Goal: Task Accomplishment & Management: Complete application form

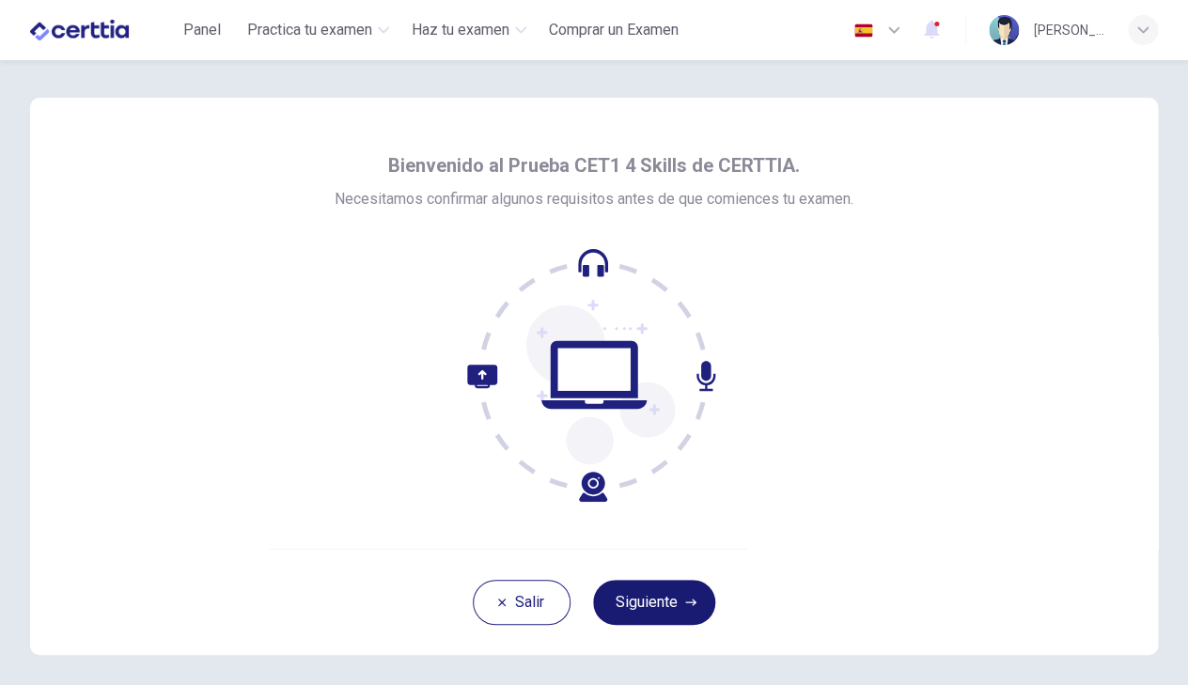
click at [681, 603] on button "Siguiente" at bounding box center [654, 602] width 122 height 45
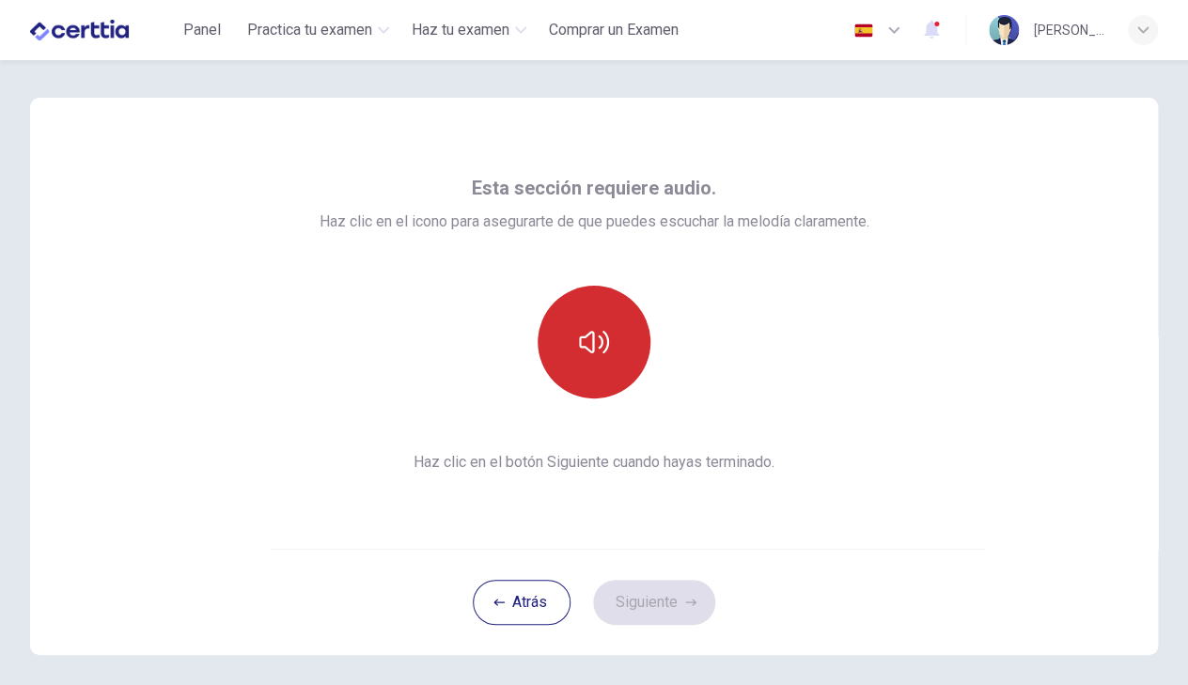
click at [618, 315] on button "button" at bounding box center [594, 342] width 113 height 113
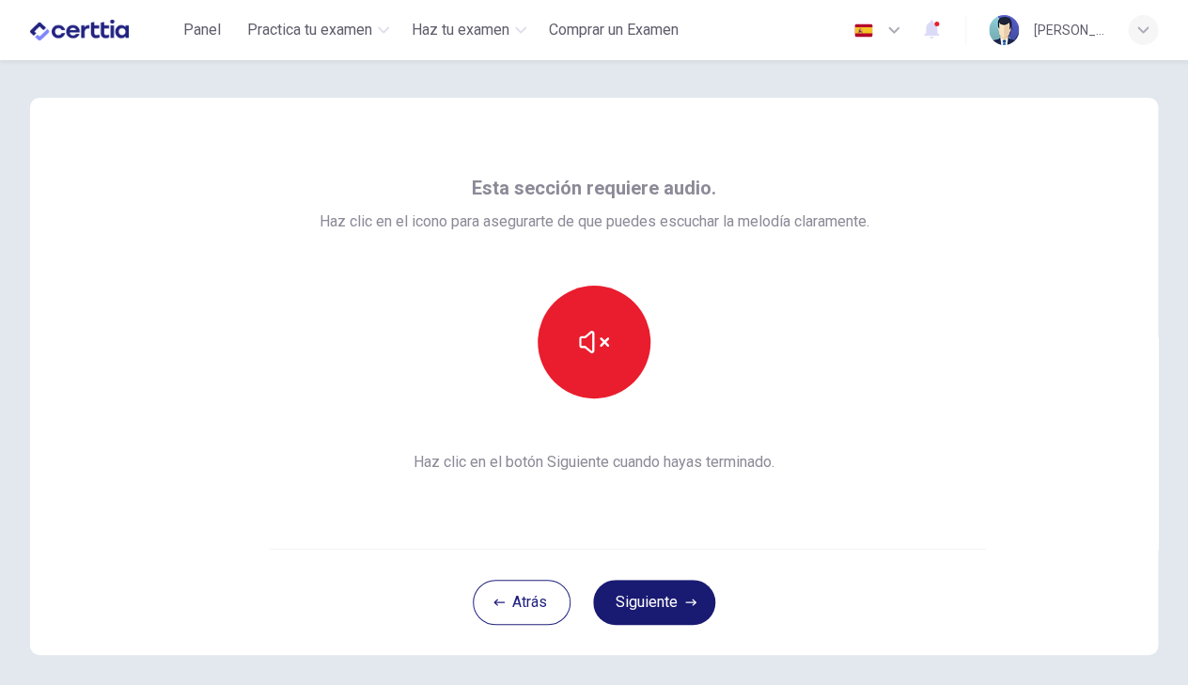
click at [661, 607] on button "Siguiente" at bounding box center [654, 602] width 122 height 45
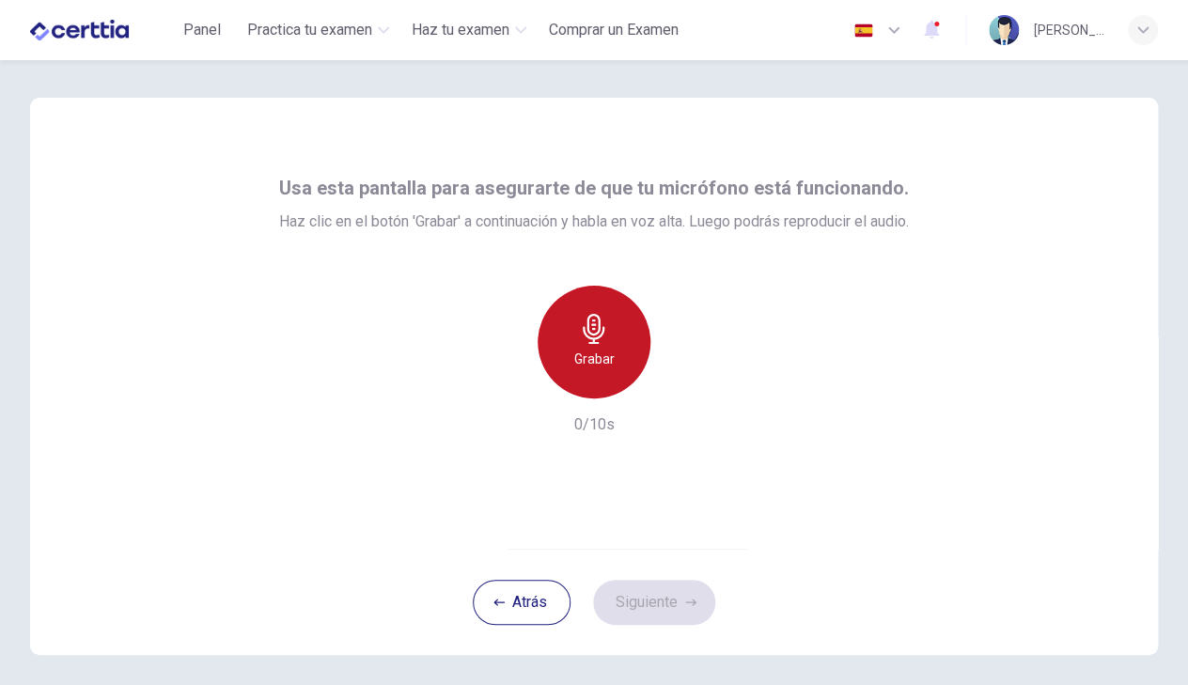
click at [586, 364] on h6 "Grabar" at bounding box center [594, 359] width 40 height 23
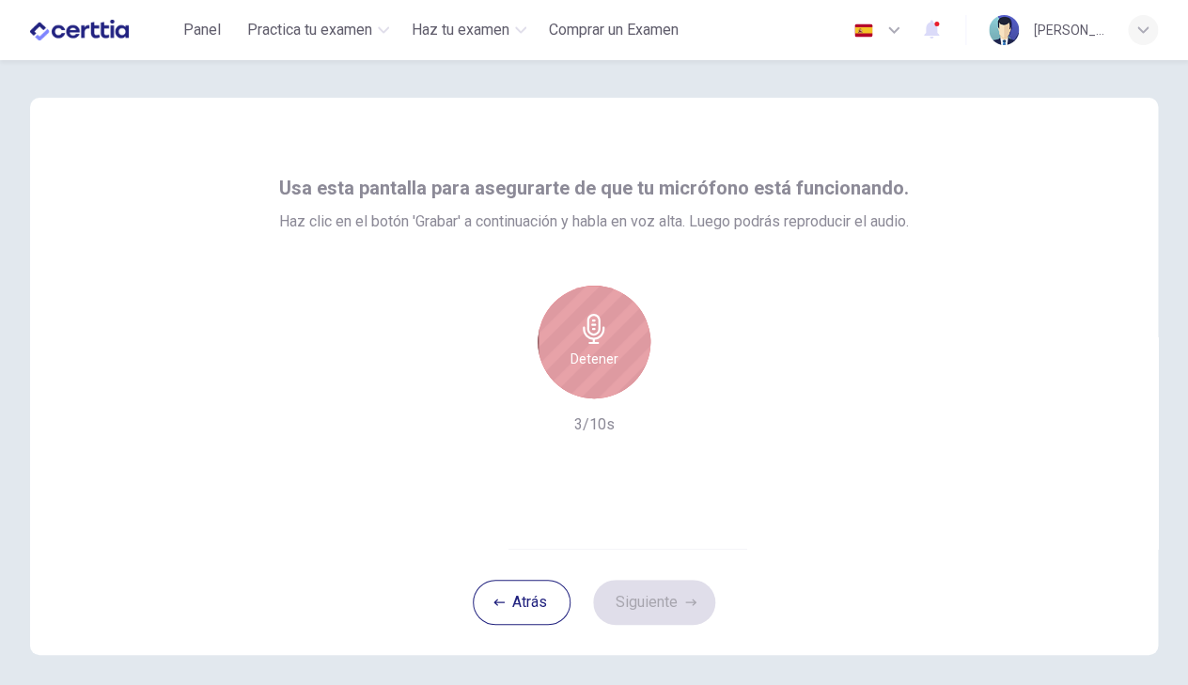
click at [589, 364] on h6 "Detener" at bounding box center [594, 359] width 48 height 23
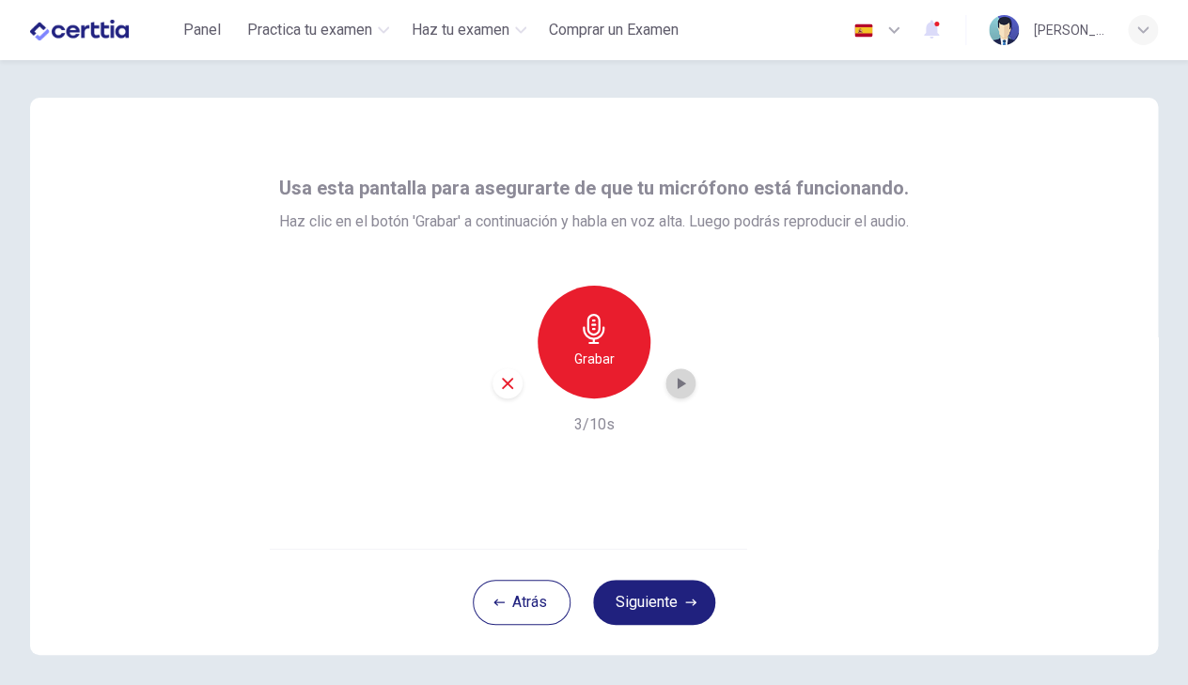
click at [678, 386] on icon "button" at bounding box center [682, 383] width 8 height 11
click at [648, 594] on button "Siguiente" at bounding box center [654, 602] width 122 height 45
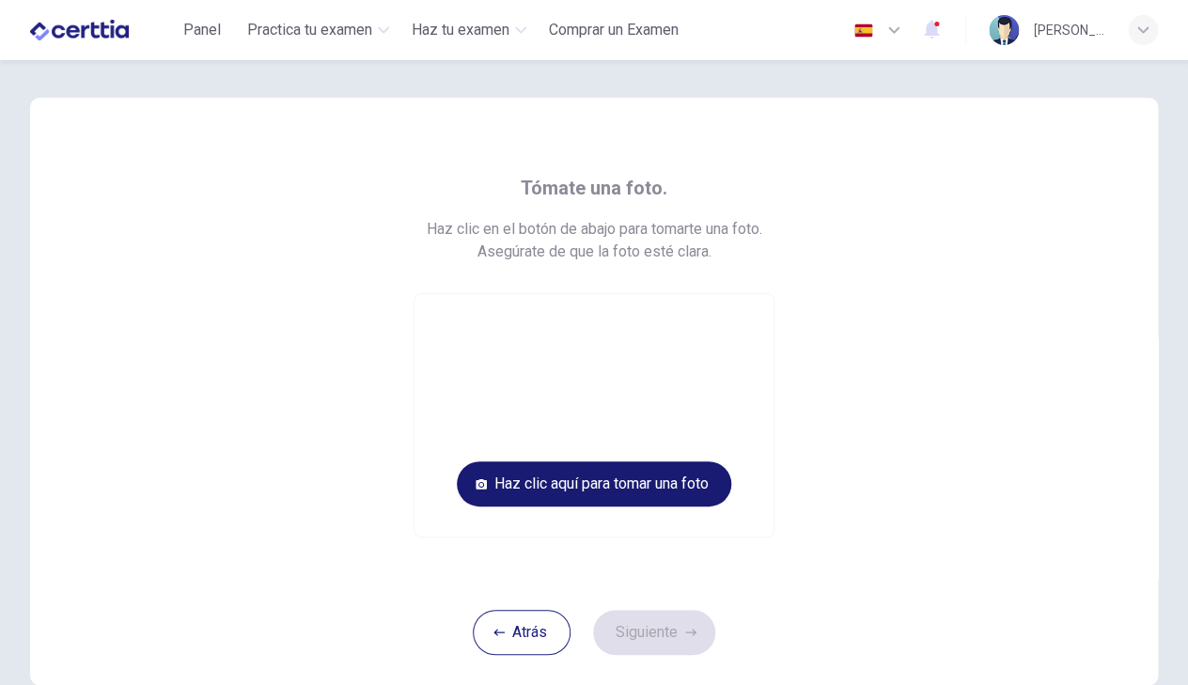
click at [632, 482] on button "Haz clic aquí para tomar una foto" at bounding box center [594, 483] width 274 height 45
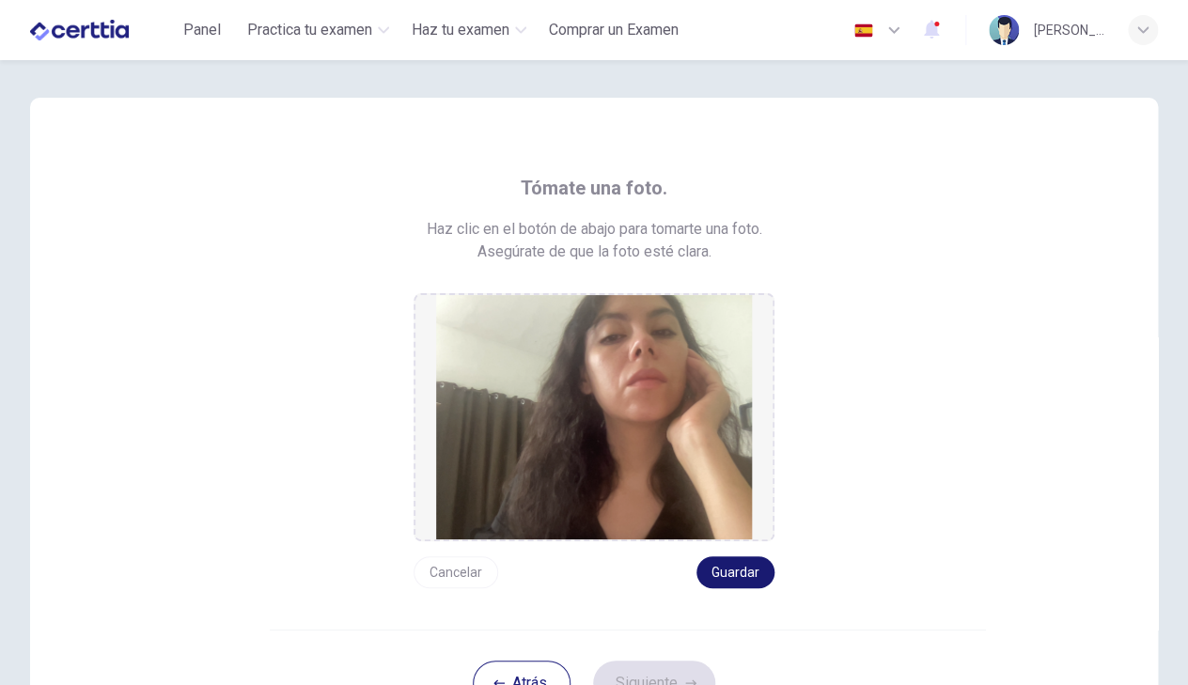
click at [753, 569] on button "Guardar" at bounding box center [735, 572] width 78 height 32
click at [660, 675] on button "Siguiente" at bounding box center [654, 683] width 122 height 45
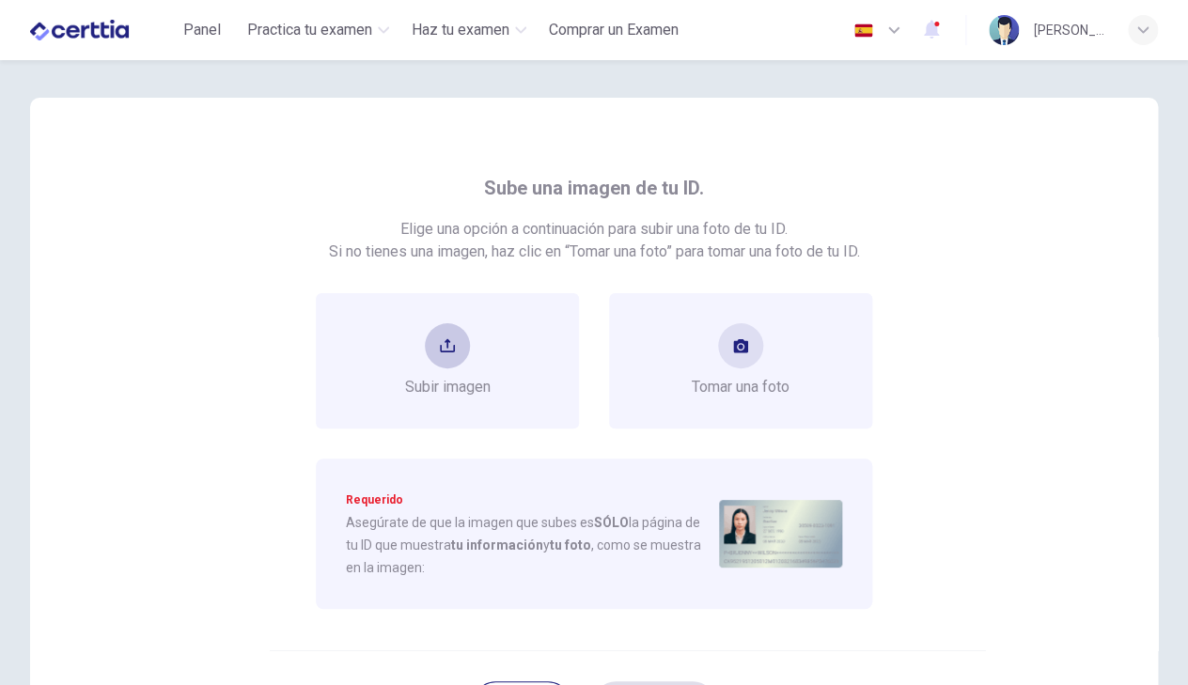
click at [453, 343] on icon "upload" at bounding box center [447, 345] width 15 height 15
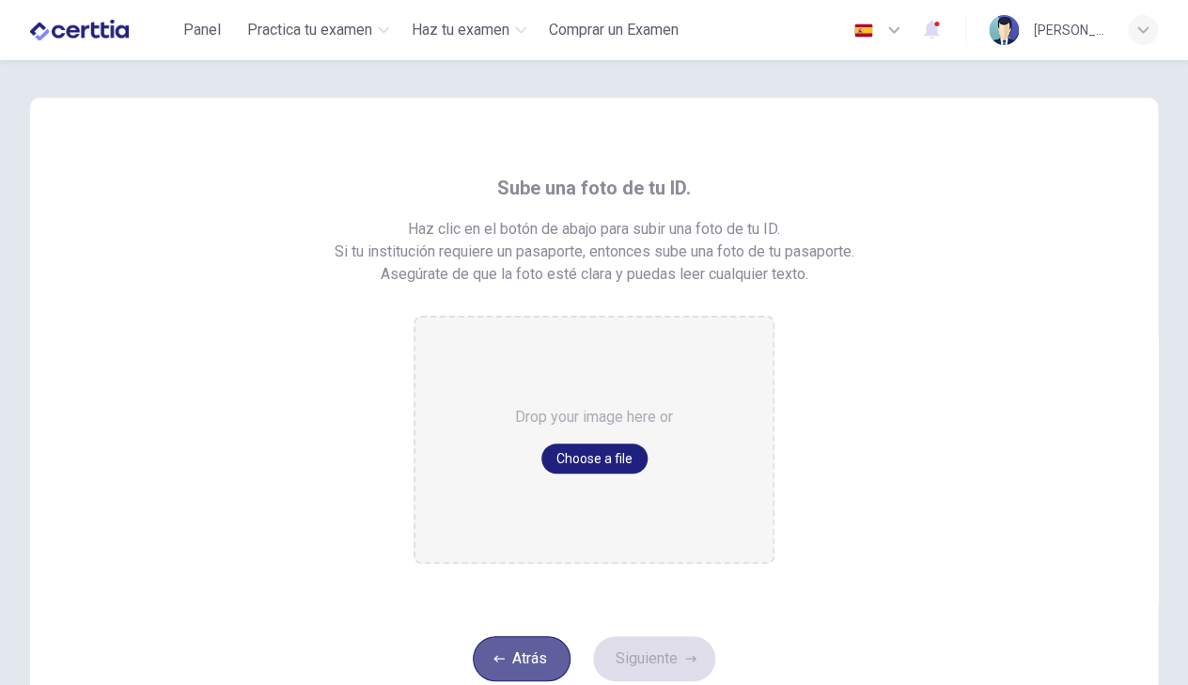
click at [531, 662] on button "Atrás" at bounding box center [522, 658] width 98 height 45
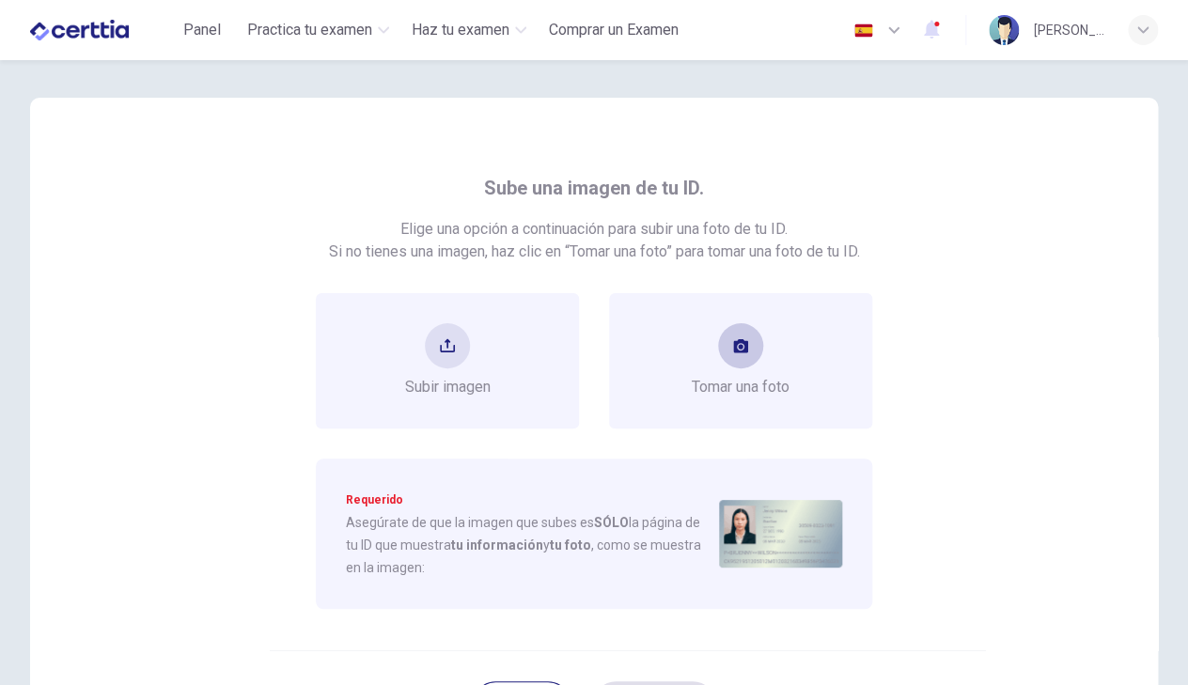
click at [738, 385] on span "Tomar una foto" at bounding box center [741, 387] width 98 height 23
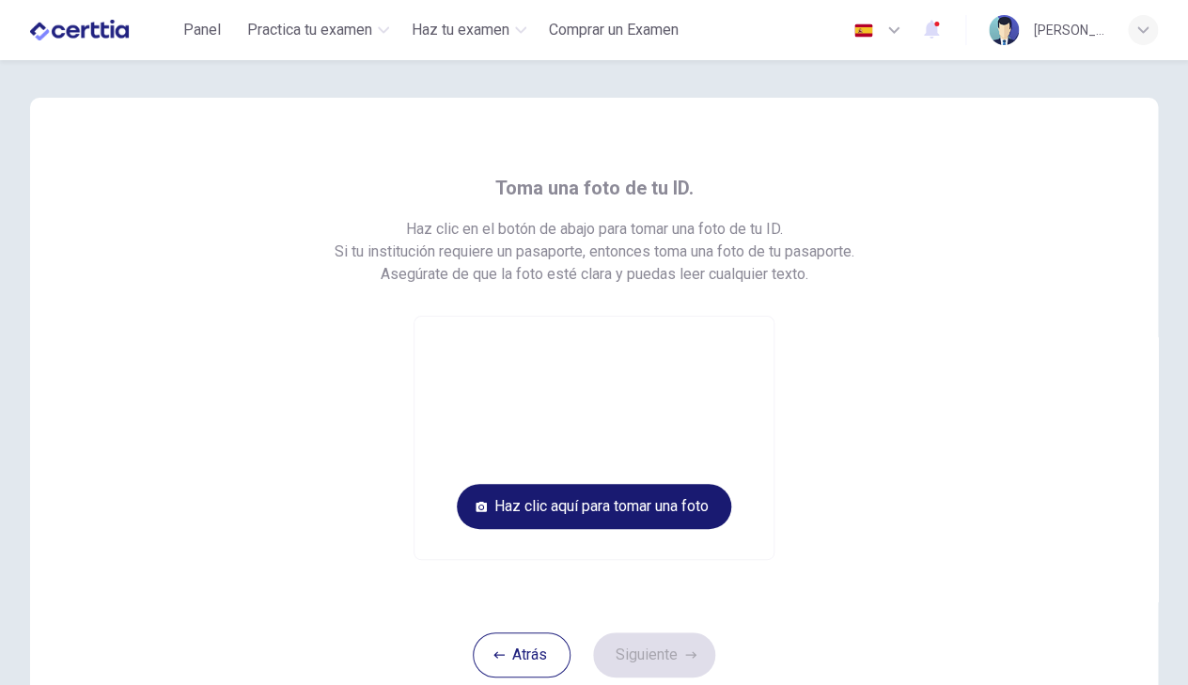
click at [586, 497] on button "Haz clic aquí para tomar una foto" at bounding box center [594, 506] width 274 height 45
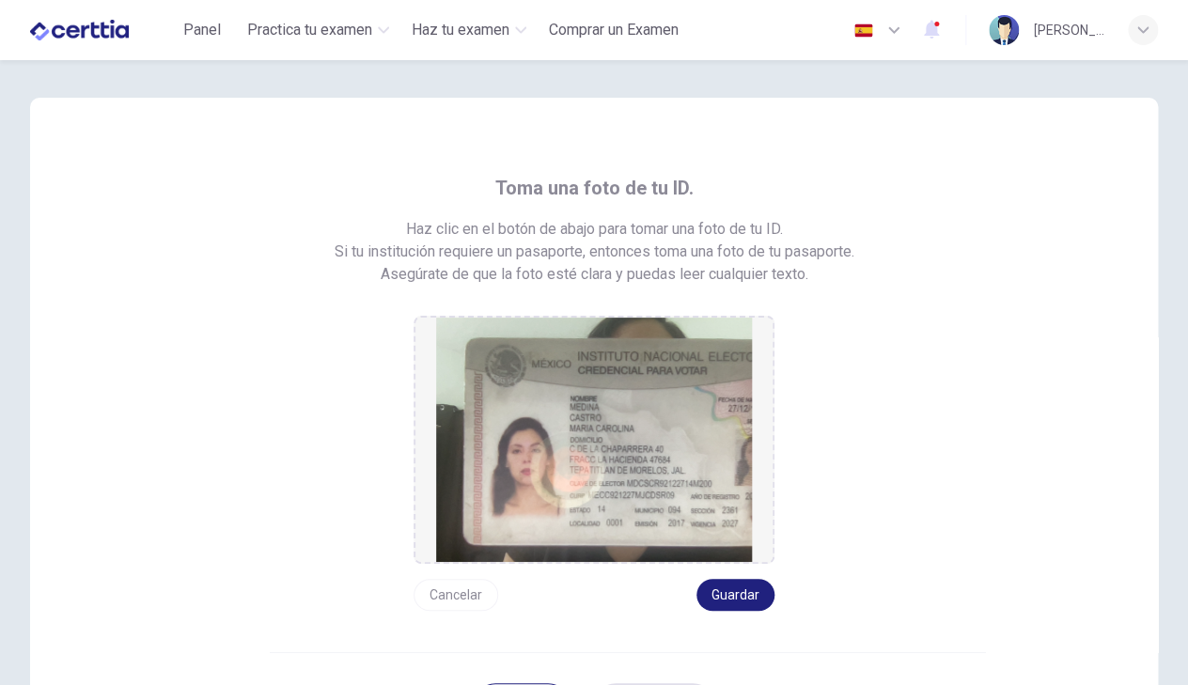
click at [460, 591] on button "Cancelar" at bounding box center [455, 595] width 85 height 32
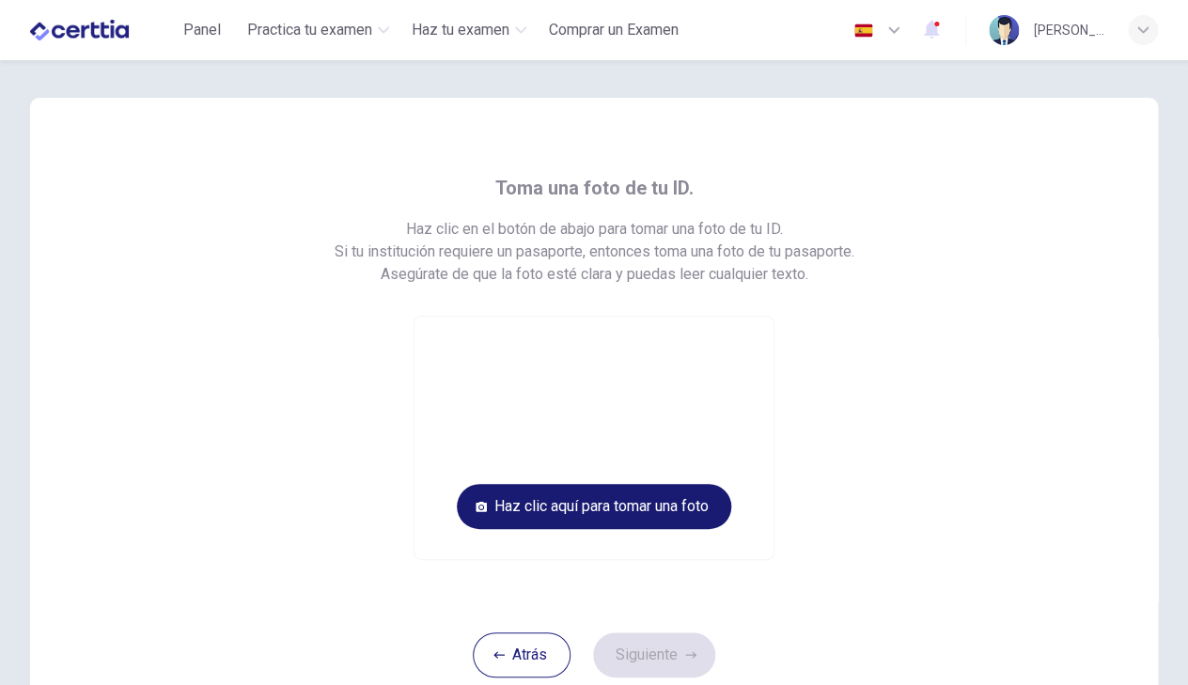
click at [602, 520] on button "Haz clic aquí para tomar una foto" at bounding box center [594, 506] width 274 height 45
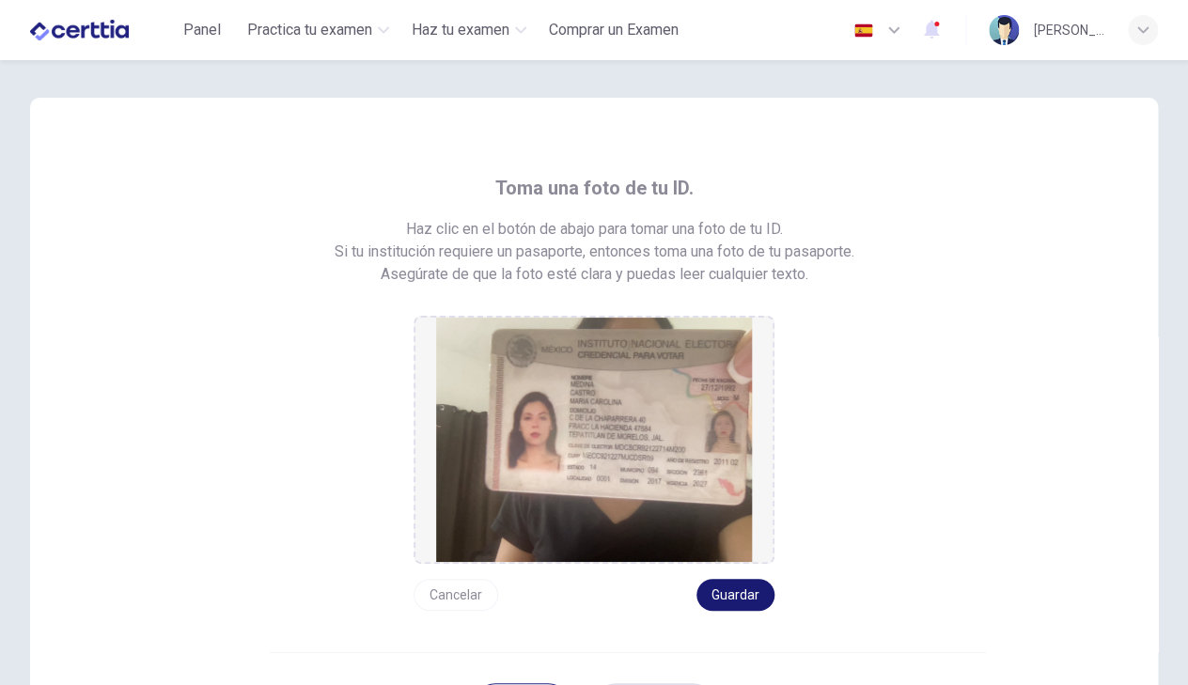
click at [742, 600] on button "Guardar" at bounding box center [735, 595] width 78 height 32
click at [740, 589] on button "Guardar" at bounding box center [735, 595] width 78 height 32
click at [732, 585] on button "Guardar" at bounding box center [735, 595] width 78 height 32
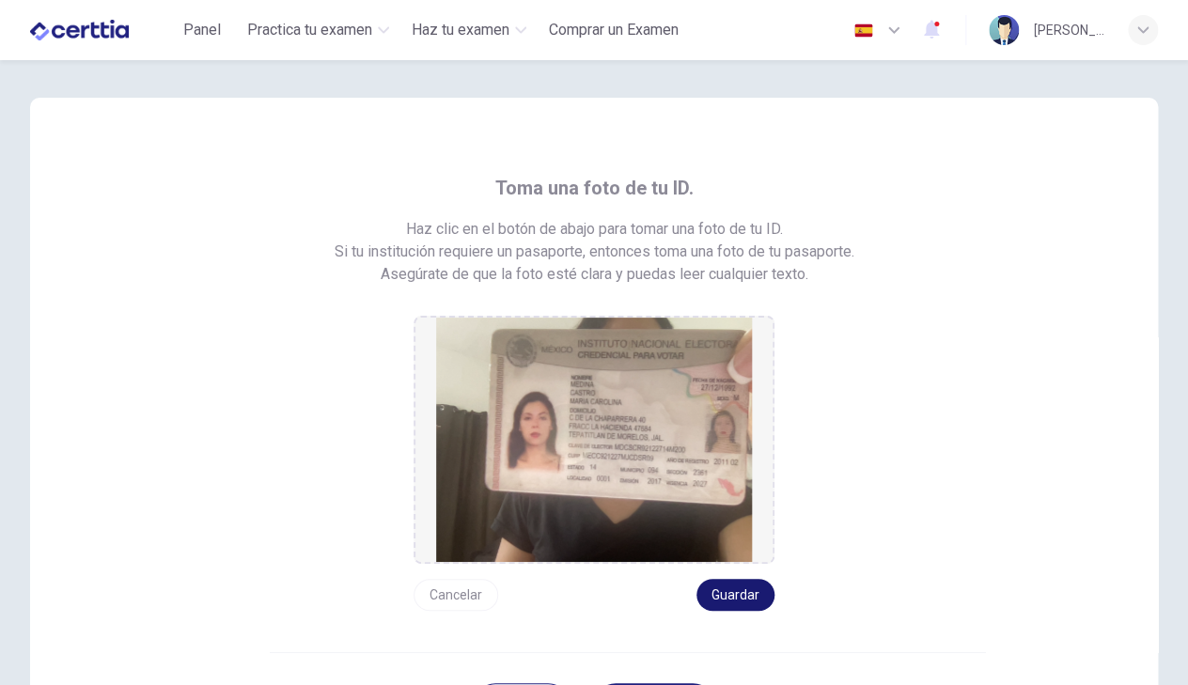
click at [732, 585] on button "Guardar" at bounding box center [735, 595] width 78 height 32
click at [741, 588] on button "Guardar" at bounding box center [735, 595] width 78 height 32
click at [955, 350] on div "Toma una foto de tu ID. Haz clic en el botón de abajo para tomar una foto de tu…" at bounding box center [594, 392] width 930 height 438
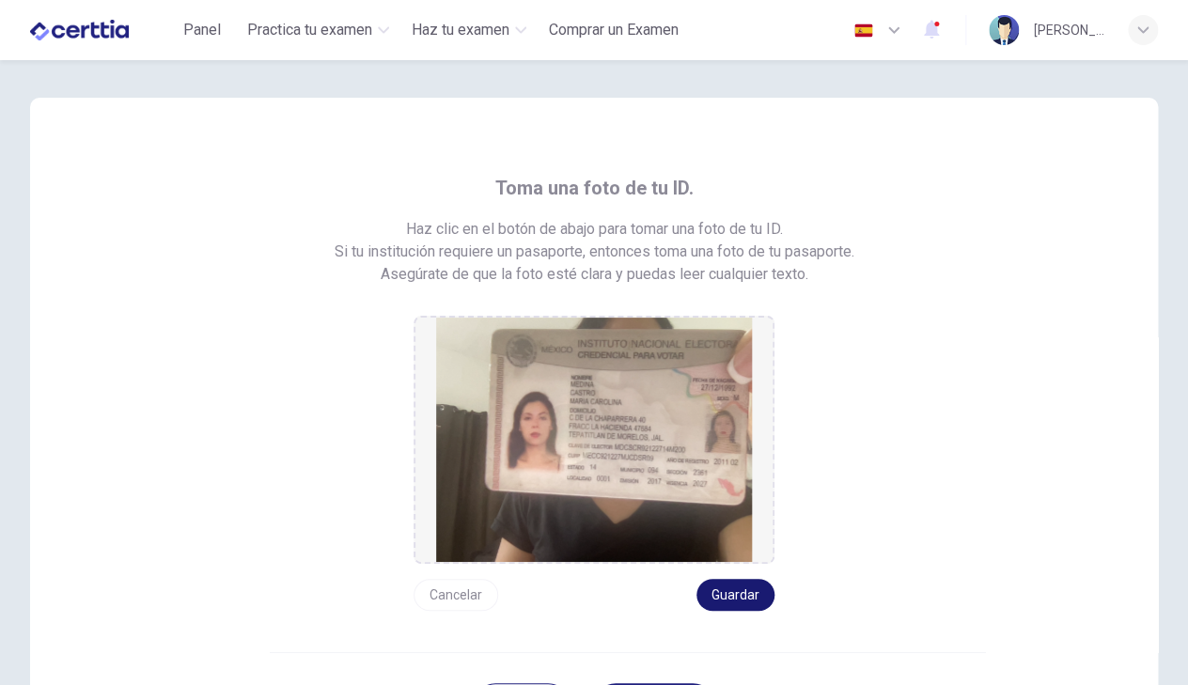
click at [740, 600] on button "Guardar" at bounding box center [735, 595] width 78 height 32
click at [450, 606] on button "Cancelar" at bounding box center [455, 595] width 85 height 32
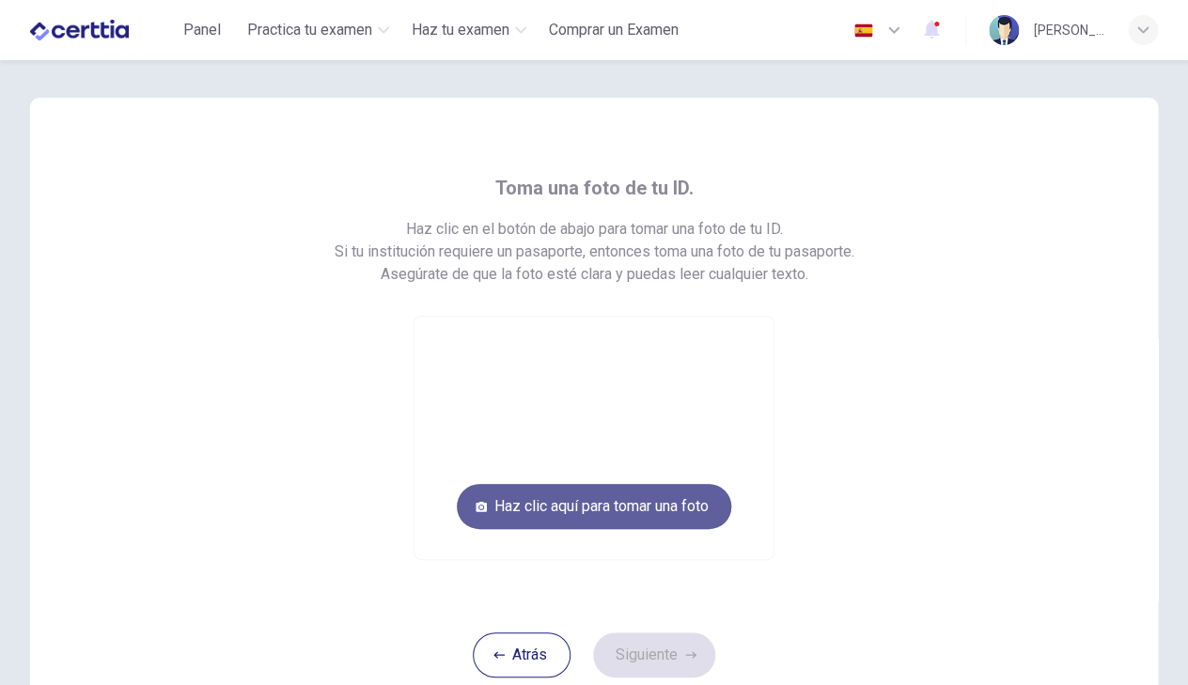
click at [630, 517] on button "Haz clic aquí para tomar una foto" at bounding box center [594, 506] width 274 height 45
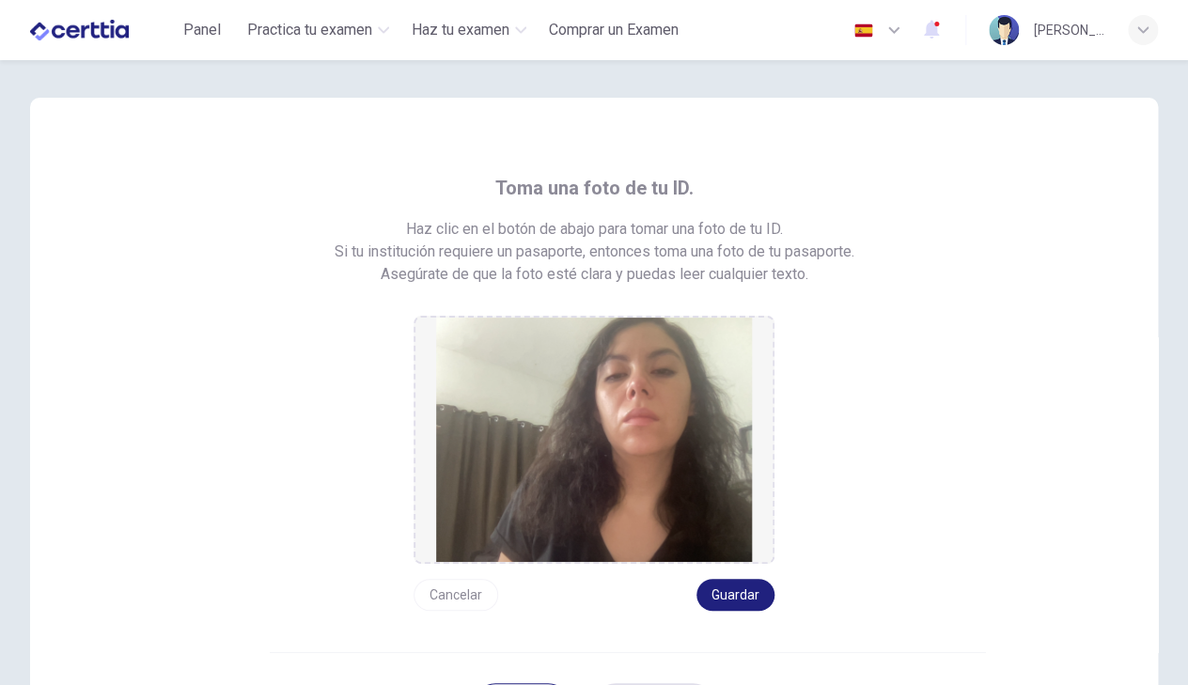
click at [459, 595] on button "Cancelar" at bounding box center [455, 595] width 85 height 32
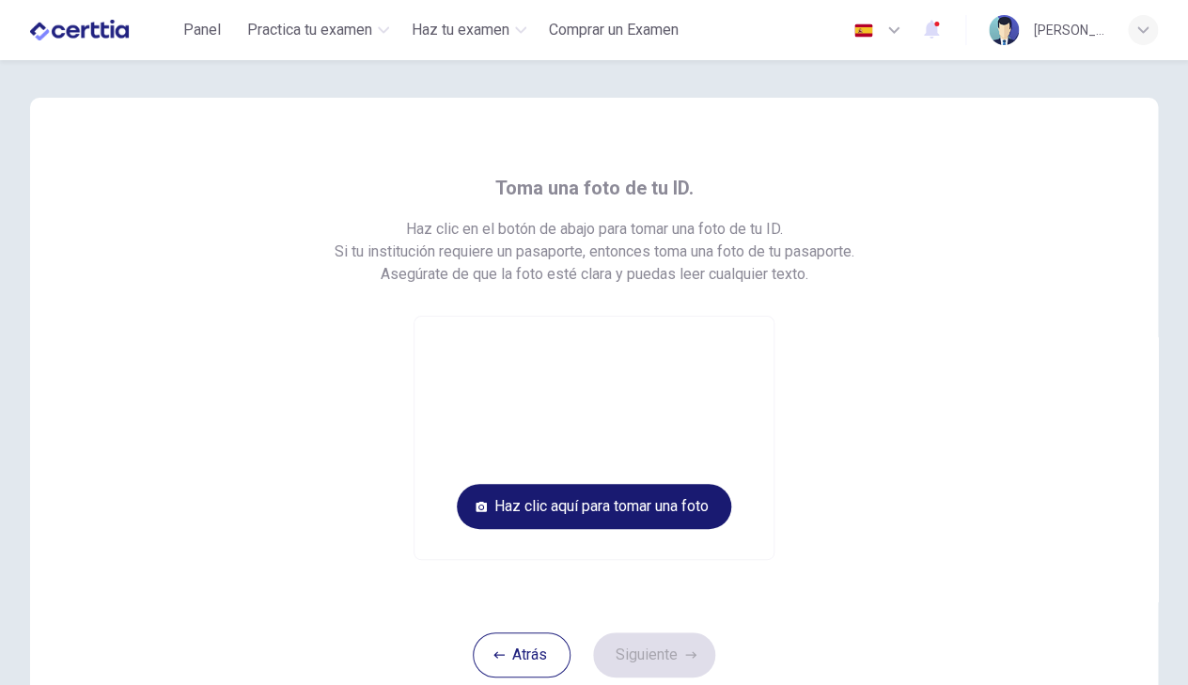
click at [652, 516] on button "Haz clic aquí para tomar una foto" at bounding box center [594, 506] width 274 height 45
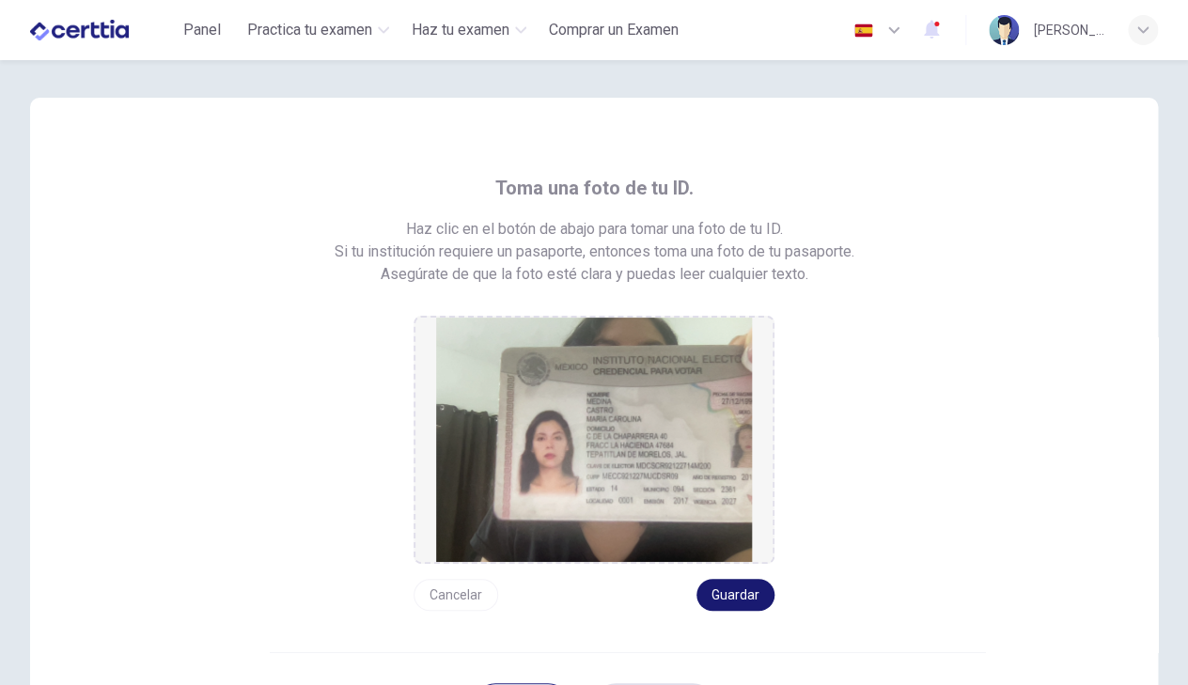
click at [732, 598] on button "Guardar" at bounding box center [735, 595] width 78 height 32
click at [904, 341] on div "Toma una foto de tu ID. Haz clic en el botón de abajo para tomar una foto de tu…" at bounding box center [594, 392] width 930 height 438
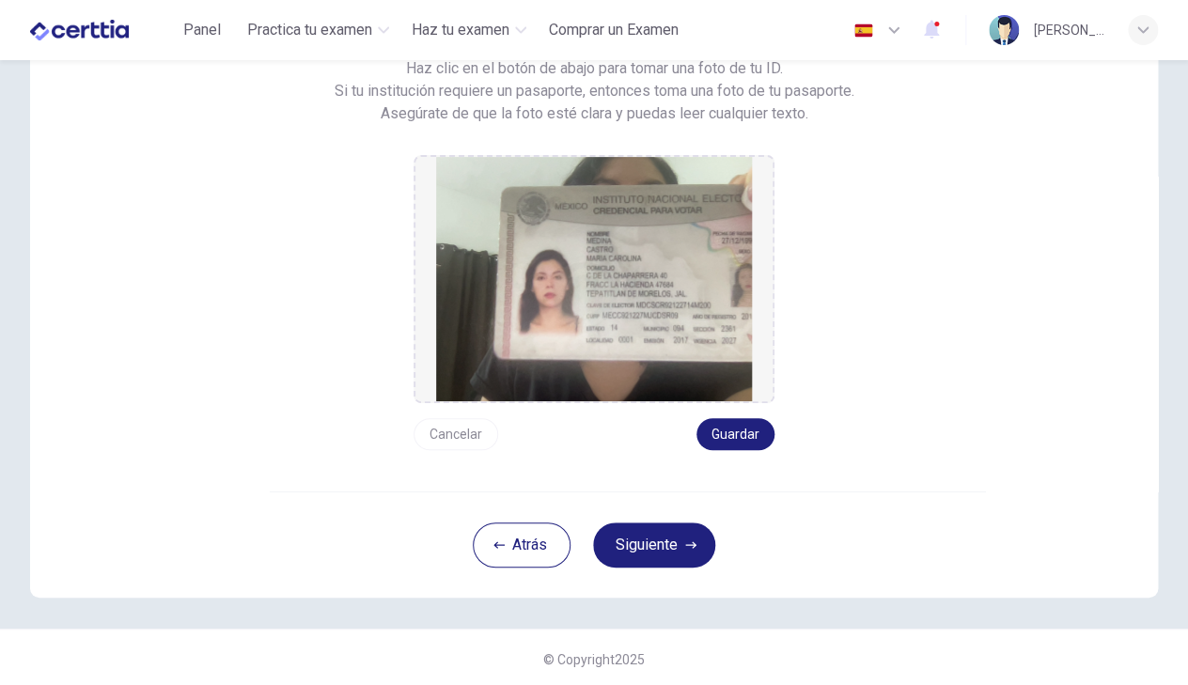
scroll to position [164, 0]
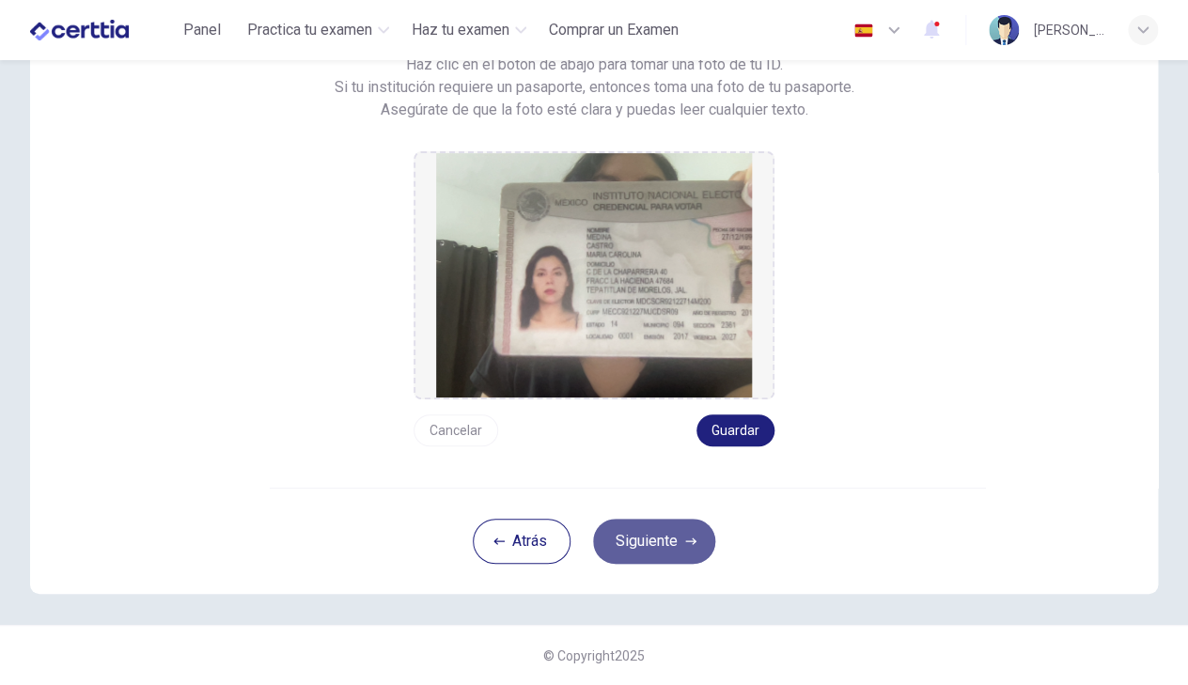
click at [671, 538] on button "Siguiente" at bounding box center [654, 541] width 122 height 45
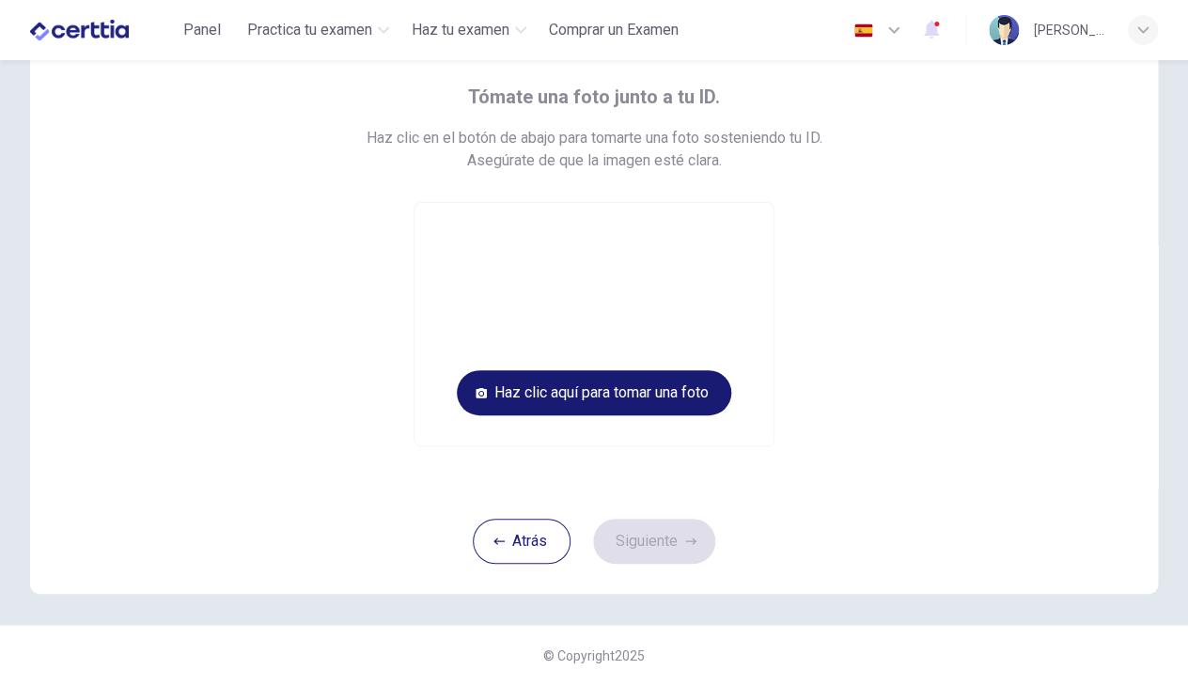
click at [615, 392] on button "Haz clic aquí para tomar una foto" at bounding box center [594, 392] width 274 height 45
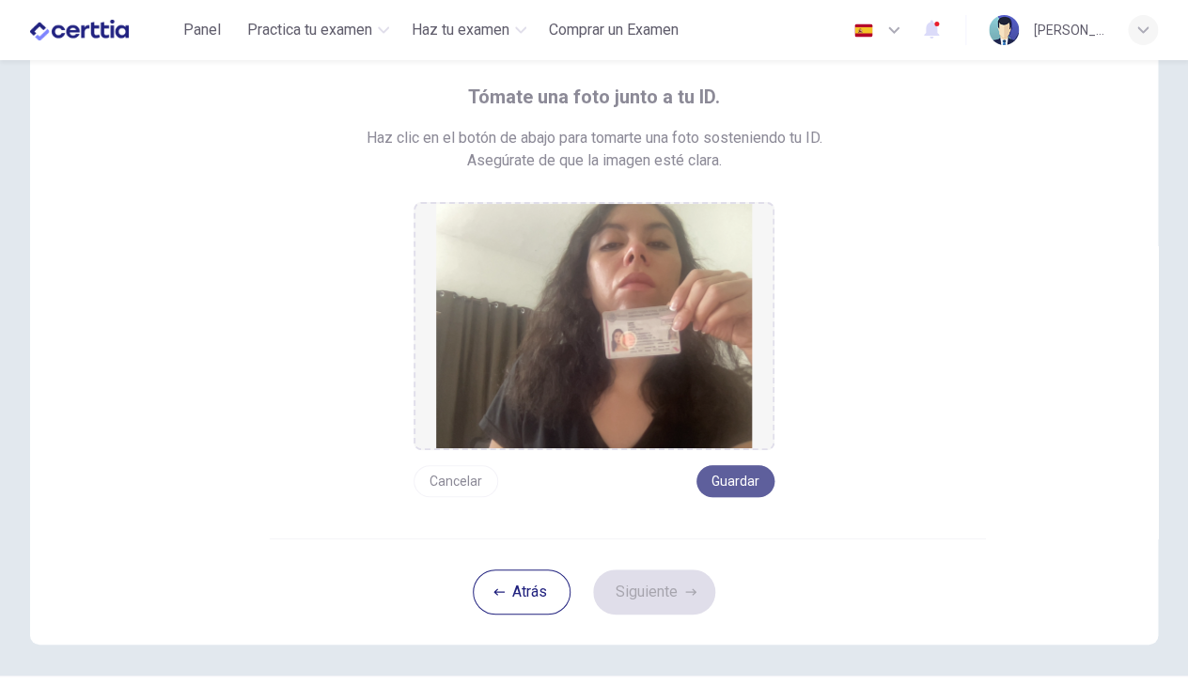
click at [733, 485] on button "Guardar" at bounding box center [735, 481] width 78 height 32
click at [674, 591] on button "Siguiente" at bounding box center [654, 591] width 122 height 45
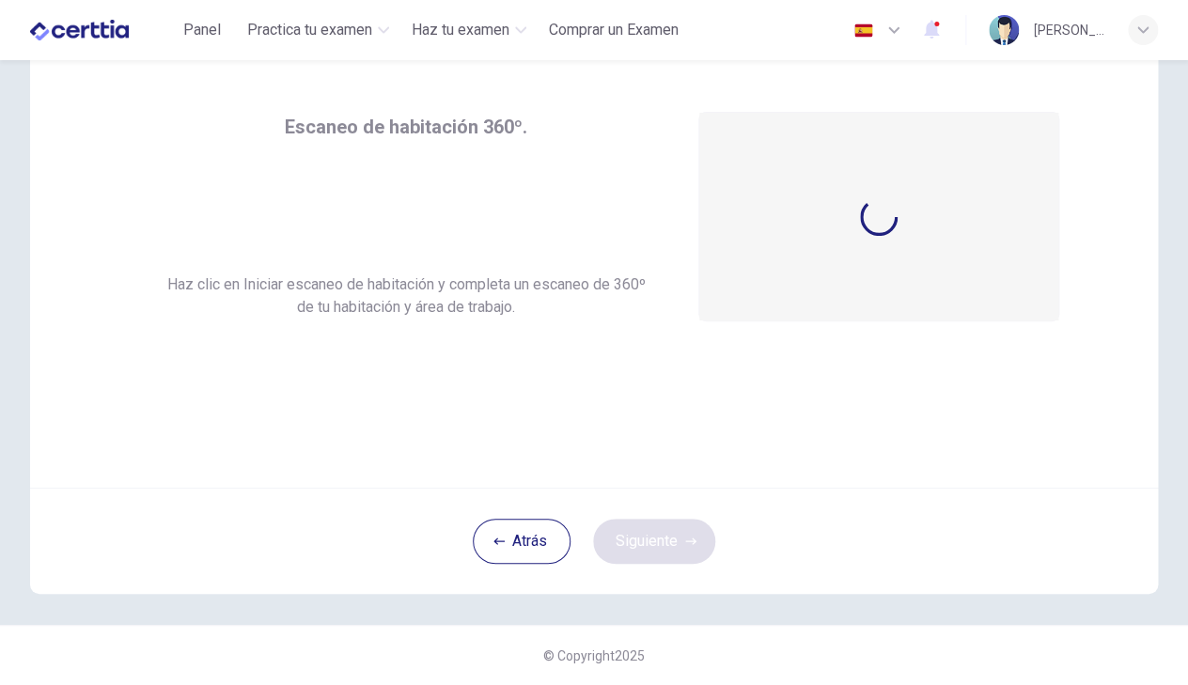
scroll to position [61, 0]
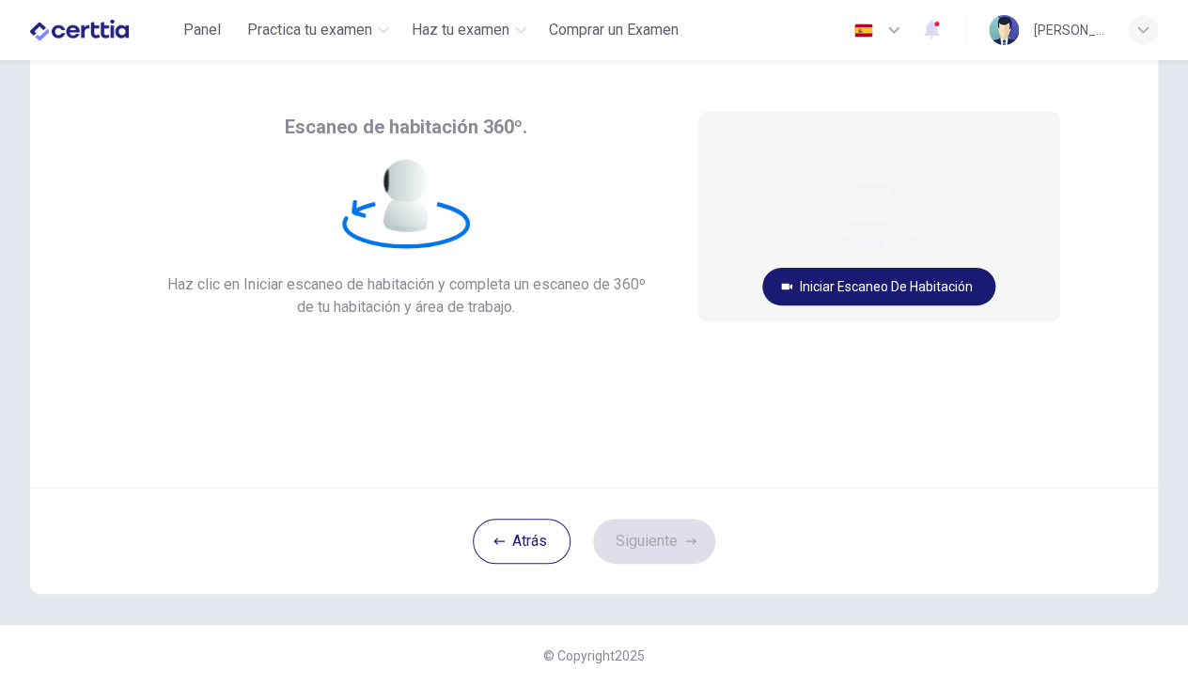
click at [822, 288] on button "Iniciar escaneo de habitación" at bounding box center [878, 287] width 233 height 38
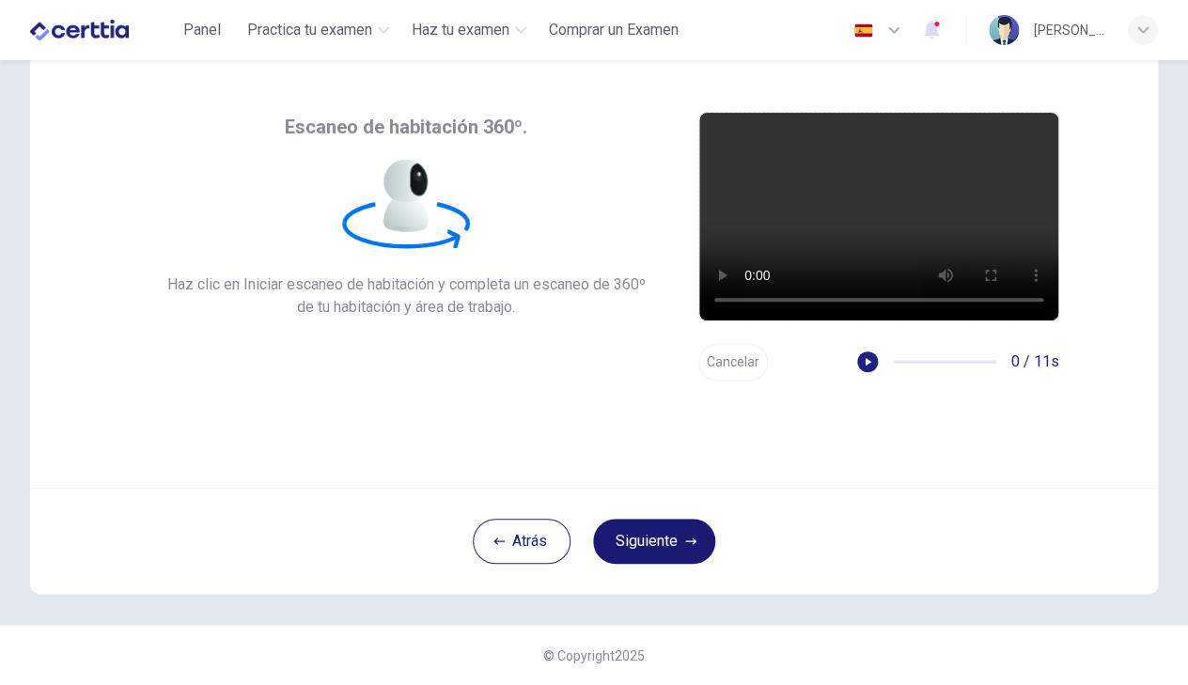
click at [678, 534] on button "Siguiente" at bounding box center [654, 541] width 122 height 45
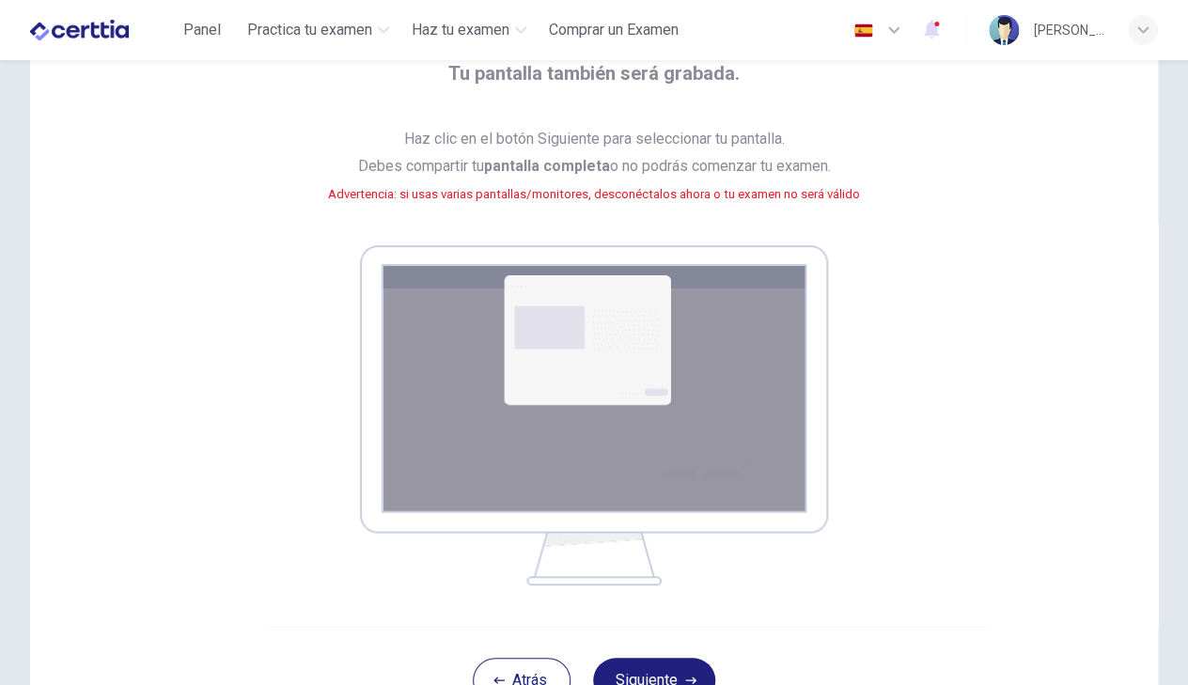
scroll to position [168, 0]
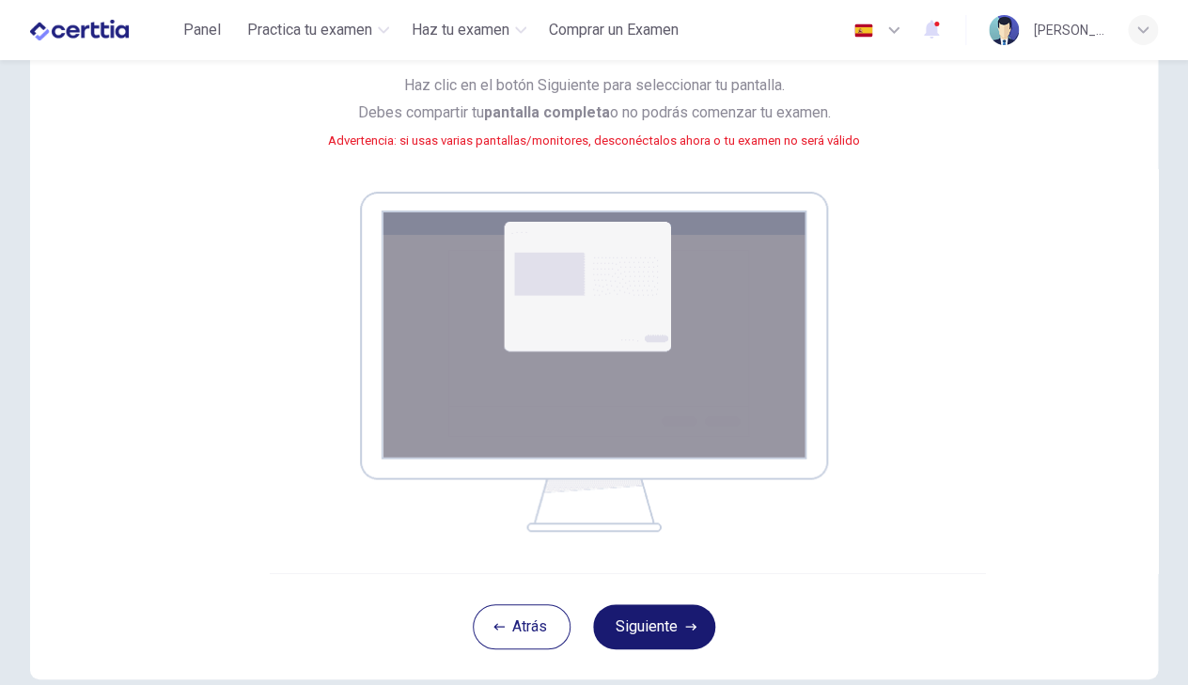
click at [674, 618] on button "Siguiente" at bounding box center [654, 626] width 122 height 45
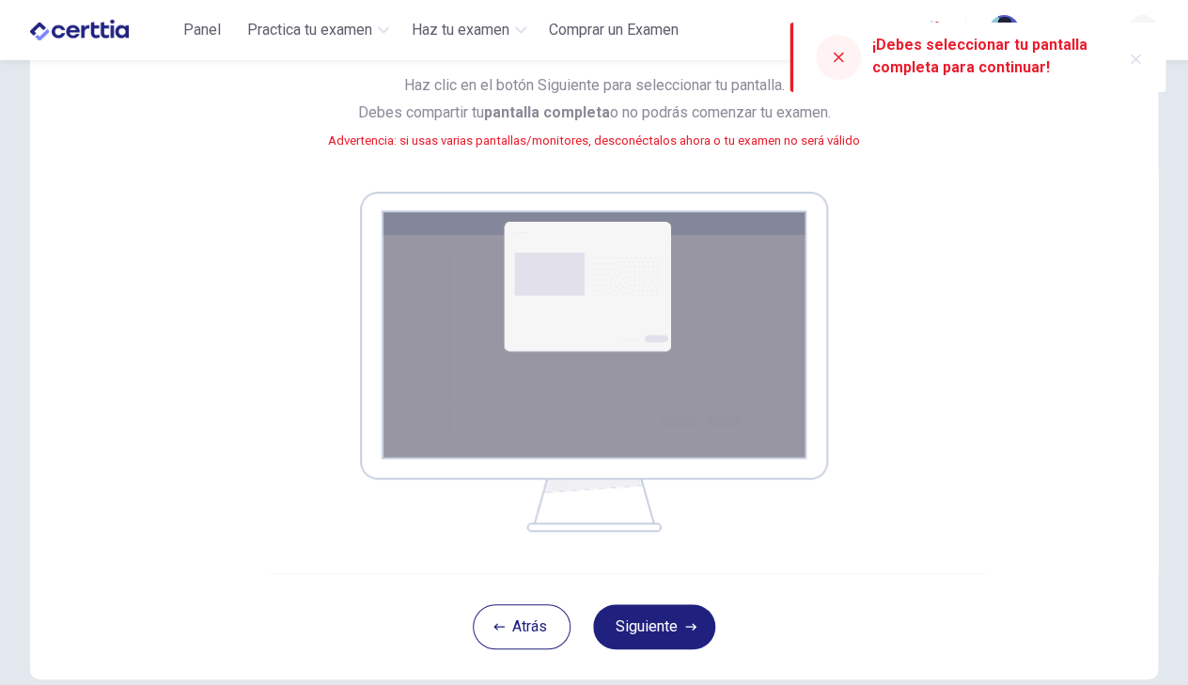
click at [590, 132] on span "Haz clic en el botón Siguiente para seleccionar tu pantalla. Debes compartir tu…" at bounding box center [594, 124] width 532 height 104
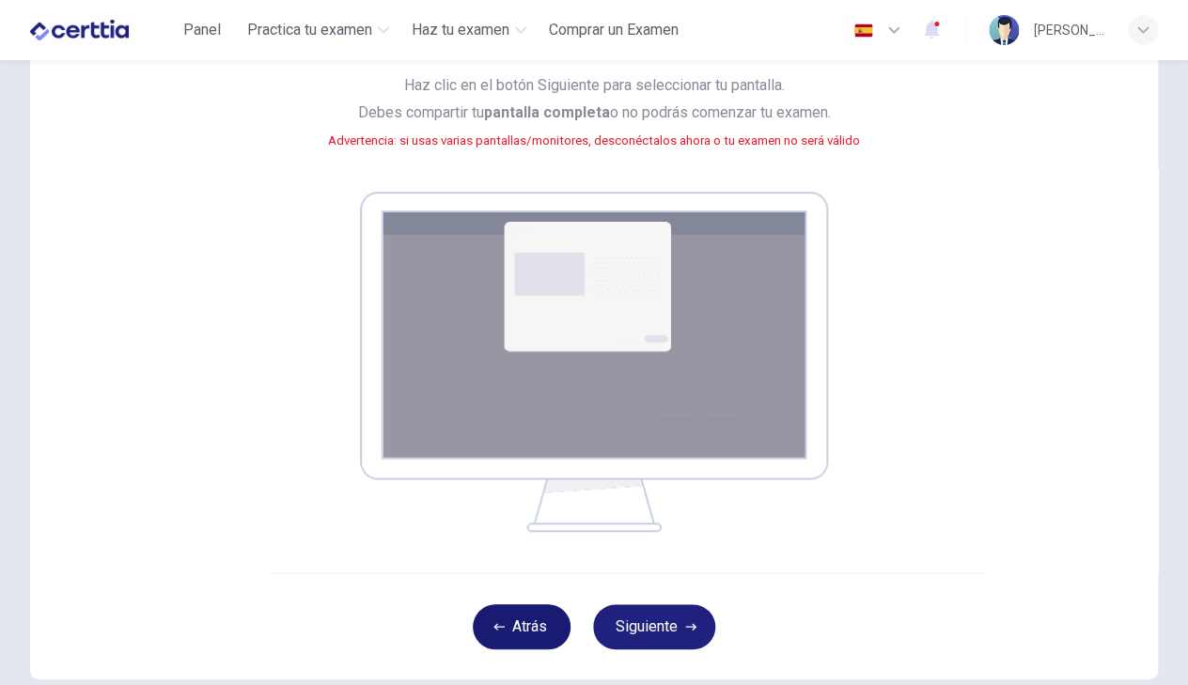
click at [560, 629] on button "Atrás" at bounding box center [522, 626] width 98 height 45
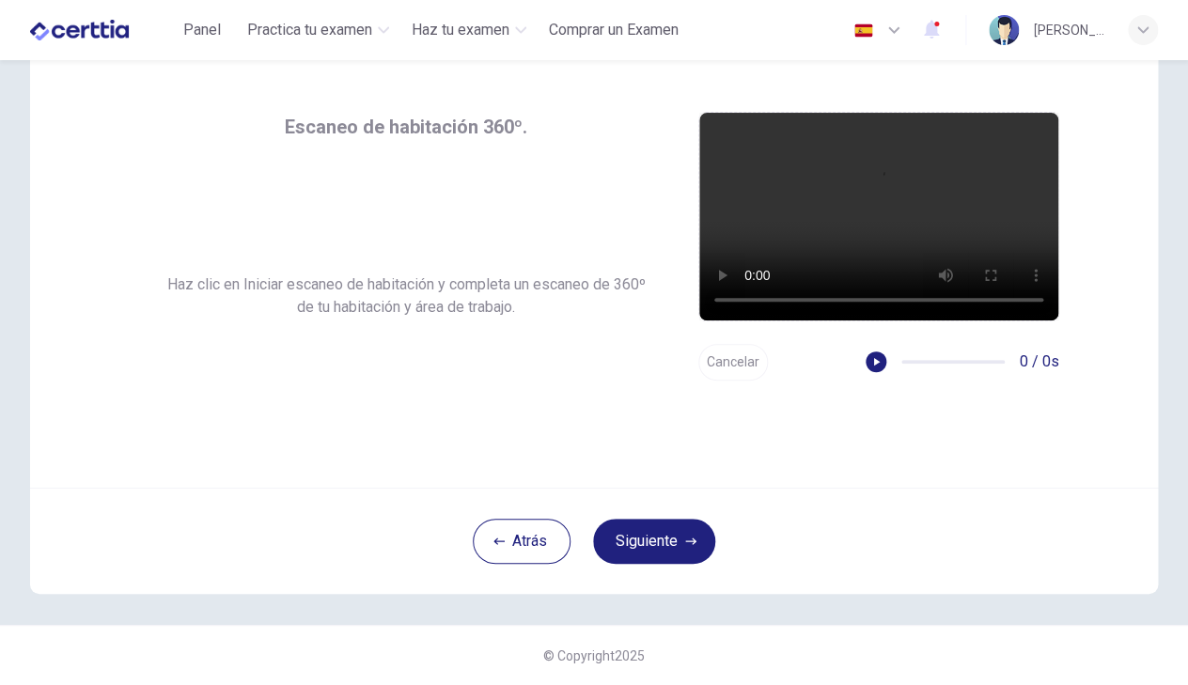
scroll to position [61, 0]
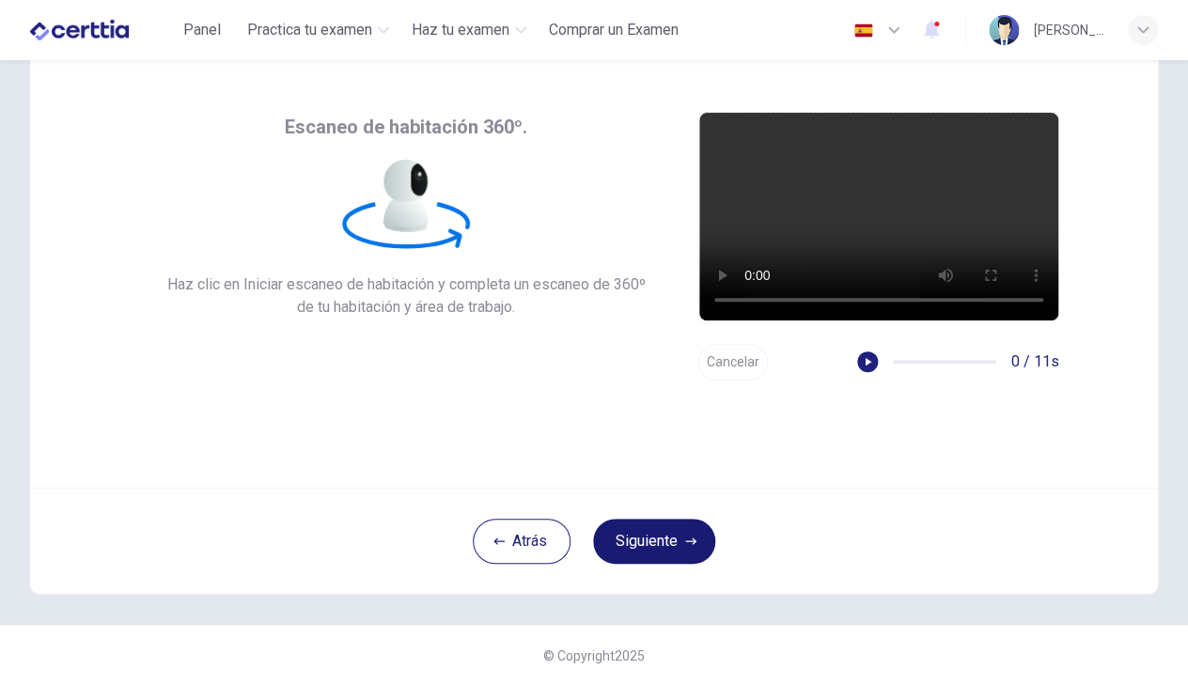
click at [643, 554] on button "Siguiente" at bounding box center [654, 541] width 122 height 45
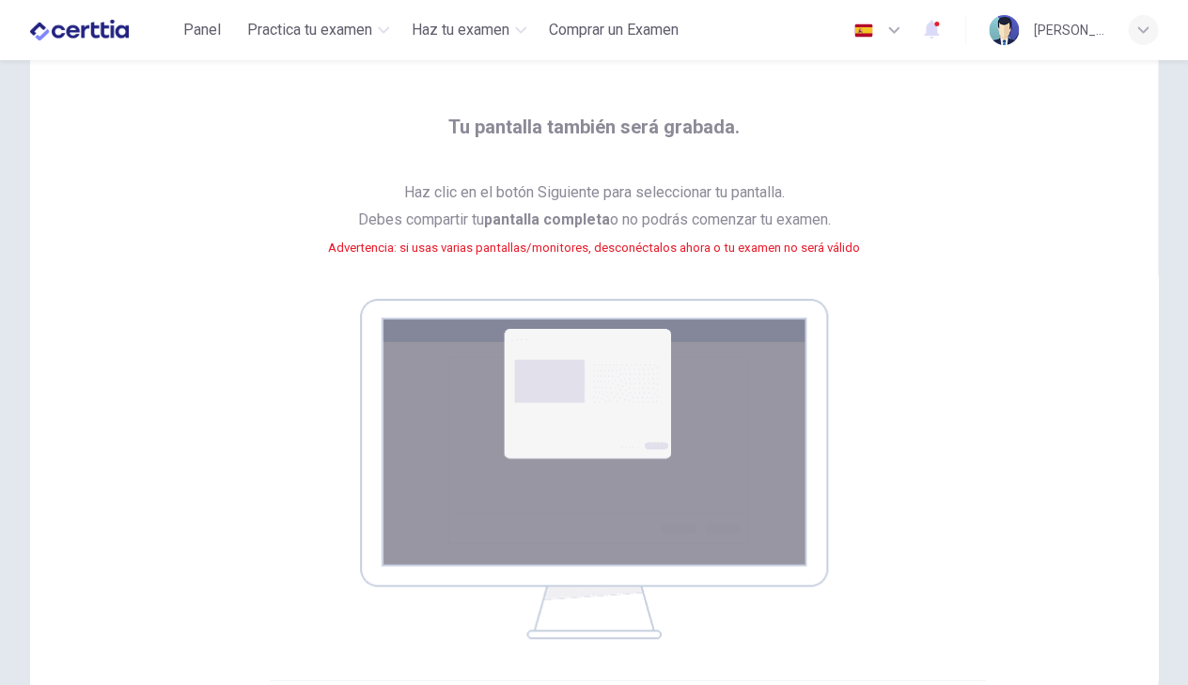
click at [604, 354] on img at bounding box center [594, 469] width 468 height 340
click at [577, 247] on small "Advertencia: si usas varias pantallas/monitores, desconéctalos ahora o tu exame…" at bounding box center [594, 248] width 532 height 14
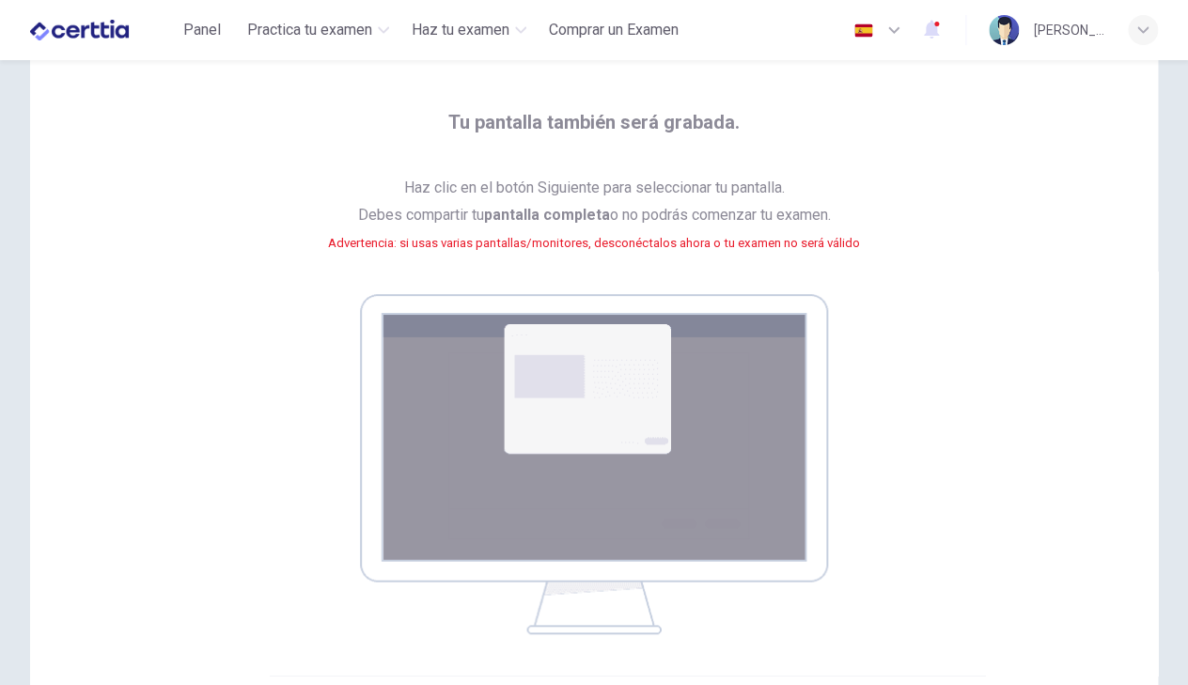
scroll to position [0, 0]
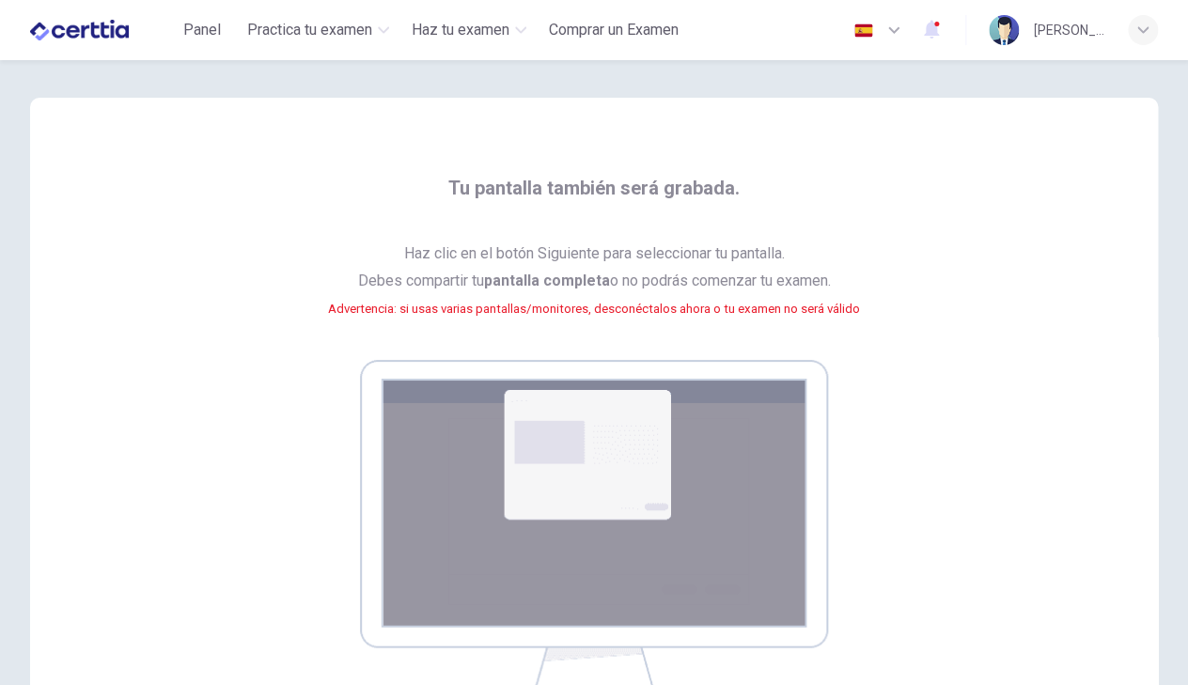
click at [683, 318] on span "Haz clic en el botón Siguiente para seleccionar tu pantalla. Debes compartir tu…" at bounding box center [594, 293] width 532 height 104
click at [683, 308] on small "Advertencia: si usas varias pantallas/monitores, desconéctalos ahora o tu exame…" at bounding box center [594, 309] width 532 height 14
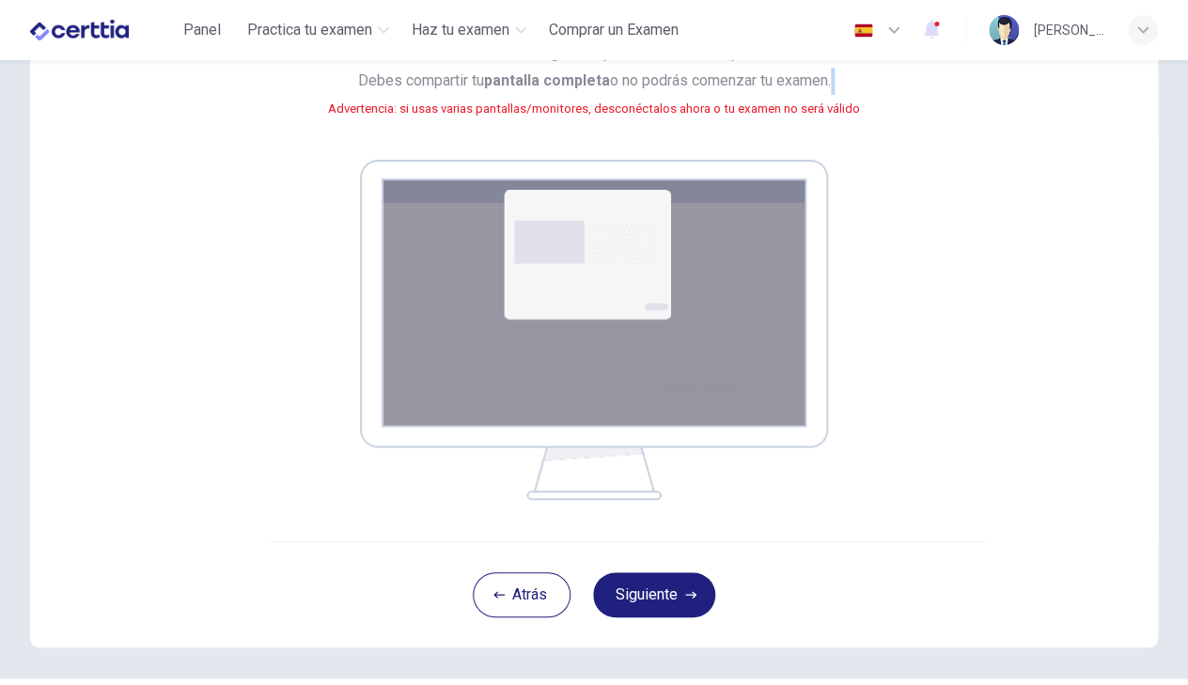
scroll to position [255, 0]
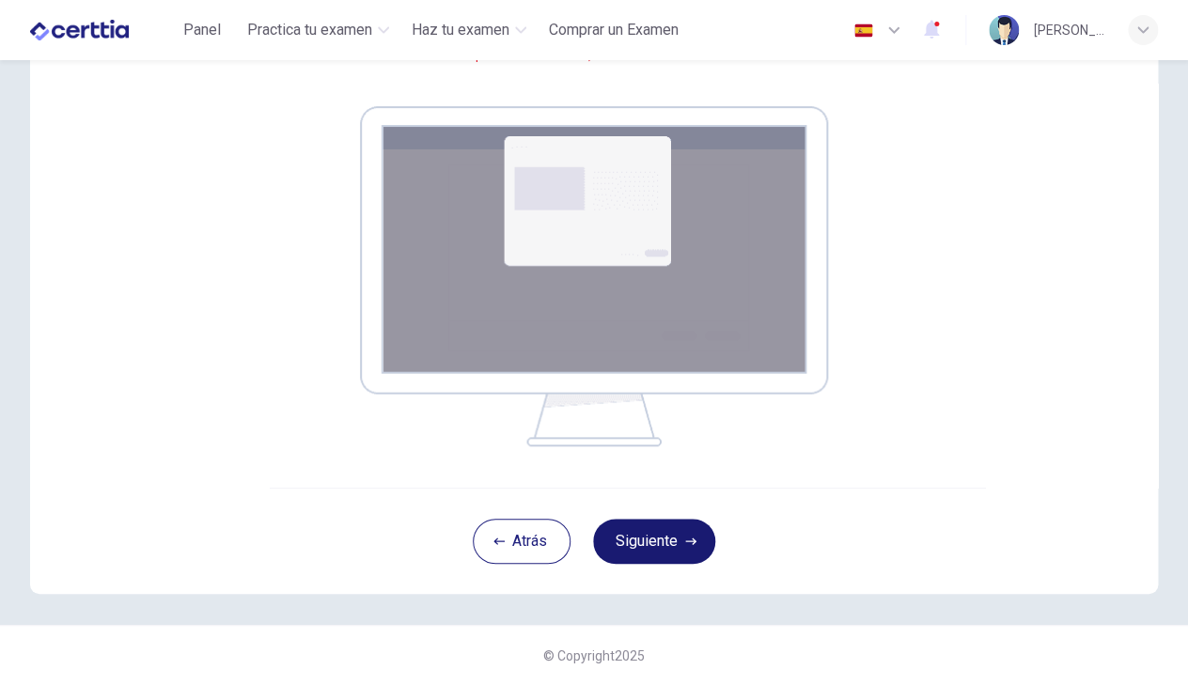
click at [671, 538] on button "Siguiente" at bounding box center [654, 541] width 122 height 45
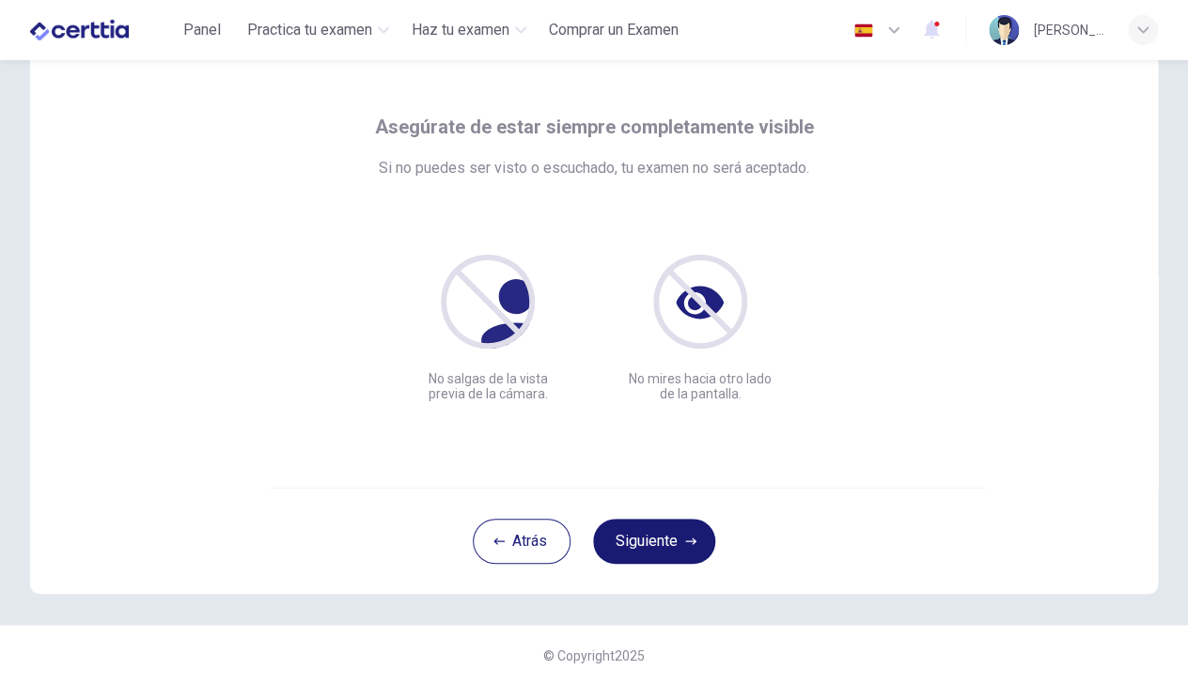
click at [677, 529] on button "Siguiente" at bounding box center [654, 541] width 122 height 45
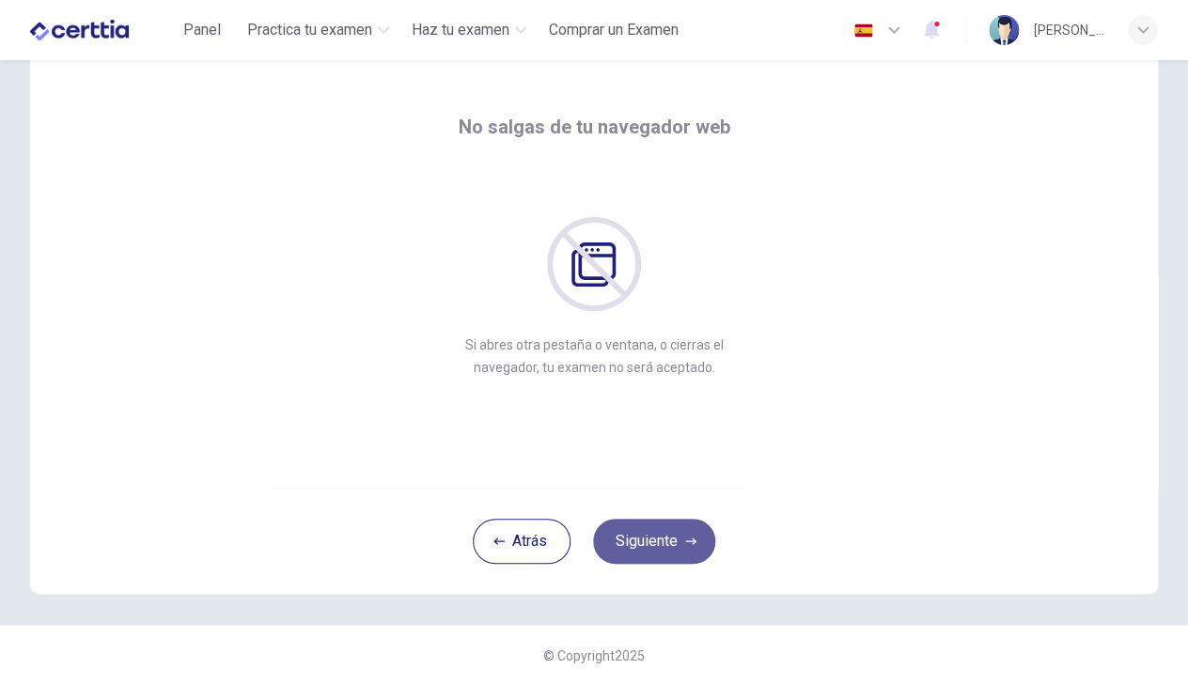
click at [677, 529] on button "Siguiente" at bounding box center [654, 541] width 122 height 45
click at [665, 543] on button "Siguiente" at bounding box center [654, 541] width 122 height 45
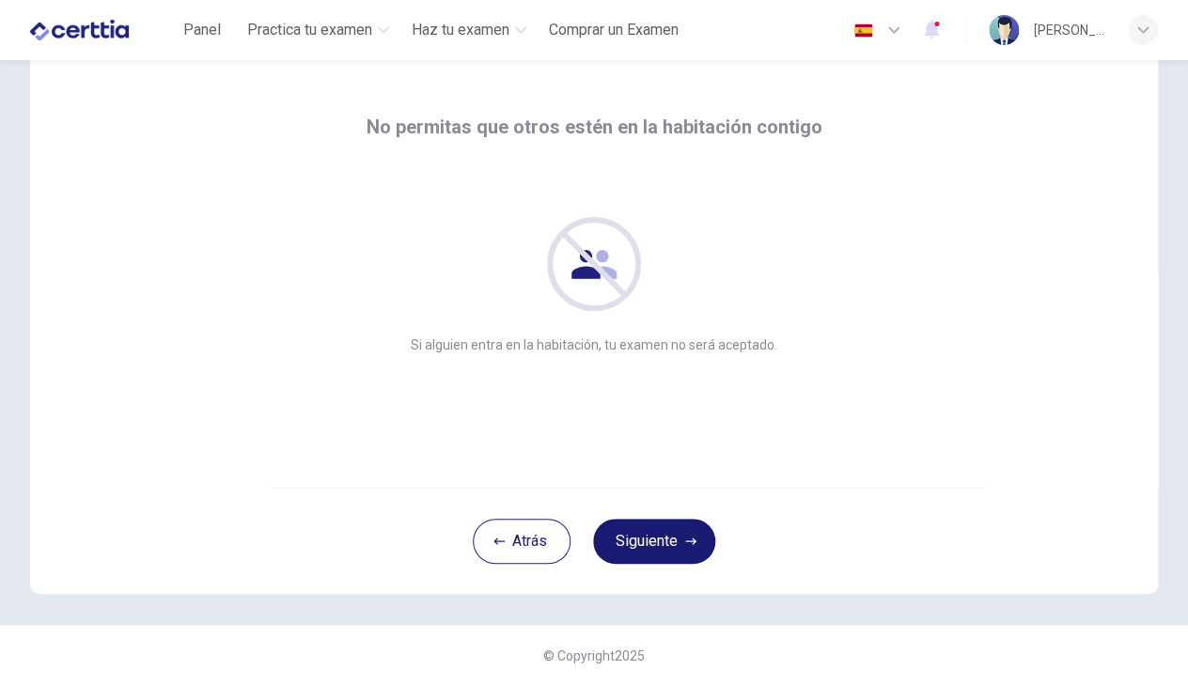
click at [666, 540] on button "Siguiente" at bounding box center [654, 541] width 122 height 45
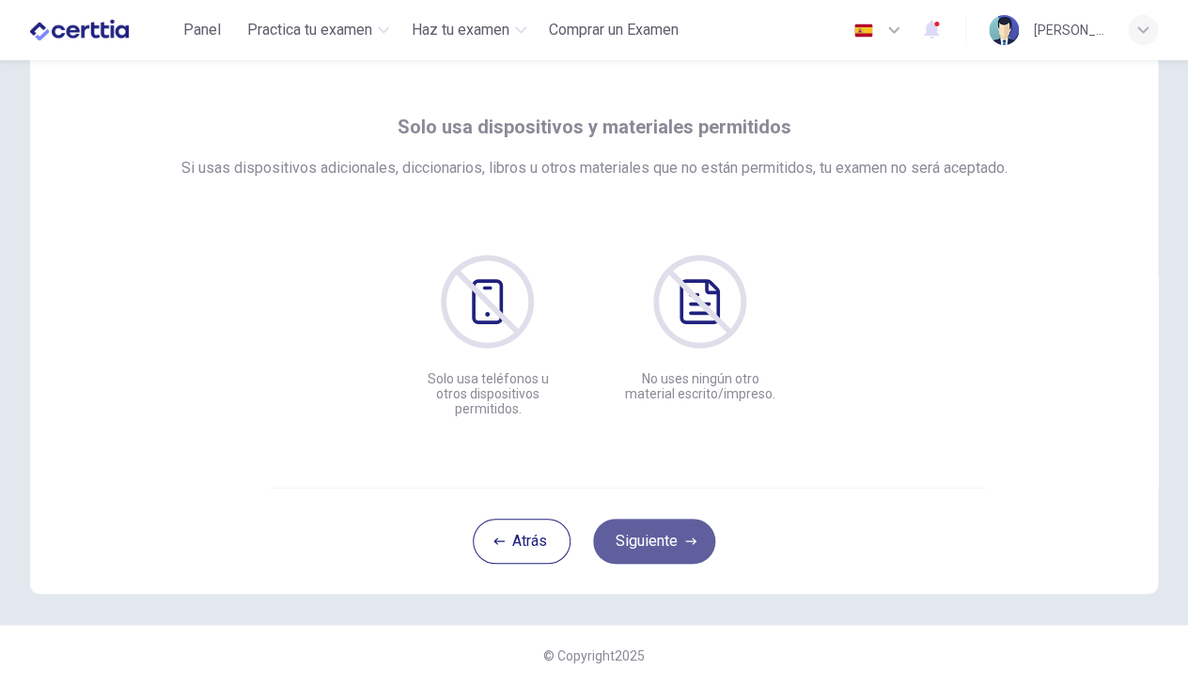
click at [651, 538] on button "Siguiente" at bounding box center [654, 541] width 122 height 45
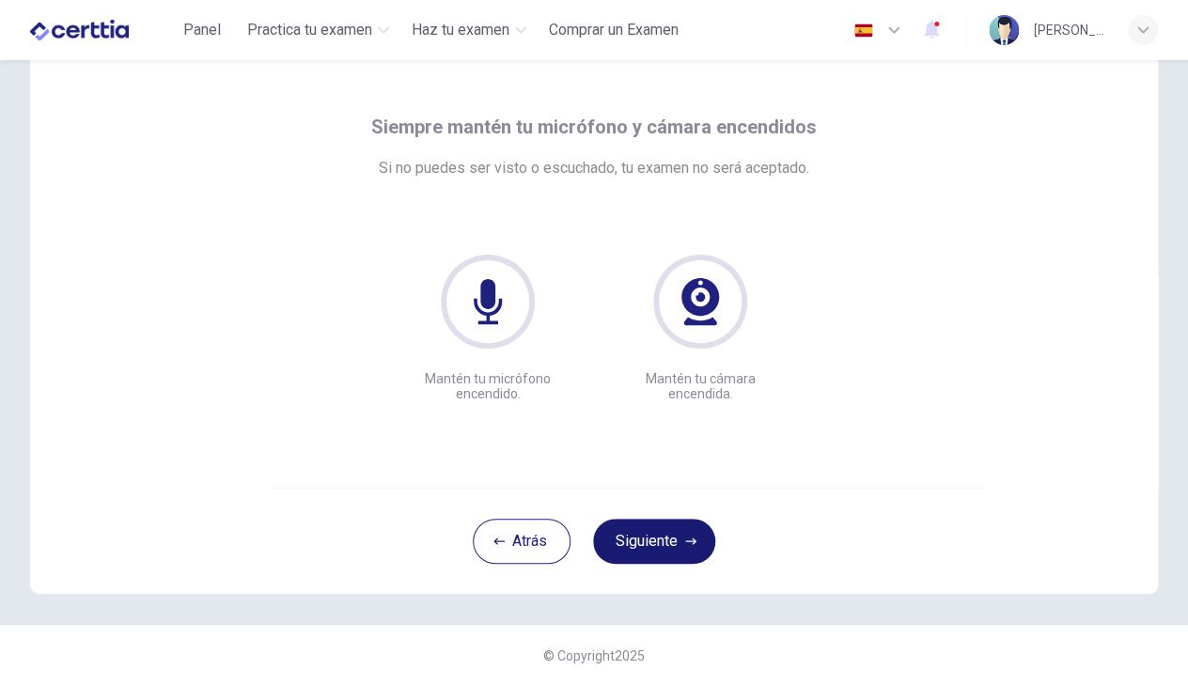
click at [668, 528] on button "Siguiente" at bounding box center [654, 541] width 122 height 45
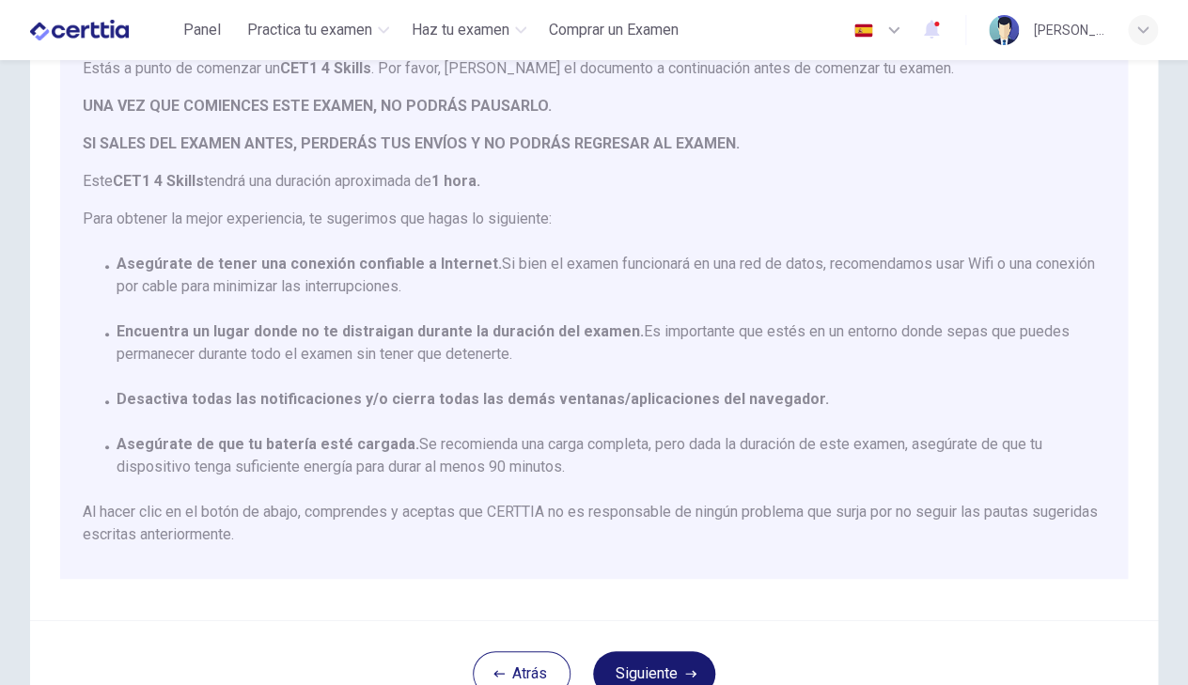
scroll to position [222, 0]
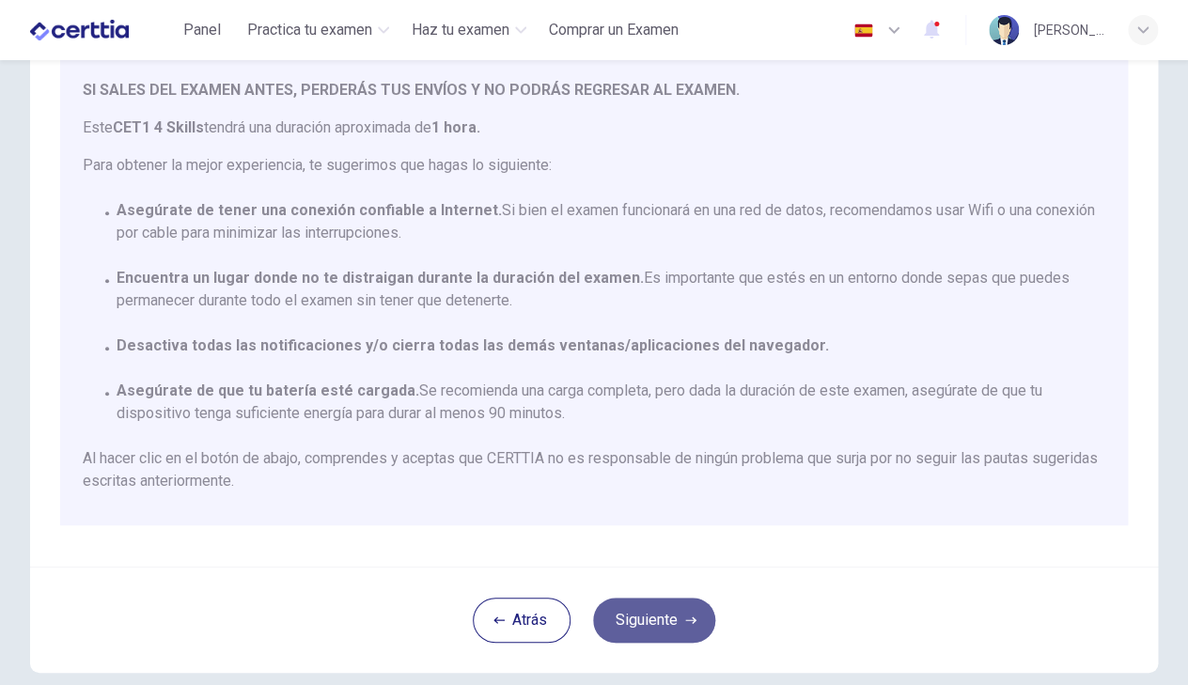
click at [639, 609] on button "Siguiente" at bounding box center [654, 620] width 122 height 45
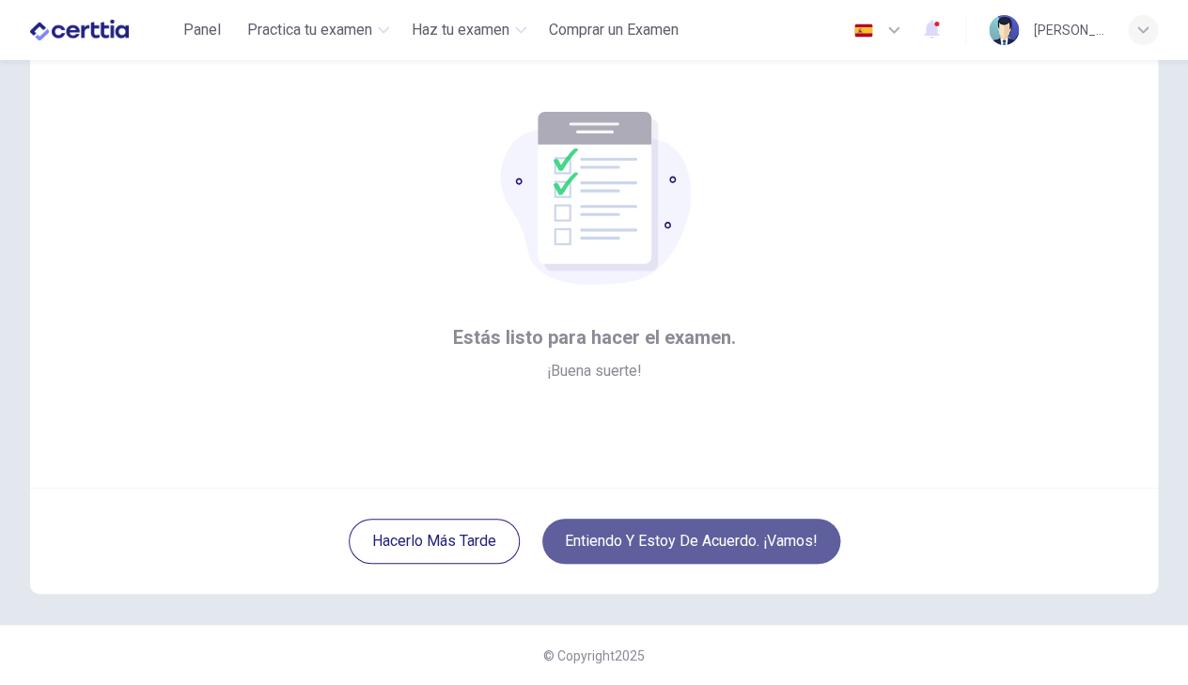
click at [693, 538] on button "Entiendo y estoy de acuerdo. ¡Vamos!" at bounding box center [691, 541] width 298 height 45
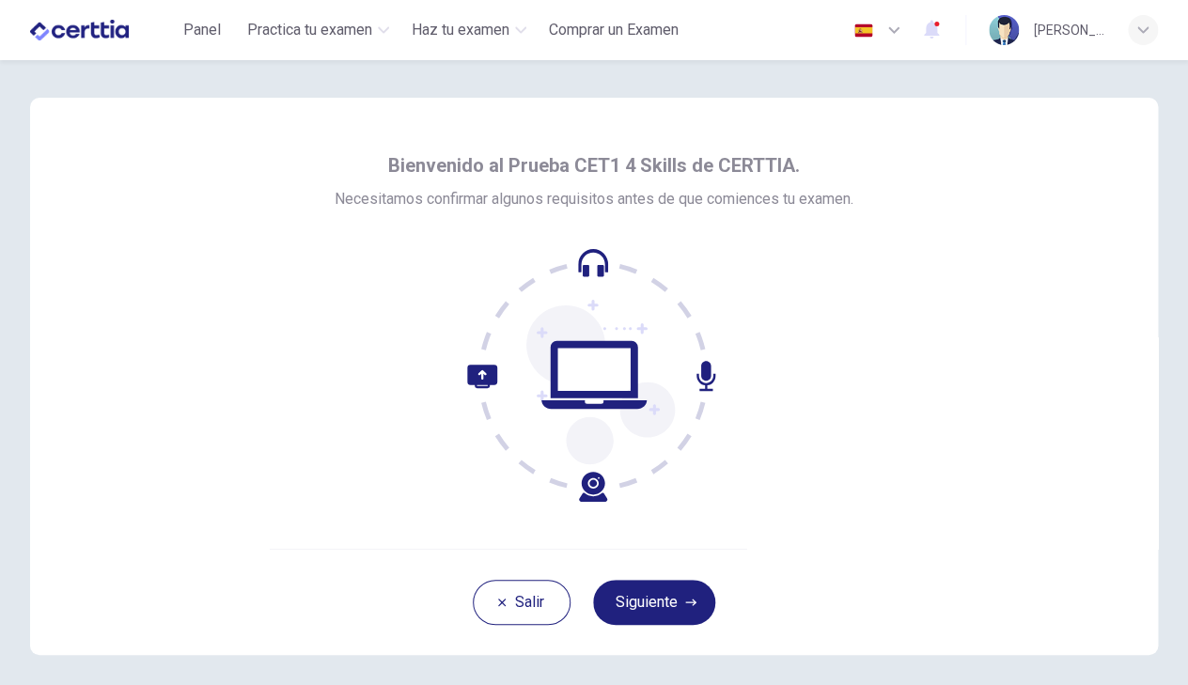
click at [662, 594] on button "Siguiente" at bounding box center [654, 602] width 122 height 45
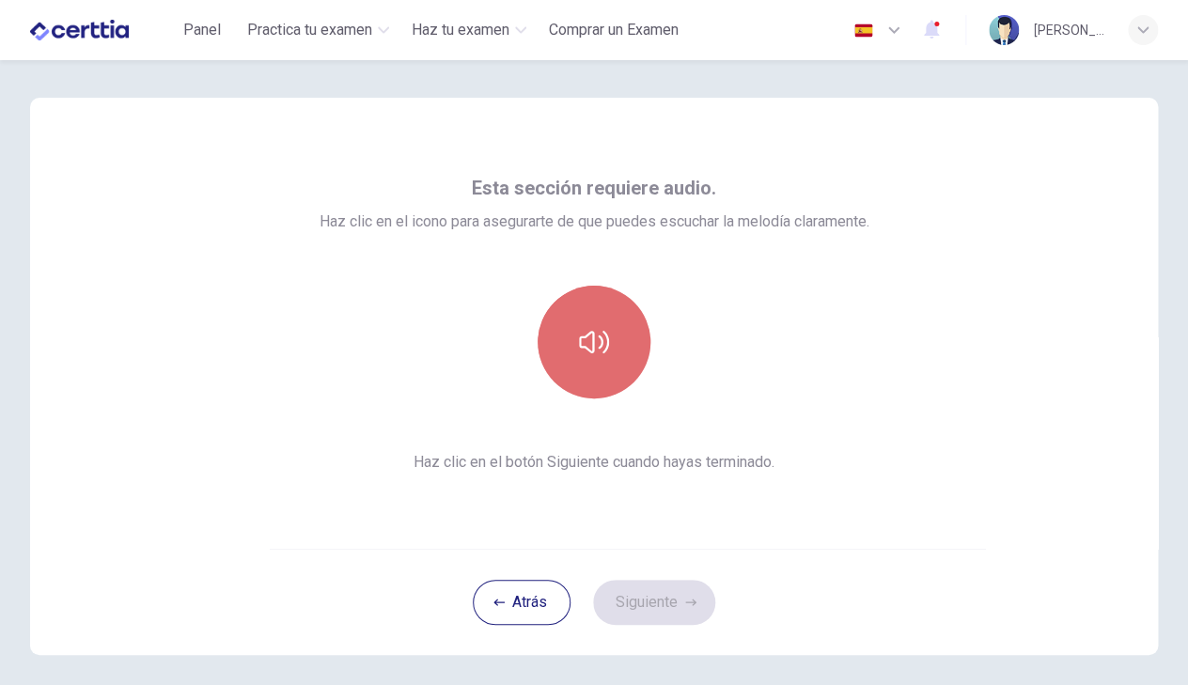
click at [625, 317] on button "button" at bounding box center [594, 342] width 113 height 113
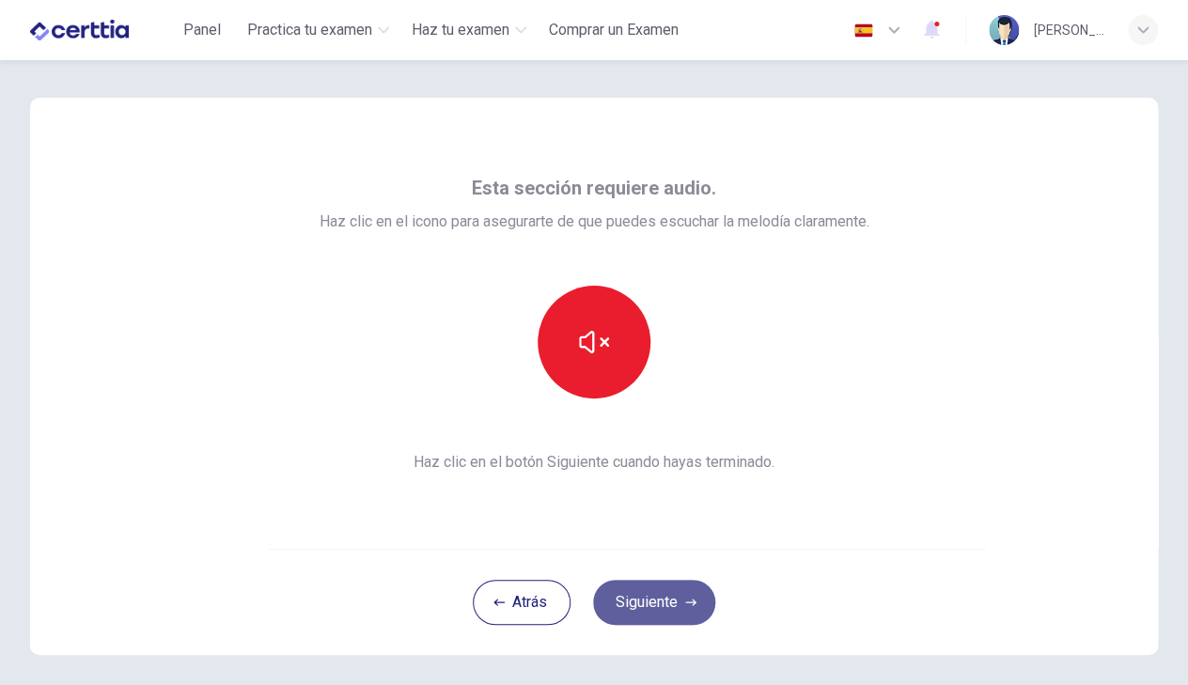
click at [647, 600] on button "Siguiente" at bounding box center [654, 602] width 122 height 45
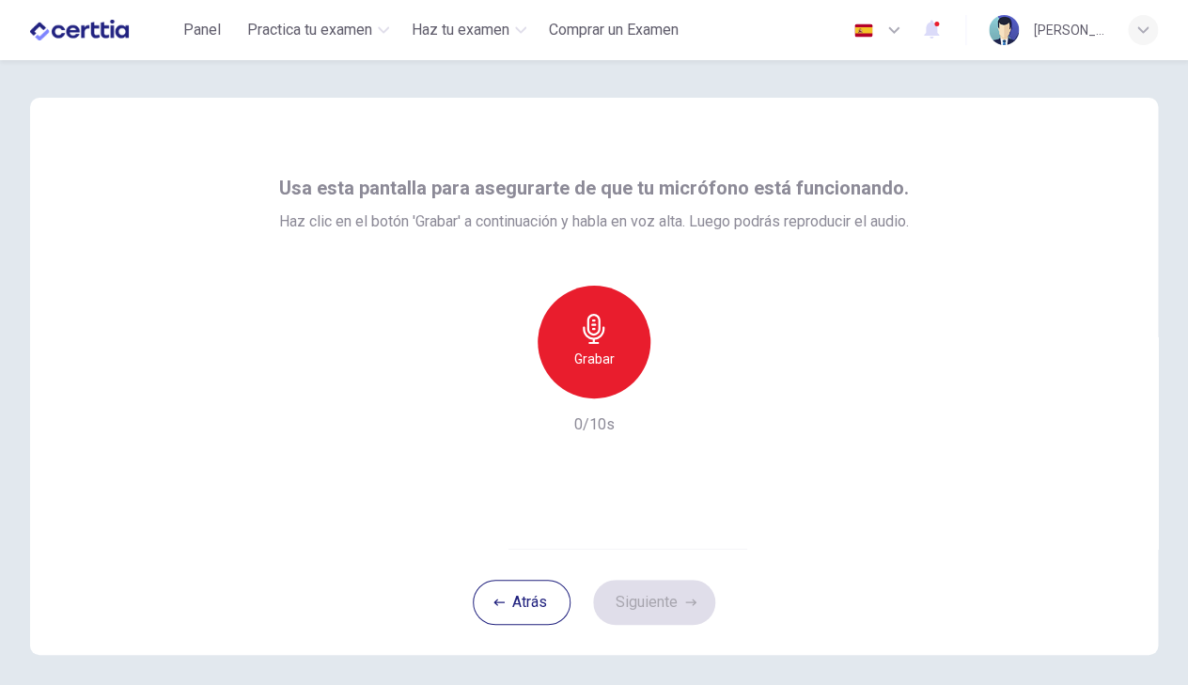
click at [600, 364] on h6 "Grabar" at bounding box center [594, 359] width 40 height 23
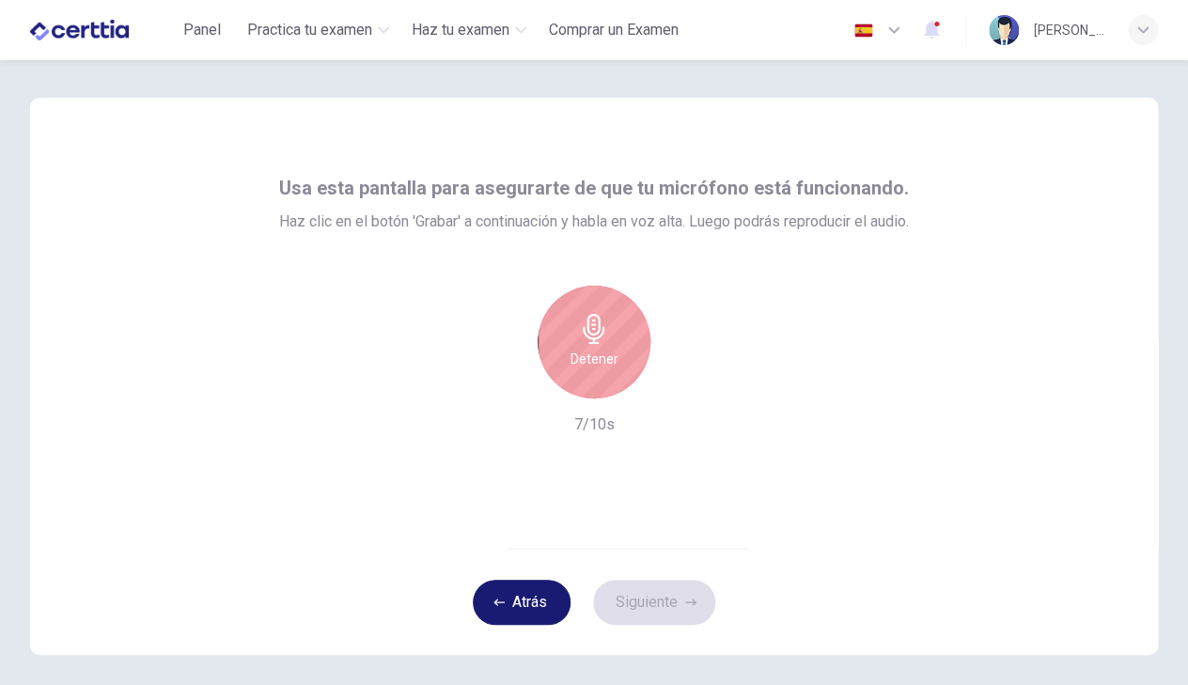
click at [537, 606] on button "Atrás" at bounding box center [522, 602] width 98 height 45
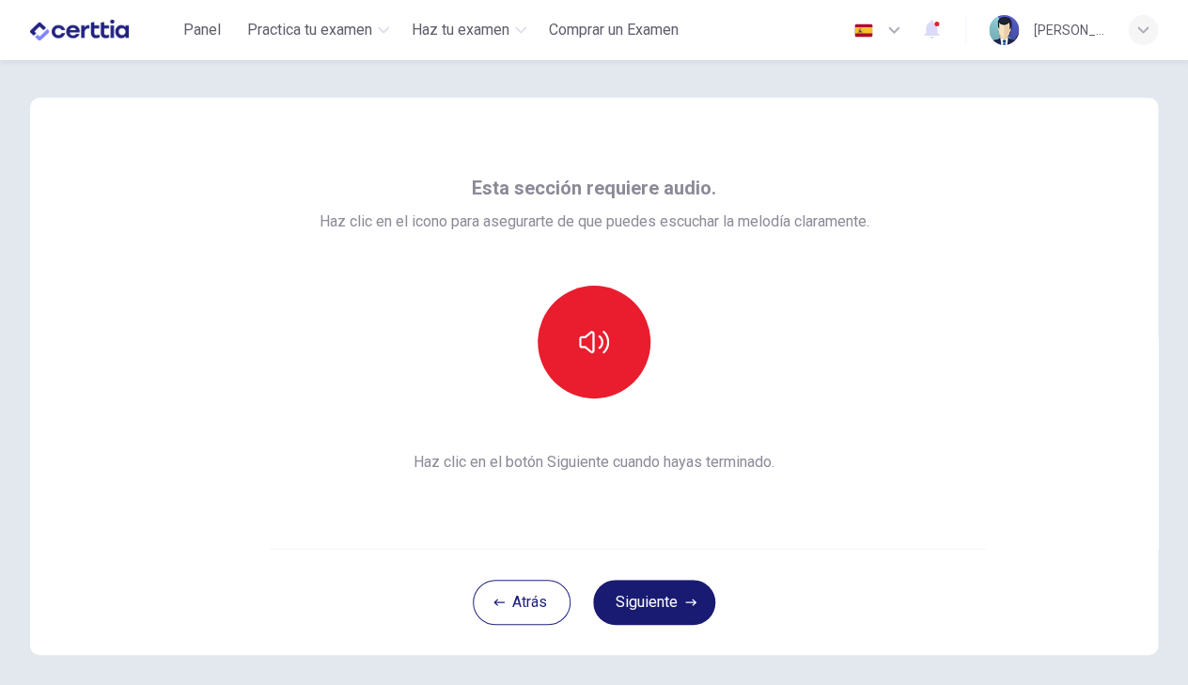
click at [662, 591] on button "Siguiente" at bounding box center [654, 602] width 122 height 45
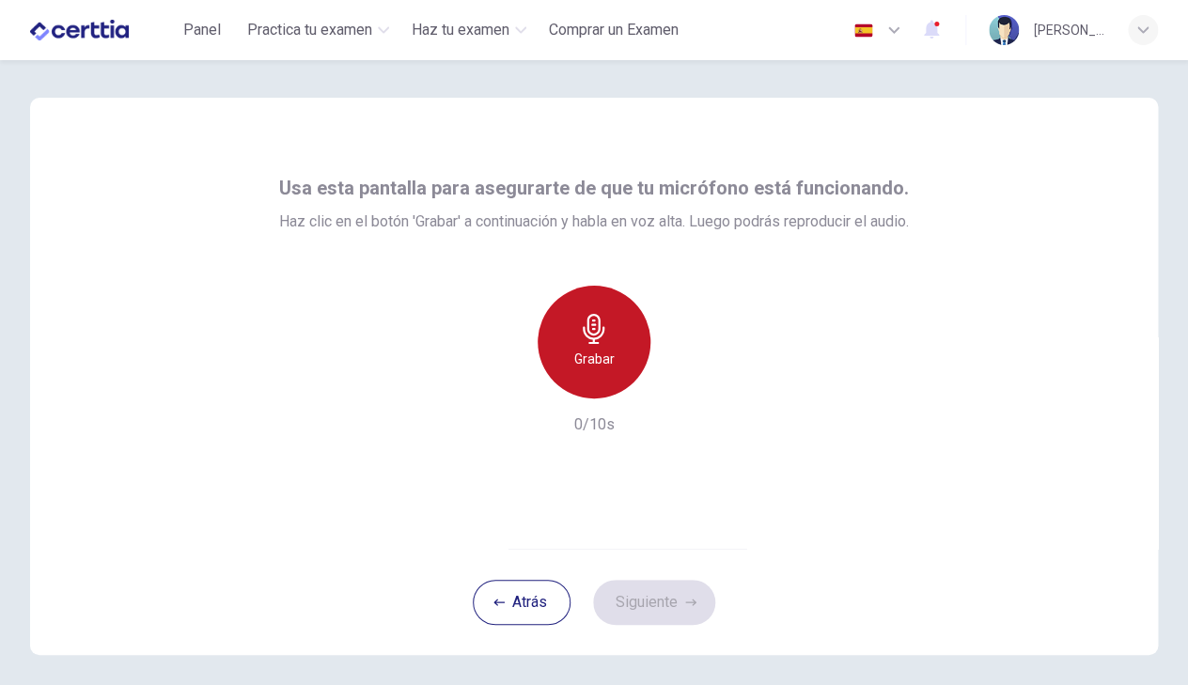
click at [596, 338] on icon "button" at bounding box center [594, 329] width 22 height 30
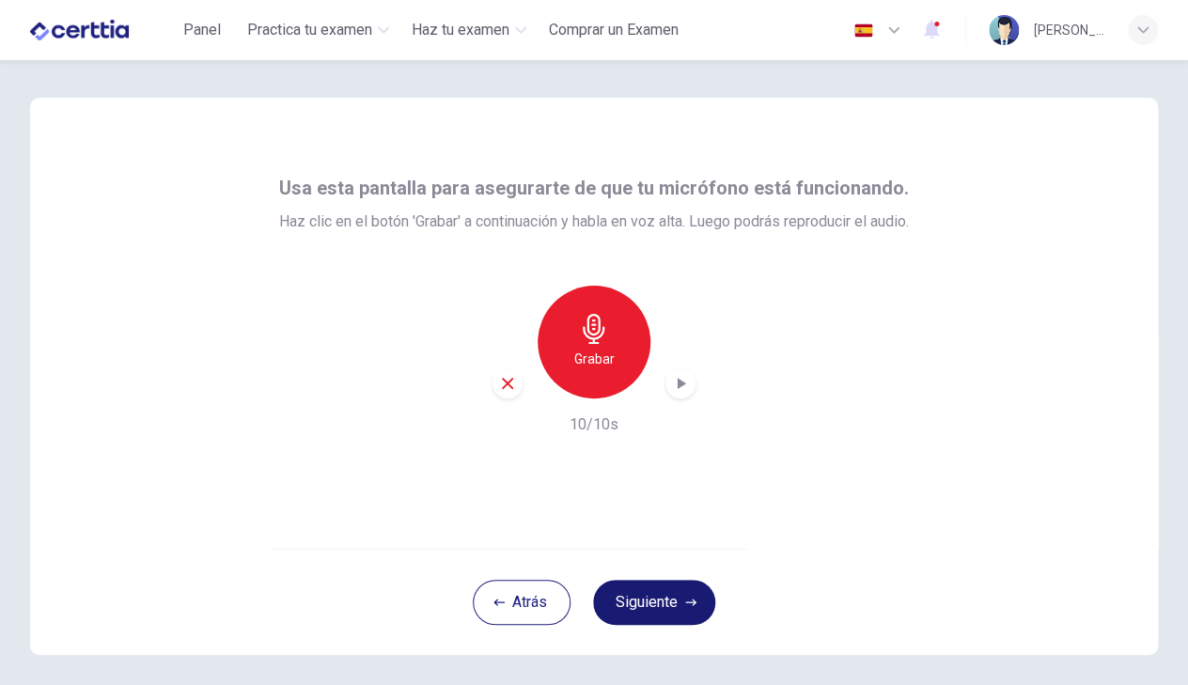
click at [668, 596] on button "Siguiente" at bounding box center [654, 602] width 122 height 45
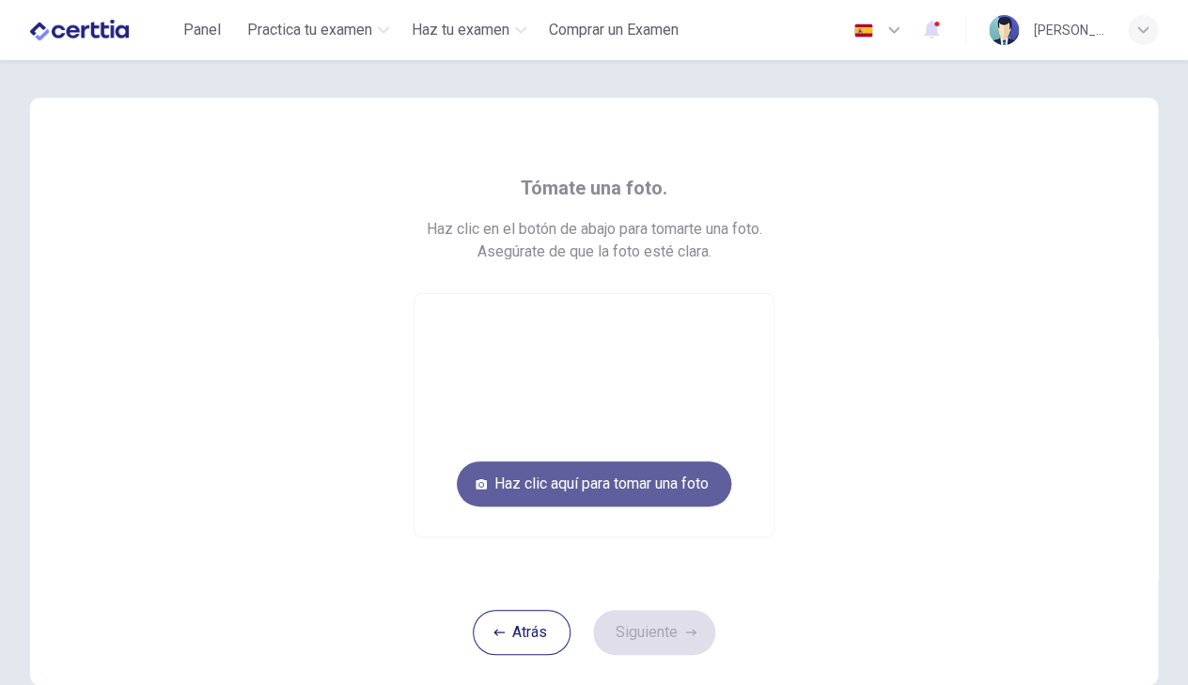
click at [634, 482] on button "Haz clic aquí para tomar una foto" at bounding box center [594, 483] width 274 height 45
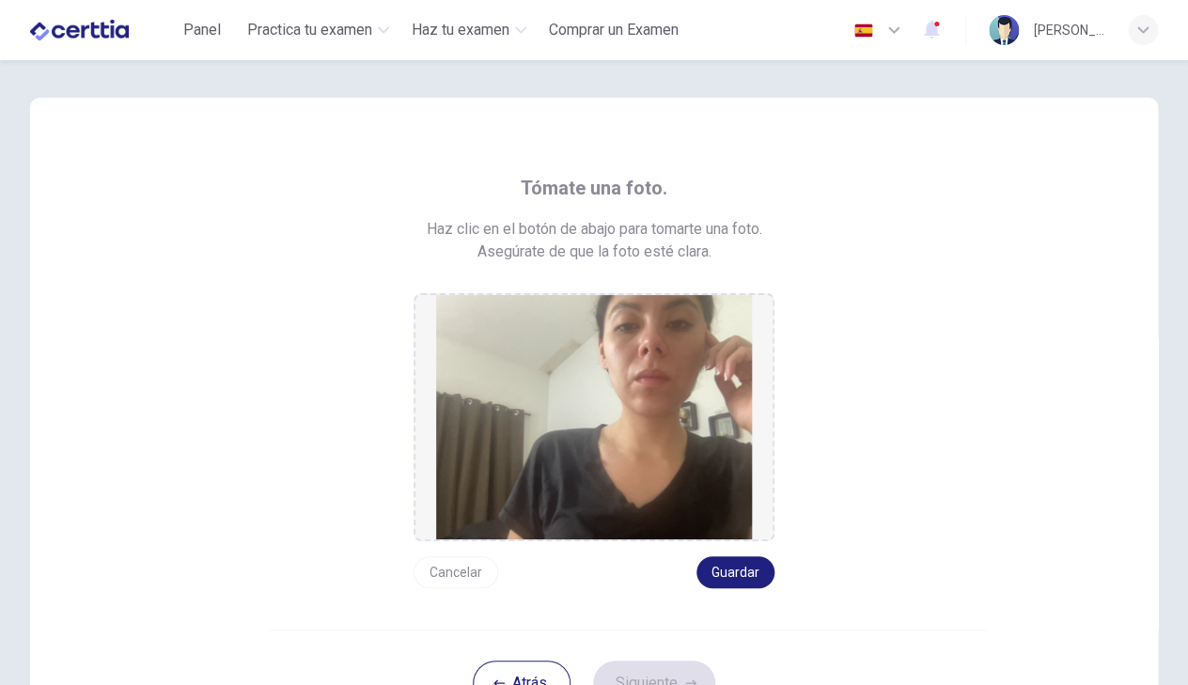
click at [462, 578] on button "Cancelar" at bounding box center [455, 572] width 85 height 32
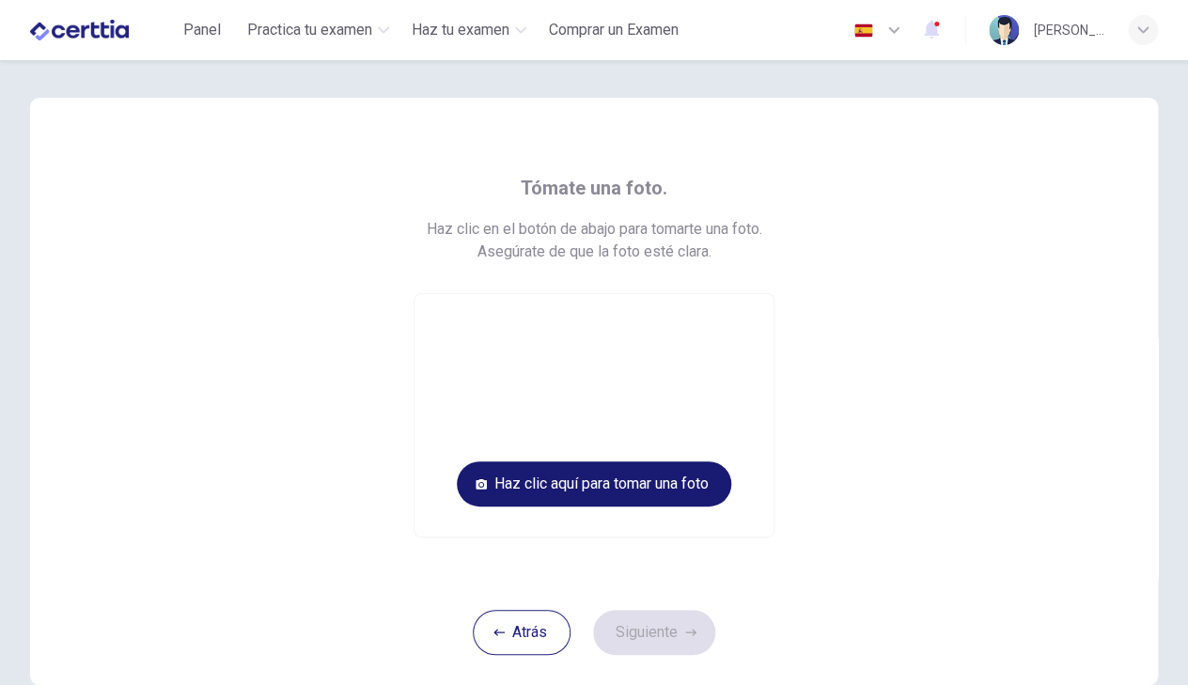
click at [647, 489] on button "Haz clic aquí para tomar una foto" at bounding box center [594, 483] width 274 height 45
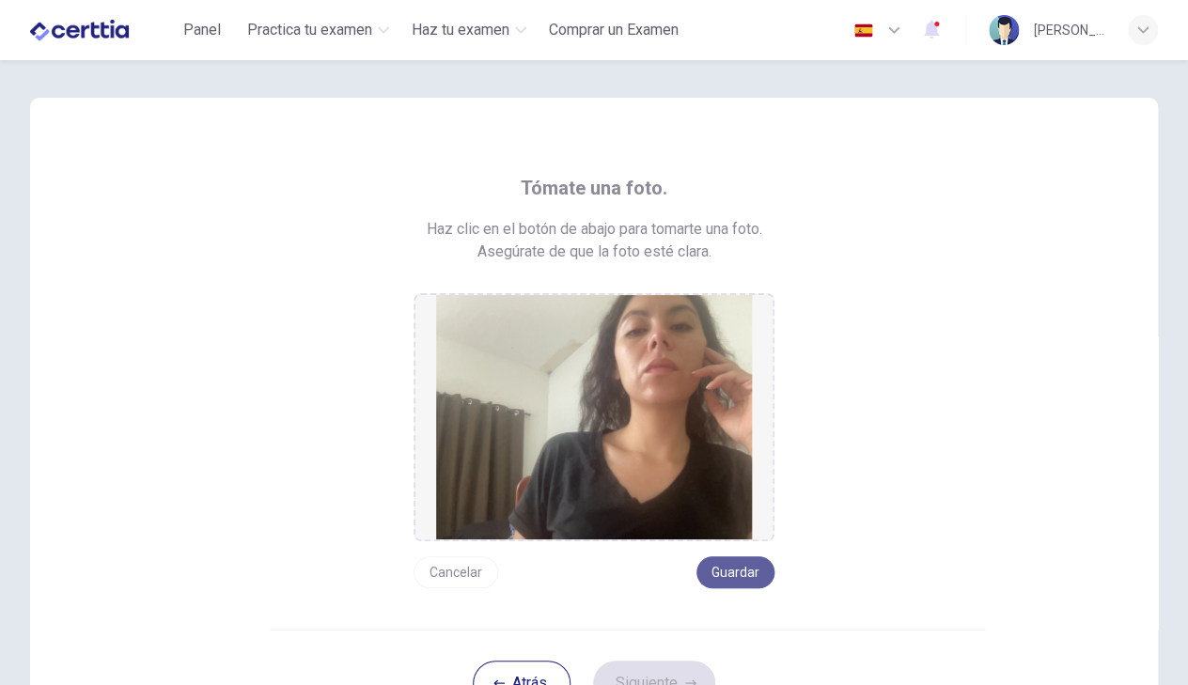
click at [741, 572] on button "Guardar" at bounding box center [735, 572] width 78 height 32
click at [679, 678] on button "Siguiente" at bounding box center [654, 683] width 122 height 45
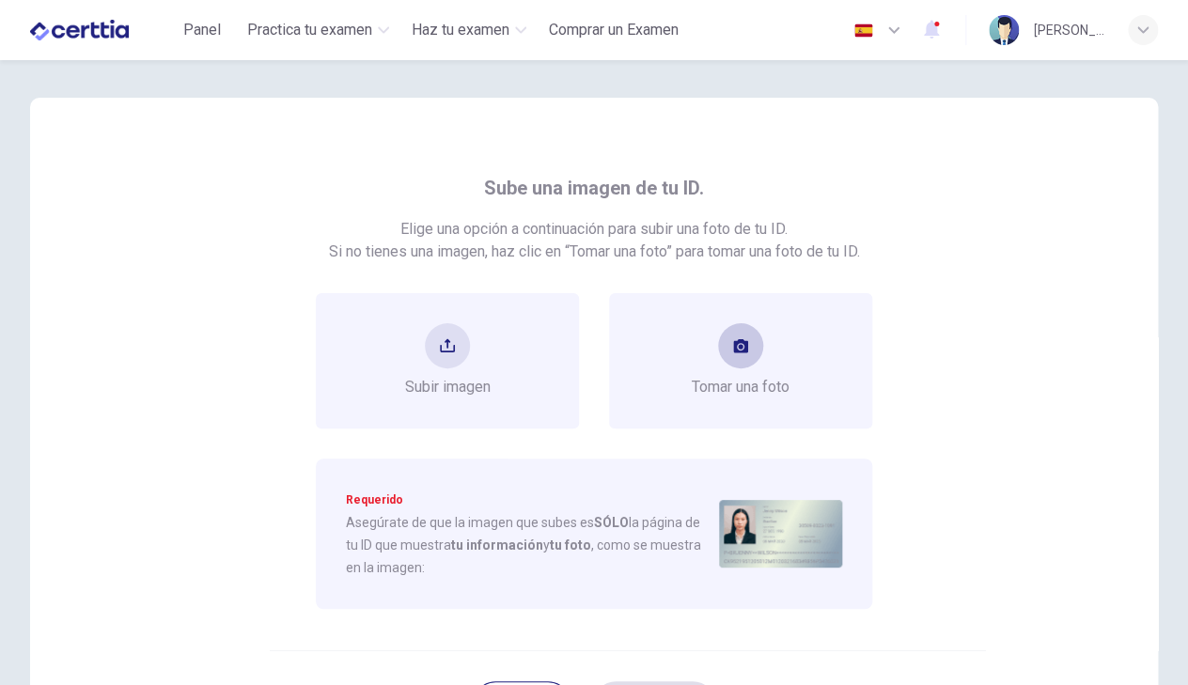
click at [716, 334] on div "Tomar una foto" at bounding box center [741, 360] width 98 height 75
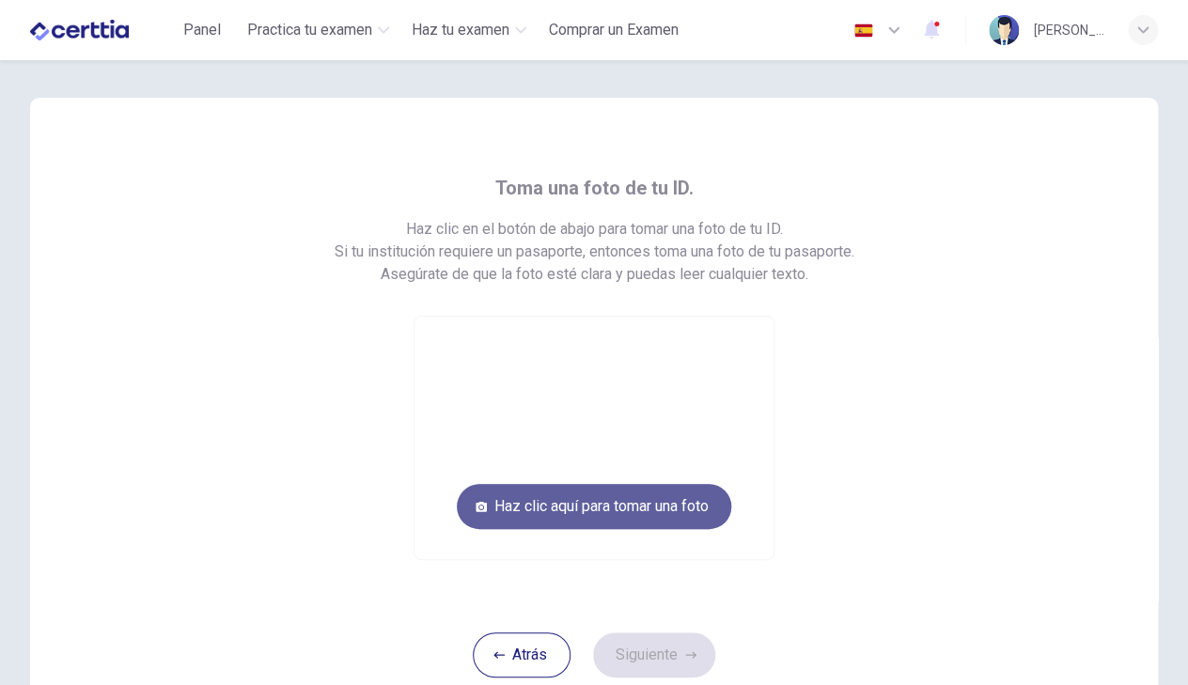
click at [587, 517] on button "Haz clic aquí para tomar una foto" at bounding box center [594, 506] width 274 height 45
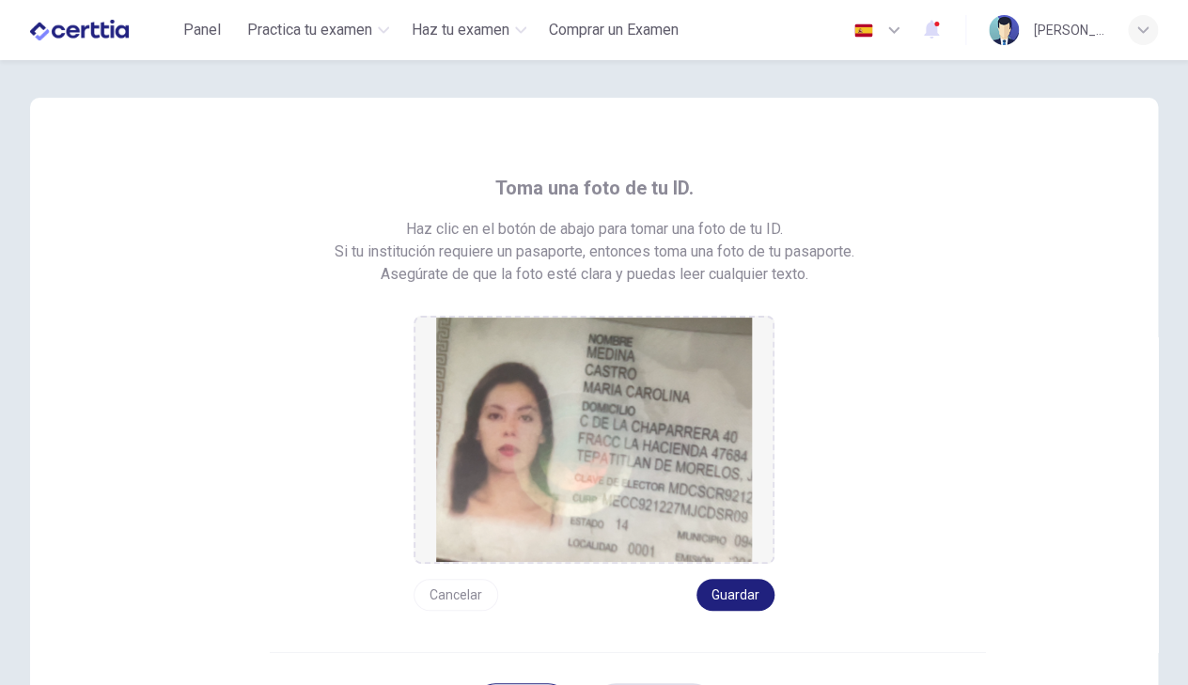
click at [459, 607] on button "Cancelar" at bounding box center [455, 595] width 85 height 32
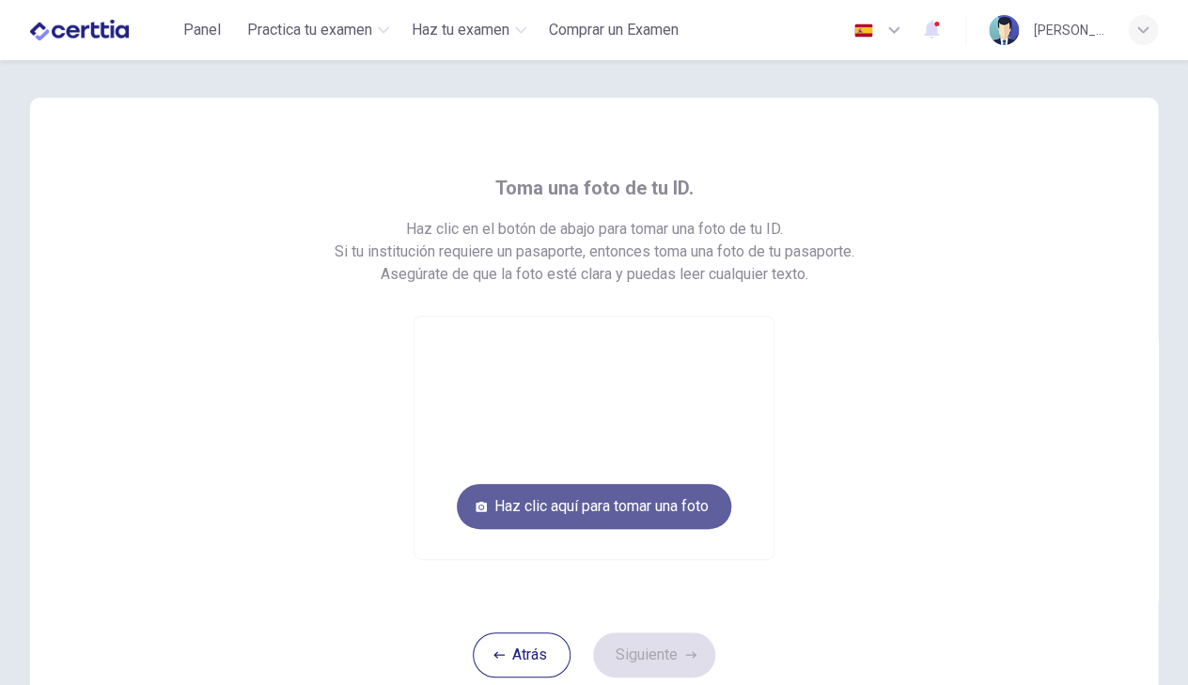
click at [560, 521] on button "Haz clic aquí para tomar una foto" at bounding box center [594, 506] width 274 height 45
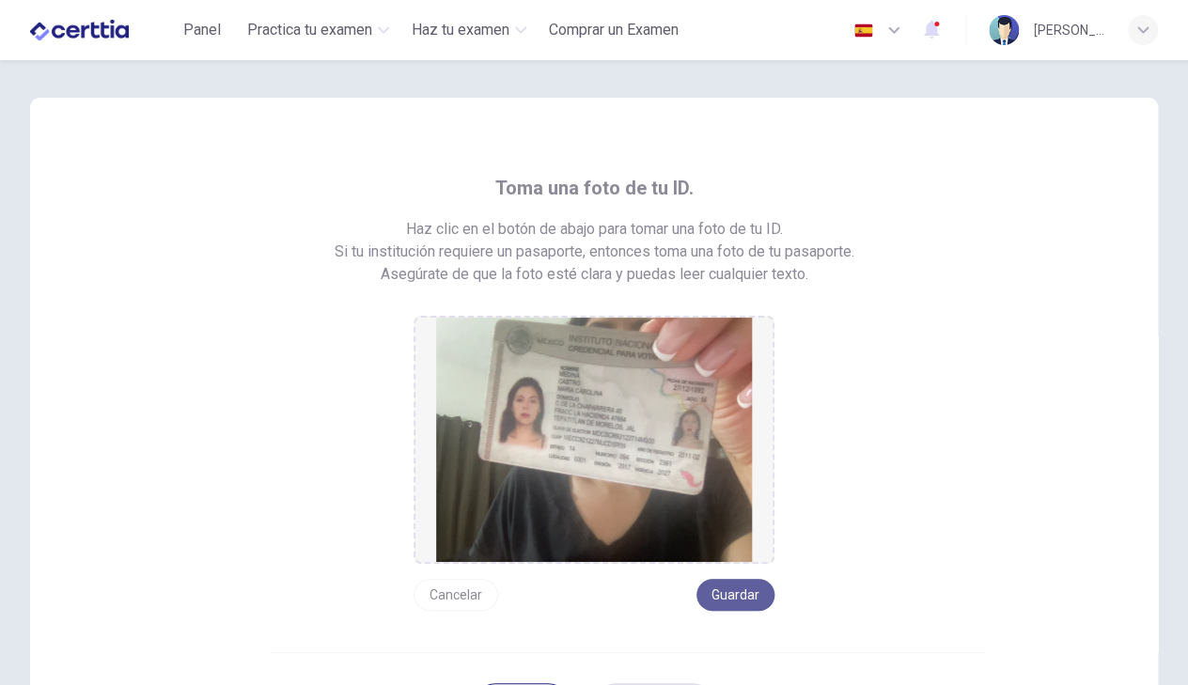
click at [753, 596] on button "Guardar" at bounding box center [735, 595] width 78 height 32
click at [917, 467] on div "Toma una foto de tu ID. Haz clic en el botón de abajo para tomar una foto de tu…" at bounding box center [594, 392] width 930 height 438
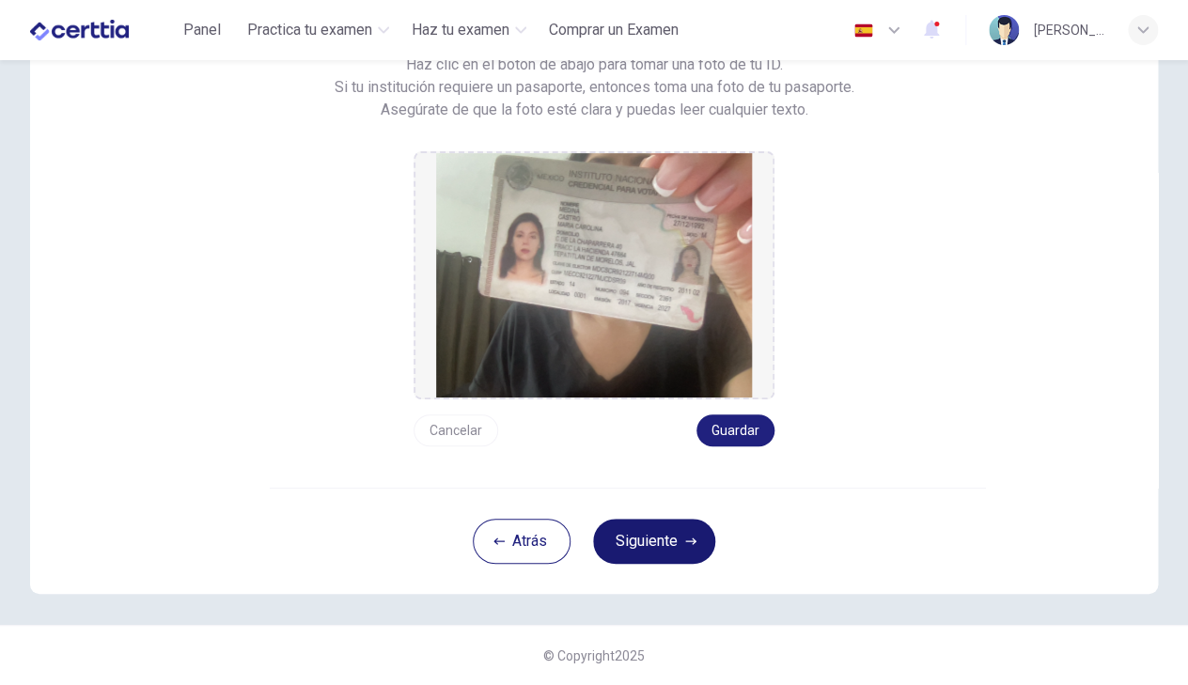
click at [649, 543] on button "Siguiente" at bounding box center [654, 541] width 122 height 45
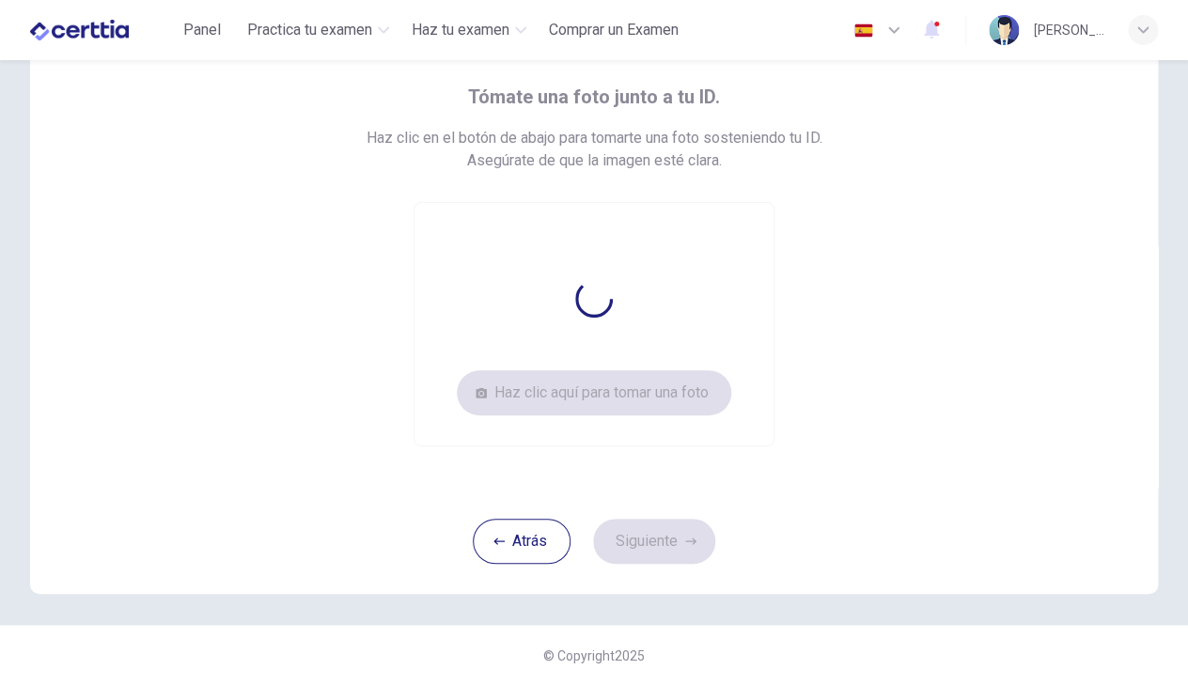
scroll to position [91, 0]
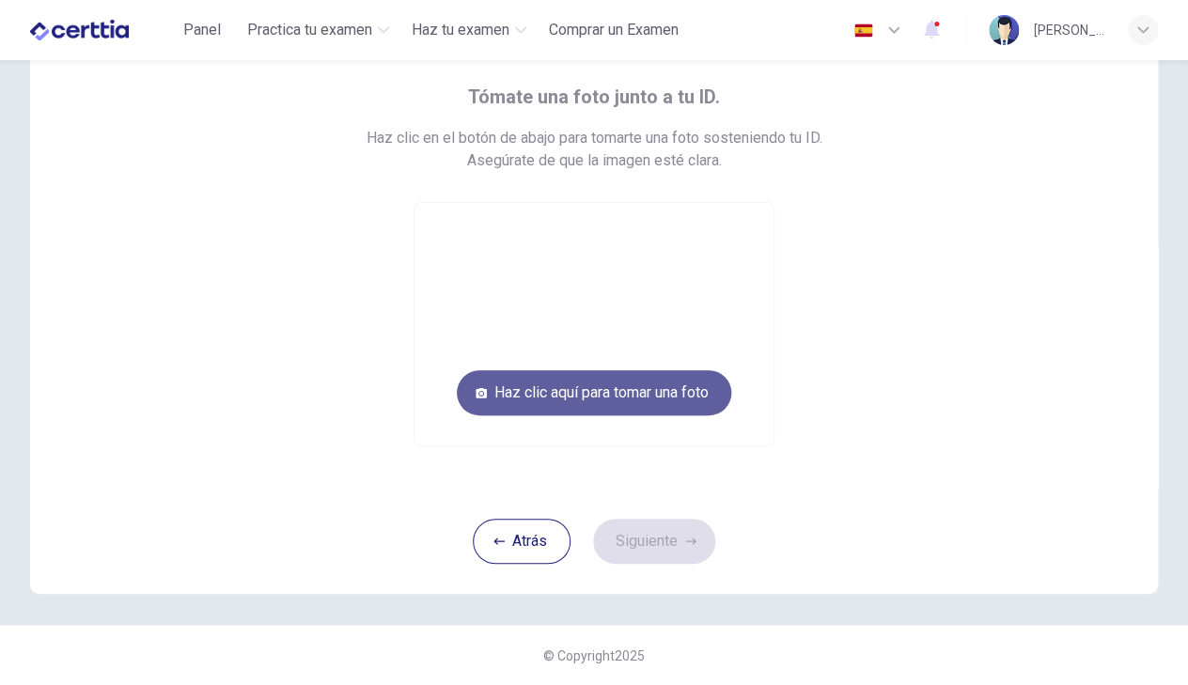
click at [675, 392] on button "Haz clic aquí para tomar una foto" at bounding box center [594, 392] width 274 height 45
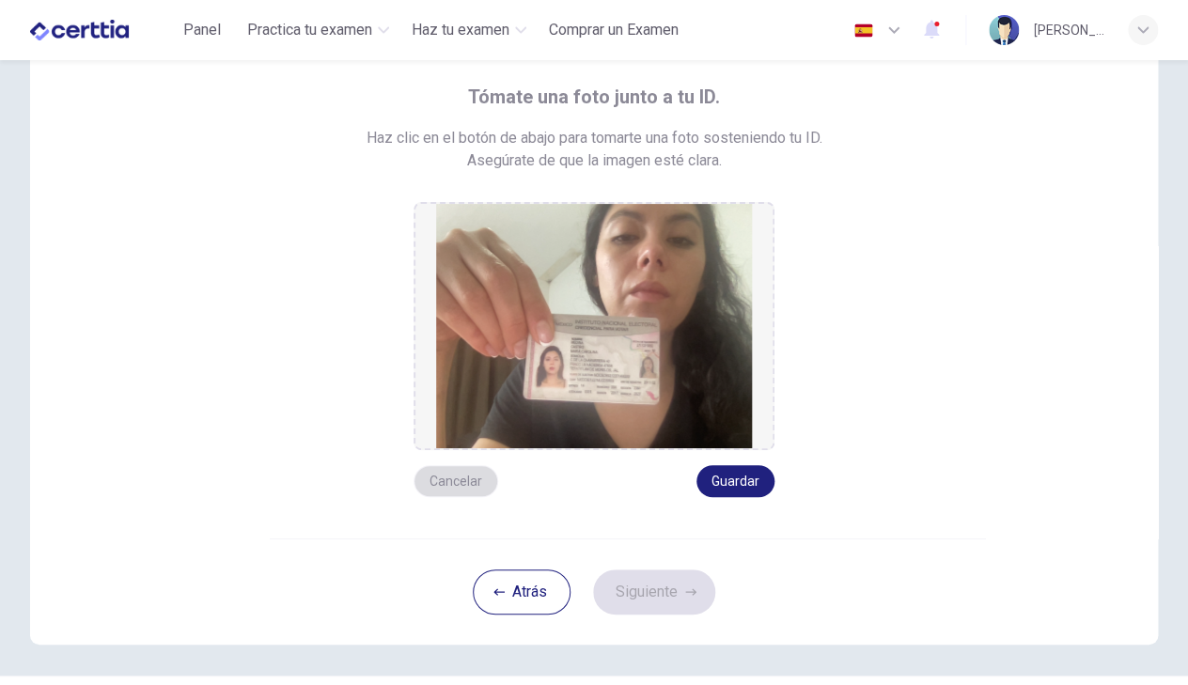
click at [457, 482] on button "Cancelar" at bounding box center [455, 481] width 85 height 32
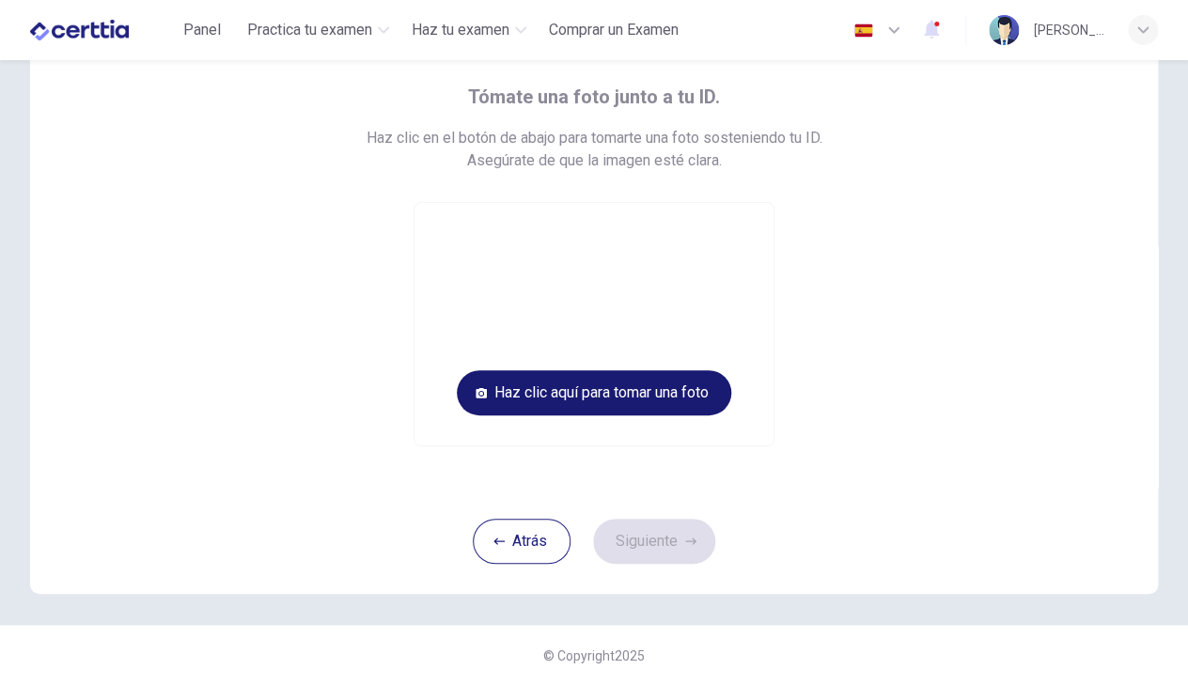
click at [571, 393] on button "Haz clic aquí para tomar una foto" at bounding box center [594, 392] width 274 height 45
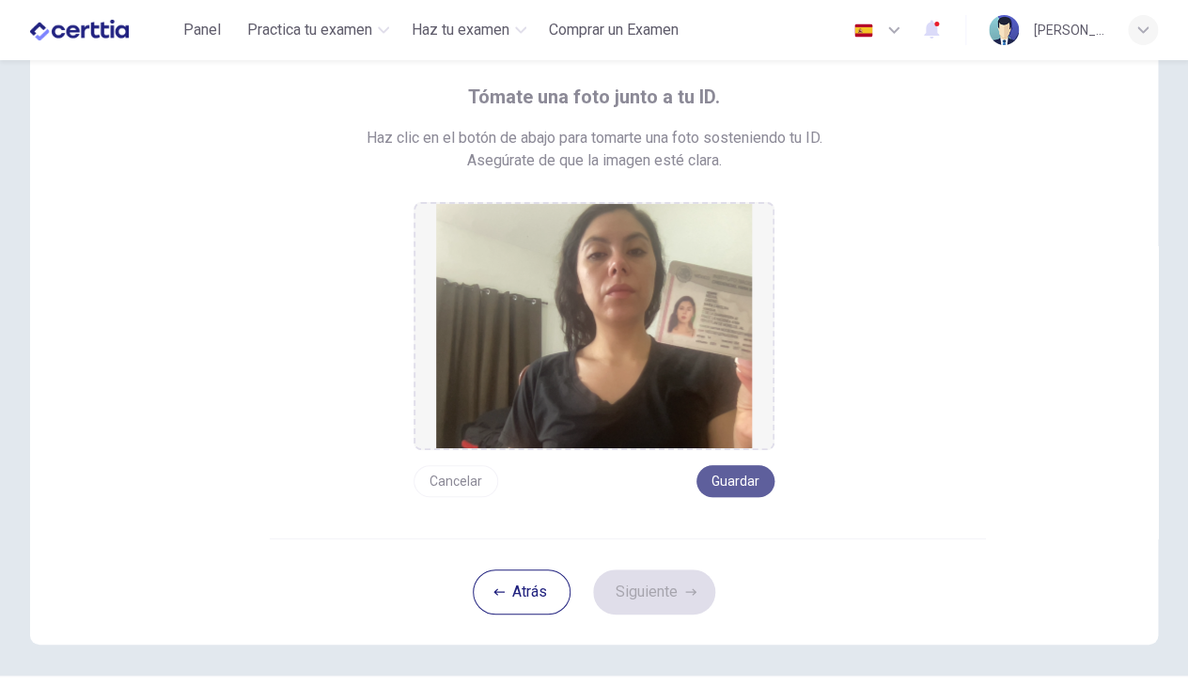
click at [762, 484] on button "Guardar" at bounding box center [735, 481] width 78 height 32
click at [650, 610] on button "Siguiente" at bounding box center [654, 591] width 122 height 45
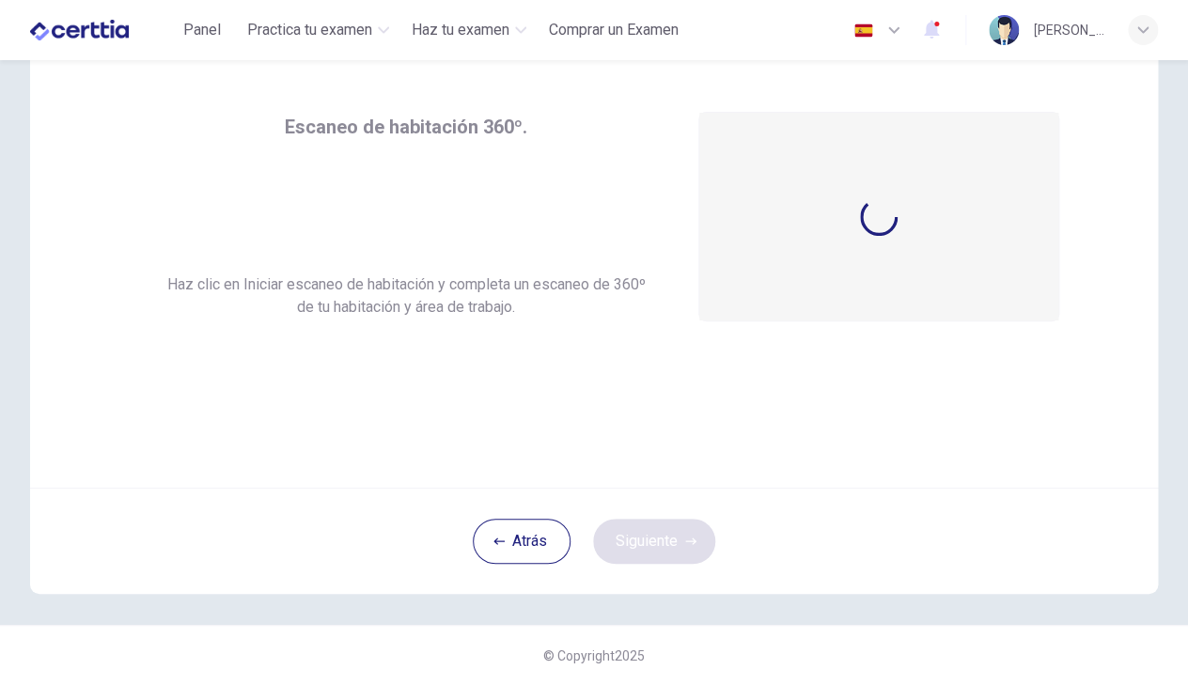
scroll to position [61, 0]
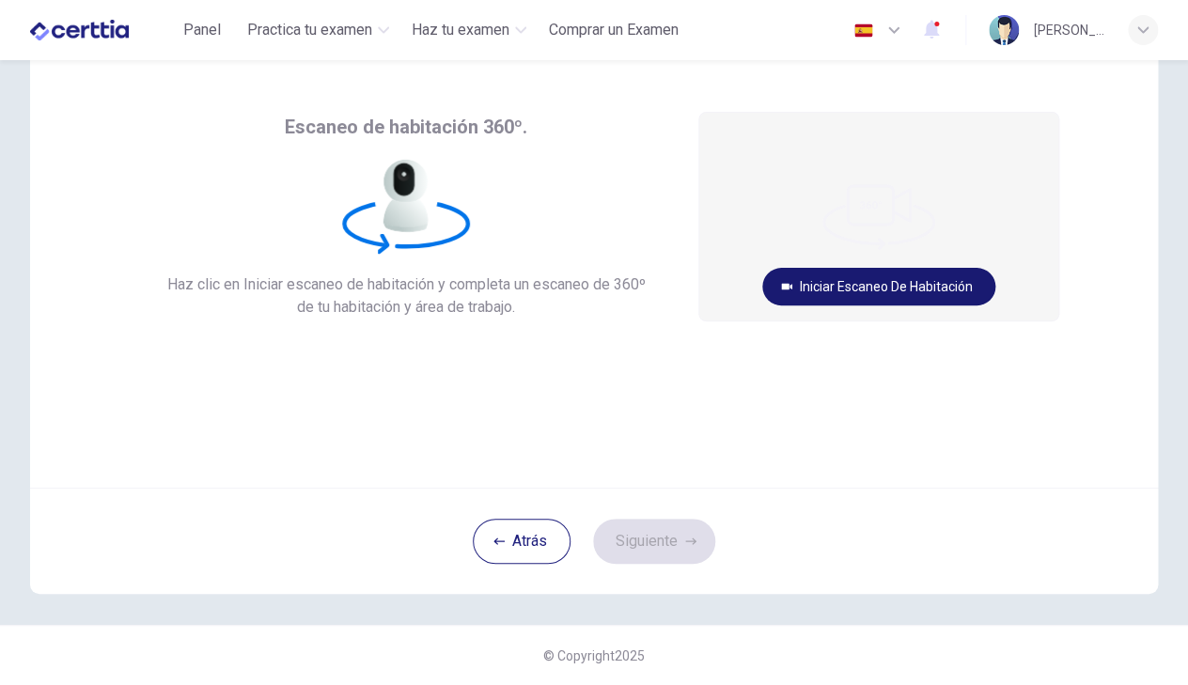
click at [897, 286] on button "Iniciar escaneo de habitación" at bounding box center [878, 287] width 233 height 38
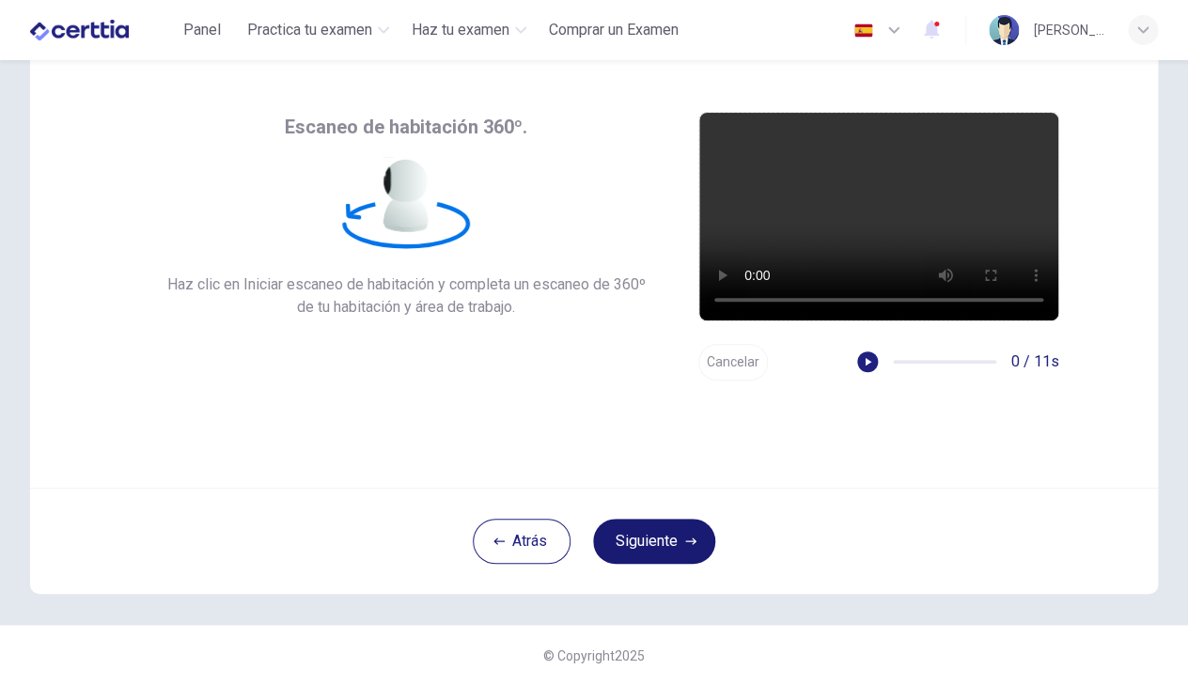
click at [677, 541] on button "Siguiente" at bounding box center [654, 541] width 122 height 45
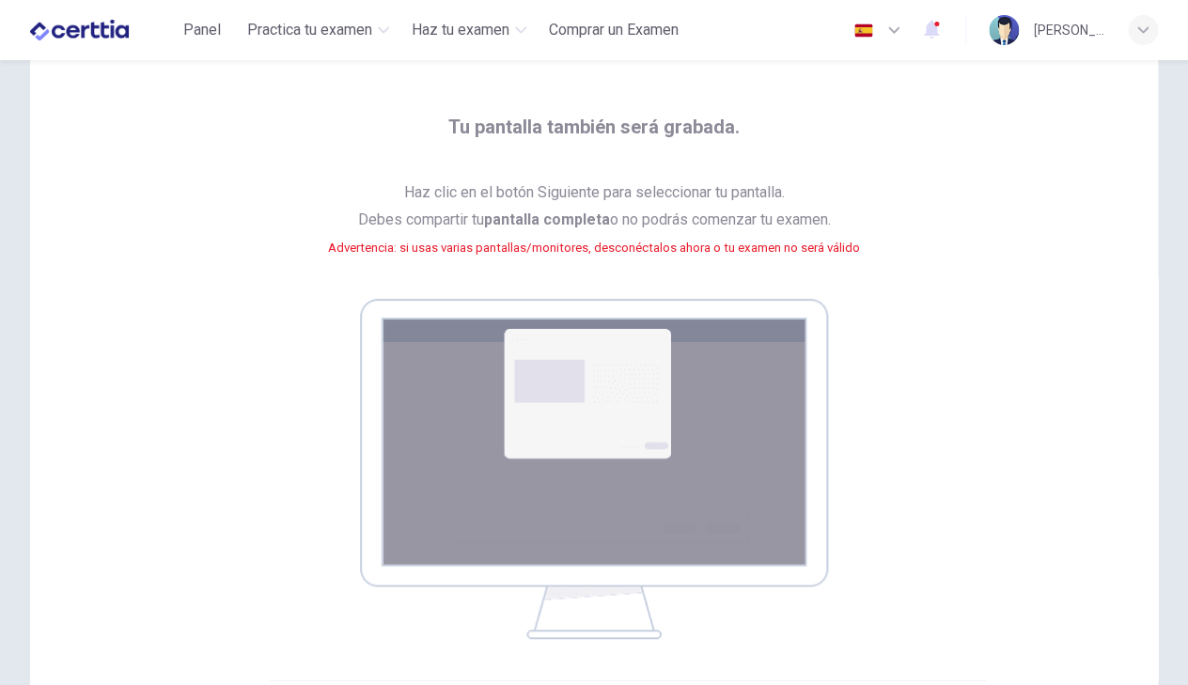
click at [888, 309] on div "Tu pantalla también será grabada. Haz clic en el botón Siguiente para seleccion…" at bounding box center [594, 375] width 930 height 527
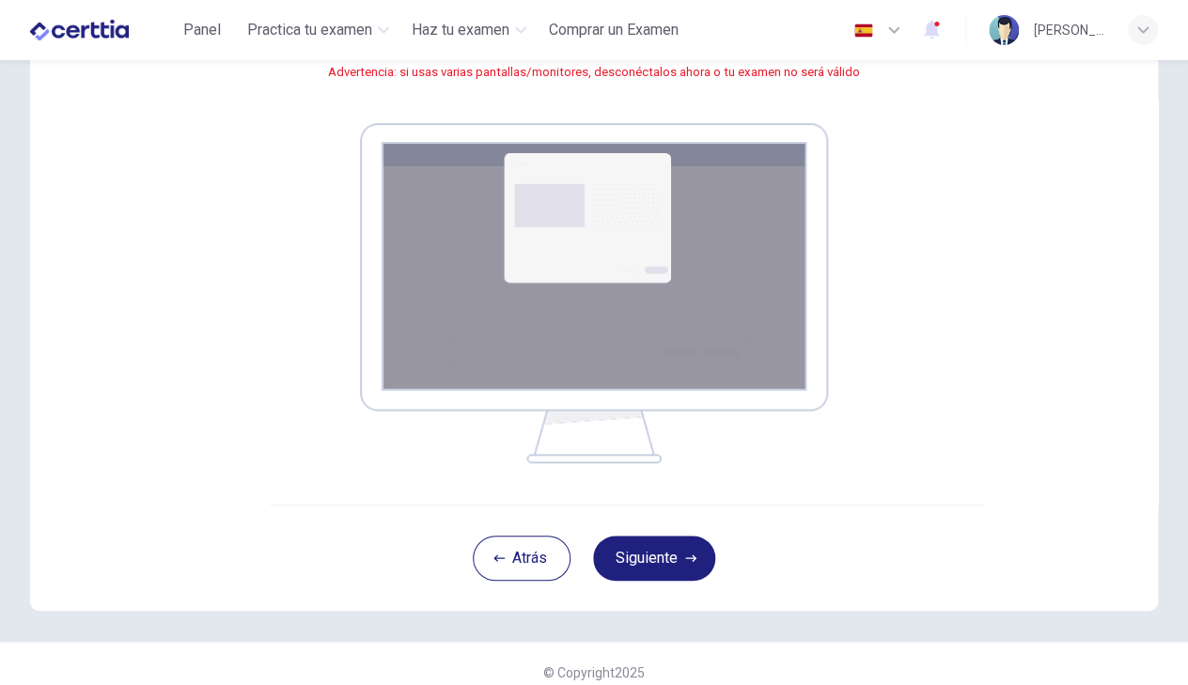
scroll to position [255, 0]
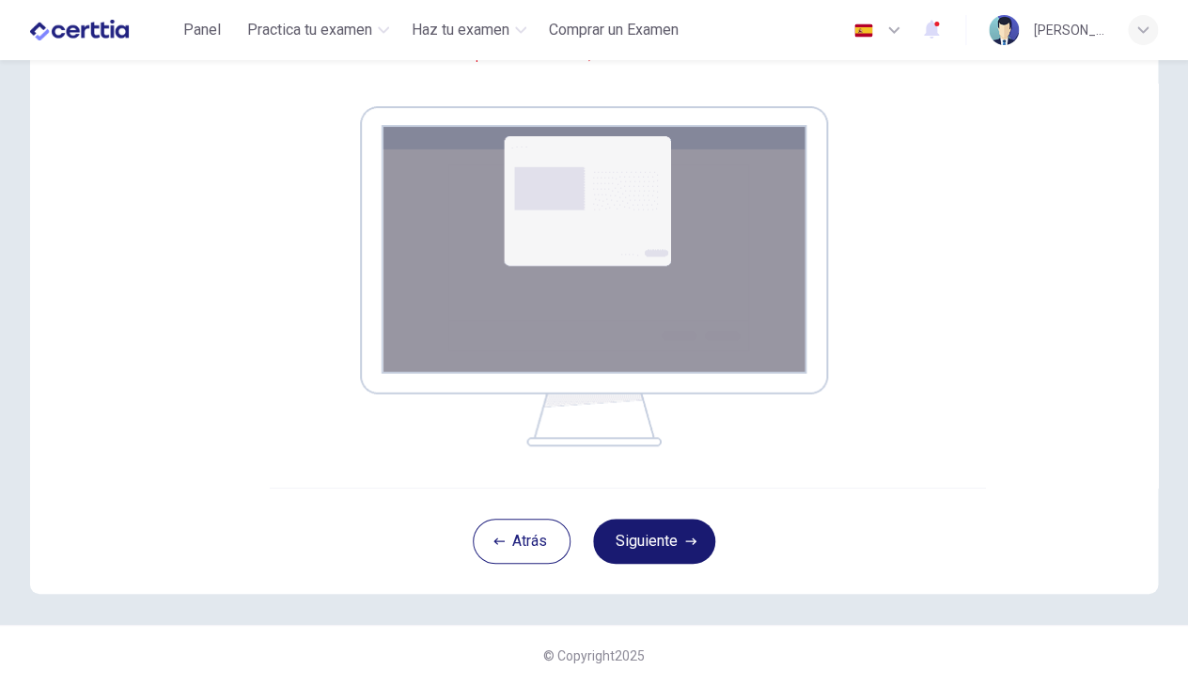
click at [640, 540] on button "Siguiente" at bounding box center [654, 541] width 122 height 45
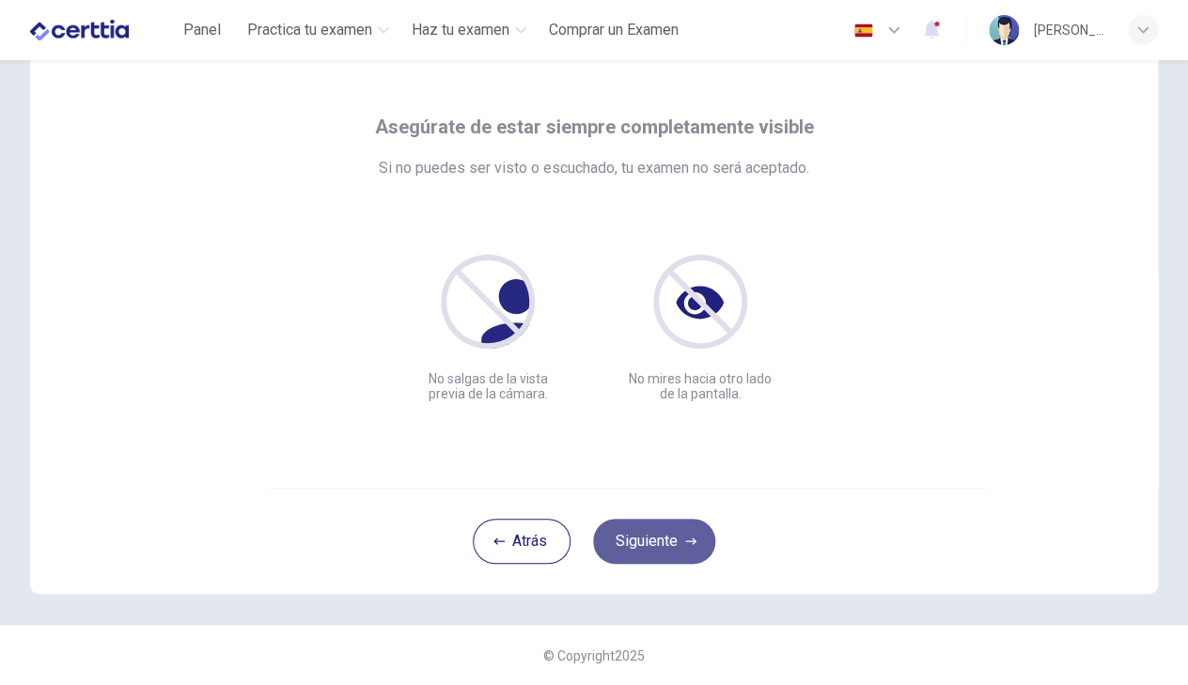
click at [678, 540] on button "Siguiente" at bounding box center [654, 541] width 122 height 45
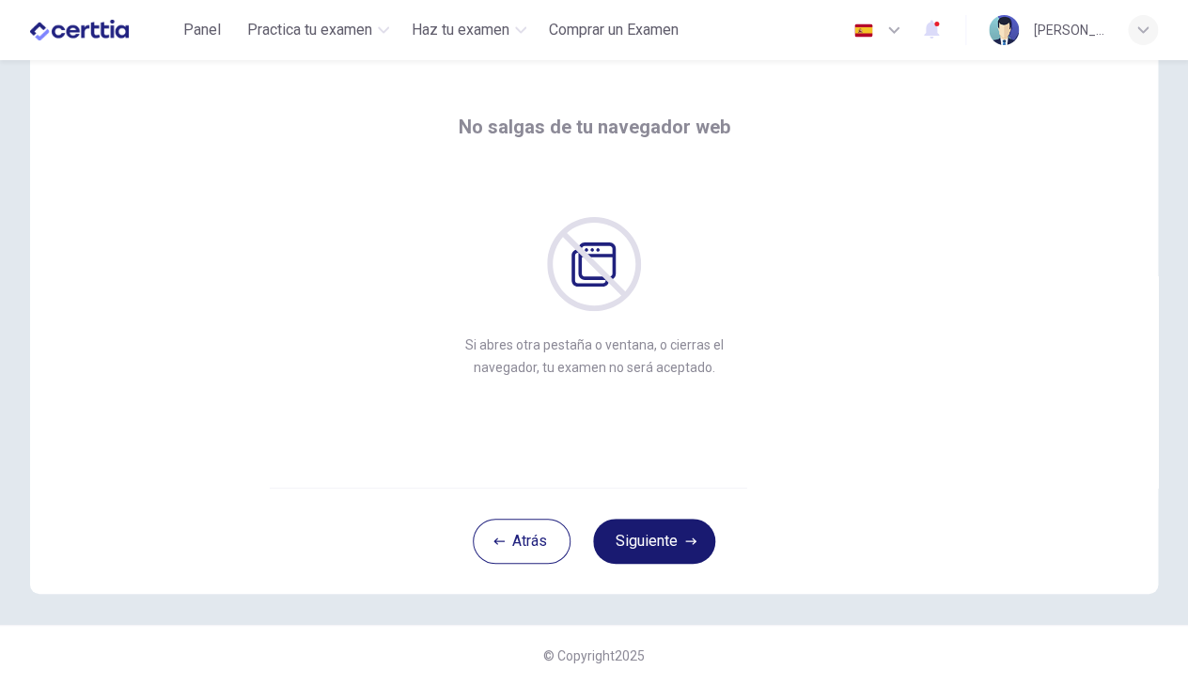
click at [650, 542] on button "Siguiente" at bounding box center [654, 541] width 122 height 45
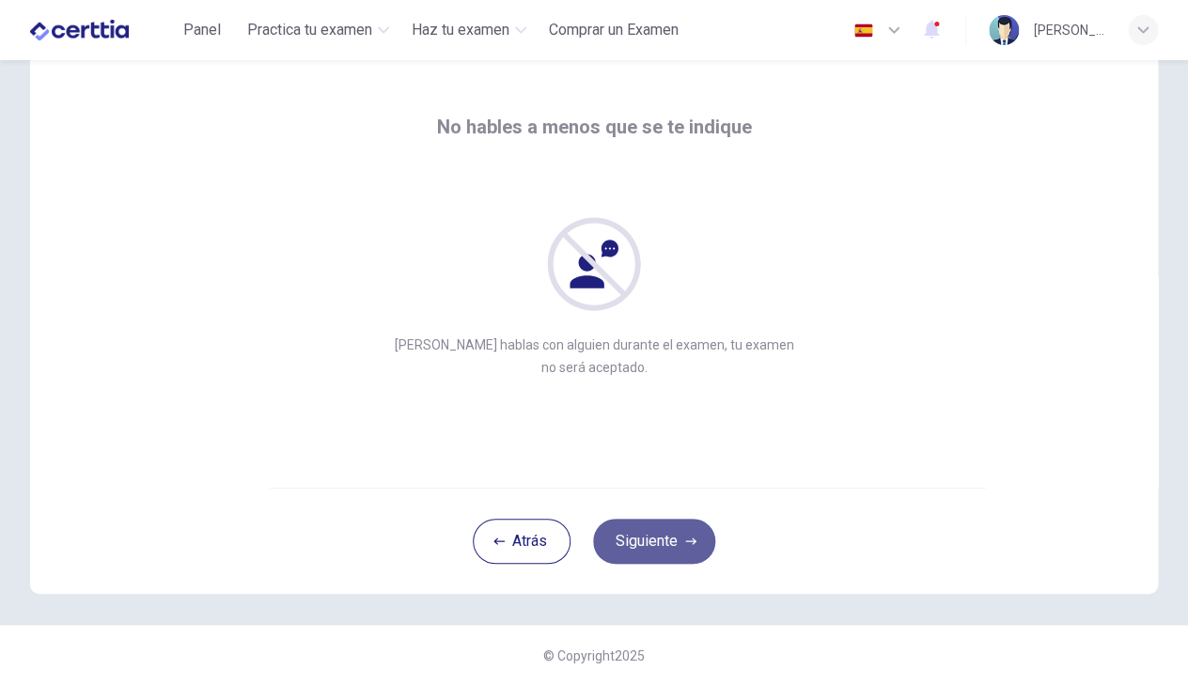
click at [657, 535] on button "Siguiente" at bounding box center [654, 541] width 122 height 45
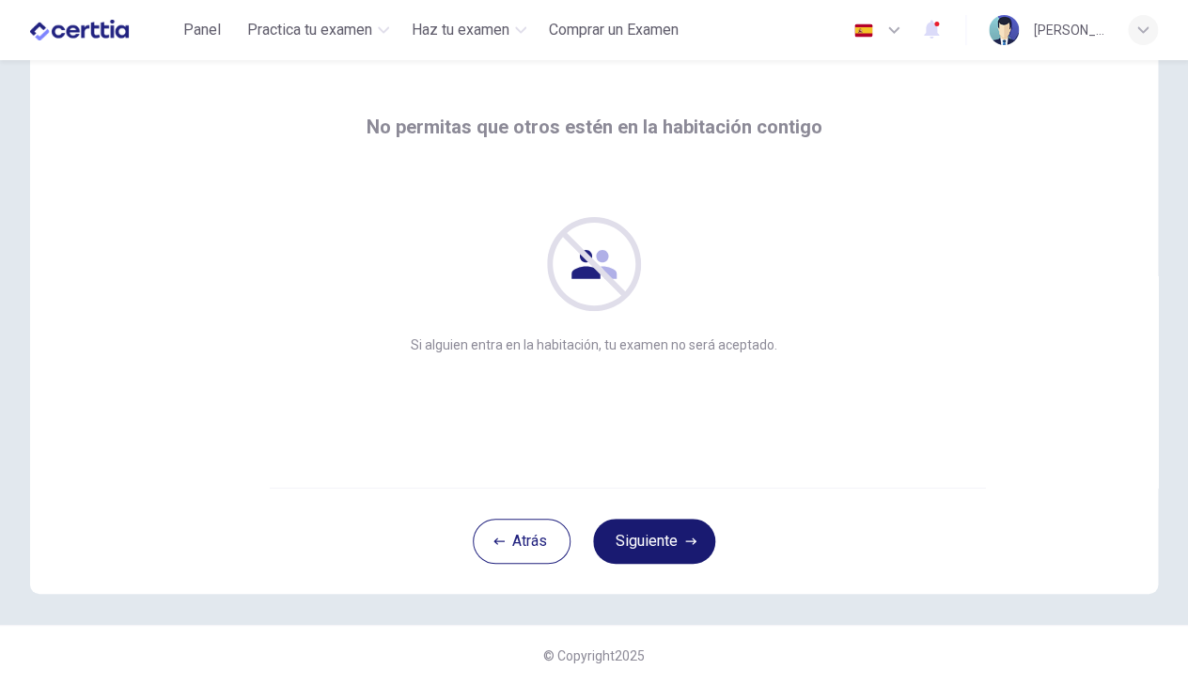
click at [657, 535] on button "Siguiente" at bounding box center [654, 541] width 122 height 45
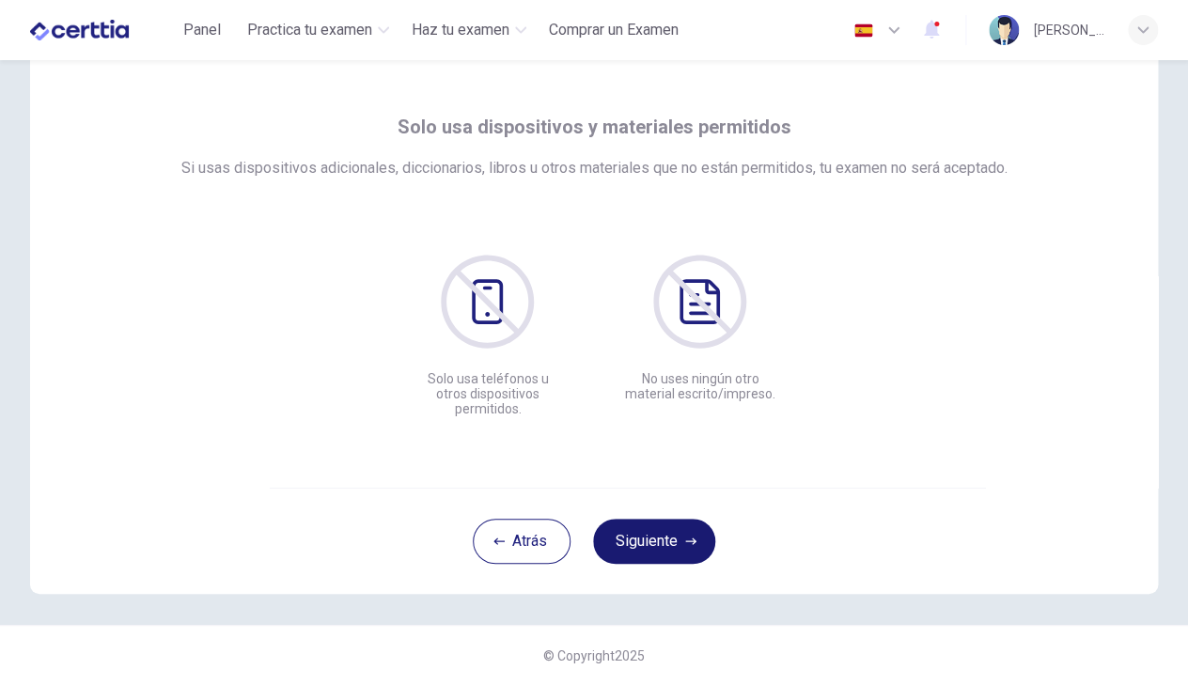
click at [657, 535] on button "Siguiente" at bounding box center [654, 541] width 122 height 45
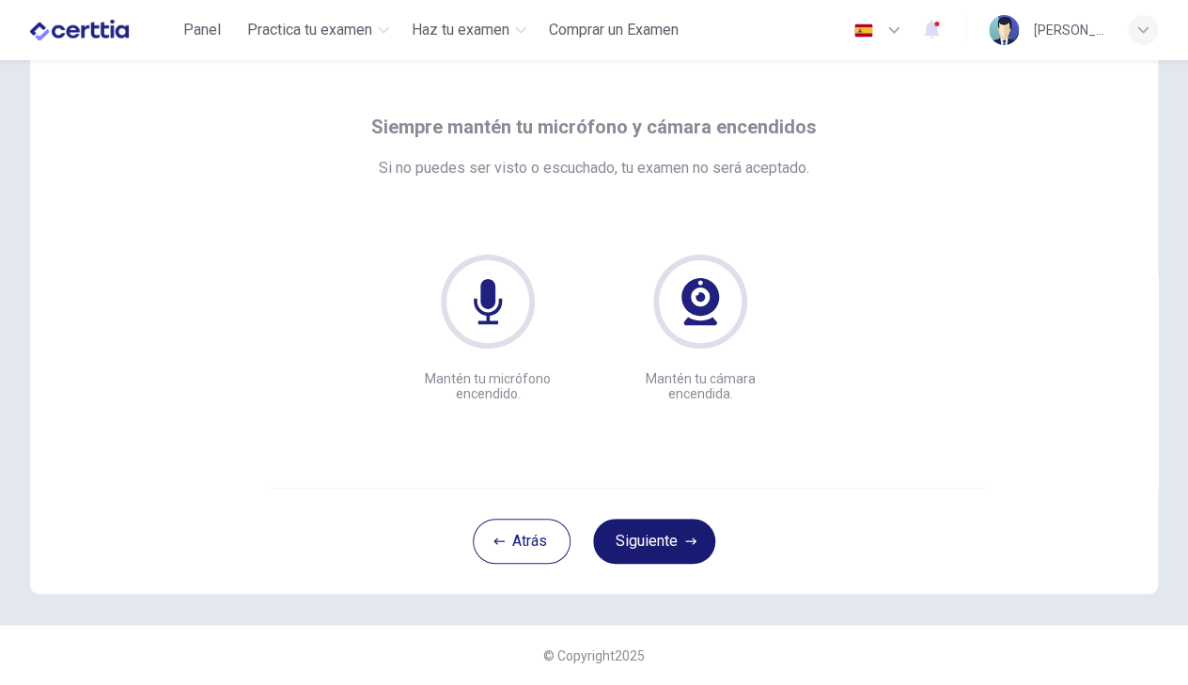
click at [657, 535] on button "Siguiente" at bounding box center [654, 541] width 122 height 45
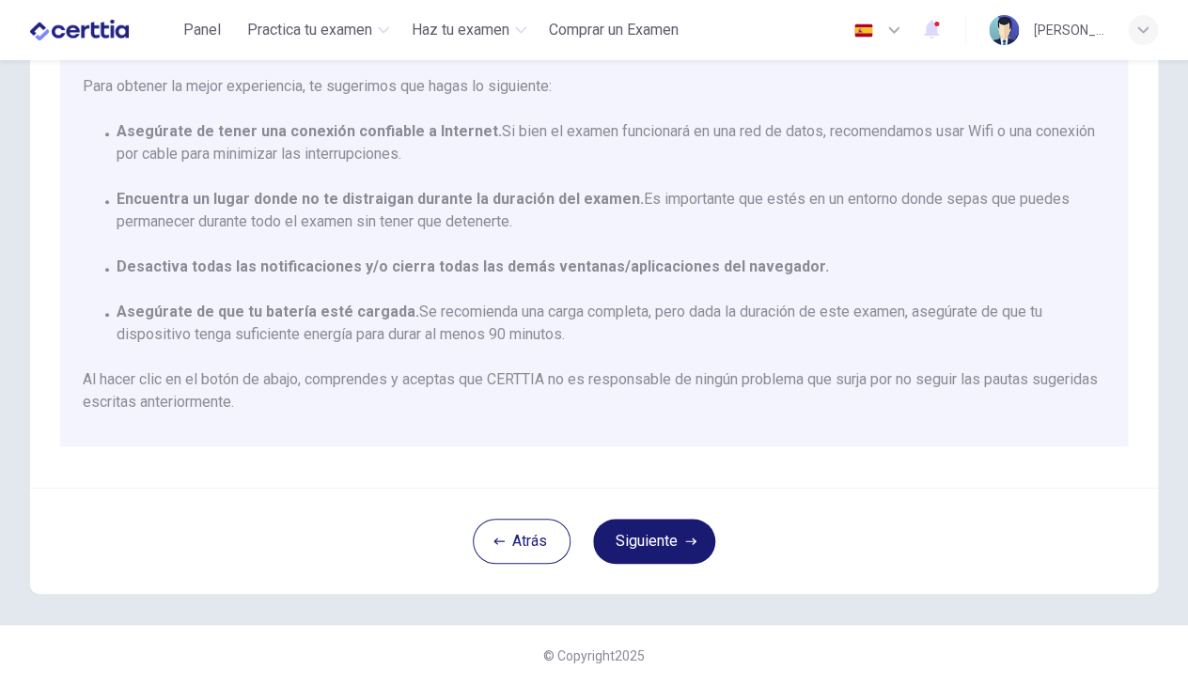
click at [657, 535] on button "Siguiente" at bounding box center [654, 541] width 122 height 45
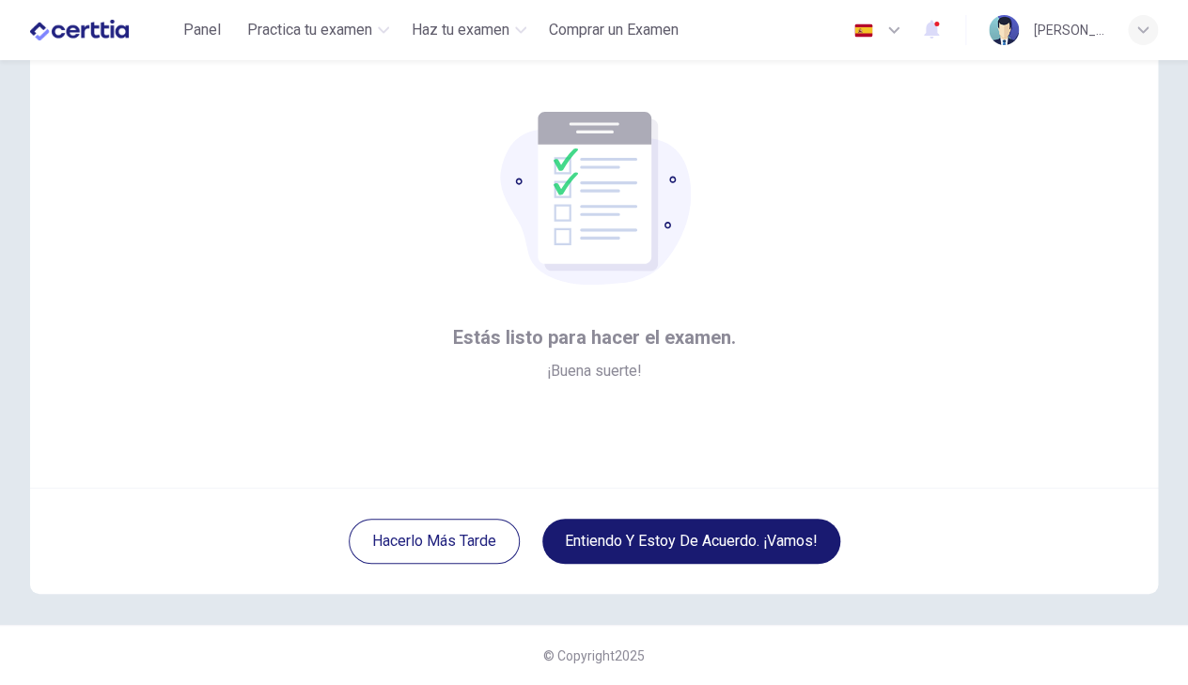
click at [688, 538] on button "Entiendo y estoy de acuerdo. ¡Vamos!" at bounding box center [691, 541] width 298 height 45
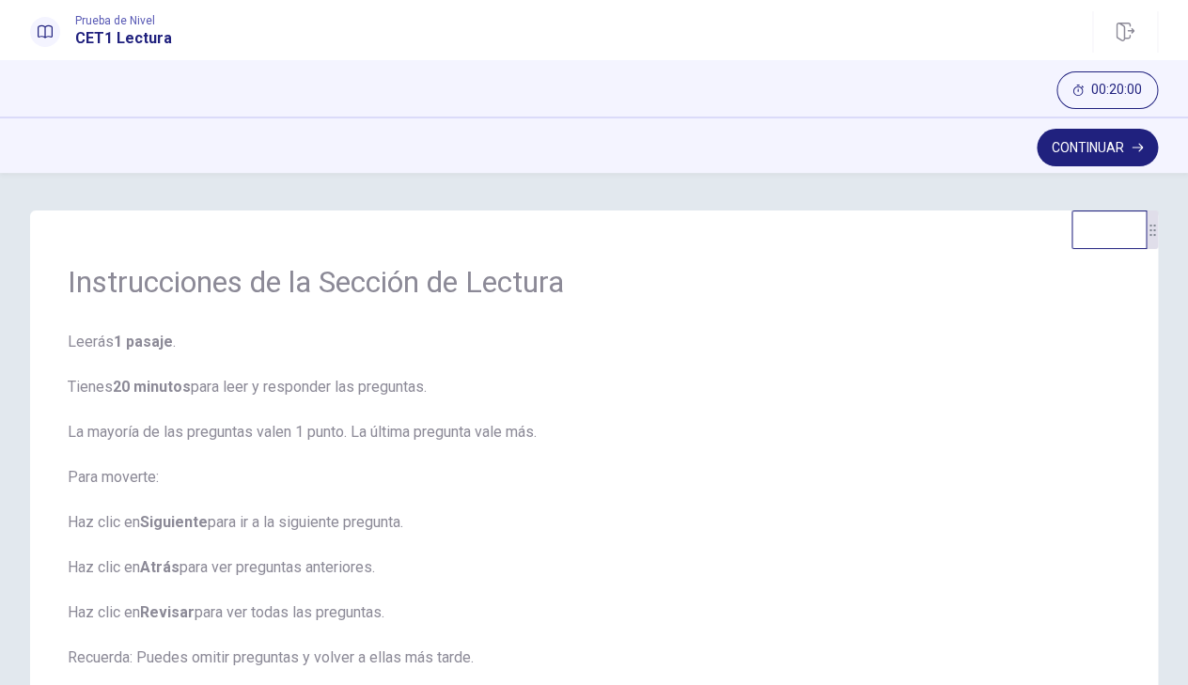
click at [701, 389] on span "Leerás 1 pasaje . Tienes 20 minutos para leer y responder las preguntas. La may…" at bounding box center [594, 556] width 1053 height 451
click at [430, 195] on div "Instrucciones de la Sección de Lectura Leerás 1 pasaje . Tienes 20 minutos para…" at bounding box center [594, 429] width 1188 height 512
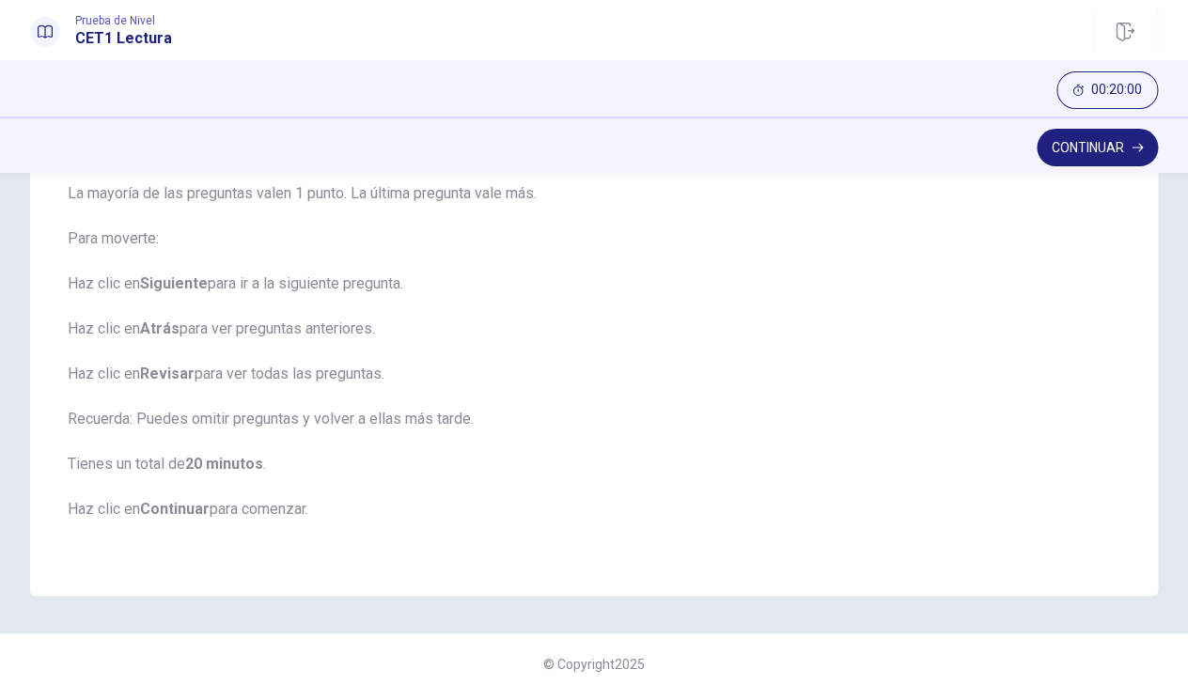
scroll to position [247, 0]
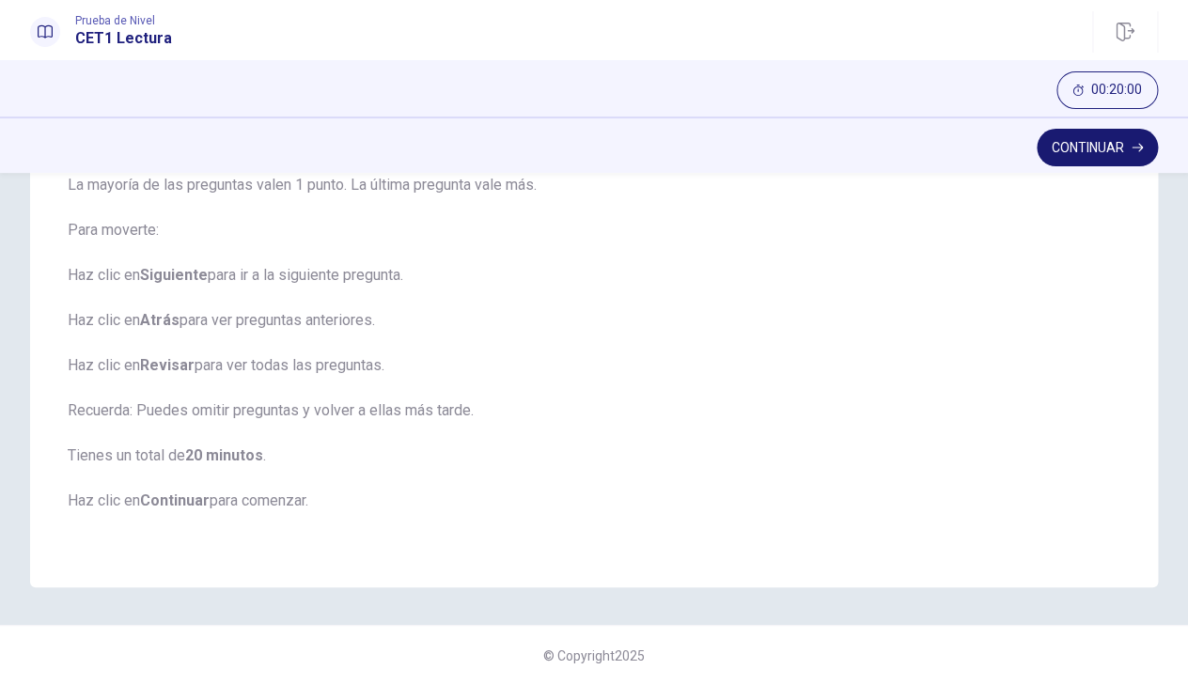
click at [1110, 142] on button "Continuar" at bounding box center [1097, 148] width 121 height 38
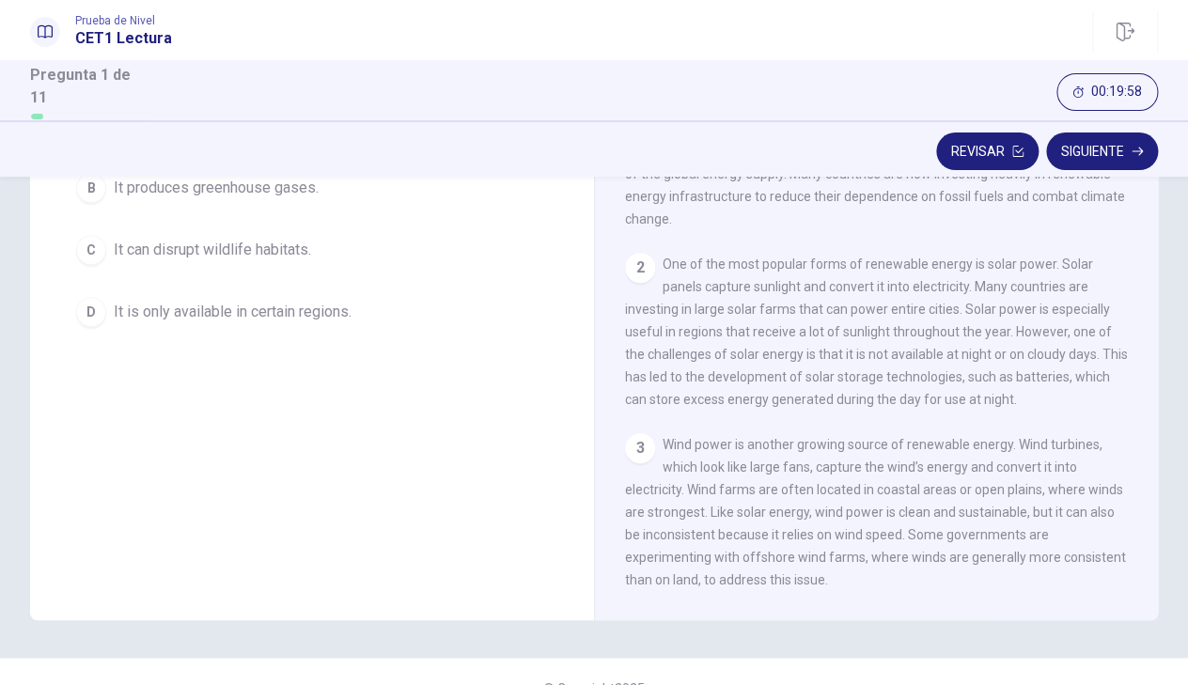
click at [503, 243] on button "C It can disrupt wildlife habitats." at bounding box center [312, 249] width 489 height 47
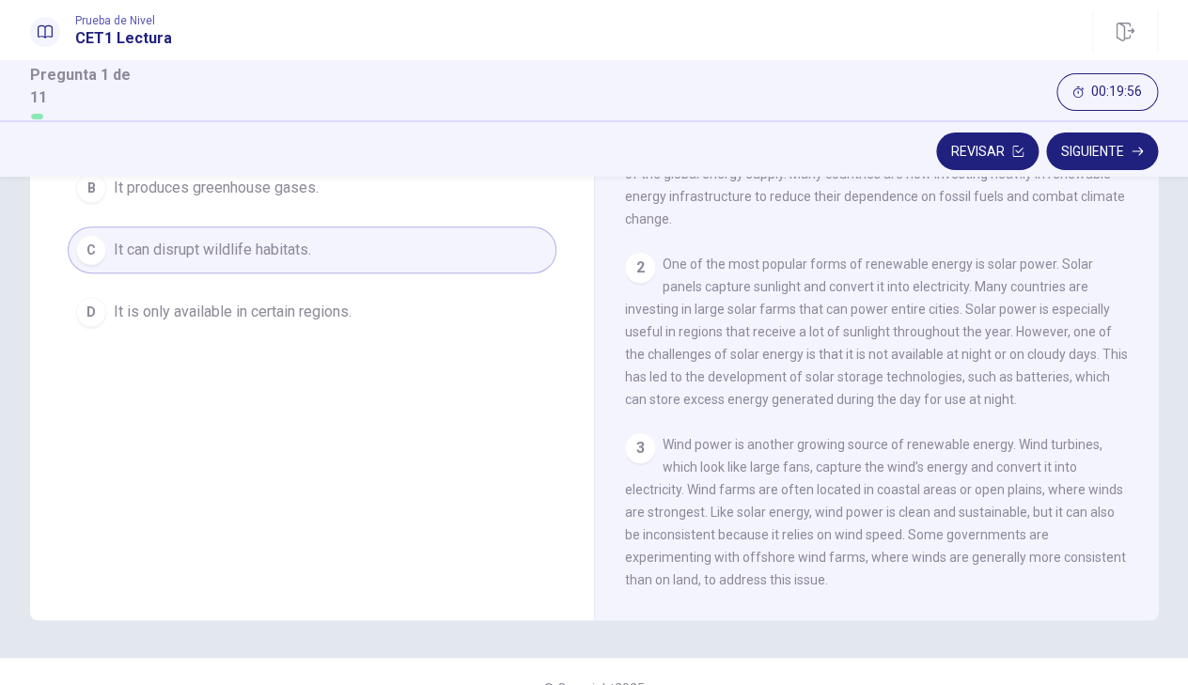
click at [595, 149] on div "Revisar Siguiente" at bounding box center [594, 151] width 1128 height 36
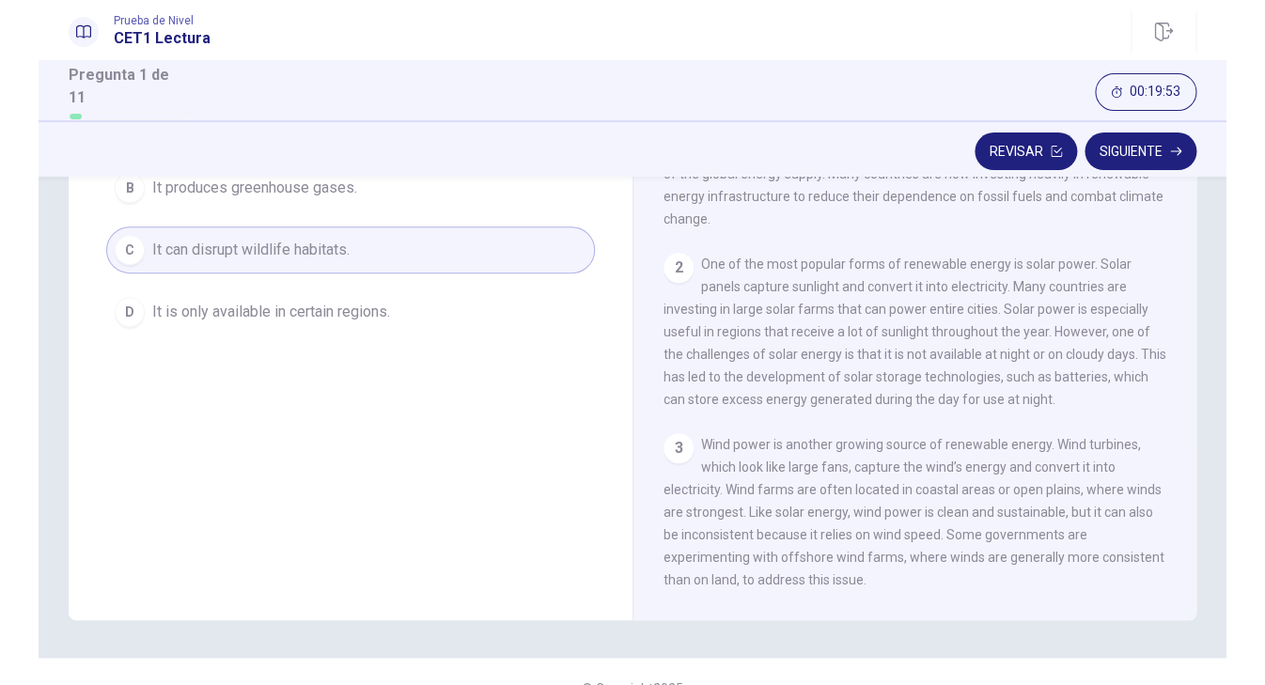
scroll to position [0, 0]
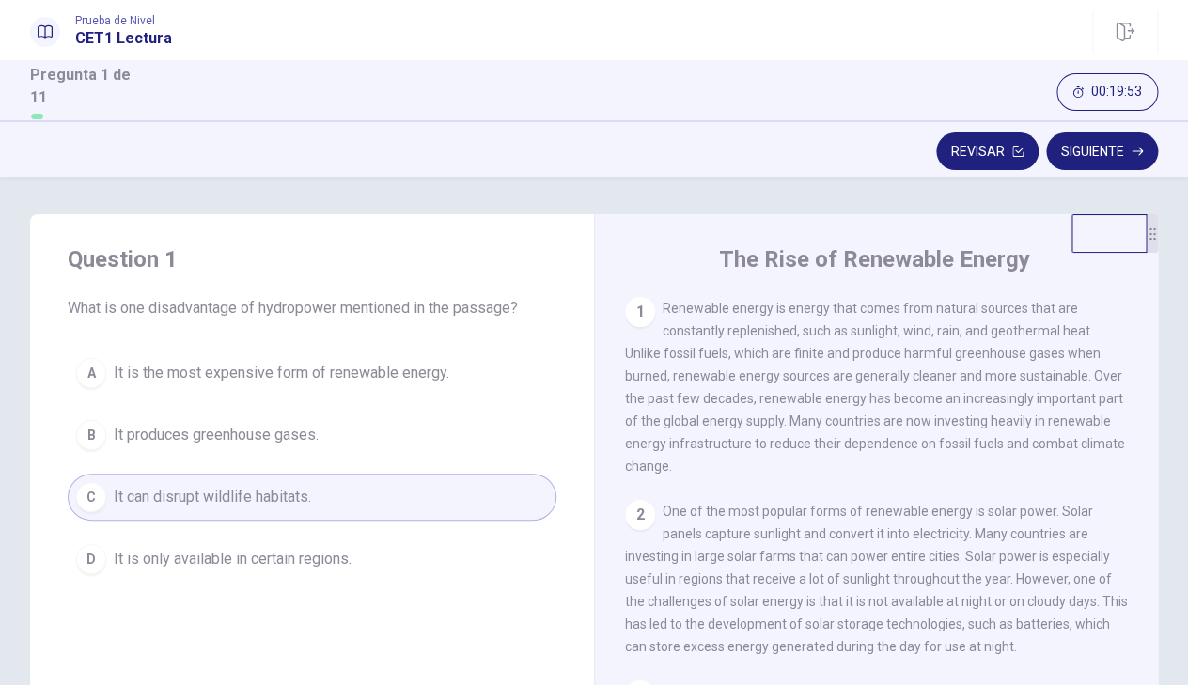
drag, startPoint x: 821, startPoint y: 569, endPoint x: 732, endPoint y: -31, distance: 607.1
click at [732, 297] on div "1 Renewable energy is energy that comes from natural sources that are constantl…" at bounding box center [889, 567] width 528 height 540
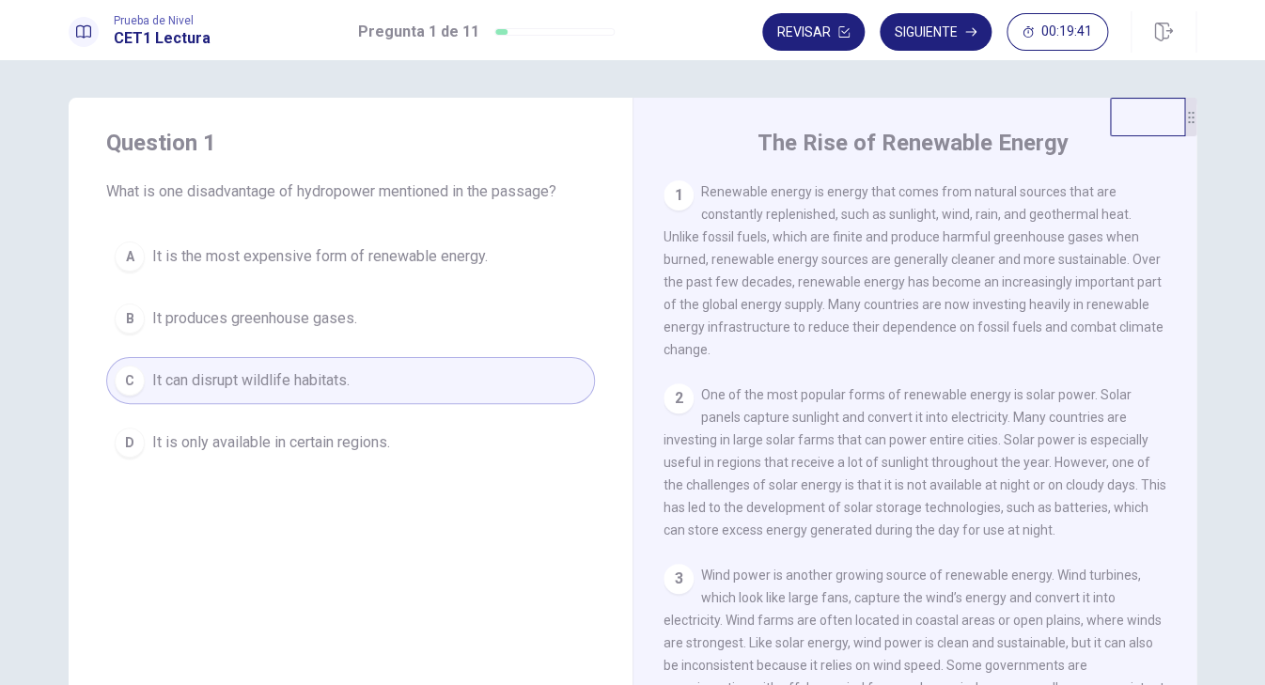
click at [1004, 216] on span "Renewable energy is energy that comes from natural sources that are constantly …" at bounding box center [913, 270] width 500 height 173
click at [738, 203] on div "1 Renewable energy is energy that comes from natural sources that are constantl…" at bounding box center [915, 270] width 504 height 180
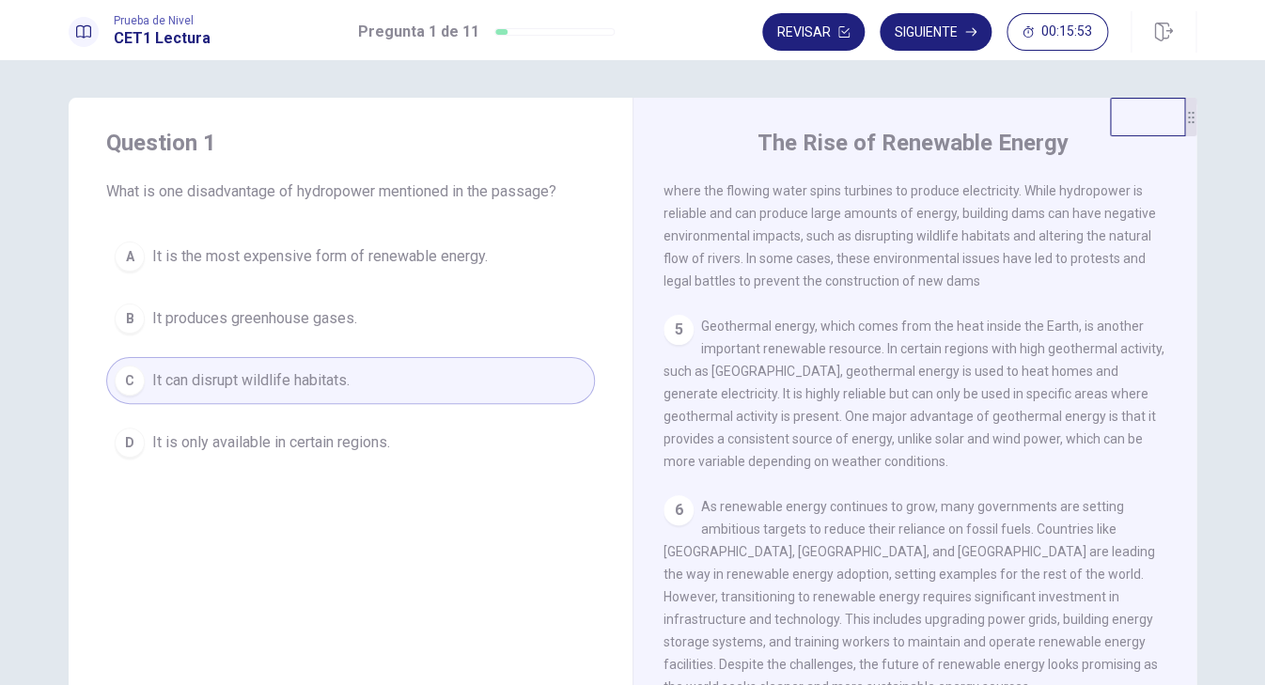
scroll to position [164, 0]
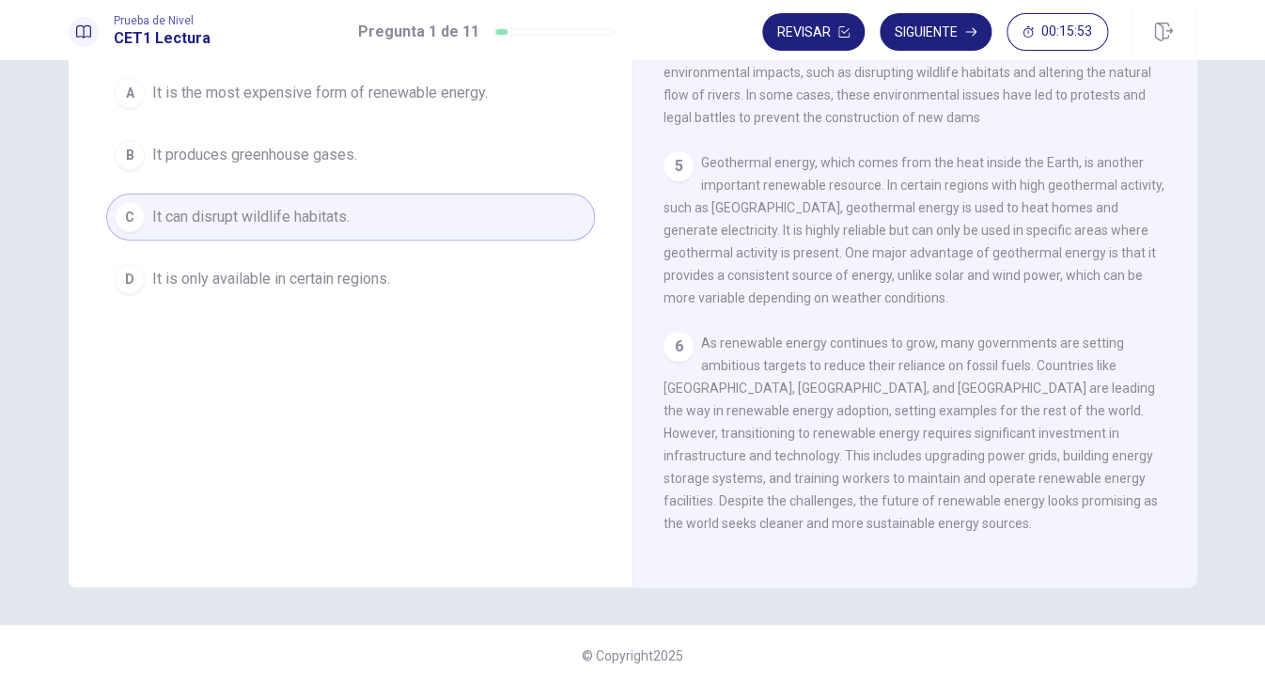
drag, startPoint x: 802, startPoint y: 499, endPoint x: 820, endPoint y: 702, distance: 203.9
click at [820, 557] on div "1 Renewable energy is energy that comes from natural sources that are constantl…" at bounding box center [927, 287] width 528 height 540
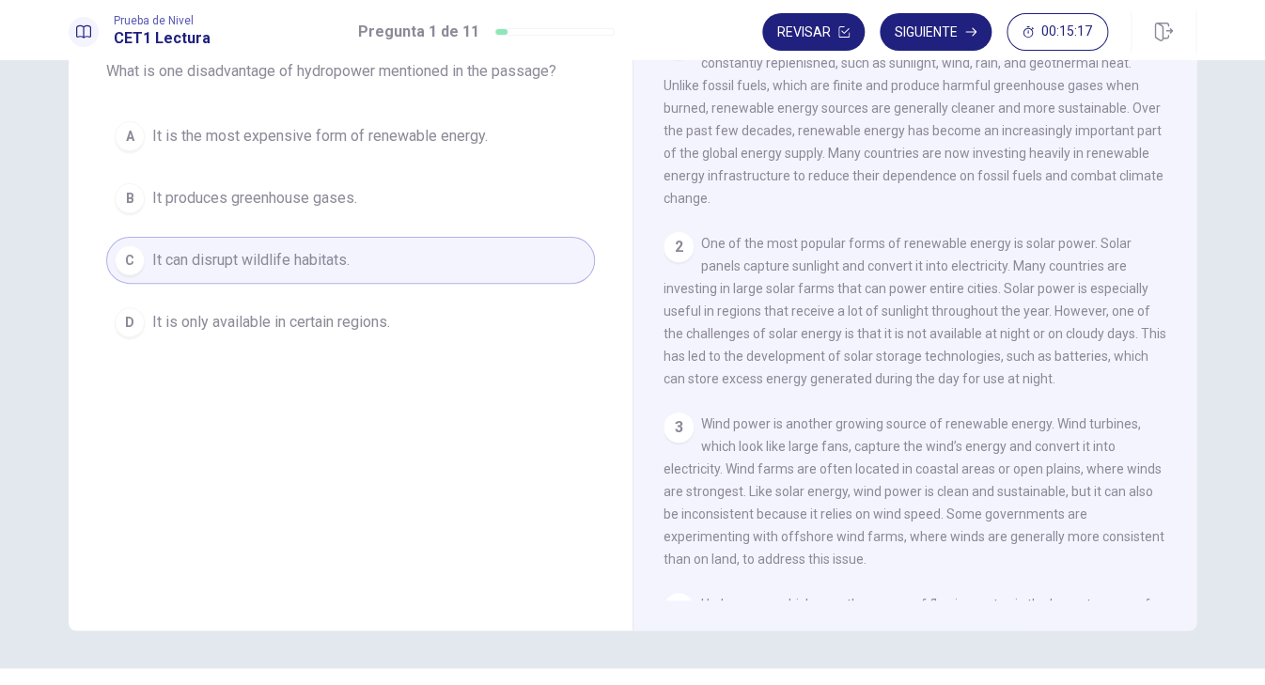
scroll to position [0, 0]
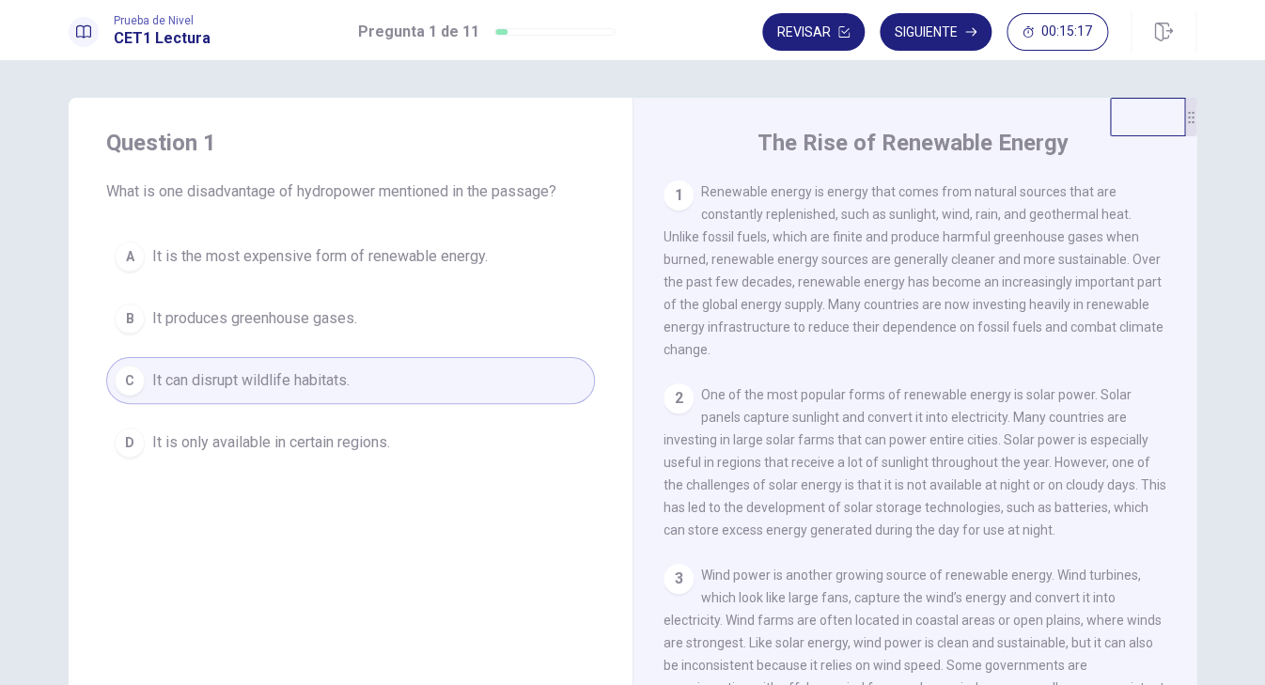
drag, startPoint x: 798, startPoint y: 180, endPoint x: 757, endPoint y: 24, distance: 161.1
click at [757, 180] on div "1 Renewable energy is energy that comes from natural sources that are constantl…" at bounding box center [927, 450] width 528 height 540
drag, startPoint x: 786, startPoint y: 383, endPoint x: 806, endPoint y: 505, distance: 123.0
click at [806, 506] on div "2 One of the most popular forms of renewable energy is solar power. Solar panel…" at bounding box center [915, 462] width 504 height 158
click at [955, 329] on span "Renewable energy is energy that comes from natural sources that are constantly …" at bounding box center [913, 270] width 500 height 173
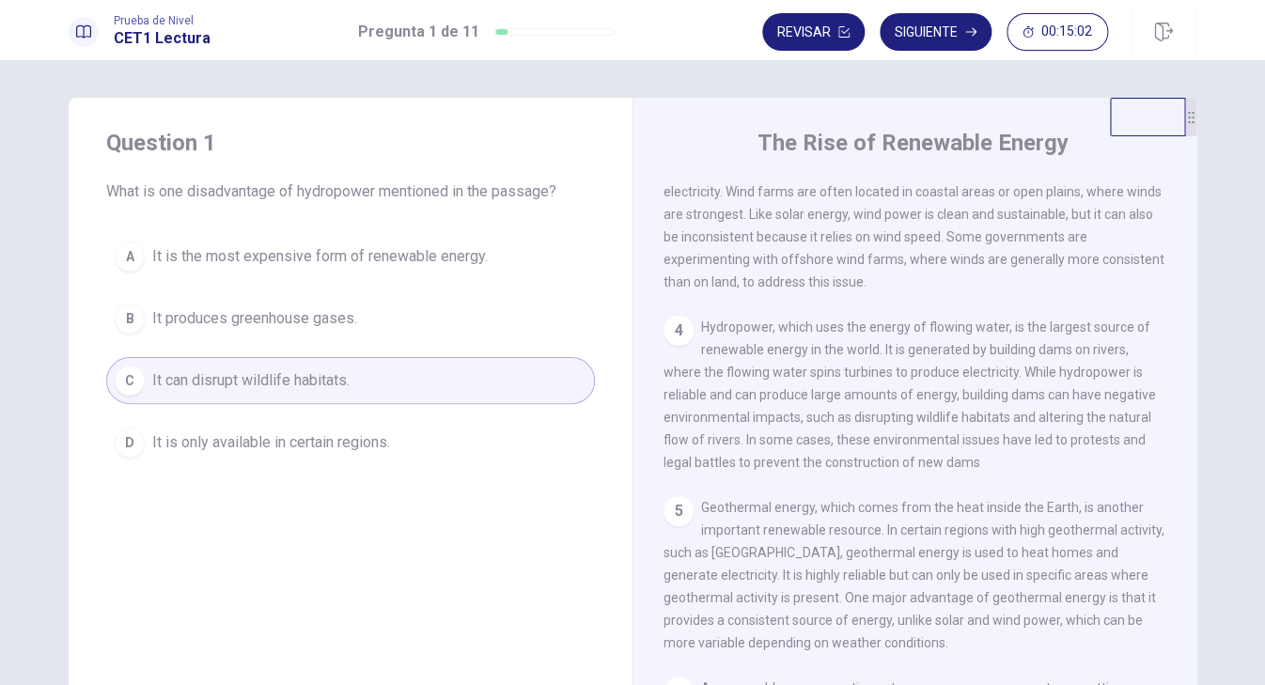
scroll to position [482, 0]
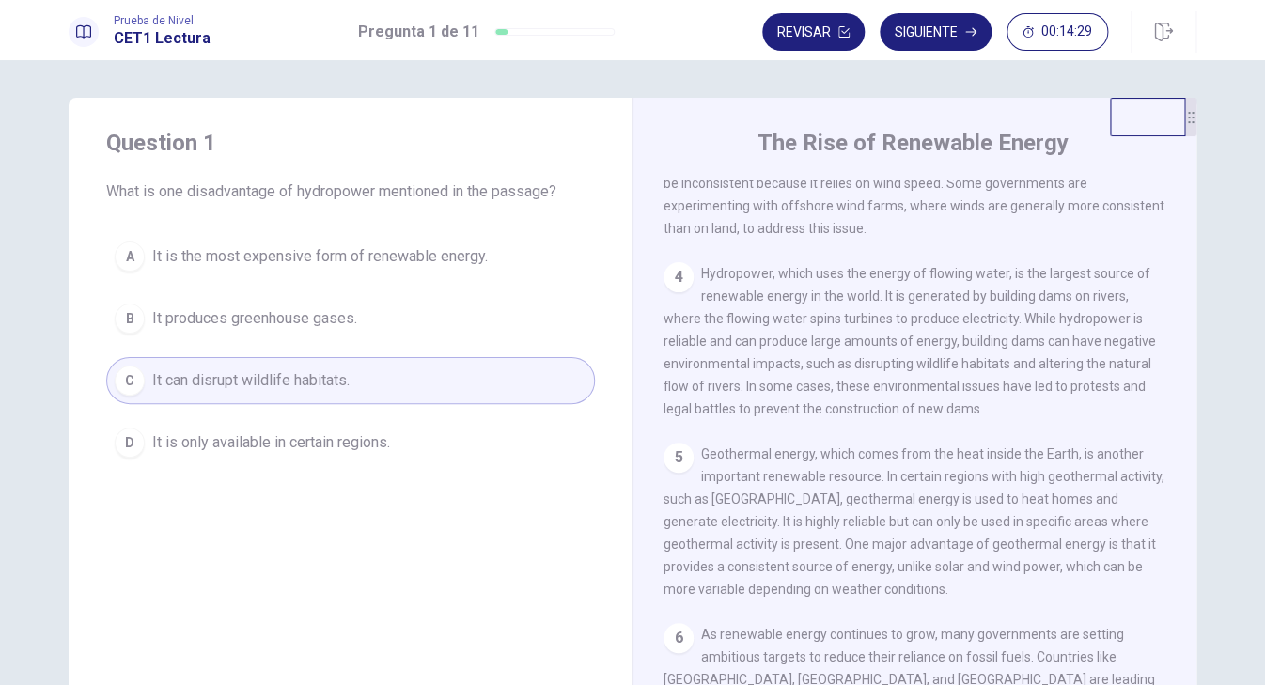
click at [734, 159] on div "The Rise of Renewable Energy 1 Renewable energy is energy that comes from natur…" at bounding box center [914, 424] width 564 height 653
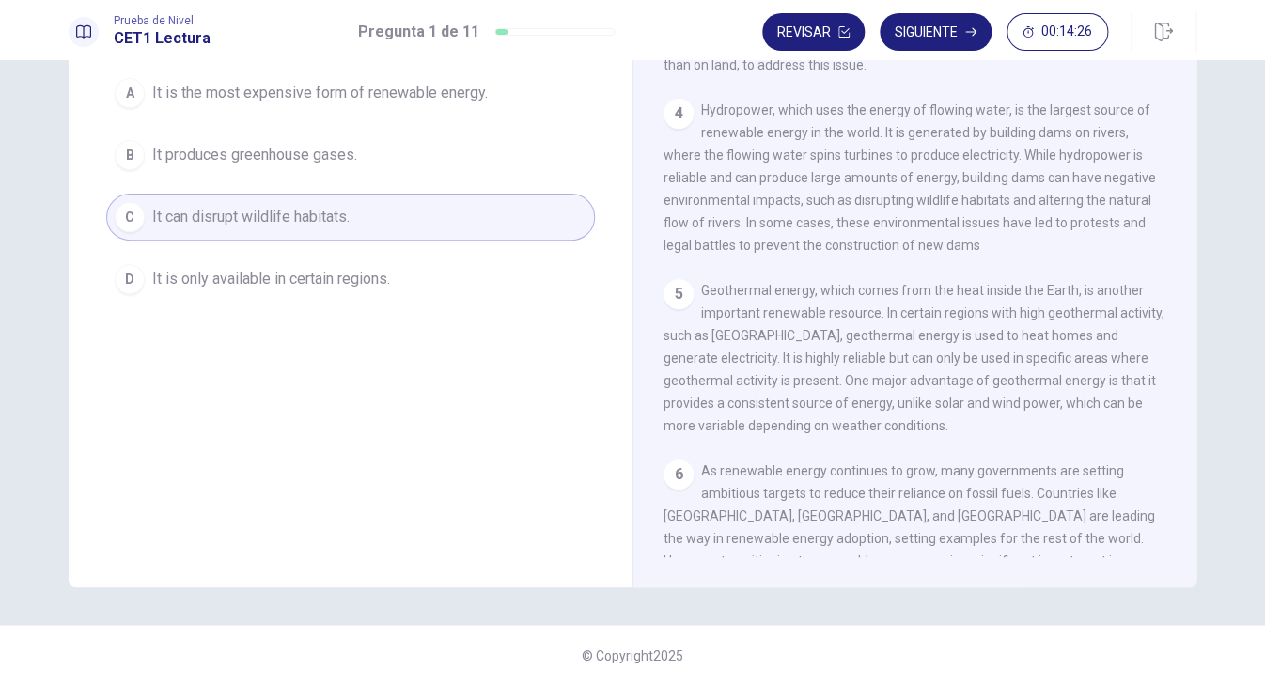
scroll to position [110, 0]
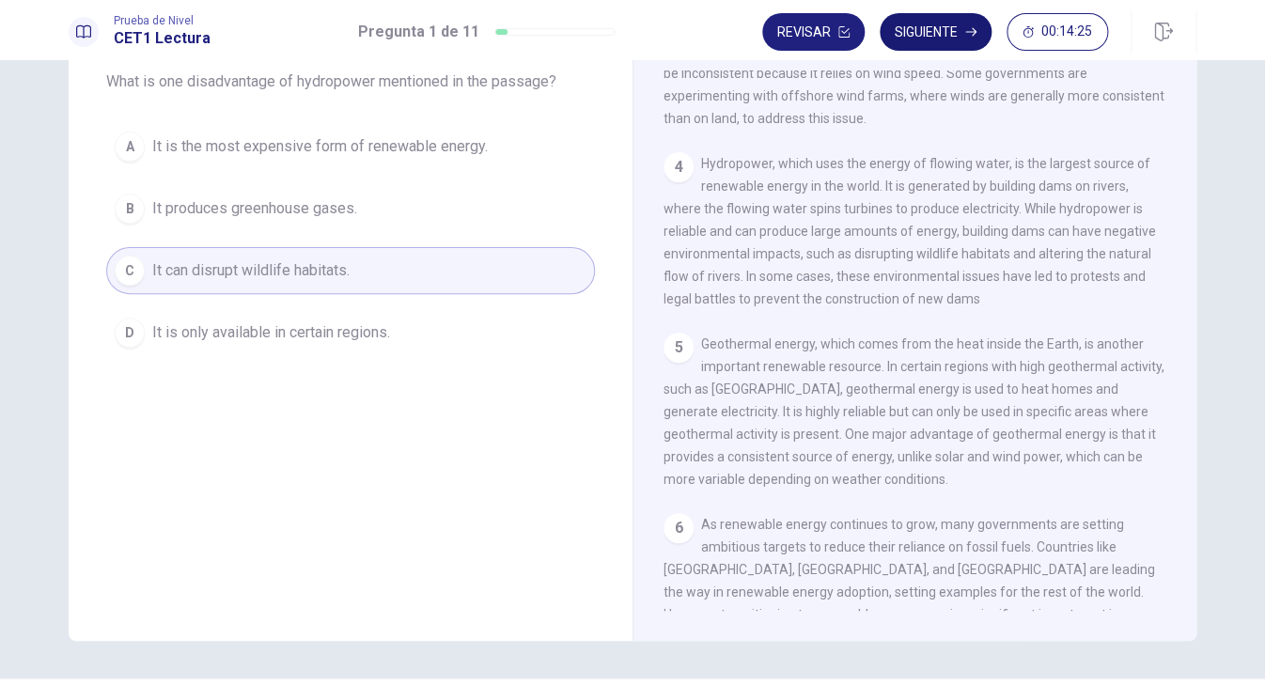
click at [912, 29] on button "Siguiente" at bounding box center [936, 32] width 112 height 38
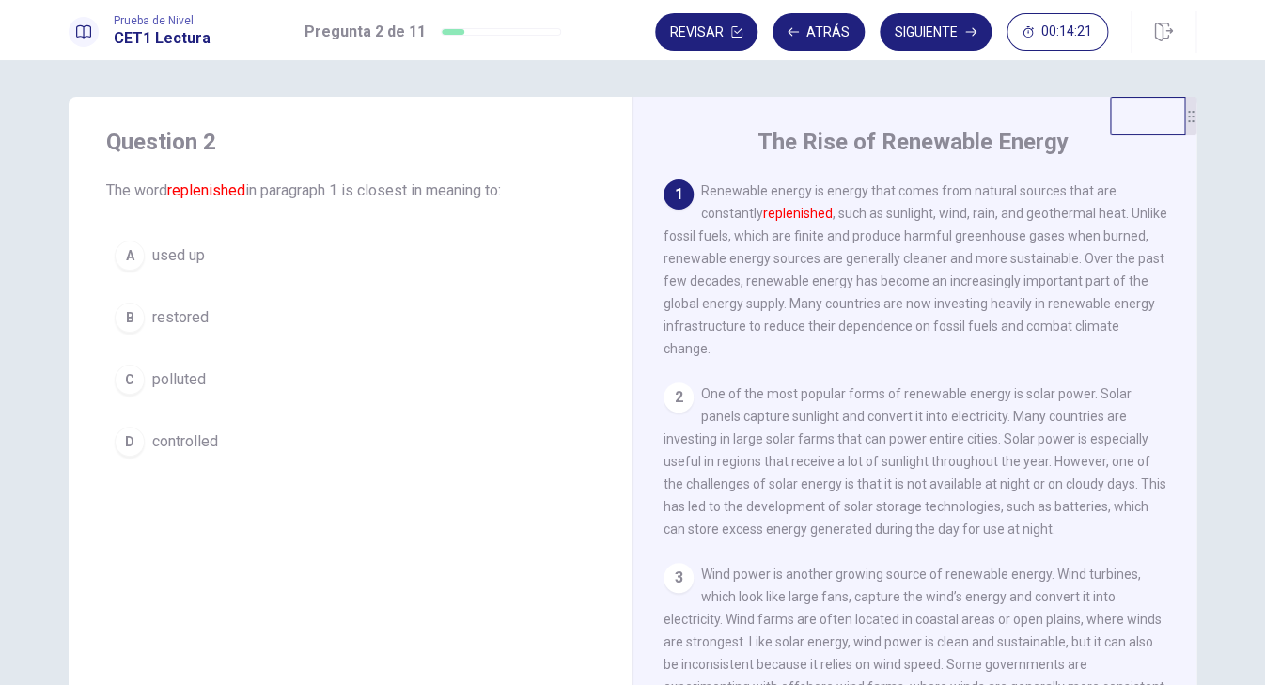
scroll to position [0, 0]
click at [947, 37] on button "Siguiente" at bounding box center [936, 32] width 112 height 38
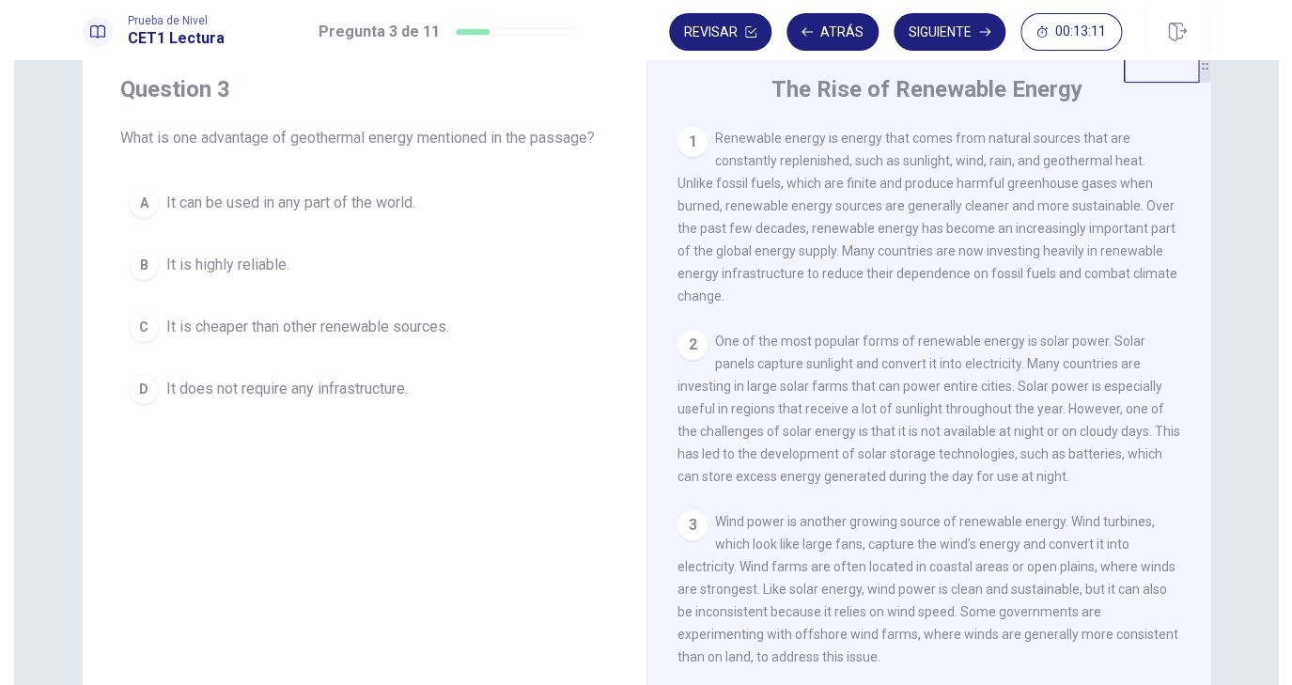
scroll to position [107, 0]
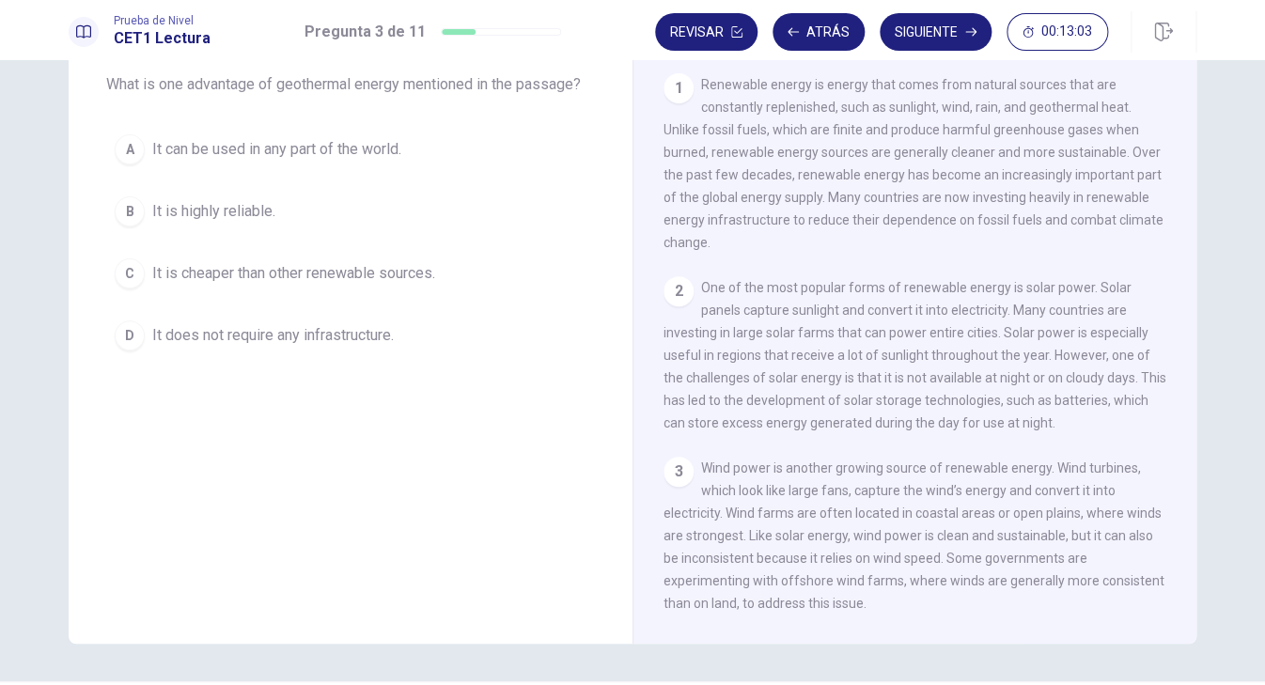
drag, startPoint x: 810, startPoint y: 464, endPoint x: 875, endPoint y: 522, distance: 87.2
click at [872, 530] on div "3 Wind power is another growing source of renewable energy. Wind turbines, whic…" at bounding box center [915, 536] width 504 height 158
click at [897, 421] on div "2 One of the most popular forms of renewable energy is solar power. Solar panel…" at bounding box center [915, 355] width 504 height 158
drag, startPoint x: 807, startPoint y: 305, endPoint x: 864, endPoint y: 576, distance: 276.5
click at [865, 577] on div "1 Renewable energy is energy that comes from natural sources that are constantl…" at bounding box center [927, 343] width 528 height 540
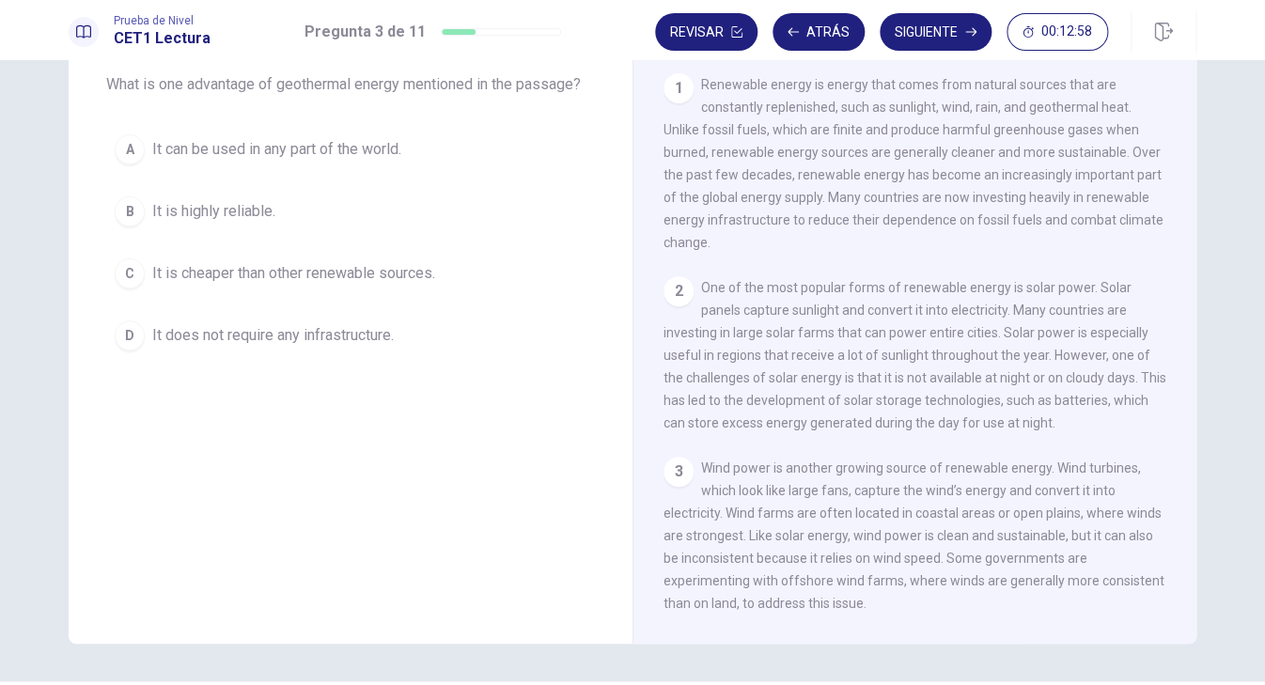
click at [1187, 172] on div "Question 3 What is one advantage of geothermal energy mentioned in the passage?…" at bounding box center [632, 372] width 1265 height 625
drag, startPoint x: 952, startPoint y: 299, endPoint x: 1021, endPoint y: 490, distance: 202.7
click at [1021, 490] on div "1 Renewable energy is energy that comes from natural sources that are constantl…" at bounding box center [927, 343] width 528 height 540
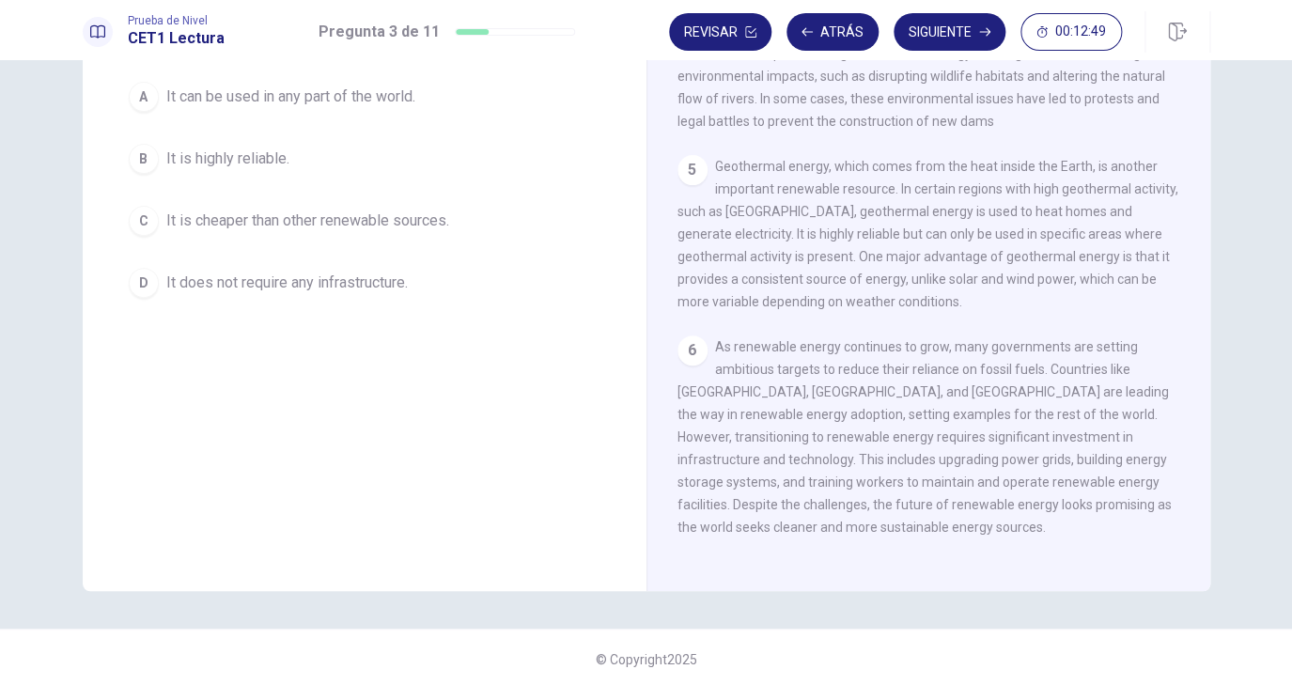
scroll to position [164, 0]
drag, startPoint x: 834, startPoint y: 524, endPoint x: 918, endPoint y: 686, distance: 182.0
click at [918, 557] on div "1 Renewable energy is energy that comes from natural sources that are constantl…" at bounding box center [942, 287] width 528 height 540
click at [1035, 287] on div "5 Geothermal energy, which comes from the heat inside the Earth, is another imp…" at bounding box center [930, 230] width 504 height 158
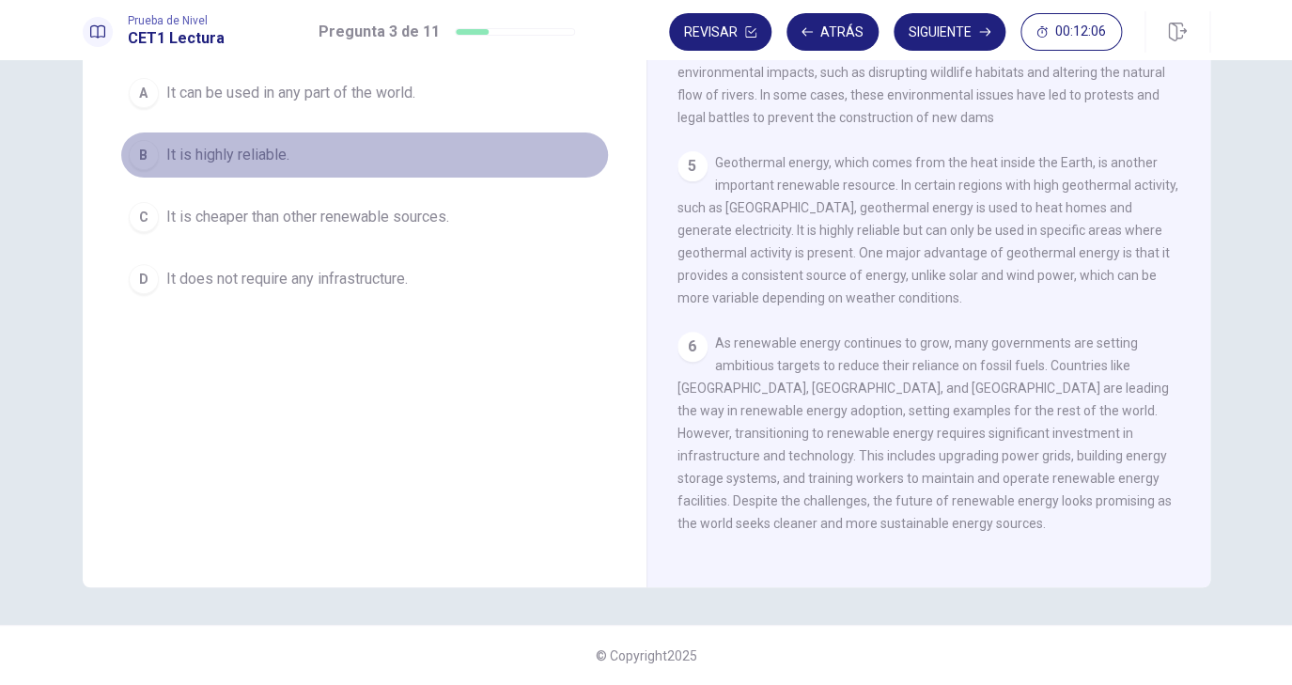
click at [251, 166] on span "It is highly reliable." at bounding box center [227, 155] width 123 height 23
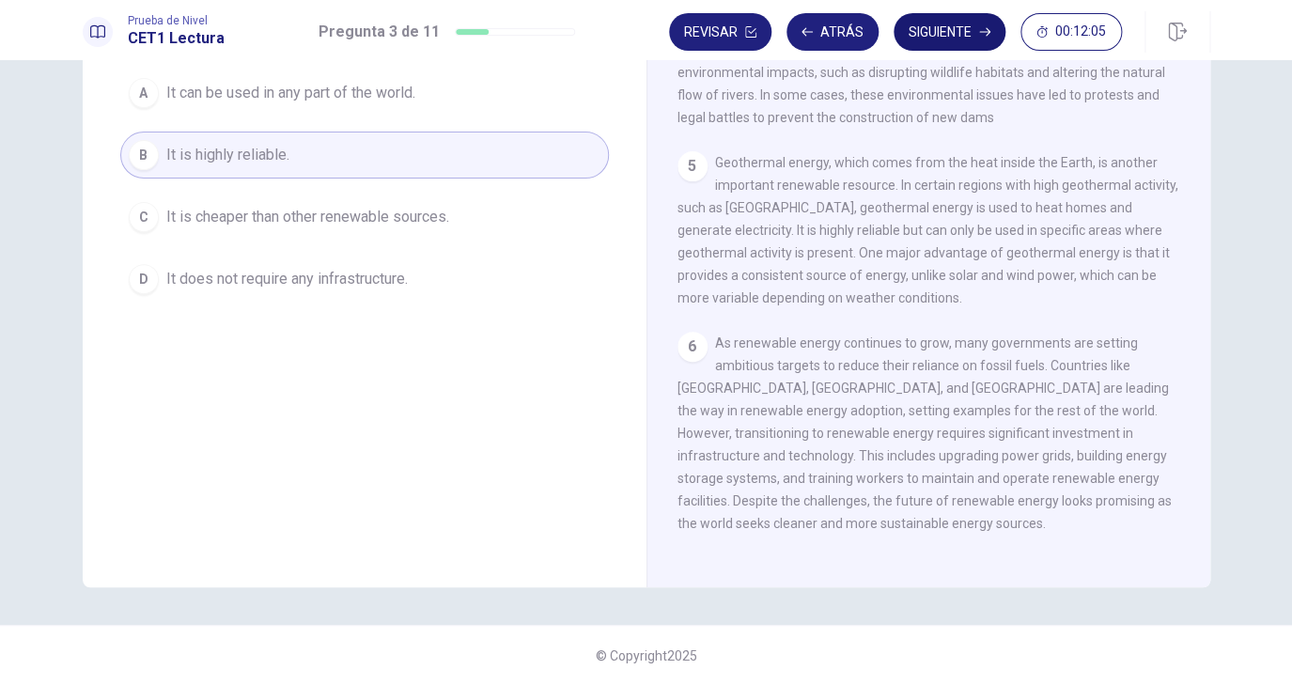
click at [926, 29] on button "Siguiente" at bounding box center [950, 32] width 112 height 38
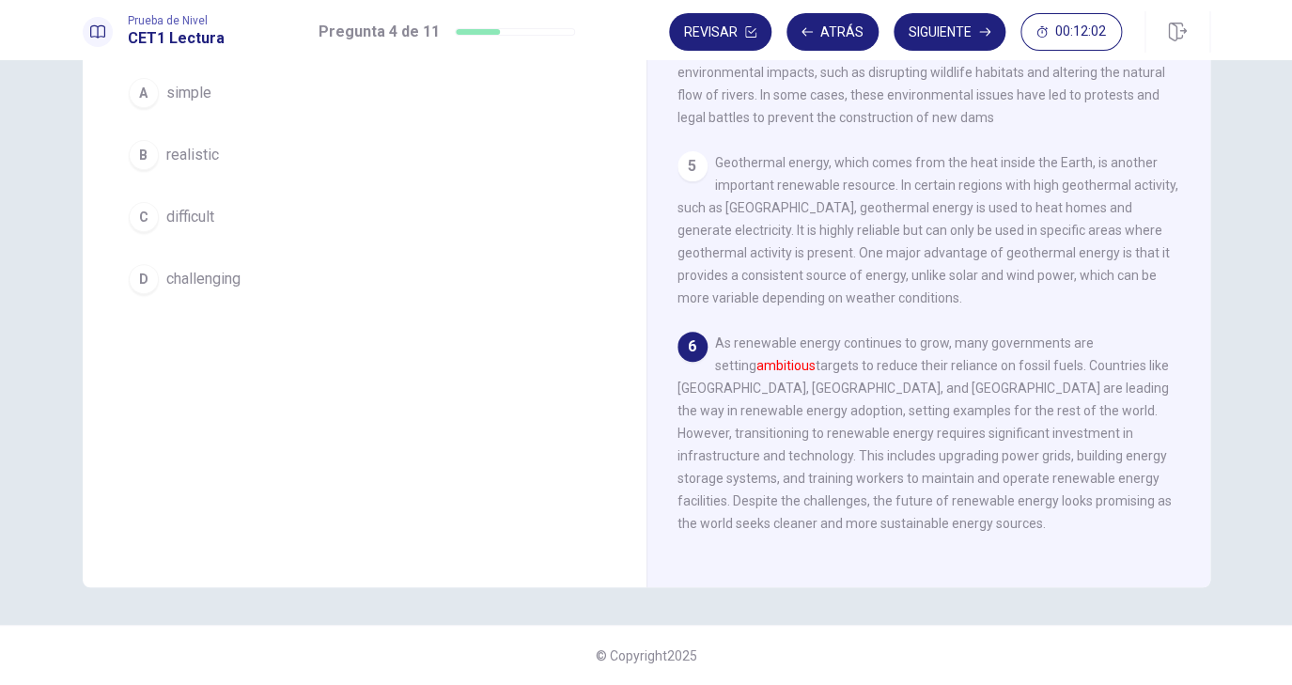
scroll to position [120, 0]
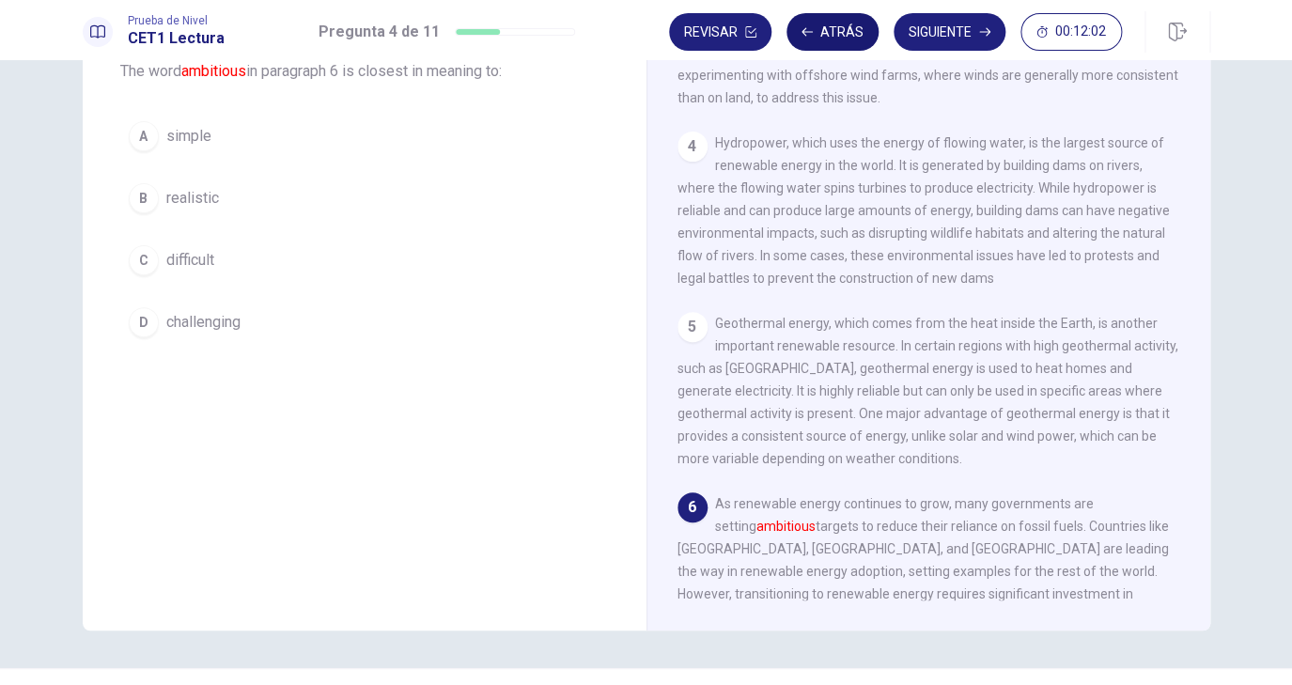
drag, startPoint x: 852, startPoint y: 210, endPoint x: 794, endPoint y: 43, distance: 176.2
click at [794, 60] on div "1 Renewable energy is energy that comes from natural sources that are constantl…" at bounding box center [942, 330] width 528 height 540
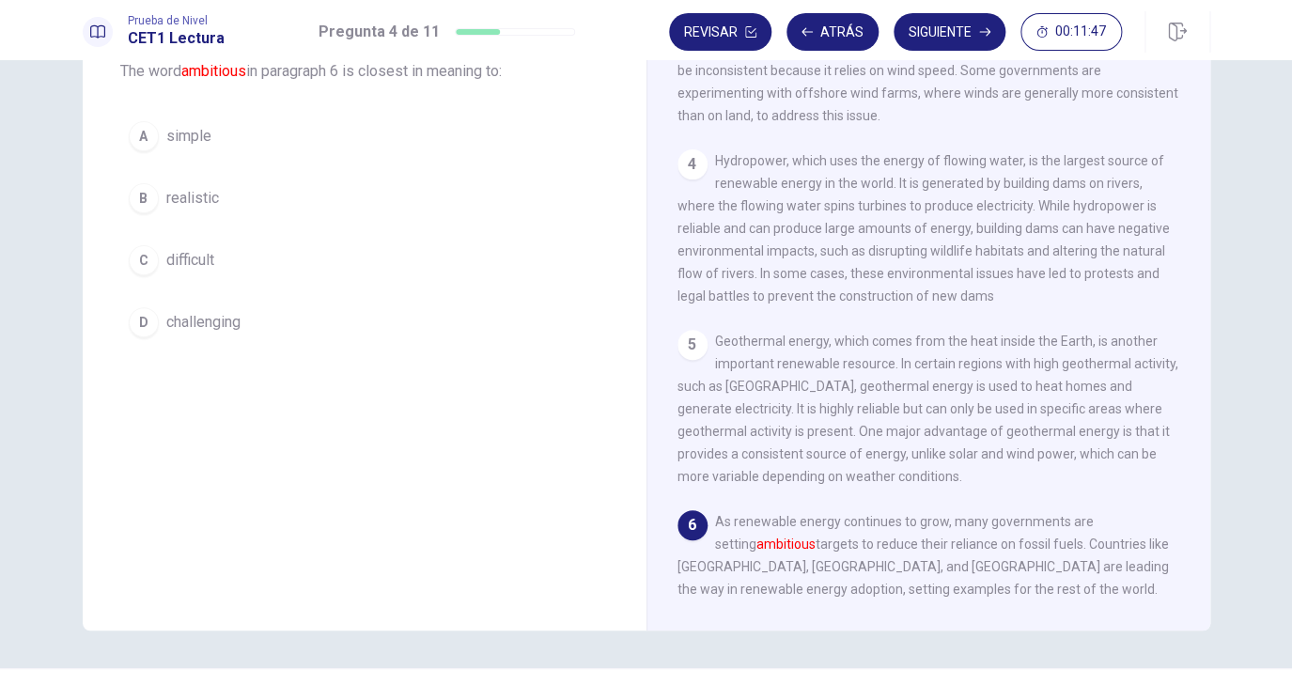
click at [152, 322] on div "D" at bounding box center [144, 322] width 30 height 30
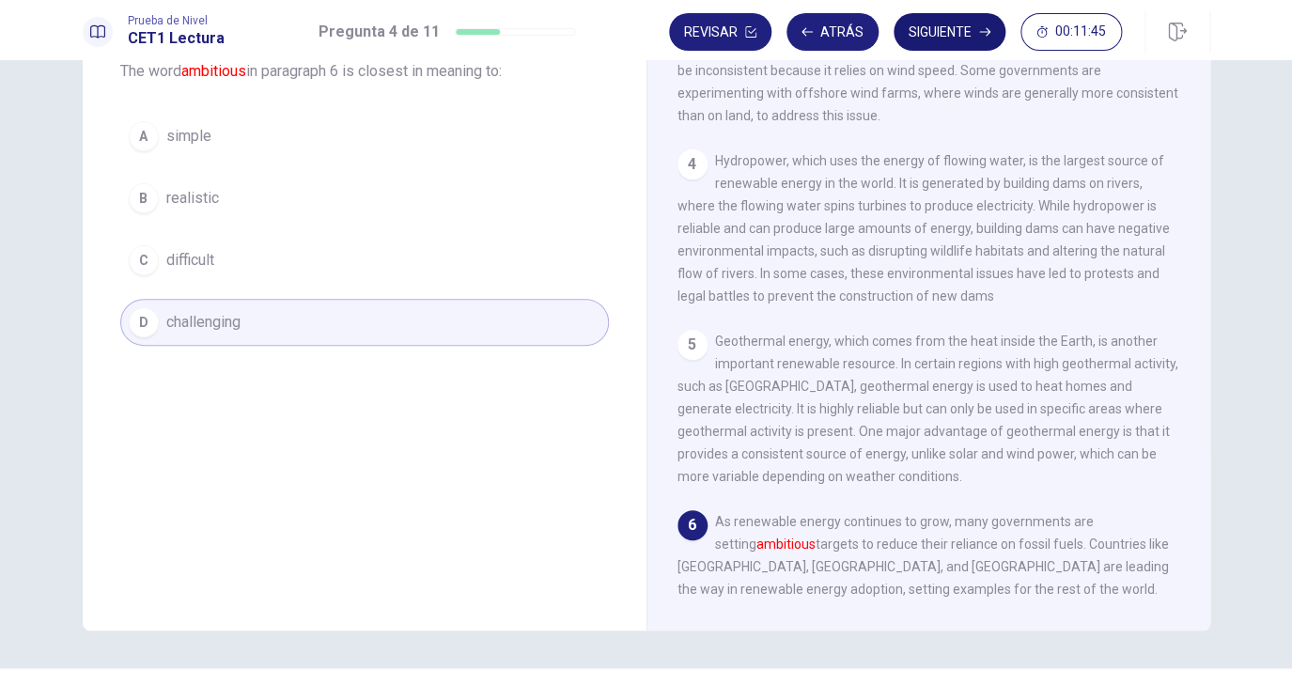
click at [942, 27] on button "Siguiente" at bounding box center [950, 32] width 112 height 38
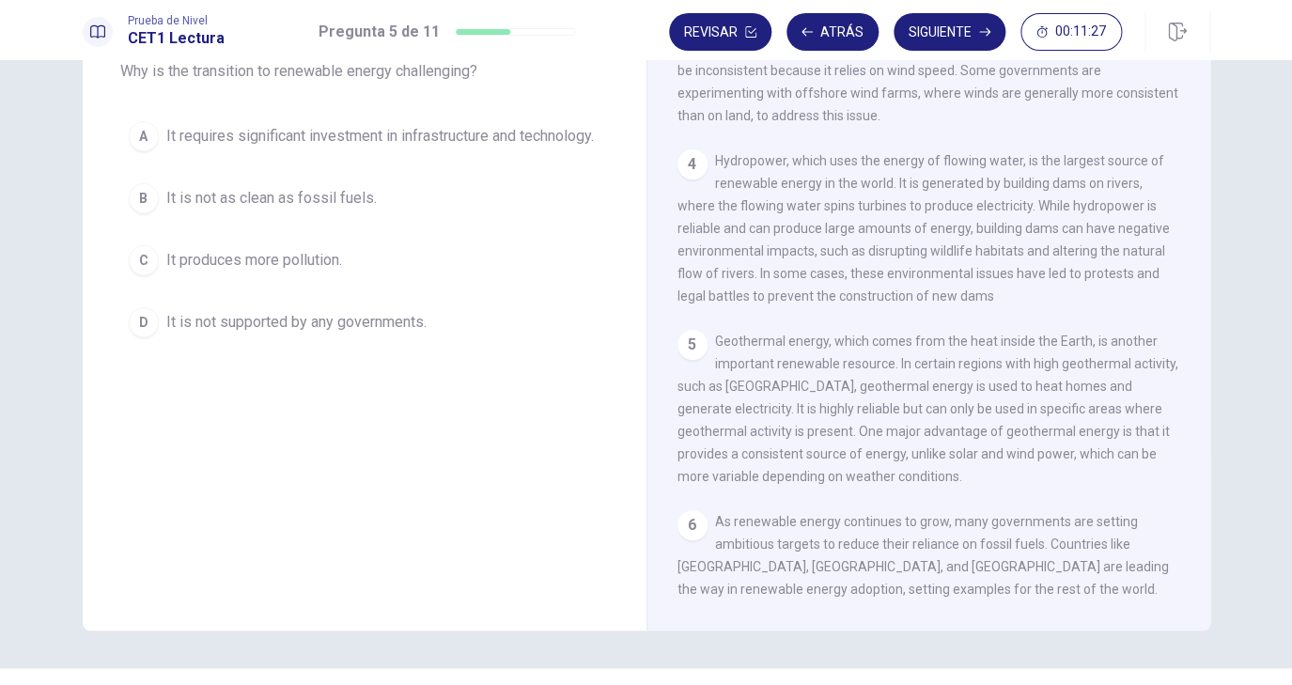
click at [136, 149] on div "A" at bounding box center [144, 136] width 30 height 30
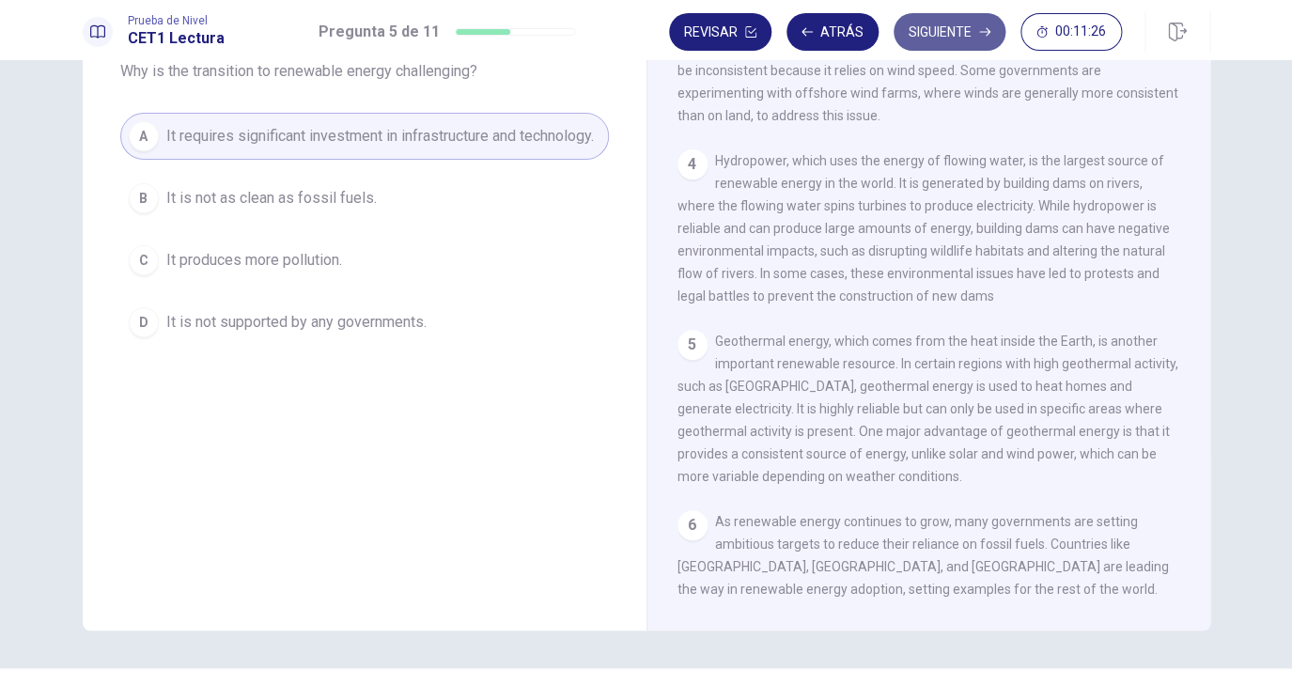
click at [952, 23] on button "Siguiente" at bounding box center [950, 32] width 112 height 38
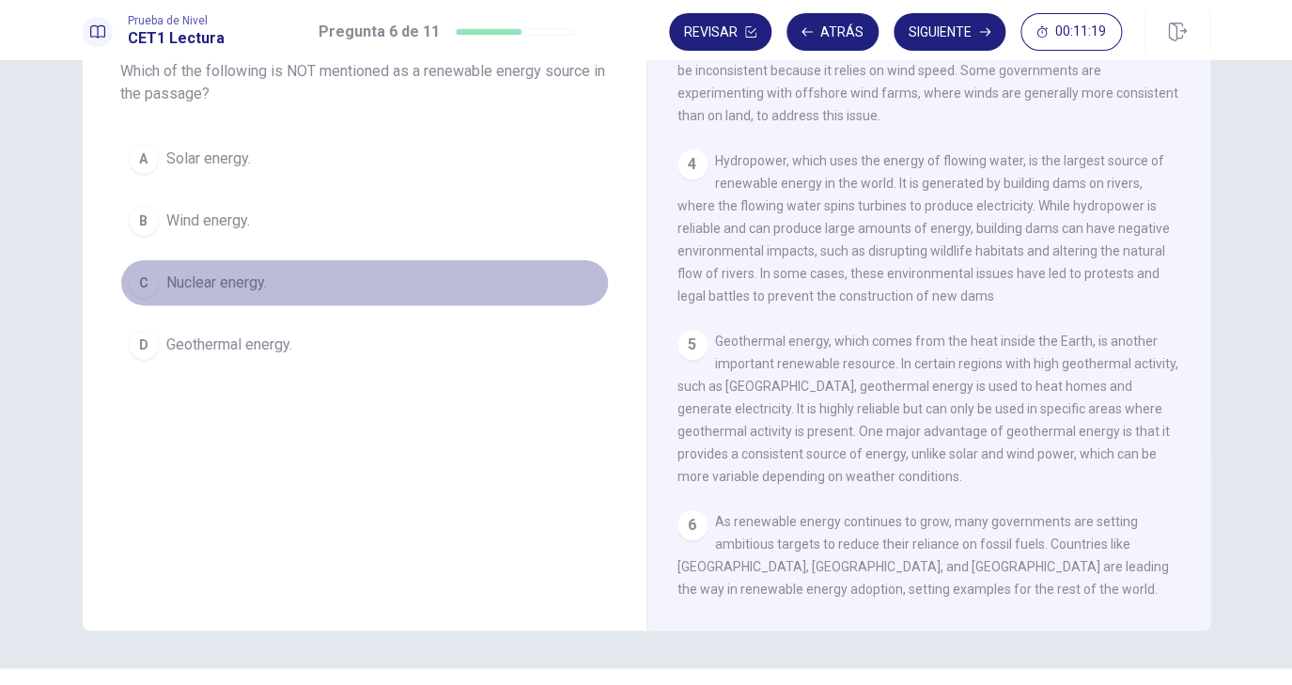
click at [157, 306] on button "C Nuclear energy." at bounding box center [364, 282] width 489 height 47
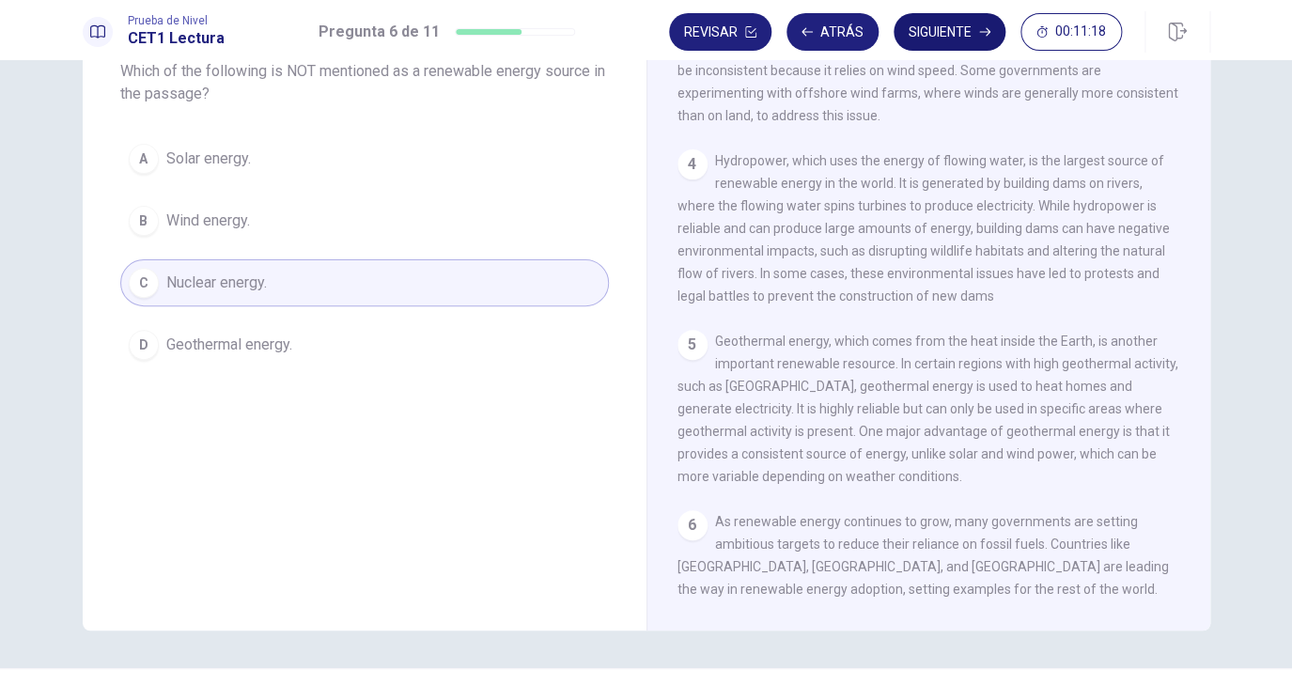
click at [941, 38] on button "Siguiente" at bounding box center [950, 32] width 112 height 38
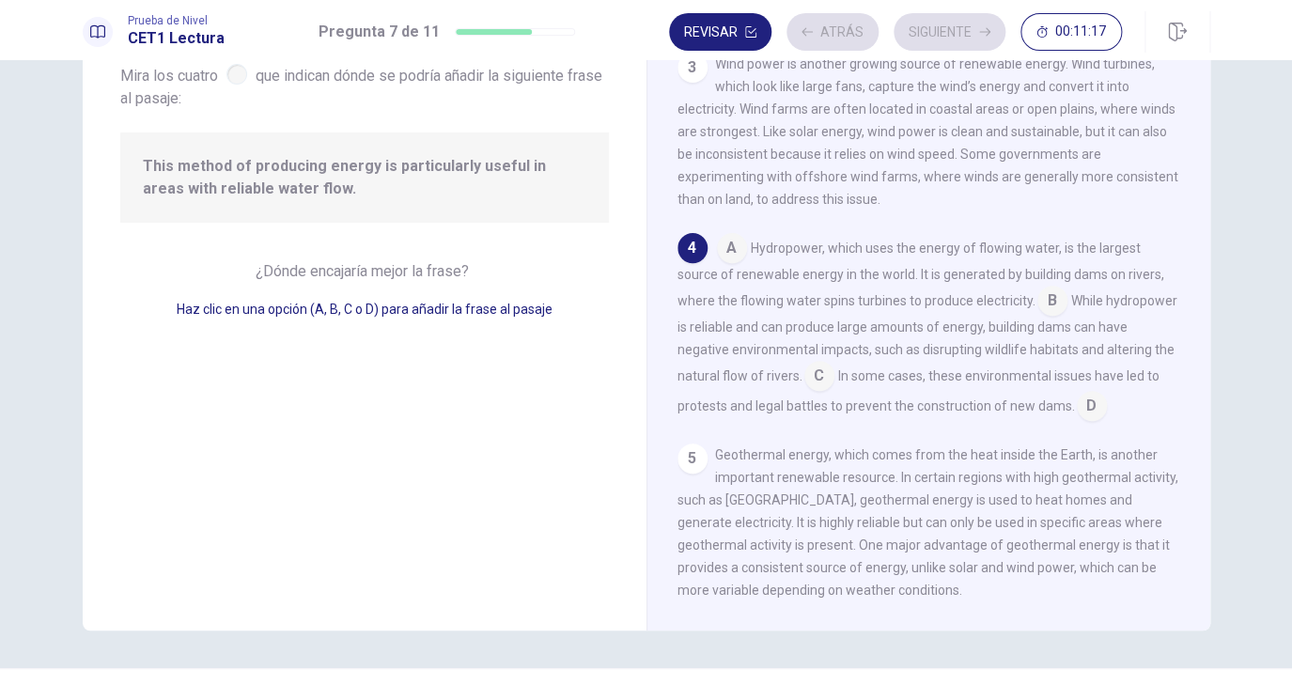
scroll to position [392, 0]
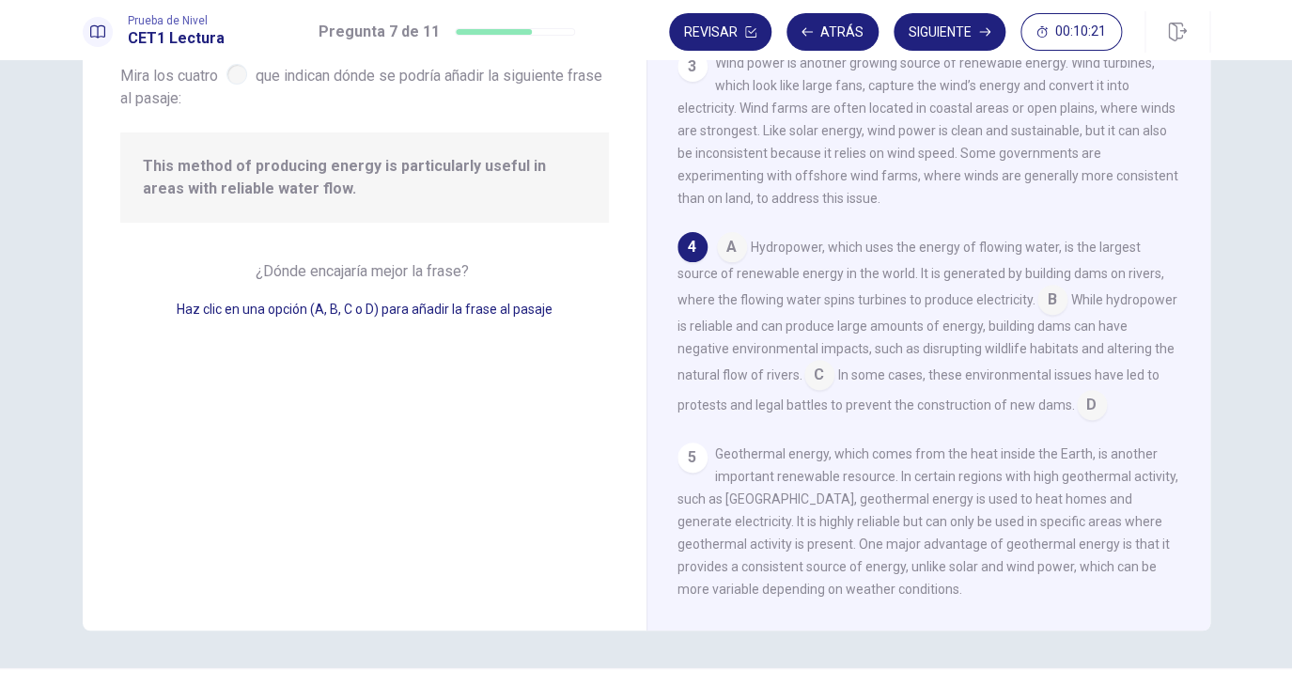
click at [1077, 406] on input at bounding box center [1092, 407] width 30 height 30
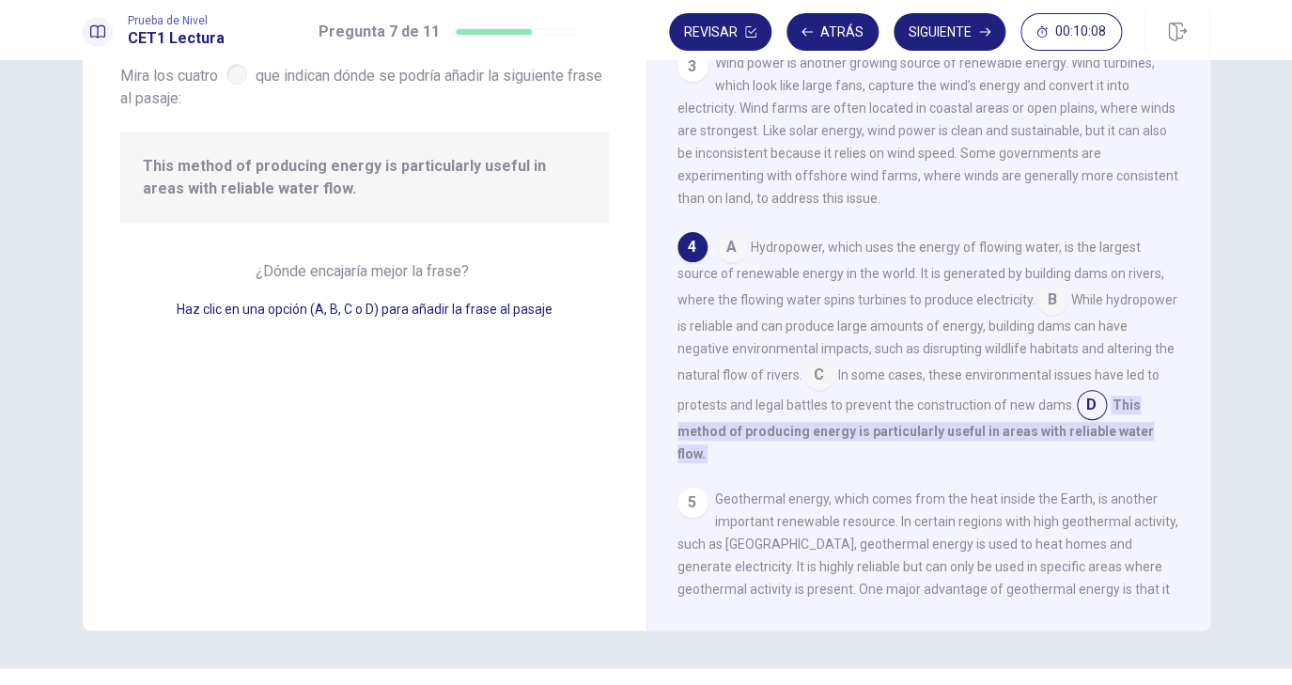
click at [725, 241] on input at bounding box center [732, 249] width 30 height 30
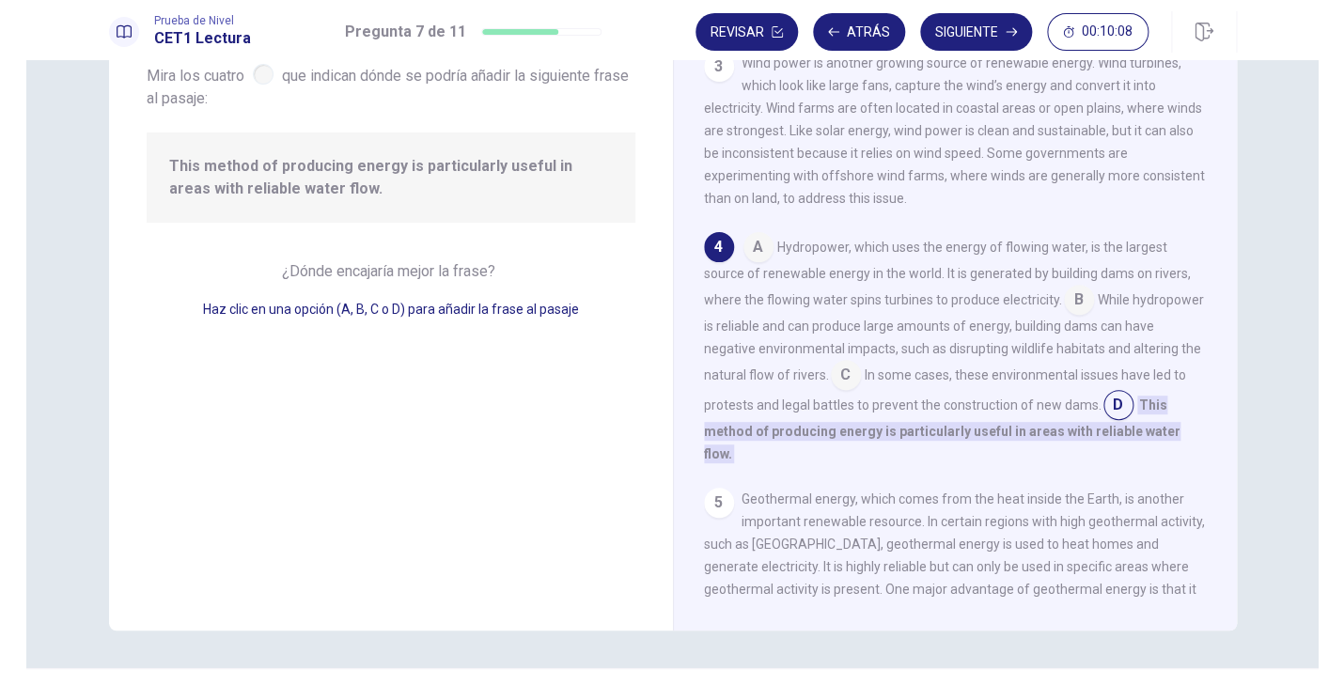
scroll to position [391, 0]
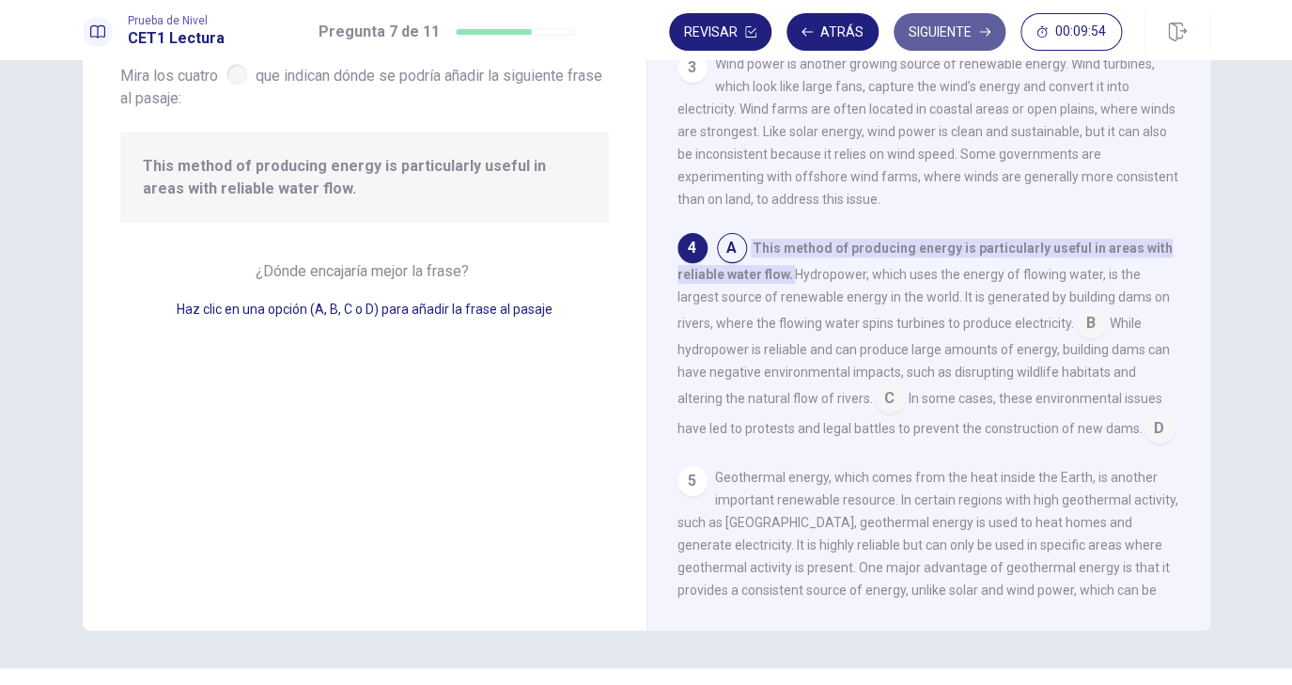
click at [966, 23] on button "Siguiente" at bounding box center [950, 32] width 112 height 38
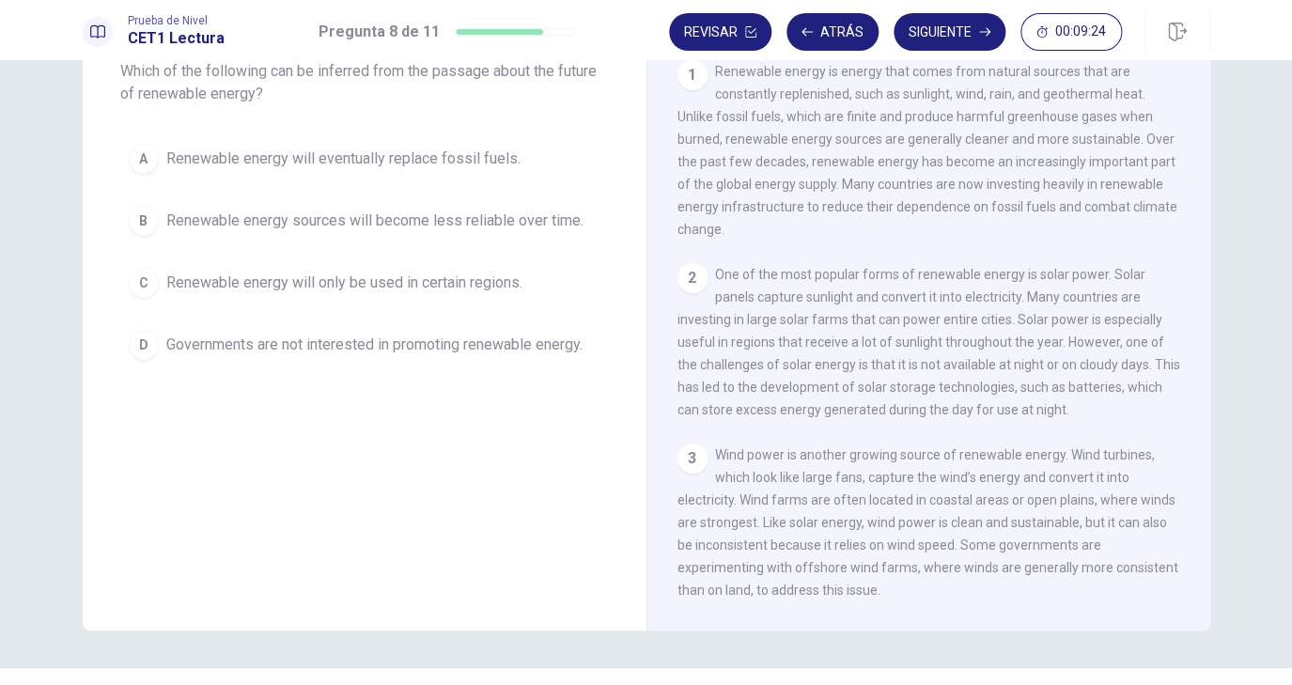
click at [140, 173] on div "A" at bounding box center [144, 159] width 30 height 30
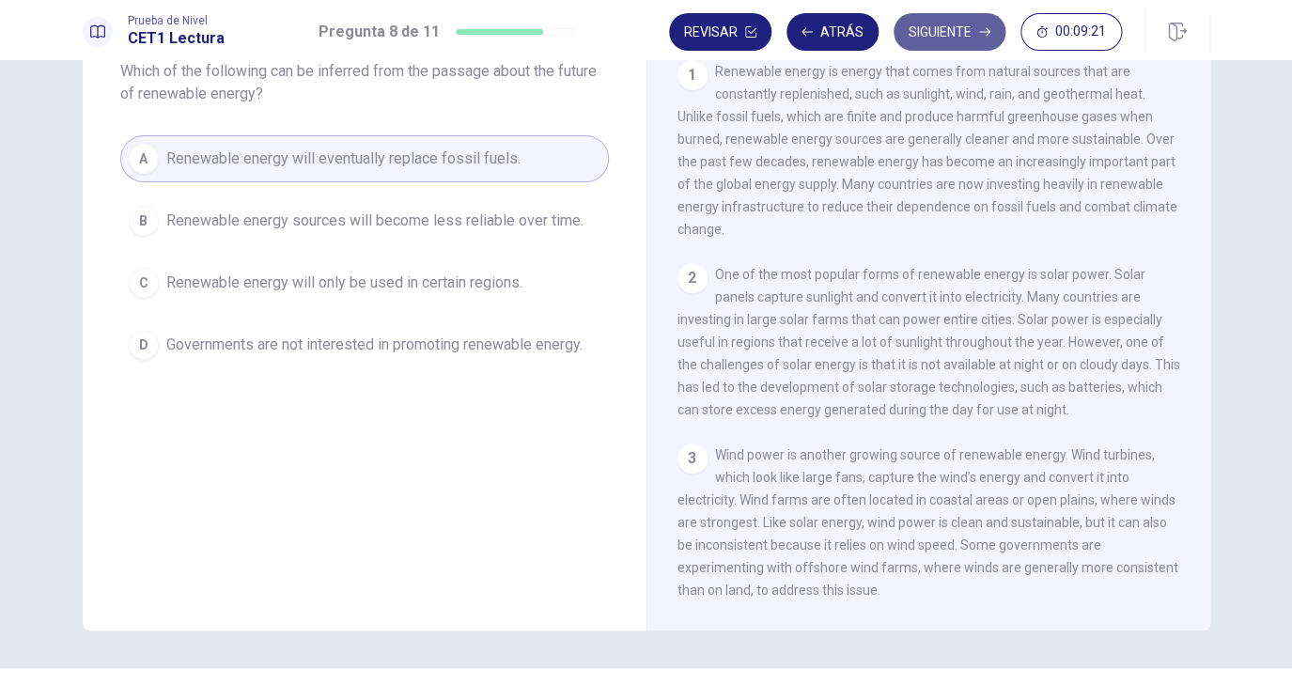
click at [943, 35] on button "Siguiente" at bounding box center [950, 32] width 112 height 38
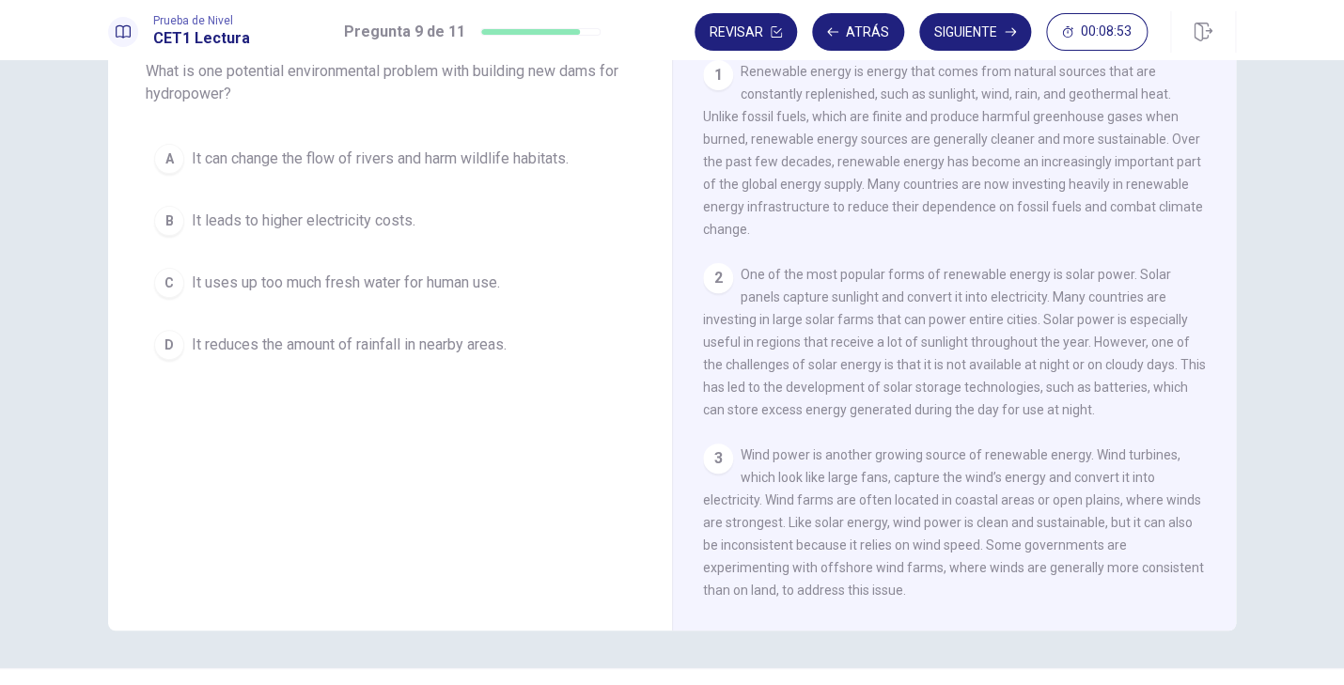
drag, startPoint x: 1340, startPoint y: 216, endPoint x: 1227, endPoint y: 517, distance: 321.2
click at [1187, 517] on div "Question 9 What is one potential environmental problem with building new dams f…" at bounding box center [672, 372] width 1344 height 625
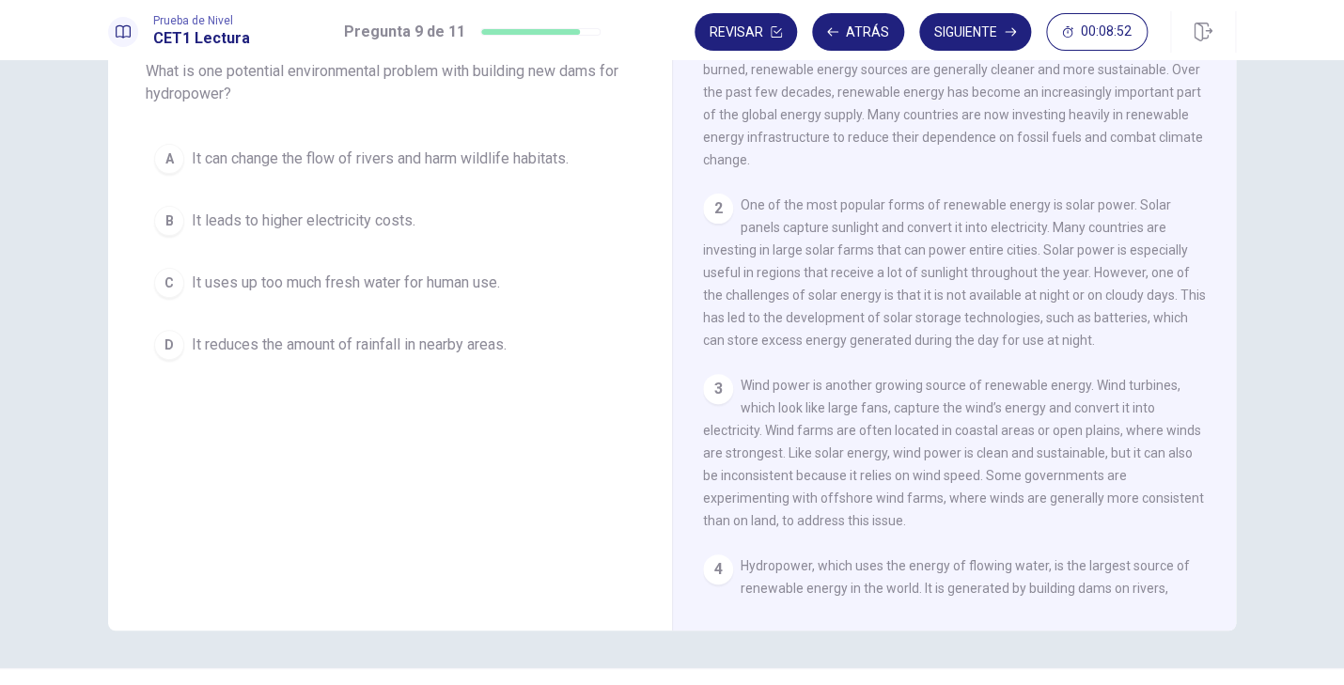
drag, startPoint x: 872, startPoint y: 412, endPoint x: 895, endPoint y: 587, distance: 177.2
click at [897, 590] on div "1 Renewable energy is energy that comes from natural sources that are constantl…" at bounding box center [967, 330] width 528 height 540
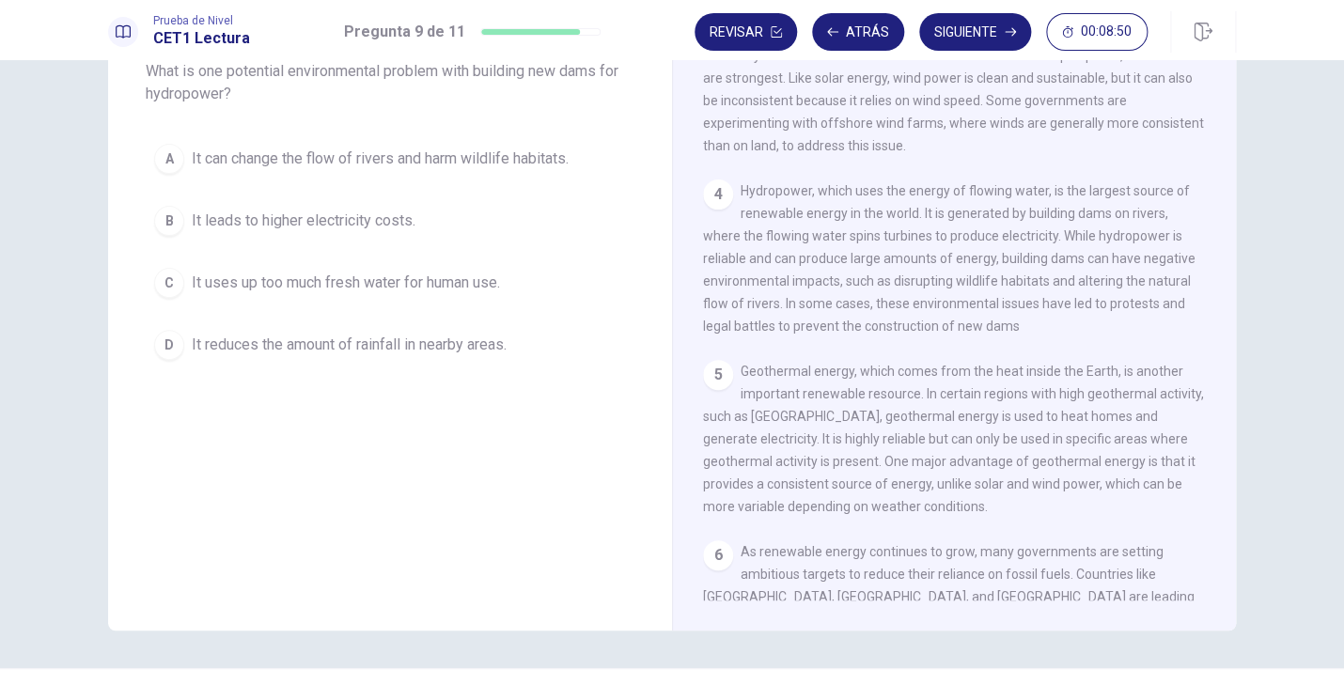
scroll to position [618, 0]
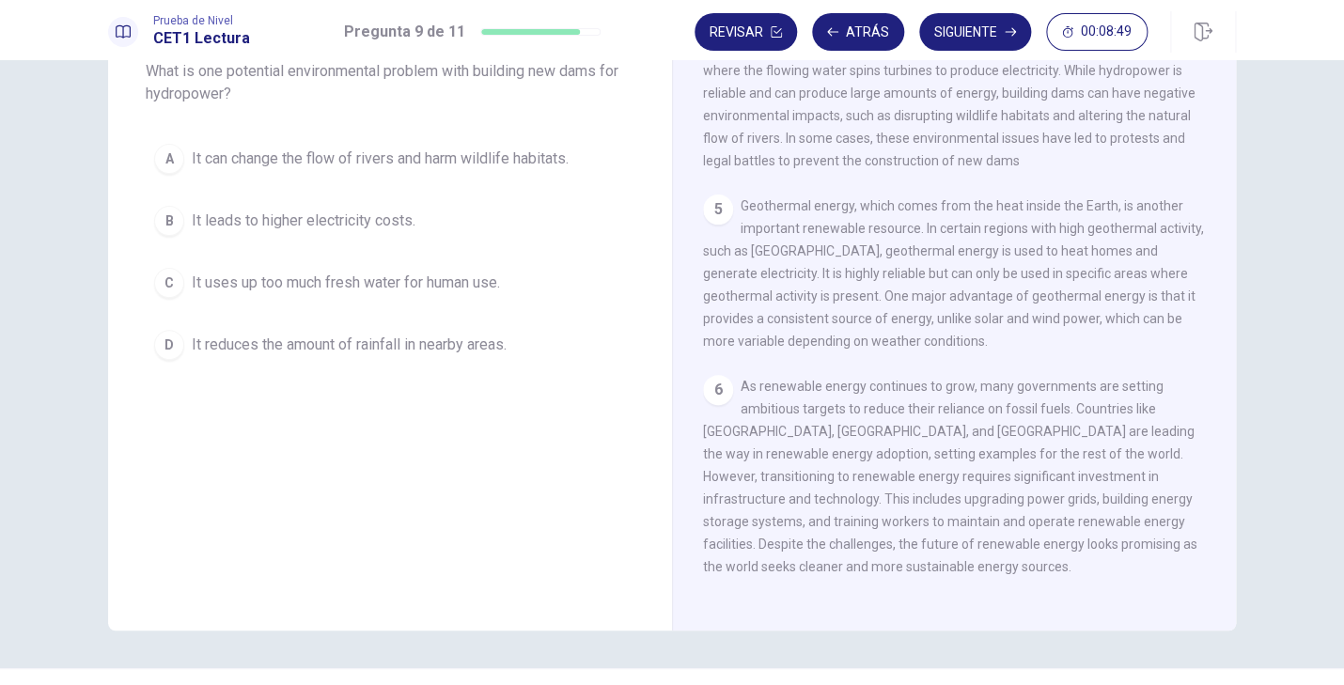
drag, startPoint x: 868, startPoint y: 553, endPoint x: 874, endPoint y: 182, distance: 370.3
click at [871, 182] on div "1 Renewable energy is energy that comes from natural sources that are constantl…" at bounding box center [967, 330] width 528 height 540
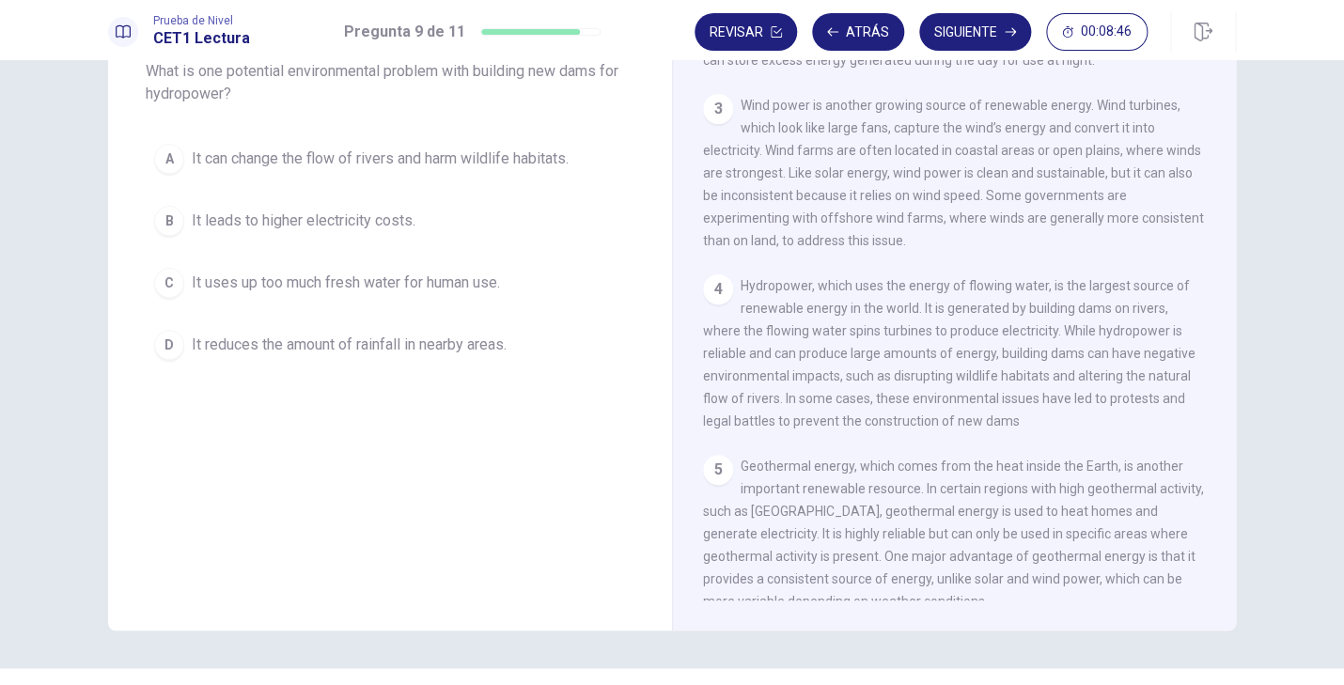
scroll to position [349, 0]
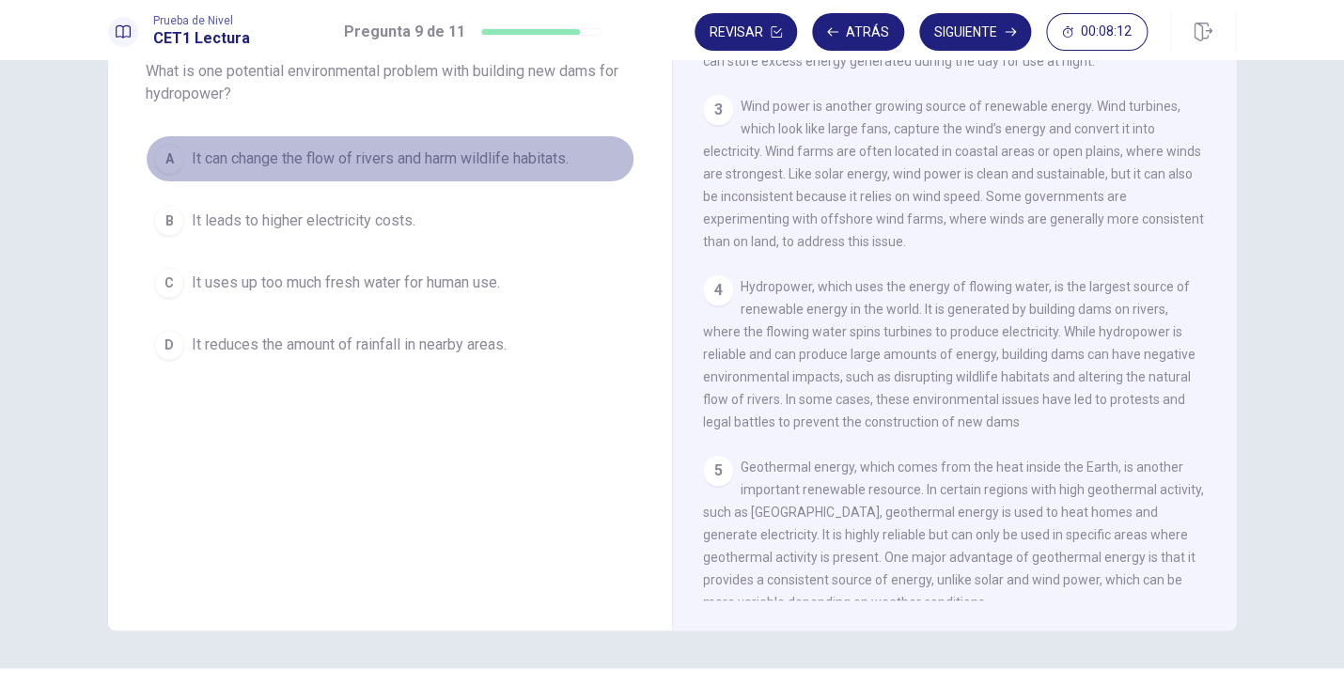
click at [182, 171] on div "A" at bounding box center [169, 159] width 30 height 30
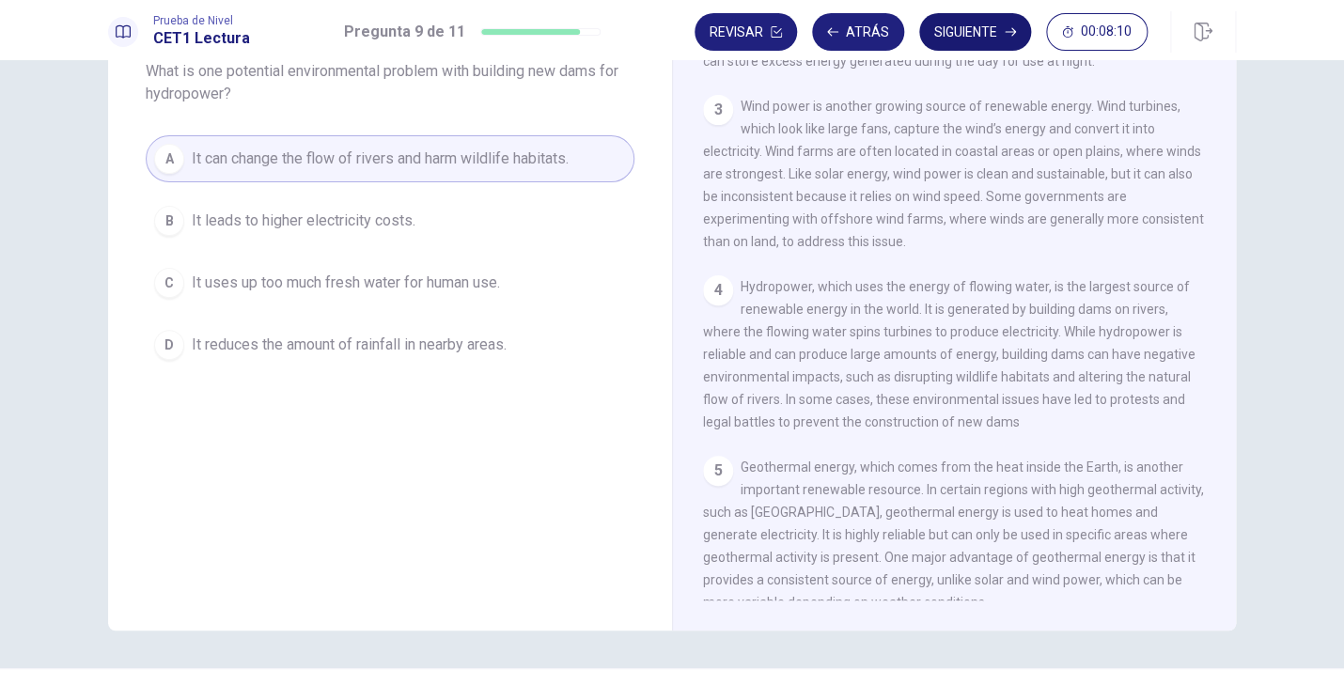
click at [962, 35] on button "Siguiente" at bounding box center [975, 32] width 112 height 38
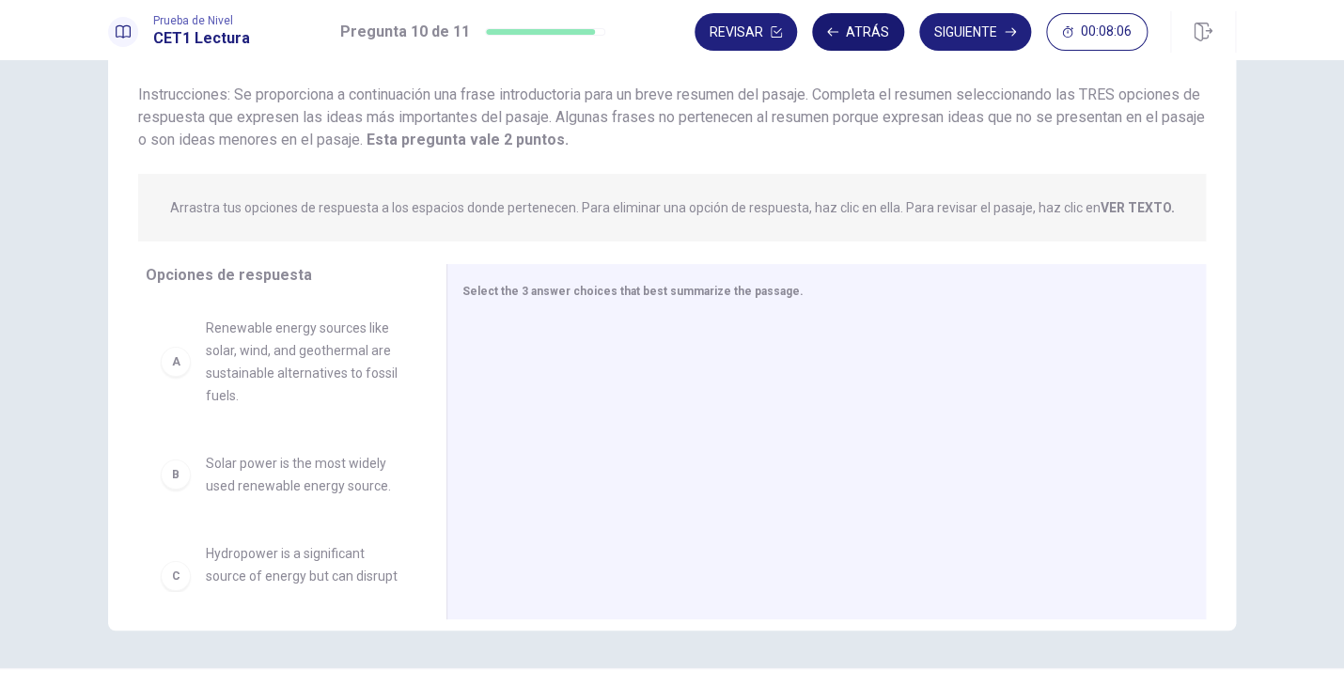
click at [850, 36] on button "Atrás" at bounding box center [858, 32] width 92 height 38
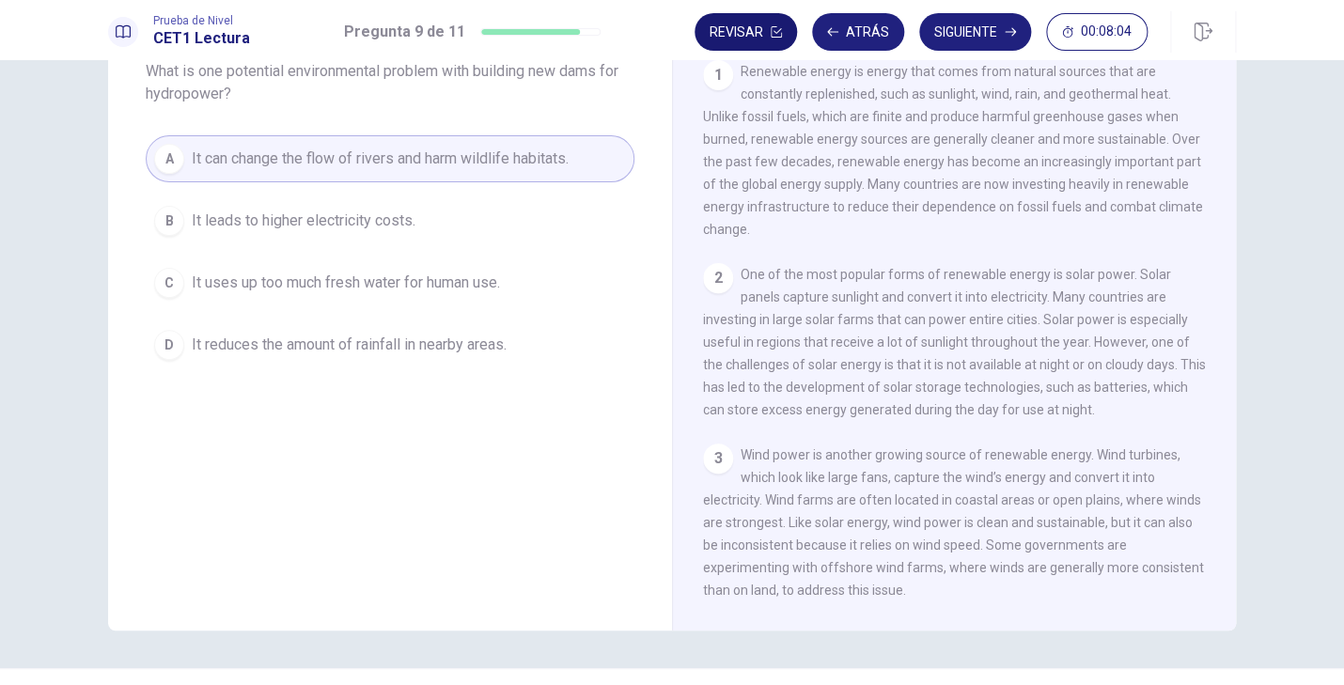
click at [755, 44] on button "Revisar" at bounding box center [745, 32] width 102 height 38
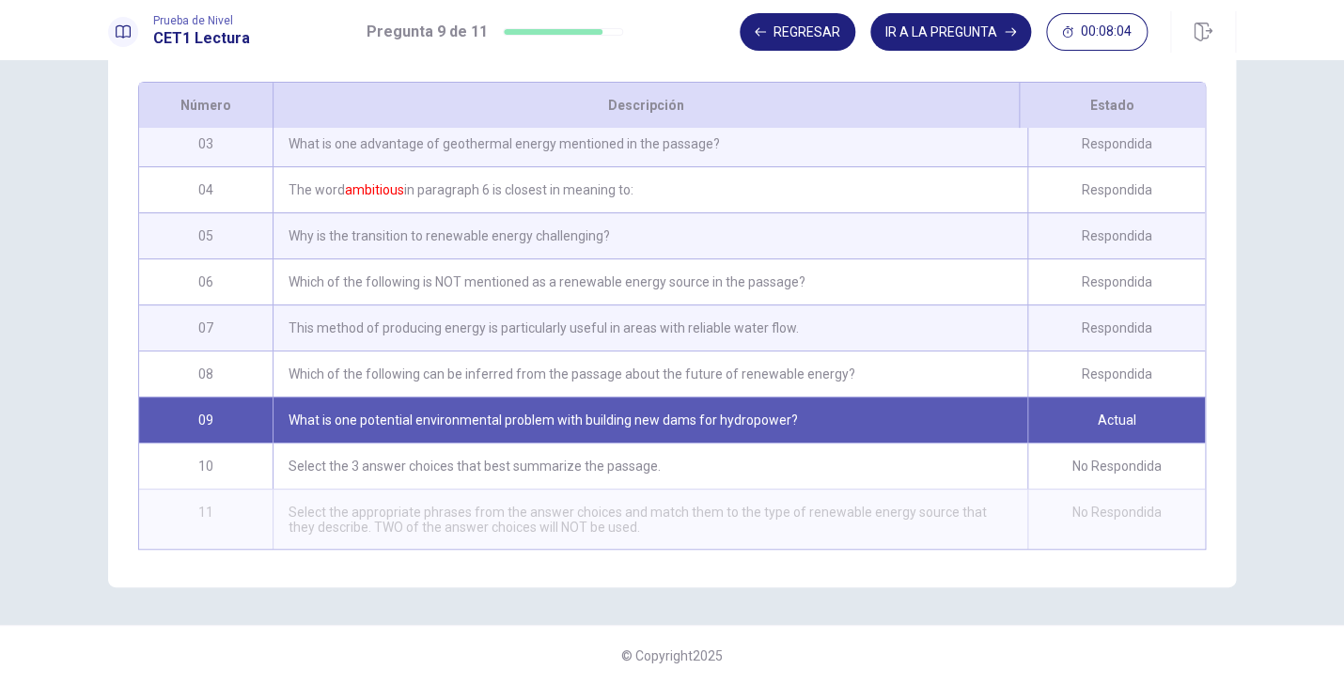
scroll to position [264, 0]
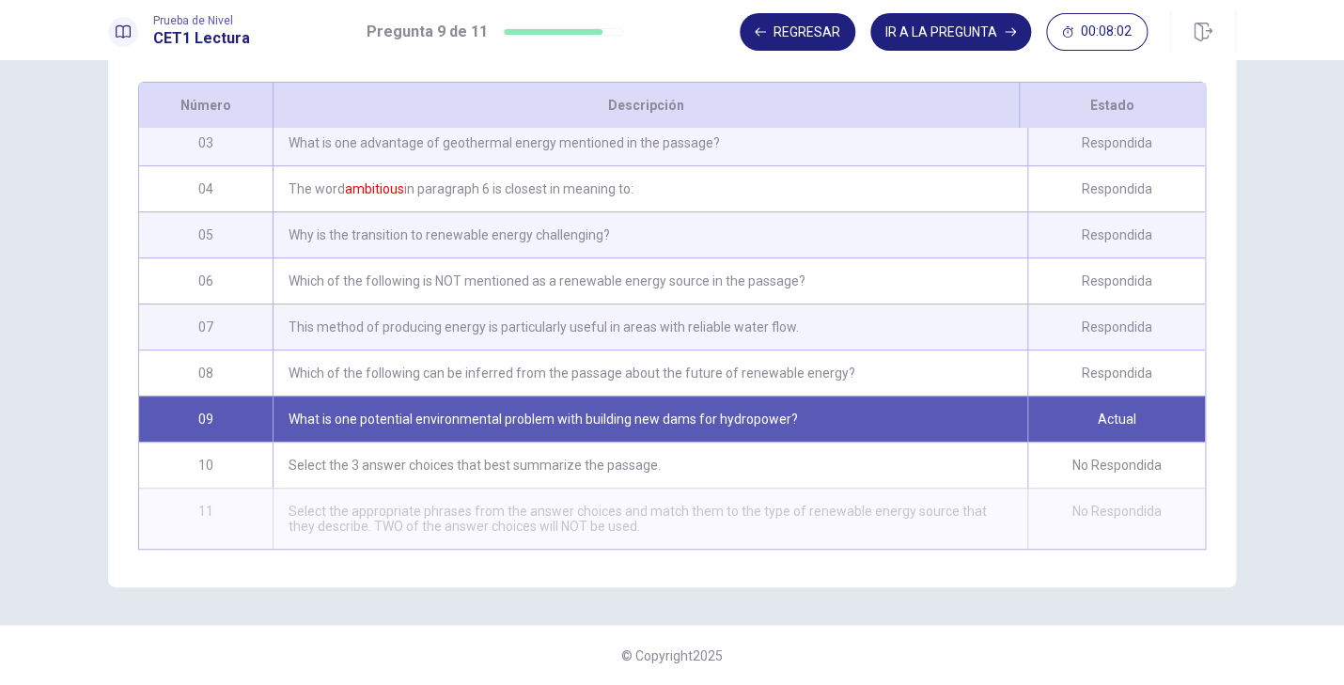
click at [479, 189] on div "The word ambitious in paragraph 6 is closest in meaning to:" at bounding box center [650, 188] width 755 height 45
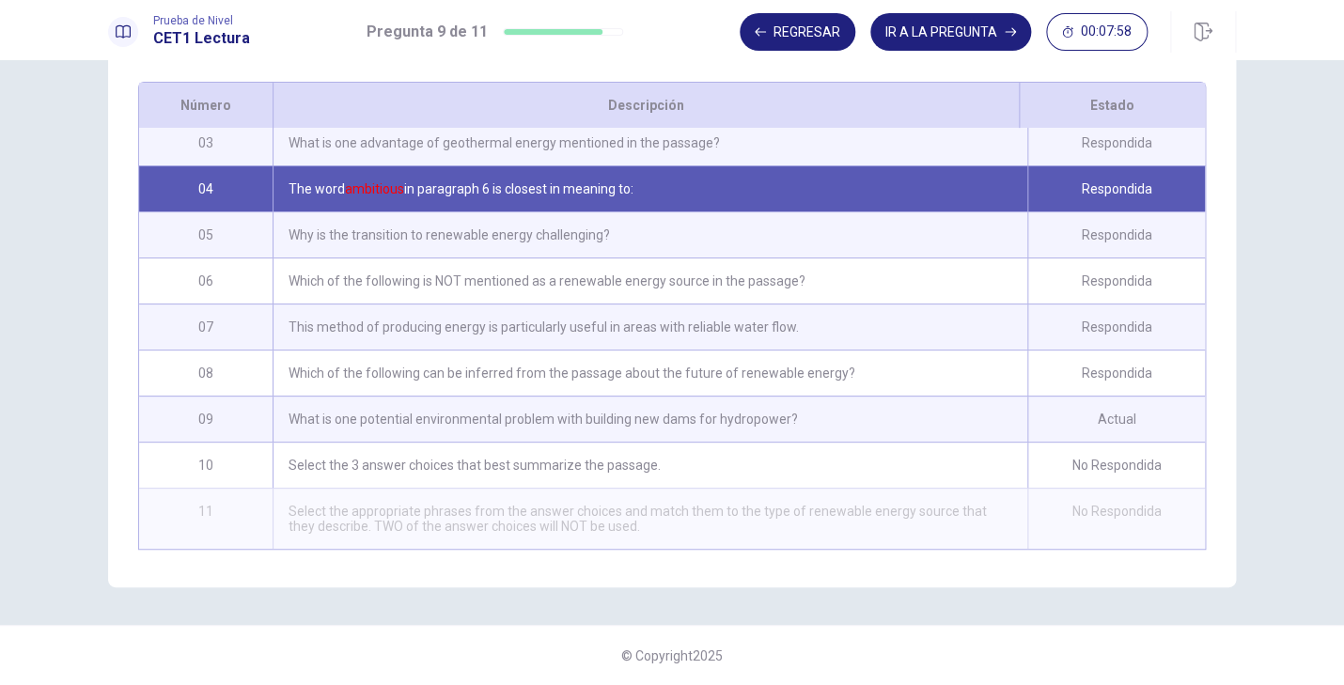
click at [489, 466] on div "Select the 3 answer choices that best summarize the passage." at bounding box center [650, 465] width 755 height 45
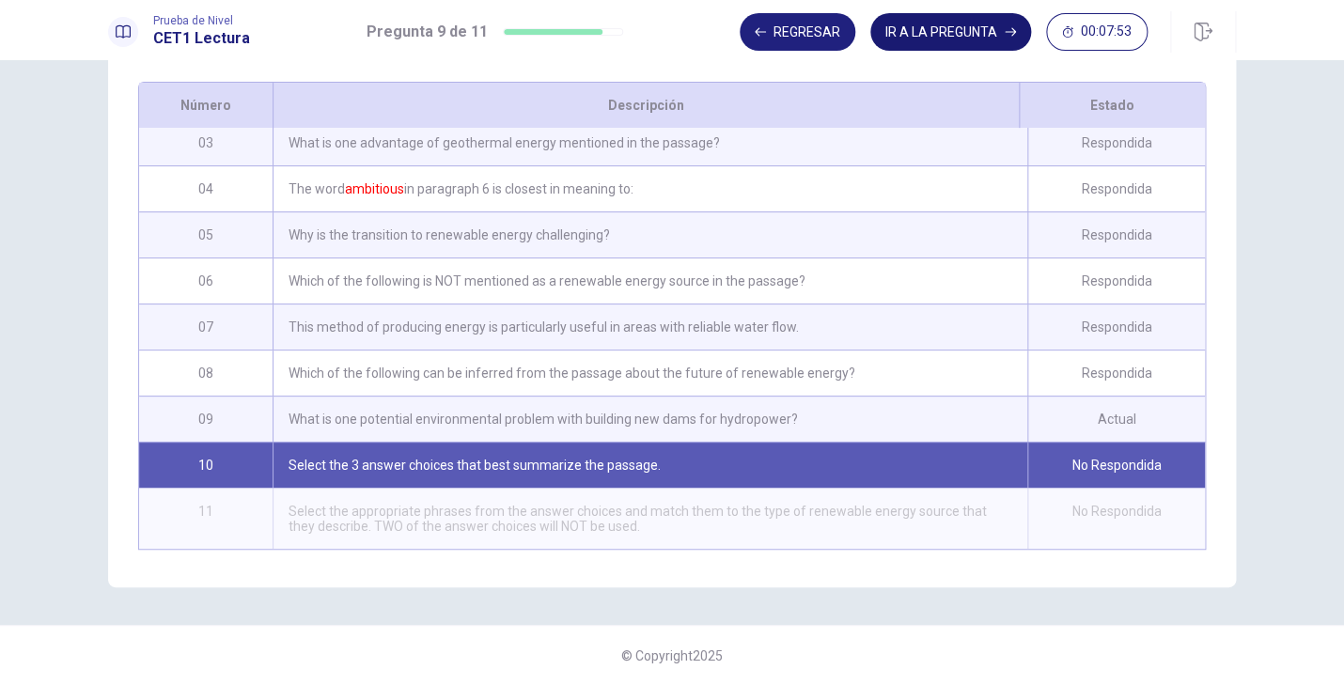
click at [926, 36] on button "IR A LA PREGUNTA" at bounding box center [950, 32] width 161 height 38
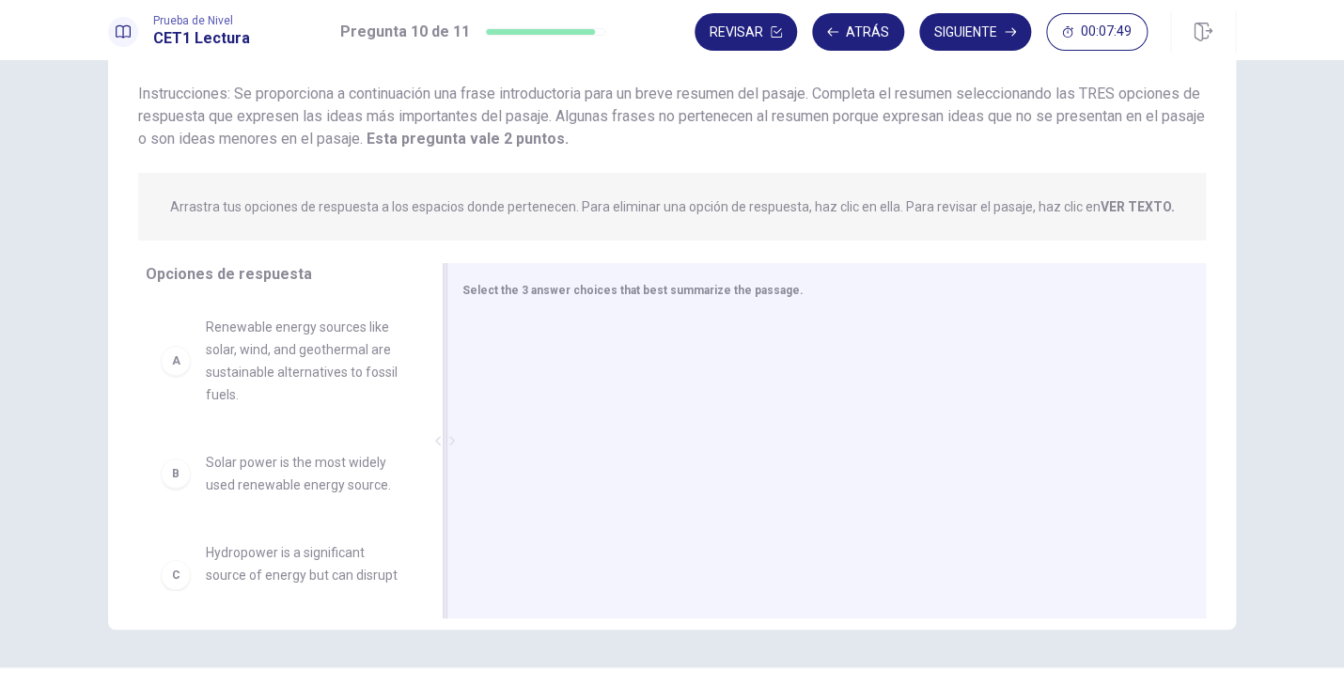
scroll to position [110, 0]
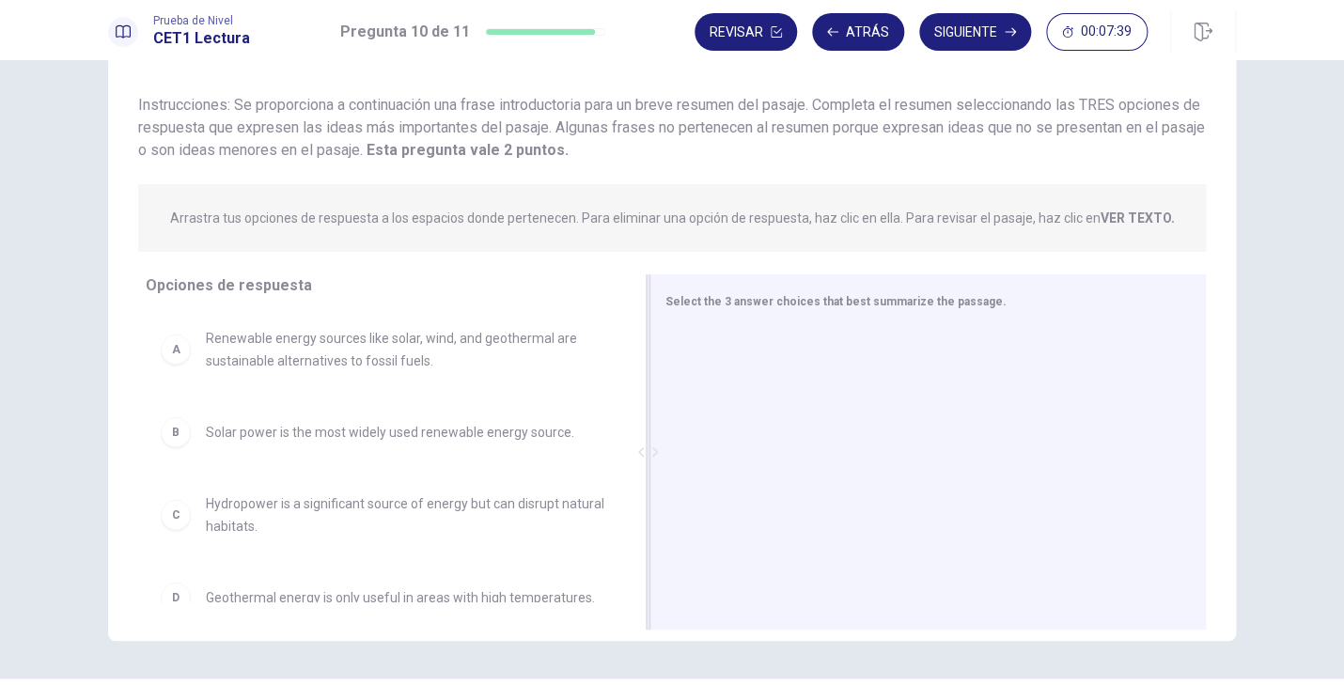
drag, startPoint x: 445, startPoint y: 345, endPoint x: 703, endPoint y: 394, distance: 262.1
click at [704, 394] on div "Select the 3 answer choices that best summarize the passage." at bounding box center [927, 451] width 556 height 355
drag, startPoint x: 637, startPoint y: 376, endPoint x: 634, endPoint y: 456, distance: 79.9
click at [634, 455] on div "Opciones de respuesta A Renewable energy sources like solar, wind, and geotherm…" at bounding box center [672, 456] width 1128 height 365
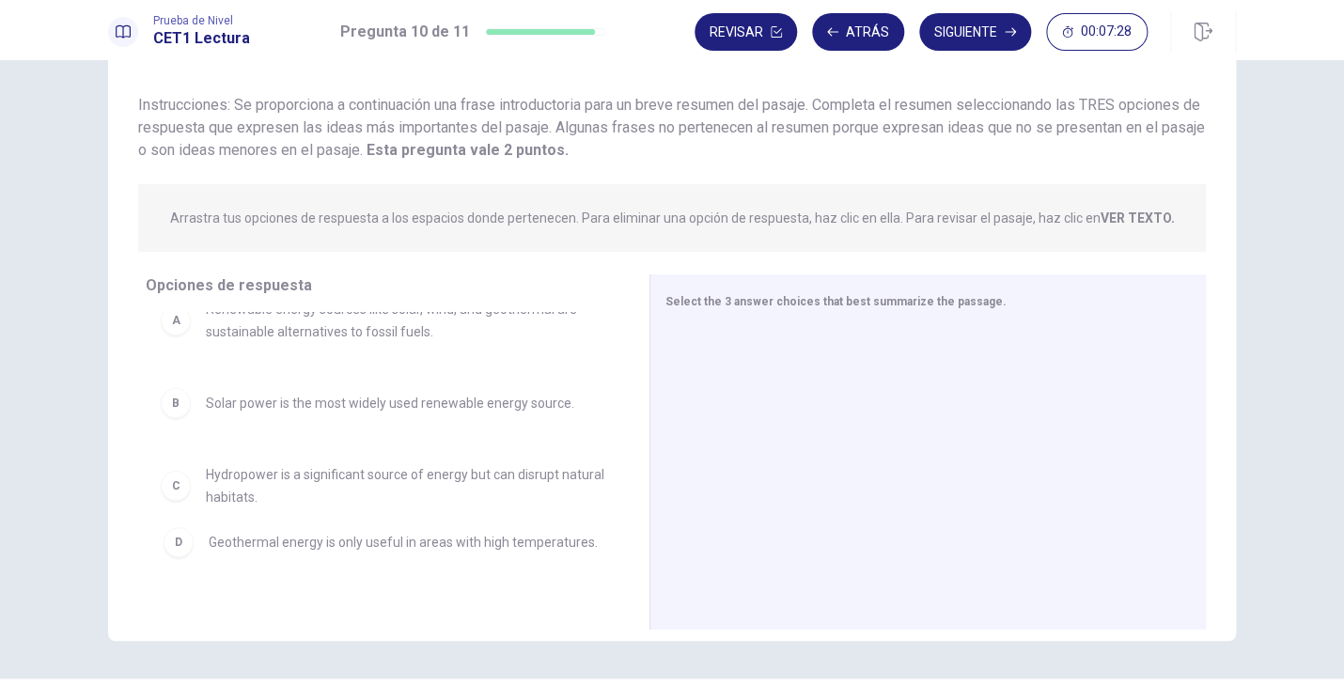
drag, startPoint x: 218, startPoint y: 596, endPoint x: 227, endPoint y: 541, distance: 55.3
drag, startPoint x: 621, startPoint y: 443, endPoint x: 621, endPoint y: 468, distance: 25.4
click at [621, 468] on div "A Renewable energy sources like solar, wind, and geothermal are sustainable alt…" at bounding box center [390, 456] width 489 height 289
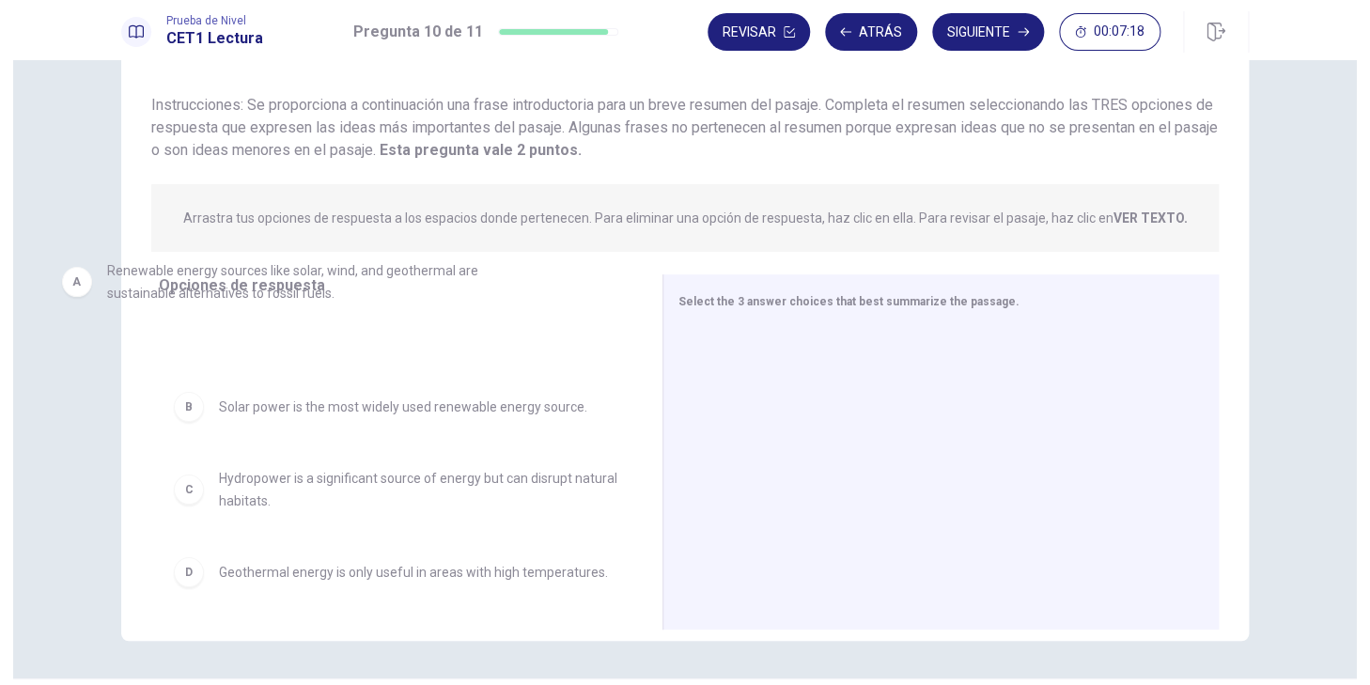
scroll to position [0, 0]
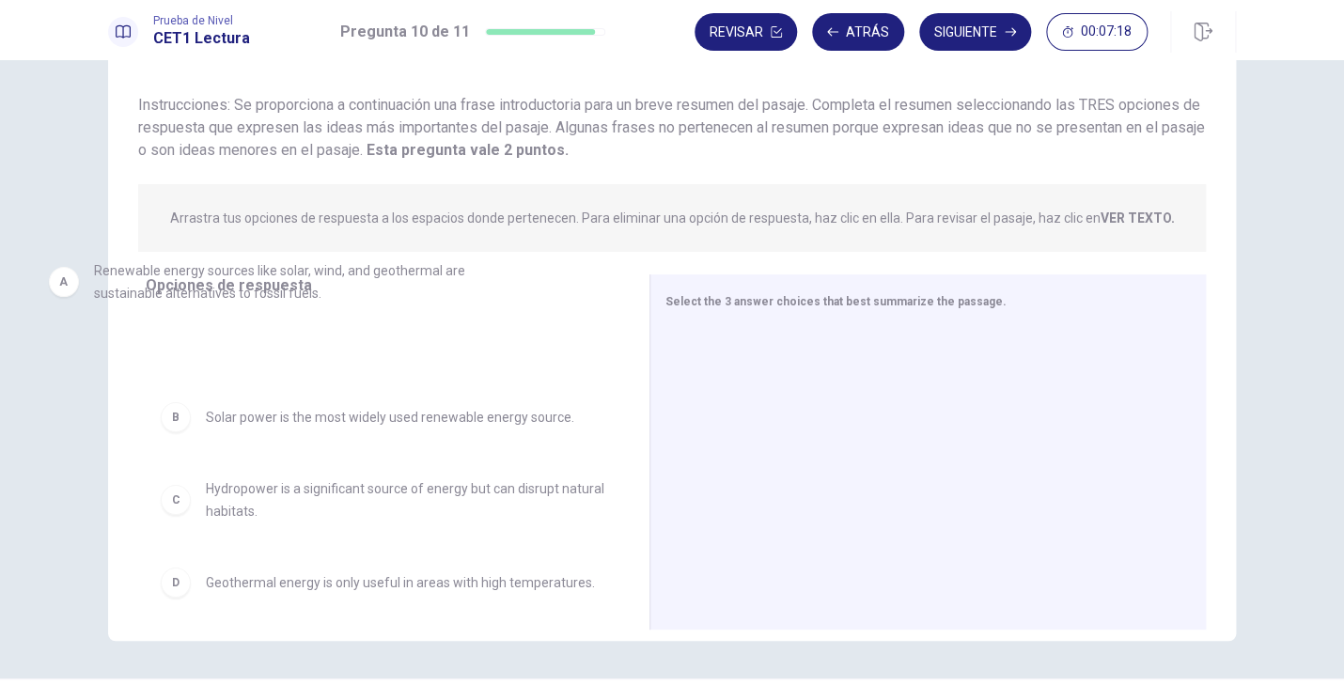
drag, startPoint x: 434, startPoint y: 348, endPoint x: 351, endPoint y: 333, distance: 85.0
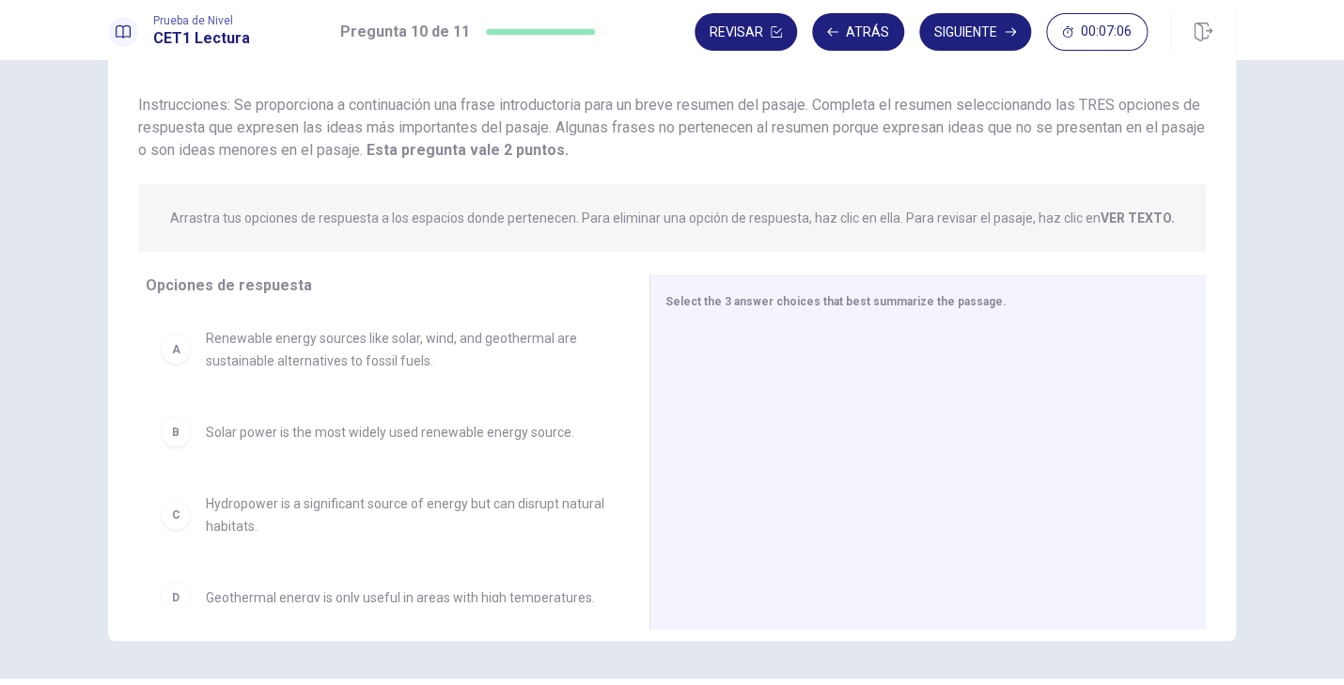
click at [185, 523] on div "C" at bounding box center [176, 515] width 30 height 30
drag, startPoint x: 1134, startPoint y: 211, endPoint x: 968, endPoint y: 188, distance: 167.9
click at [1002, 191] on div "Arrastra tus opciones de respuesta a los espacios donde pertenecen. Para elimin…" at bounding box center [672, 218] width 1068 height 68
drag, startPoint x: 641, startPoint y: 136, endPoint x: 720, endPoint y: 198, distance: 100.4
click at [719, 198] on div "Question 10 Ver texto Instrucciones: Se proporciona a continuación una [PERSON_…" at bounding box center [672, 328] width 1128 height 621
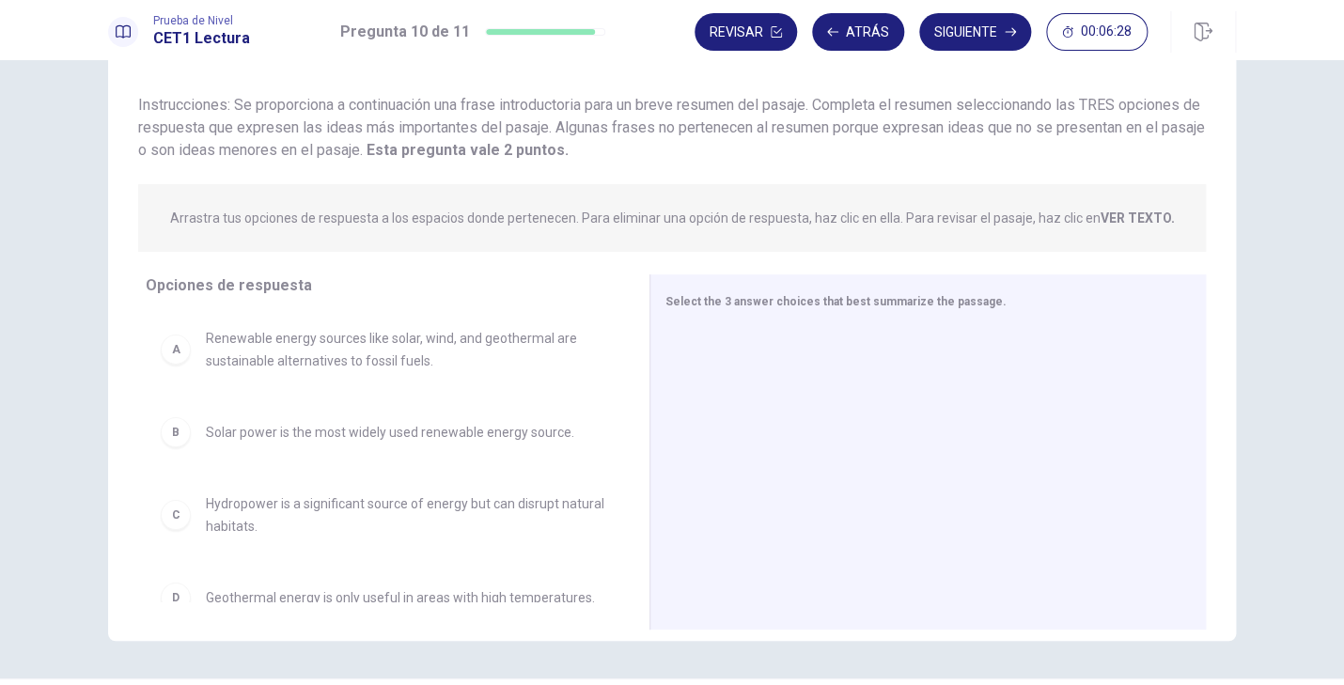
click at [1187, 66] on div "Question 10 Ver texto Instrucciones: Se proporciona a continuación una [PERSON_…" at bounding box center [672, 372] width 1344 height 625
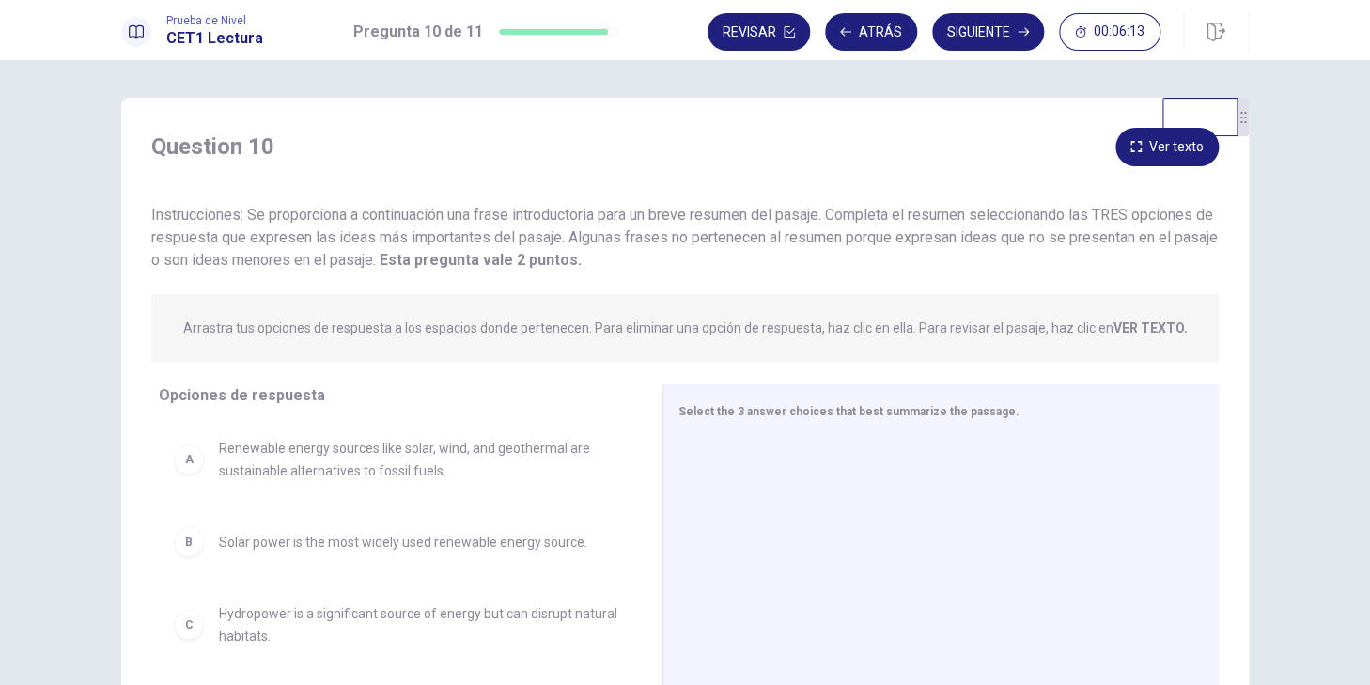
click at [1132, 148] on button "Ver texto" at bounding box center [1166, 147] width 103 height 39
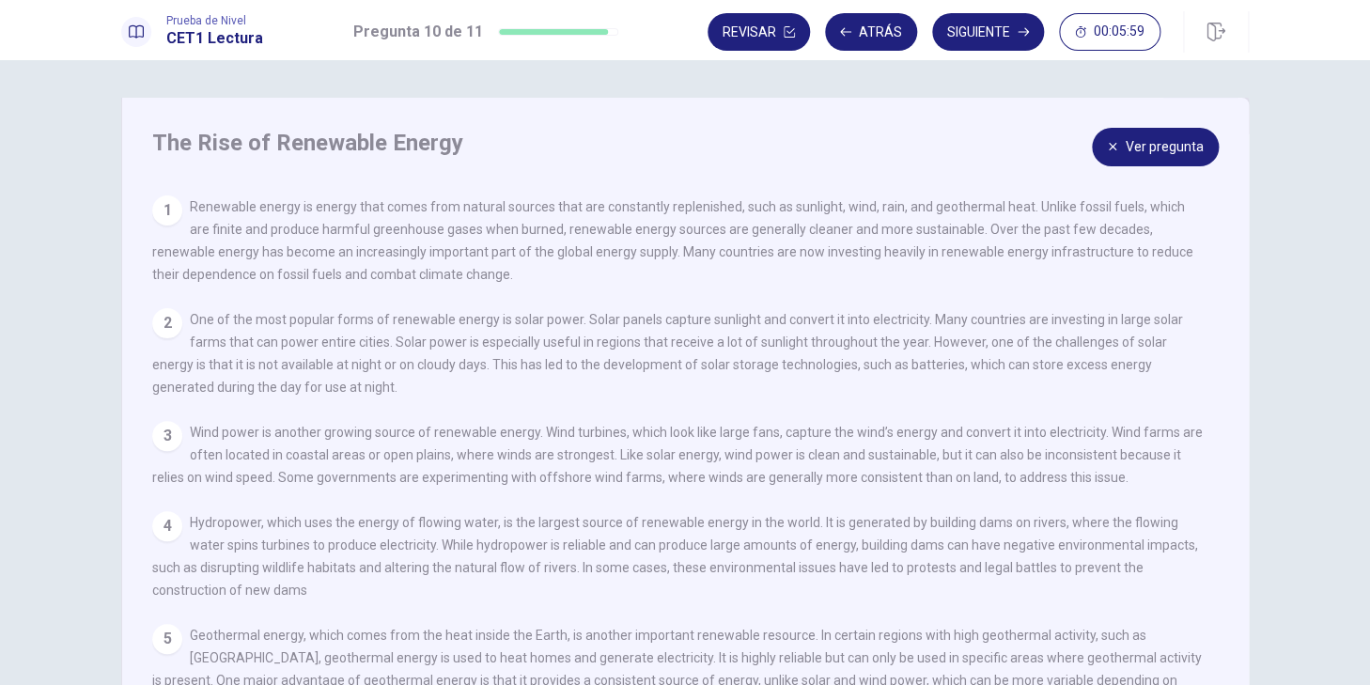
click at [1170, 153] on button "Ver pregunta" at bounding box center [1155, 147] width 127 height 39
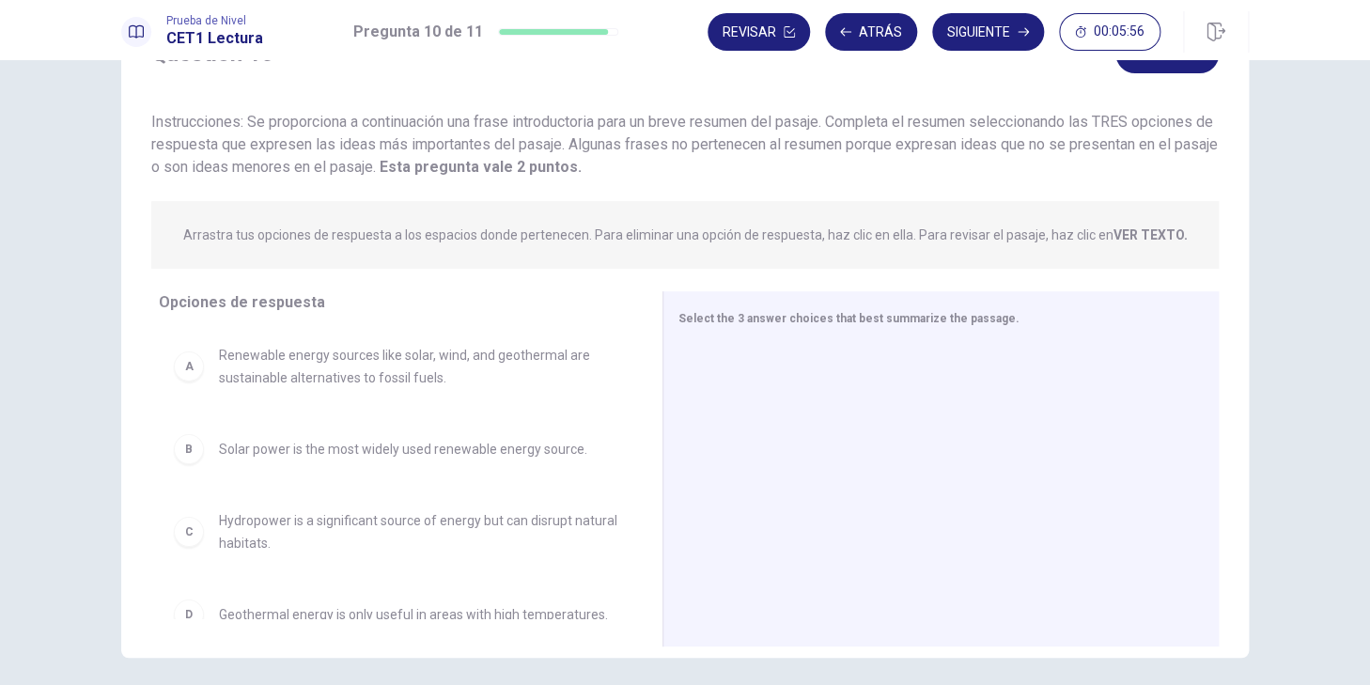
scroll to position [107, 0]
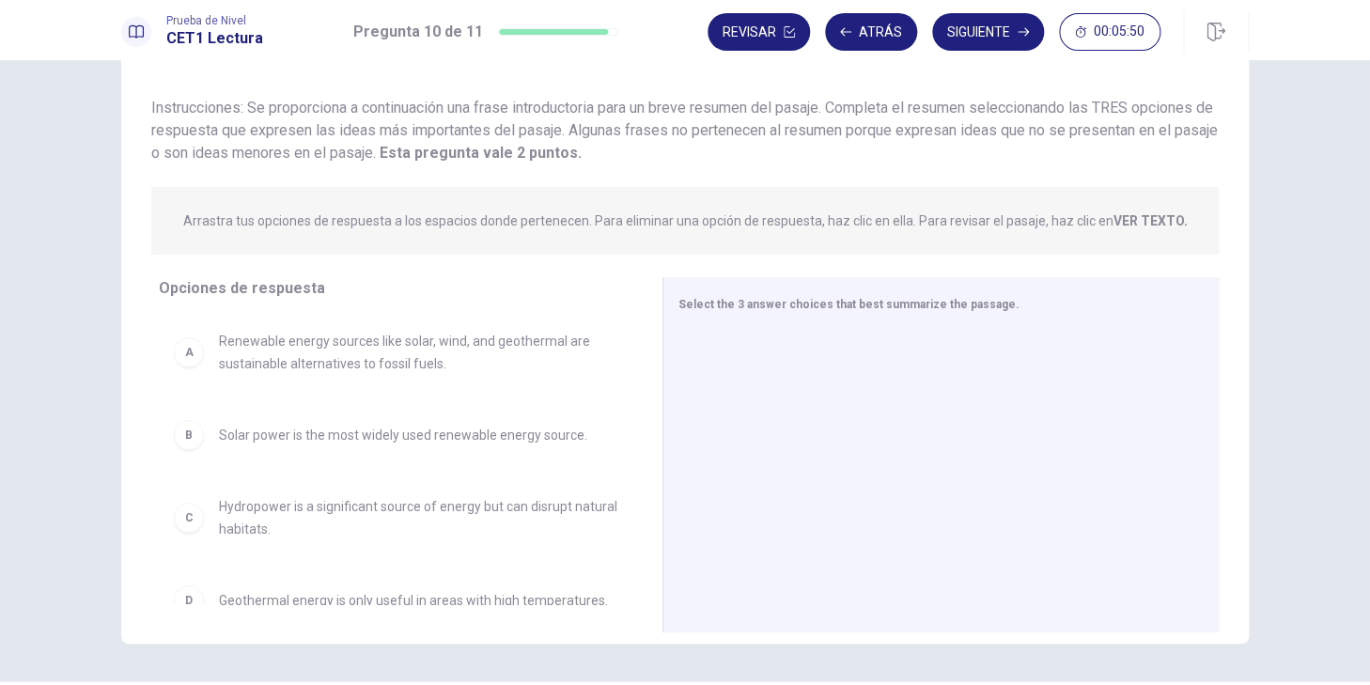
click at [194, 527] on div "C" at bounding box center [189, 518] width 30 height 30
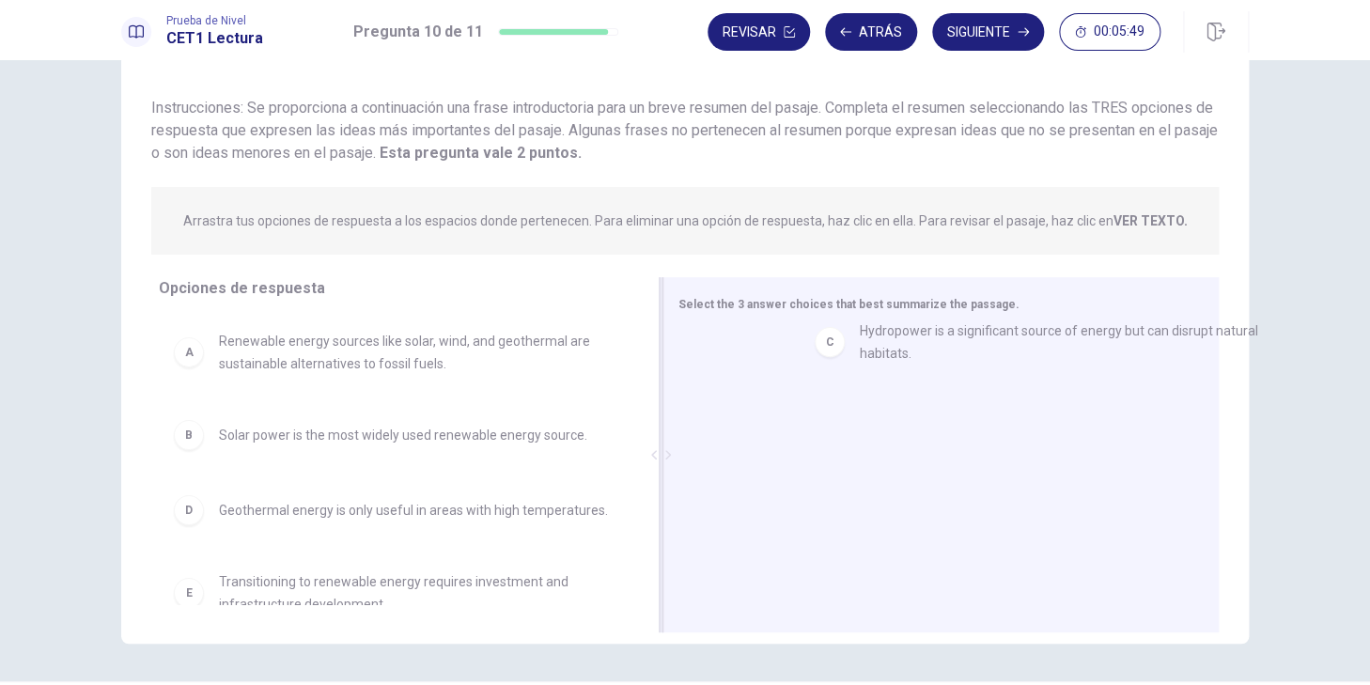
drag, startPoint x: 210, startPoint y: 521, endPoint x: 850, endPoint y: 338, distance: 665.4
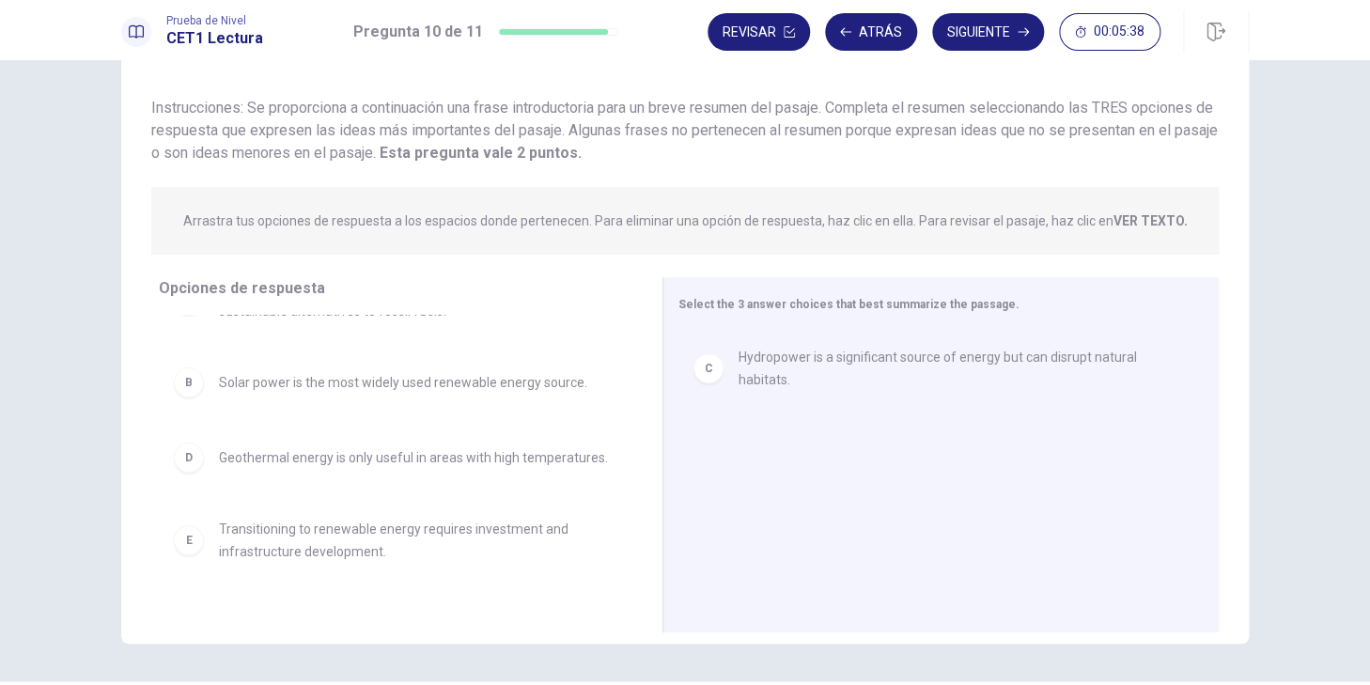
scroll to position [58, 0]
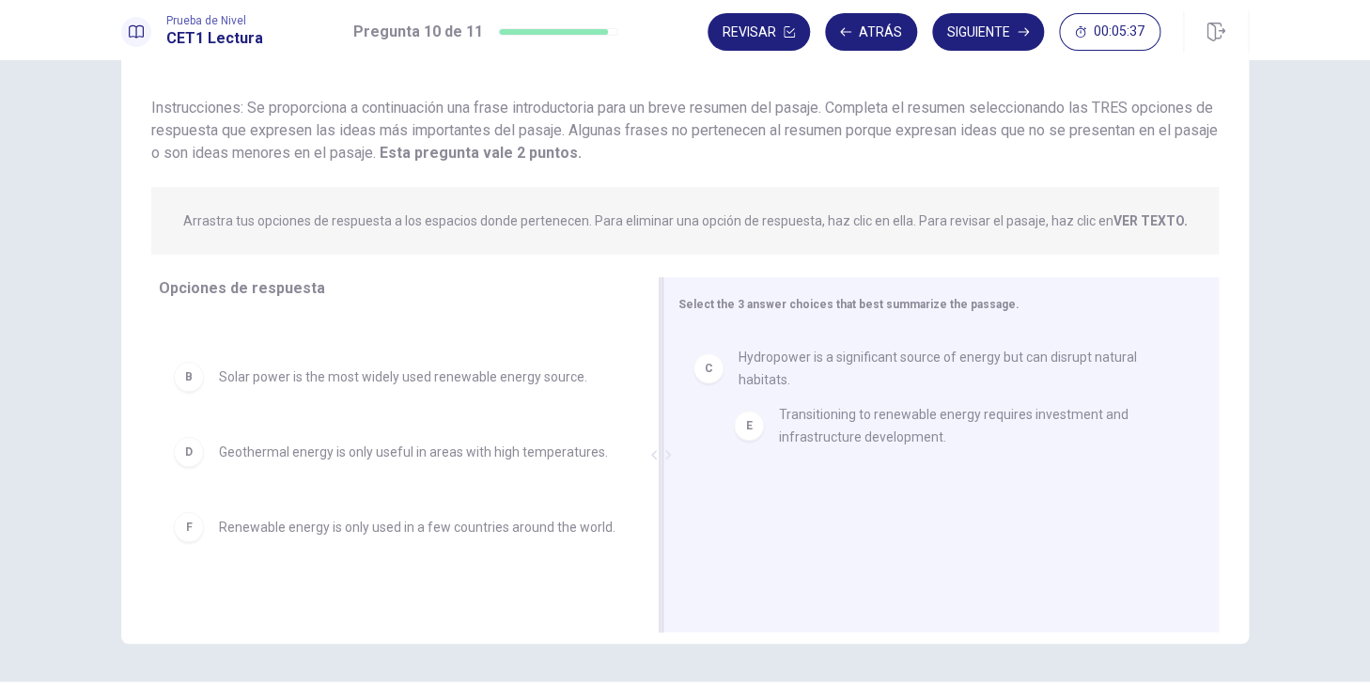
drag, startPoint x: 305, startPoint y: 542, endPoint x: 868, endPoint y: 436, distance: 572.8
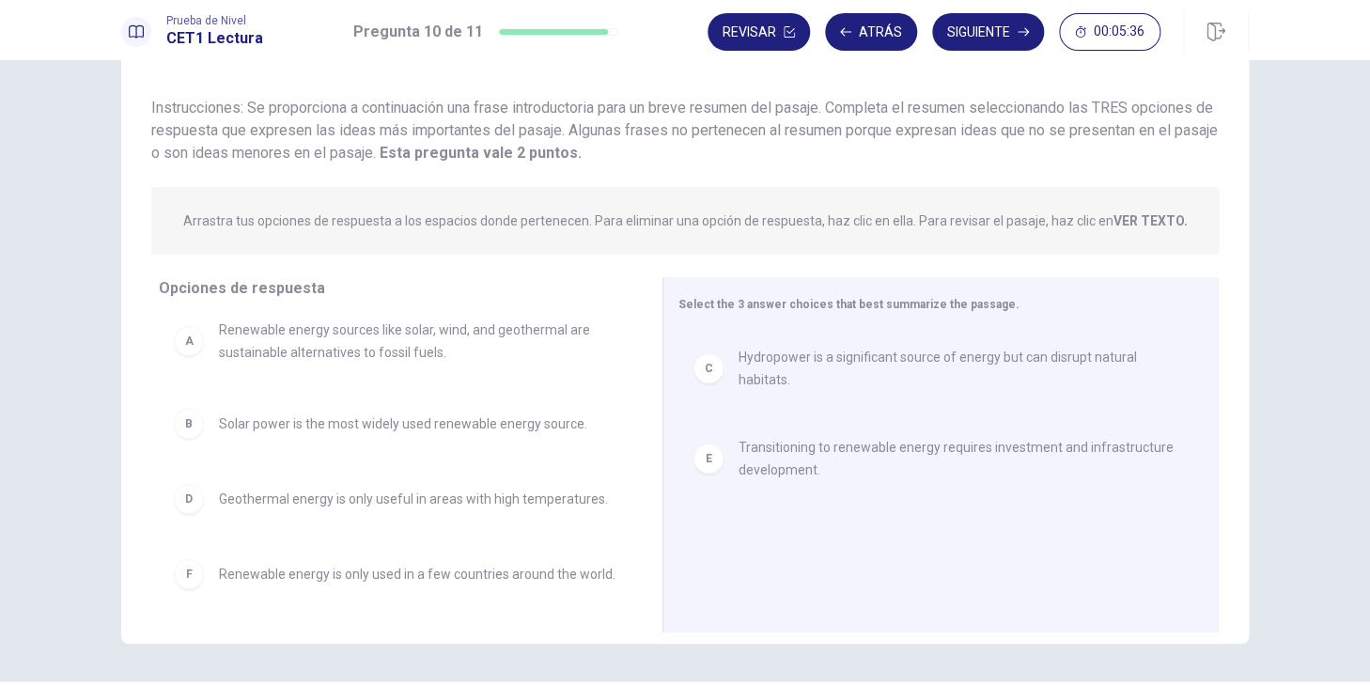
scroll to position [11, 0]
drag, startPoint x: 877, startPoint y: 142, endPoint x: 851, endPoint y: 68, distance: 78.5
click at [851, 68] on div "Question 10 Ver texto Instrucciones: Se proporciona a continuación una [PERSON_…" at bounding box center [685, 93] width 1128 height 144
click at [1162, 219] on strong "VER TEXTO." at bounding box center [1151, 220] width 74 height 15
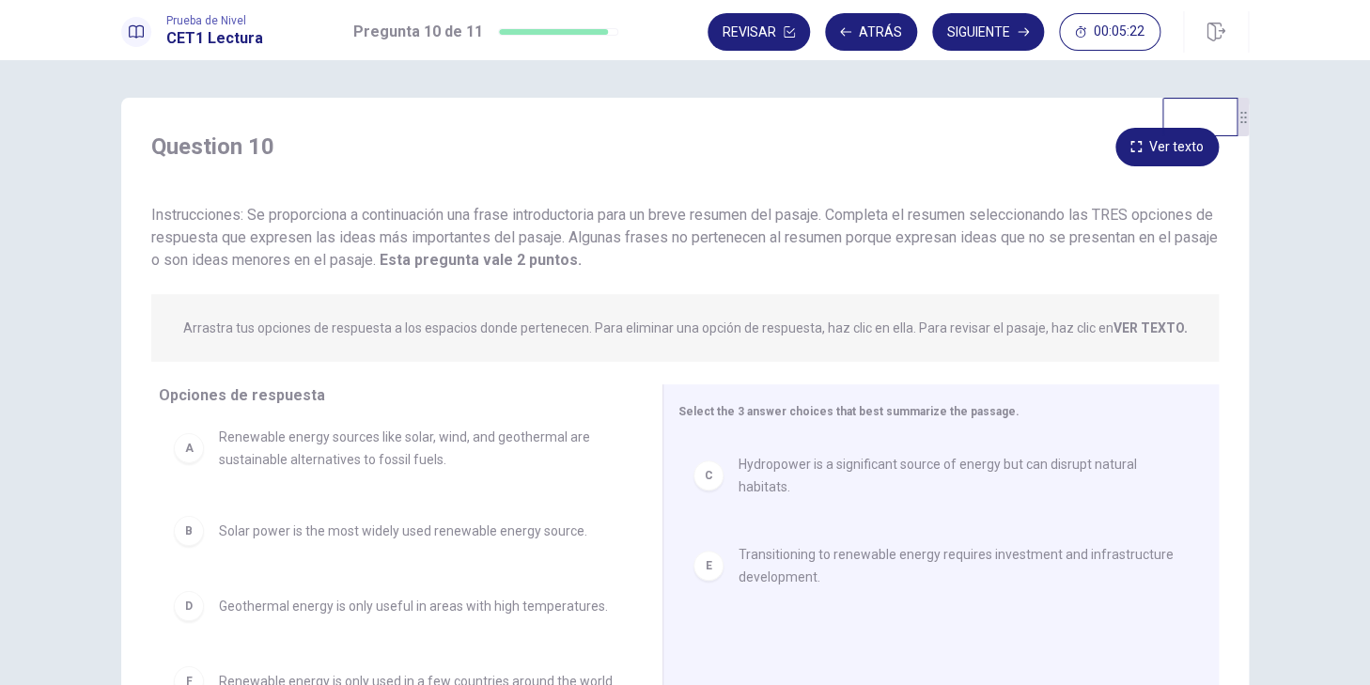
drag, startPoint x: 618, startPoint y: 159, endPoint x: 500, endPoint y: -10, distance: 206.5
click at [500, 60] on div "Question 10 Ver texto Instrucciones: Se proporciona a continuación una [PERSON_…" at bounding box center [685, 372] width 1370 height 625
click at [1145, 154] on button "Ver texto" at bounding box center [1166, 147] width 103 height 39
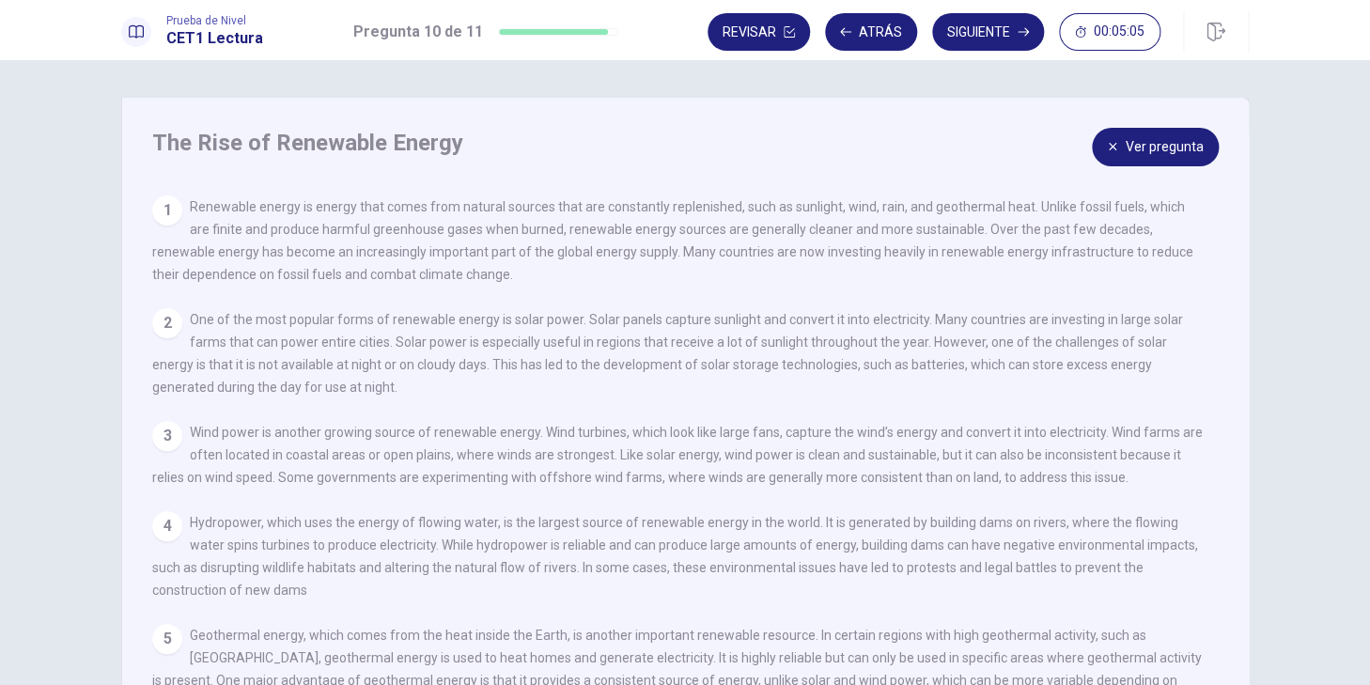
click at [1136, 154] on button "Ver pregunta" at bounding box center [1155, 147] width 127 height 39
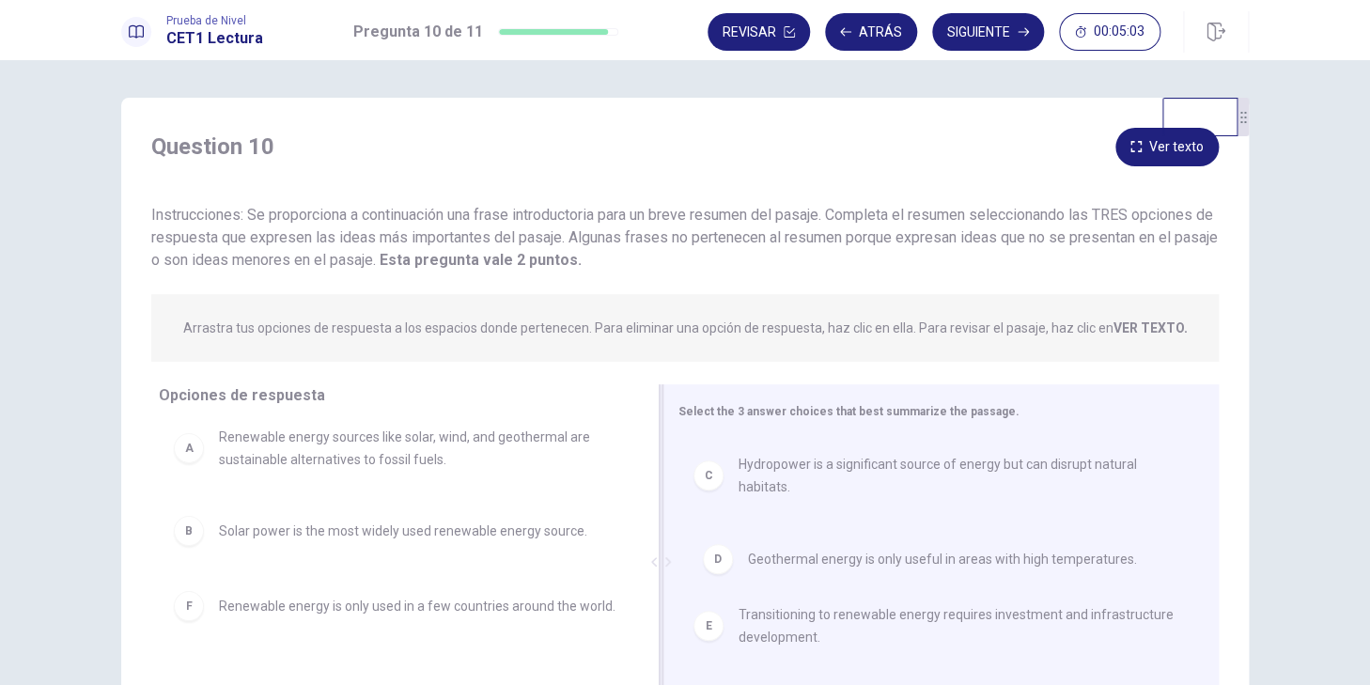
drag, startPoint x: 260, startPoint y: 612, endPoint x: 816, endPoint y: 576, distance: 556.5
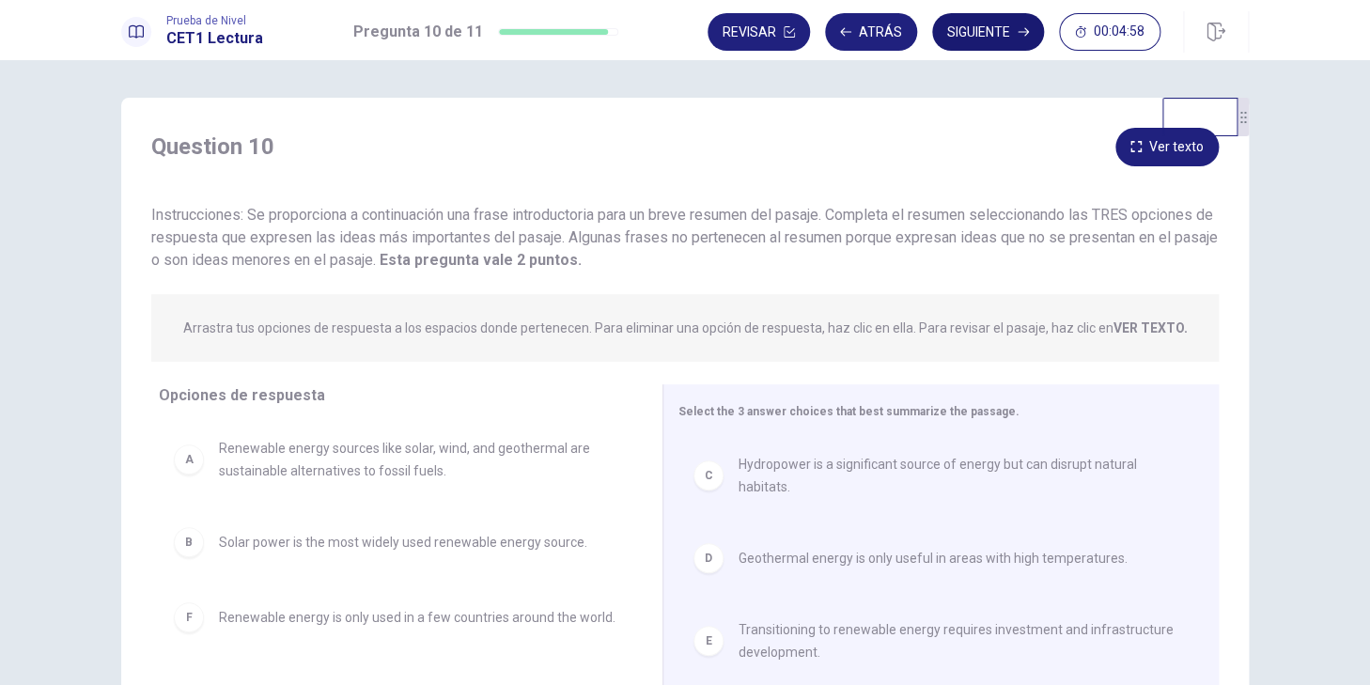
click at [998, 42] on button "Siguiente" at bounding box center [988, 32] width 112 height 38
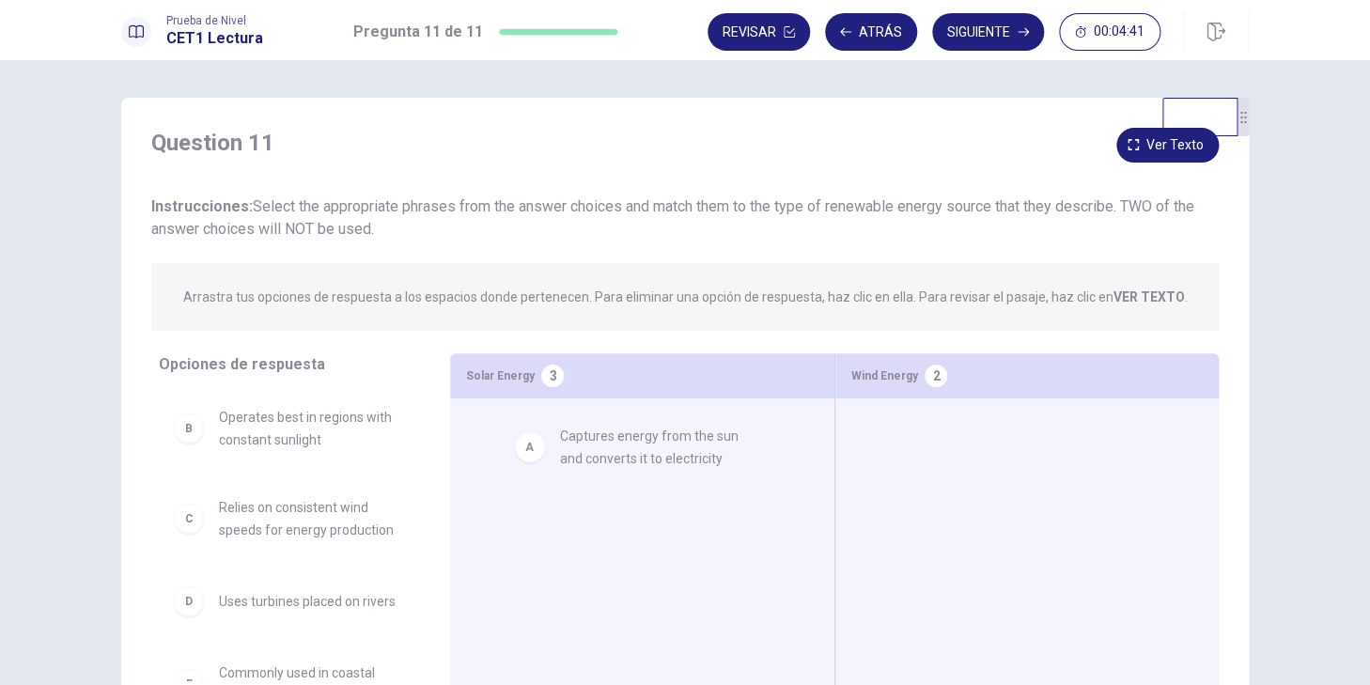
drag, startPoint x: 338, startPoint y: 431, endPoint x: 688, endPoint y: 449, distance: 350.0
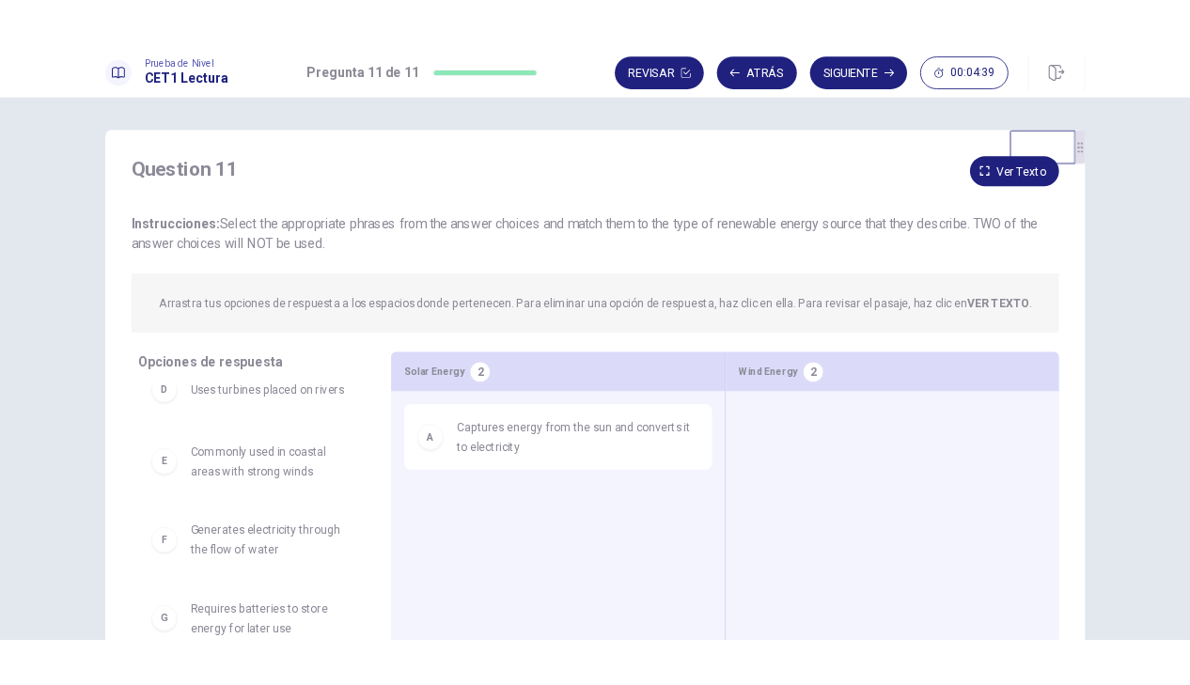
scroll to position [222, 0]
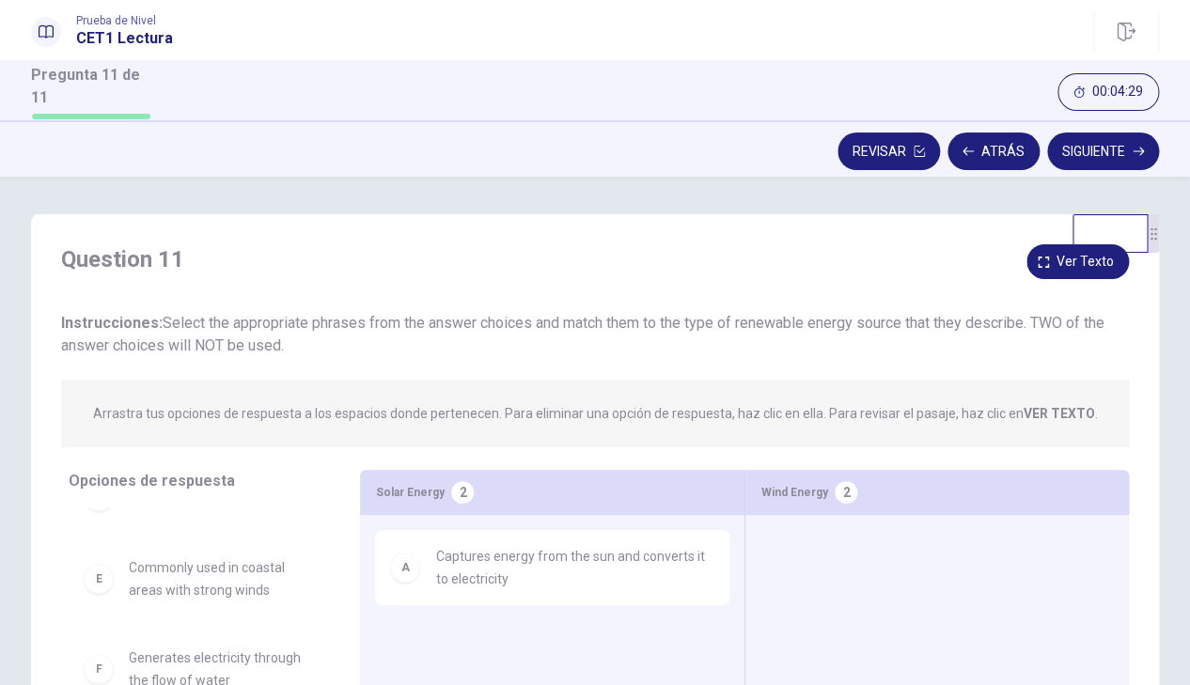
click at [433, 257] on div "Question 11 Ver texto" at bounding box center [595, 259] width 1068 height 30
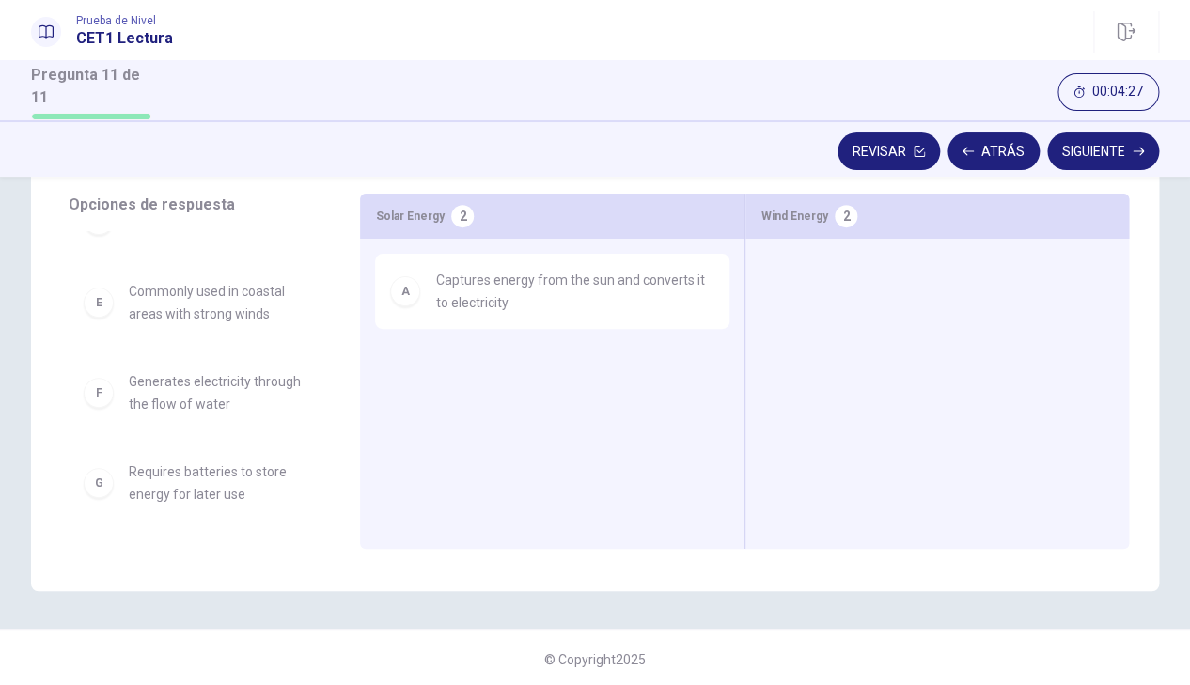
scroll to position [281, 0]
drag, startPoint x: 216, startPoint y: 493, endPoint x: 582, endPoint y: 404, distance: 376.3
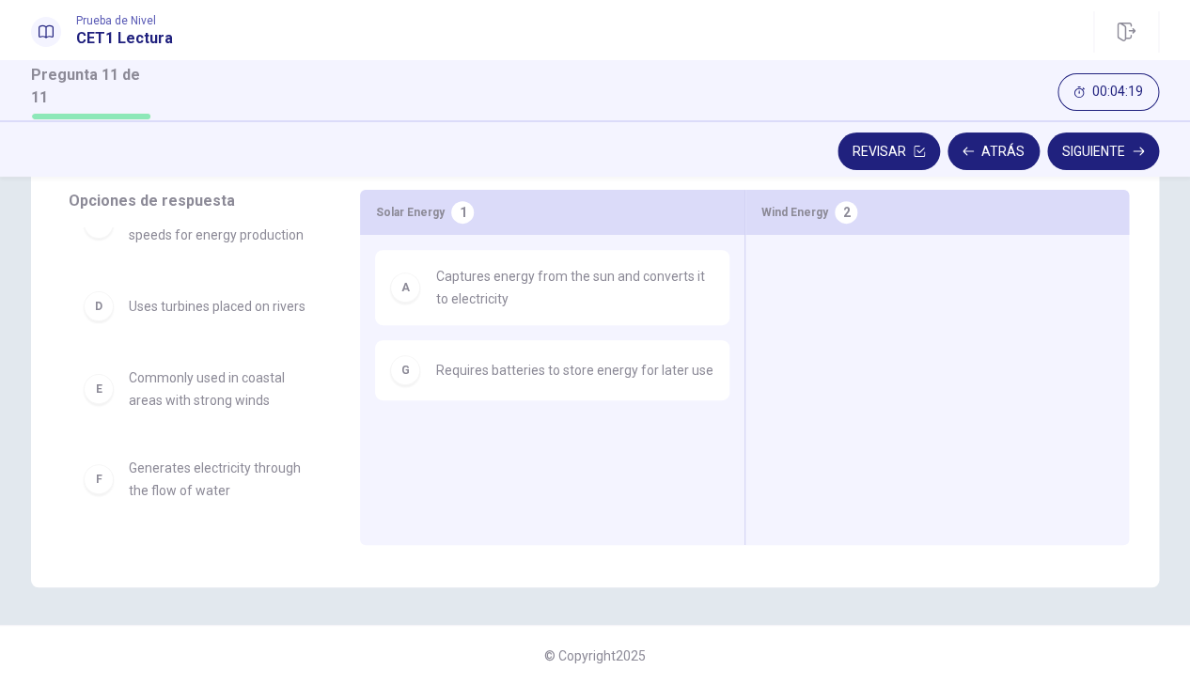
scroll to position [132, 0]
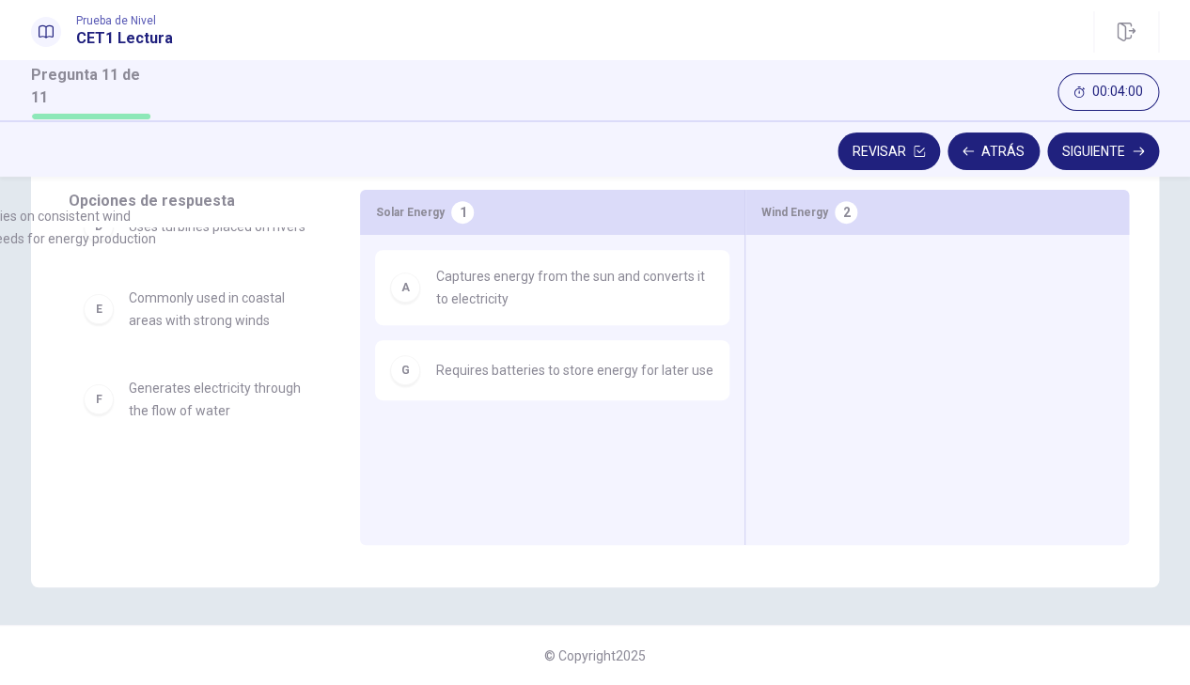
drag, startPoint x: 313, startPoint y: 258, endPoint x: 268, endPoint y: 264, distance: 45.5
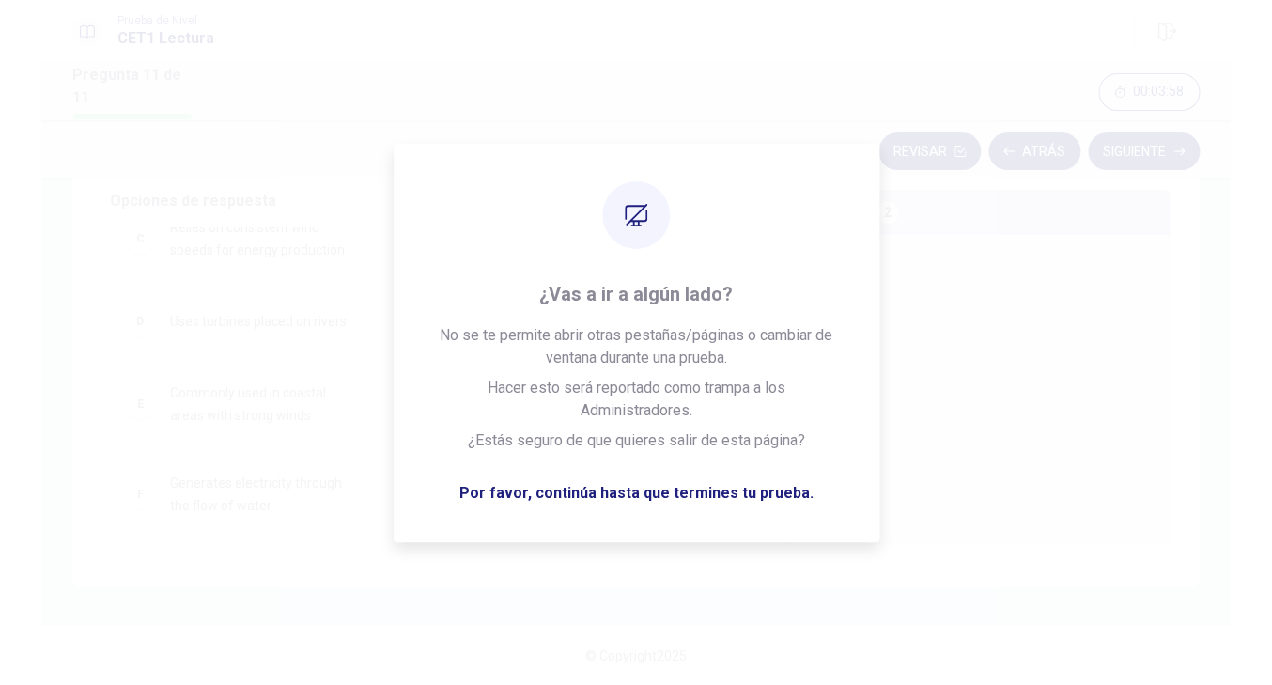
scroll to position [164, 0]
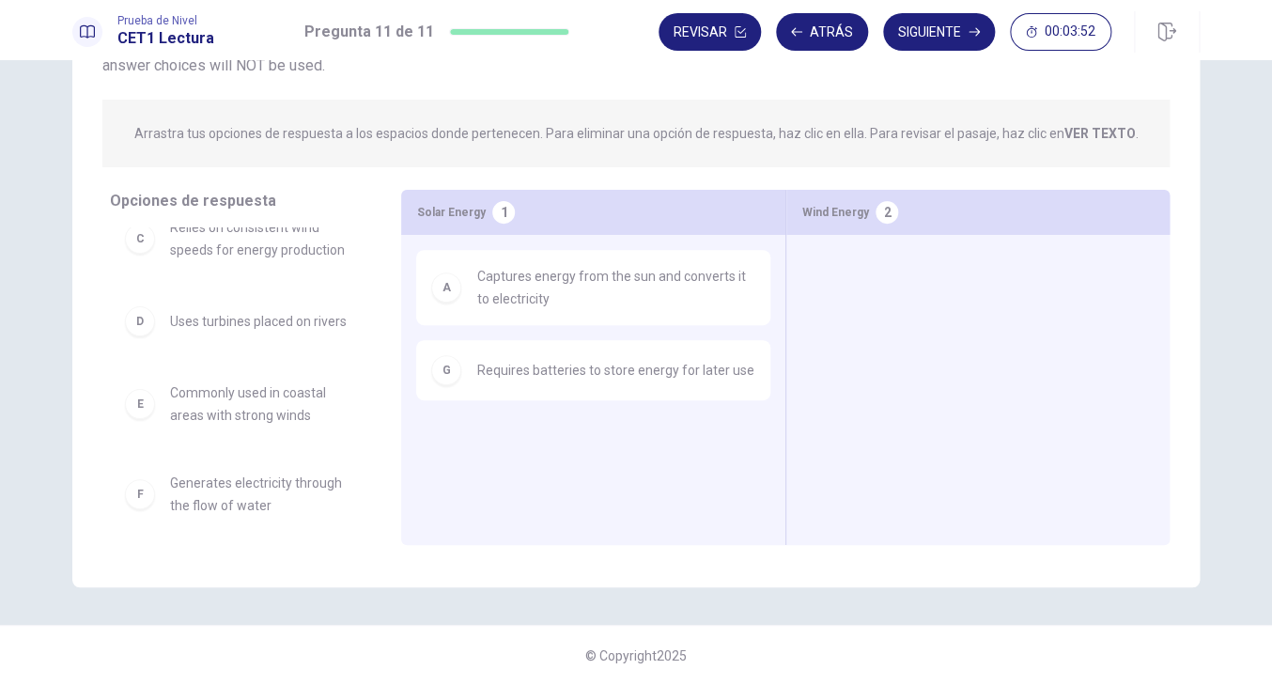
click at [1093, 129] on strong "VER TEXTO" at bounding box center [1100, 133] width 71 height 15
click at [1093, 132] on strong "VER TEXTO" at bounding box center [1100, 133] width 71 height 15
drag, startPoint x: 943, startPoint y: 119, endPoint x: 677, endPoint y: 144, distance: 267.1
click at [678, 146] on div "Arrastra tus opciones de respuesta a los espacios donde pertenecen. Para elimin…" at bounding box center [636, 134] width 1068 height 68
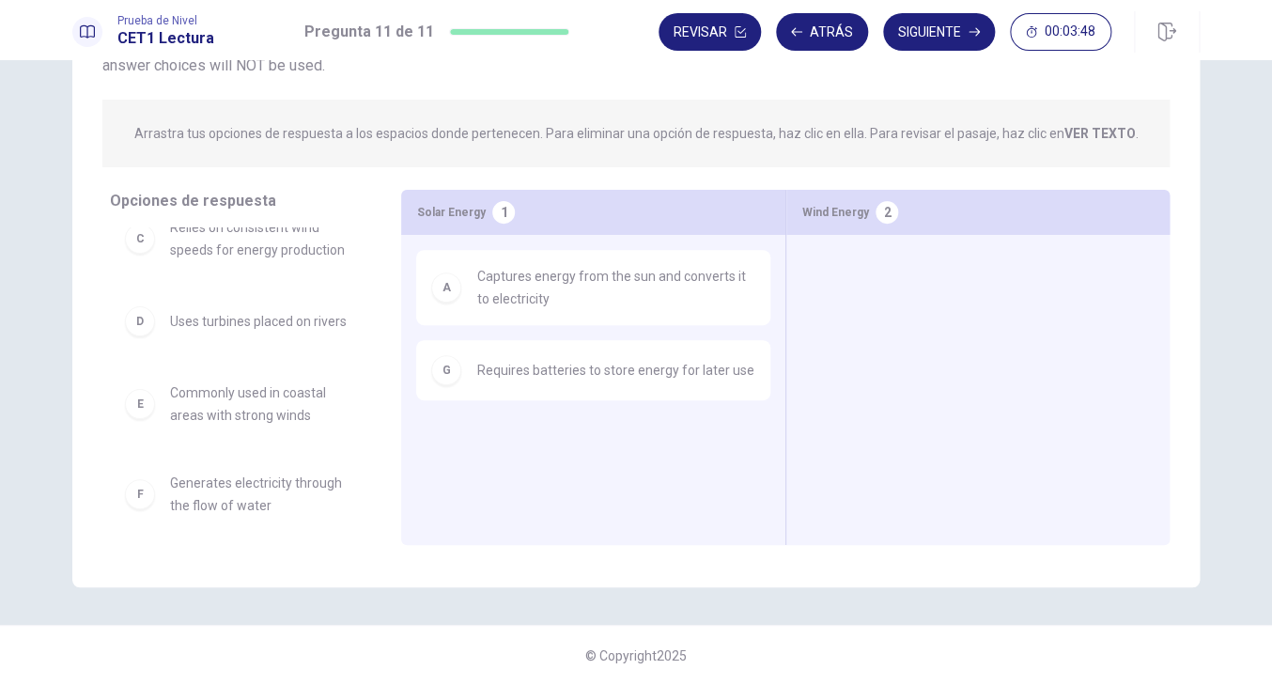
click at [1047, 136] on p "Arrastra tus opciones de respuesta a los espacios donde pertenecen. Para elimin…" at bounding box center [636, 133] width 1005 height 23
click at [862, 195] on div "Wind Energy 2" at bounding box center [978, 212] width 383 height 45
click at [360, 373] on div "E Commonly used in coastal areas with strong winds" at bounding box center [240, 404] width 261 height 75
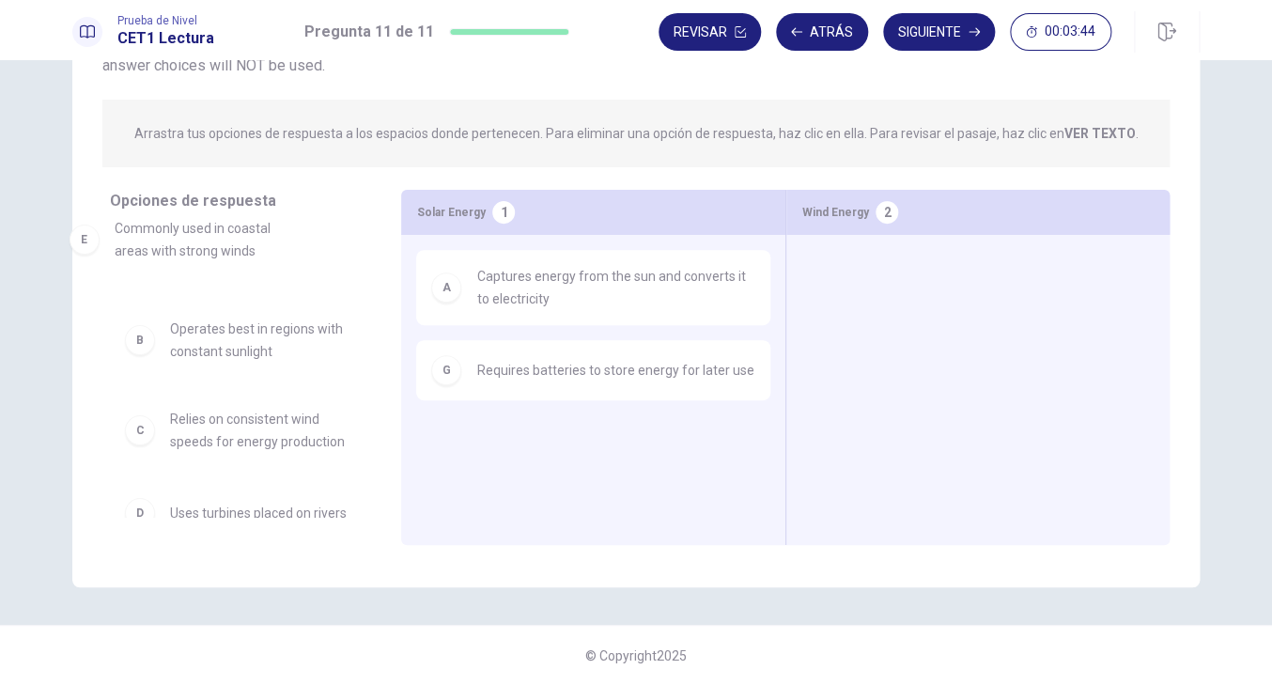
drag, startPoint x: 355, startPoint y: 373, endPoint x: 294, endPoint y: 213, distance: 171.0
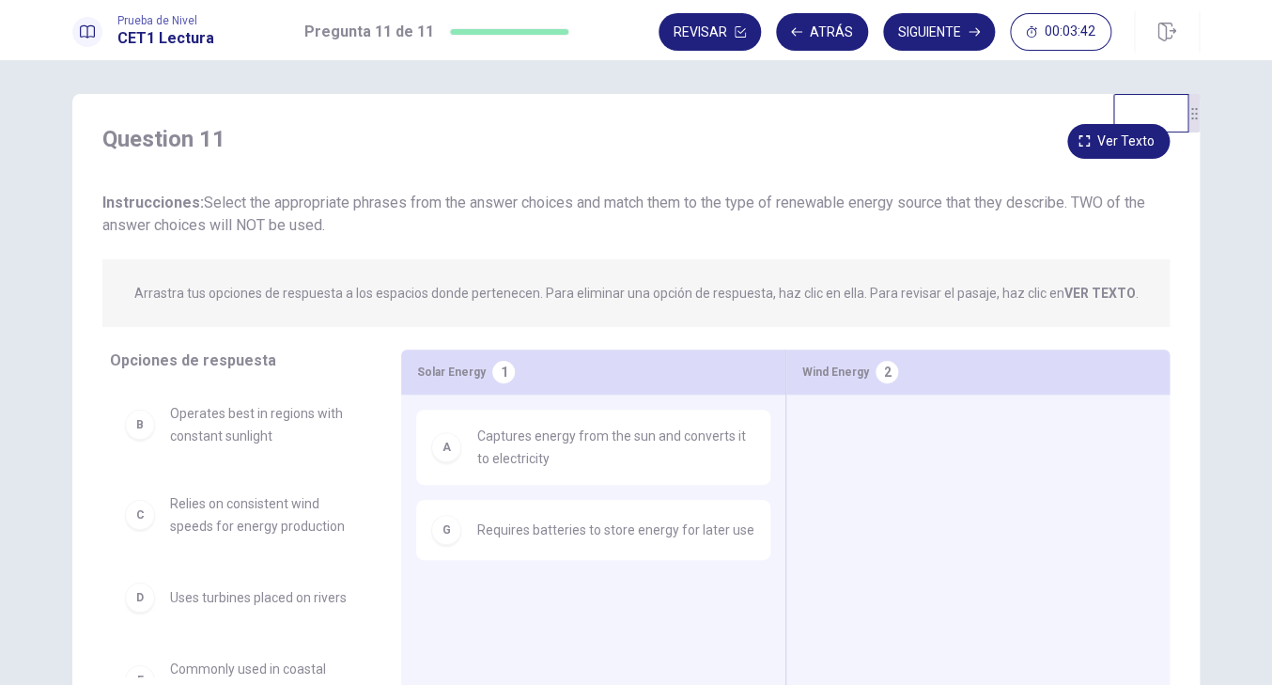
scroll to position [3, 0]
click at [1090, 146] on icon "button" at bounding box center [1084, 141] width 11 height 11
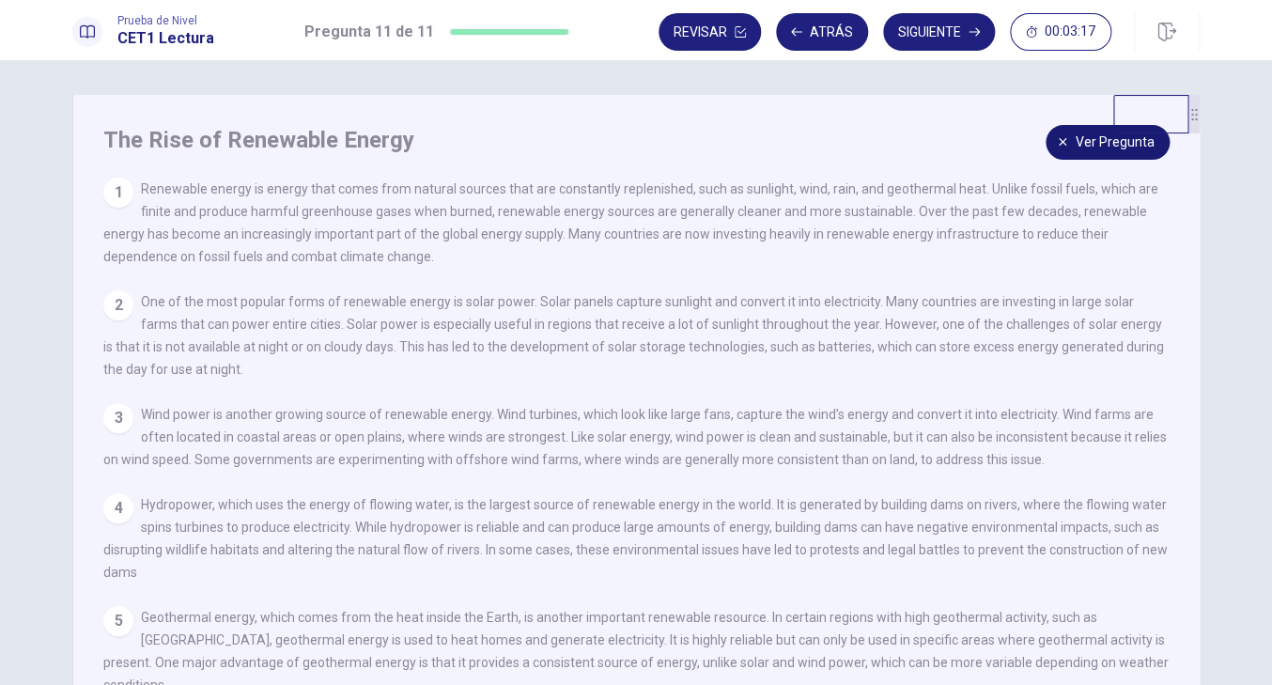
click at [1076, 142] on button "Ver pregunta" at bounding box center [1108, 142] width 124 height 35
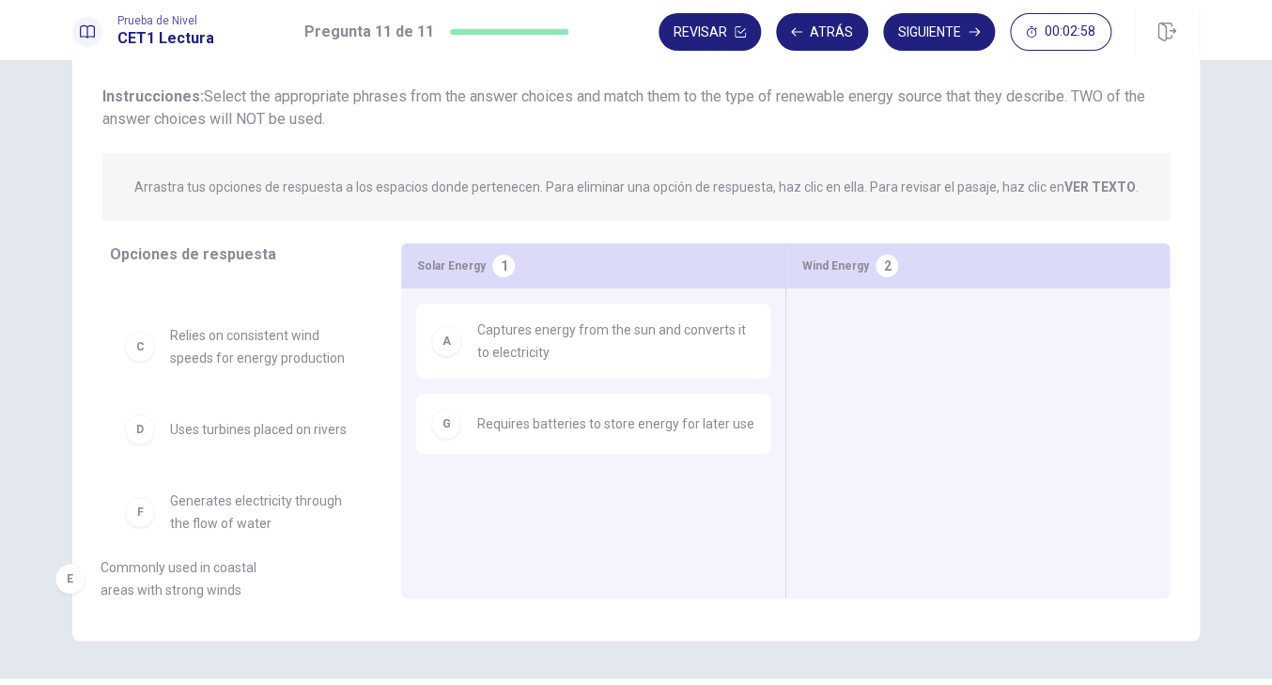
scroll to position [132, 0]
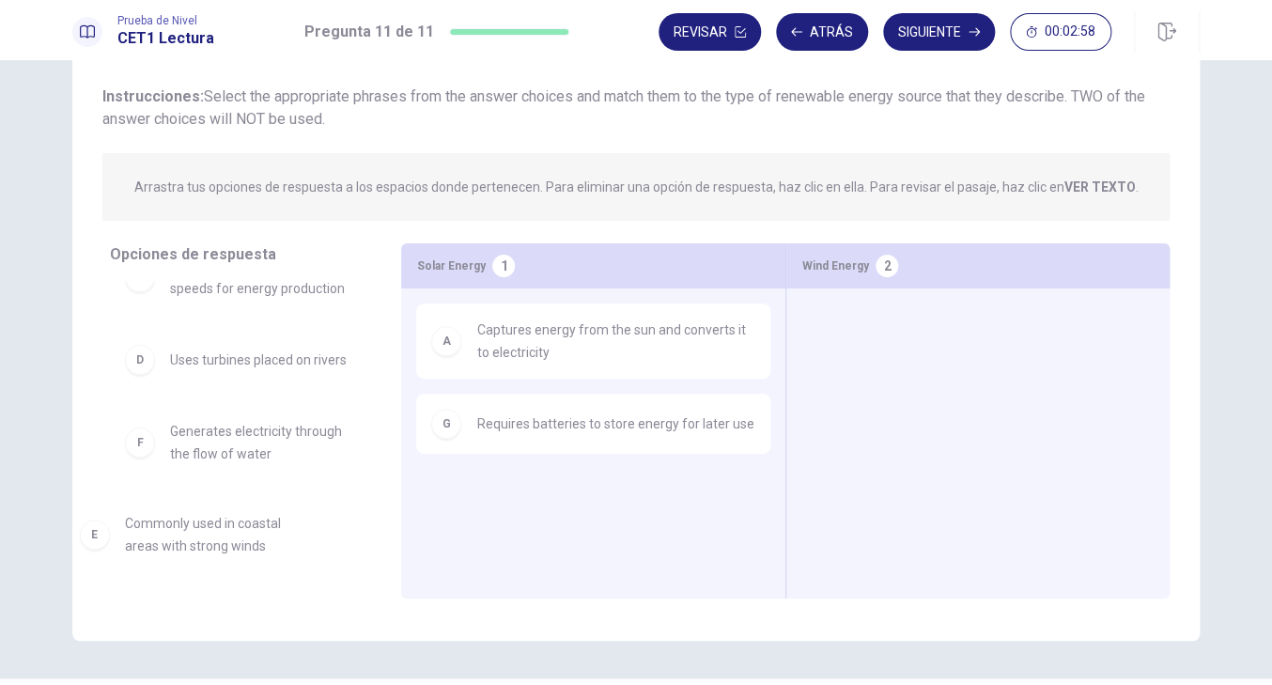
drag, startPoint x: 199, startPoint y: 567, endPoint x: 163, endPoint y: 527, distance: 53.9
drag, startPoint x: 265, startPoint y: 431, endPoint x: 1018, endPoint y: 346, distance: 757.6
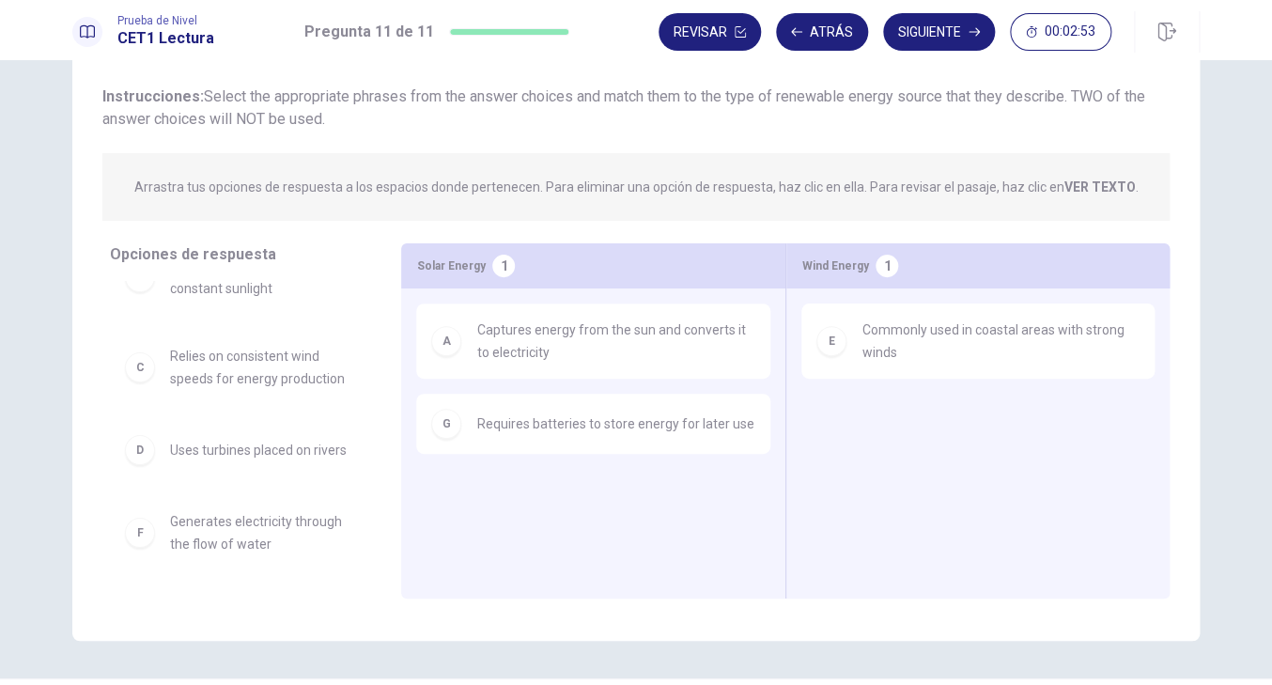
scroll to position [41, 0]
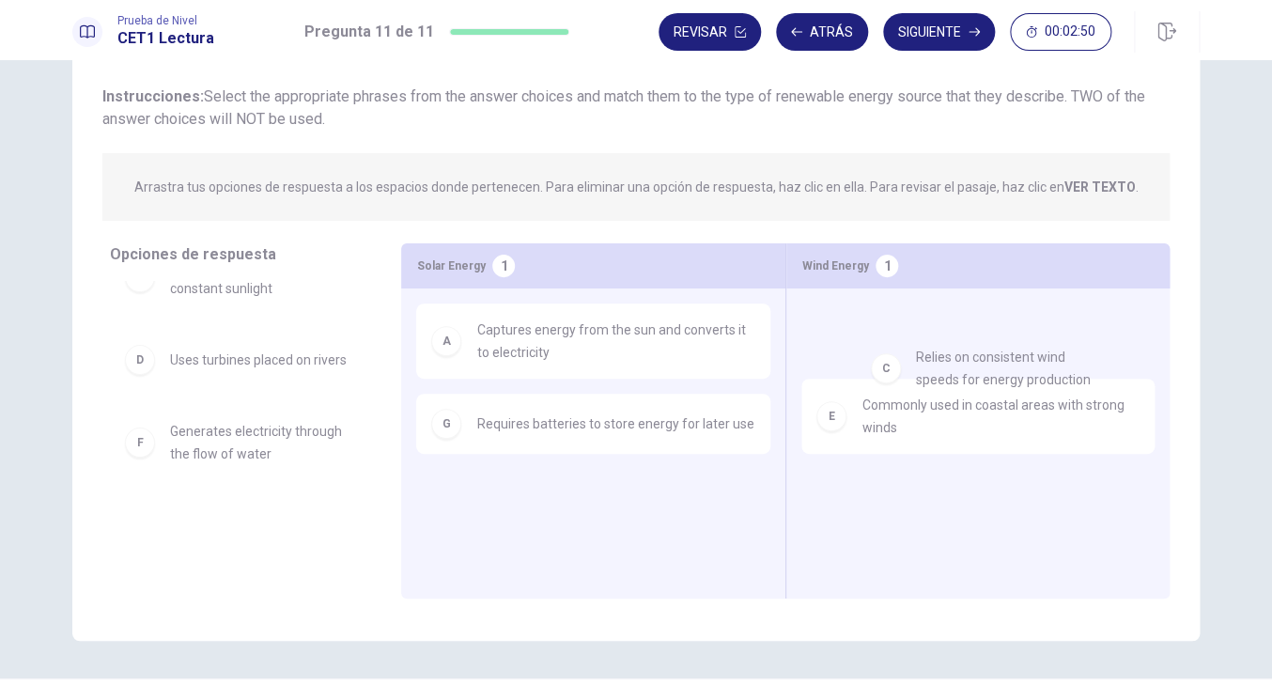
drag, startPoint x: 280, startPoint y: 382, endPoint x: 1034, endPoint y: 373, distance: 753.7
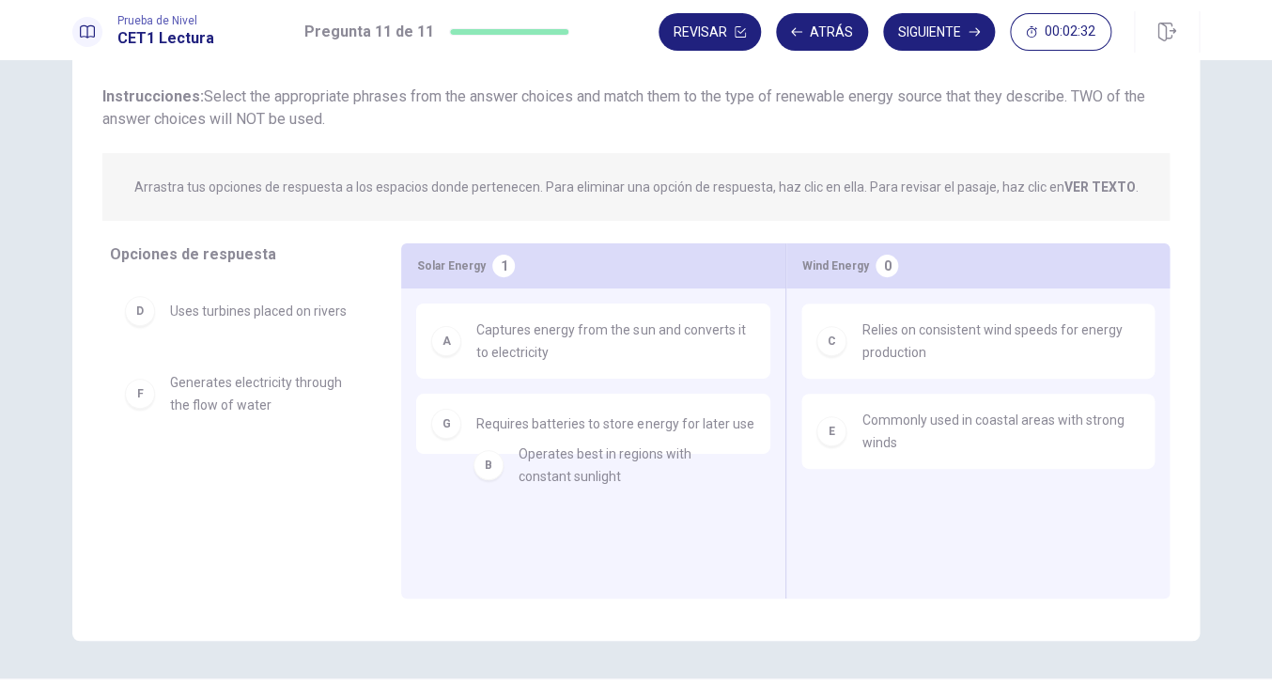
drag, startPoint x: 281, startPoint y: 317, endPoint x: 638, endPoint y: 467, distance: 387.5
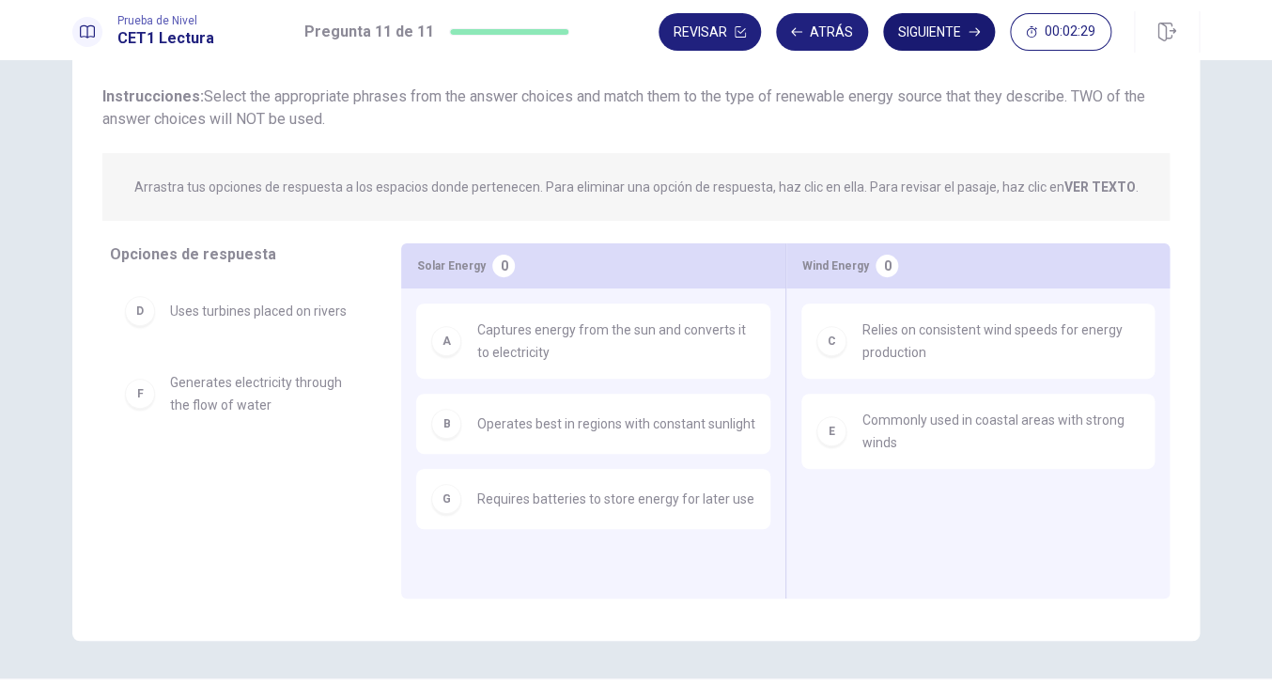
click at [915, 41] on button "Siguiente" at bounding box center [939, 32] width 112 height 38
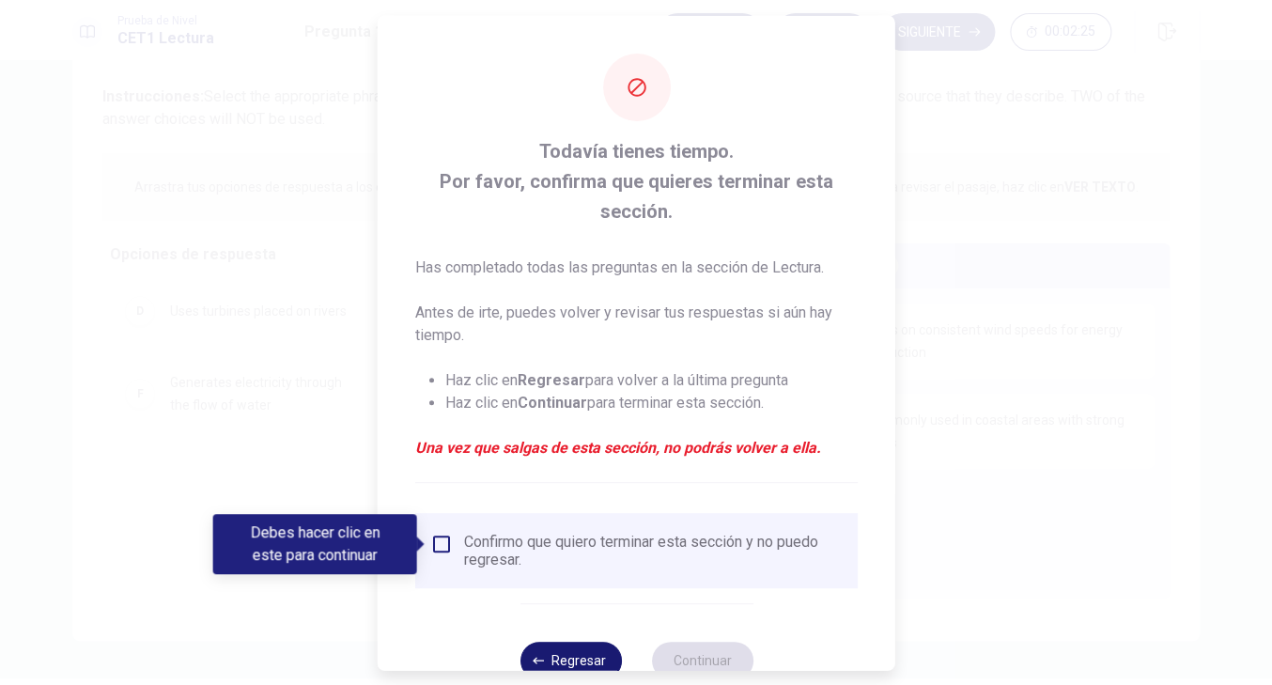
click at [554, 658] on button "Regresar" at bounding box center [570, 660] width 101 height 38
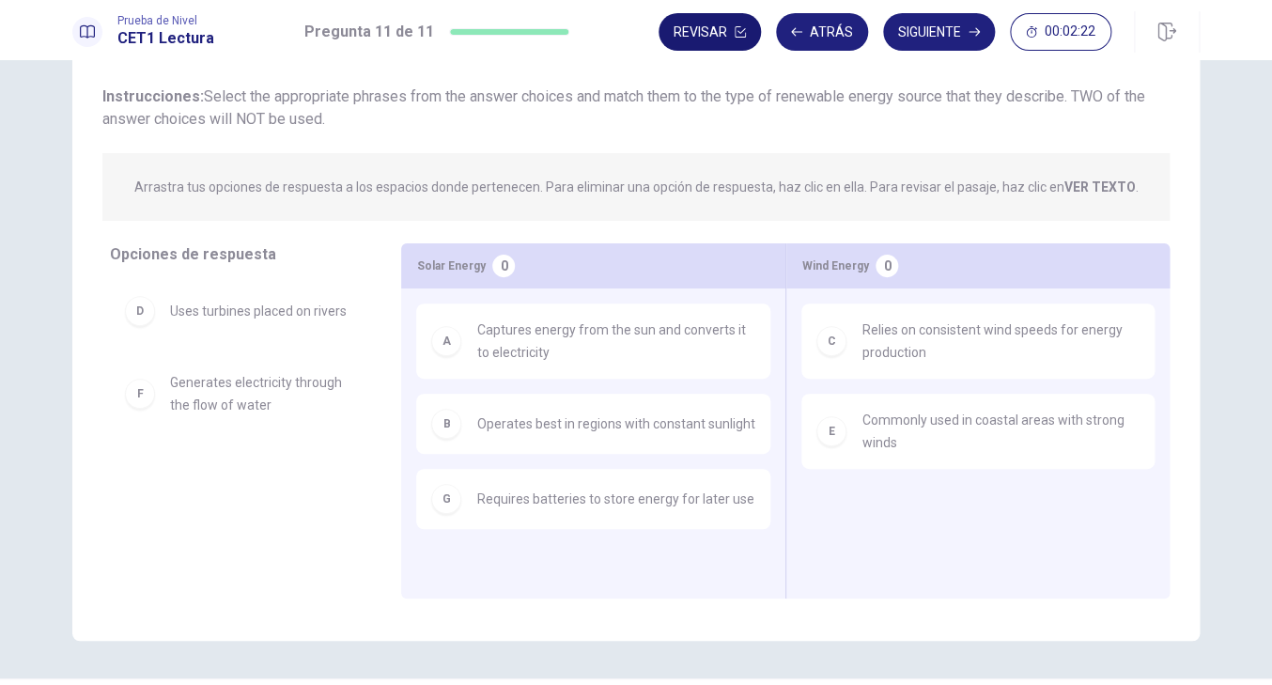
click at [714, 42] on button "Revisar" at bounding box center [710, 32] width 102 height 38
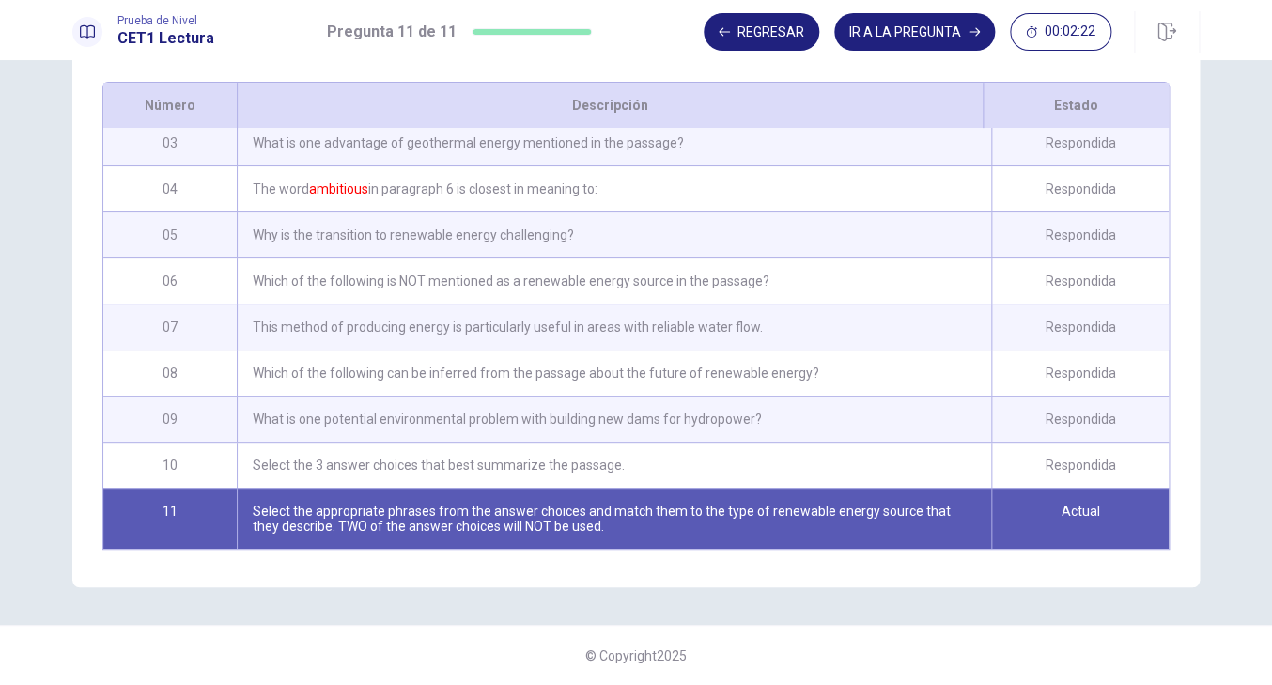
scroll to position [264, 0]
drag, startPoint x: 1154, startPoint y: 285, endPoint x: 1134, endPoint y: 458, distance: 174.0
click at [1136, 459] on div "01 What is one disadvantage of hydropower mentioned in the passage? Respondida …" at bounding box center [636, 338] width 1066 height 421
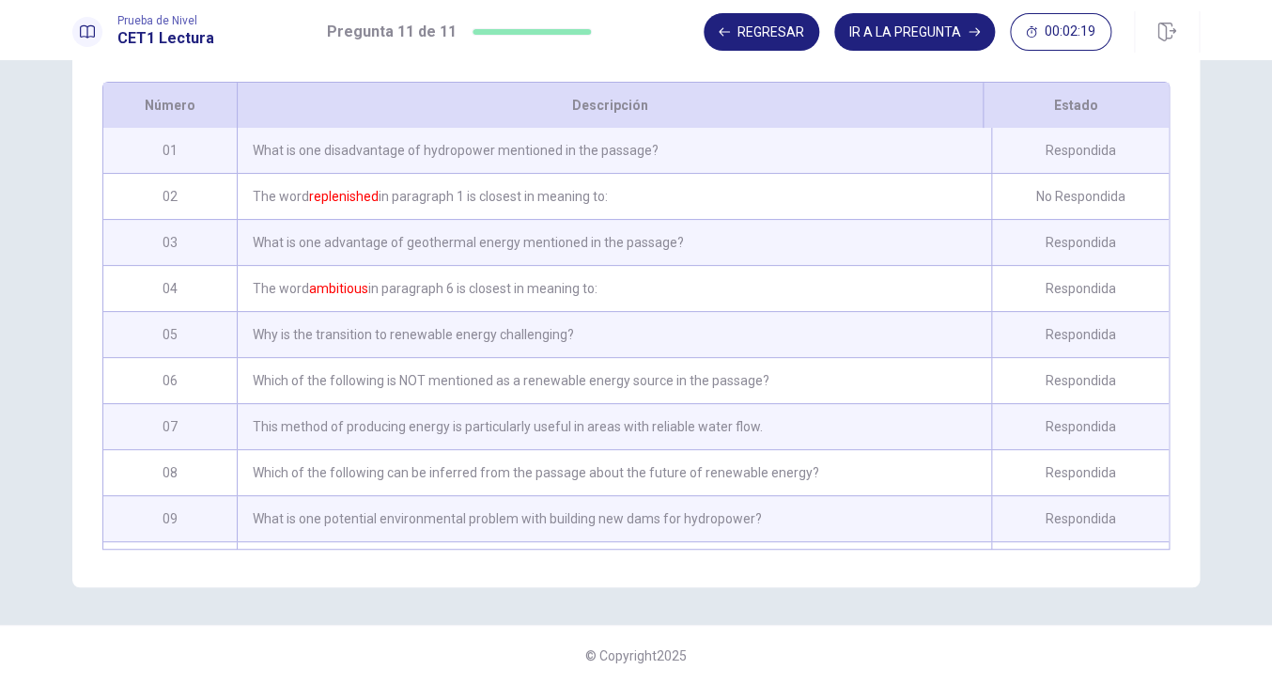
drag, startPoint x: 711, startPoint y: 451, endPoint x: 641, endPoint y: 77, distance: 380.6
click at [640, 128] on div "01 What is one disadvantage of hydropower mentioned in the passage? Respondida …" at bounding box center [636, 338] width 1066 height 421
click at [708, 211] on div "The word replenished in paragraph 1 is closest in meaning to:" at bounding box center [614, 196] width 755 height 45
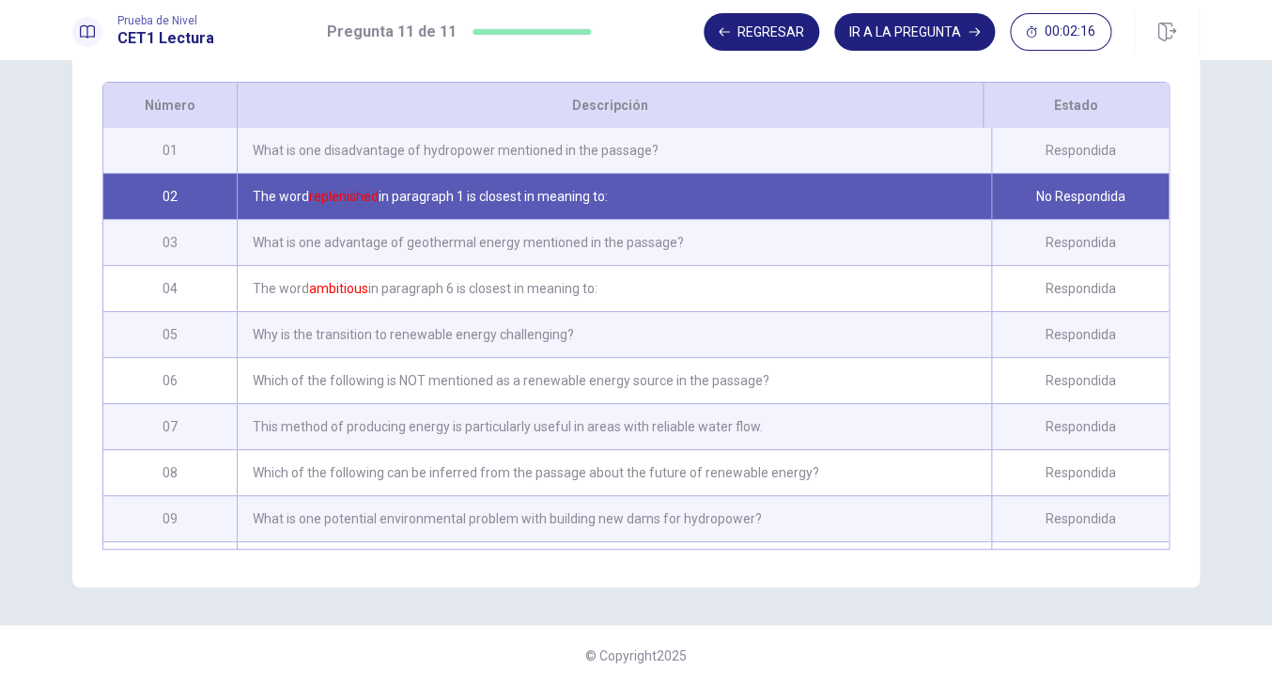
click at [708, 202] on div "The word replenished in paragraph 1 is closest in meaning to:" at bounding box center [614, 196] width 755 height 45
click at [1070, 199] on div "No Respondida" at bounding box center [1080, 196] width 178 height 45
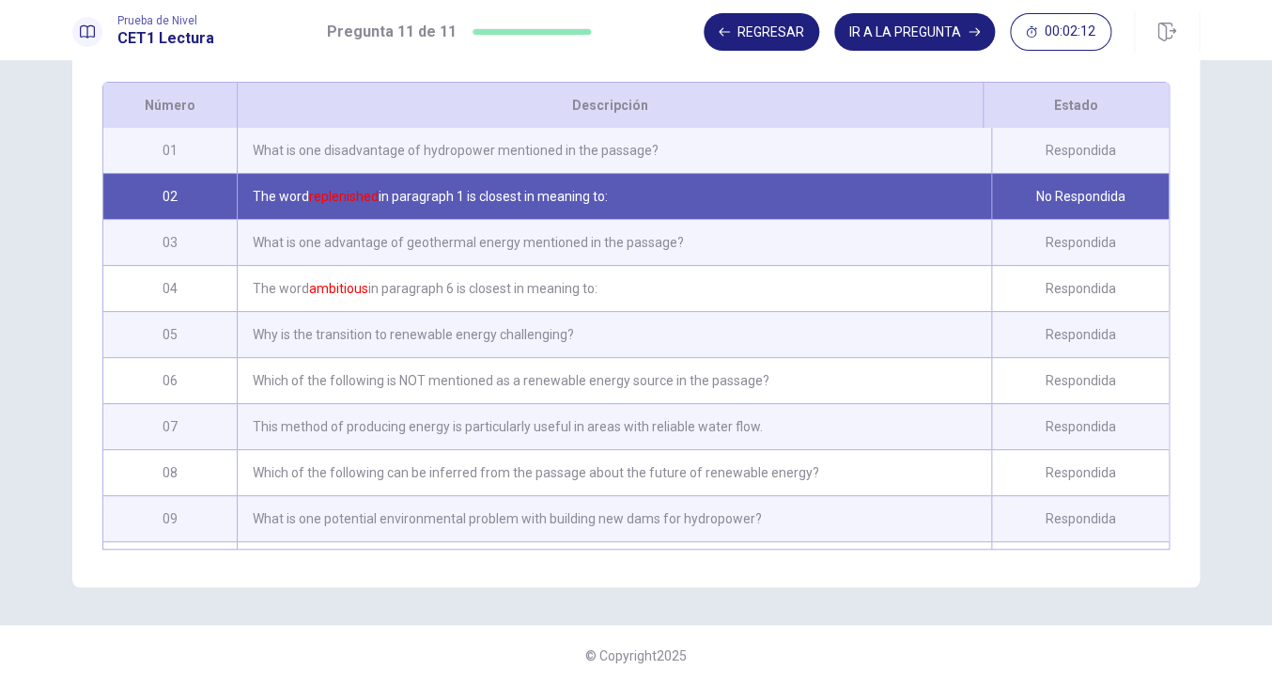
click at [340, 197] on font "replenished" at bounding box center [344, 196] width 70 height 15
click at [912, 23] on button "IR A LA PREGUNTA" at bounding box center [914, 32] width 161 height 38
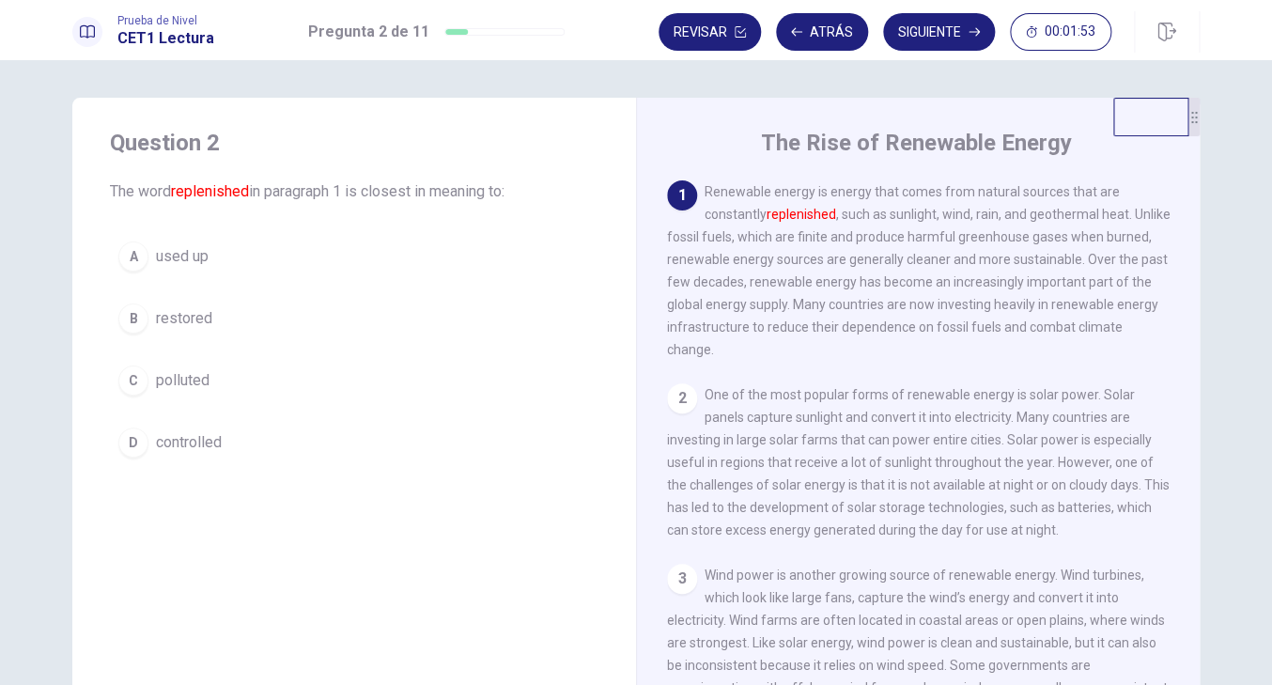
click at [187, 322] on button "B restored" at bounding box center [354, 318] width 489 height 47
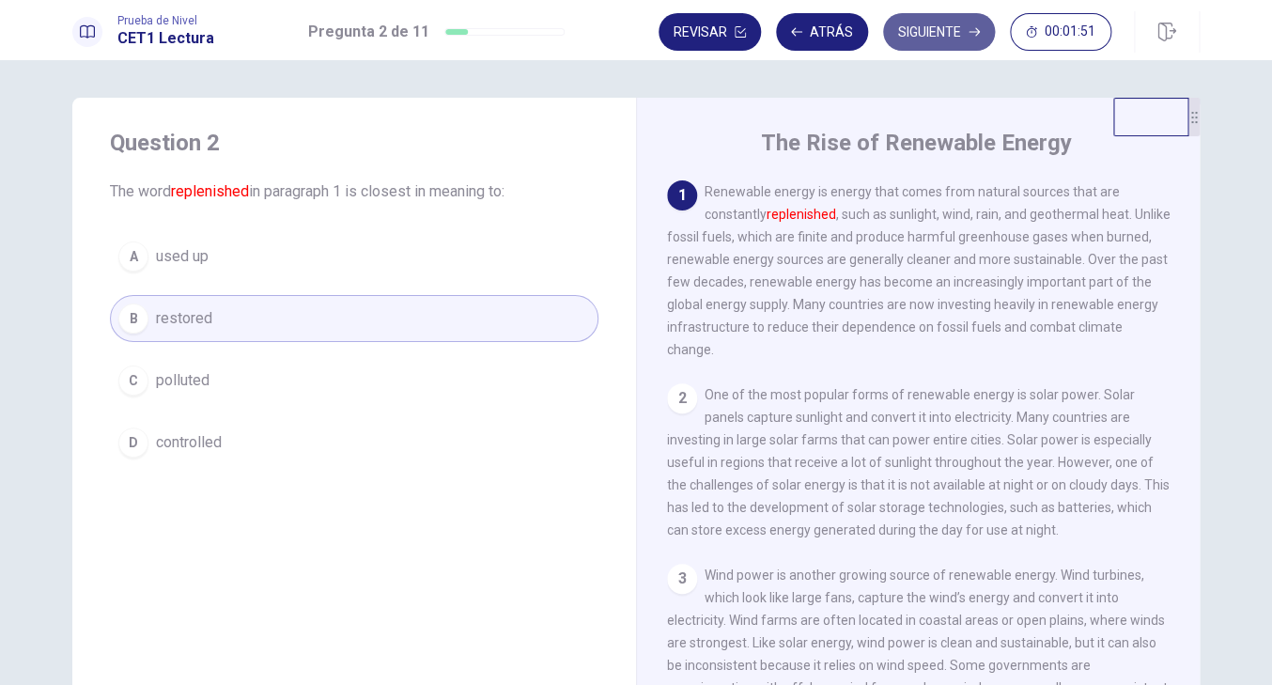
click at [921, 47] on button "Siguiente" at bounding box center [939, 32] width 112 height 38
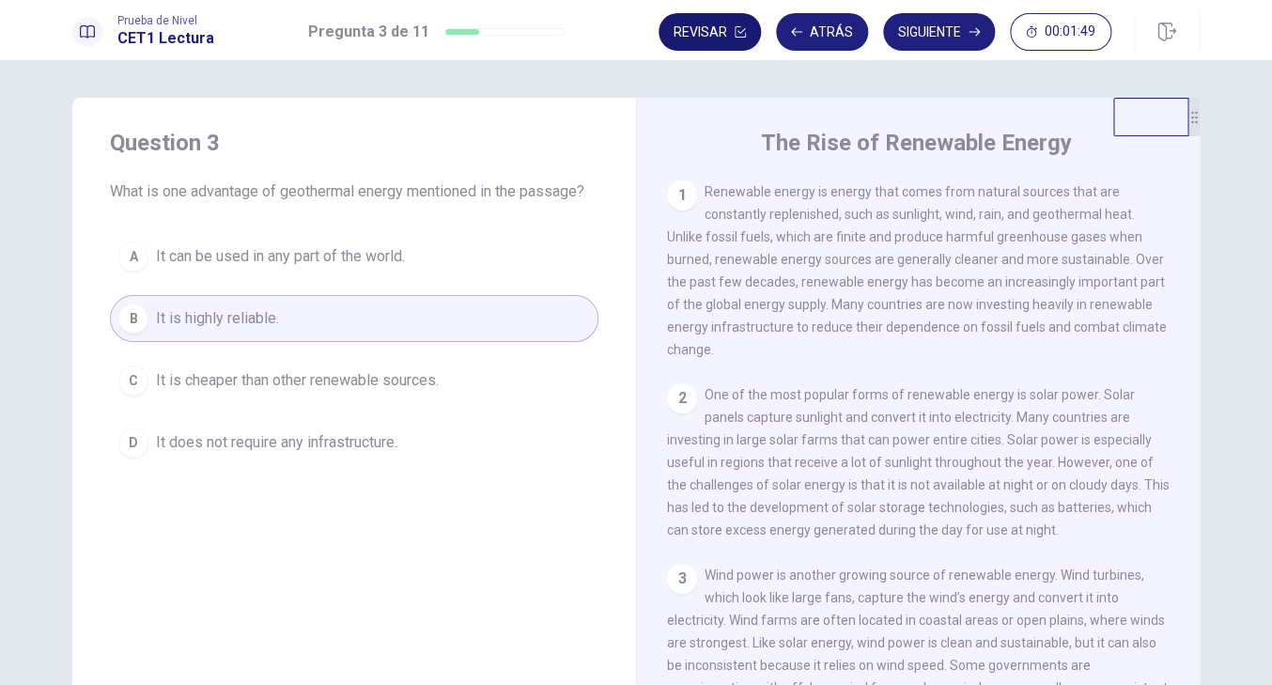
click at [734, 37] on button "Revisar" at bounding box center [710, 32] width 102 height 38
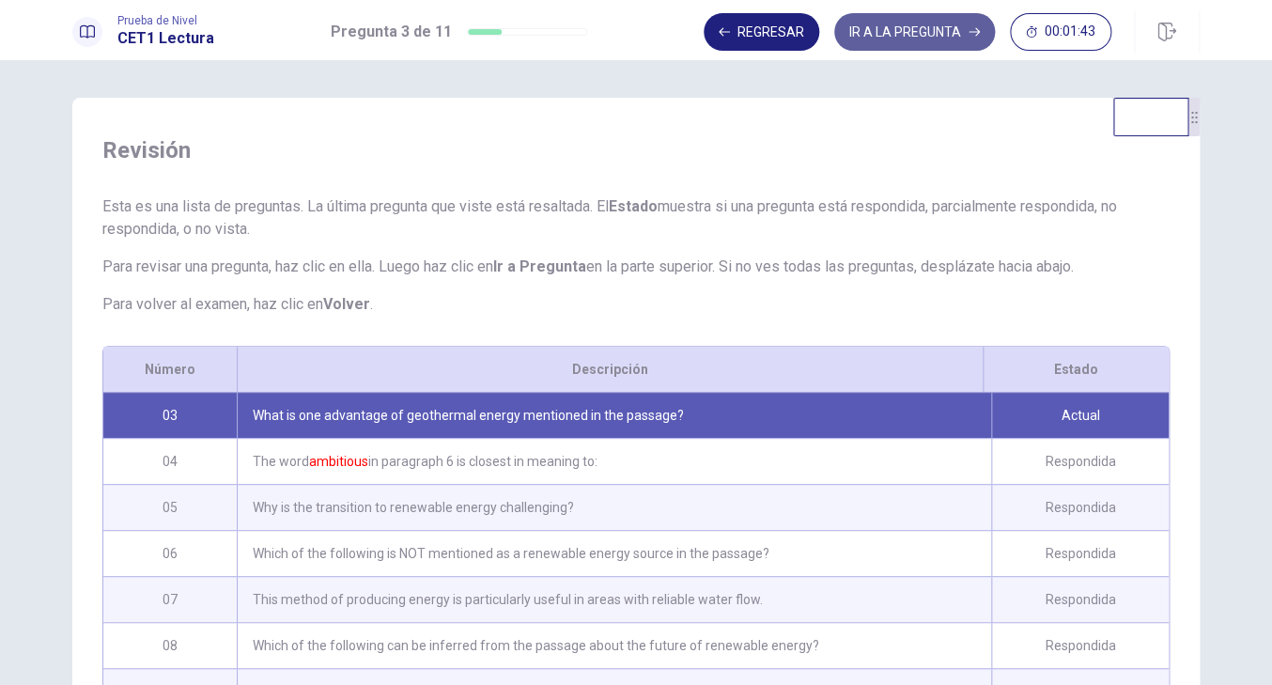
click at [935, 31] on button "IR A LA PREGUNTA" at bounding box center [914, 32] width 161 height 38
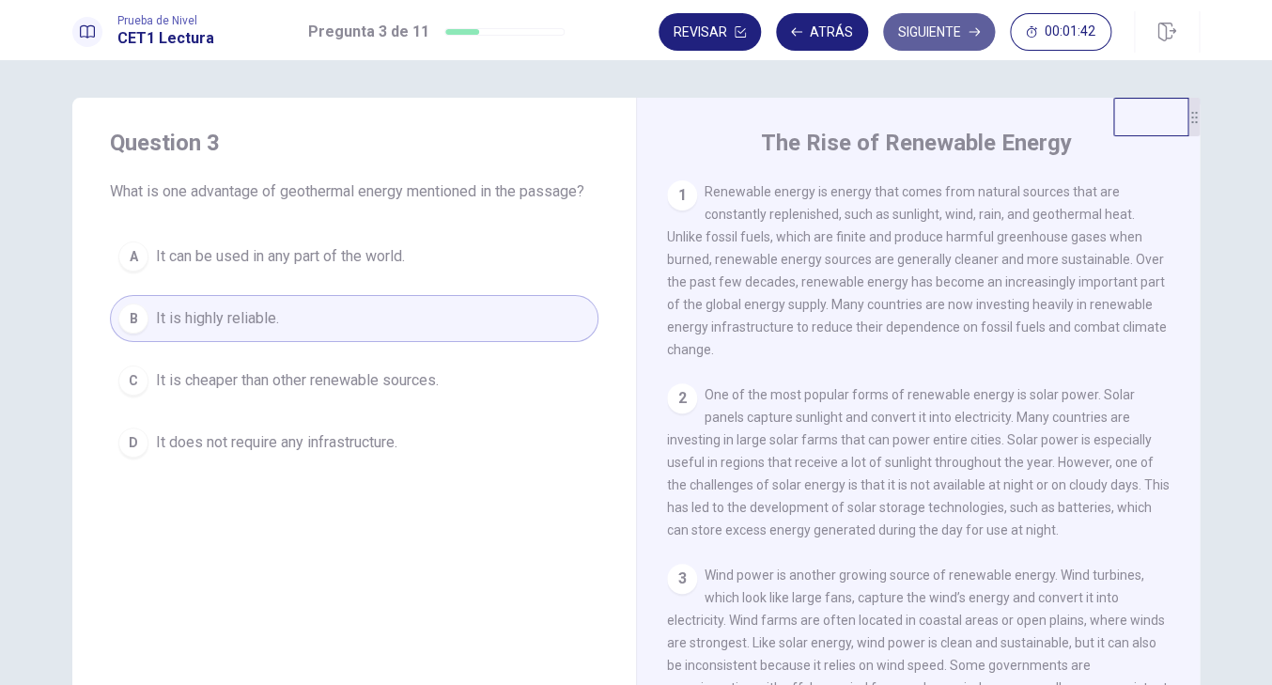
click at [950, 32] on button "Siguiente" at bounding box center [939, 32] width 112 height 38
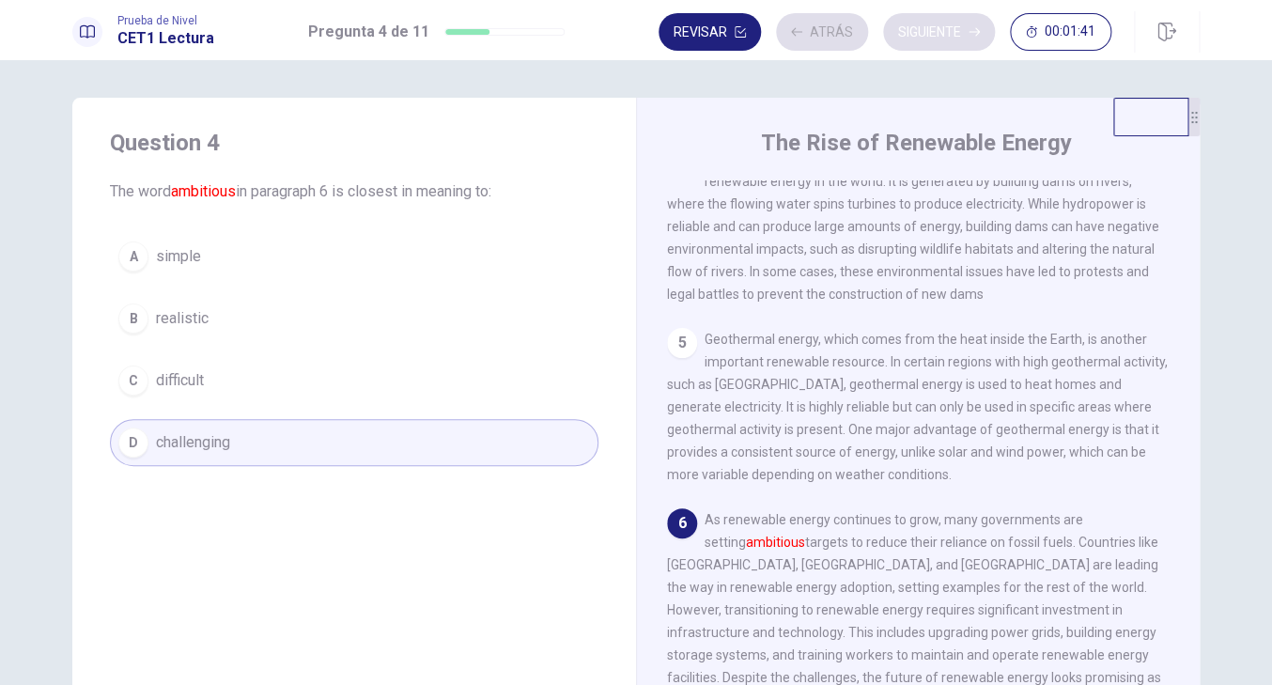
click at [950, 32] on div "Revisar Atrás Siguiente 00:01:41" at bounding box center [885, 32] width 453 height 38
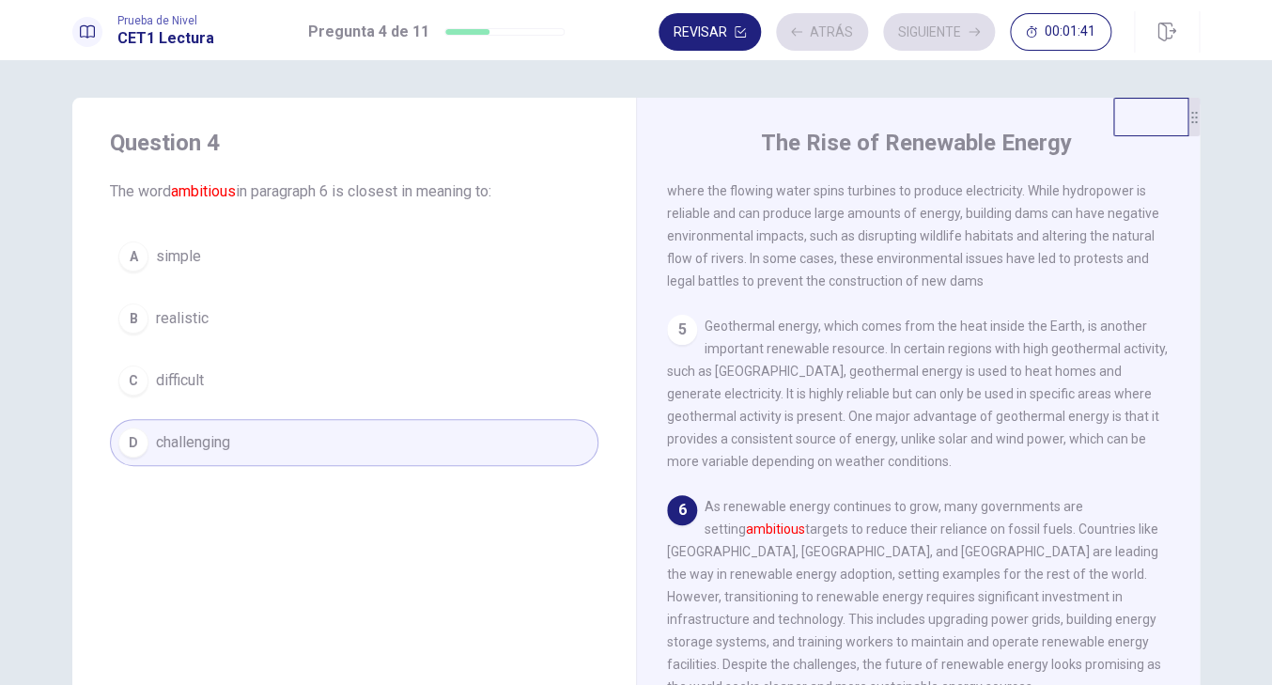
scroll to position [618, 0]
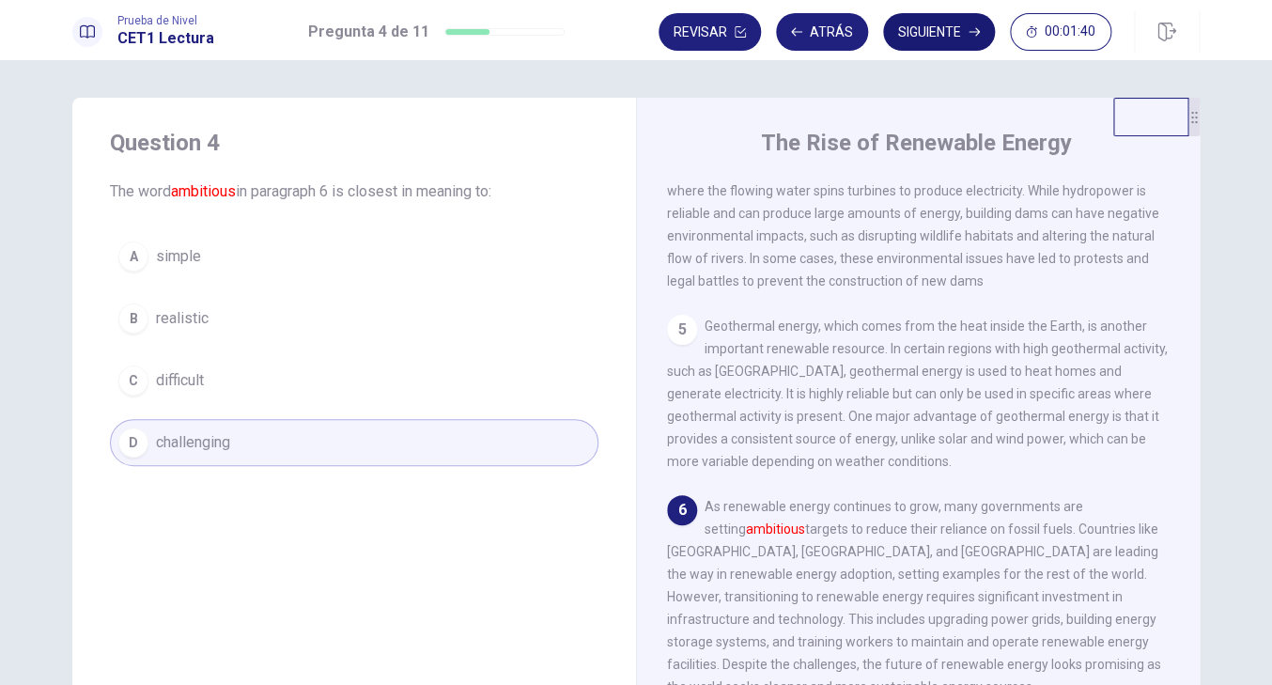
click at [974, 32] on icon "button" at bounding box center [974, 32] width 11 height 8
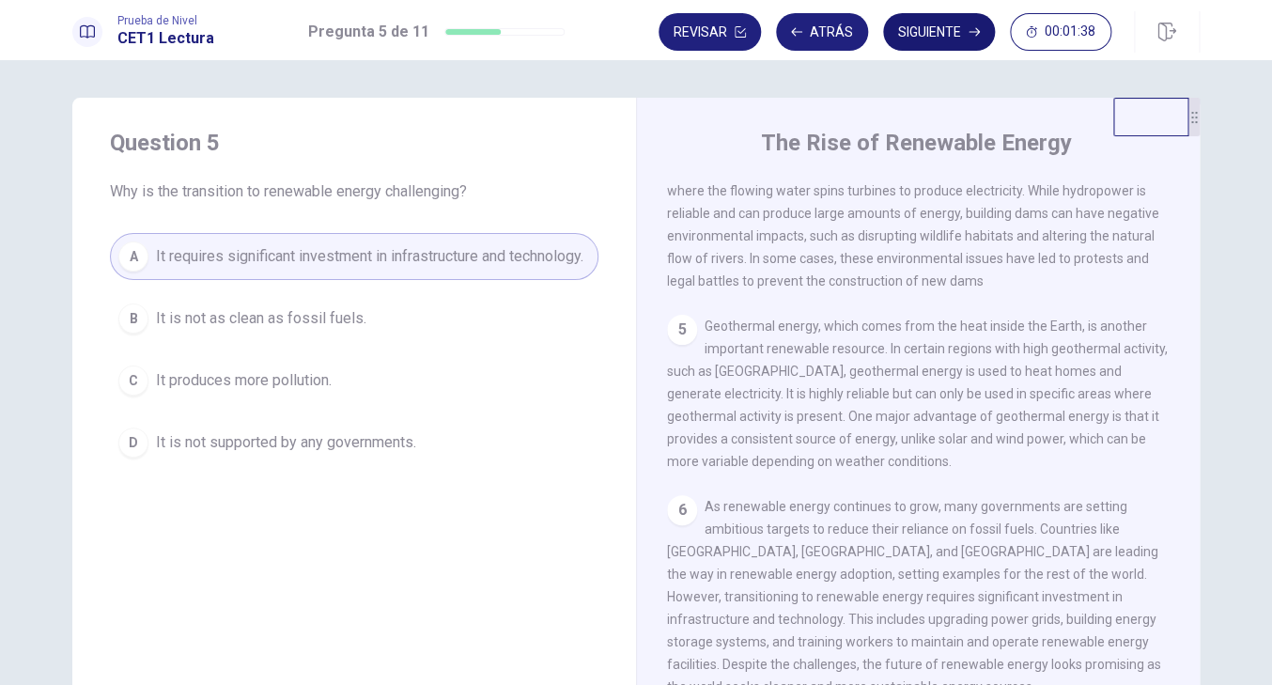
click at [955, 44] on button "Siguiente" at bounding box center [939, 32] width 112 height 38
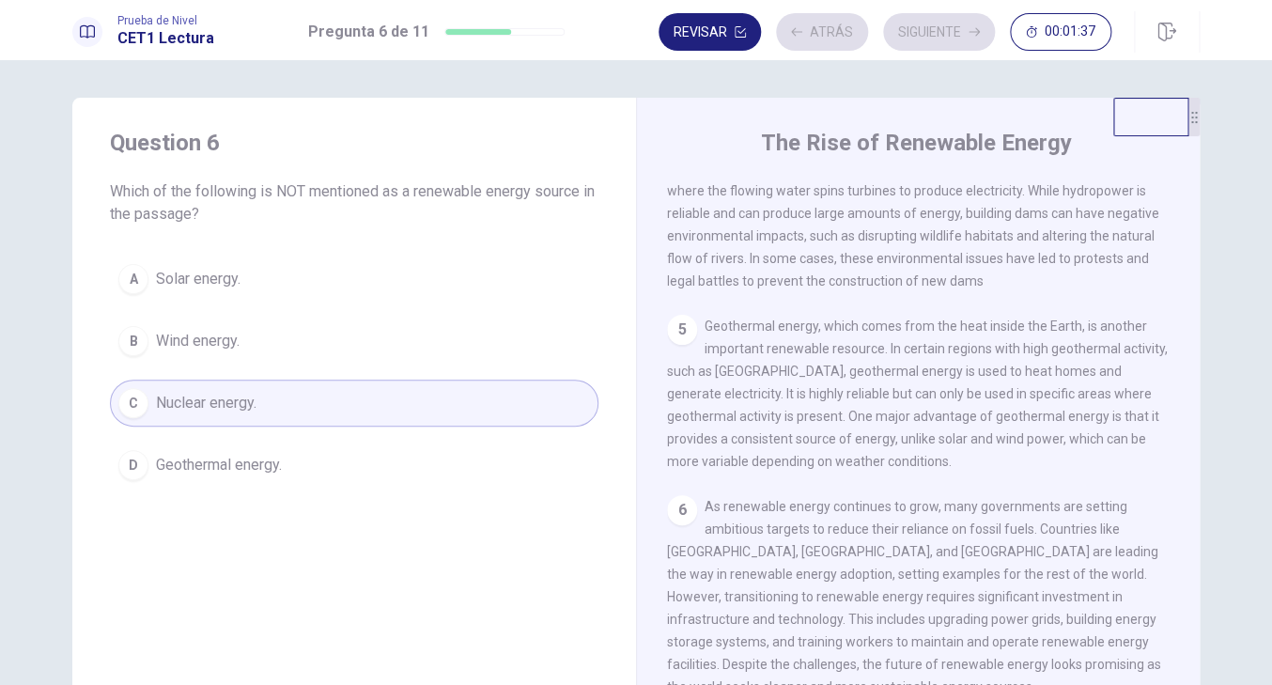
click at [955, 45] on div "Revisar Atrás Siguiente 00:01:37" at bounding box center [885, 32] width 453 height 38
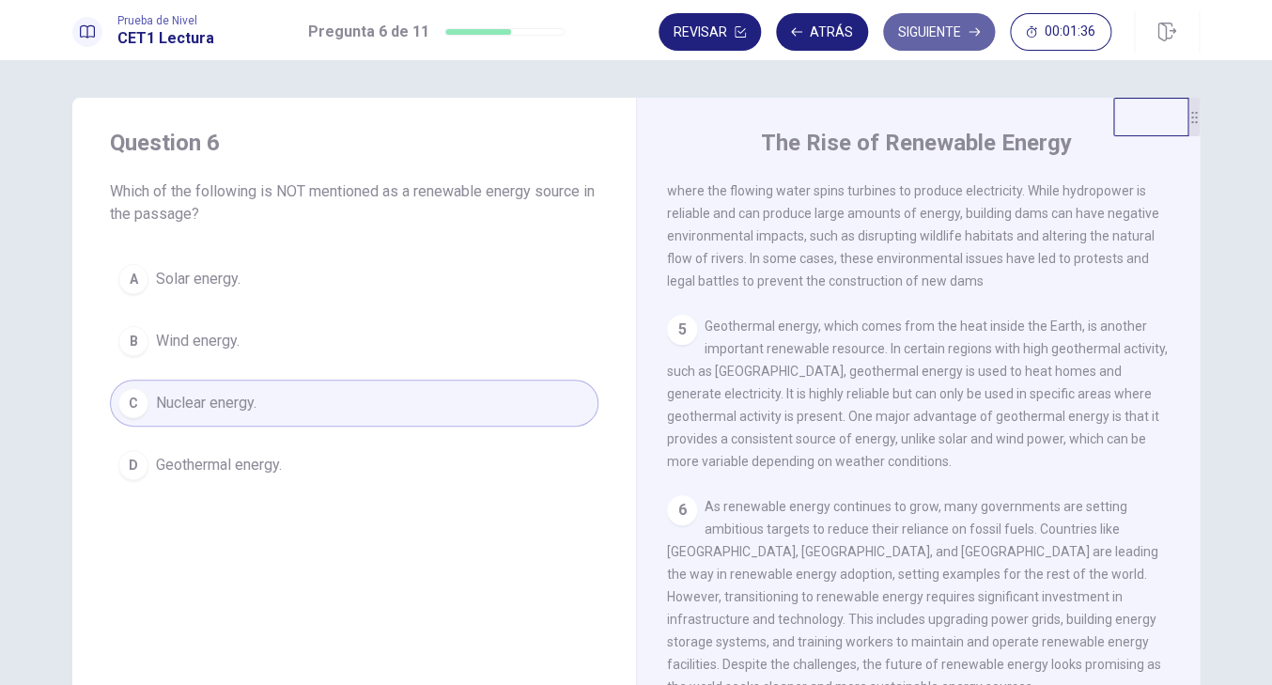
click at [955, 45] on button "Siguiente" at bounding box center [939, 32] width 112 height 38
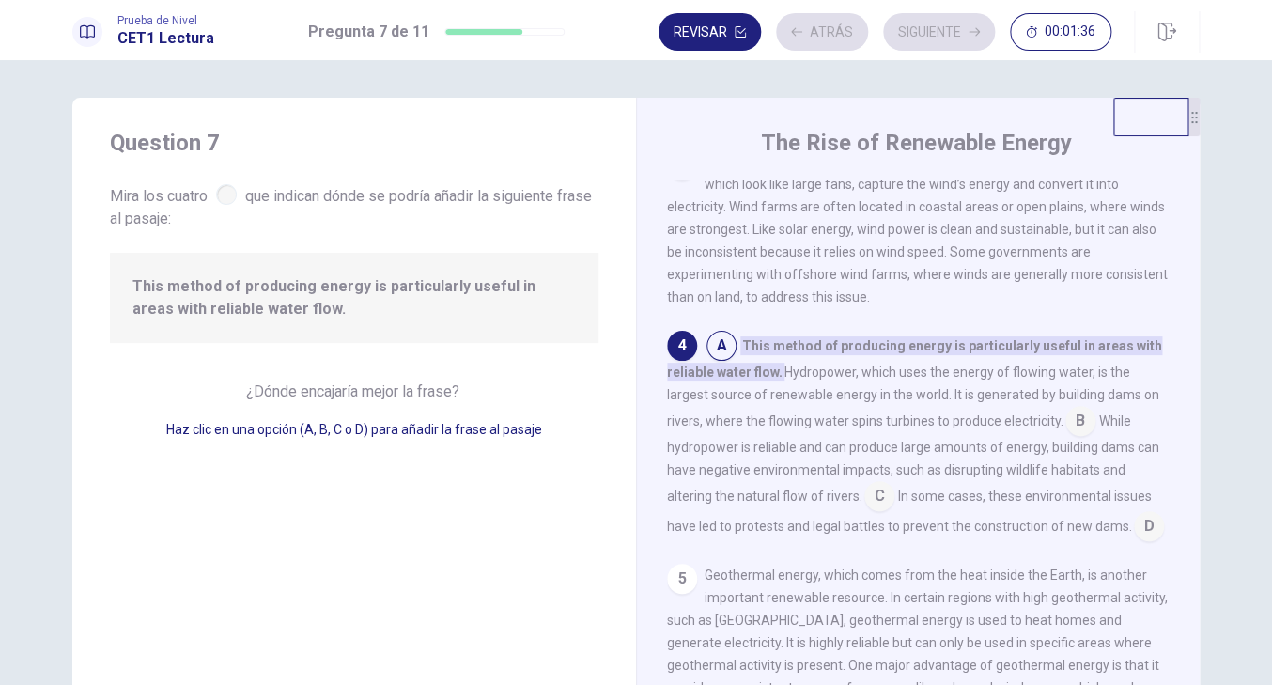
scroll to position [414, 0]
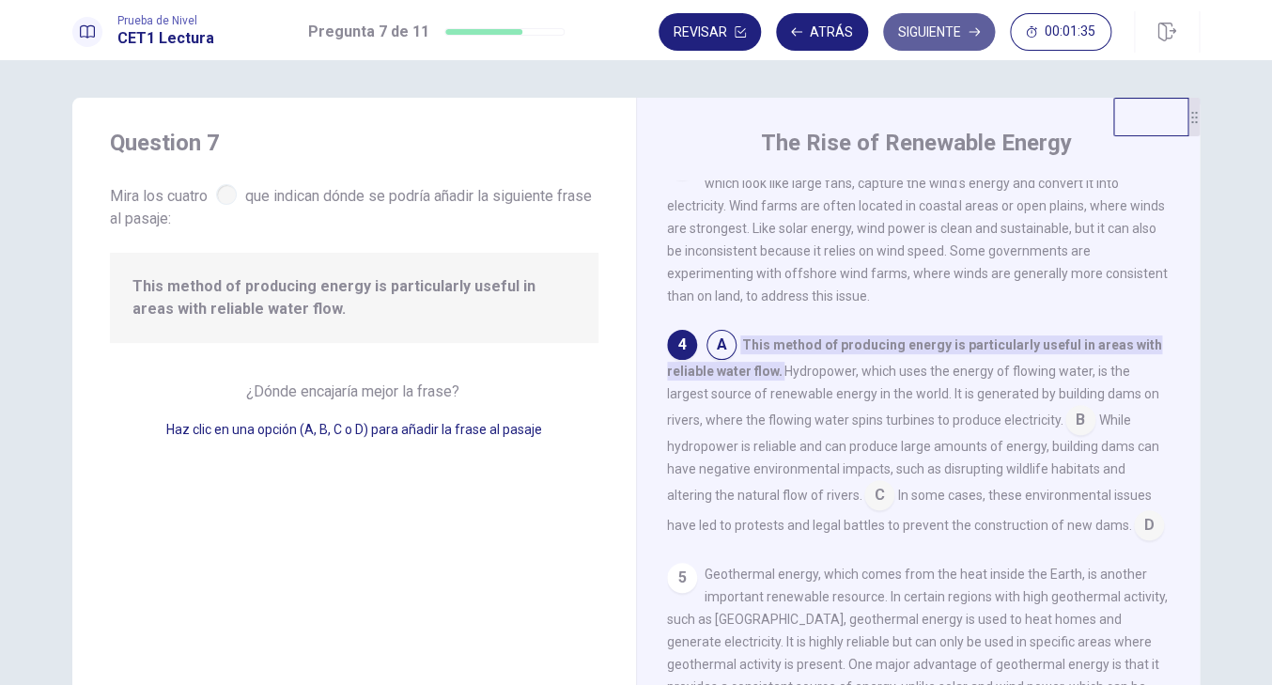
click at [955, 46] on button "Siguiente" at bounding box center [939, 32] width 112 height 38
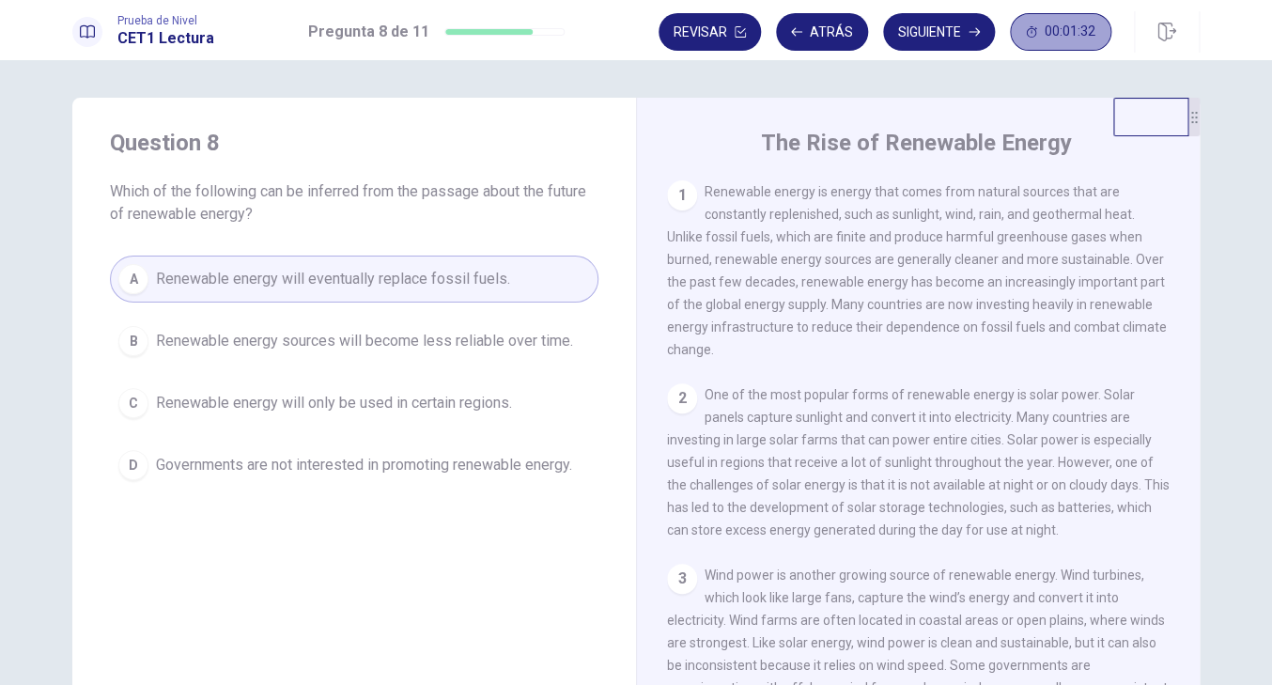
click at [1050, 34] on span "00:01:32" at bounding box center [1070, 31] width 51 height 15
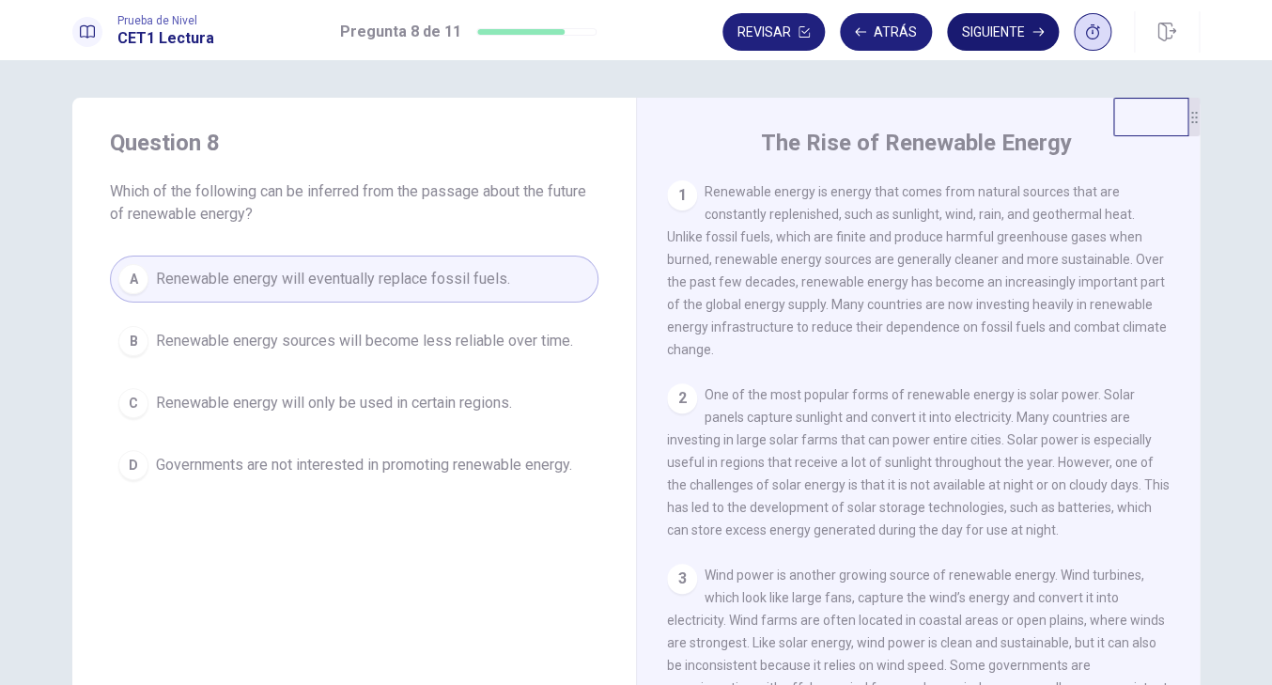
click at [1007, 28] on button "Siguiente" at bounding box center [1003, 32] width 112 height 38
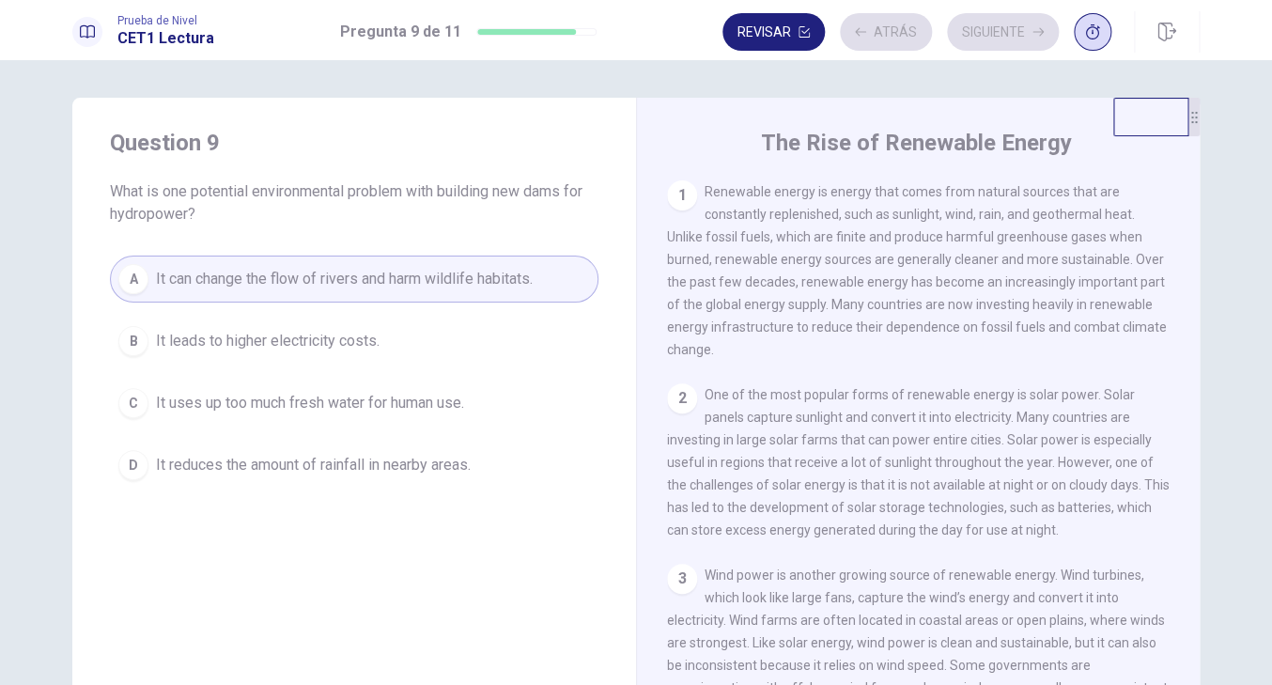
click at [1007, 28] on div "Revisar Atrás Siguiente" at bounding box center [917, 32] width 389 height 38
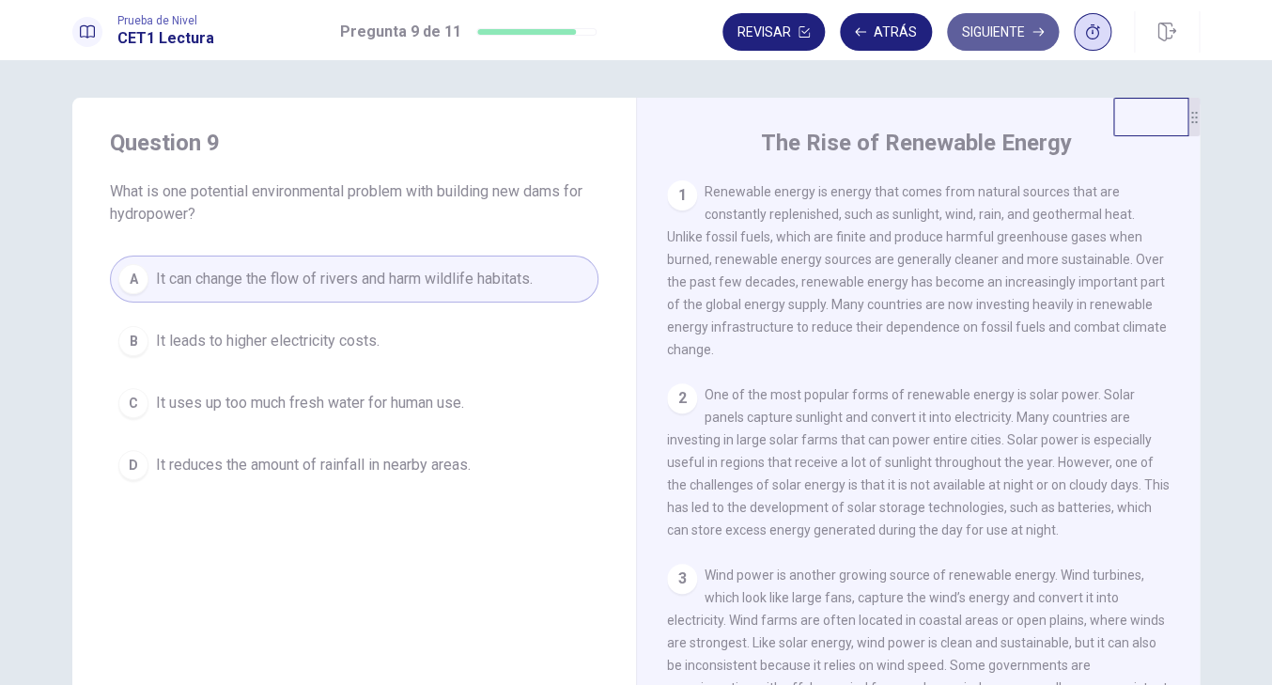
click at [995, 34] on button "Siguiente" at bounding box center [1003, 32] width 112 height 38
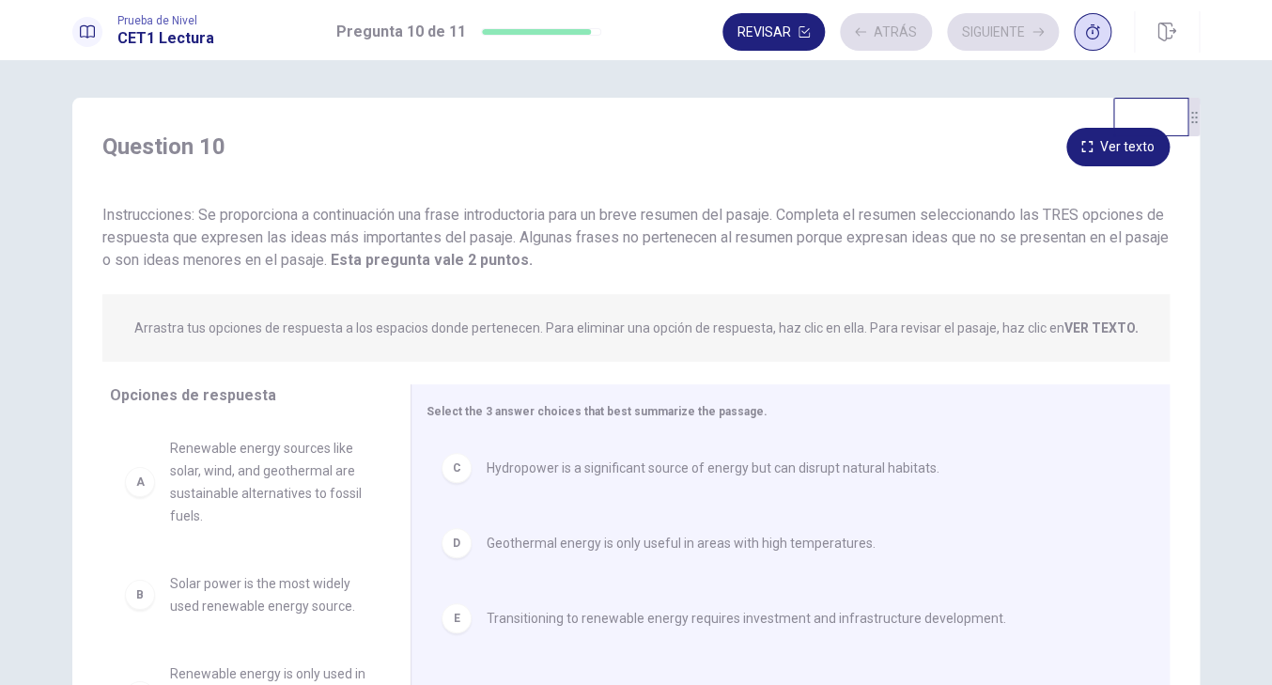
click at [995, 35] on div "Revisar Atrás Siguiente" at bounding box center [917, 32] width 389 height 38
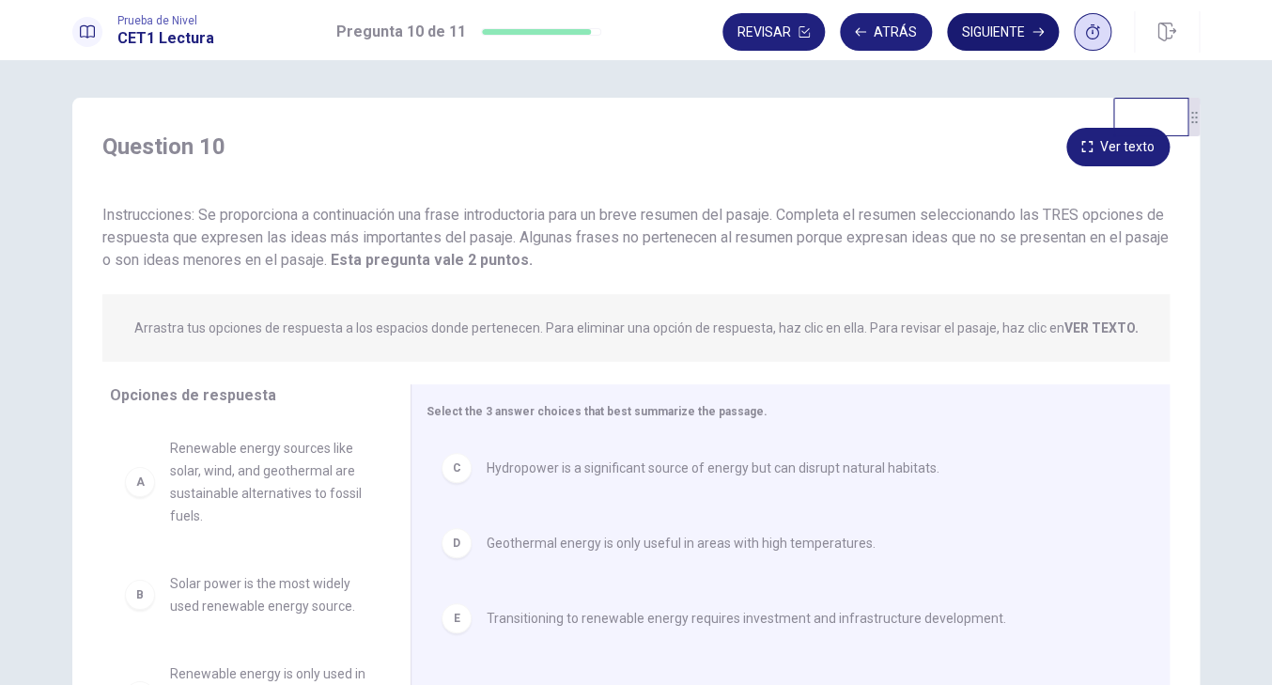
click at [996, 39] on button "Siguiente" at bounding box center [1003, 32] width 112 height 38
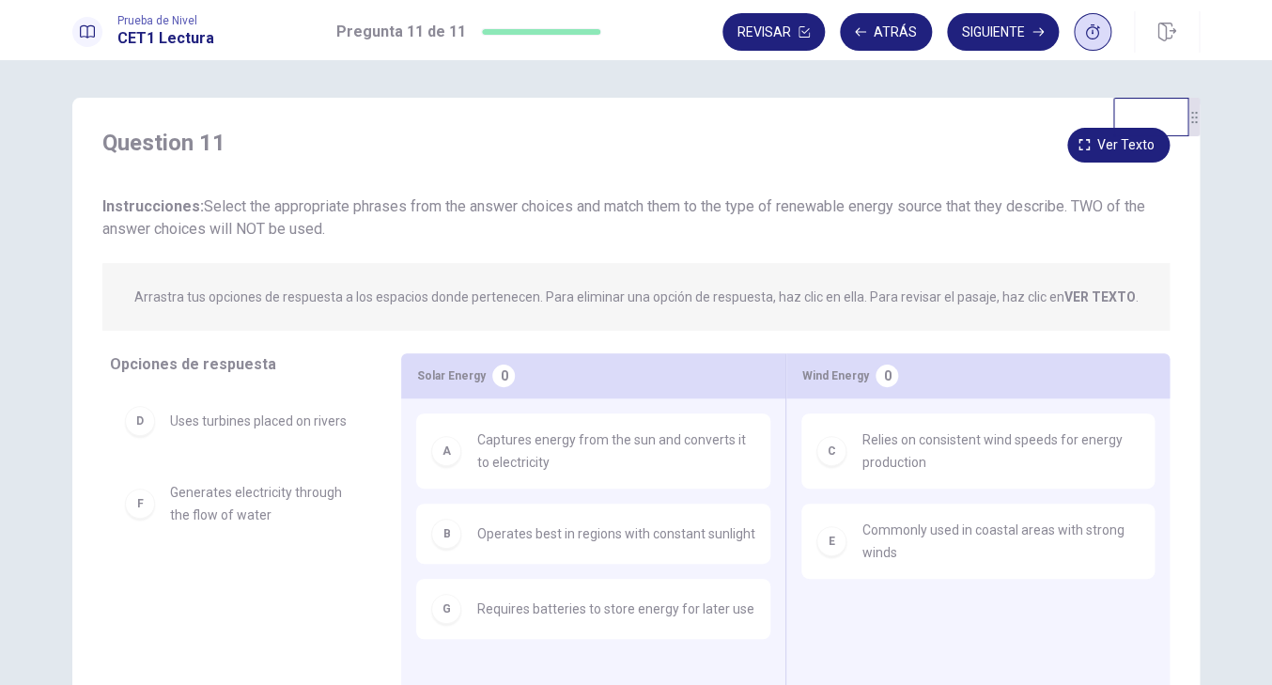
click at [943, 150] on div "Question 11 Ver texto" at bounding box center [636, 143] width 1068 height 30
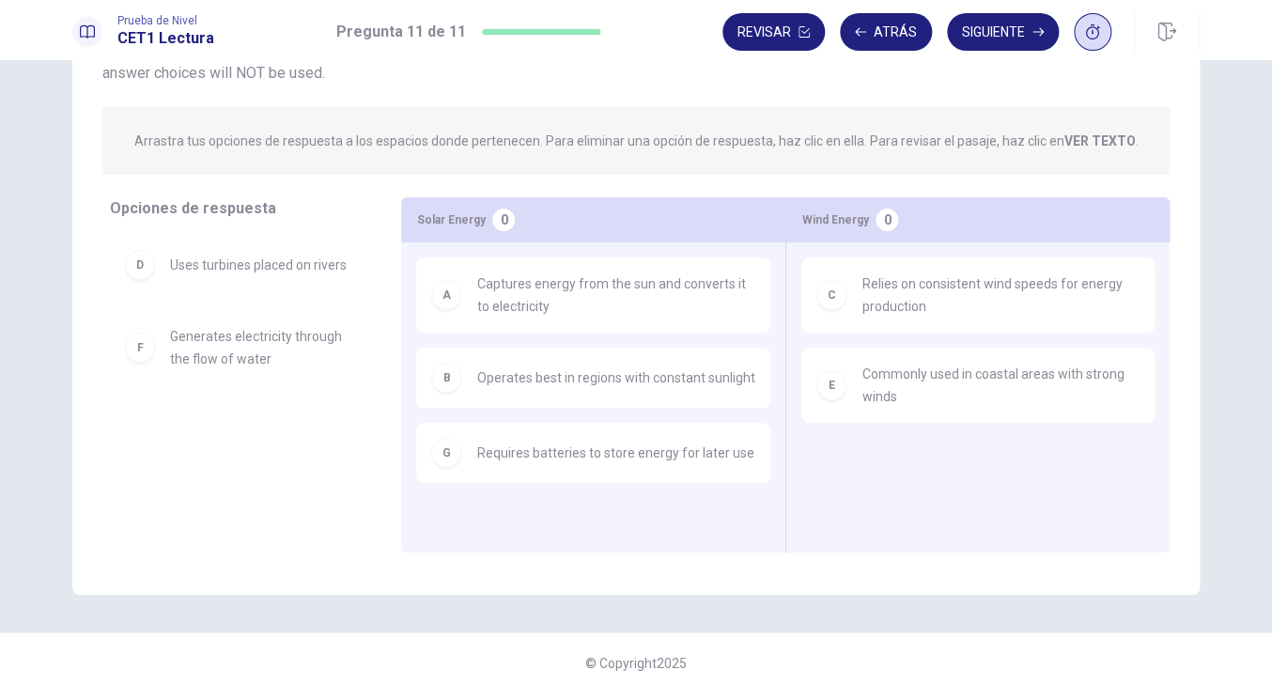
scroll to position [164, 0]
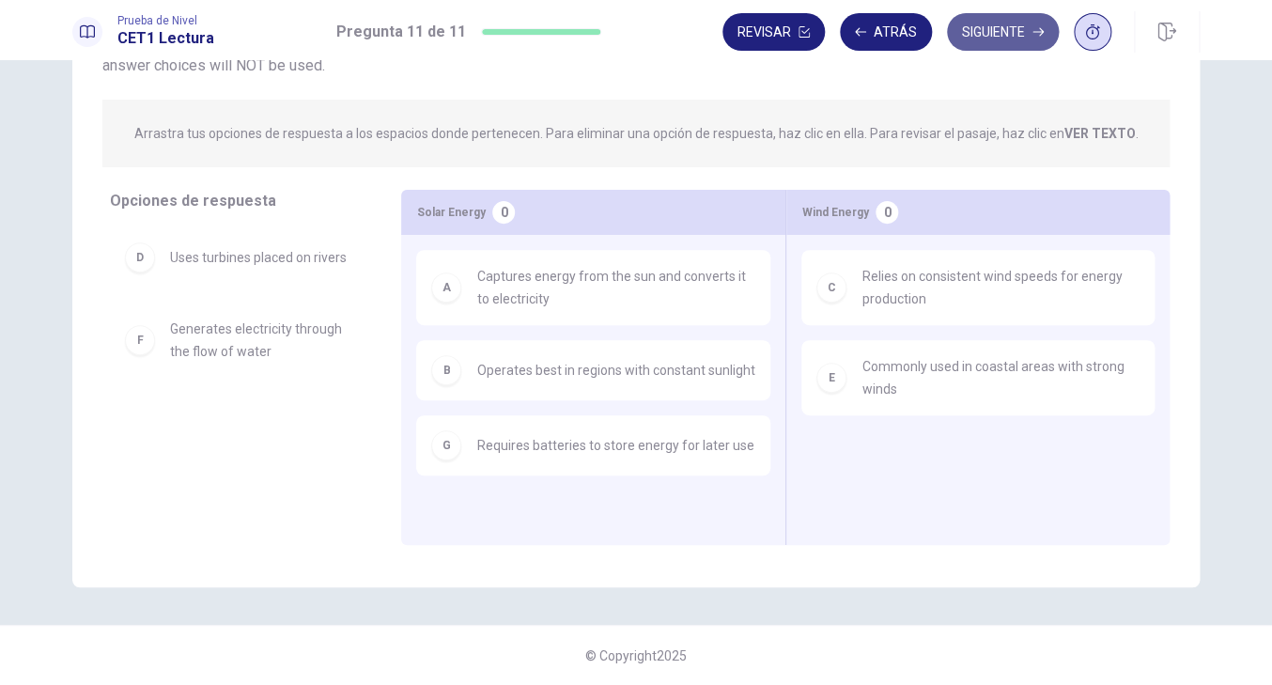
click at [998, 28] on button "Siguiente" at bounding box center [1003, 32] width 112 height 38
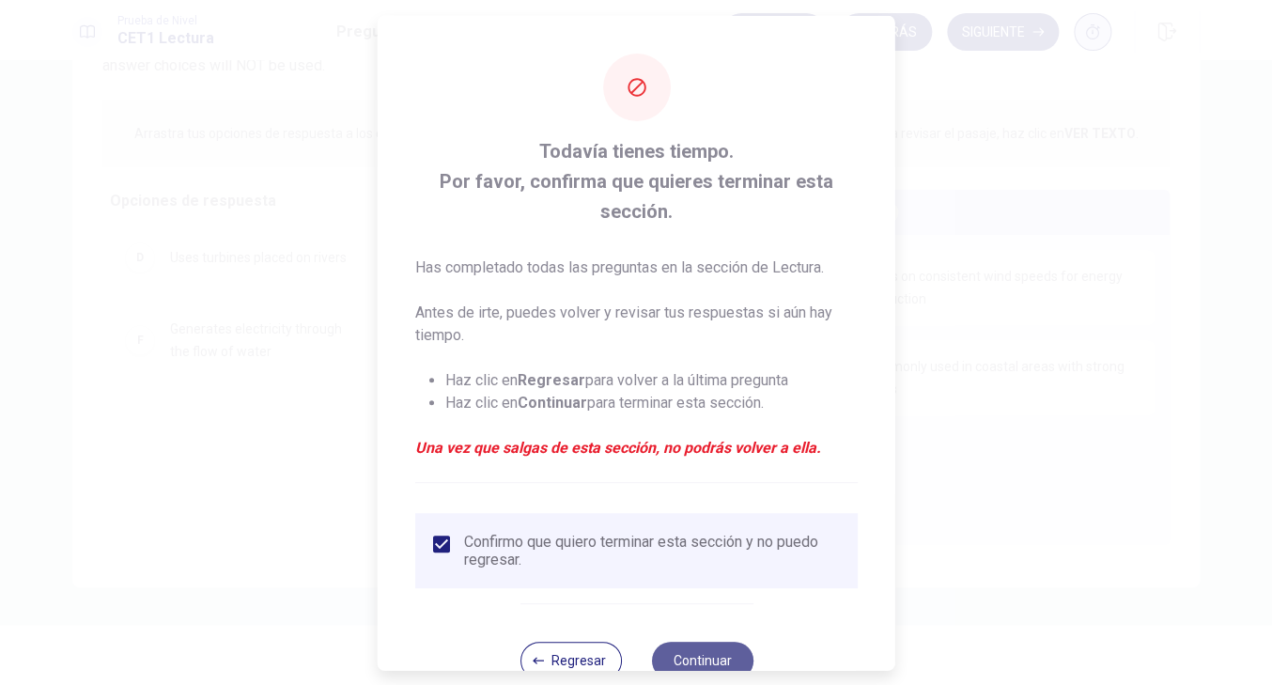
click at [712, 655] on button "Continuar" at bounding box center [701, 660] width 101 height 38
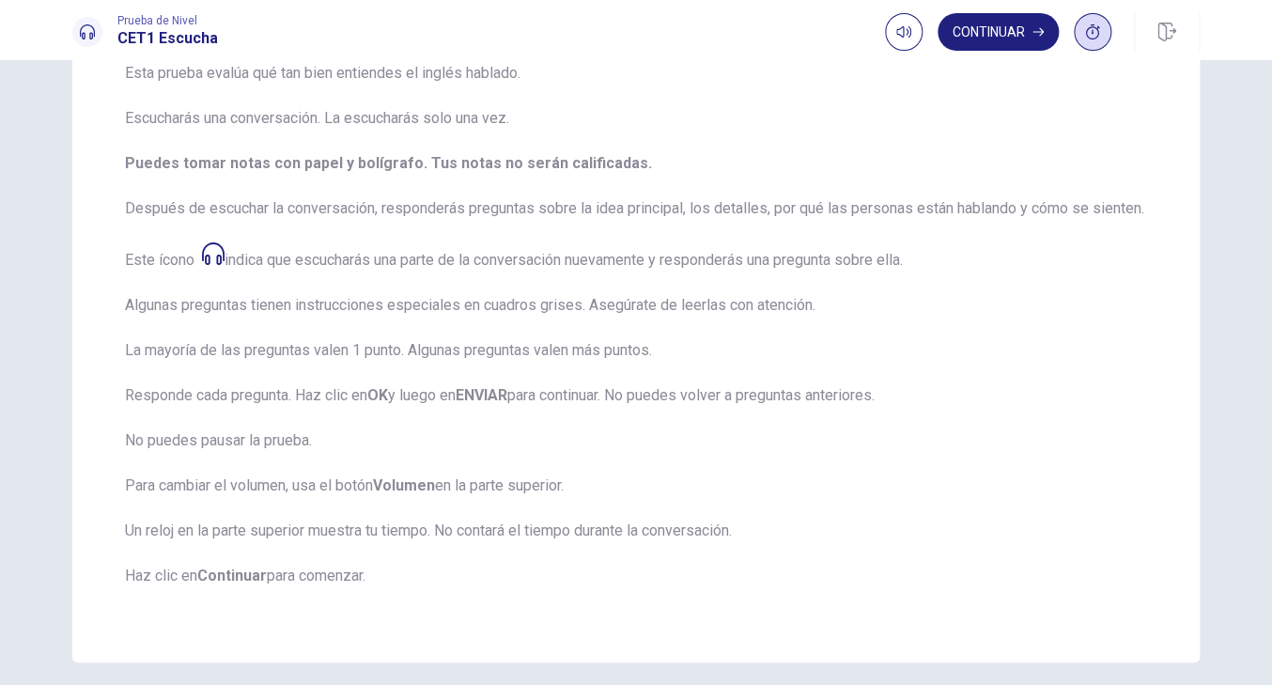
drag, startPoint x: 255, startPoint y: 115, endPoint x: 277, endPoint y: 260, distance: 147.4
click at [278, 261] on span "Esta prueba evalúa qué tan bien entiendes el inglés hablado. Escucharás una con…" at bounding box center [636, 336] width 1022 height 548
click at [1150, 225] on div "Instrucciones de la Sección de Escucha Esta prueba evalúa qué tan bien entiende…" at bounding box center [636, 298] width 1128 height 728
click at [1015, 33] on button "Continuar" at bounding box center [998, 32] width 121 height 38
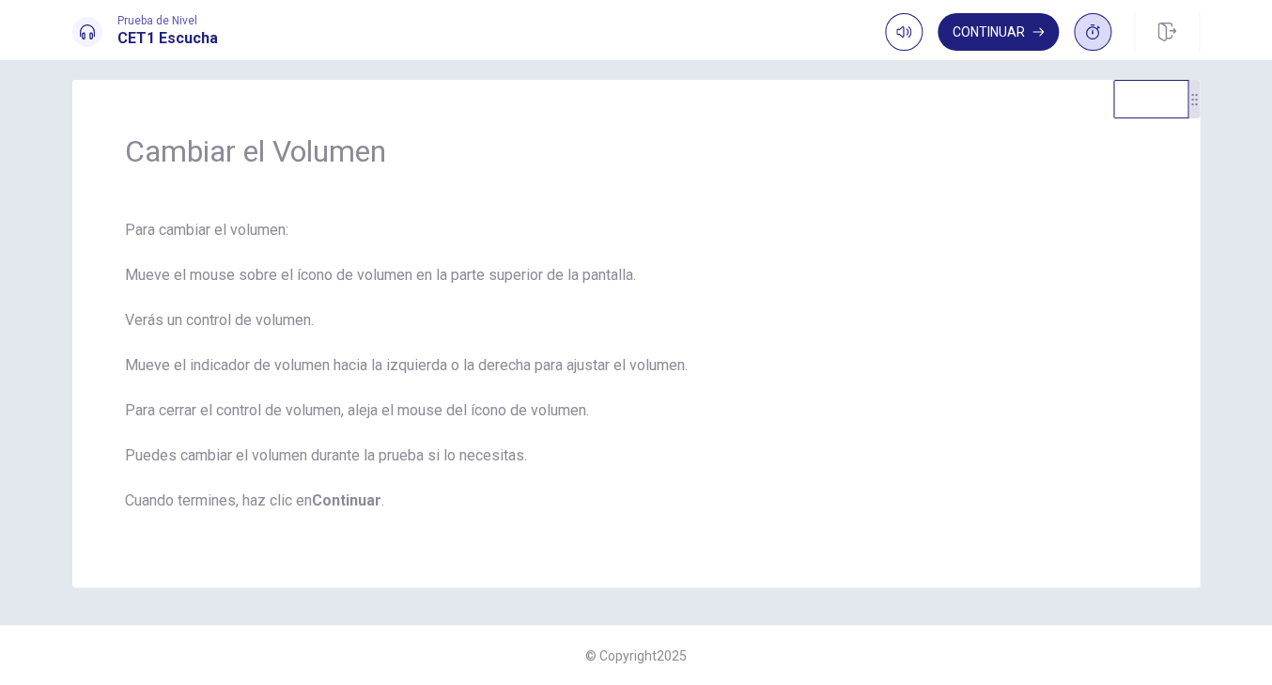
scroll to position [0, 0]
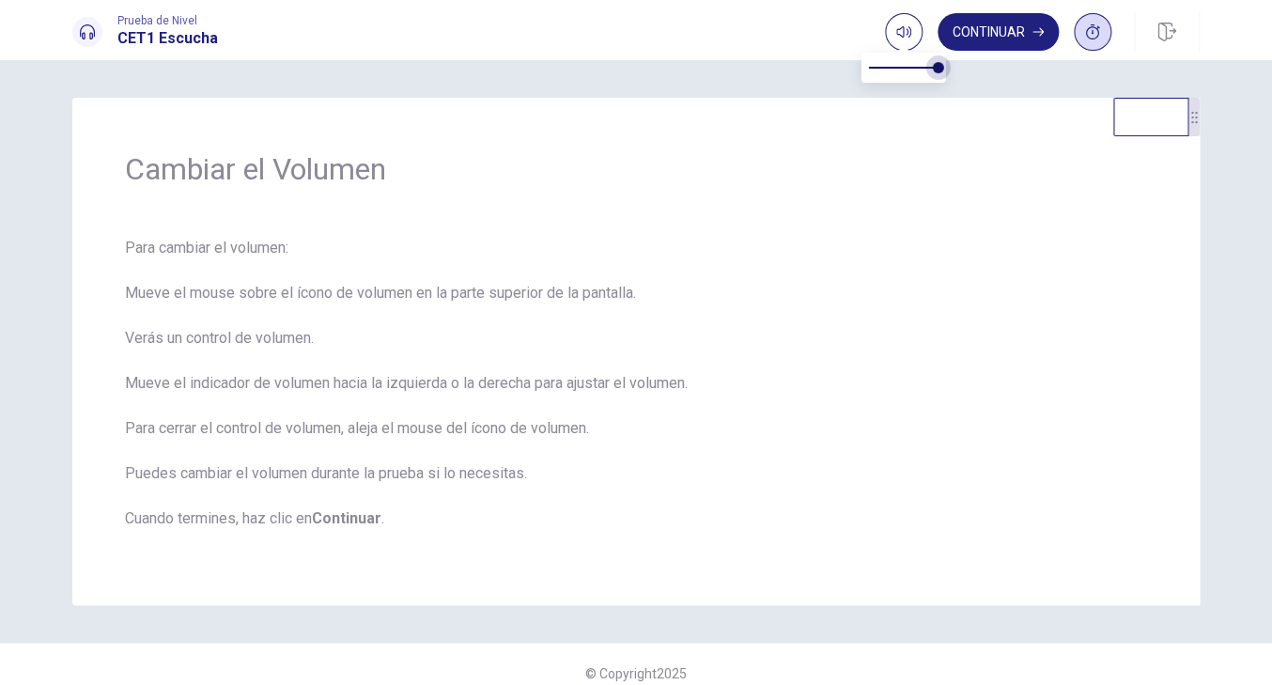
drag, startPoint x: 946, startPoint y: 71, endPoint x: 968, endPoint y: 71, distance: 21.6
click at [968, 71] on body "Este sitio utiliza cookies, como se explica en nuestra Política de Privacidad .…" at bounding box center [636, 342] width 1272 height 685
click at [723, 320] on div "Para cambiar el volumen: Mueve el mouse sobre el ícono de volumen en la parte s…" at bounding box center [636, 395] width 1022 height 316
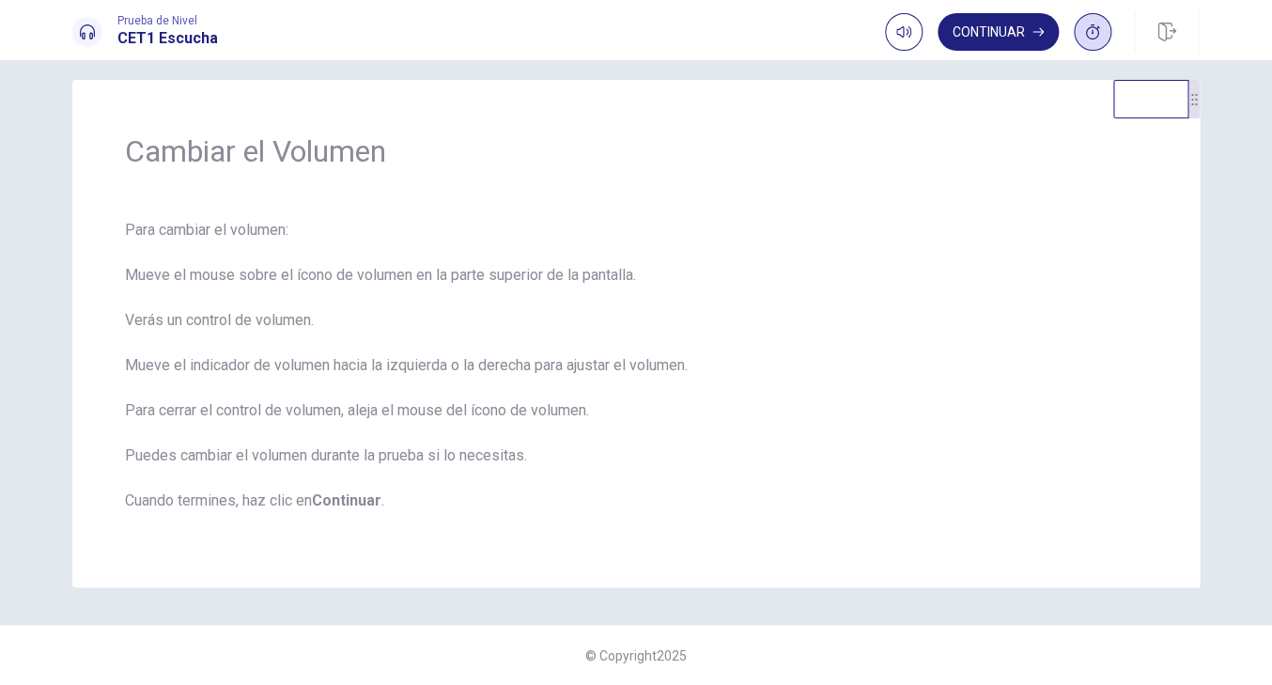
scroll to position [213, 0]
click at [999, 35] on button "Continuar" at bounding box center [998, 32] width 121 height 38
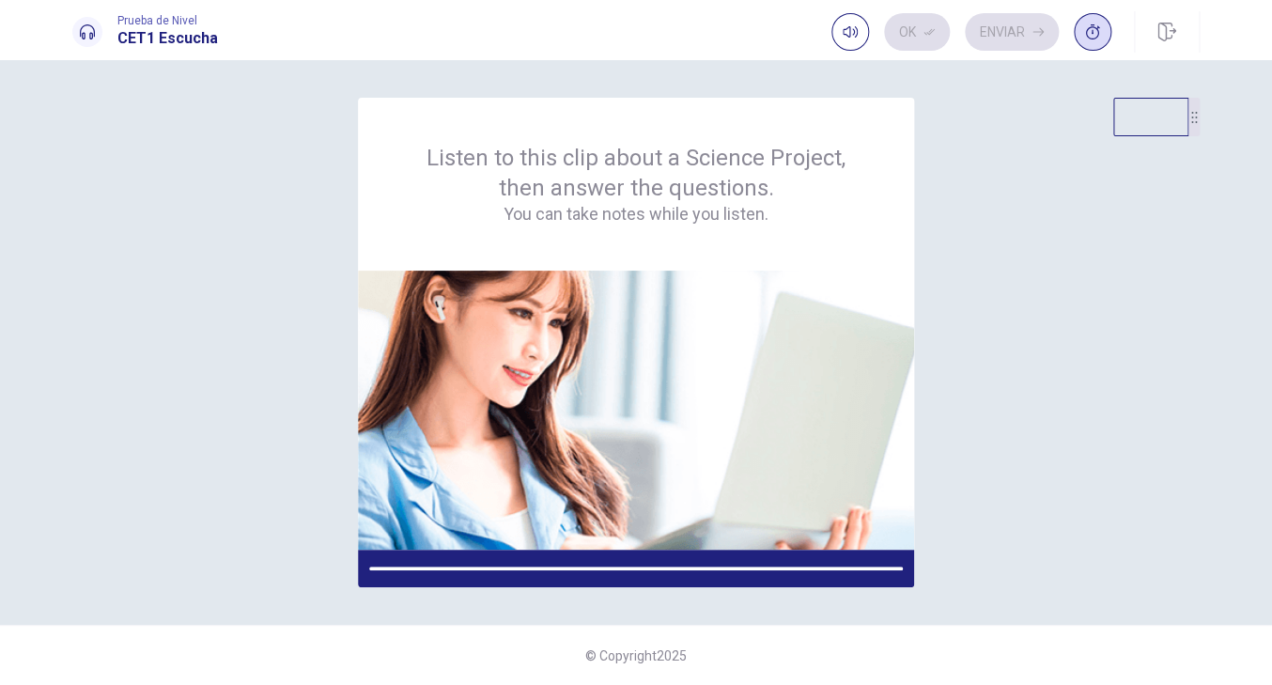
scroll to position [0, 0]
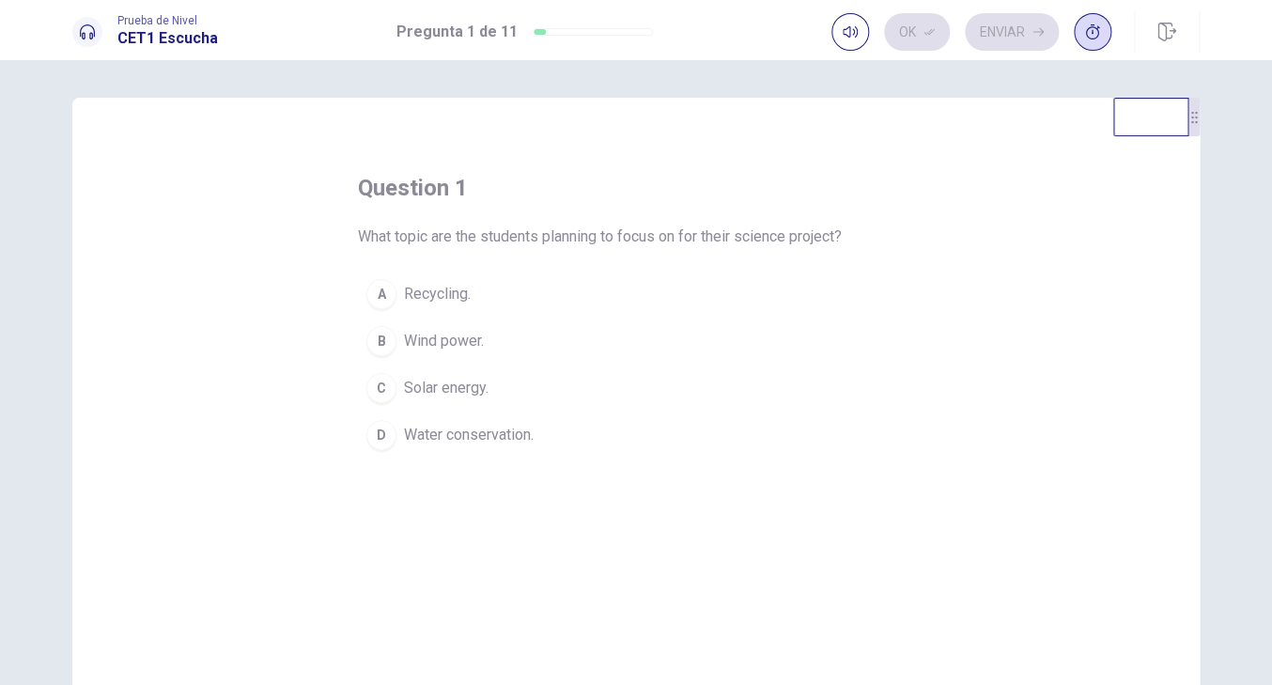
click at [451, 346] on span "Wind power." at bounding box center [444, 341] width 80 height 23
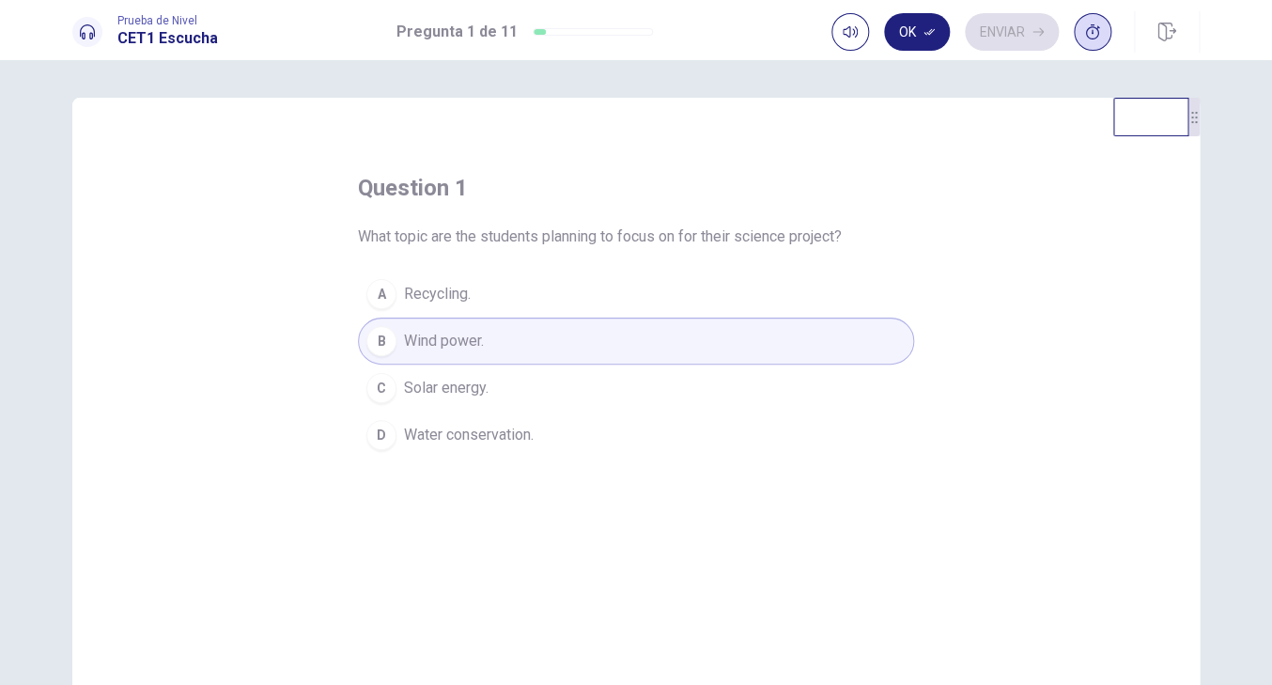
click at [990, 31] on div "Ok Enviar" at bounding box center [972, 32] width 280 height 38
click at [884, 37] on button "Ok" at bounding box center [917, 32] width 66 height 38
click at [996, 30] on button "Enviar" at bounding box center [1012, 32] width 94 height 38
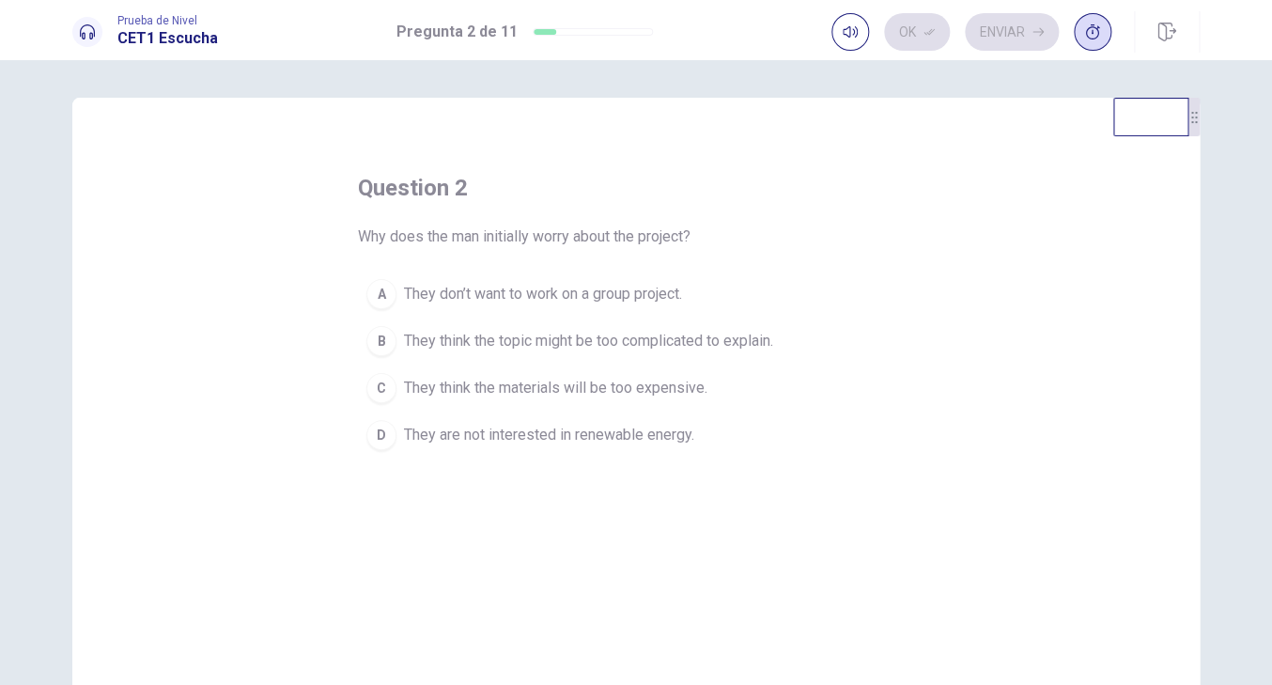
click at [520, 348] on span "They think the topic might be too complicated to explain." at bounding box center [588, 341] width 369 height 23
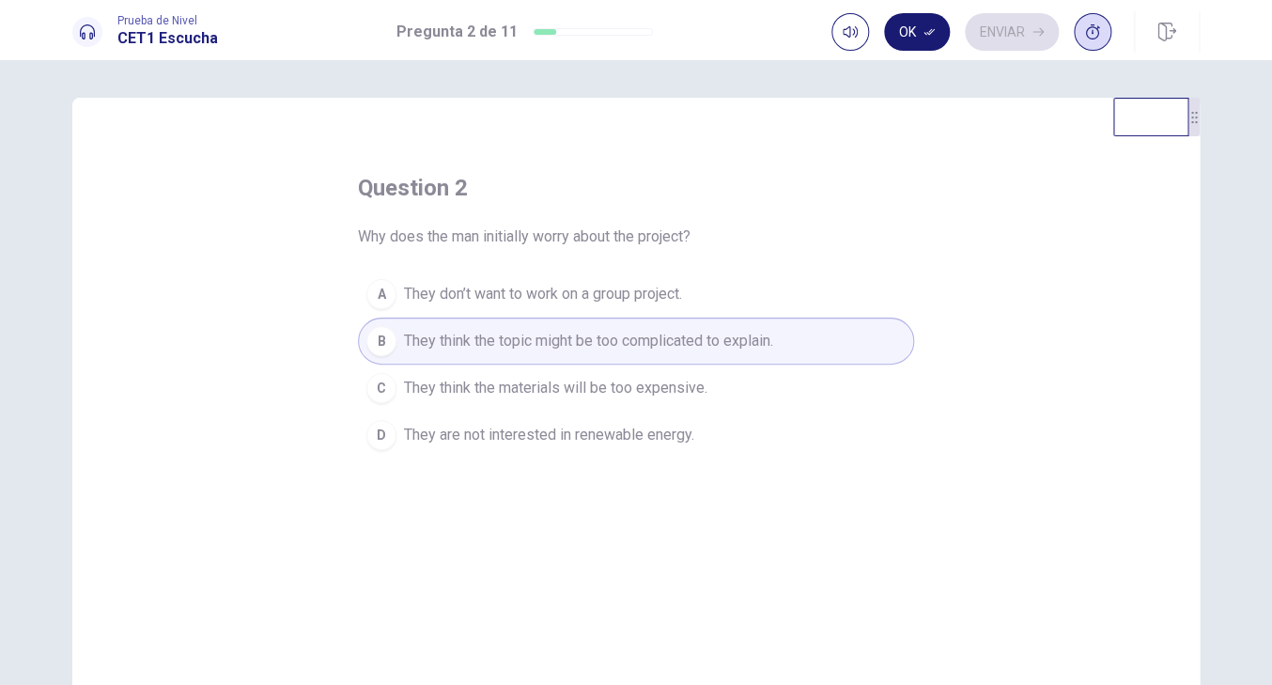
click at [884, 39] on button "Ok" at bounding box center [917, 32] width 66 height 38
click at [974, 39] on button "Enviar" at bounding box center [1012, 32] width 94 height 38
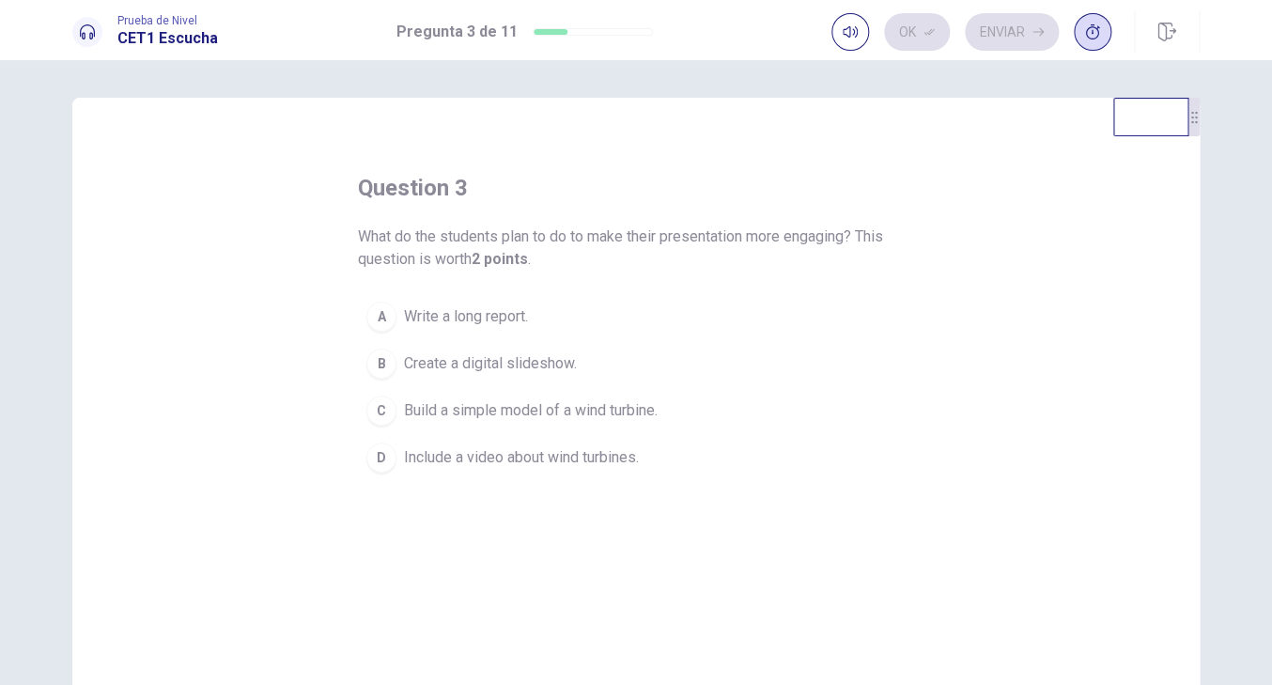
click at [569, 422] on span "Build a simple model of a wind turbine." at bounding box center [531, 410] width 254 height 23
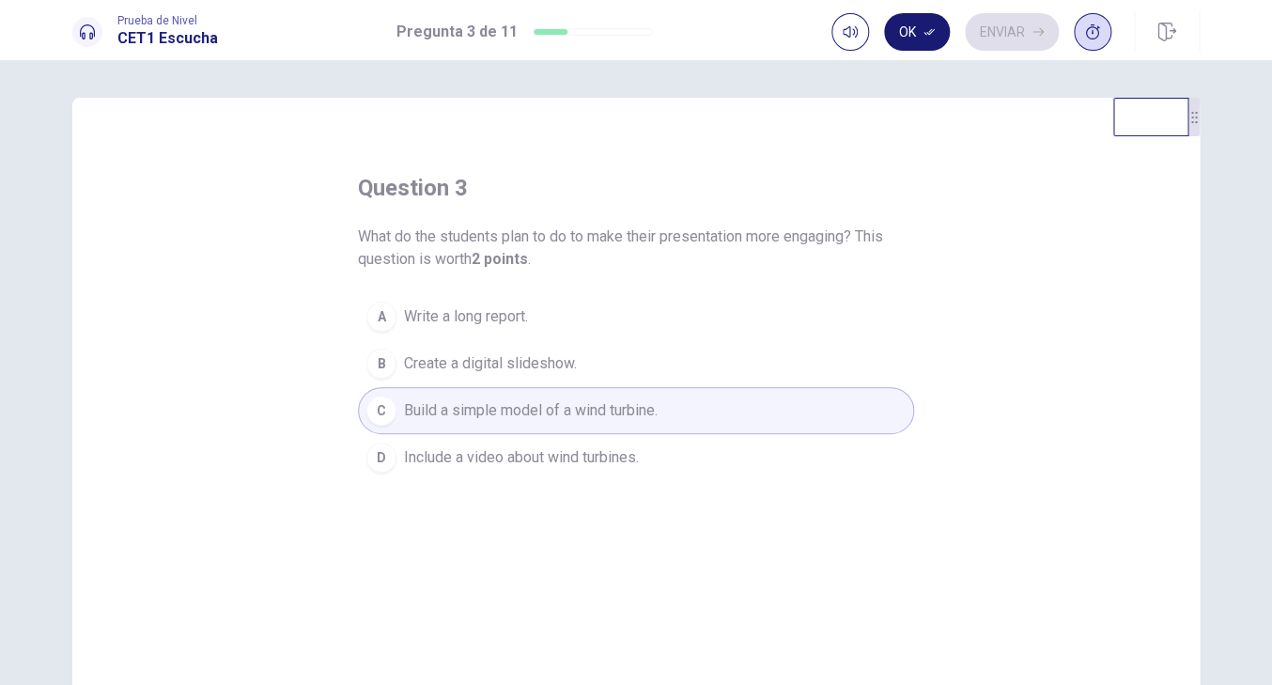
click at [902, 24] on button "Ok" at bounding box center [917, 32] width 66 height 38
click at [974, 36] on button "Enviar" at bounding box center [1012, 32] width 94 height 38
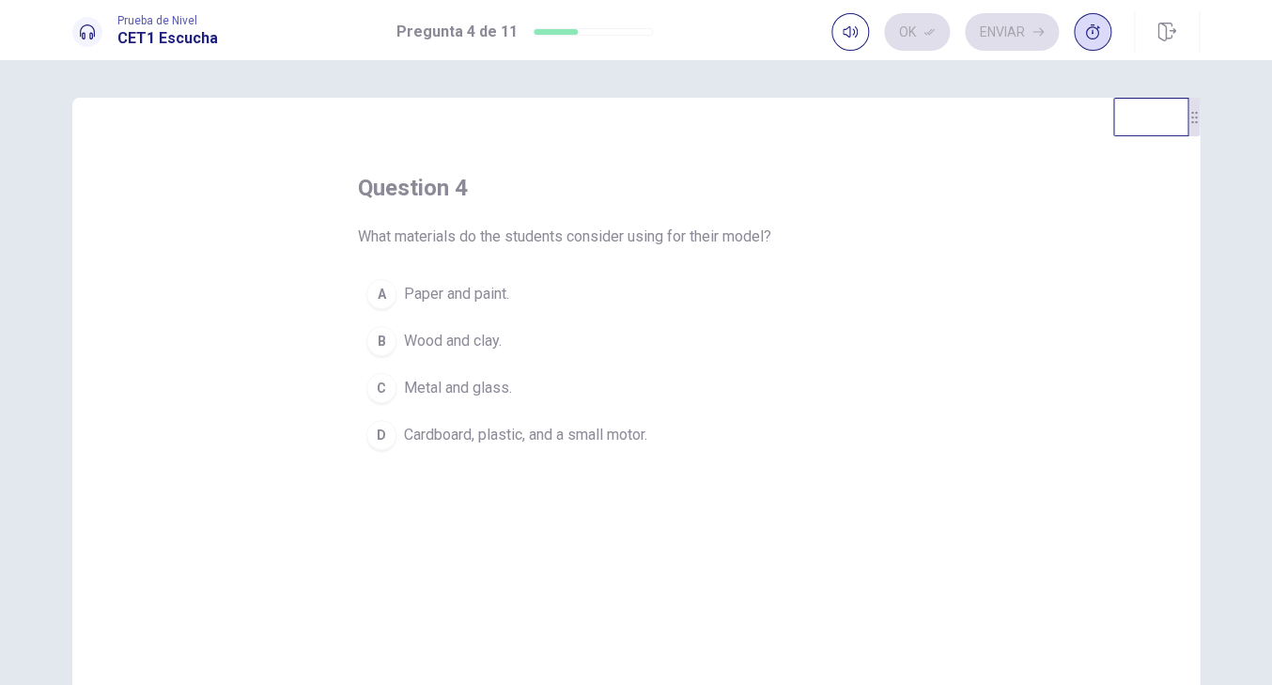
click at [453, 443] on span "Cardboard, plastic, and a small motor." at bounding box center [525, 435] width 243 height 23
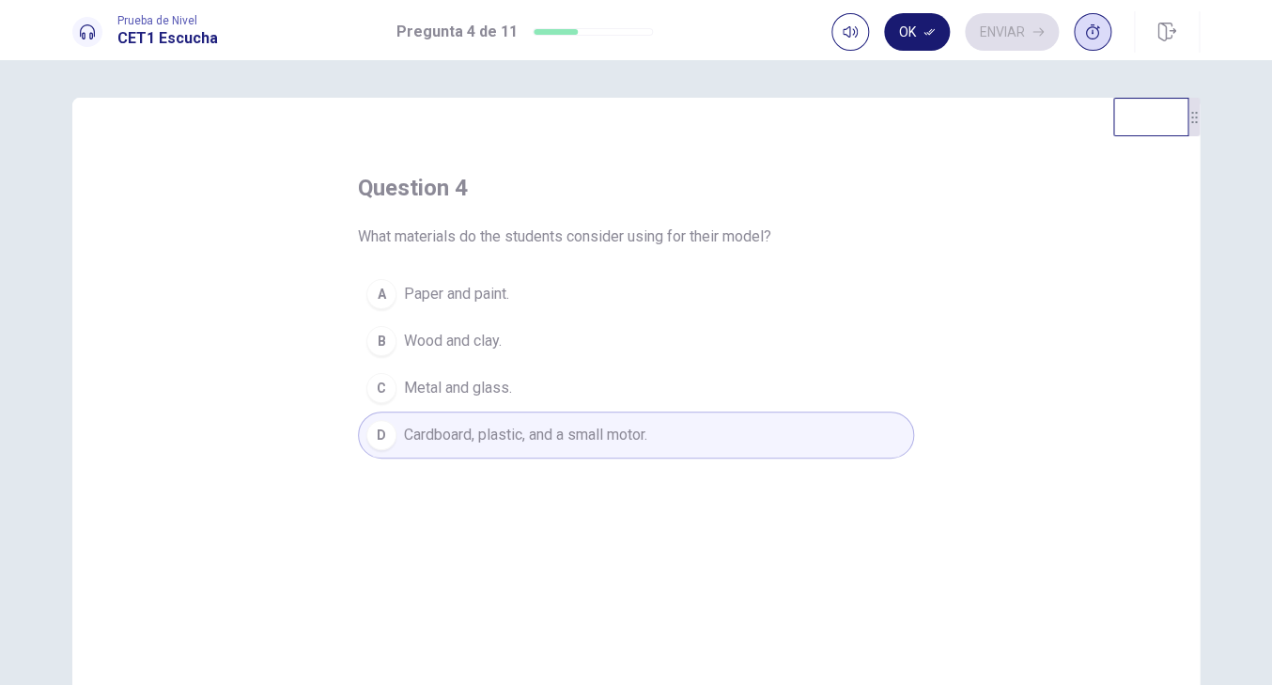
click at [889, 37] on button "Ok" at bounding box center [917, 32] width 66 height 38
click at [986, 24] on button "Enviar" at bounding box center [1012, 32] width 94 height 38
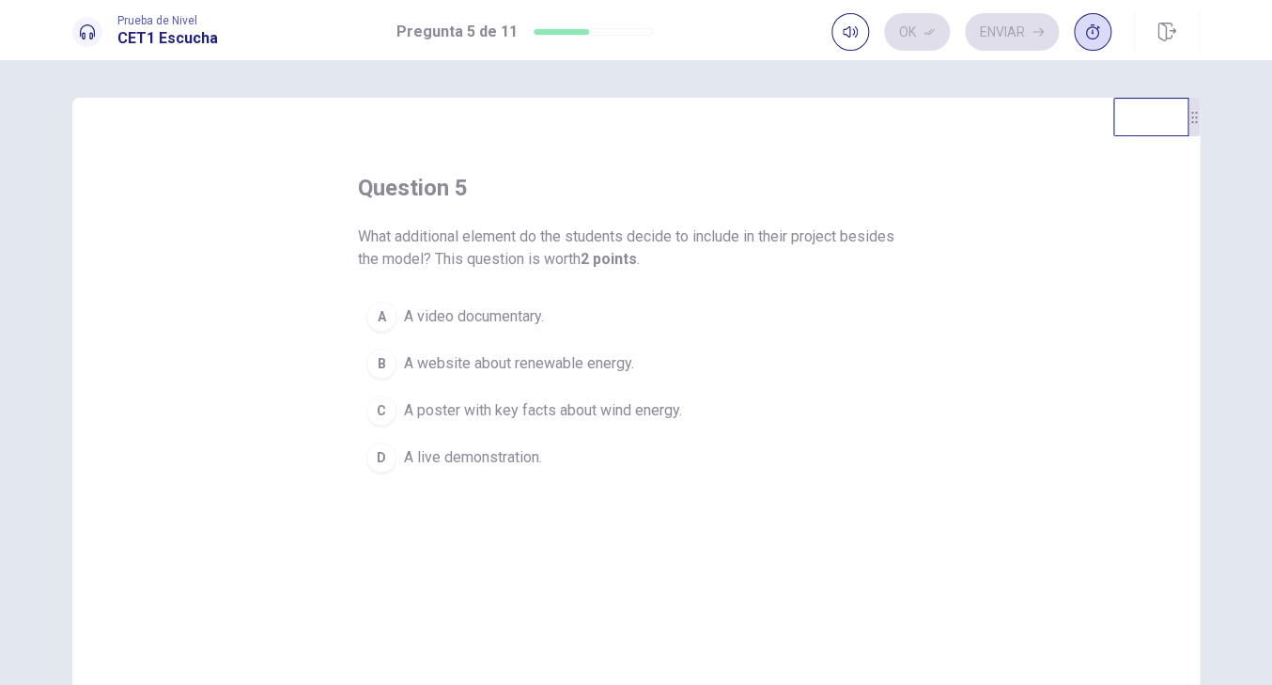
click at [380, 473] on div "D" at bounding box center [382, 458] width 30 height 30
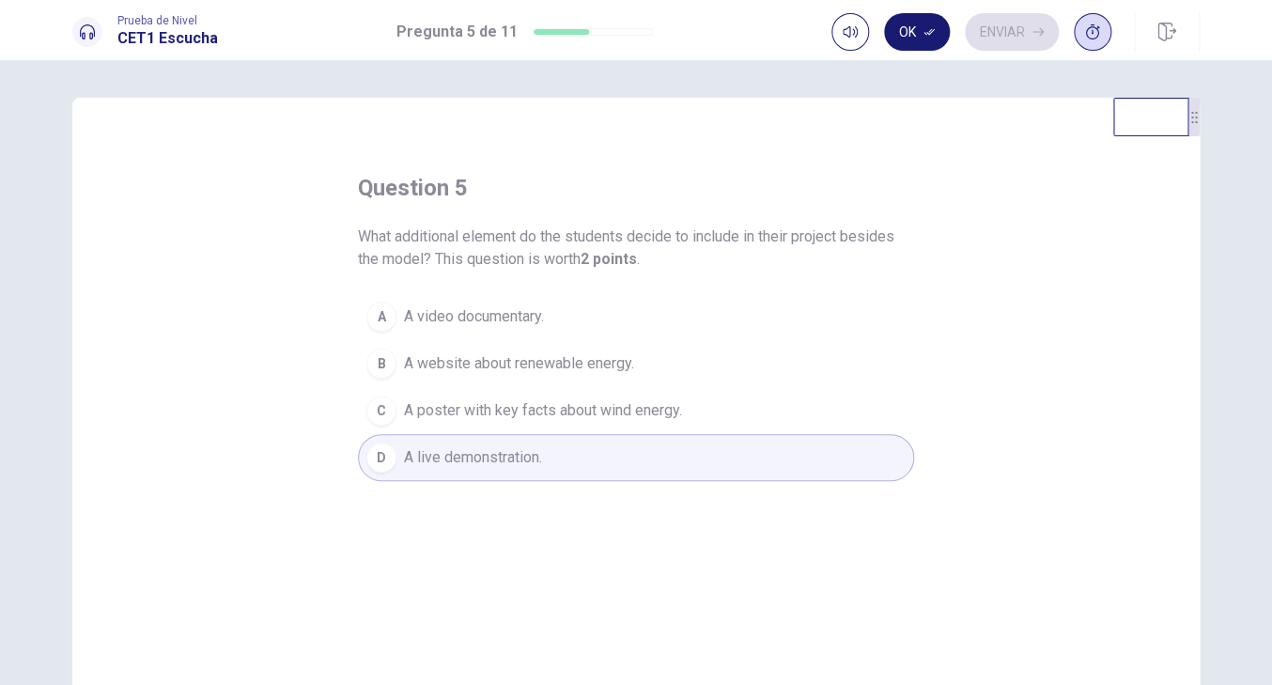
click at [884, 32] on button "Ok" at bounding box center [917, 32] width 66 height 38
click at [965, 31] on button "Enviar" at bounding box center [1012, 32] width 94 height 38
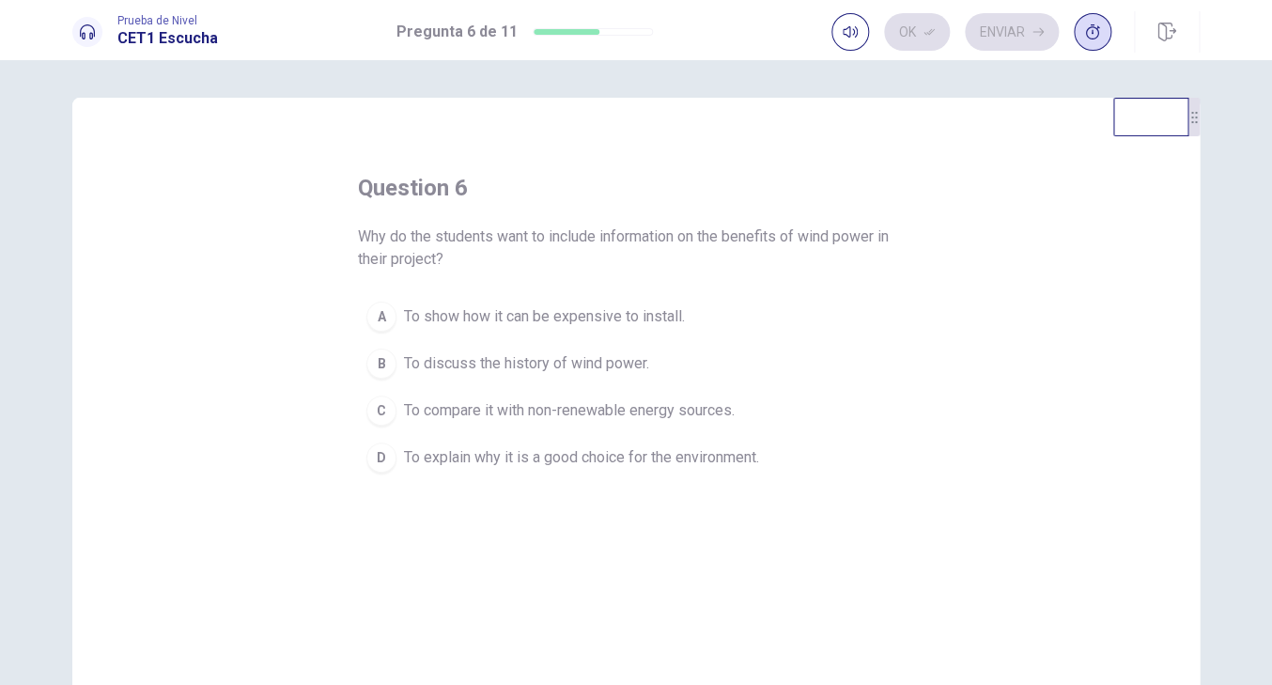
click at [411, 469] on span "To explain why it is a good choice for the environment." at bounding box center [581, 457] width 355 height 23
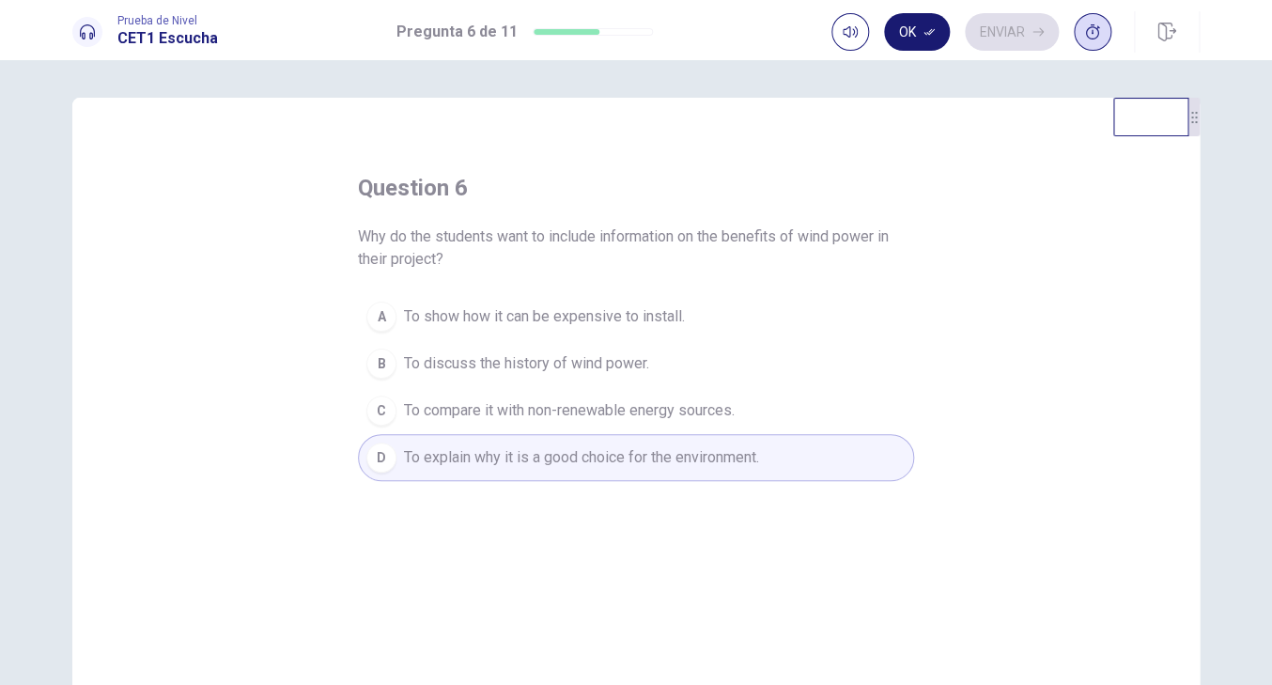
click at [884, 38] on button "Ok" at bounding box center [917, 32] width 66 height 38
click at [989, 29] on button "Enviar" at bounding box center [1012, 32] width 94 height 38
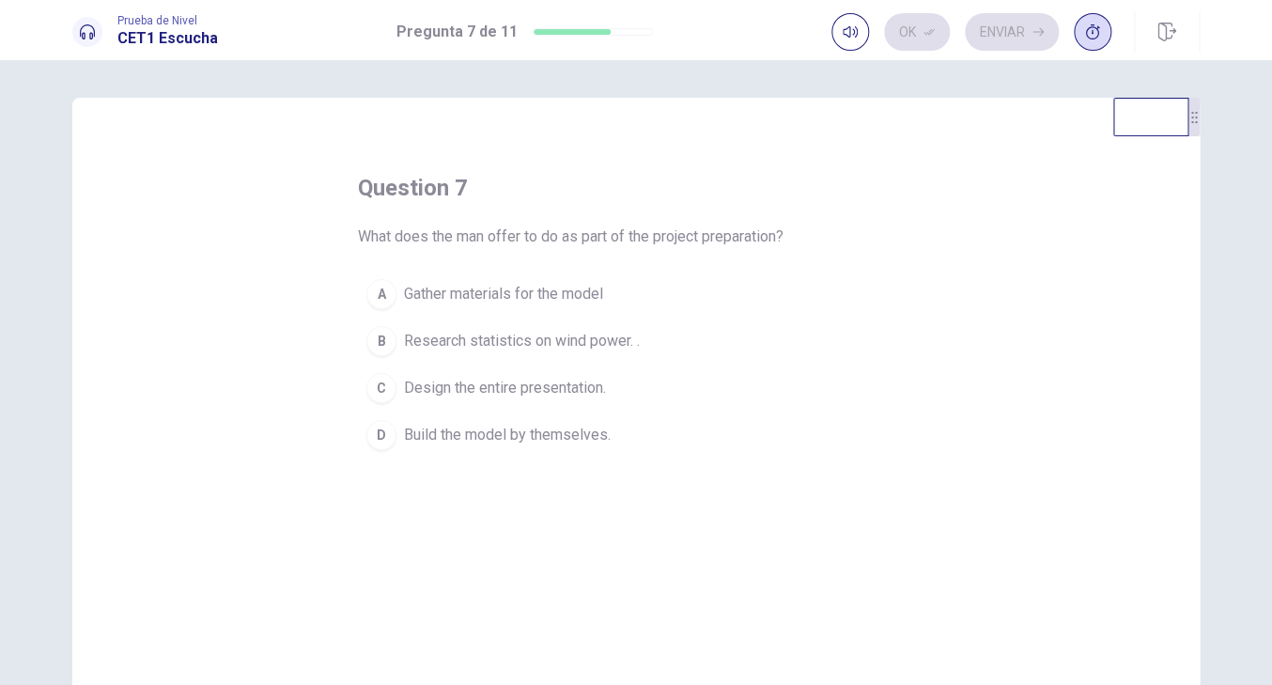
click at [380, 440] on div "D" at bounding box center [382, 435] width 30 height 30
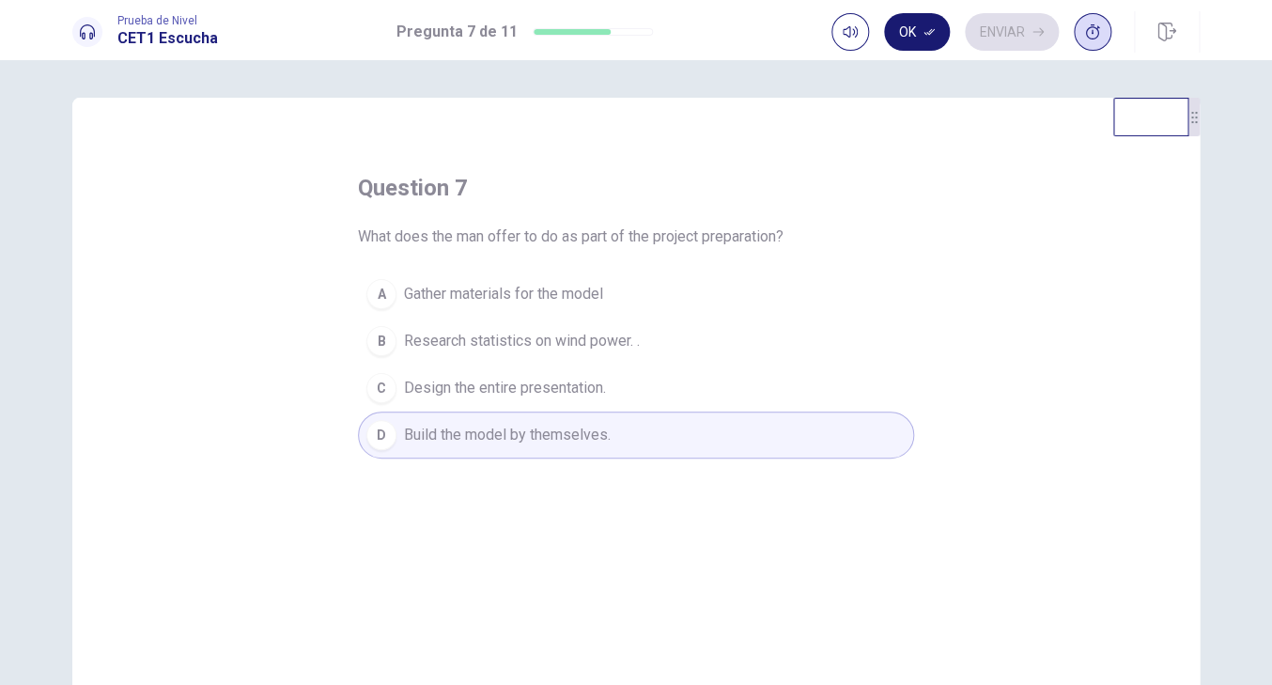
click at [893, 49] on button "Ok" at bounding box center [917, 32] width 66 height 38
click at [1006, 22] on button "Enviar" at bounding box center [1012, 32] width 94 height 38
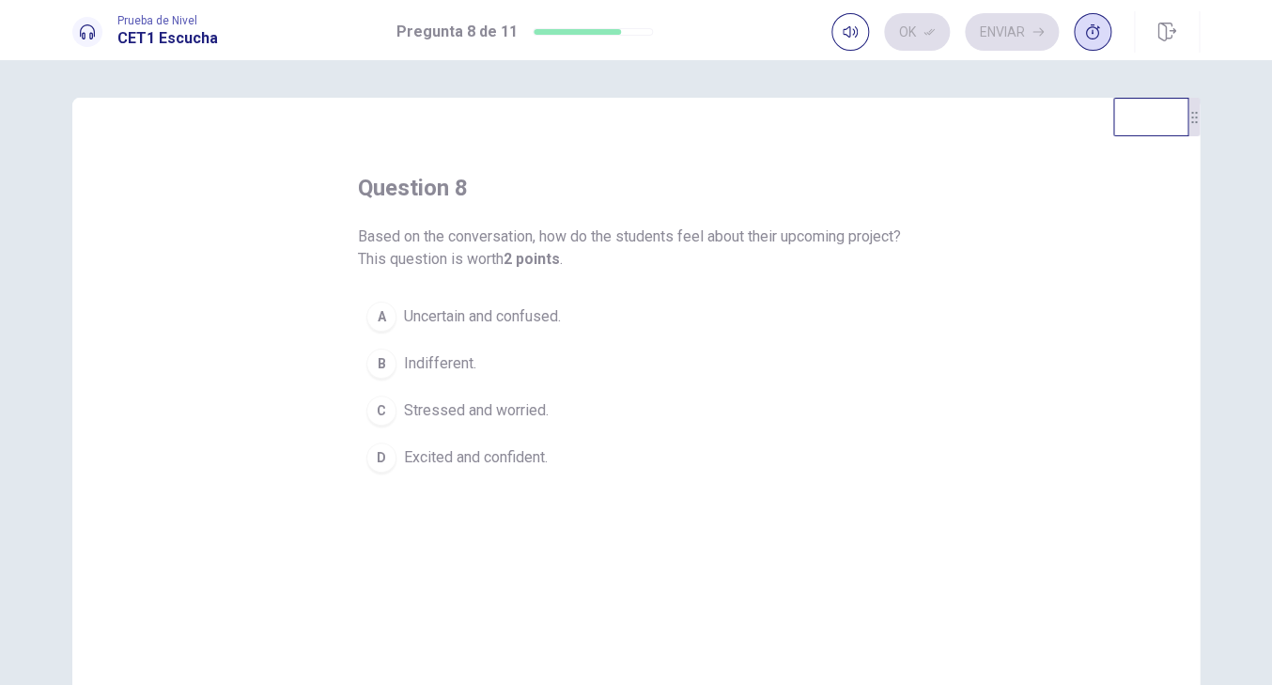
click at [395, 473] on div "D" at bounding box center [382, 458] width 30 height 30
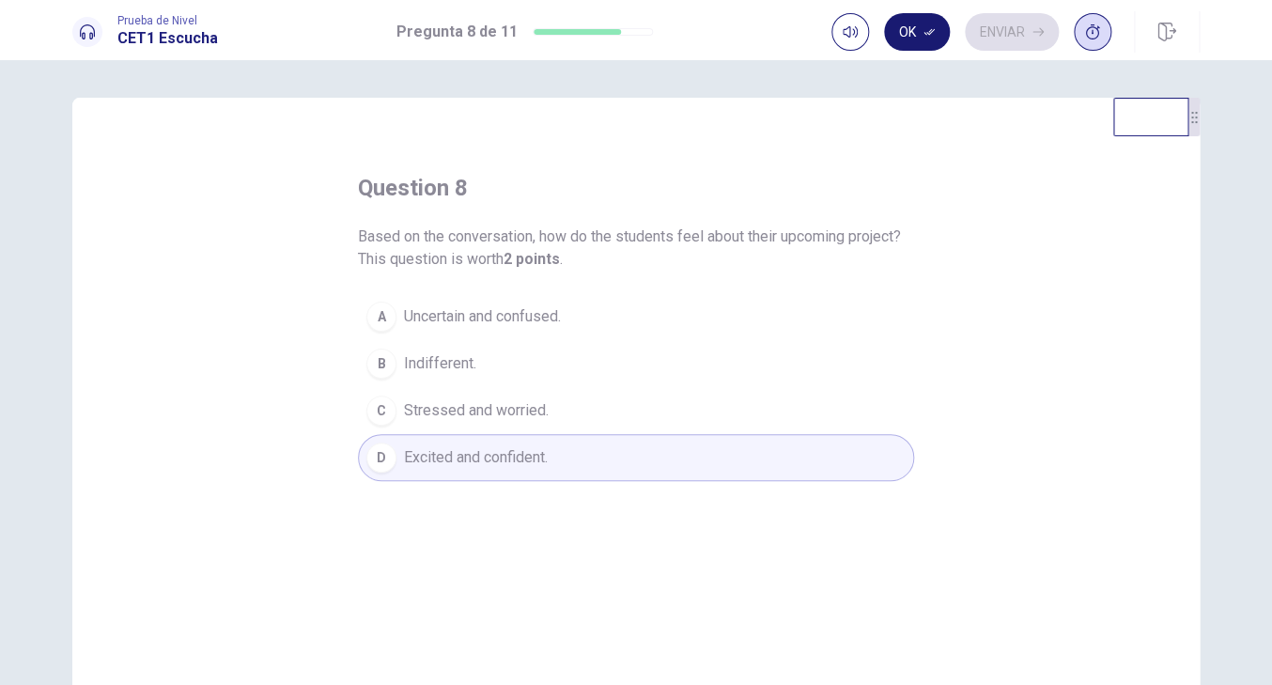
click at [899, 23] on button "Ok" at bounding box center [917, 32] width 66 height 38
click at [1015, 17] on button "Enviar" at bounding box center [1012, 32] width 94 height 38
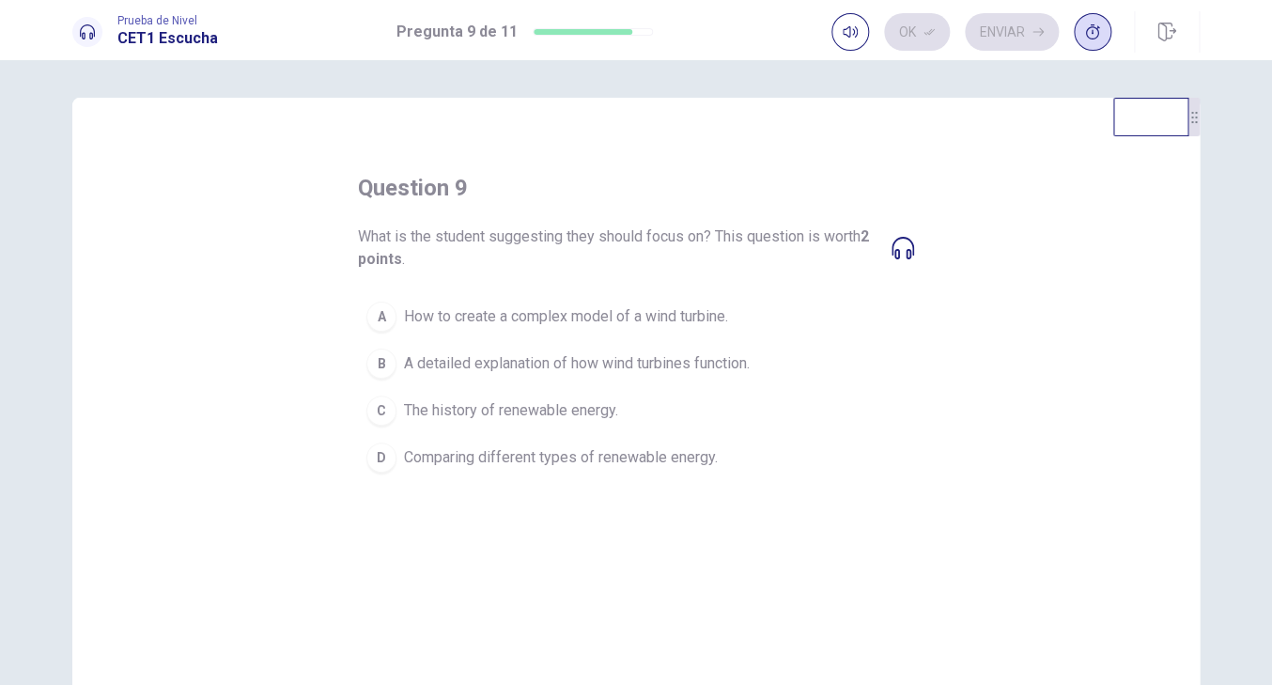
click at [660, 311] on span "How to create a complex model of a wind turbine." at bounding box center [566, 316] width 324 height 23
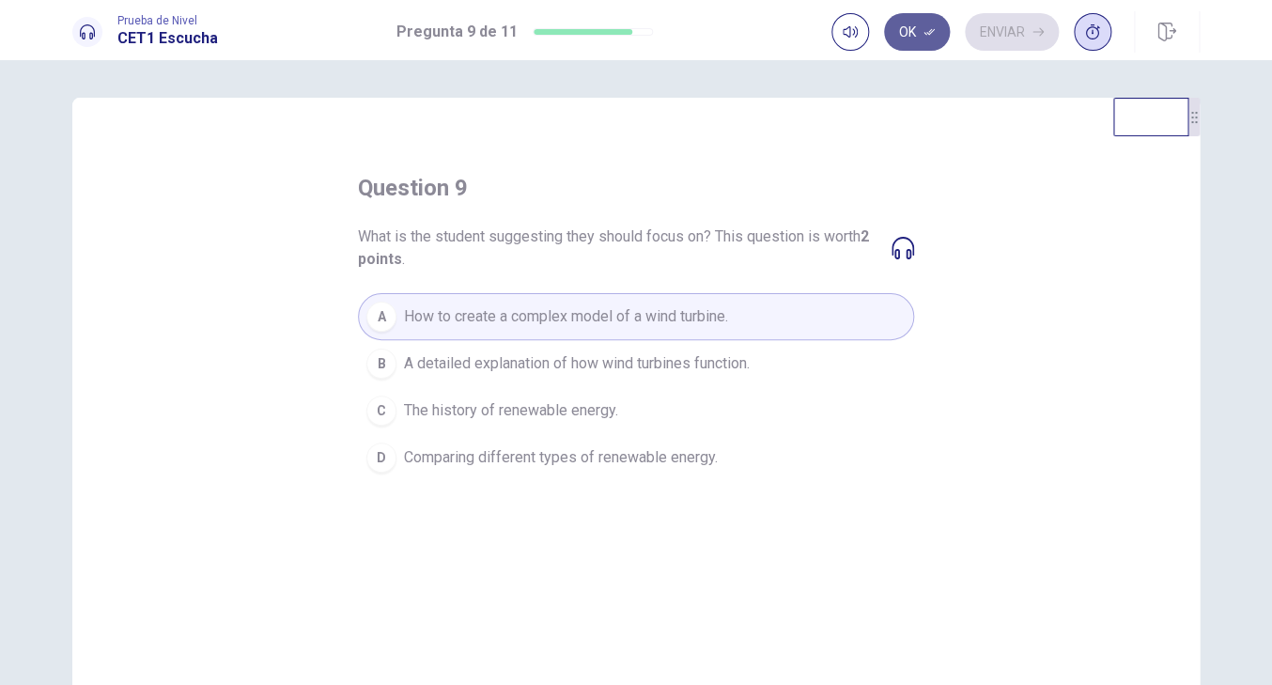
click at [888, 38] on button "Ok" at bounding box center [917, 32] width 66 height 38
click at [983, 39] on button "Enviar" at bounding box center [1012, 32] width 94 height 38
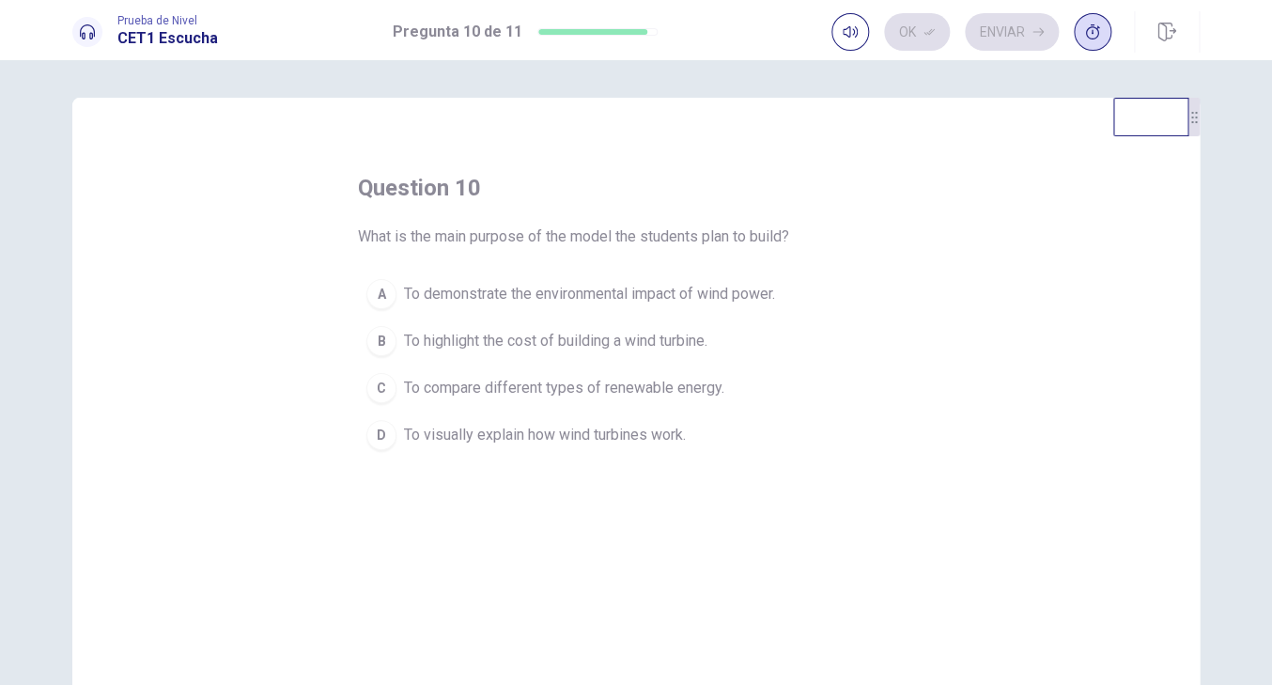
click at [398, 453] on button "D To visually explain how wind turbines work." at bounding box center [636, 435] width 556 height 47
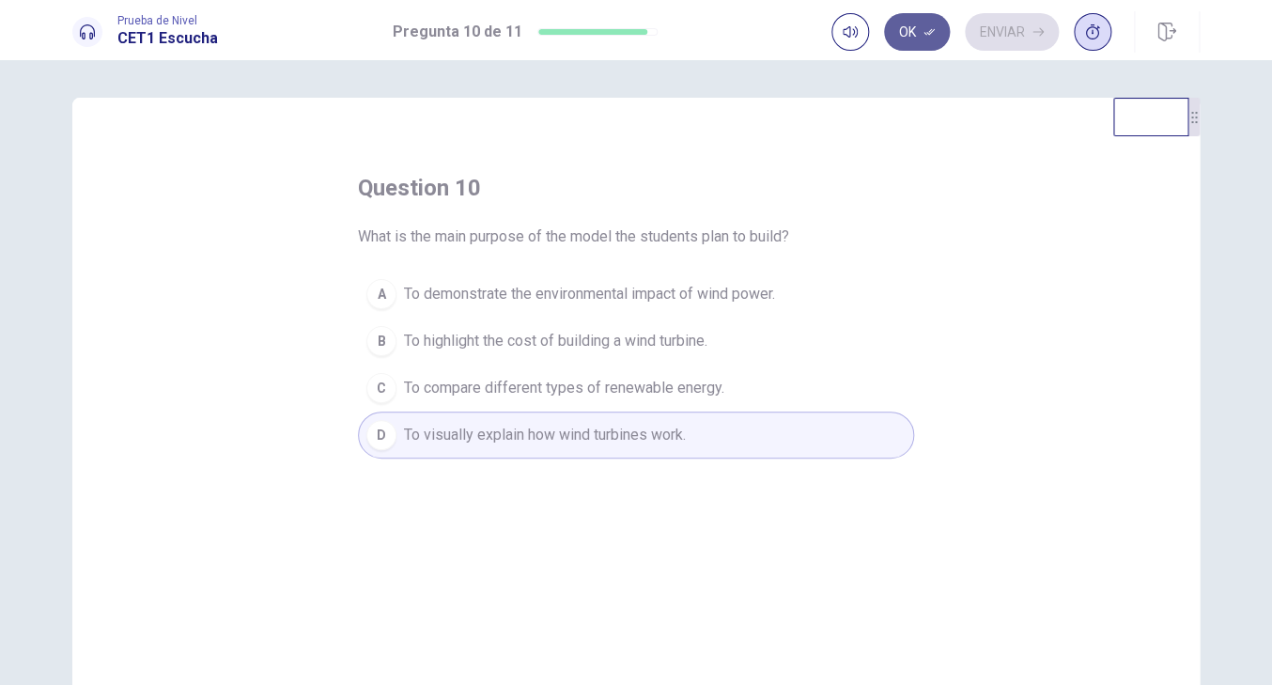
click at [924, 35] on icon "button" at bounding box center [929, 31] width 11 height 11
click at [1001, 39] on button "Enviar" at bounding box center [1012, 32] width 94 height 38
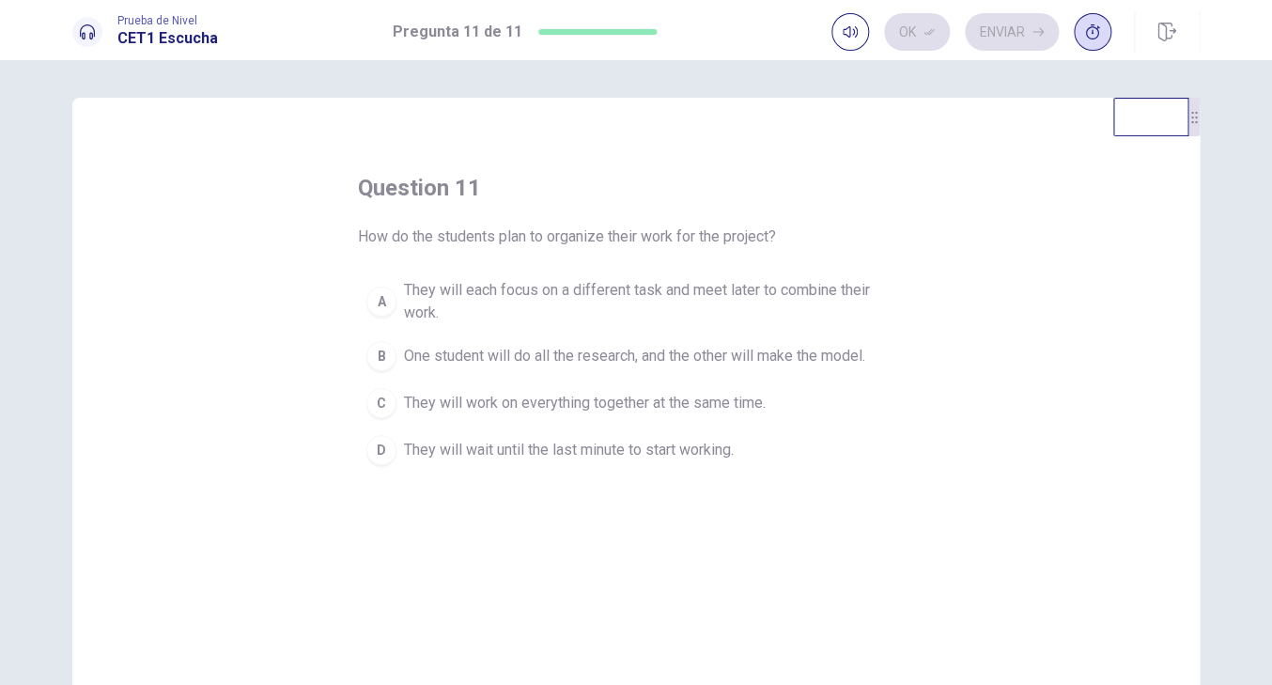
click at [396, 305] on div "A" at bounding box center [382, 302] width 30 height 30
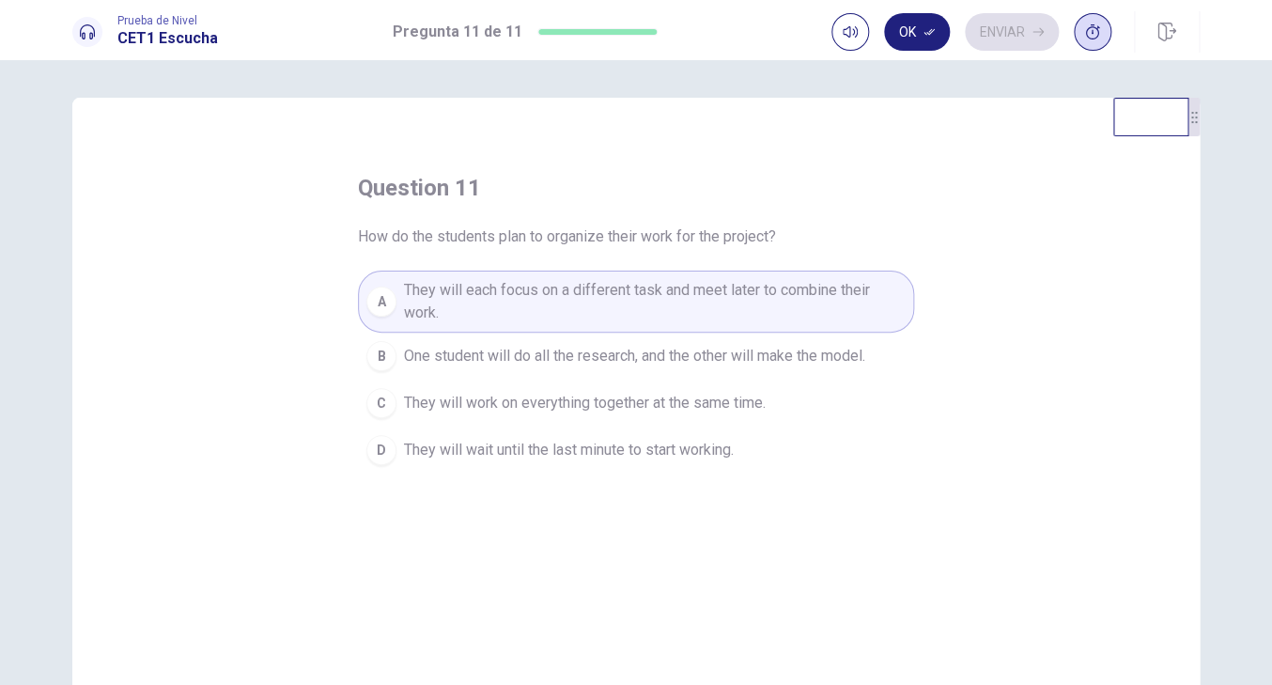
click at [868, 51] on div "Ok Enviar" at bounding box center [972, 32] width 280 height 38
click at [884, 38] on button "Ok" at bounding box center [917, 32] width 66 height 38
click at [984, 21] on button "Enviar" at bounding box center [1012, 32] width 94 height 38
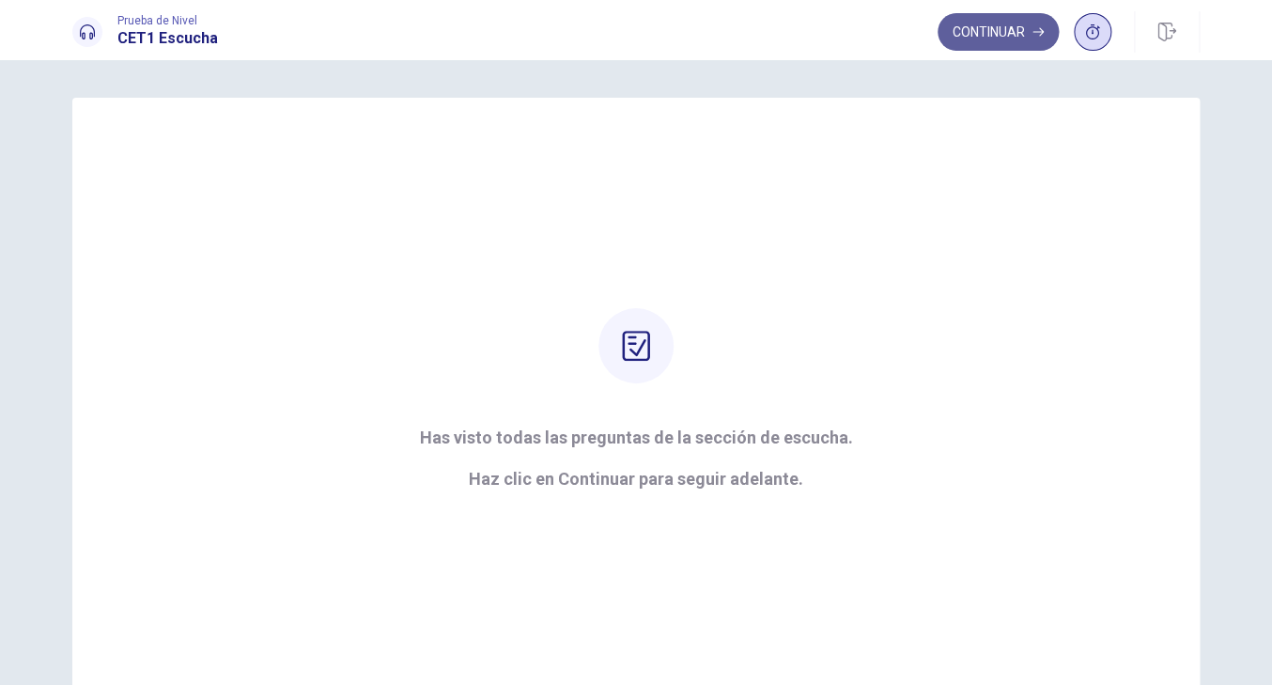
click at [990, 32] on button "Continuar" at bounding box center [998, 32] width 121 height 38
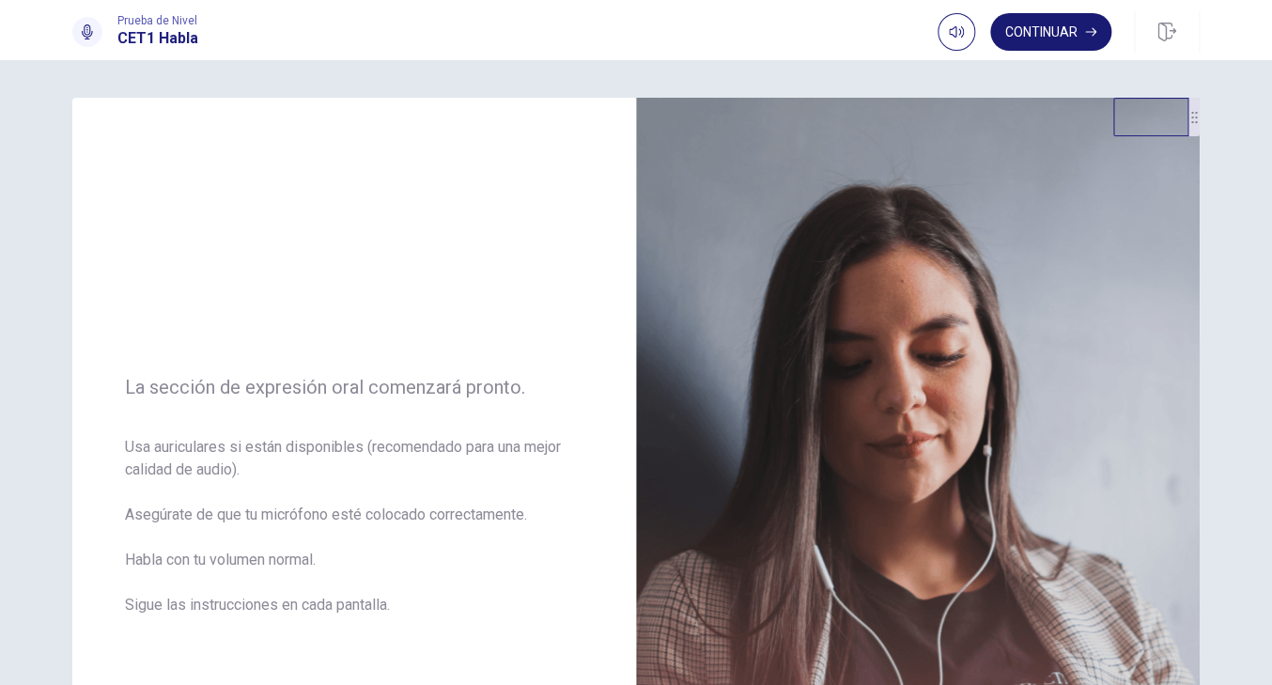
click at [1044, 29] on button "Continuar" at bounding box center [1050, 32] width 121 height 38
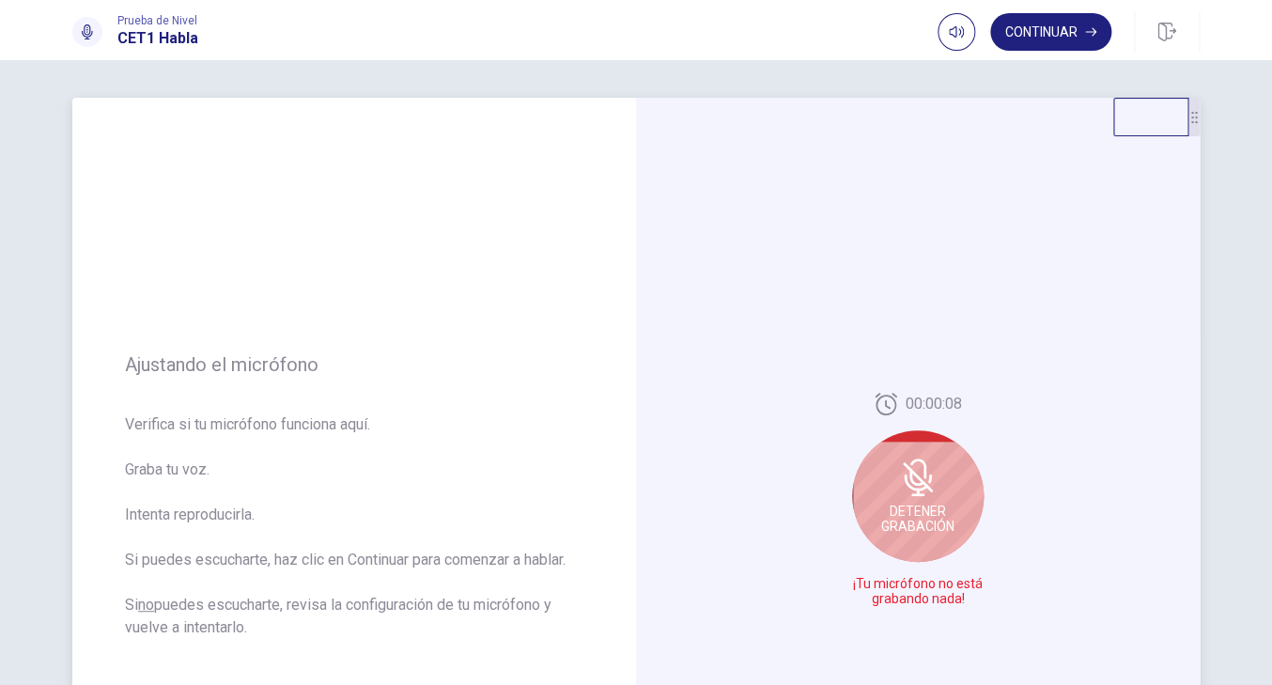
click at [920, 500] on div "Detener Grabación" at bounding box center [918, 496] width 132 height 132
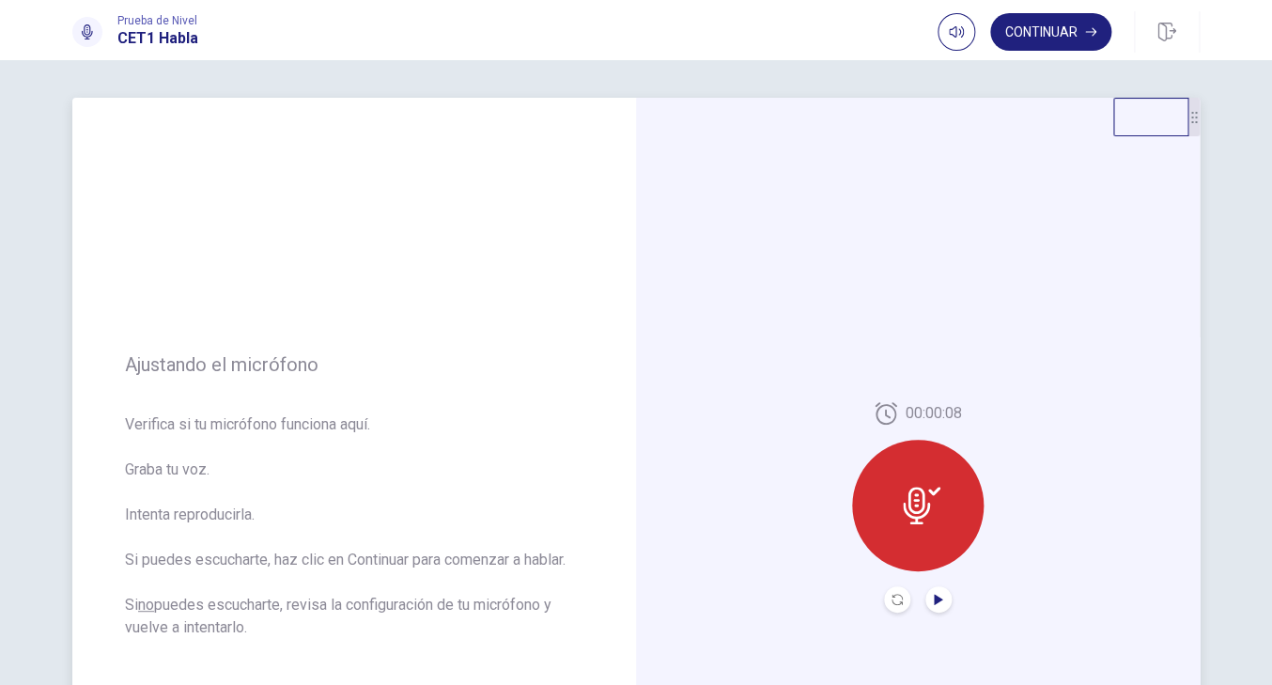
click at [944, 601] on icon "Play Audio" at bounding box center [938, 599] width 11 height 11
drag, startPoint x: 378, startPoint y: 563, endPoint x: 411, endPoint y: 670, distance: 112.1
click at [411, 671] on div "Ajustando el micrófono Verifica si tu micrófono funciona aquí. Graba tu voz. In…" at bounding box center [354, 507] width 564 height 819
click at [895, 608] on button "Record Again" at bounding box center [897, 599] width 26 height 26
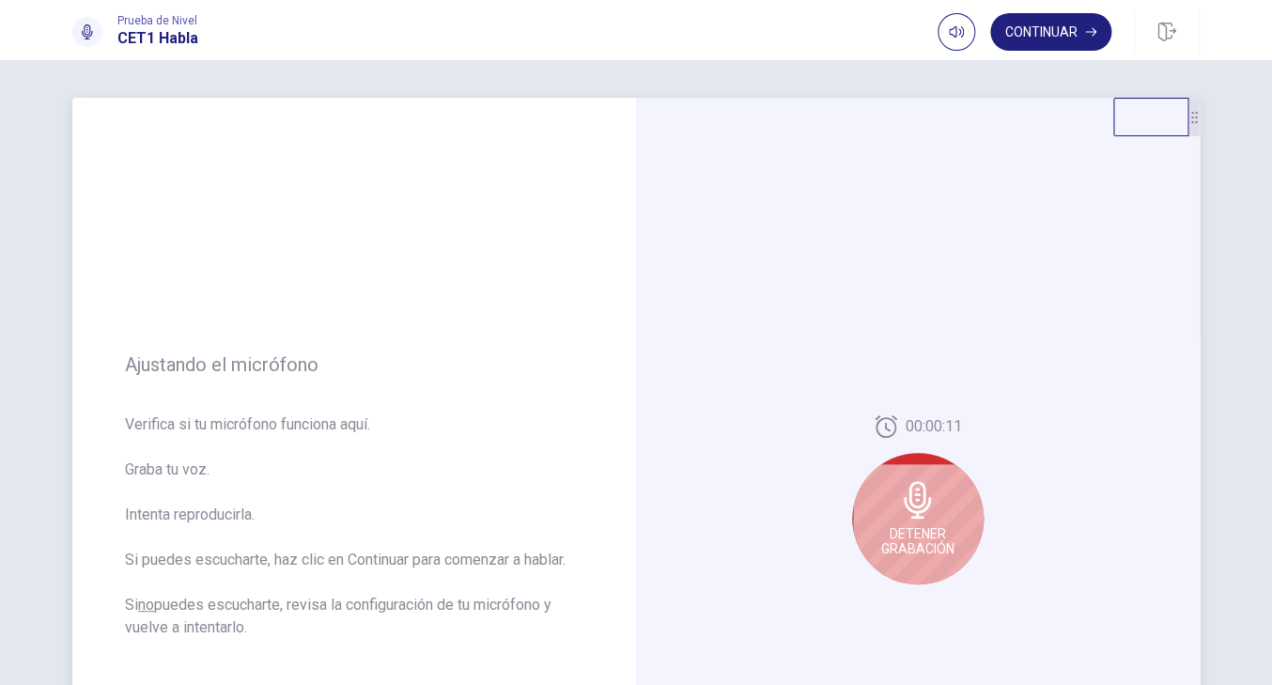
click at [926, 523] on div "Detener Grabación" at bounding box center [918, 519] width 132 height 132
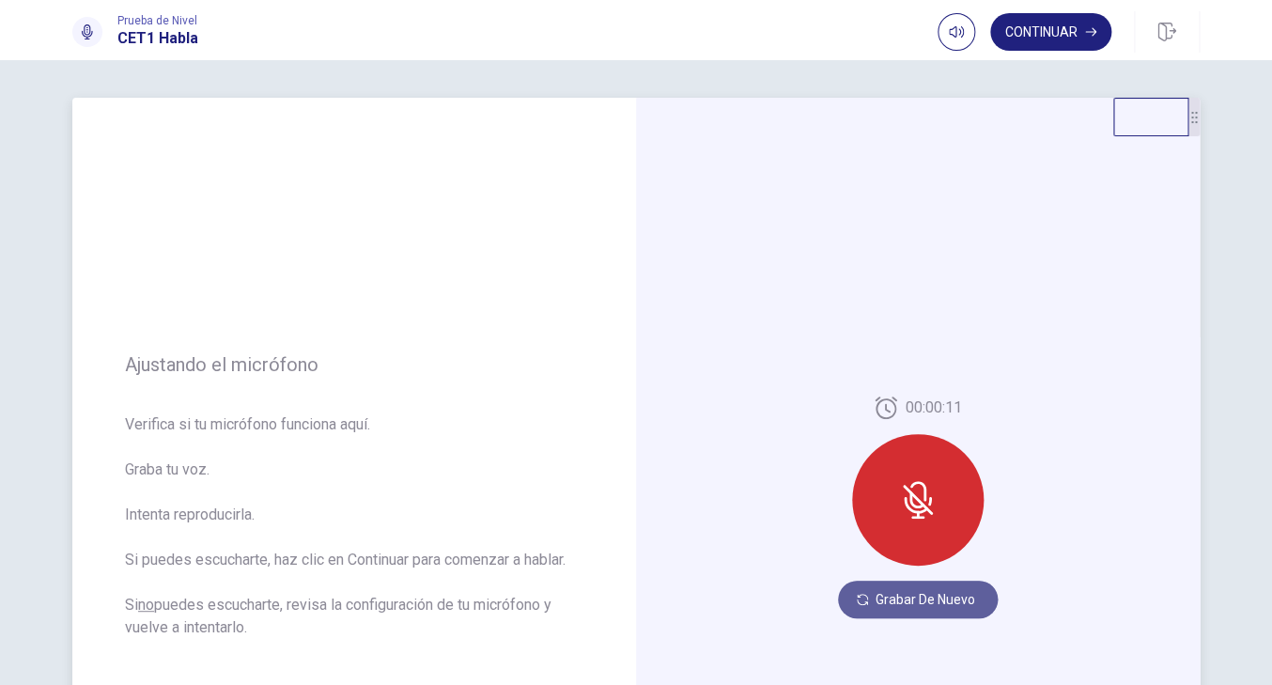
click at [925, 607] on button "Grabar de Nuevo" at bounding box center [918, 600] width 160 height 38
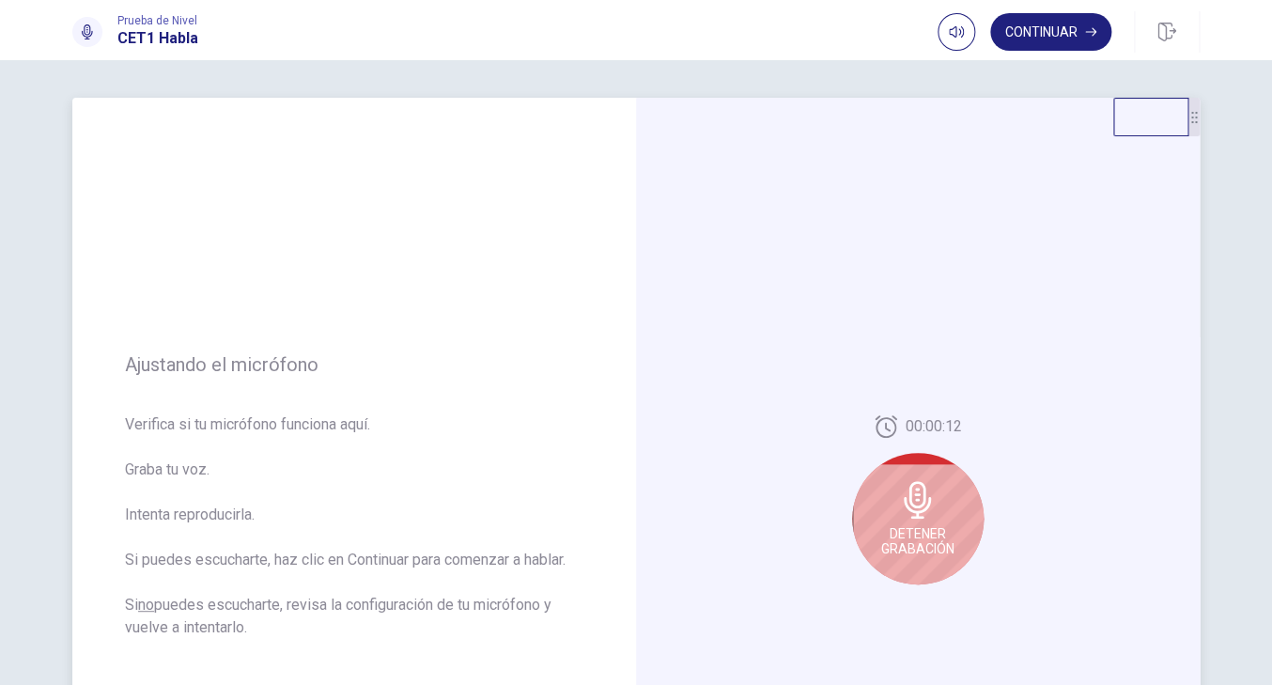
click at [942, 536] on span "Detener Grabación" at bounding box center [917, 541] width 73 height 30
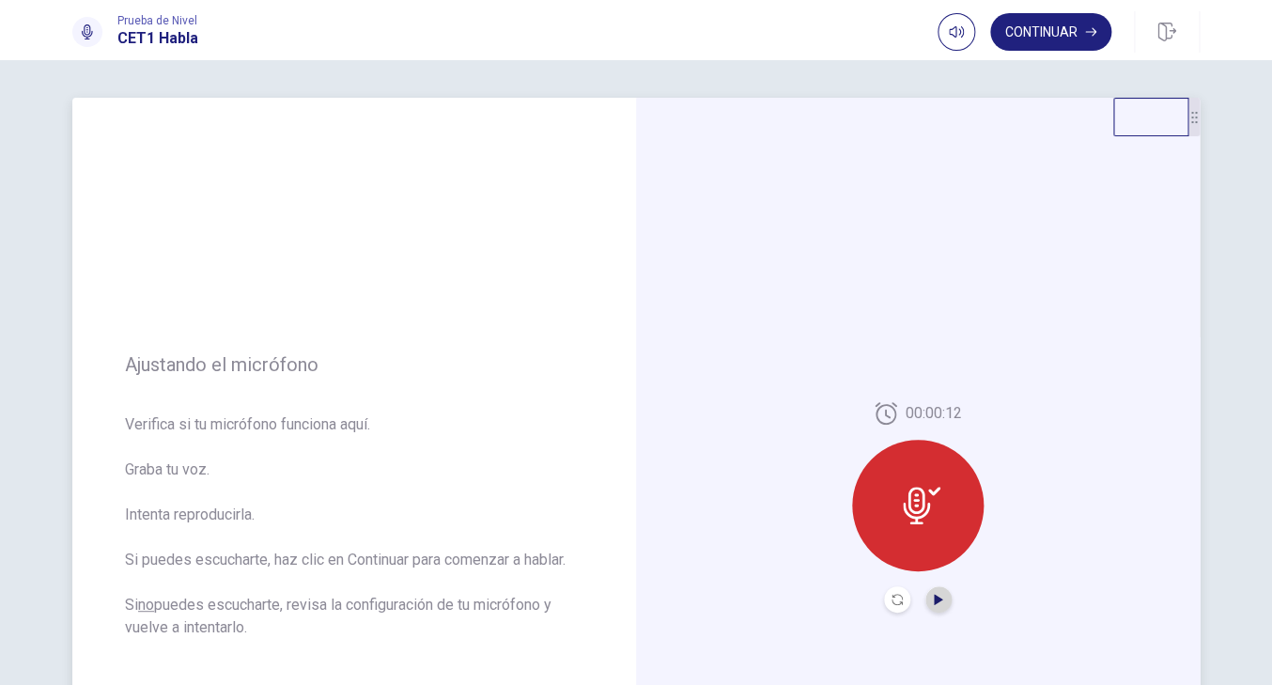
click at [937, 601] on icon "Play Audio" at bounding box center [938, 599] width 8 height 11
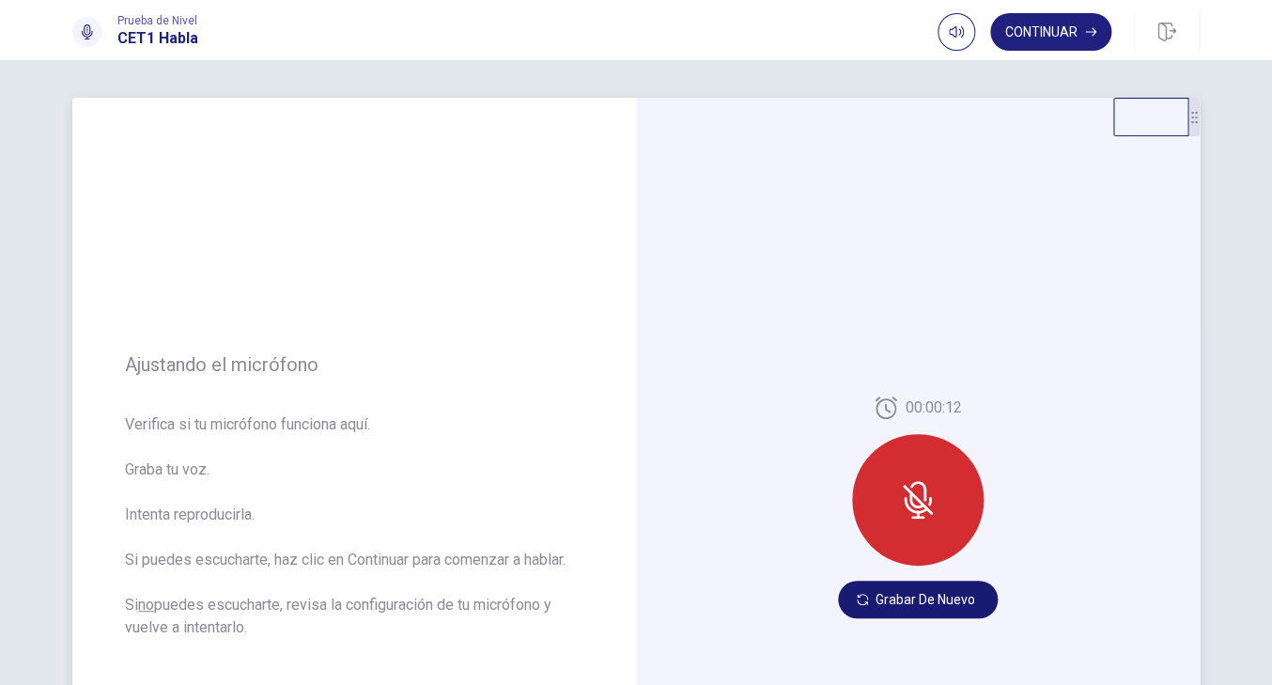
click at [881, 597] on button "Grabar de Nuevo" at bounding box center [918, 600] width 160 height 38
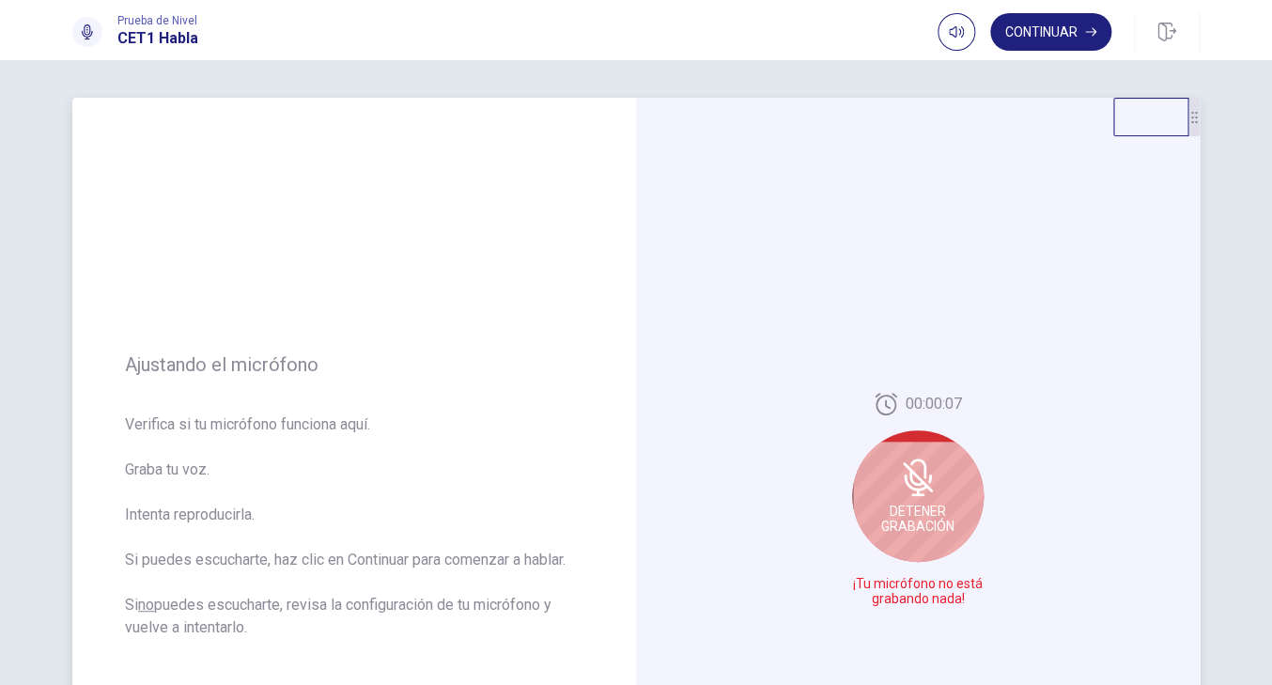
click at [934, 514] on span "Detener Grabación" at bounding box center [917, 519] width 73 height 30
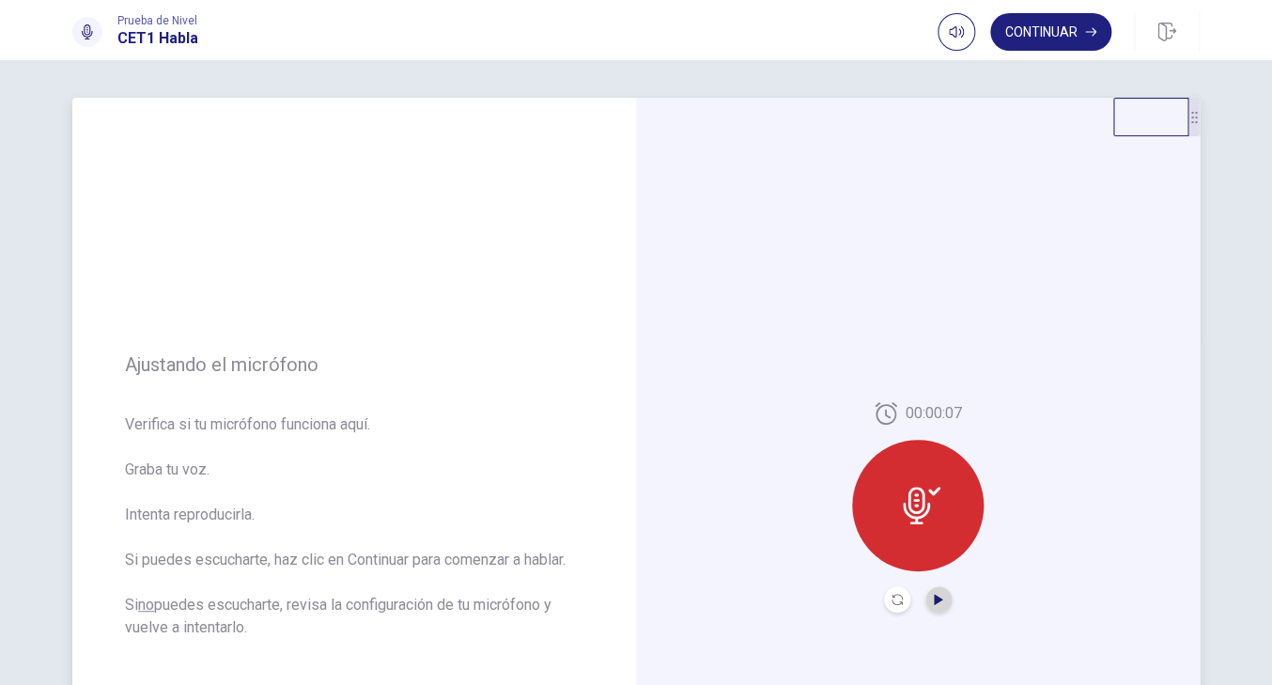
click at [935, 599] on icon "Play Audio" at bounding box center [938, 599] width 8 height 11
click at [894, 602] on icon "Record Again" at bounding box center [897, 599] width 11 height 11
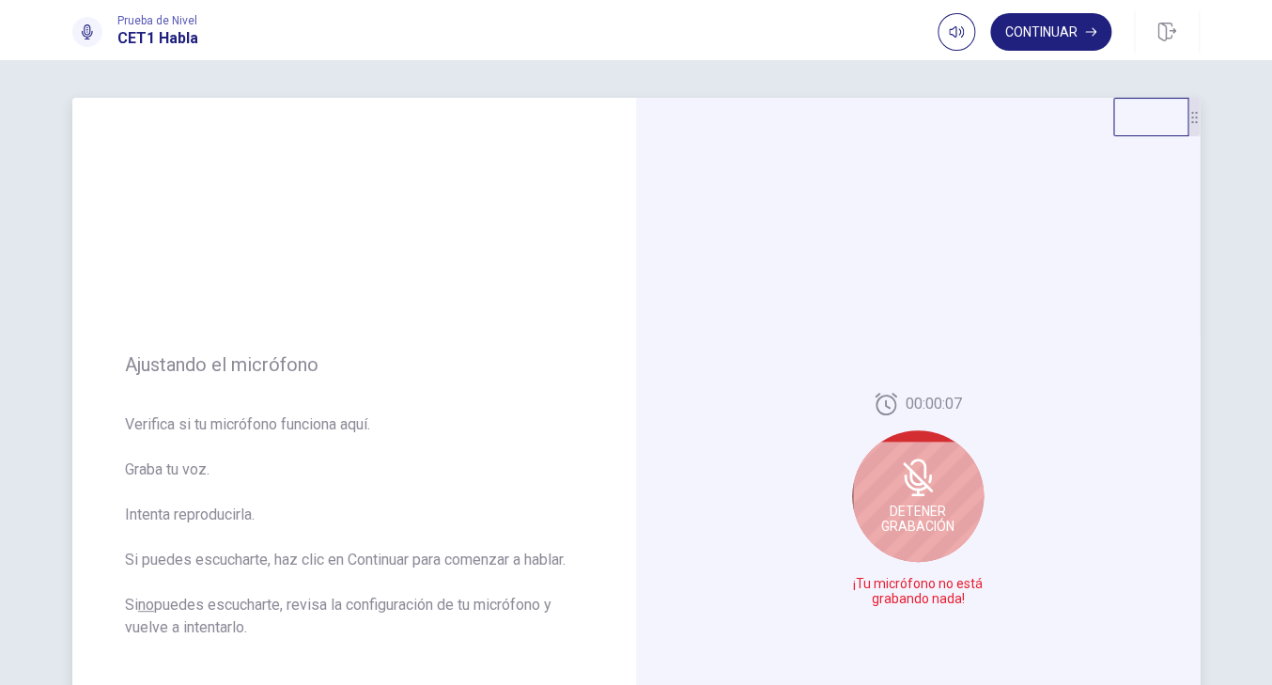
click at [936, 495] on icon at bounding box center [918, 478] width 38 height 38
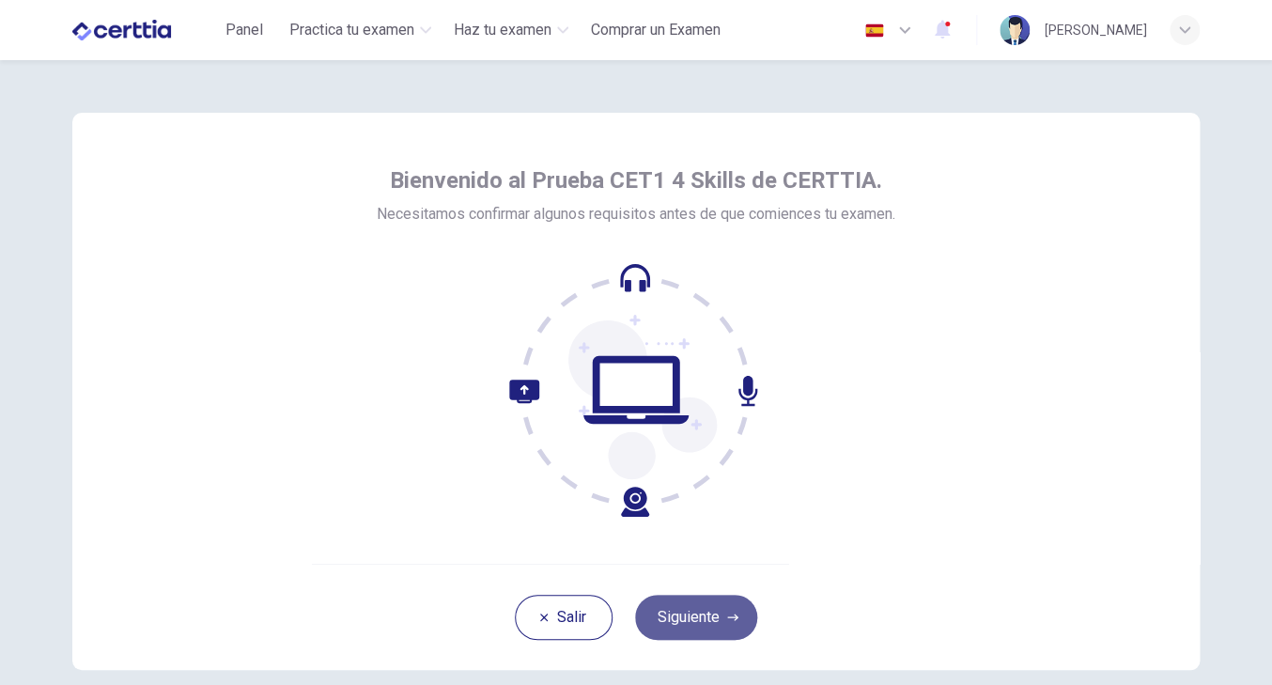
click at [705, 614] on button "Siguiente" at bounding box center [696, 617] width 122 height 45
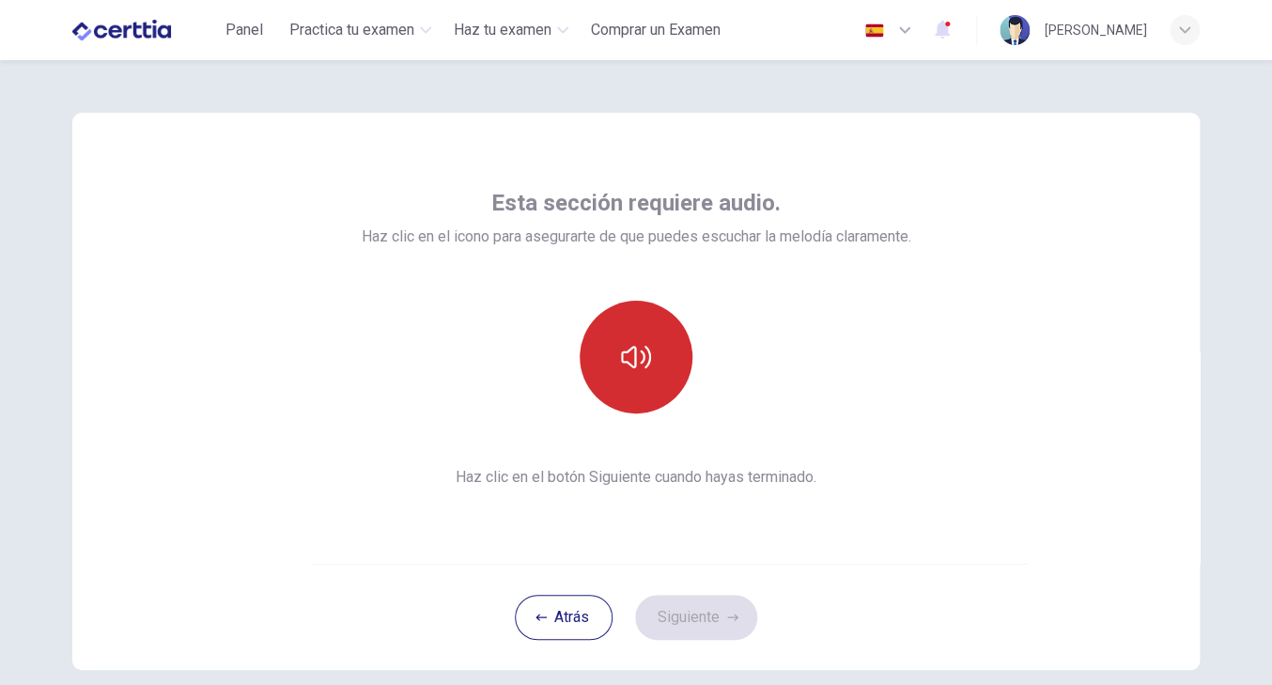
click at [648, 394] on button "button" at bounding box center [636, 357] width 113 height 113
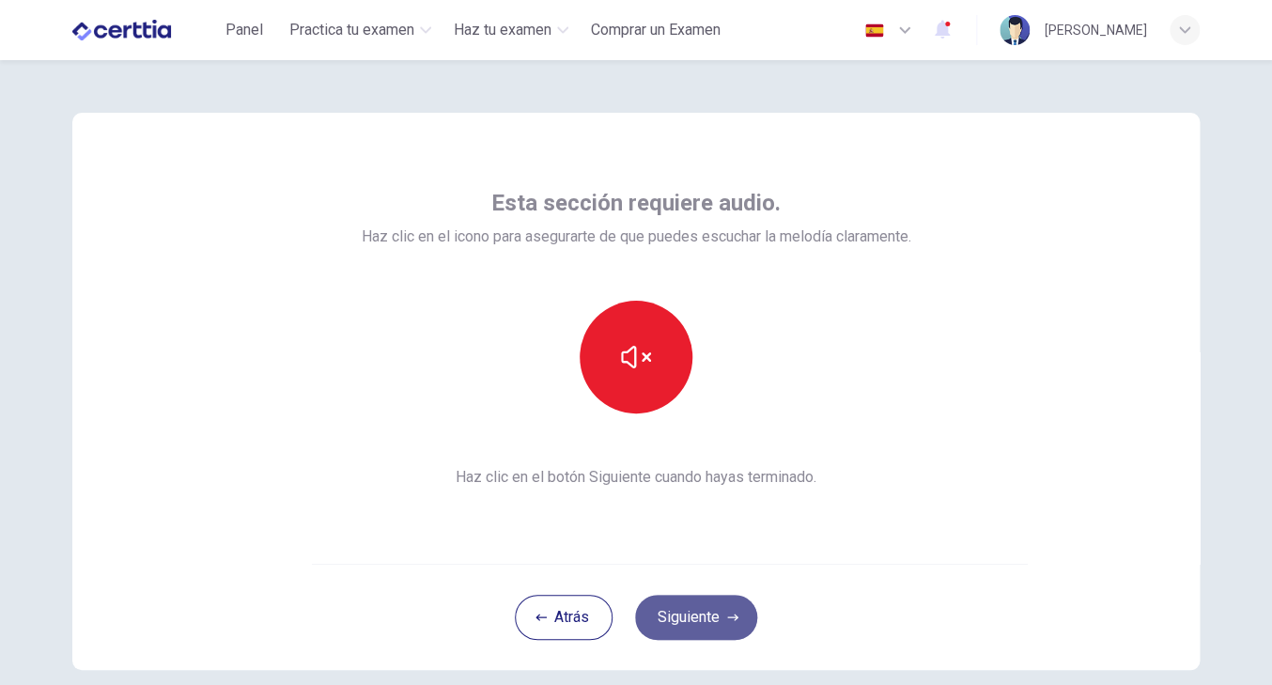
click at [684, 628] on button "Siguiente" at bounding box center [696, 617] width 122 height 45
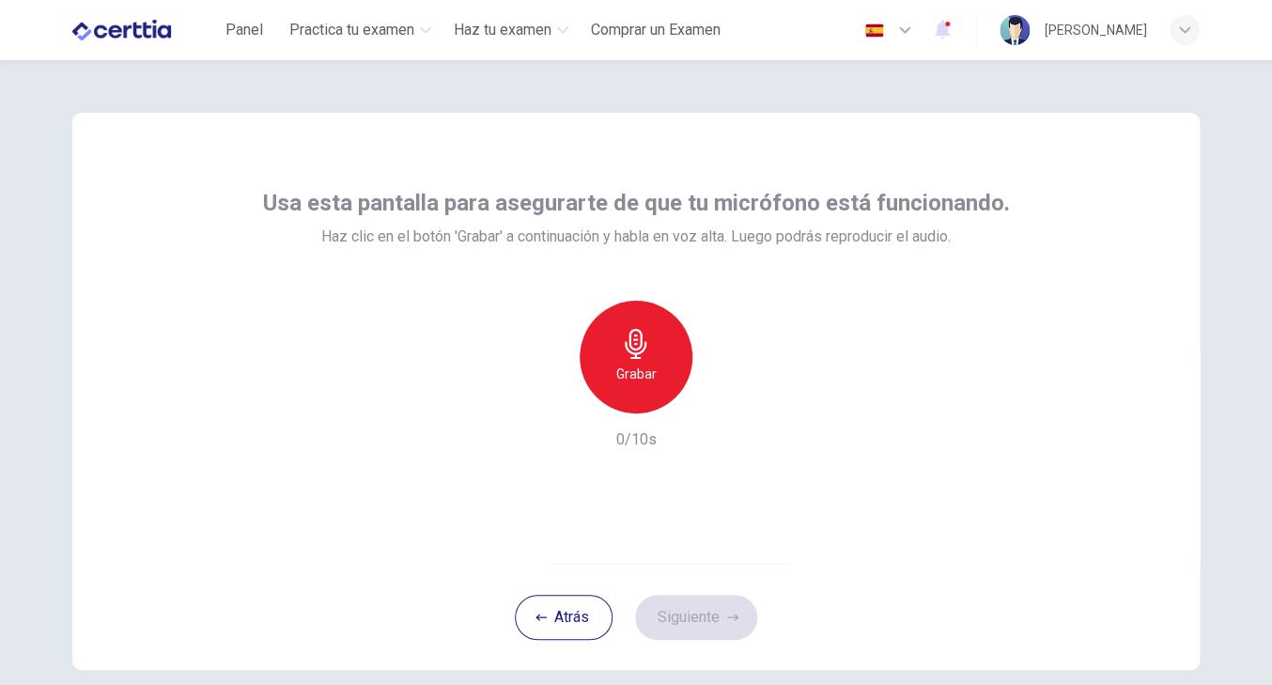
click at [624, 342] on icon "button" at bounding box center [636, 344] width 30 height 30
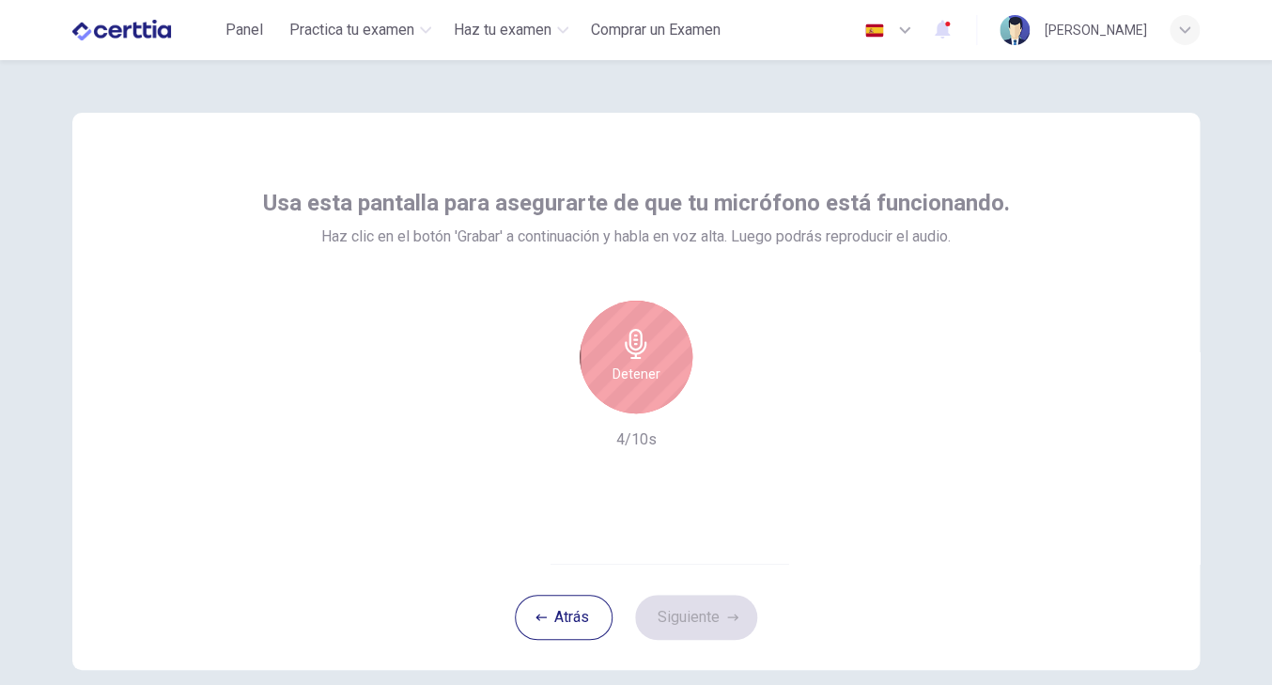
click at [648, 382] on h6 "Detener" at bounding box center [637, 374] width 48 height 23
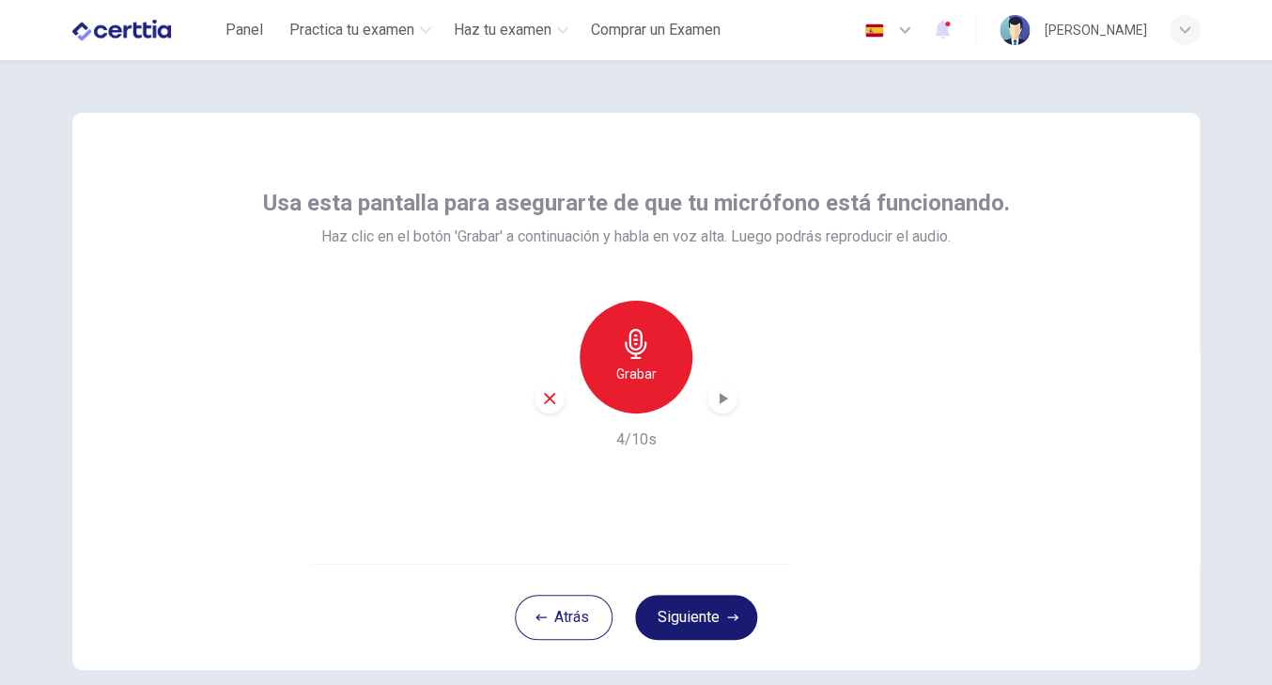
click at [678, 623] on button "Siguiente" at bounding box center [696, 617] width 122 height 45
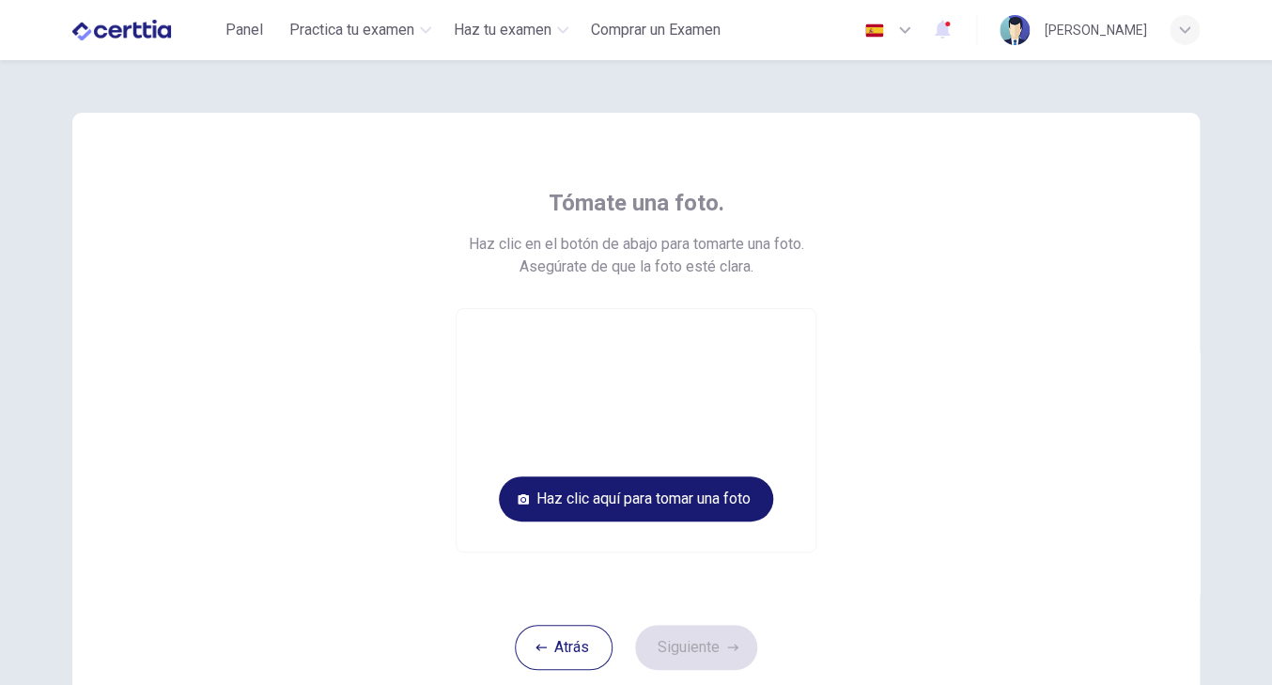
click at [632, 497] on button "Haz clic aquí para tomar una foto" at bounding box center [636, 498] width 274 height 45
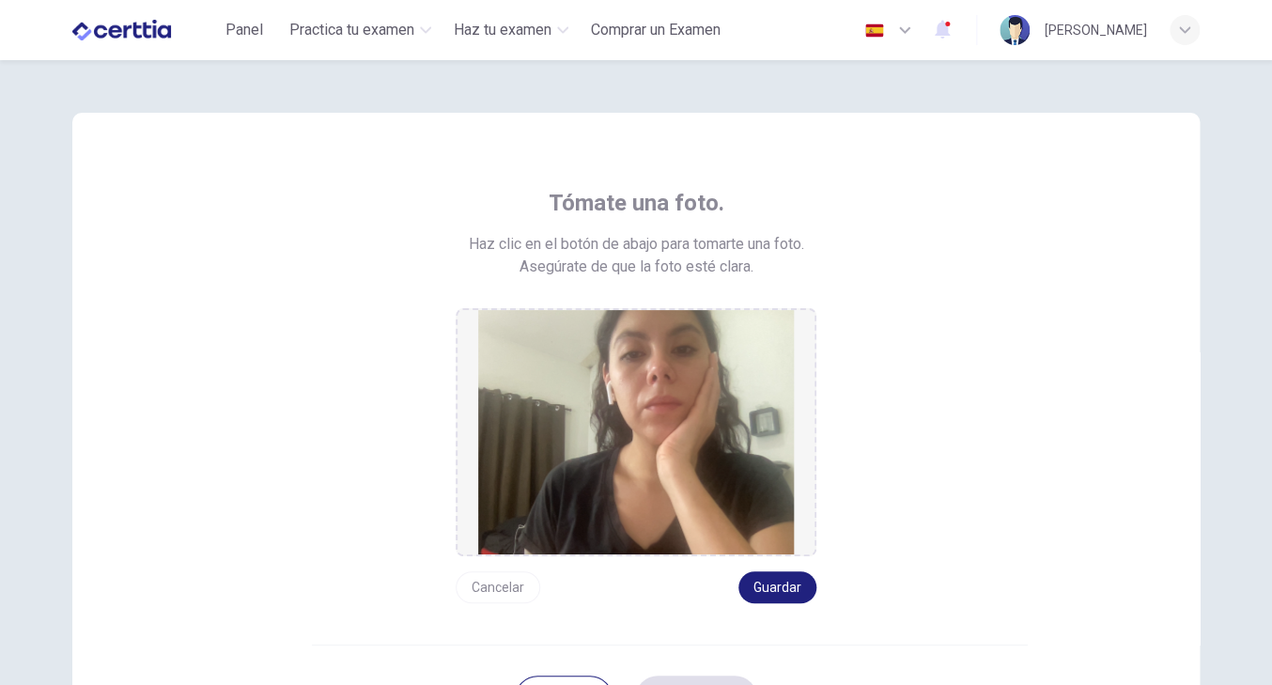
click at [507, 590] on button "Cancelar" at bounding box center [498, 587] width 85 height 32
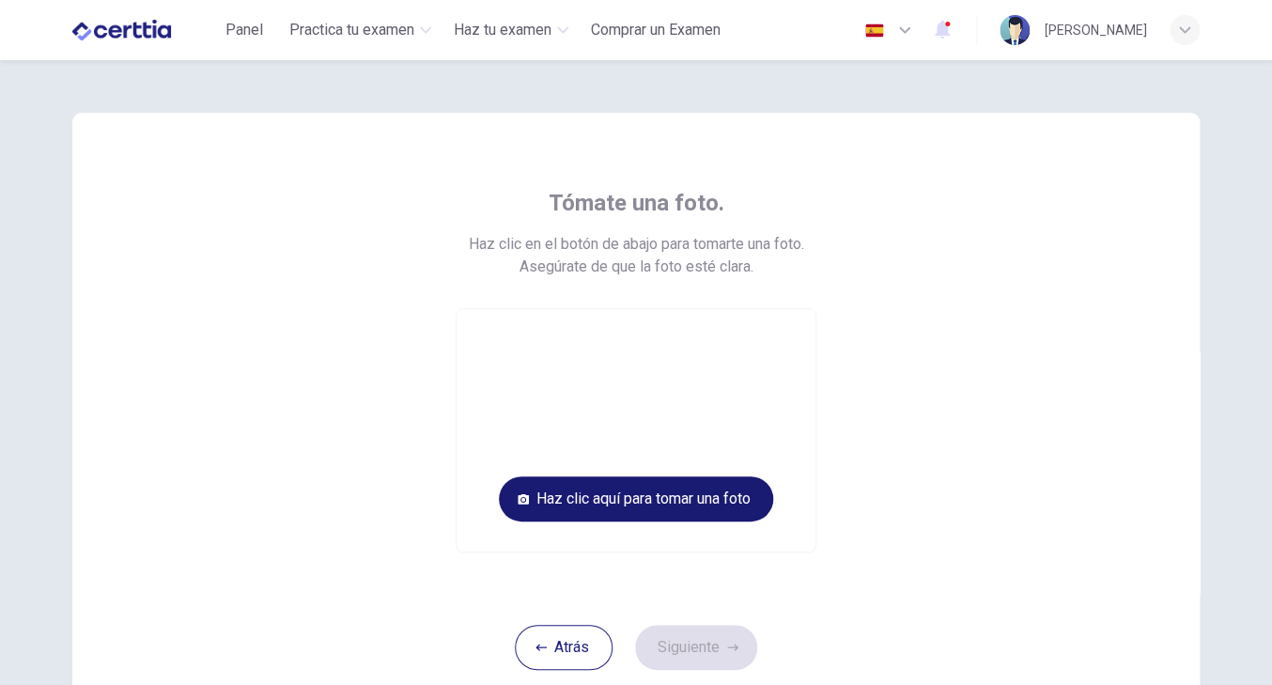
click at [707, 499] on button "Haz clic aquí para tomar una foto" at bounding box center [636, 498] width 274 height 45
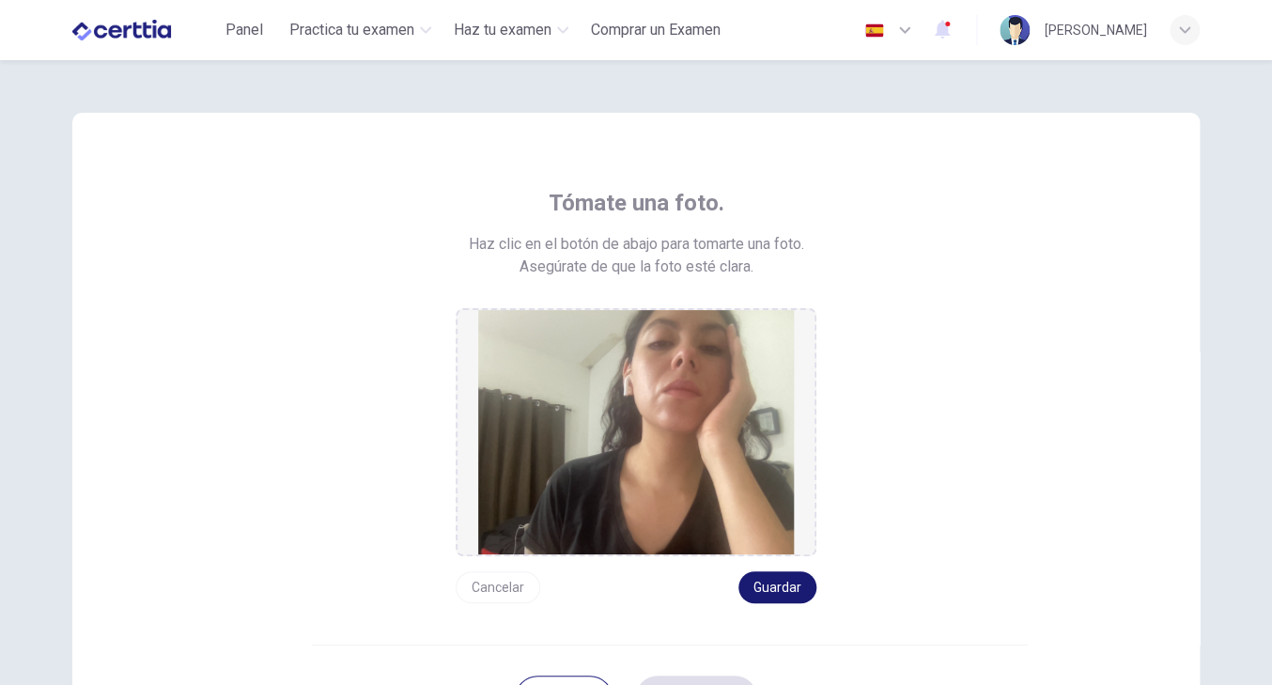
click at [780, 590] on button "Guardar" at bounding box center [778, 587] width 78 height 32
click at [710, 681] on button "Siguiente" at bounding box center [696, 698] width 122 height 45
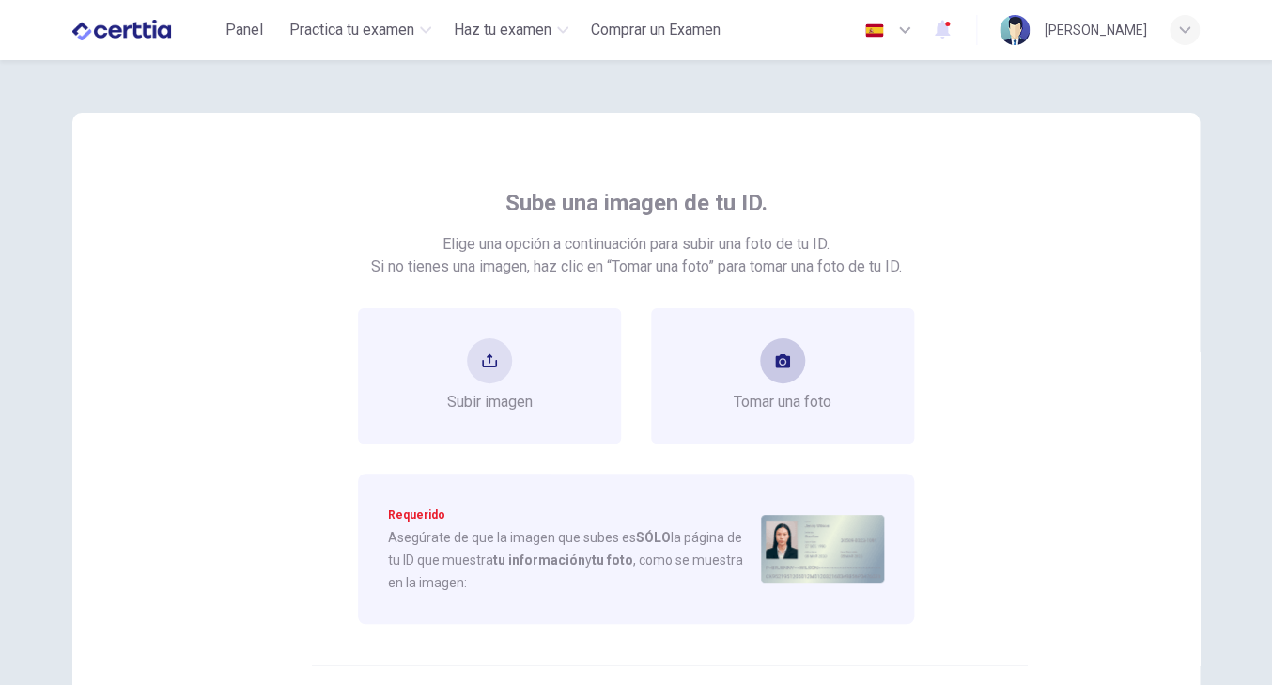
click at [777, 379] on button "take photo" at bounding box center [782, 360] width 45 height 45
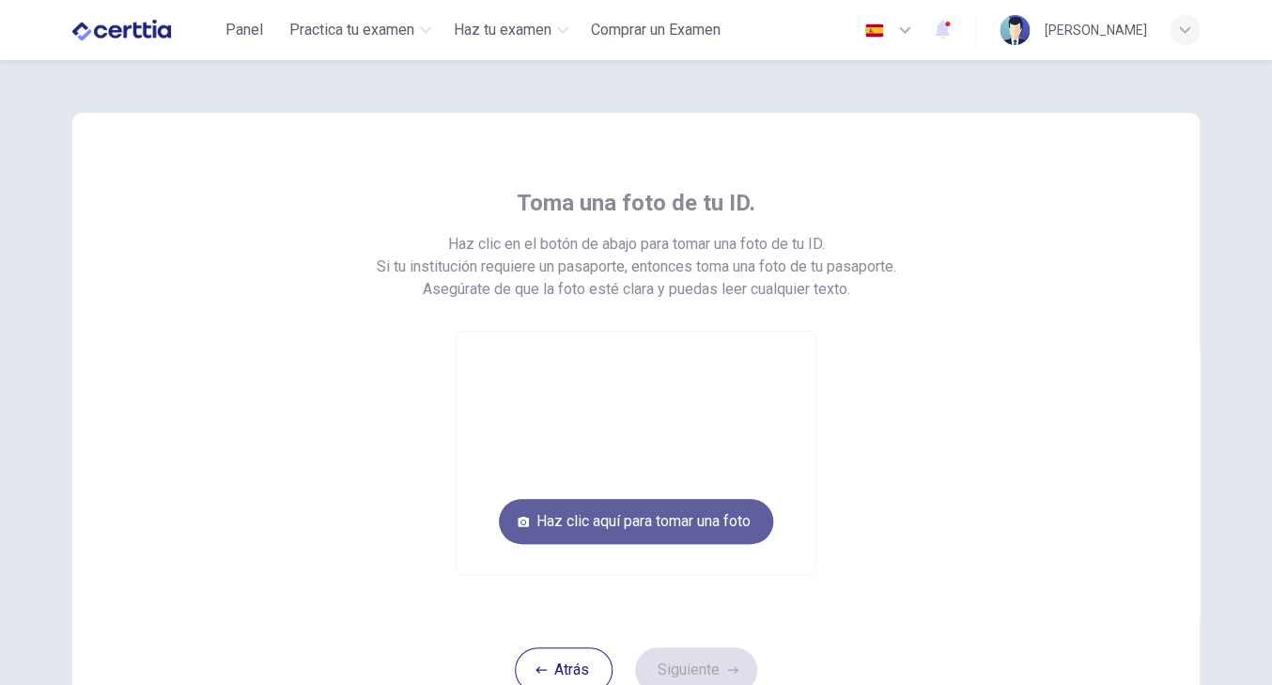
click at [710, 516] on button "Haz clic aquí para tomar una foto" at bounding box center [636, 521] width 274 height 45
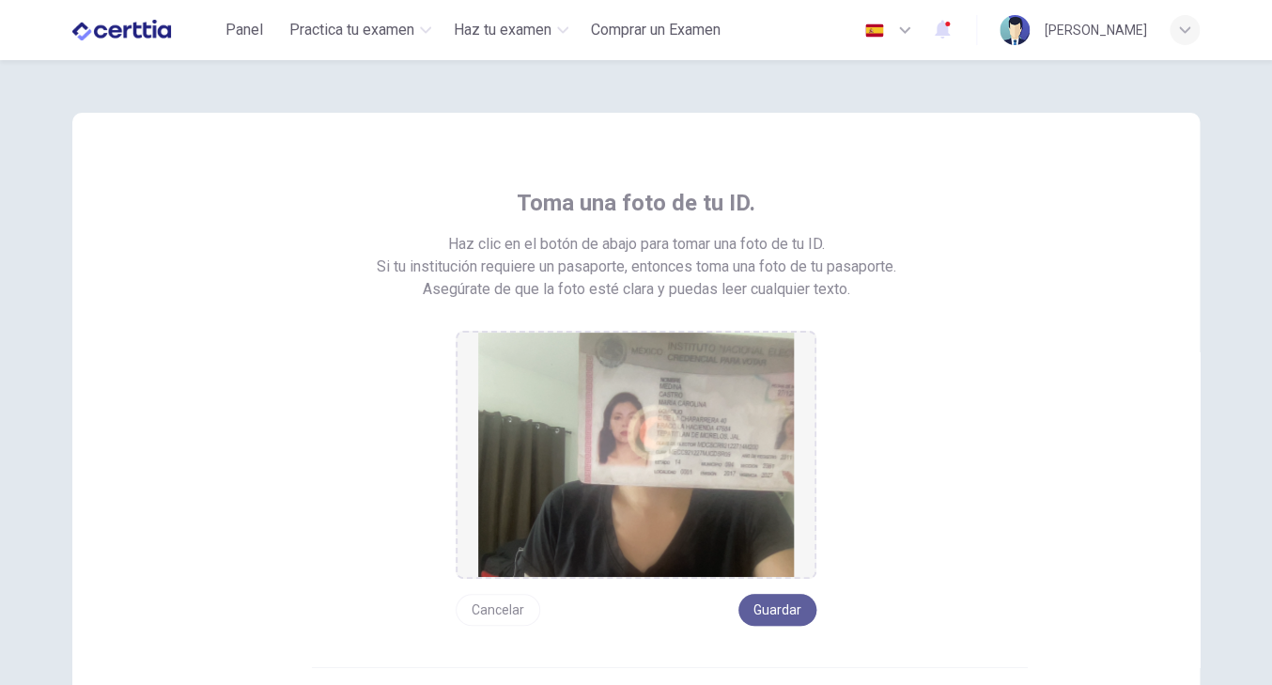
click at [788, 602] on button "Guardar" at bounding box center [778, 610] width 78 height 32
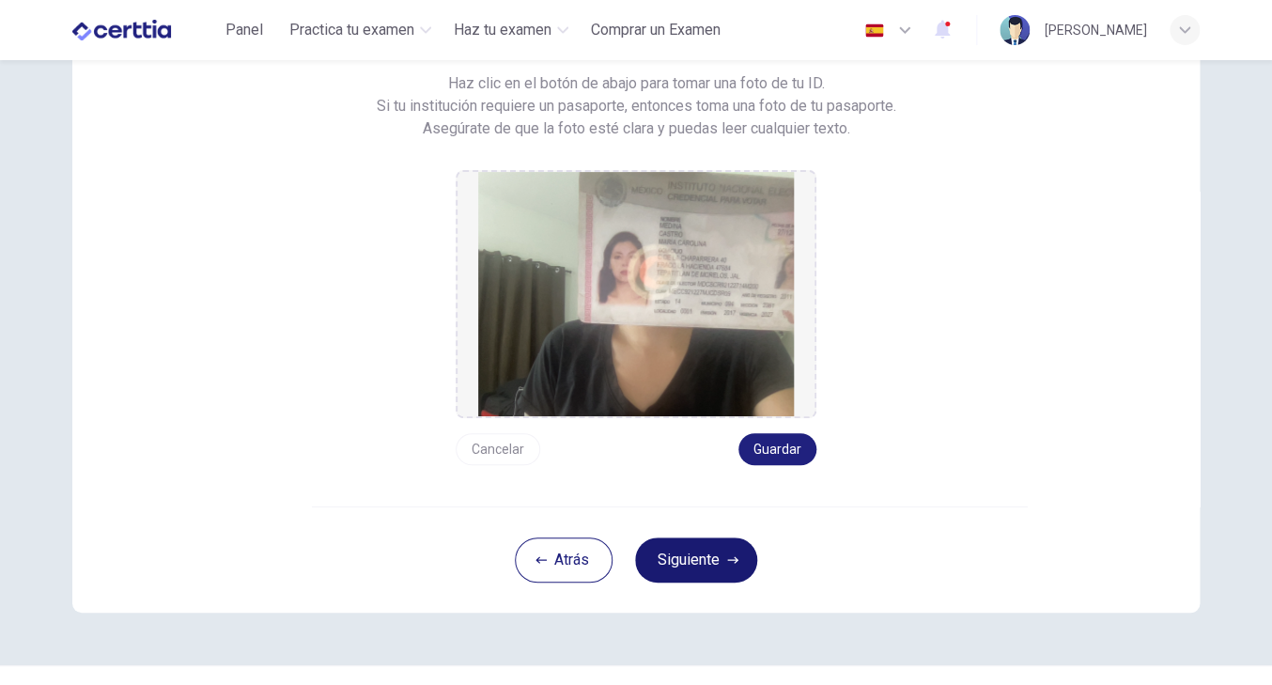
click at [741, 558] on button "Siguiente" at bounding box center [696, 560] width 122 height 45
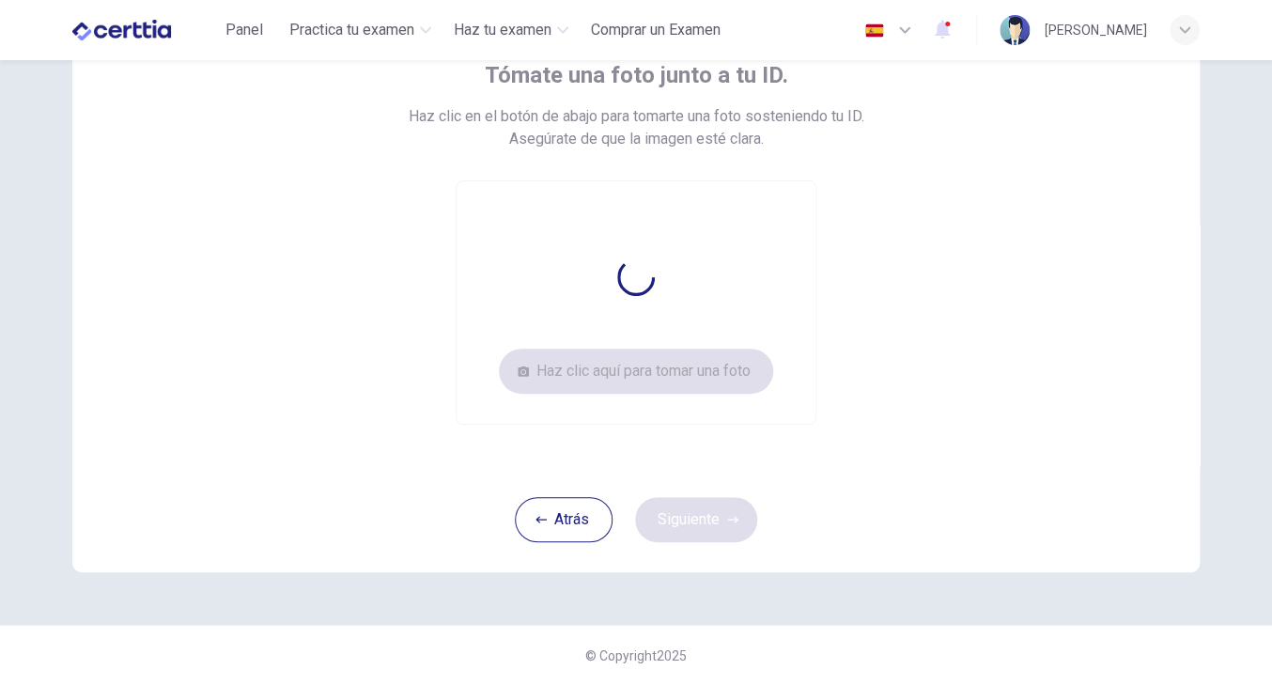
scroll to position [128, 0]
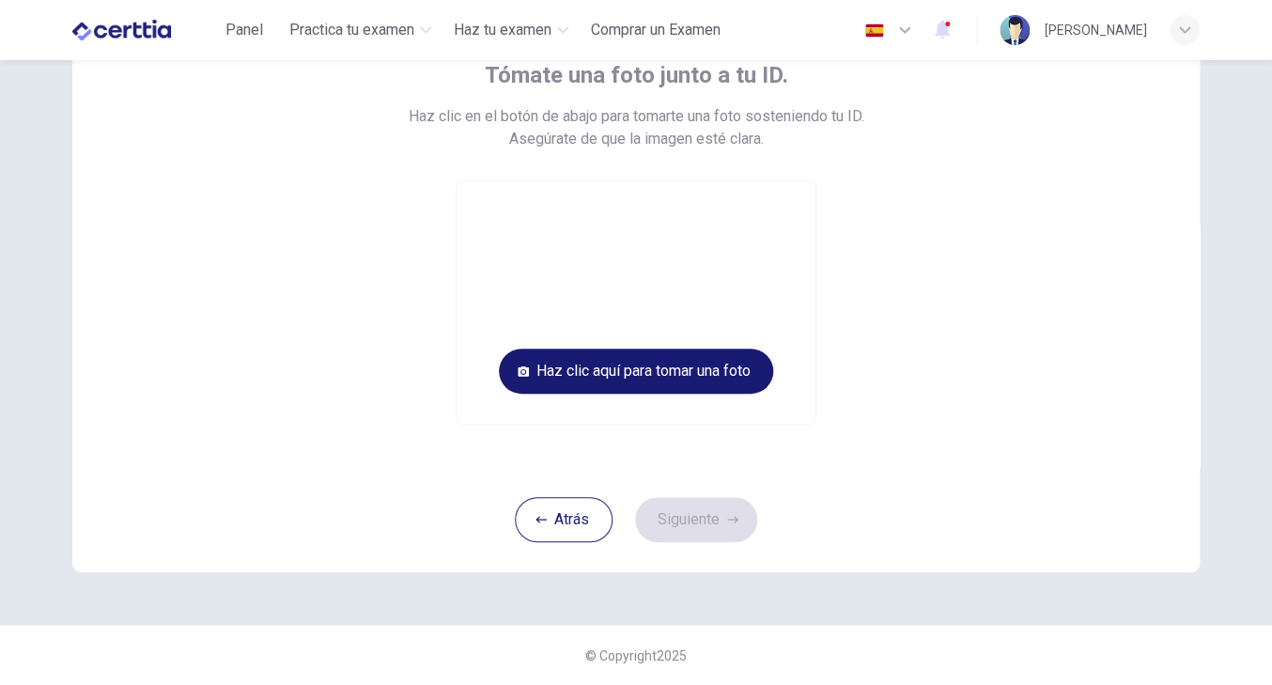
click at [654, 371] on button "Haz clic aquí para tomar una foto" at bounding box center [636, 371] width 274 height 45
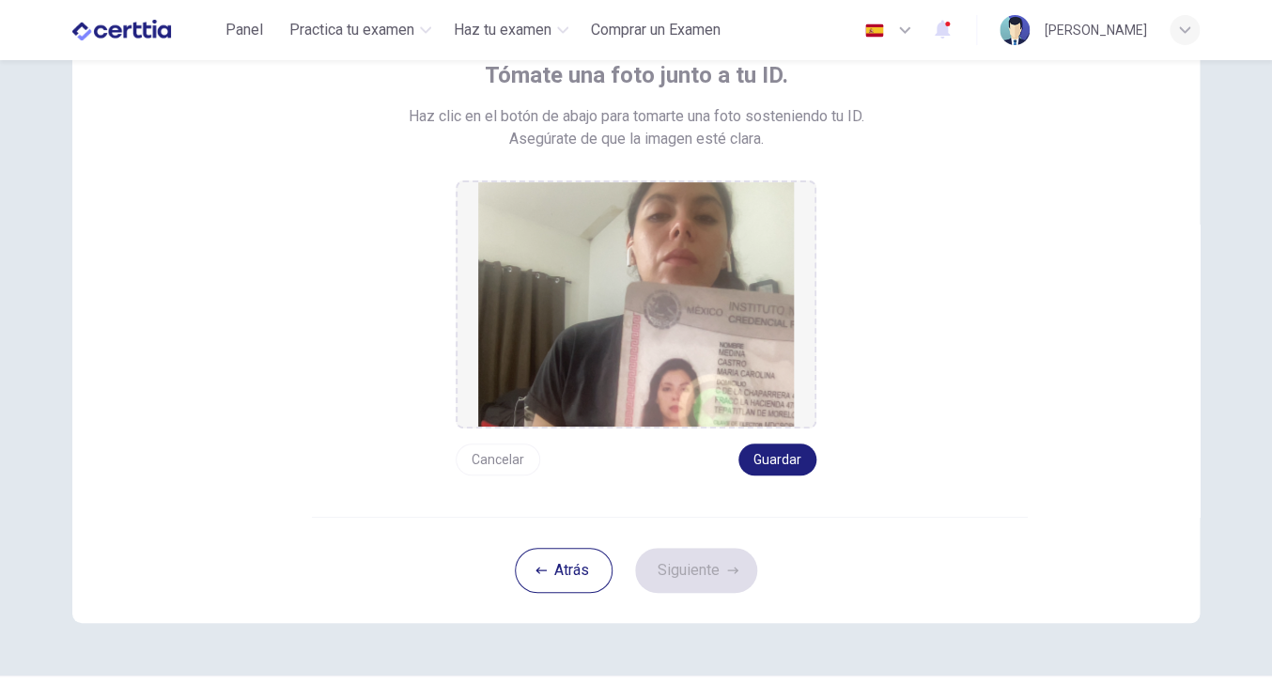
click at [509, 454] on button "Cancelar" at bounding box center [498, 460] width 85 height 32
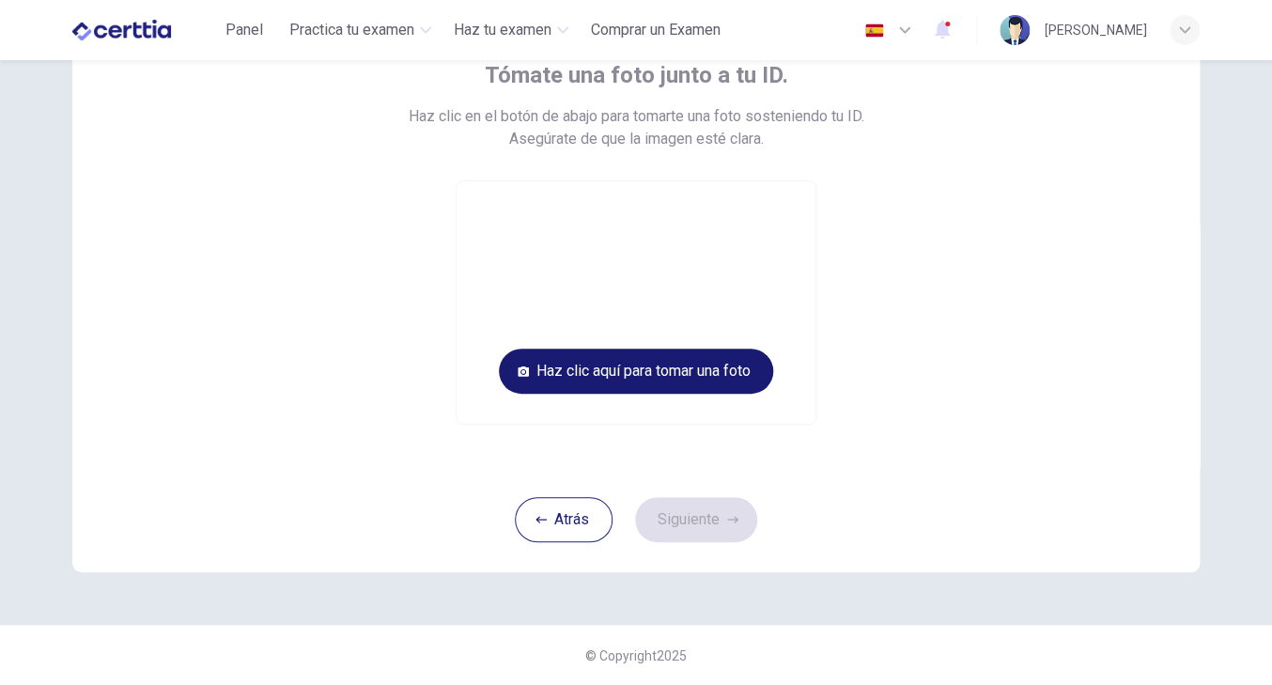
click at [593, 389] on button "Haz clic aquí para tomar una foto" at bounding box center [636, 371] width 274 height 45
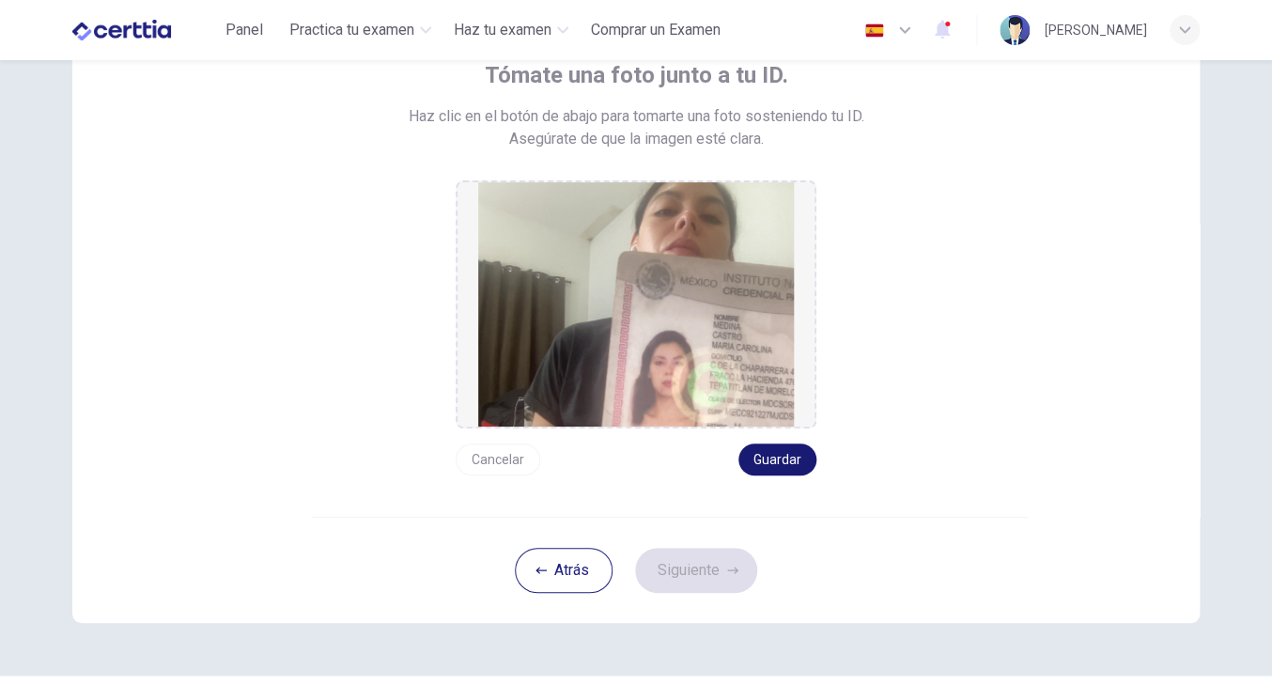
click at [778, 460] on button "Guardar" at bounding box center [778, 460] width 78 height 32
click at [722, 581] on button "Siguiente" at bounding box center [696, 570] width 122 height 45
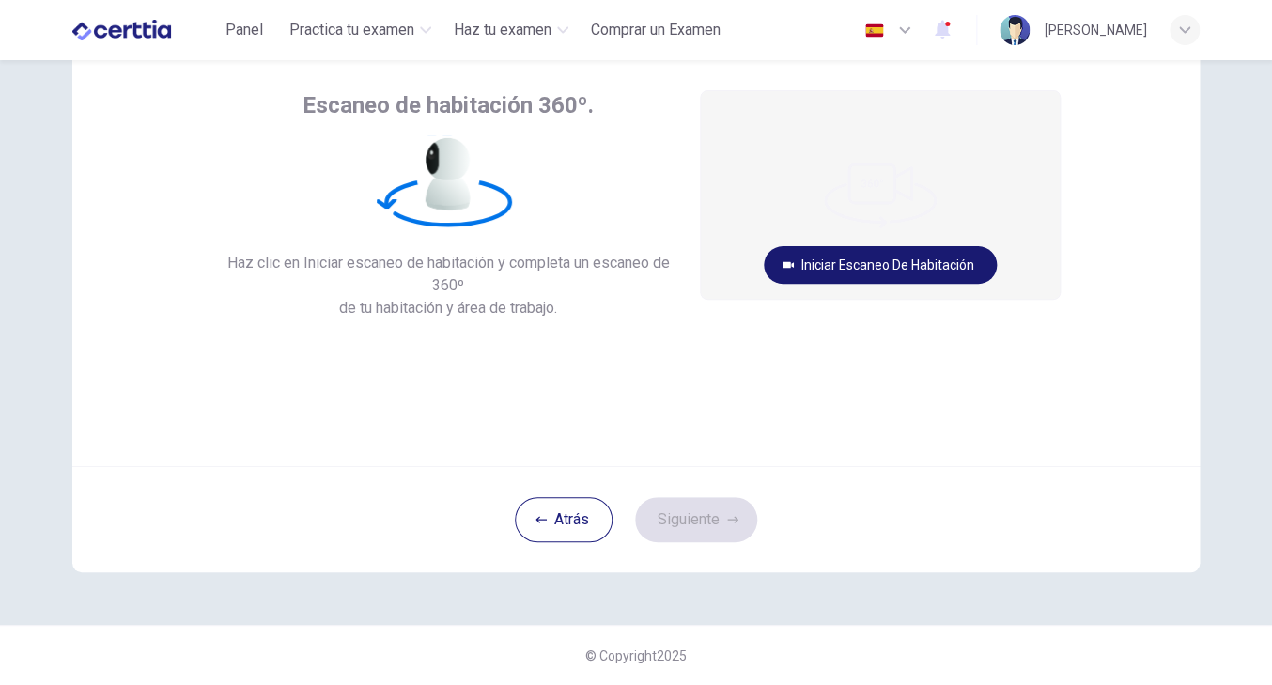
click at [855, 267] on button "Iniciar escaneo de habitación" at bounding box center [880, 265] width 233 height 38
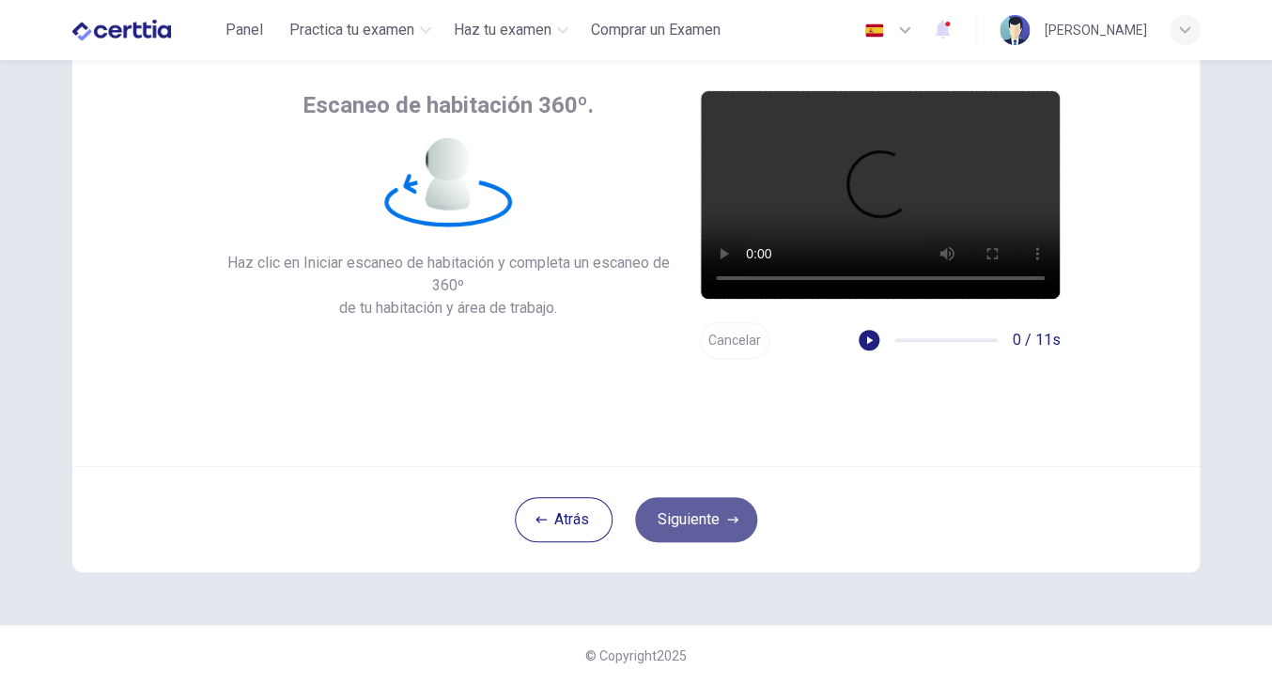
click at [717, 521] on button "Siguiente" at bounding box center [696, 519] width 122 height 45
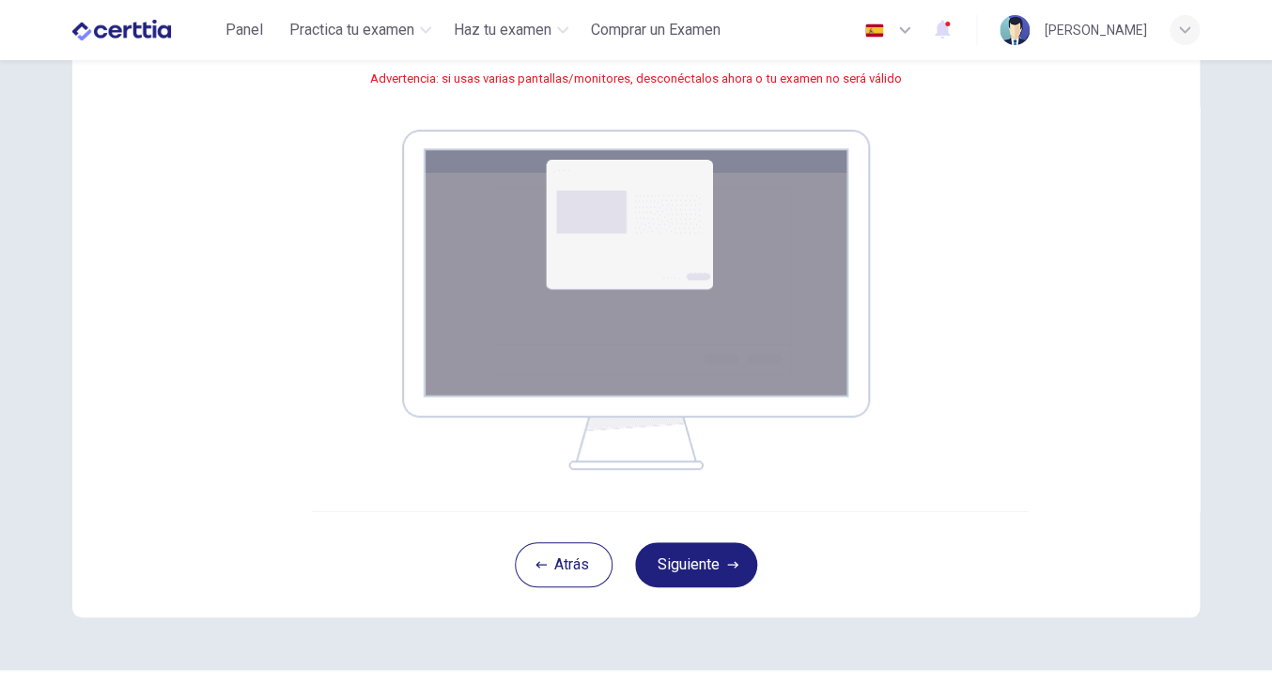
scroll to position [291, 0]
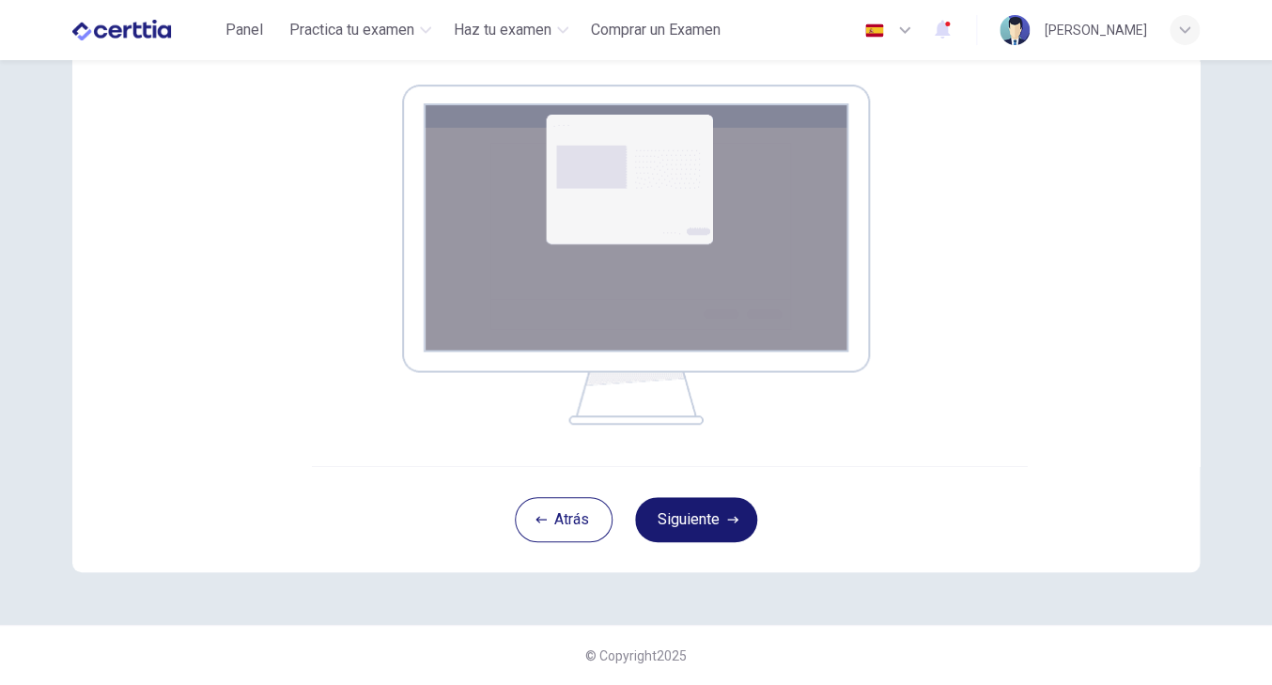
click at [717, 528] on button "Siguiente" at bounding box center [696, 519] width 122 height 45
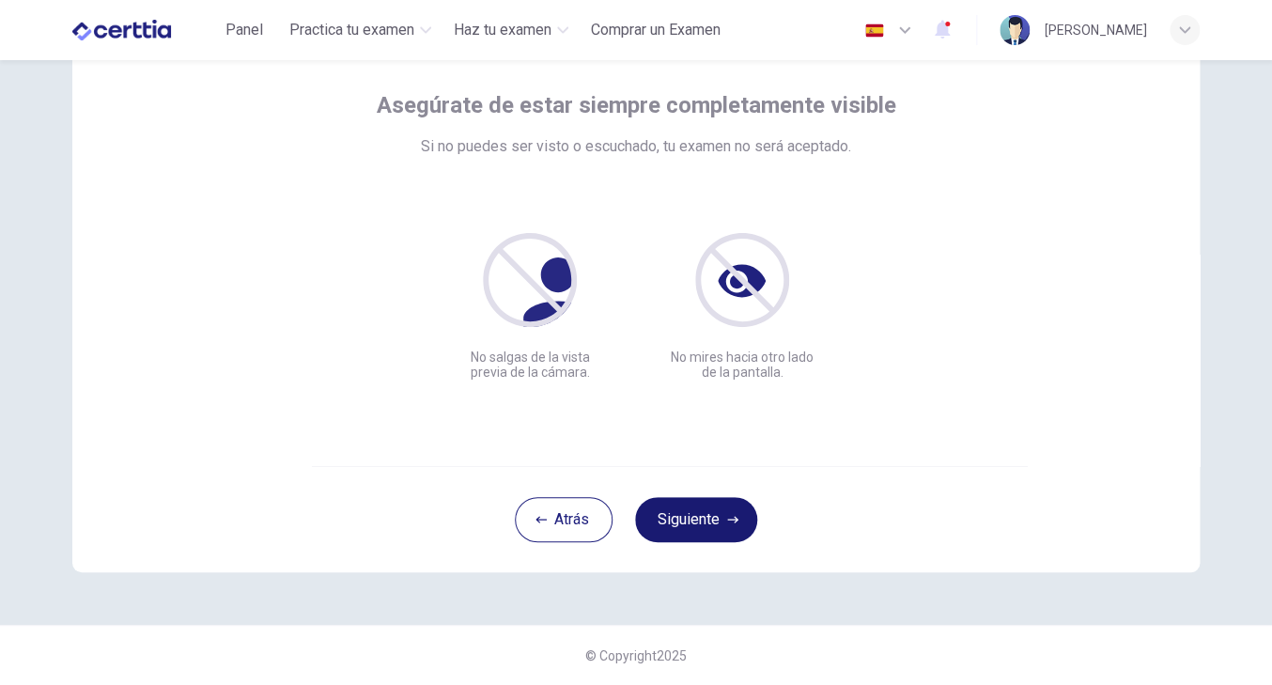
click at [705, 524] on button "Siguiente" at bounding box center [696, 519] width 122 height 45
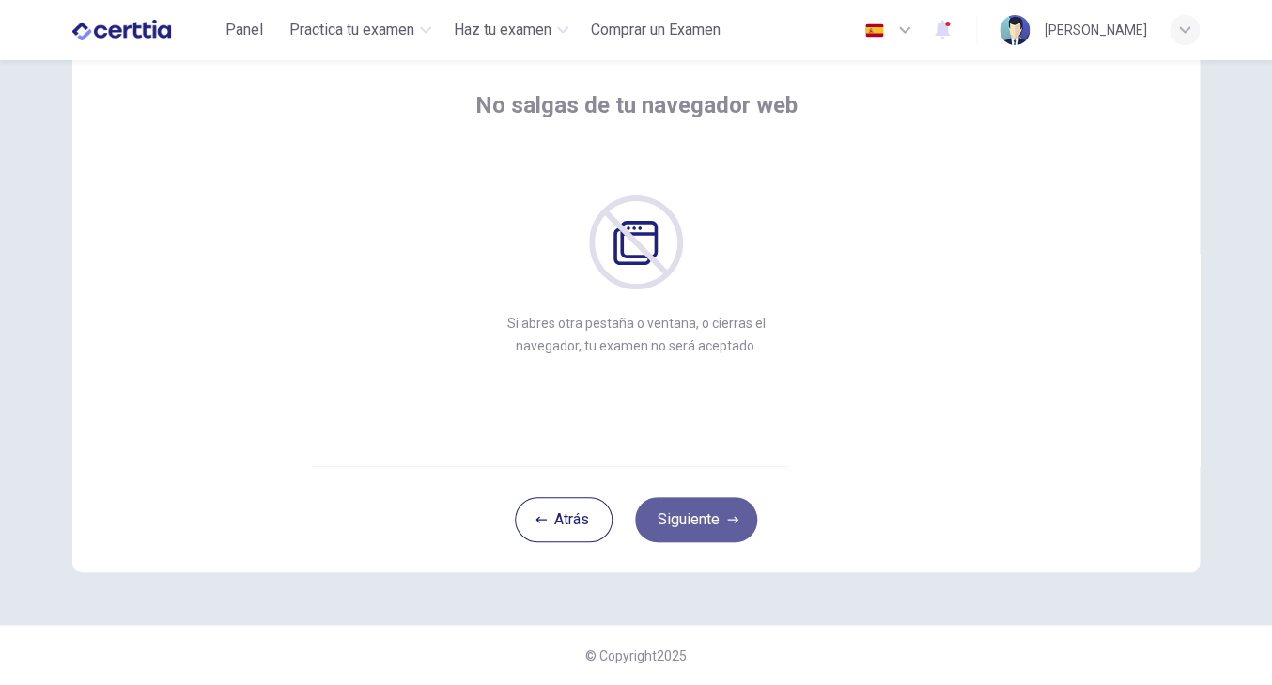
click at [695, 520] on button "Siguiente" at bounding box center [696, 519] width 122 height 45
click at [686, 528] on button "Siguiente" at bounding box center [696, 519] width 122 height 45
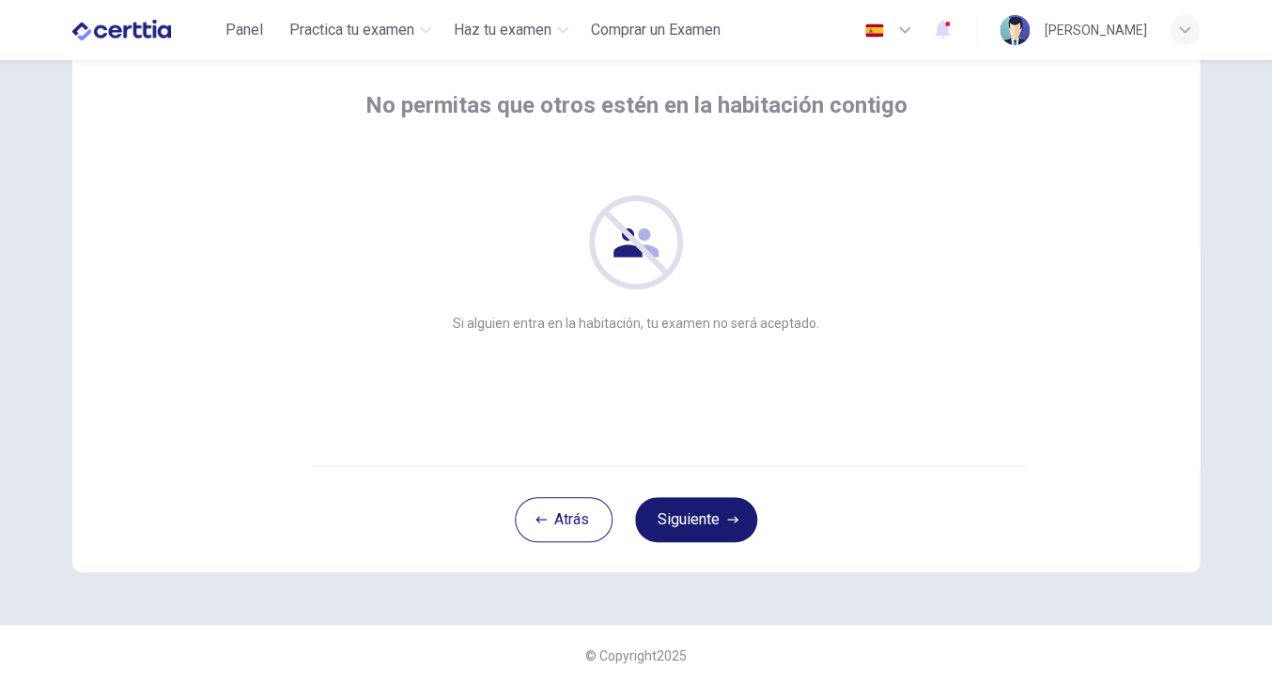
click at [702, 507] on button "Siguiente" at bounding box center [696, 519] width 122 height 45
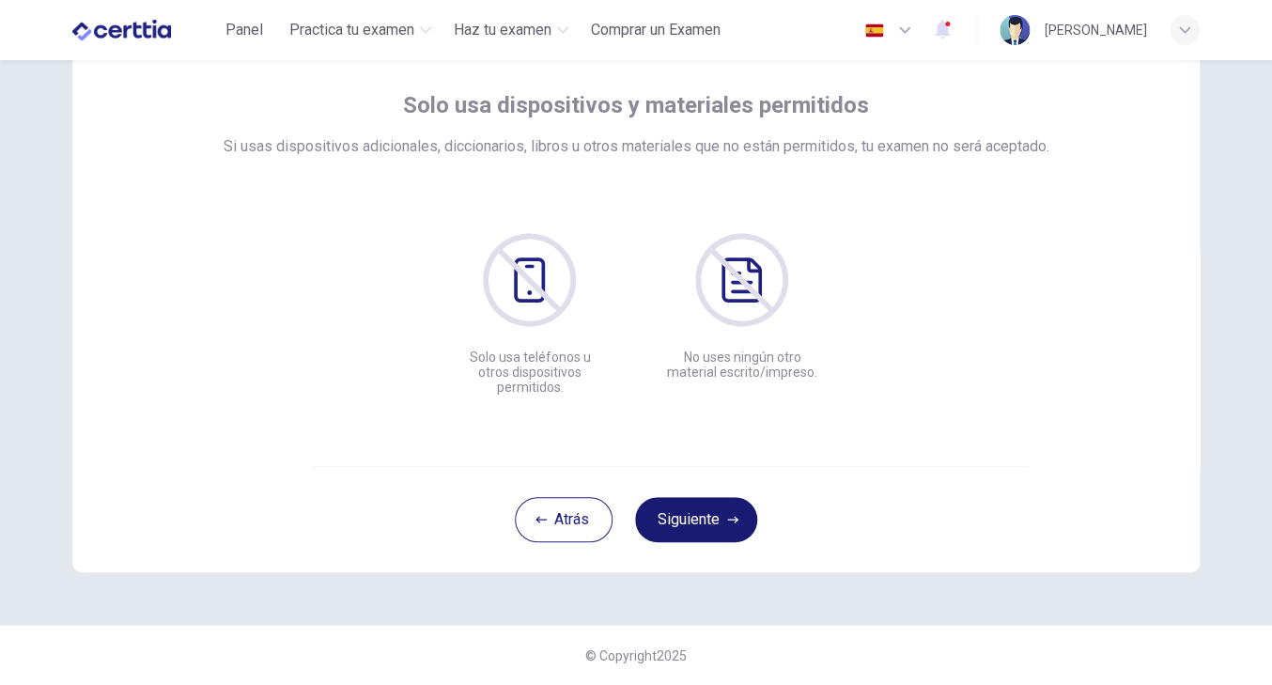
click at [708, 504] on button "Siguiente" at bounding box center [696, 519] width 122 height 45
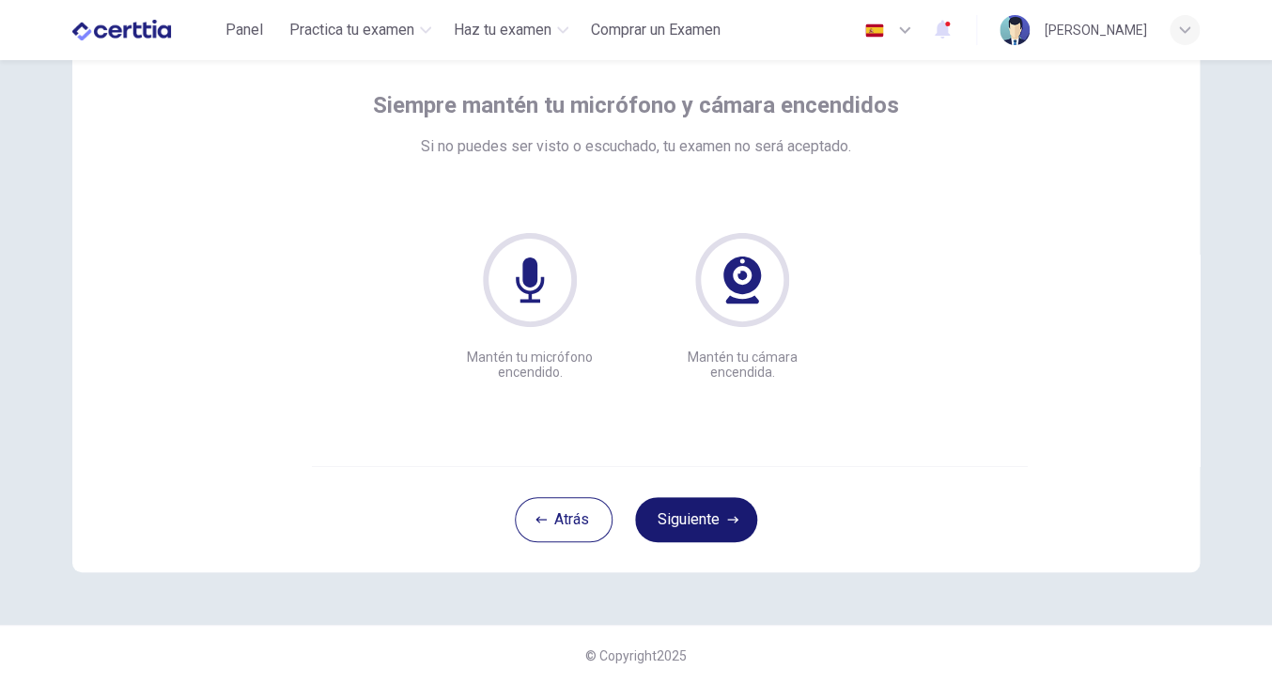
click at [695, 499] on button "Siguiente" at bounding box center [696, 519] width 122 height 45
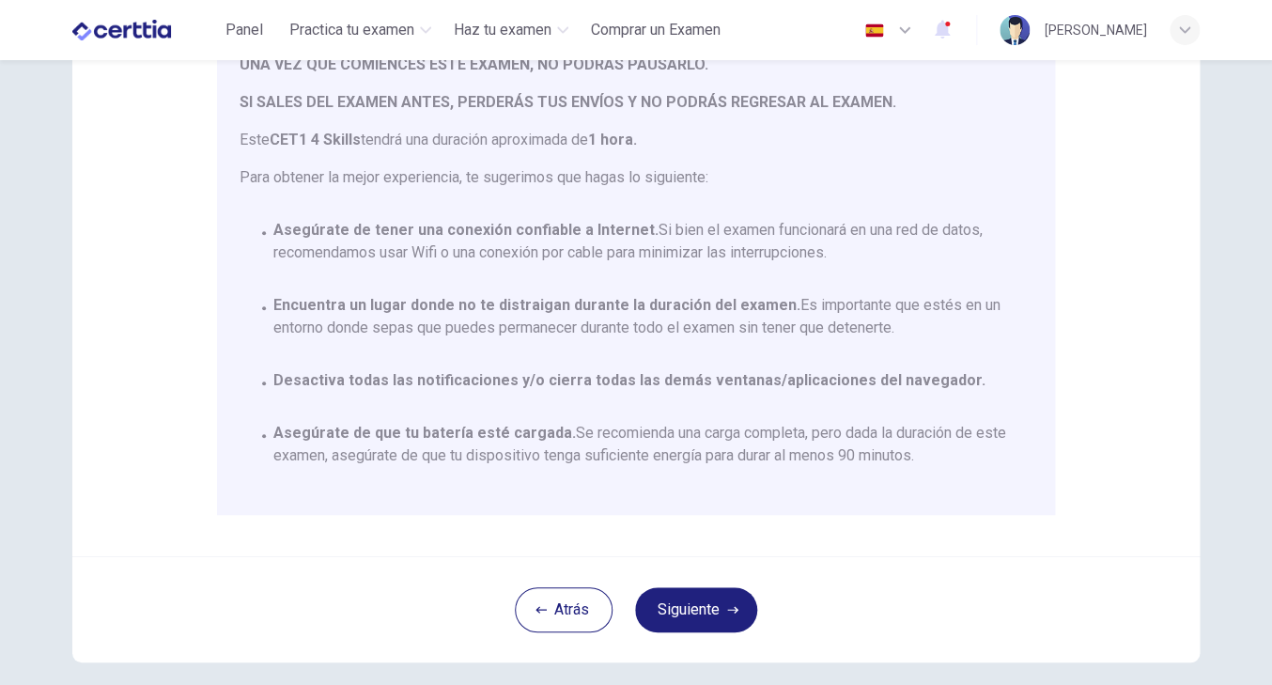
scroll to position [360, 0]
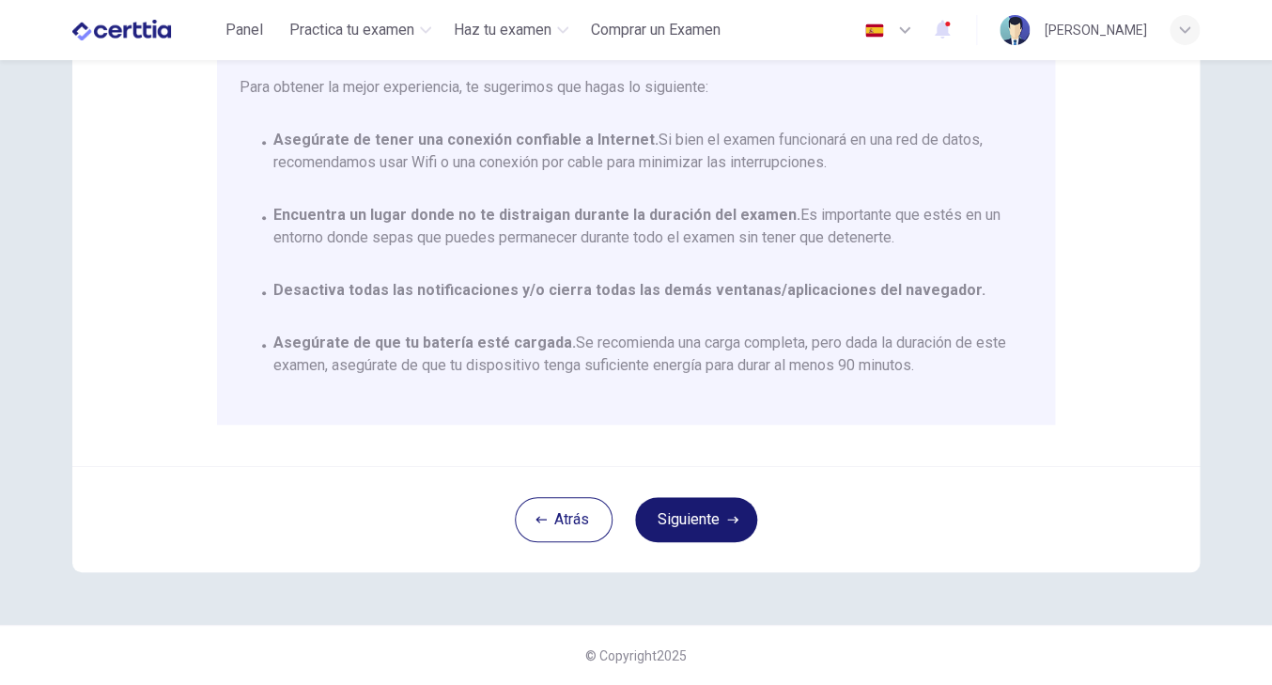
click at [710, 510] on button "Siguiente" at bounding box center [696, 519] width 122 height 45
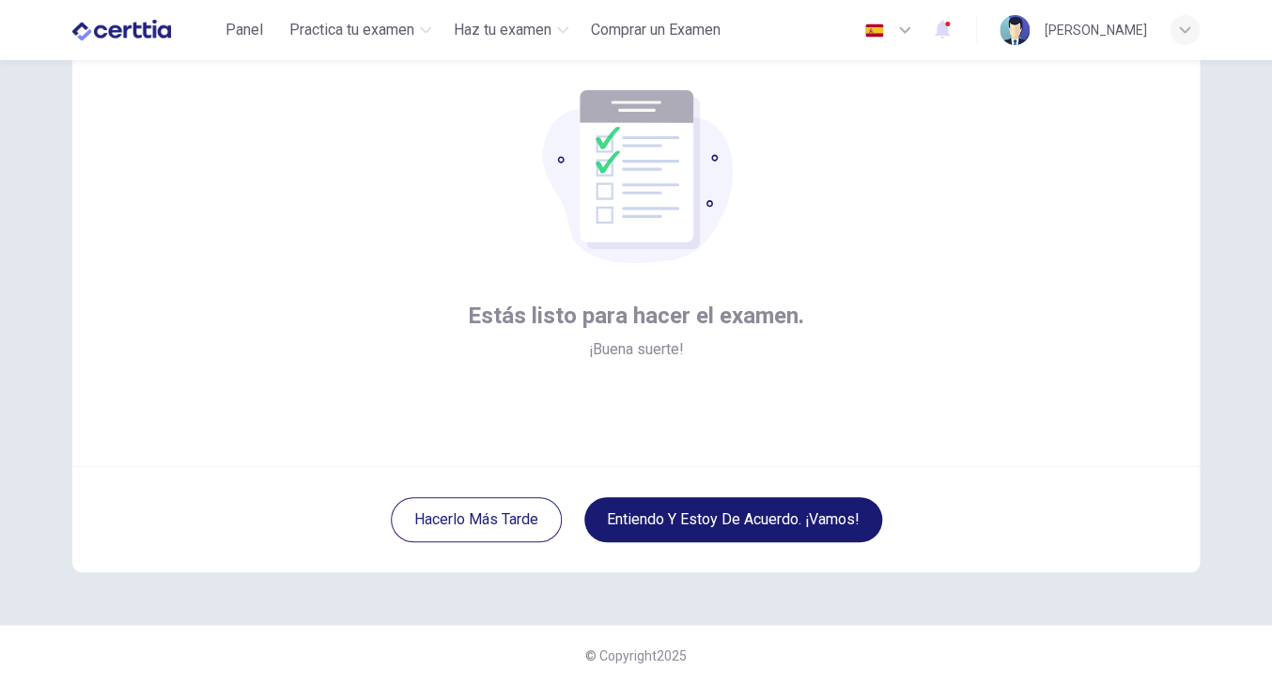
scroll to position [98, 0]
click at [780, 524] on button "Entiendo y estoy de acuerdo. ¡Vamos!" at bounding box center [734, 519] width 298 height 45
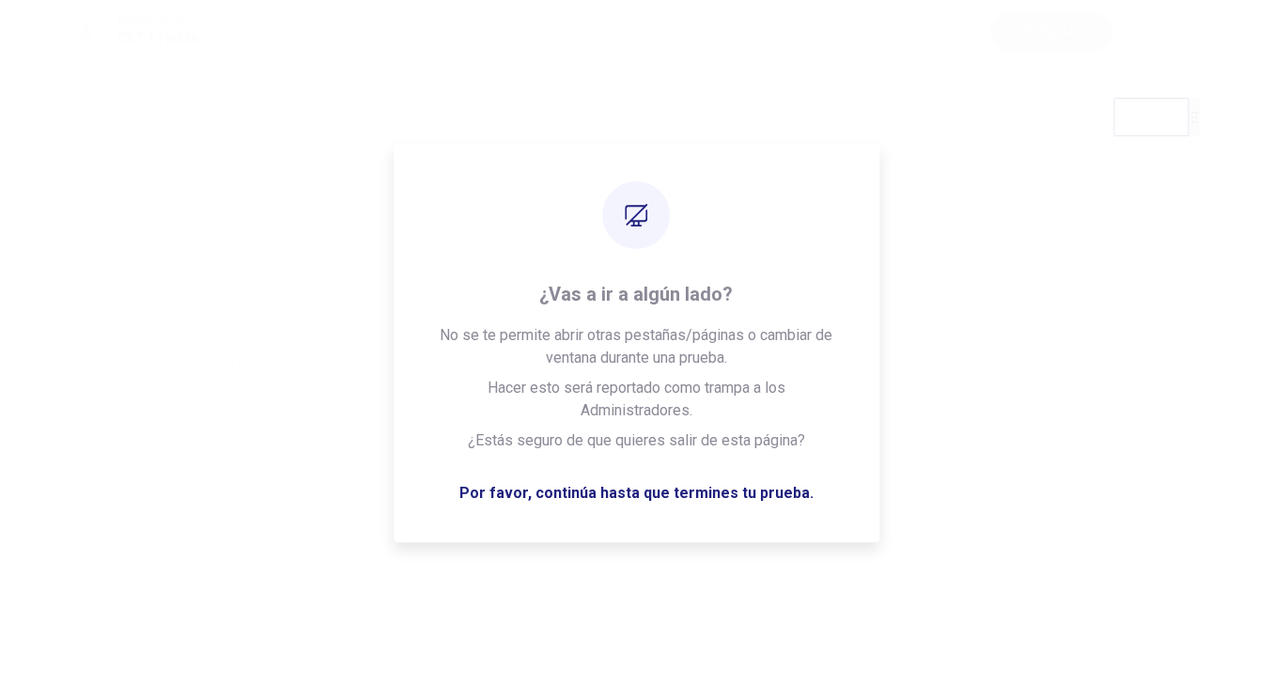
click at [926, 292] on div "Por favor espera... 100%" at bounding box center [636, 342] width 1272 height 685
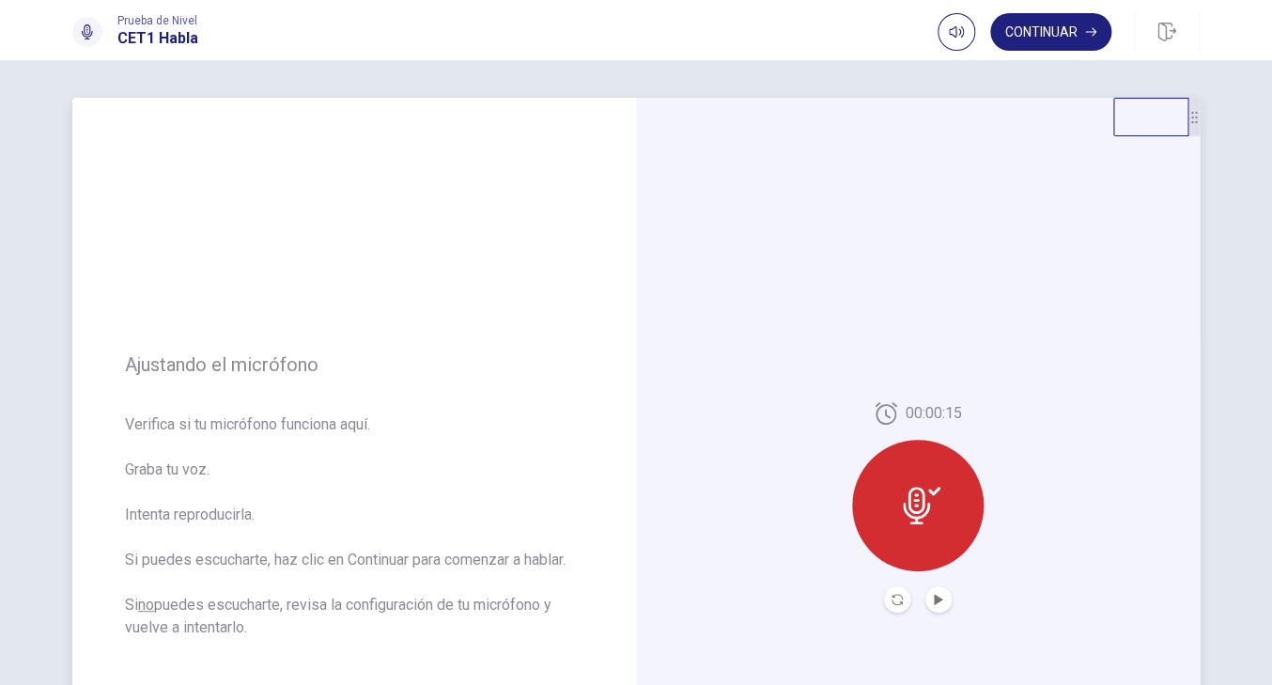
click at [890, 598] on button "Record Again" at bounding box center [897, 599] width 26 height 26
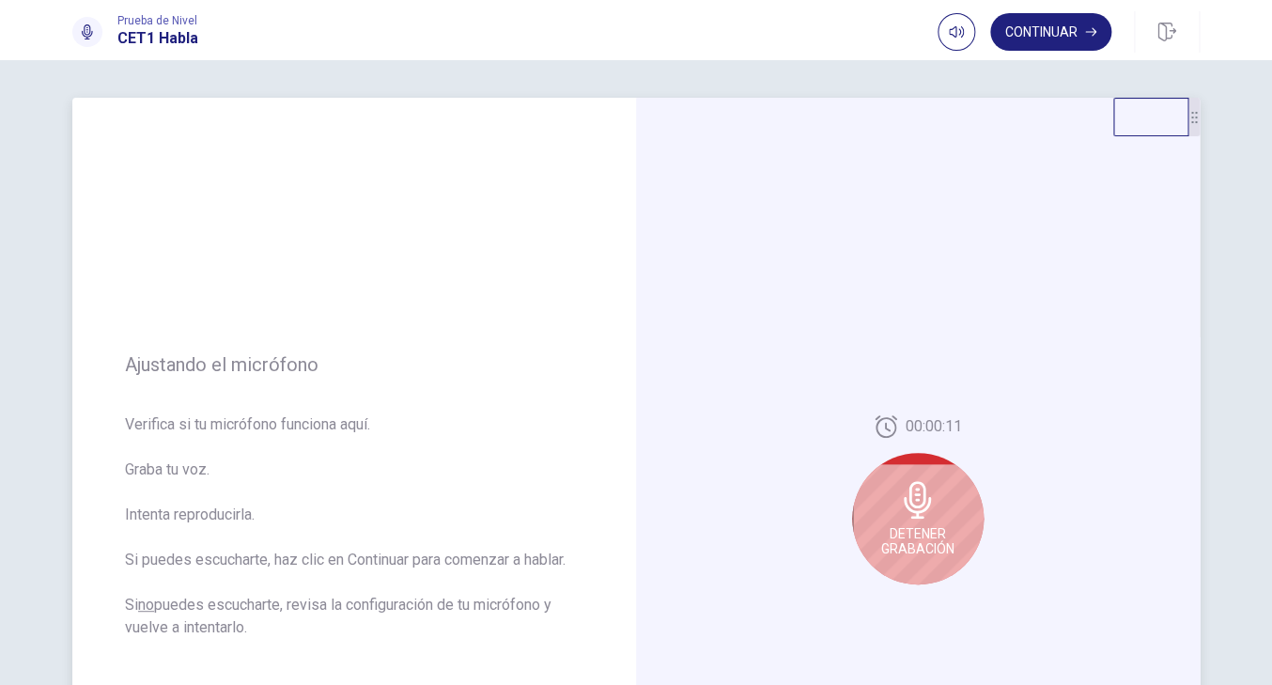
click at [935, 520] on div "Detener Grabación" at bounding box center [918, 519] width 132 height 132
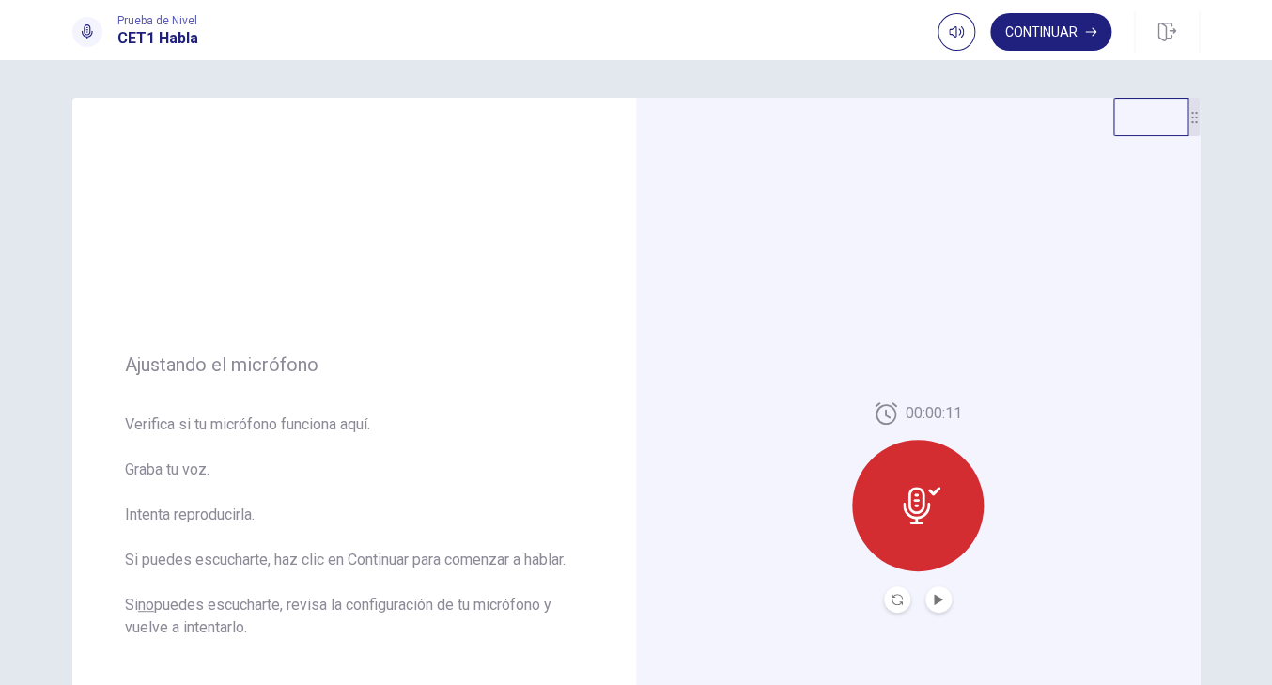
click at [934, 606] on button "Play Audio" at bounding box center [939, 599] width 26 height 26
click at [947, 599] on button "Pause Audio" at bounding box center [939, 599] width 26 height 26
click at [1059, 475] on div "00:00:11" at bounding box center [918, 507] width 564 height 819
click at [1048, 30] on button "Continuar" at bounding box center [1050, 32] width 121 height 38
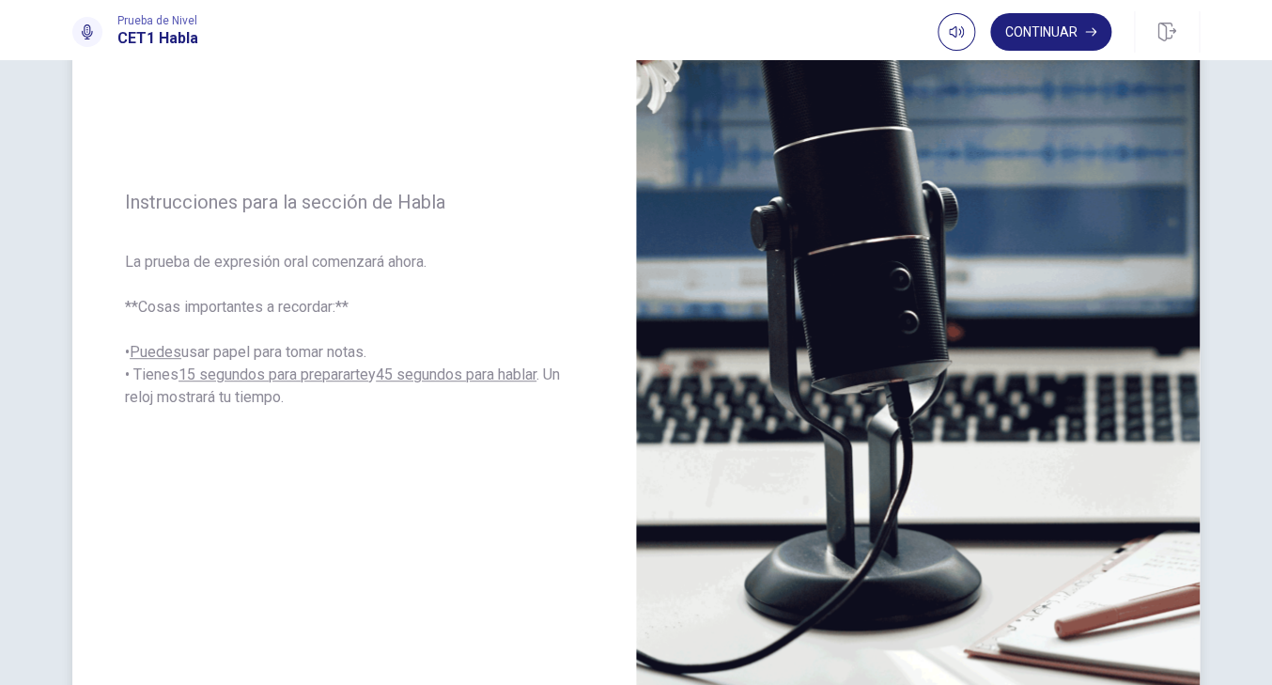
scroll to position [214, 0]
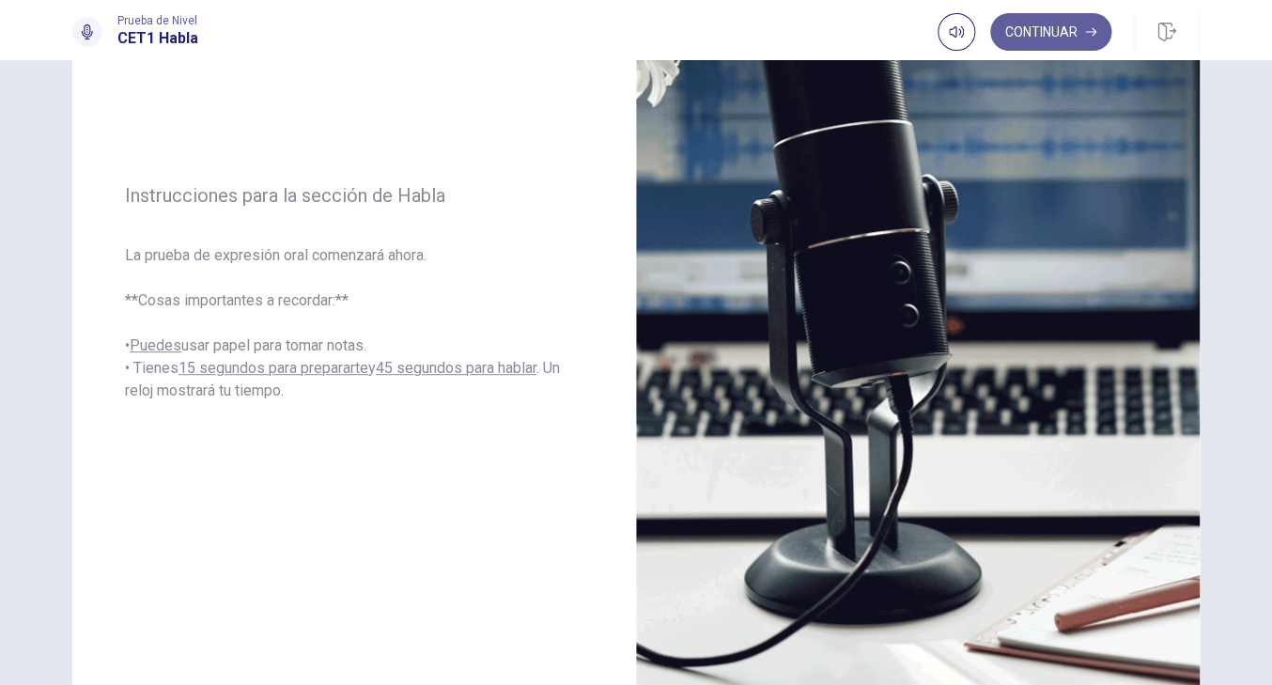
click at [1037, 35] on button "Continuar" at bounding box center [1050, 32] width 121 height 38
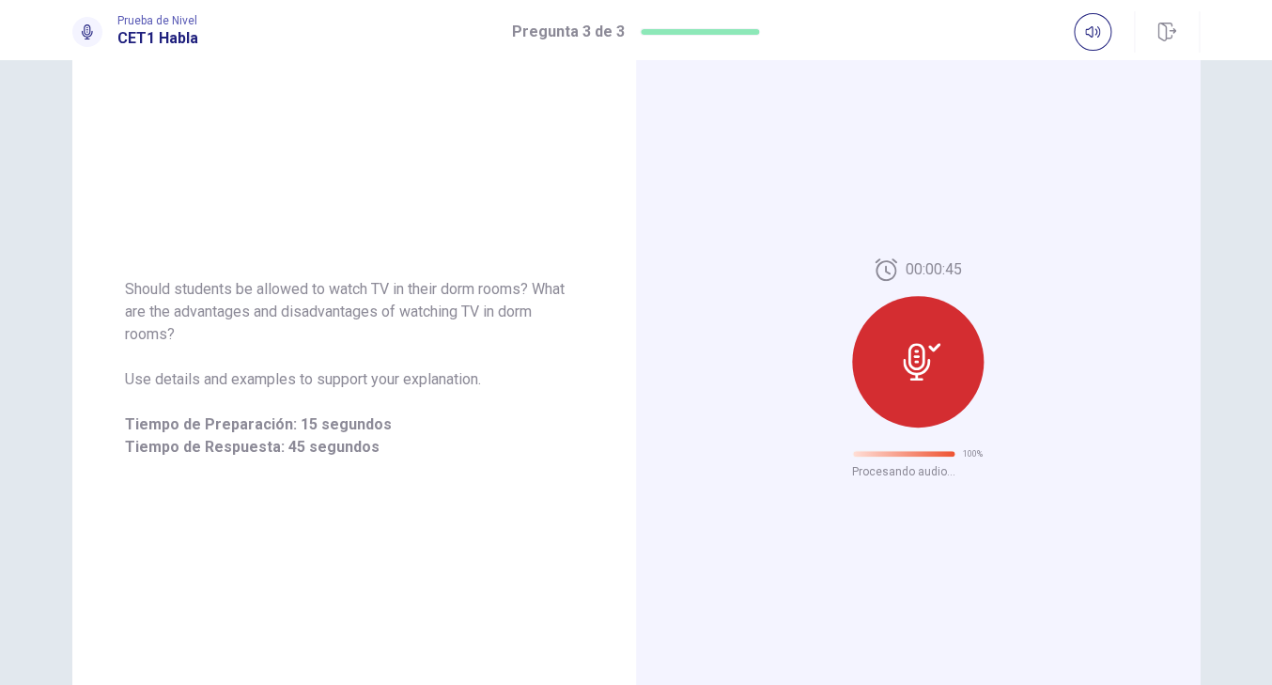
scroll to position [0, 0]
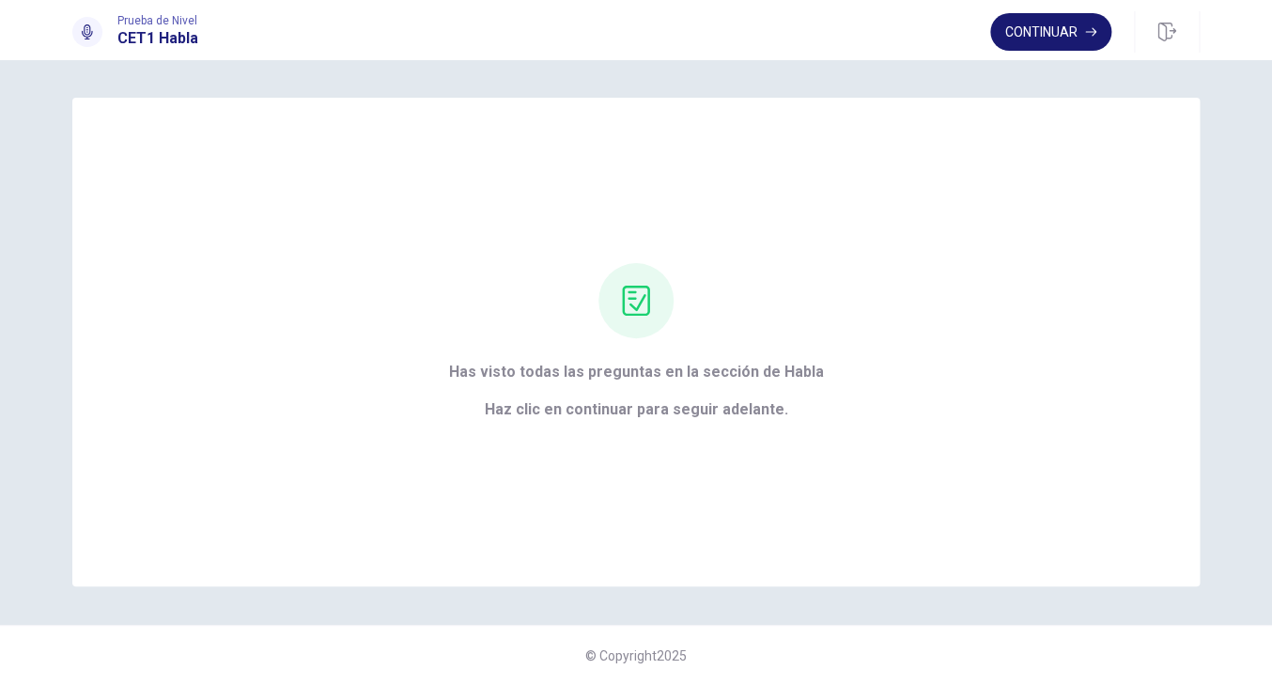
click at [1072, 25] on button "Continuar" at bounding box center [1050, 32] width 121 height 38
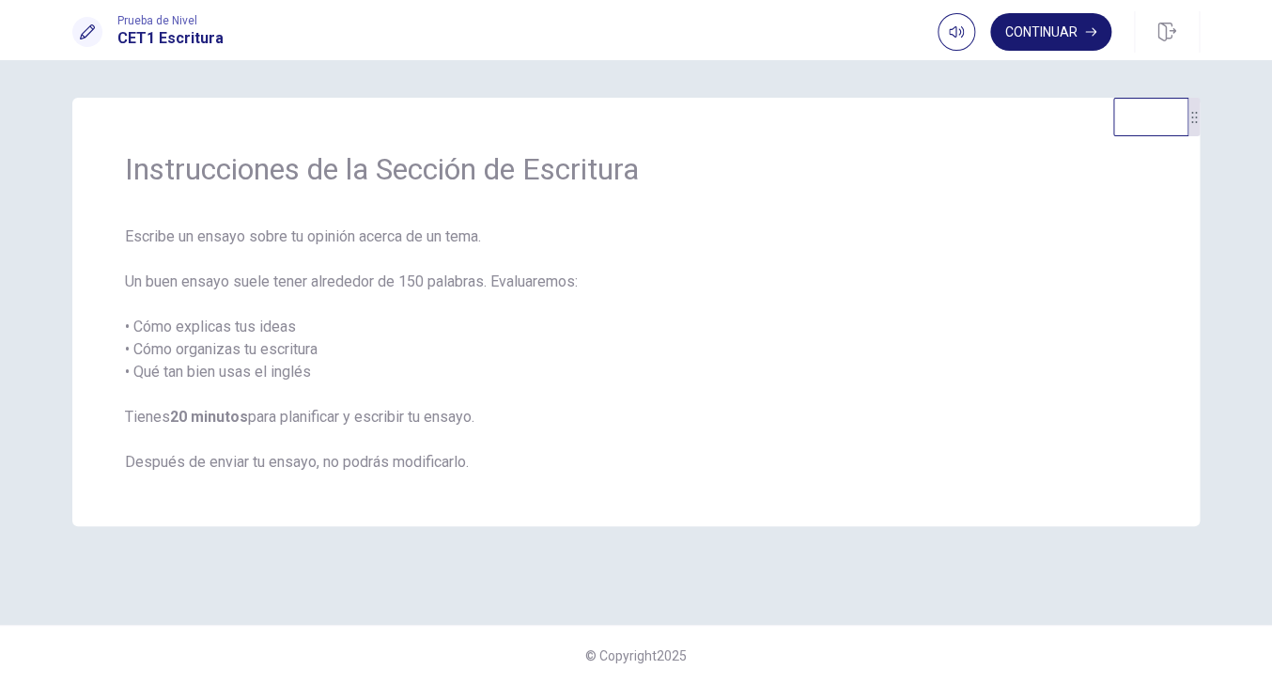
click at [1070, 36] on button "Continuar" at bounding box center [1050, 32] width 121 height 38
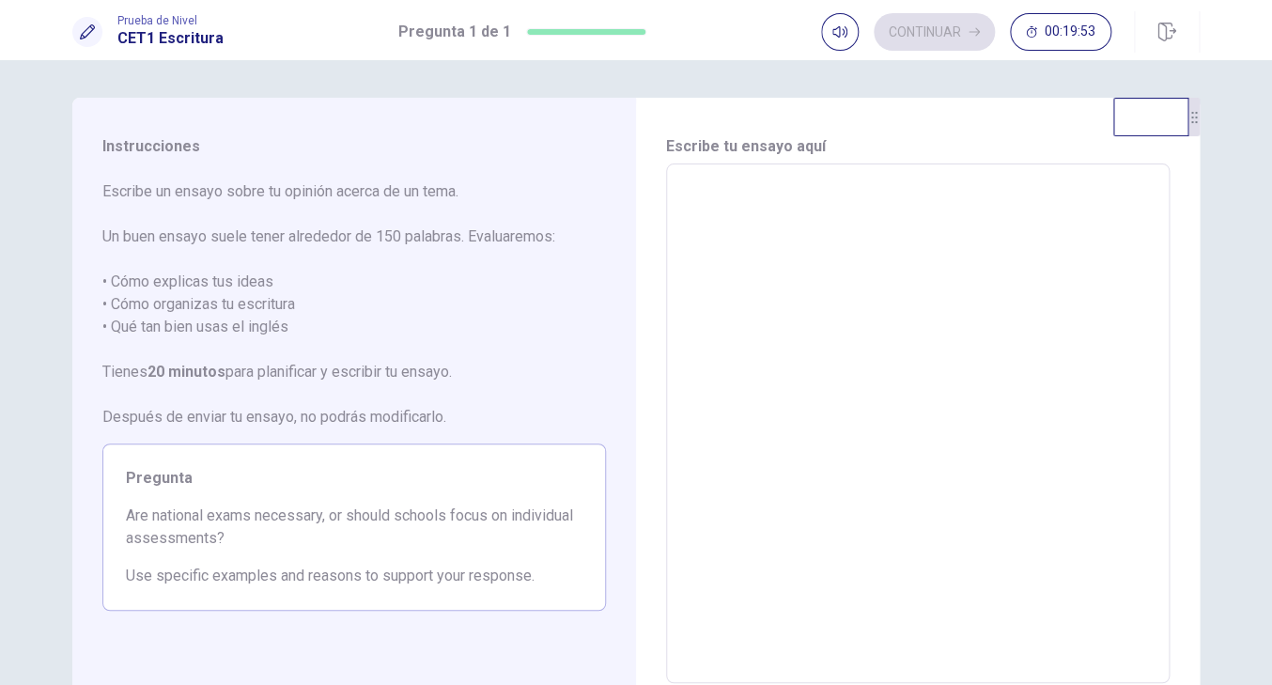
drag, startPoint x: 209, startPoint y: 544, endPoint x: 192, endPoint y: 508, distance: 39.5
click at [192, 508] on span "Are national exams necessary, or should schools focus on individual assessments?" at bounding box center [354, 527] width 457 height 45
click at [745, 212] on textarea at bounding box center [917, 423] width 477 height 489
type textarea "*"
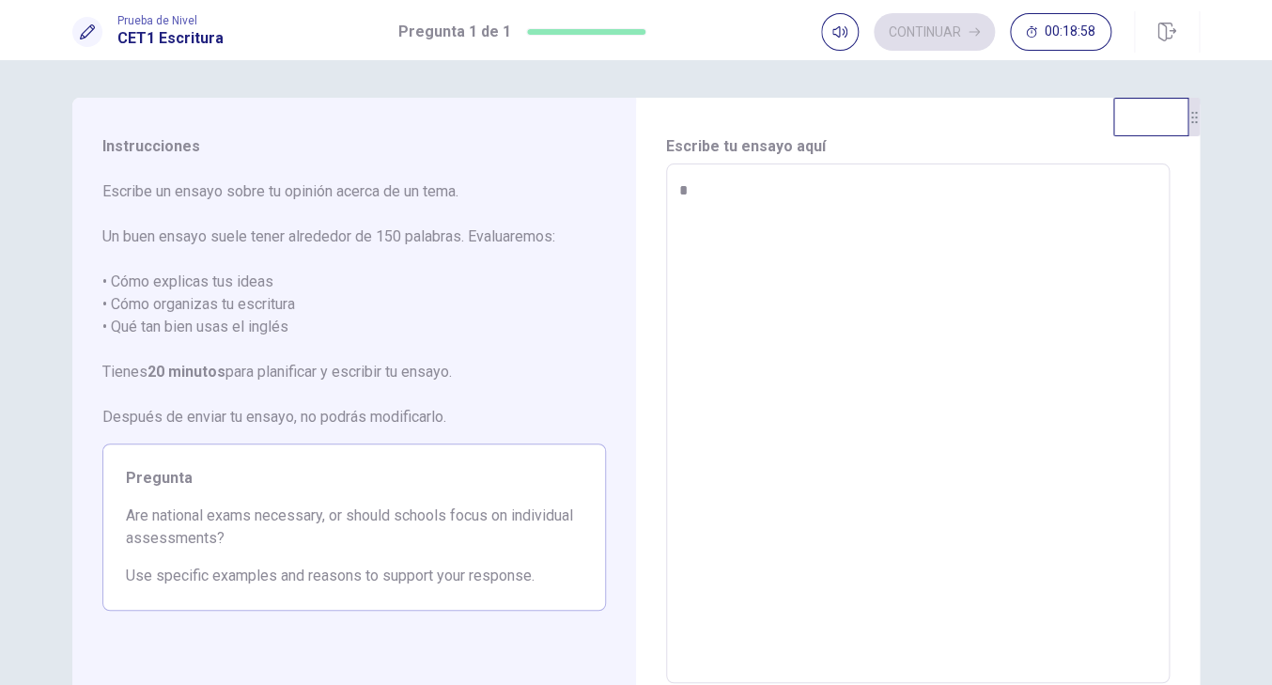
type textarea "**"
type textarea "*"
type textarea "**"
type textarea "*"
type textarea "****"
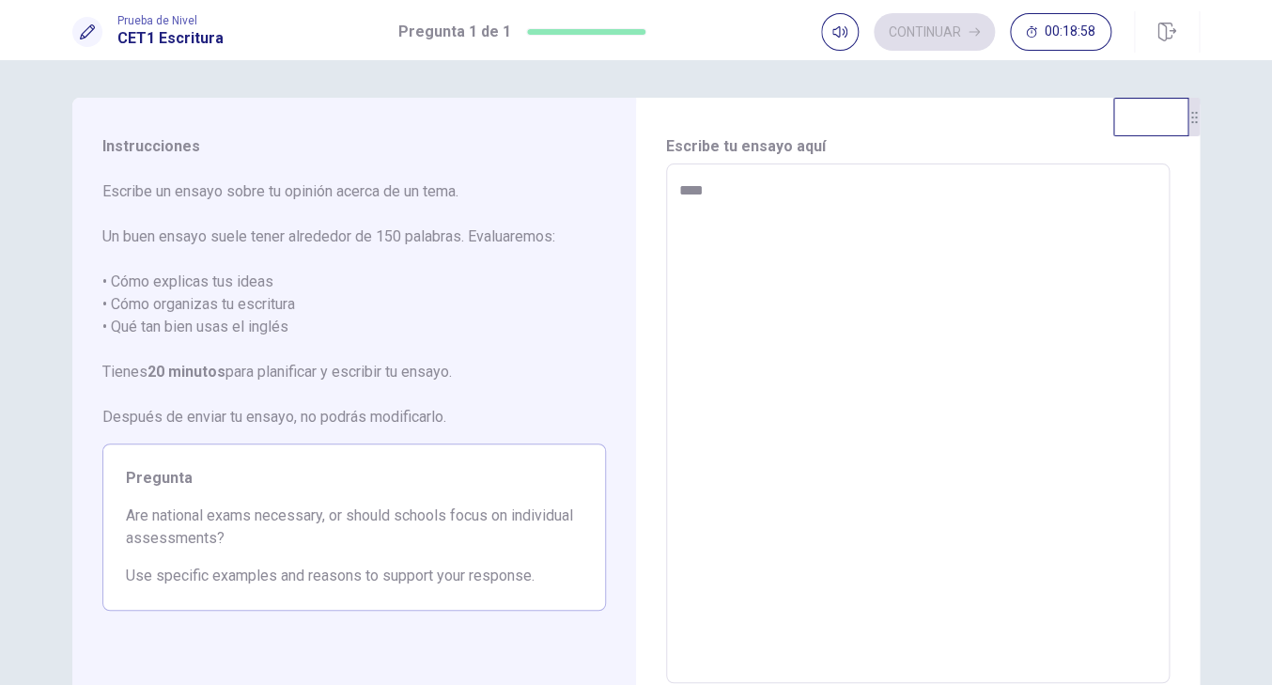
type textarea "*"
type textarea "*****"
type textarea "*"
type textarea "******"
type textarea "*"
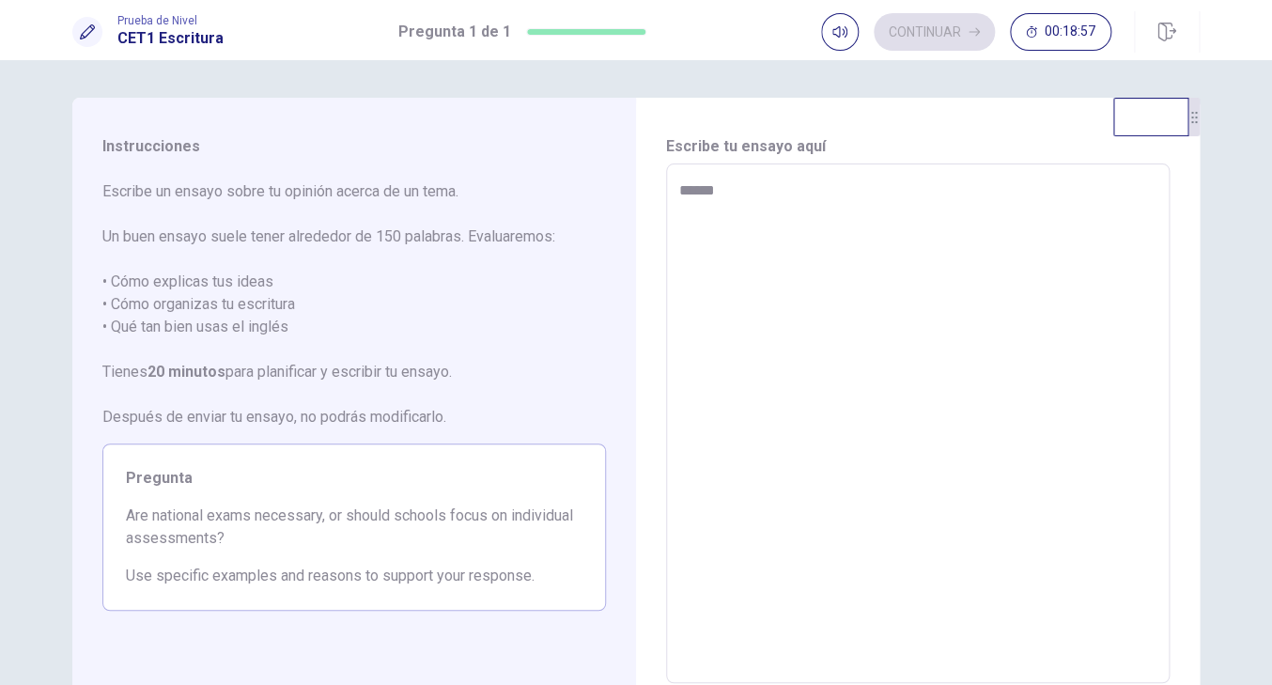
type textarea "*******"
type textarea "*"
type textarea "********"
type textarea "*"
type textarea "*******"
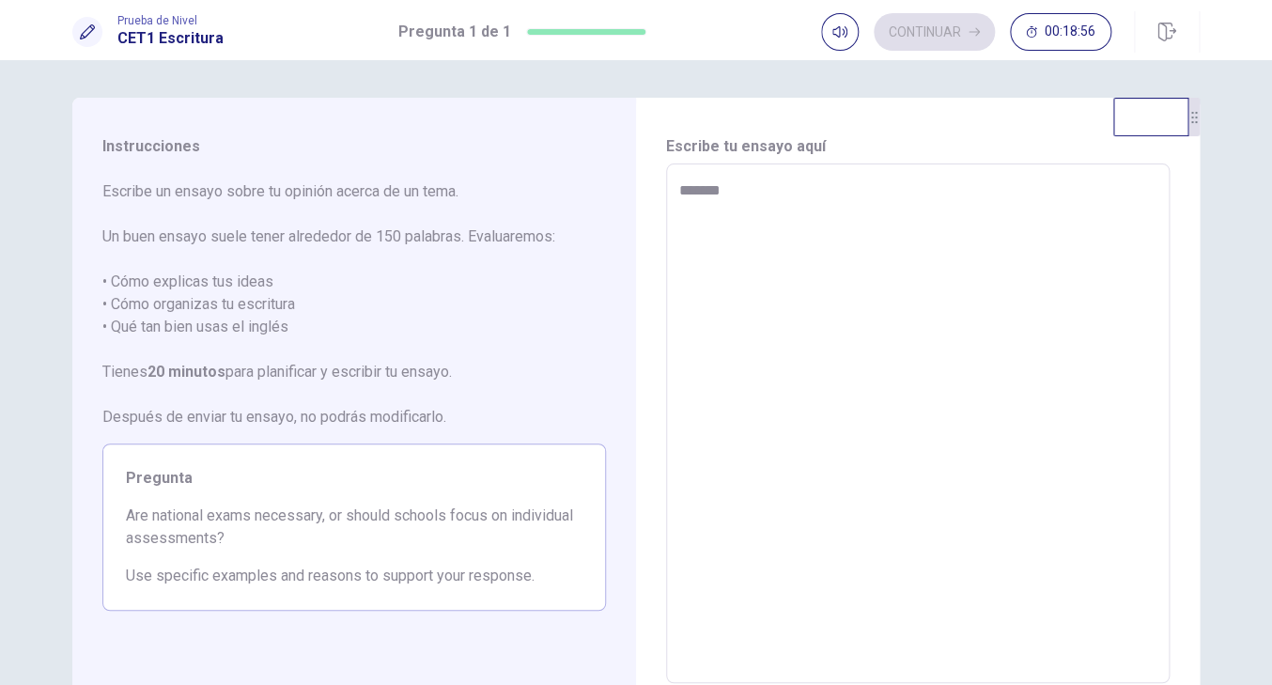
type textarea "*"
type textarea "********"
type textarea "*"
type textarea "*********"
type textarea "*"
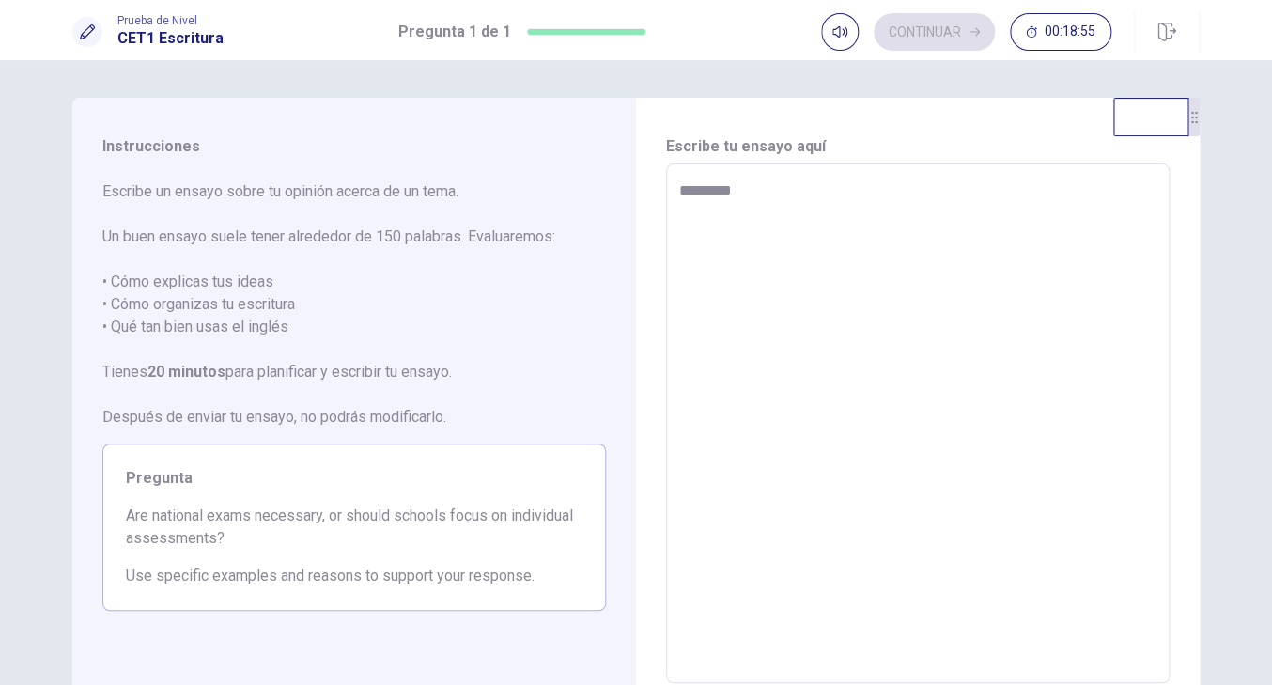
type textarea "**********"
type textarea "*"
type textarea "**********"
type textarea "*"
type textarea "**********"
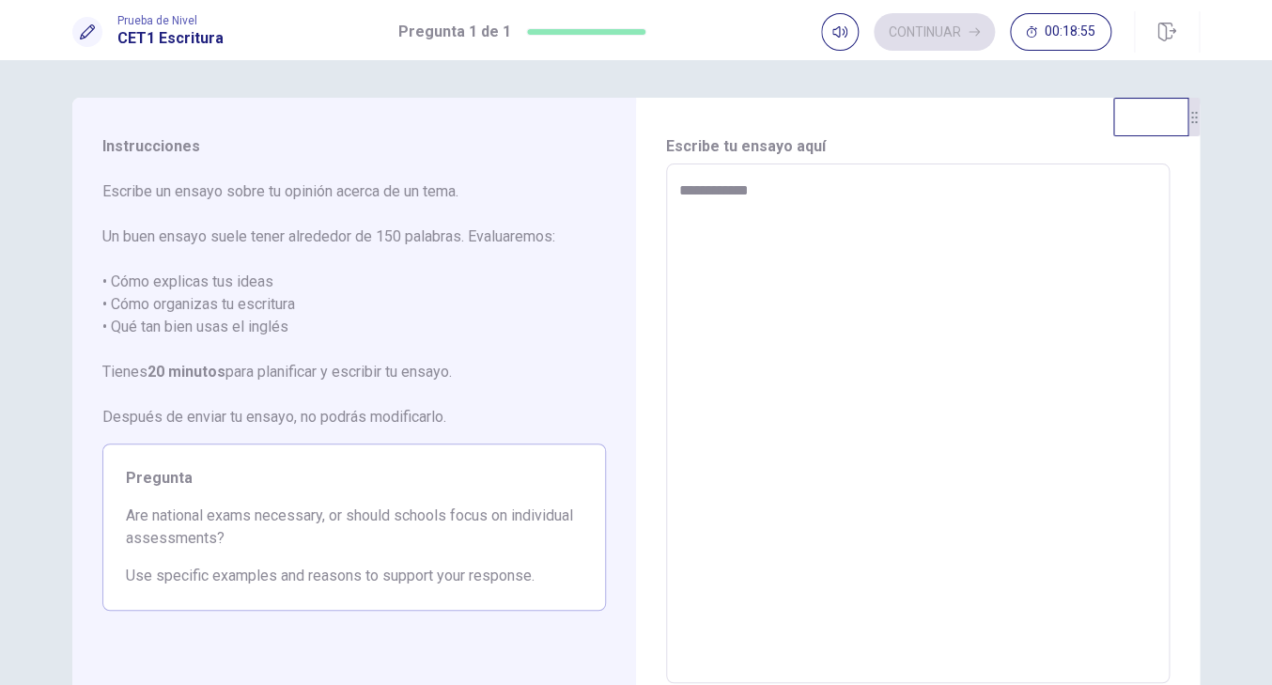
type textarea "*"
type textarea "**********"
type textarea "*"
type textarea "**********"
type textarea "*"
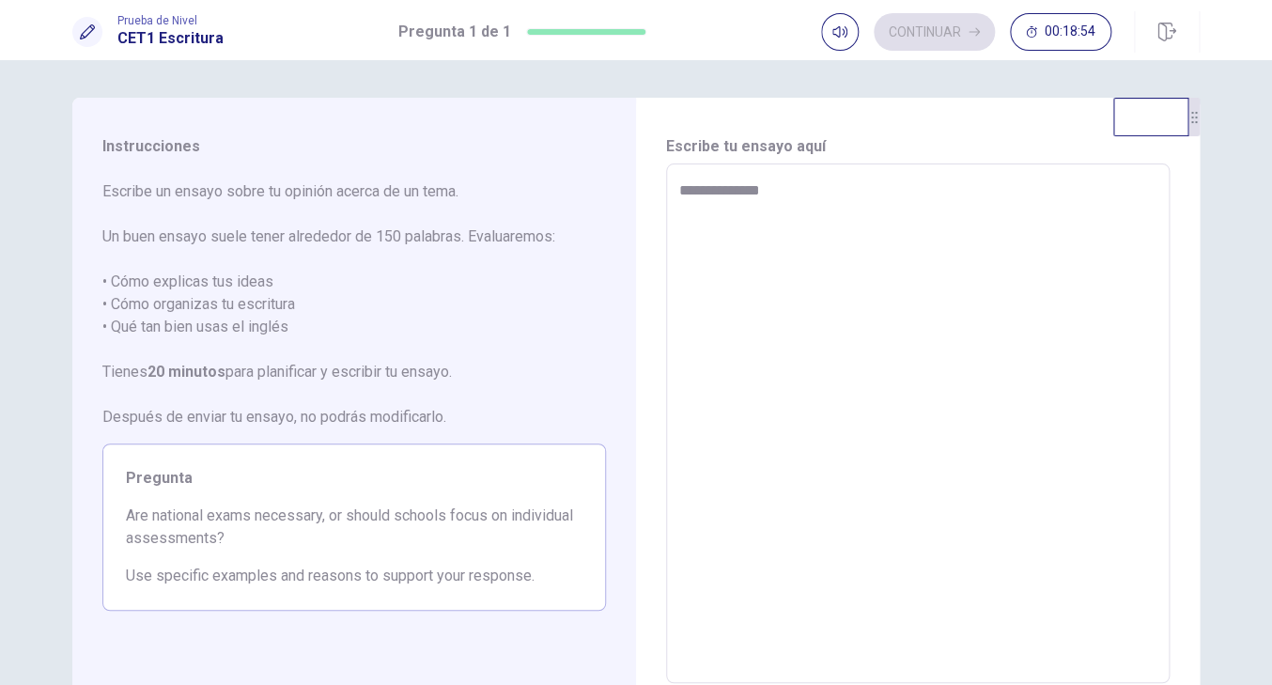
type textarea "**********"
type textarea "*"
type textarea "**********"
type textarea "*"
type textarea "**********"
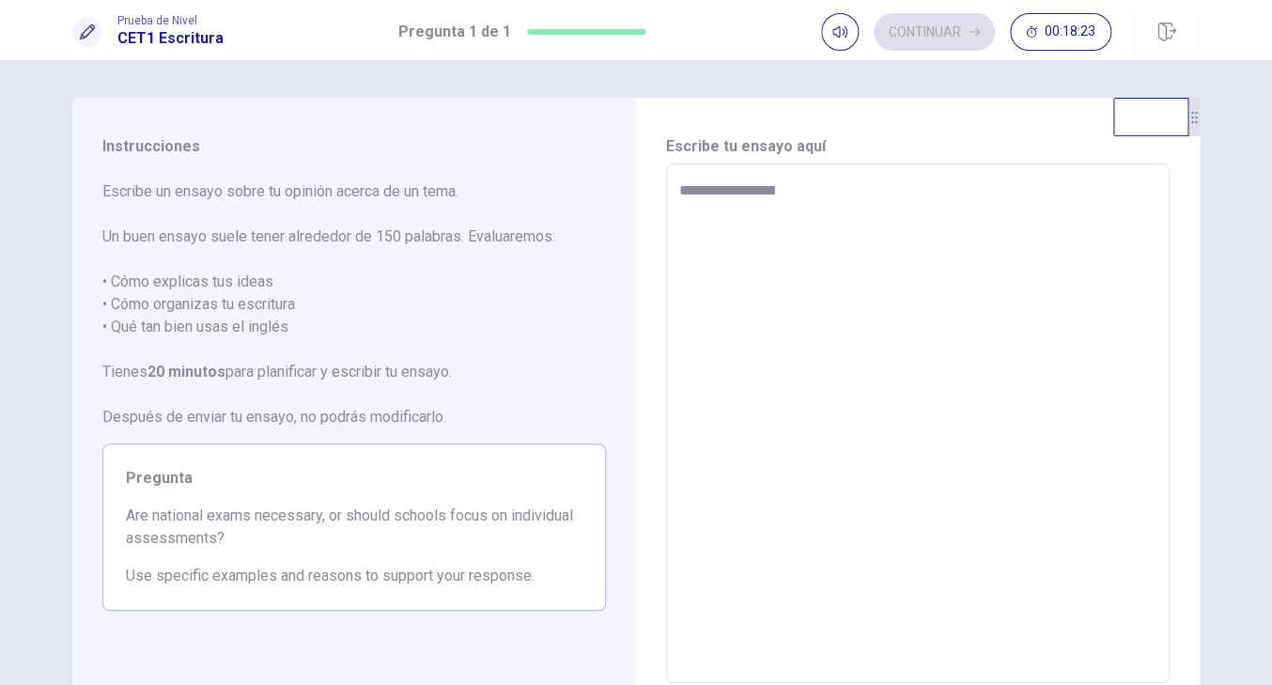
type textarea "*"
type textarea "**********"
type textarea "*"
type textarea "**********"
type textarea "*"
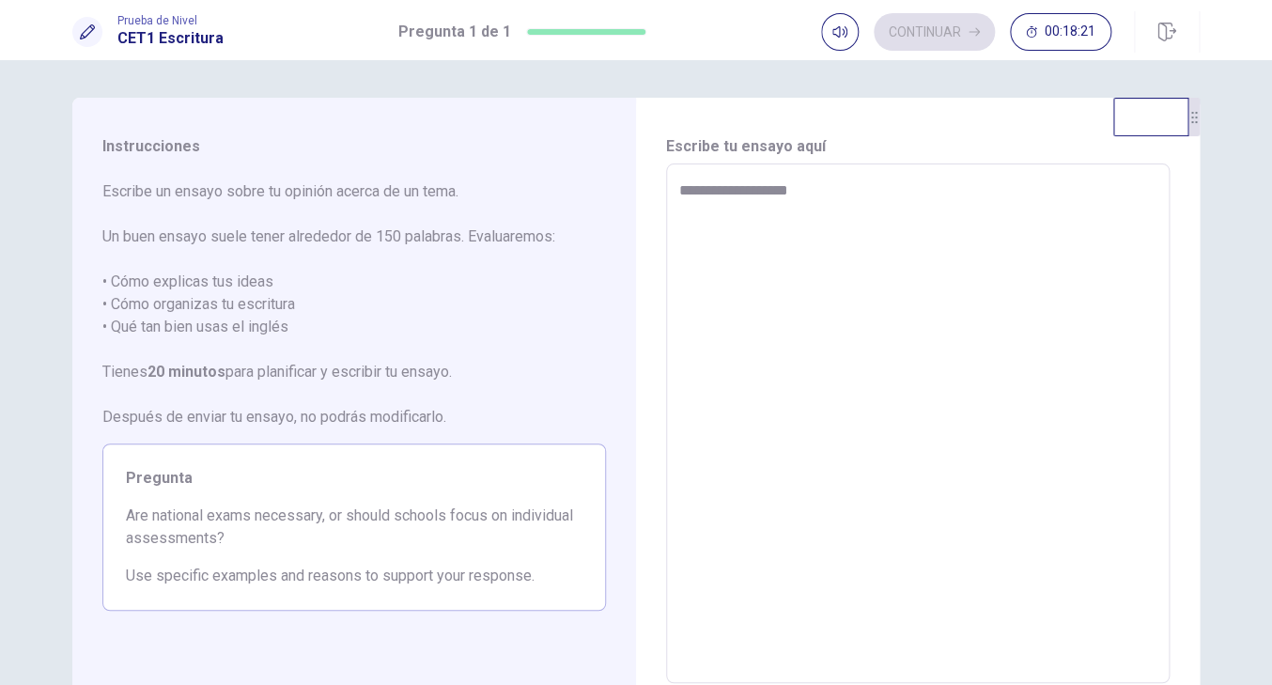
type textarea "**********"
type textarea "*"
type textarea "**********"
type textarea "*"
type textarea "**********"
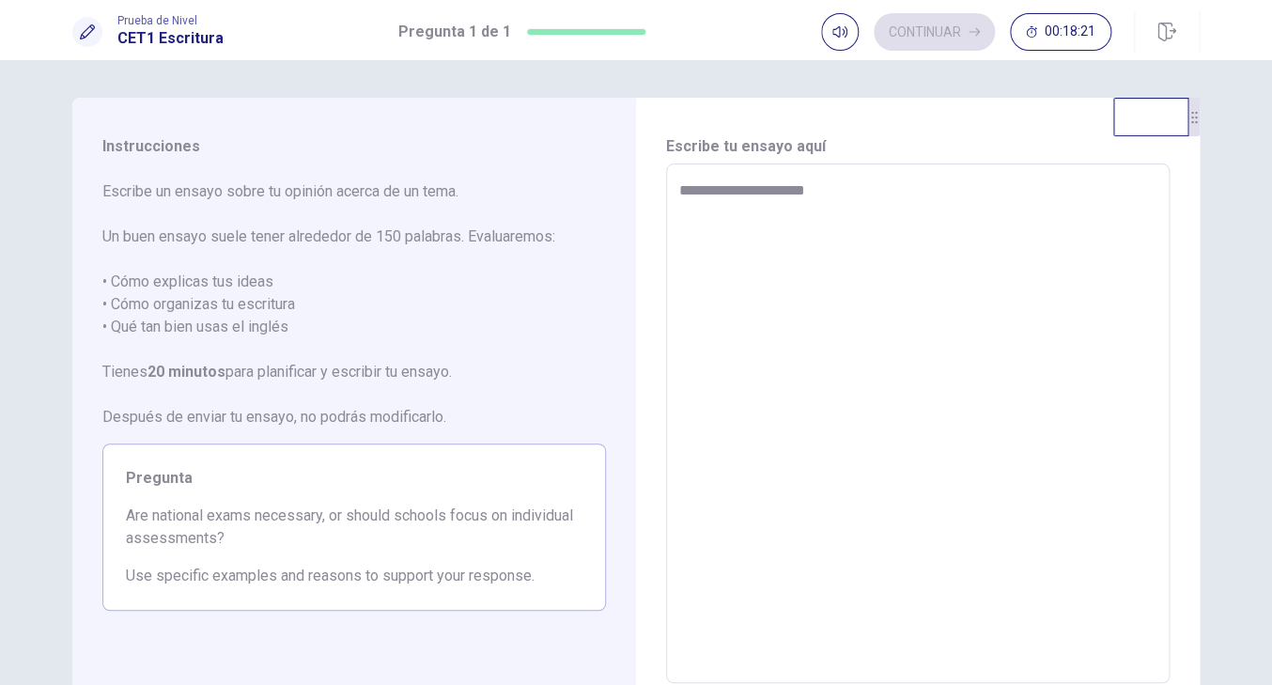
type textarea "*"
type textarea "**********"
type textarea "*"
type textarea "**********"
type textarea "*"
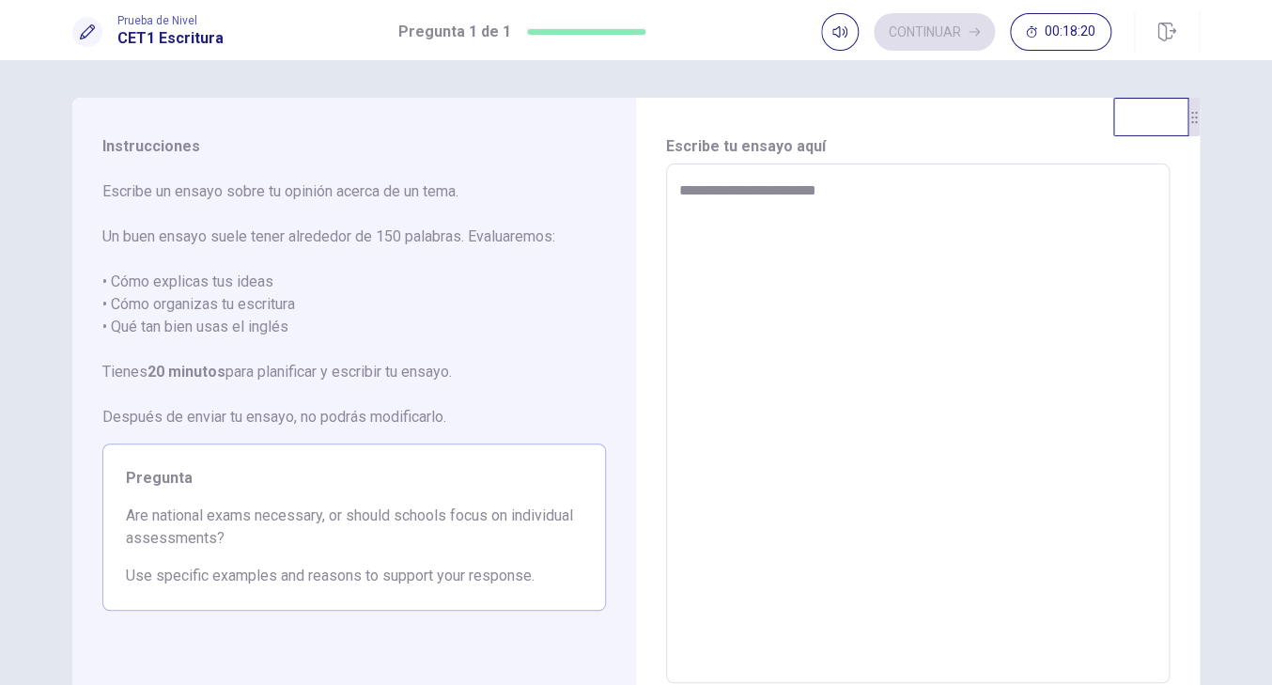
type textarea "**********"
type textarea "*"
type textarea "**********"
type textarea "*"
type textarea "**********"
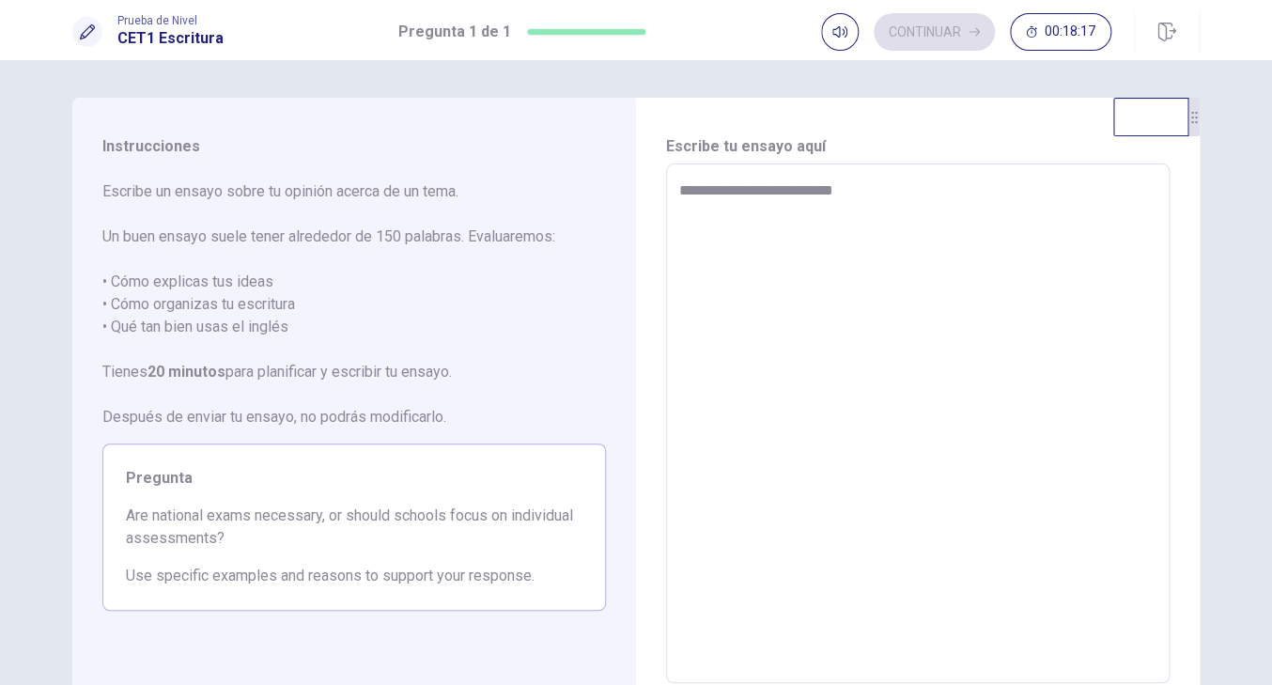
type textarea "*"
type textarea "**********"
type textarea "*"
type textarea "**********"
type textarea "*"
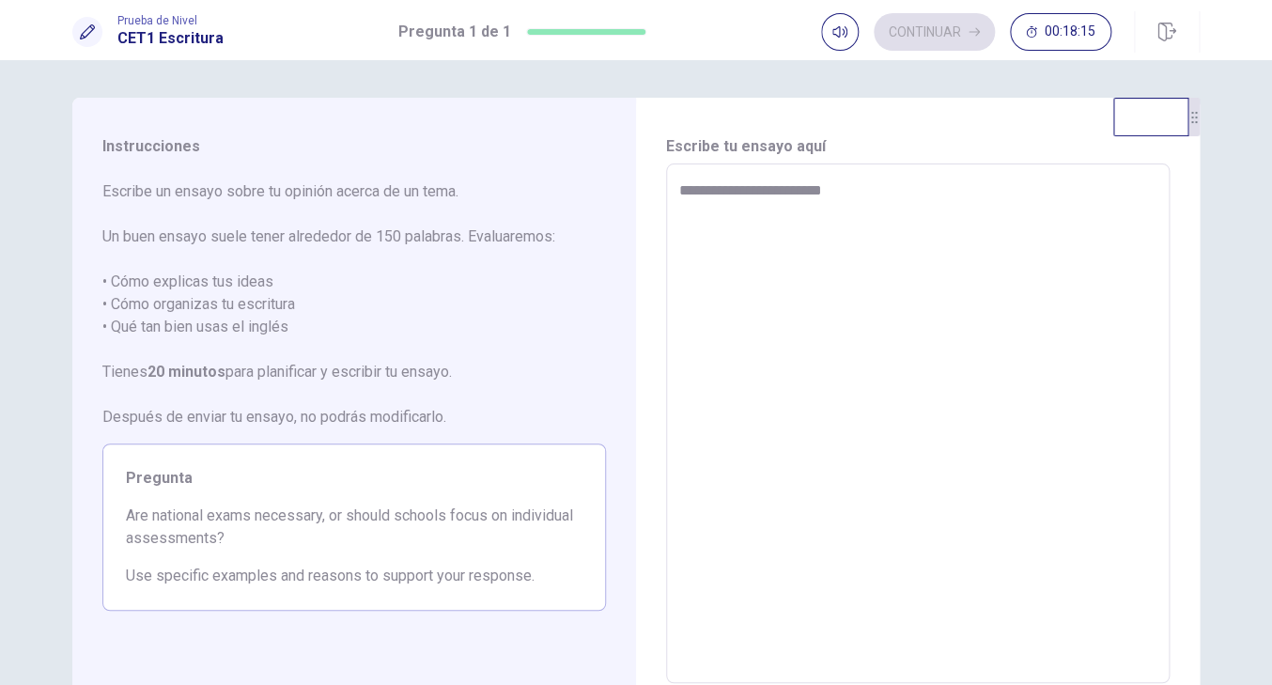
type textarea "**********"
type textarea "*"
type textarea "**********"
type textarea "*"
type textarea "**********"
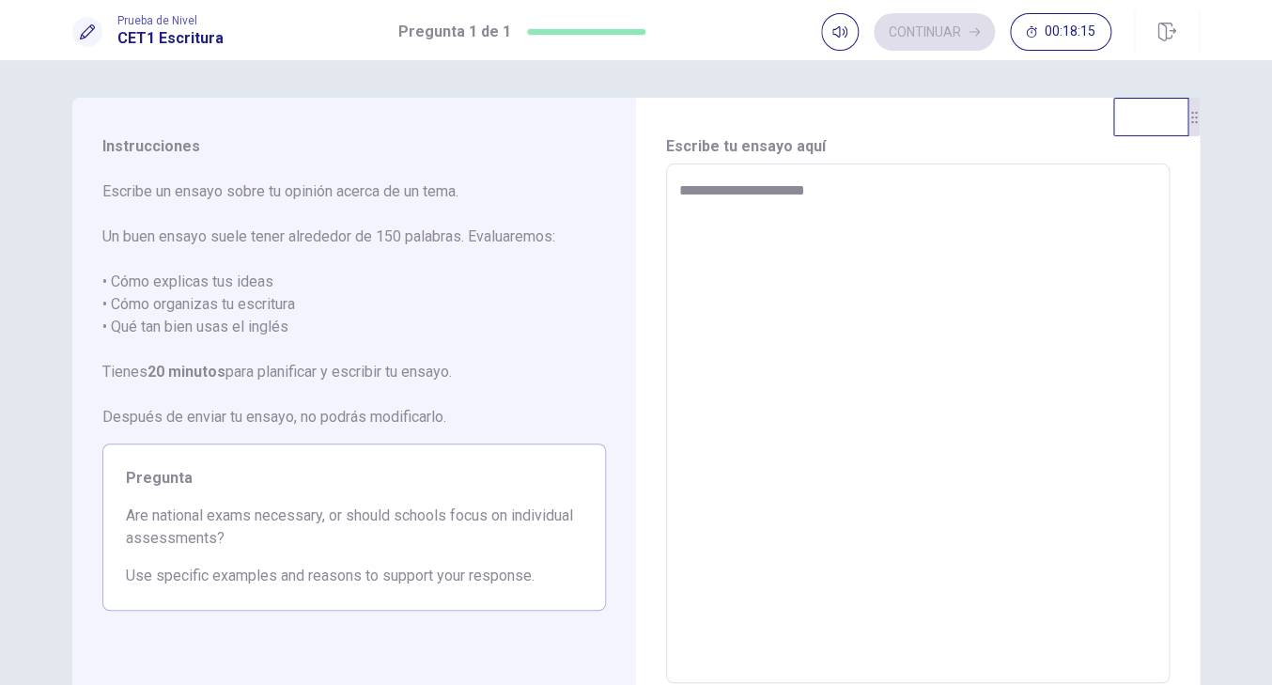
type textarea "*"
type textarea "**********"
type textarea "*"
type textarea "**********"
type textarea "*"
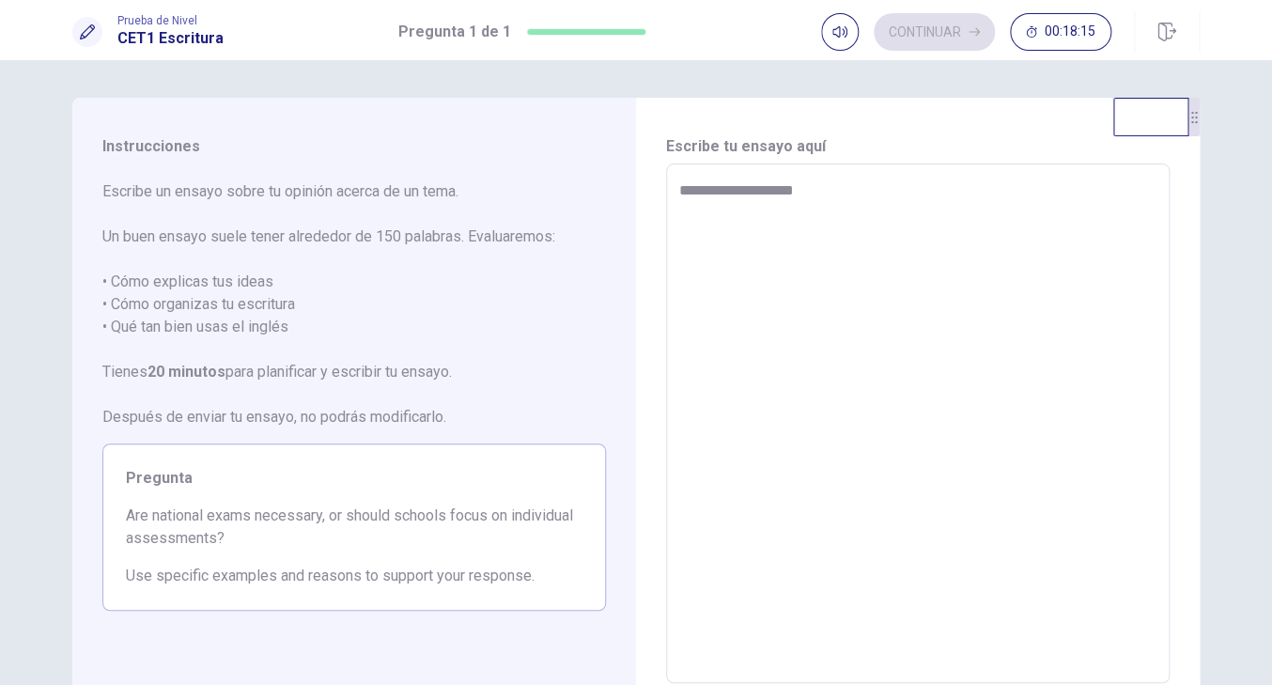
type textarea "**********"
type textarea "*"
type textarea "**********"
type textarea "*"
type textarea "**********"
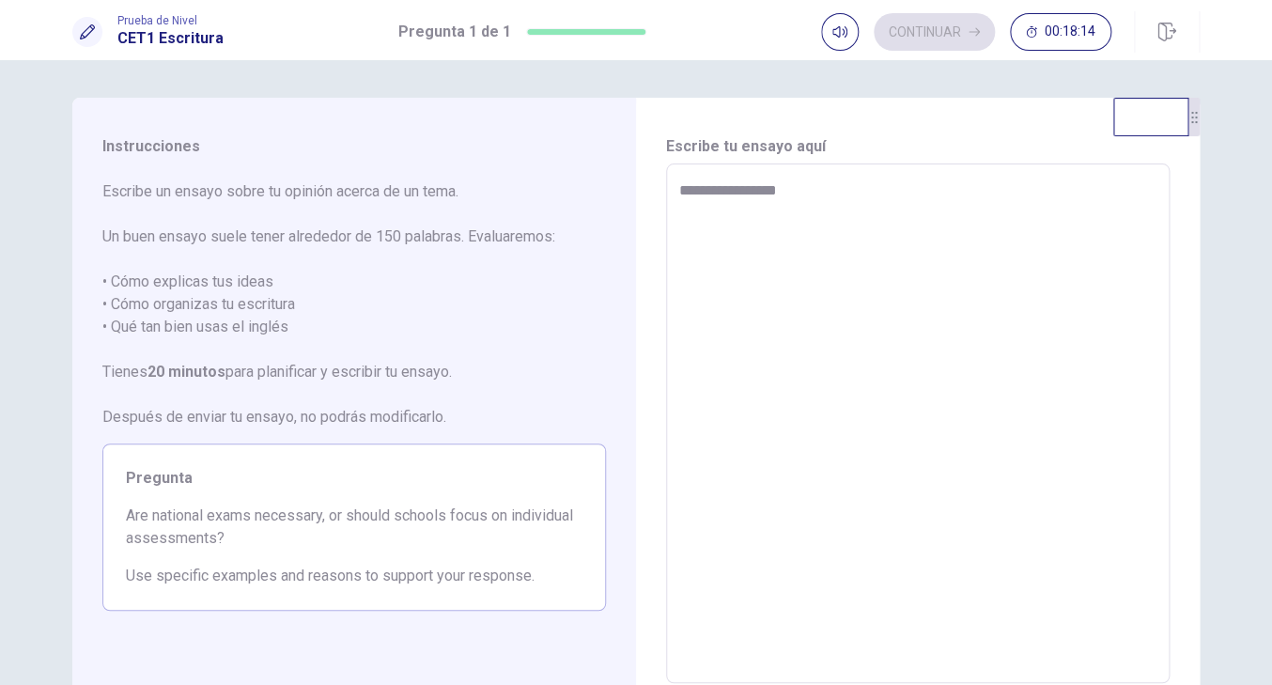
type textarea "*"
type textarea "**********"
type textarea "*"
type textarea "**********"
type textarea "*"
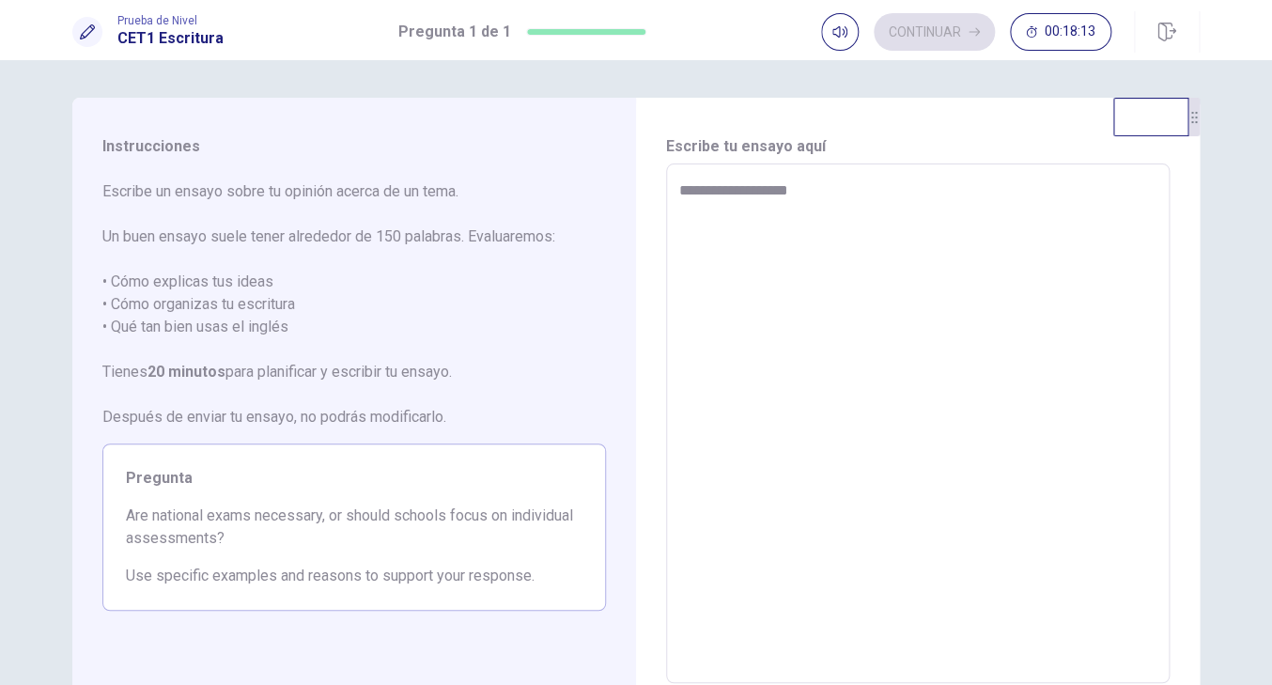
type textarea "**********"
type textarea "*"
type textarea "**********"
type textarea "*"
type textarea "**********"
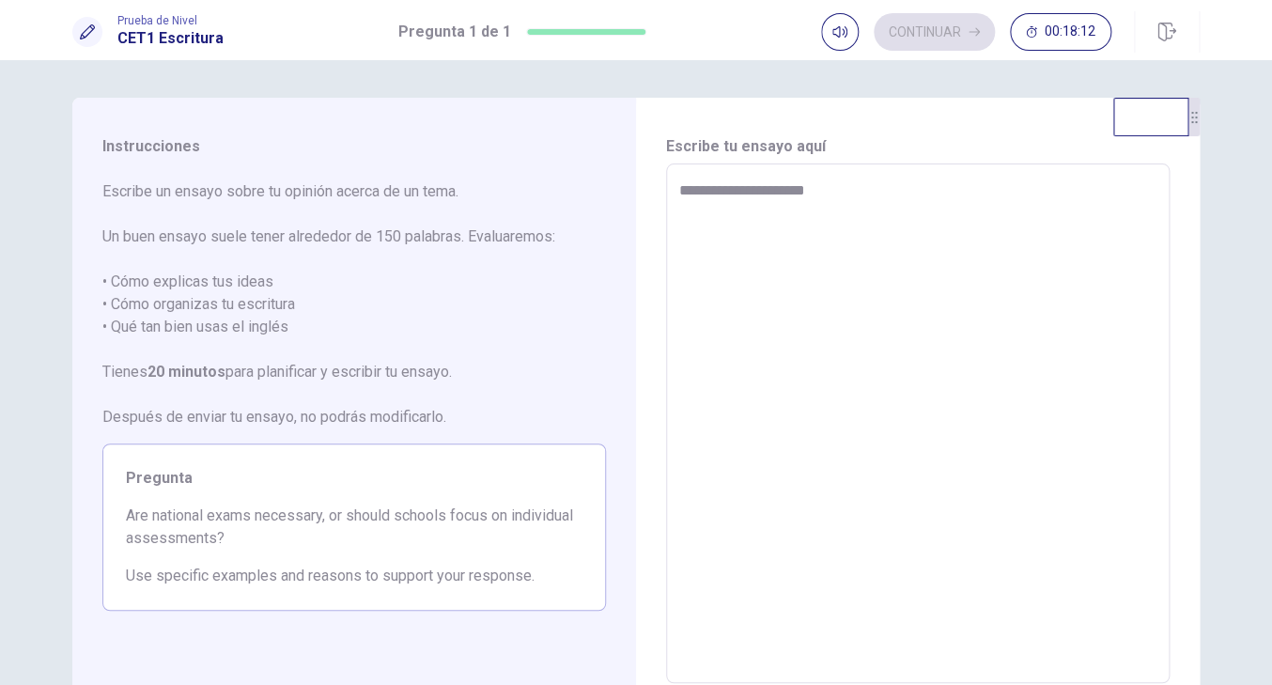
type textarea "*"
type textarea "**********"
type textarea "*"
type textarea "**********"
type textarea "*"
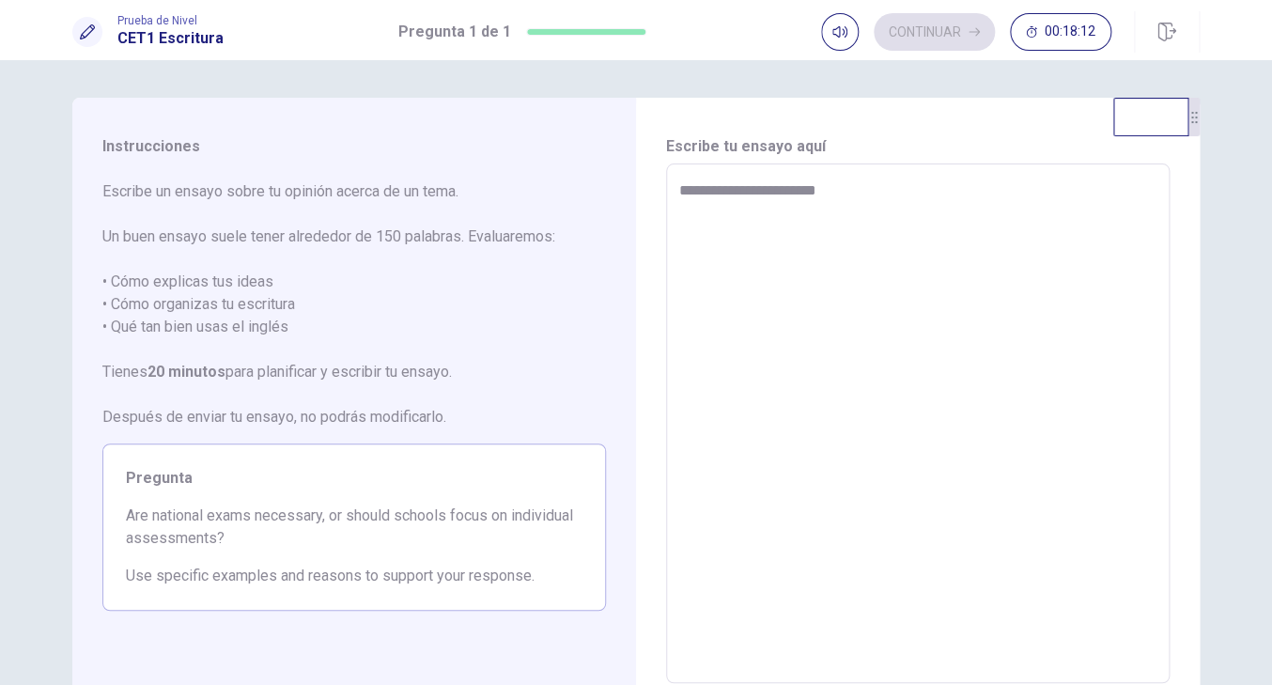
type textarea "**********"
type textarea "*"
type textarea "**********"
type textarea "*"
type textarea "**********"
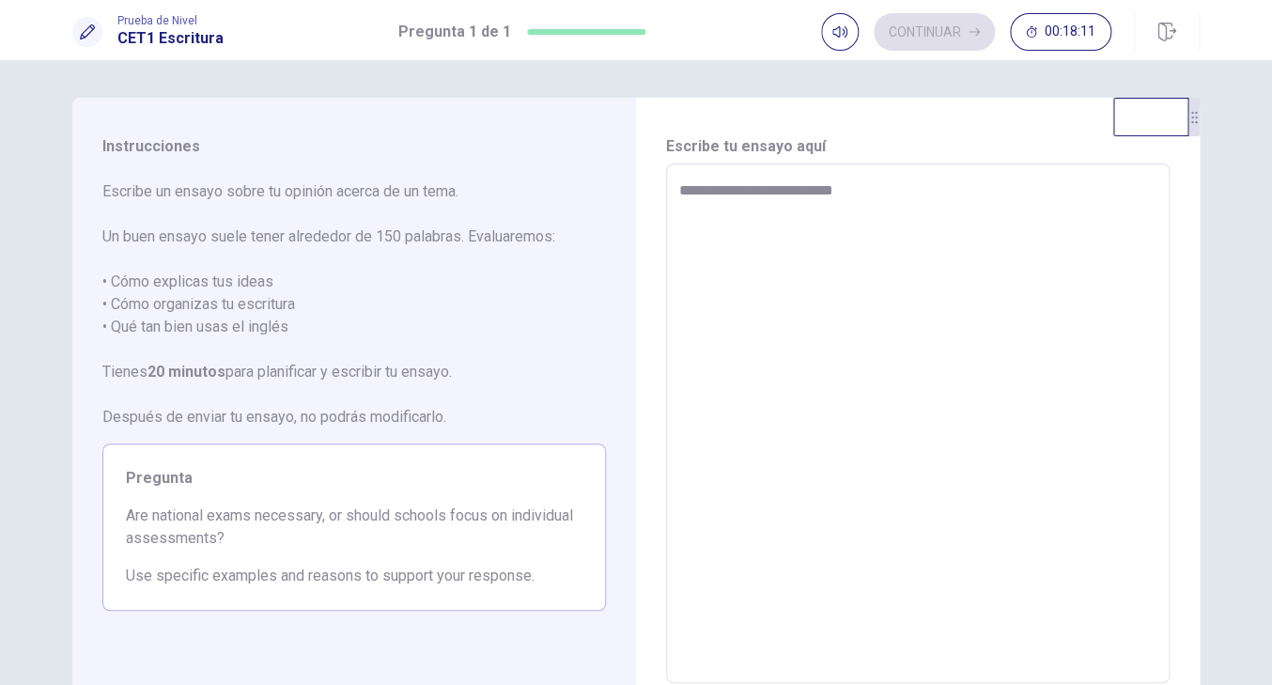
type textarea "*"
type textarea "**********"
click at [791, 192] on textarea "**********" at bounding box center [917, 423] width 477 height 489
type textarea "*"
type textarea "**********"
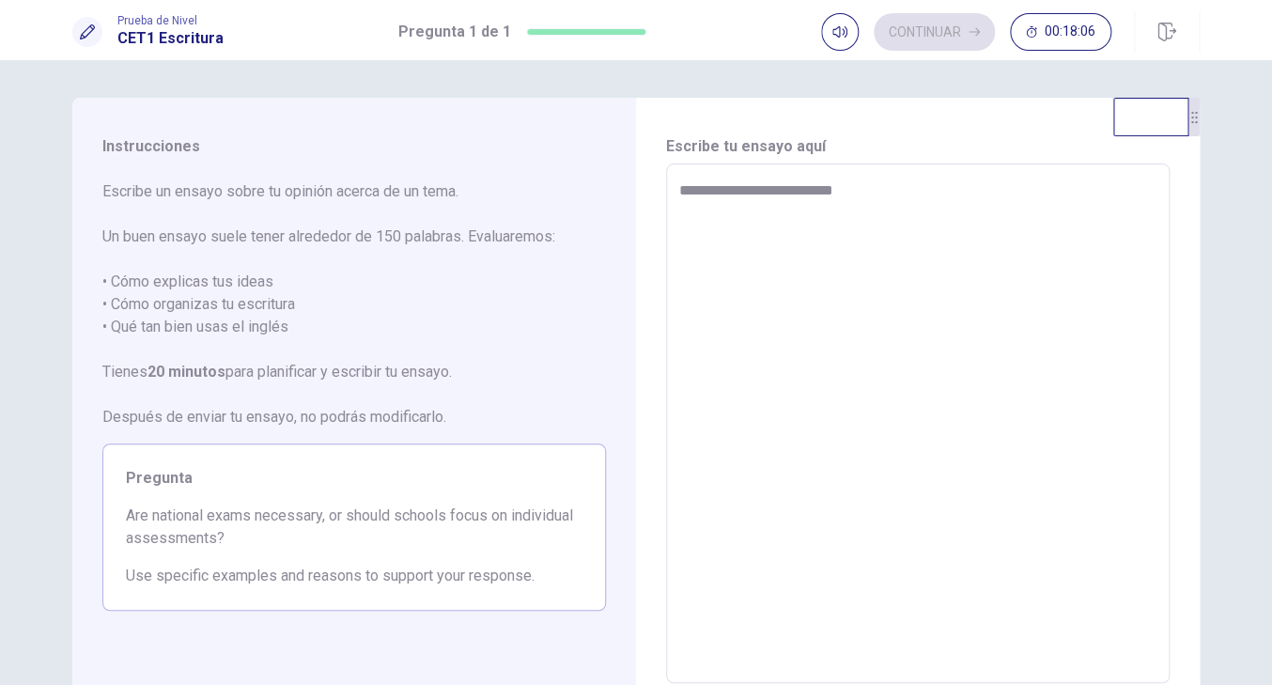
drag, startPoint x: 852, startPoint y: 194, endPoint x: 793, endPoint y: 191, distance: 59.3
click at [793, 191] on textarea "**********" at bounding box center [917, 423] width 477 height 489
type textarea "*"
type textarea "**********"
type textarea "*"
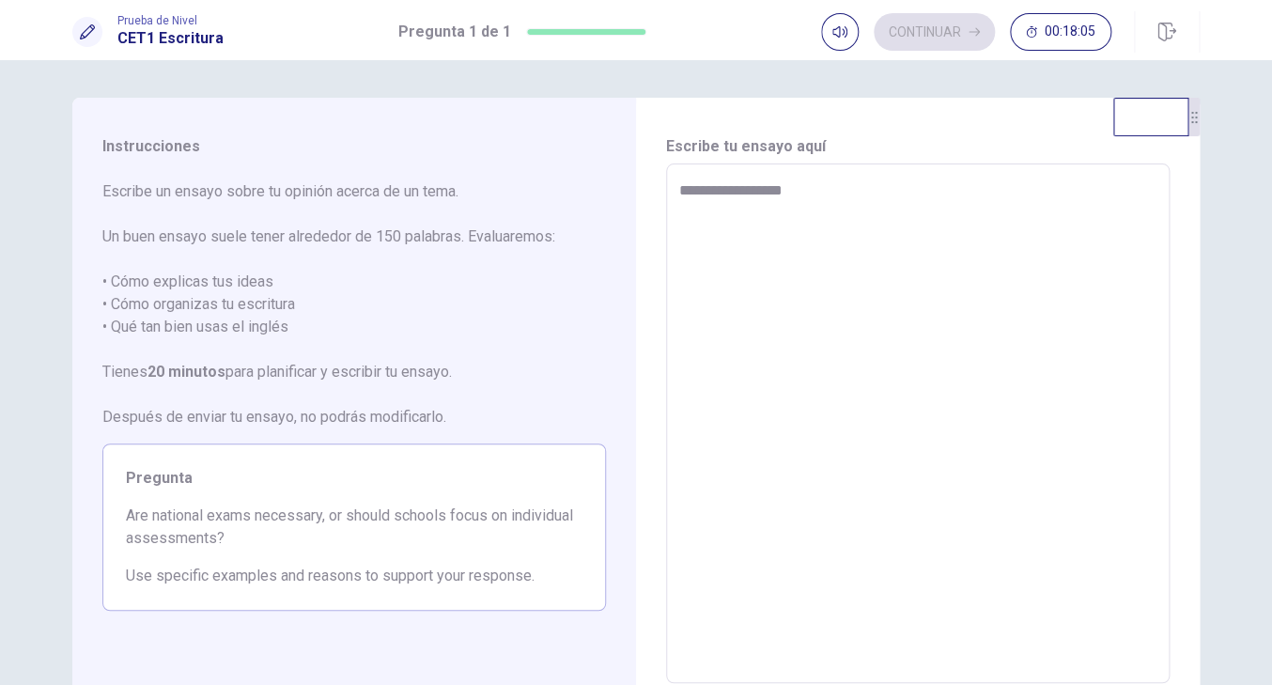
type textarea "**********"
type textarea "*"
type textarea "**********"
type textarea "*"
type textarea "**********"
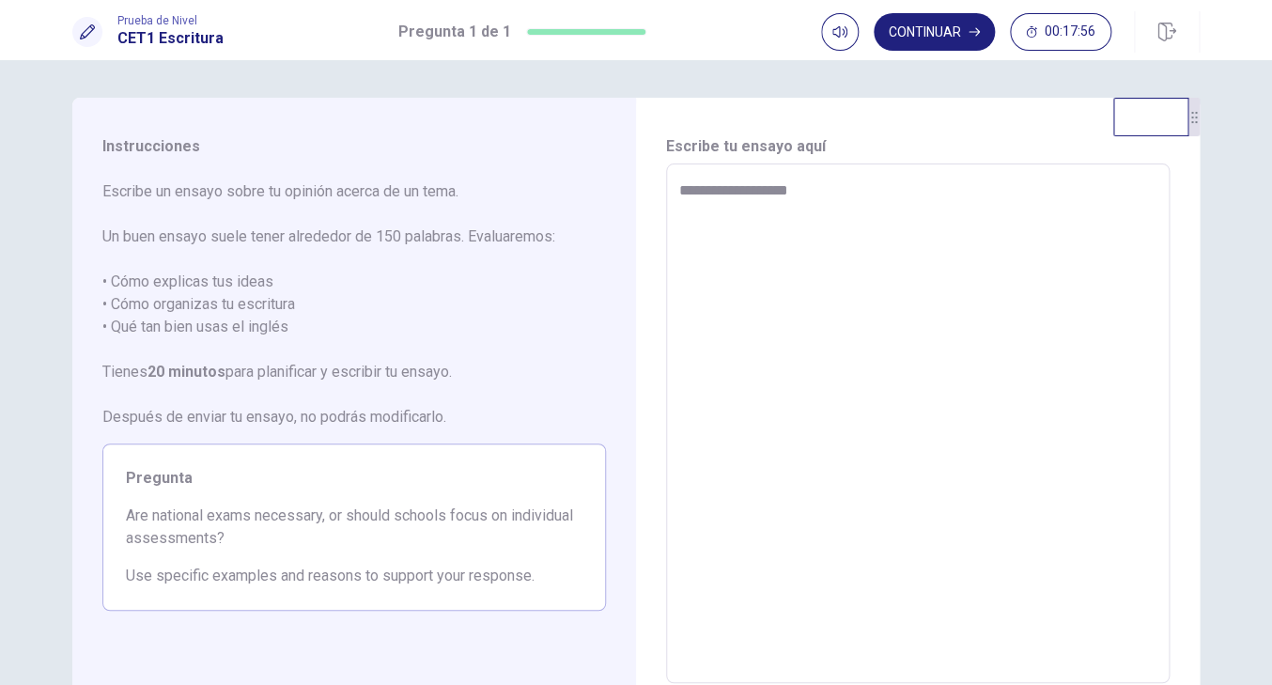
type textarea "*"
type textarea "**********"
type textarea "*"
type textarea "**********"
type textarea "*"
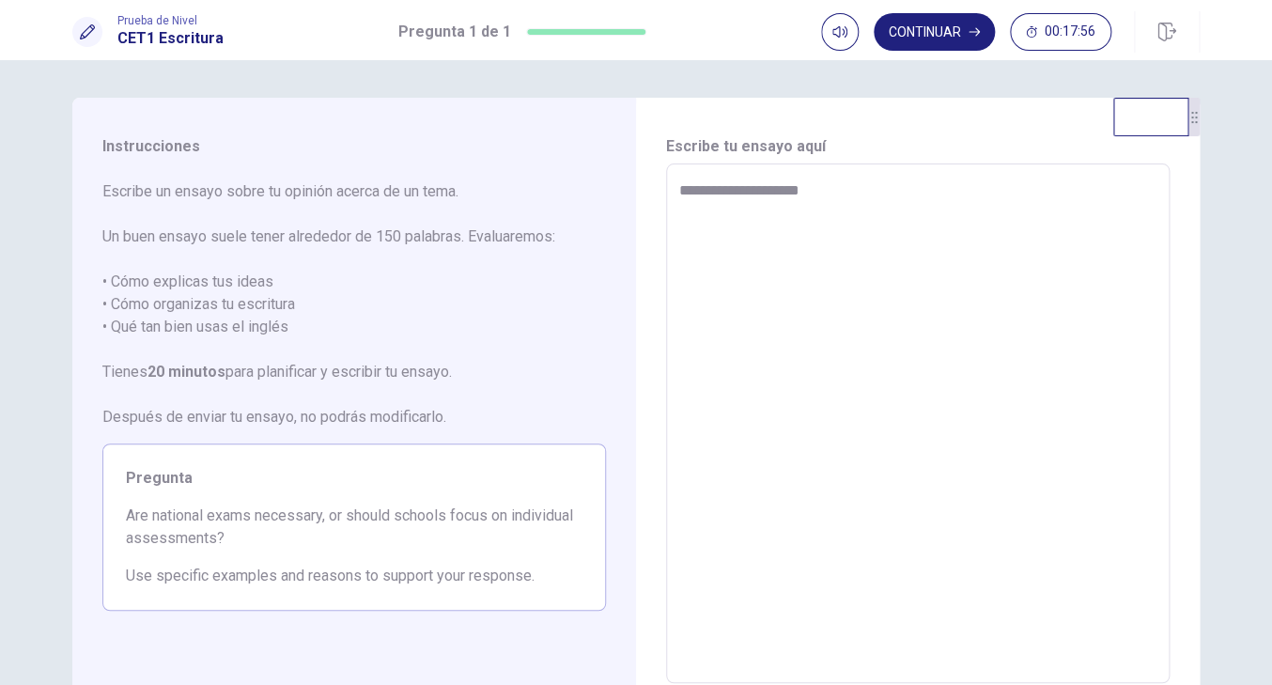
type textarea "**********"
type textarea "*"
type textarea "**********"
type textarea "*"
type textarea "**********"
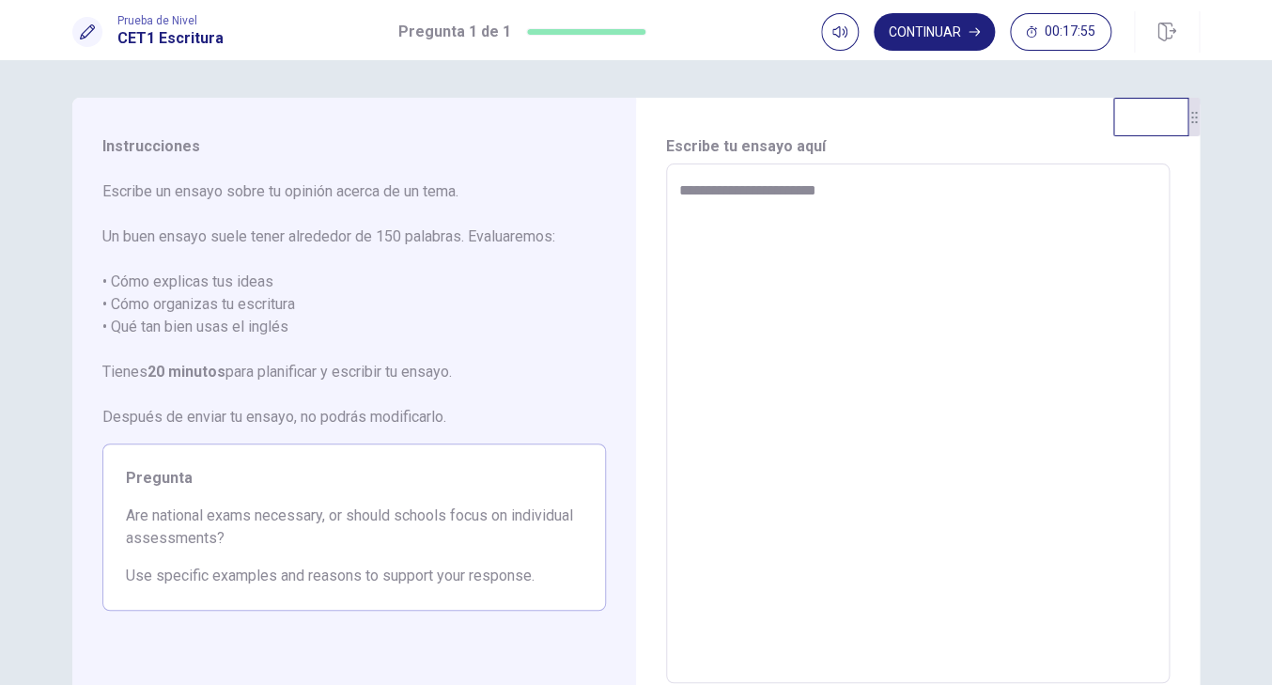
type textarea "*"
type textarea "**********"
type textarea "*"
type textarea "**********"
type textarea "*"
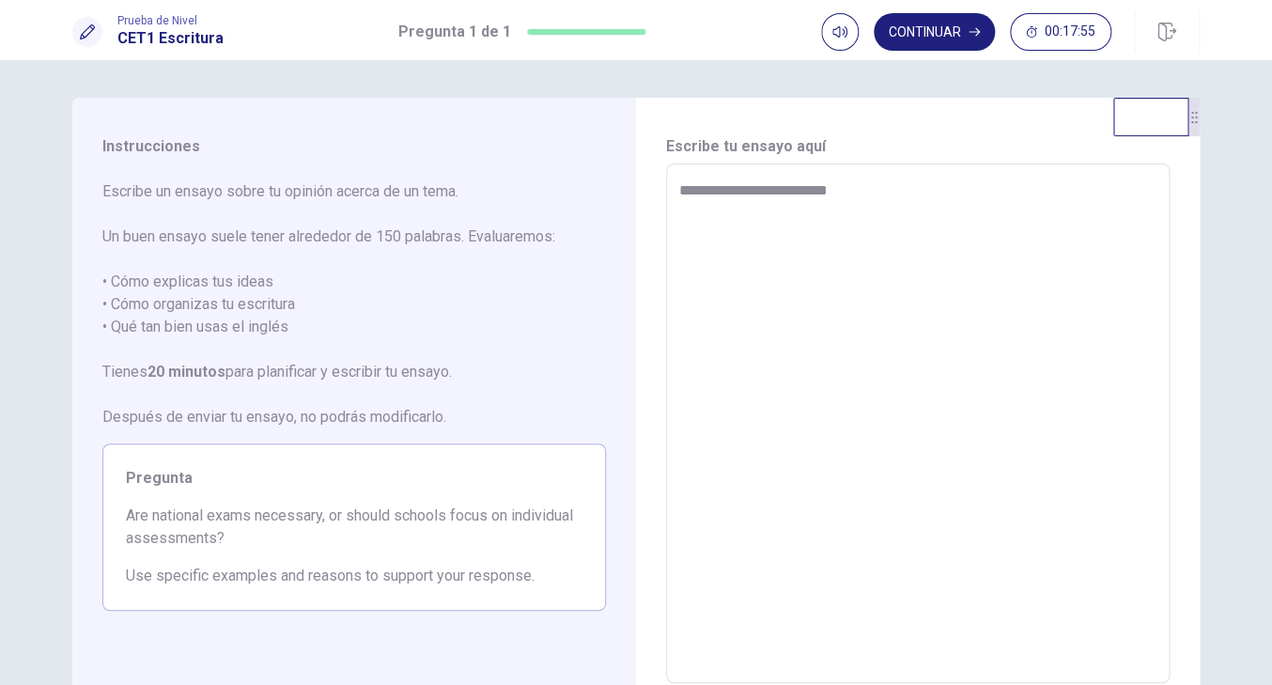
type textarea "**********"
type textarea "*"
type textarea "**********"
type textarea "*"
type textarea "**********"
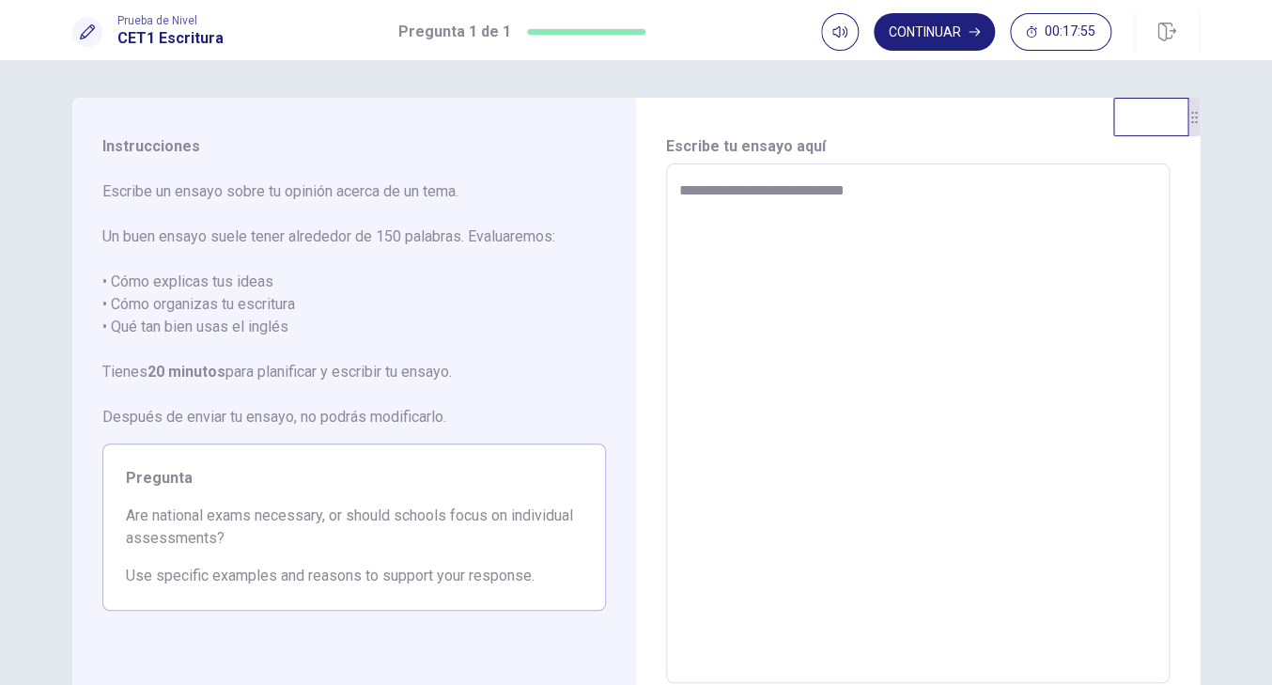
type textarea "*"
type textarea "**********"
type textarea "*"
type textarea "**********"
type textarea "*"
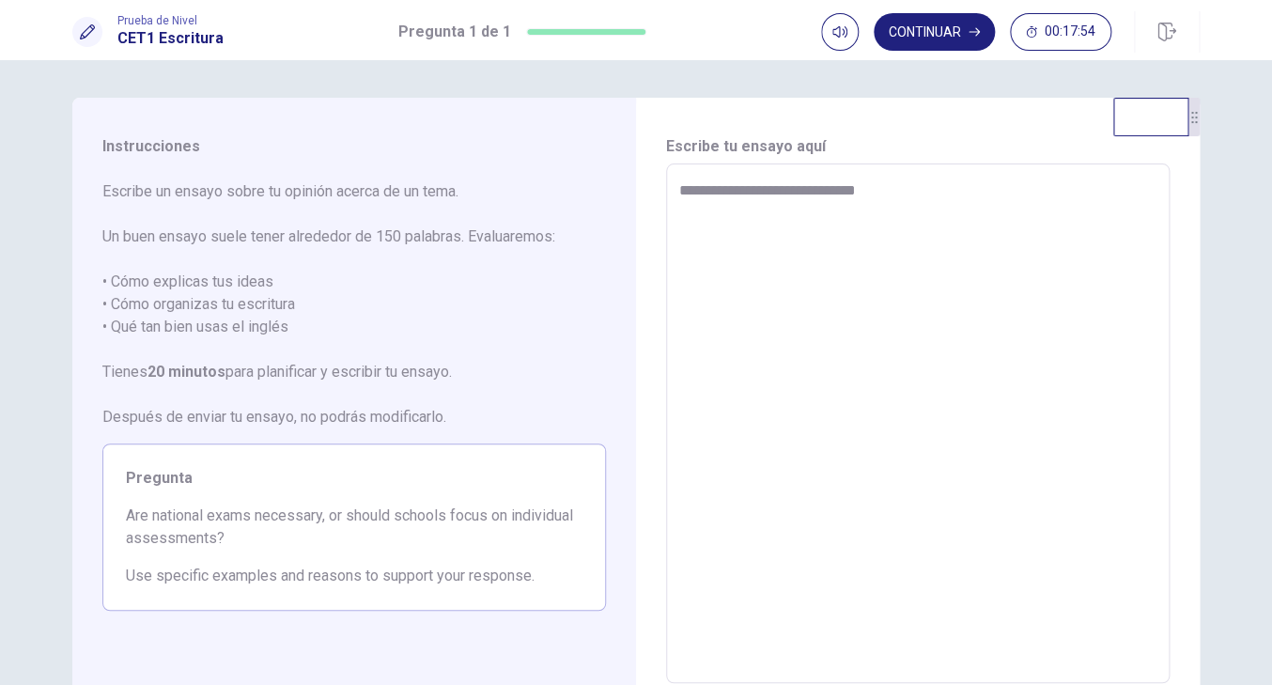
type textarea "**********"
type textarea "*"
type textarea "**********"
type textarea "*"
type textarea "**********"
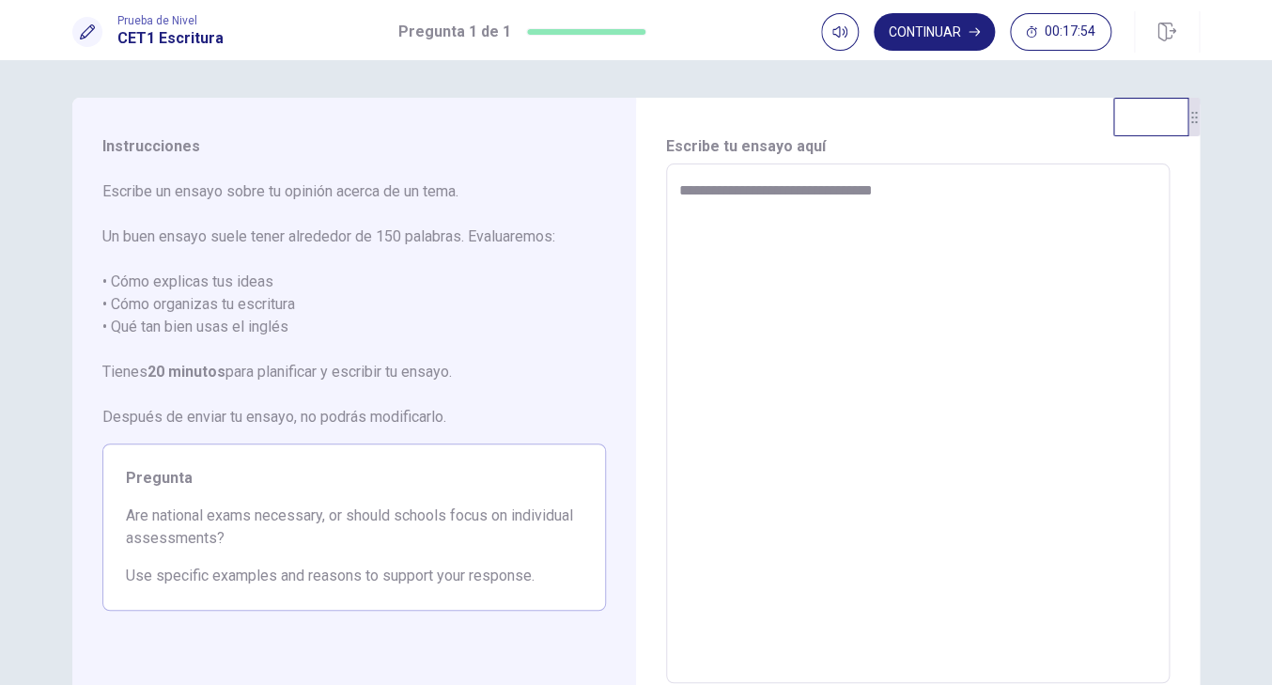
type textarea "*"
type textarea "**********"
type textarea "*"
type textarea "**********"
type textarea "*"
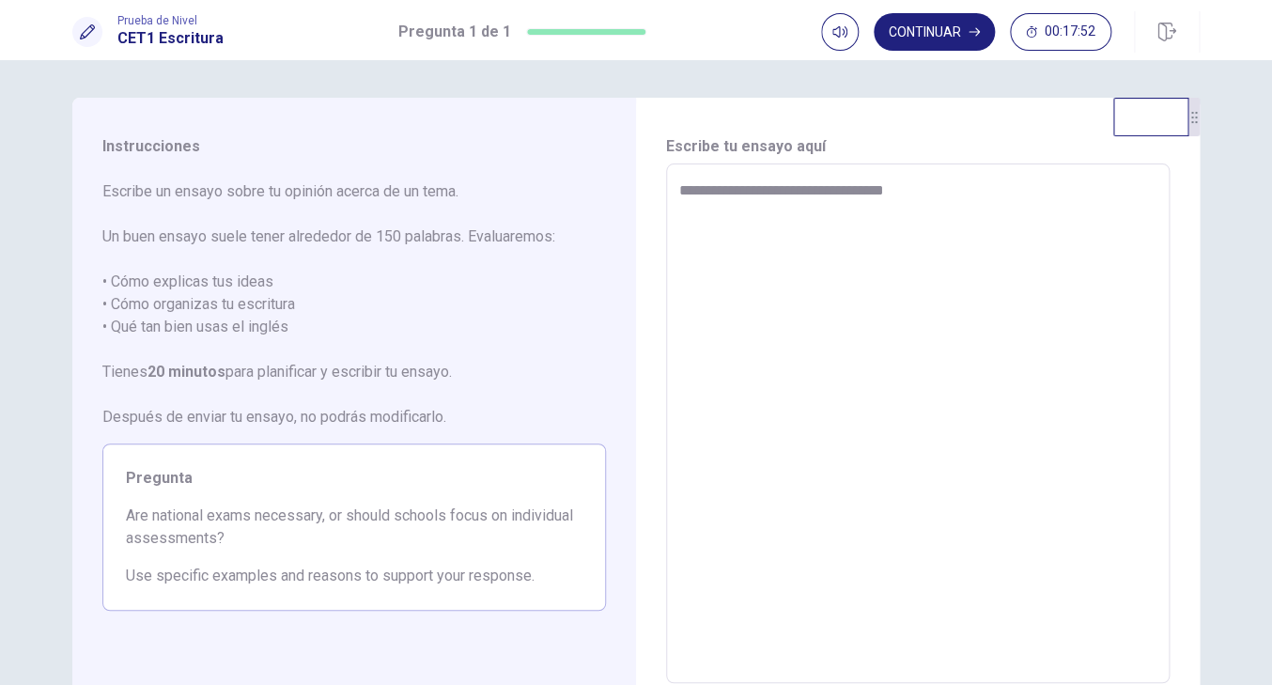
type textarea "**********"
type textarea "*"
type textarea "**********"
type textarea "*"
type textarea "**********"
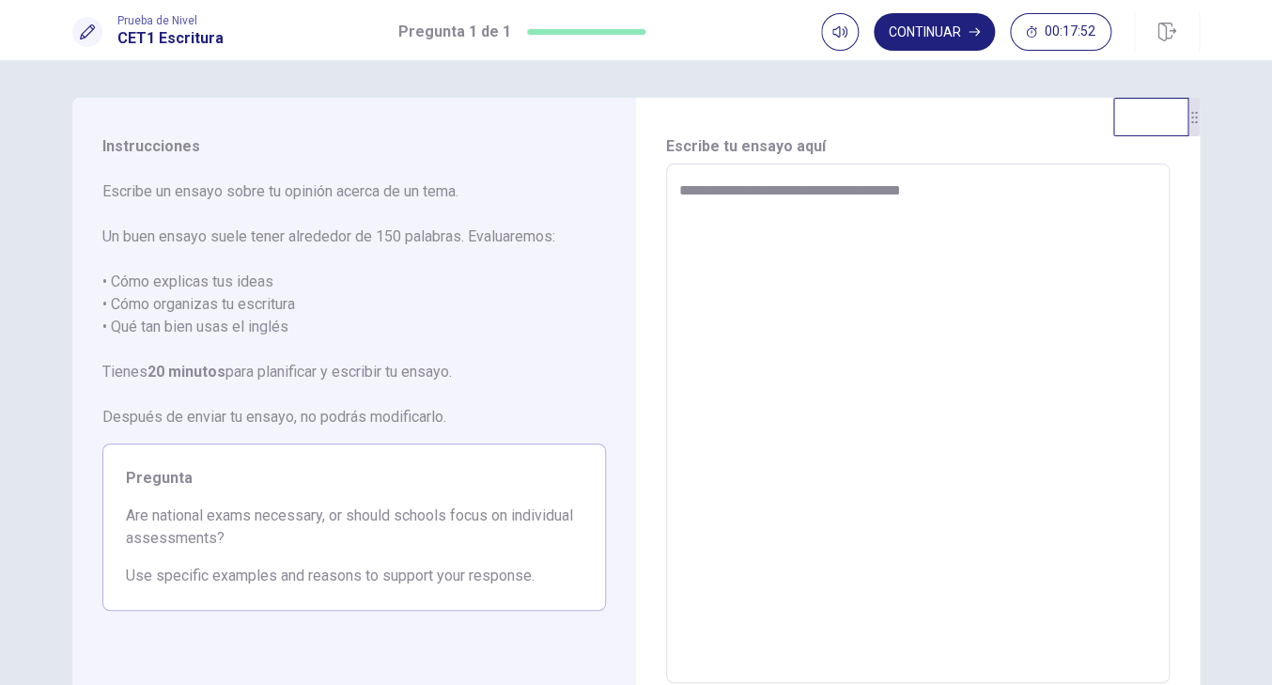
type textarea "*"
type textarea "**********"
type textarea "*"
type textarea "**********"
type textarea "*"
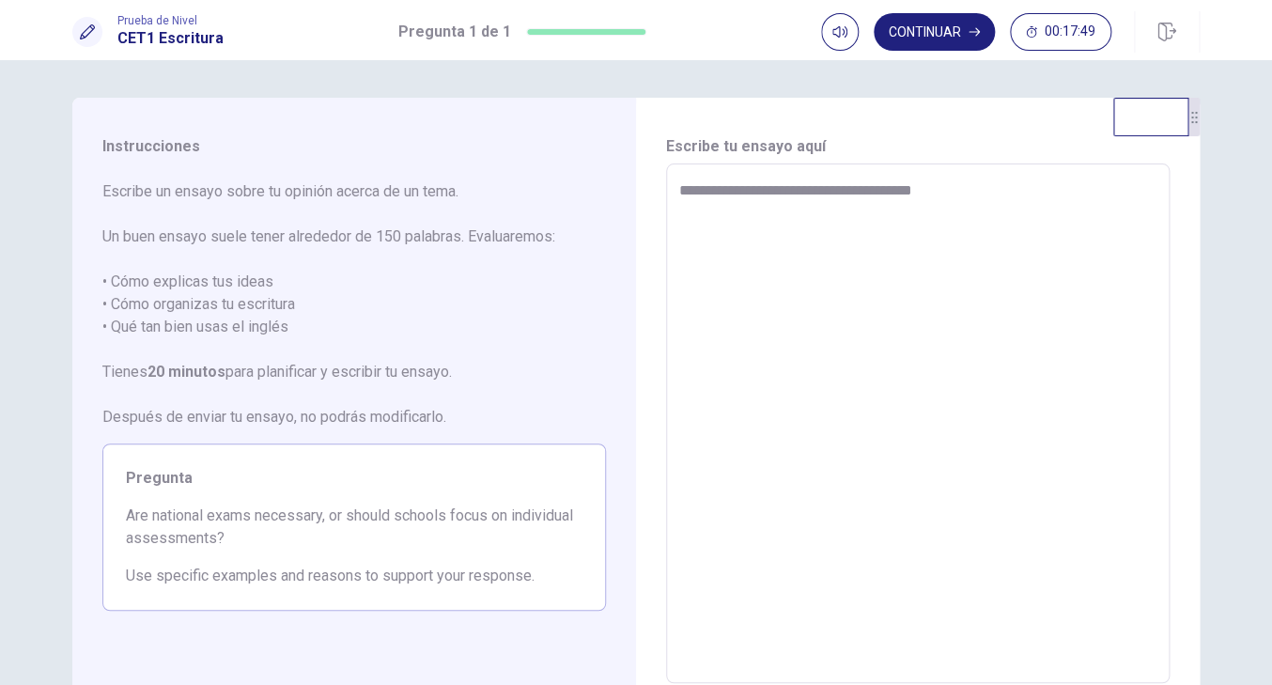
type textarea "**********"
type textarea "*"
type textarea "**********"
type textarea "*"
type textarea "**********"
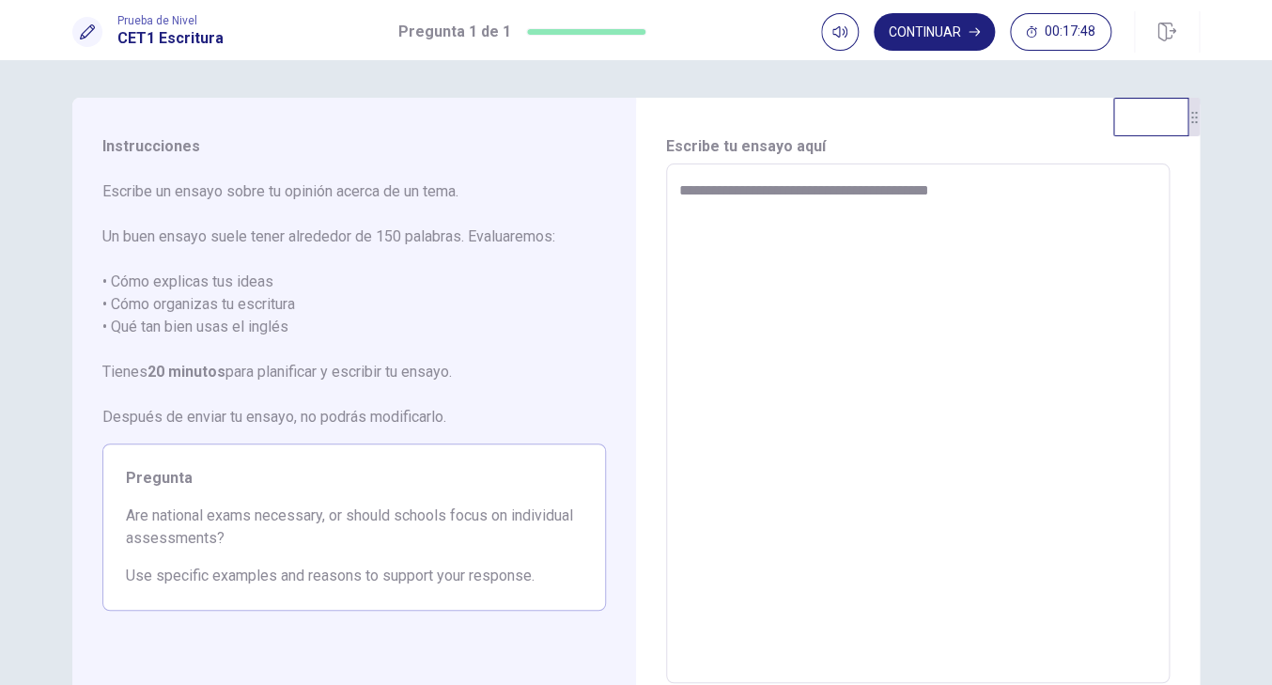
type textarea "*"
type textarea "**********"
type textarea "*"
type textarea "**********"
type textarea "*"
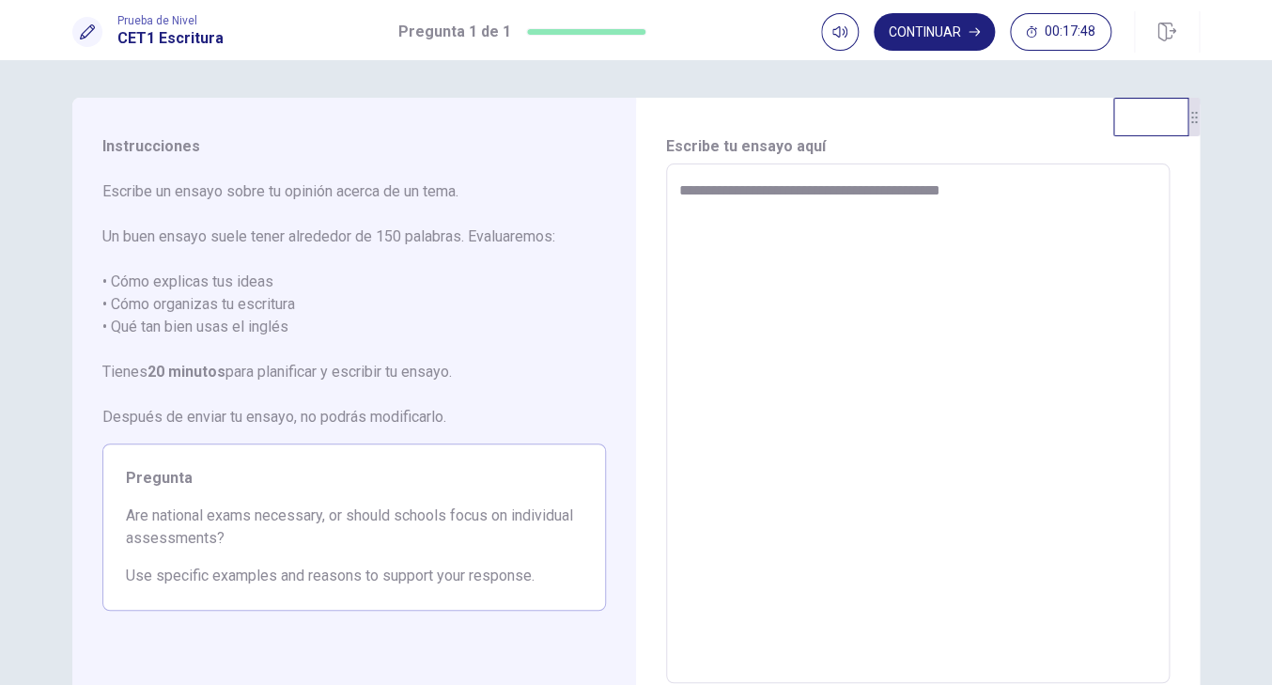
type textarea "**********"
type textarea "*"
type textarea "**********"
type textarea "*"
type textarea "**********"
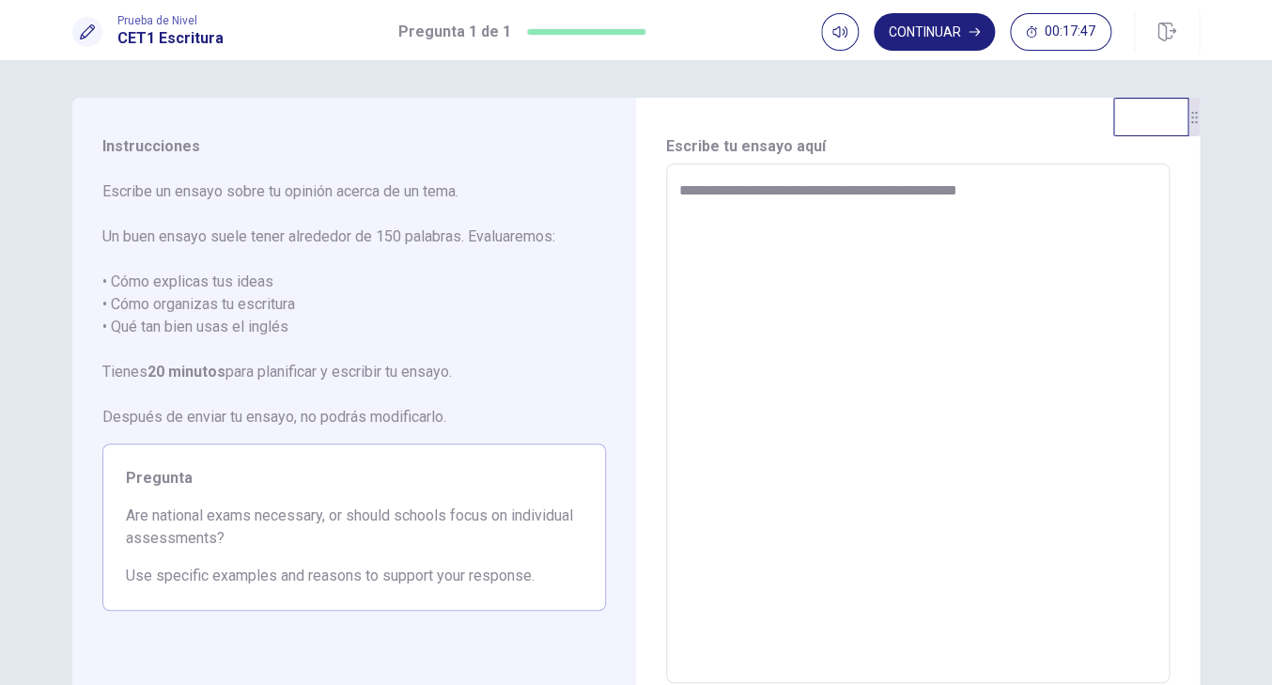
type textarea "*"
type textarea "**********"
type textarea "*"
type textarea "**********"
type textarea "*"
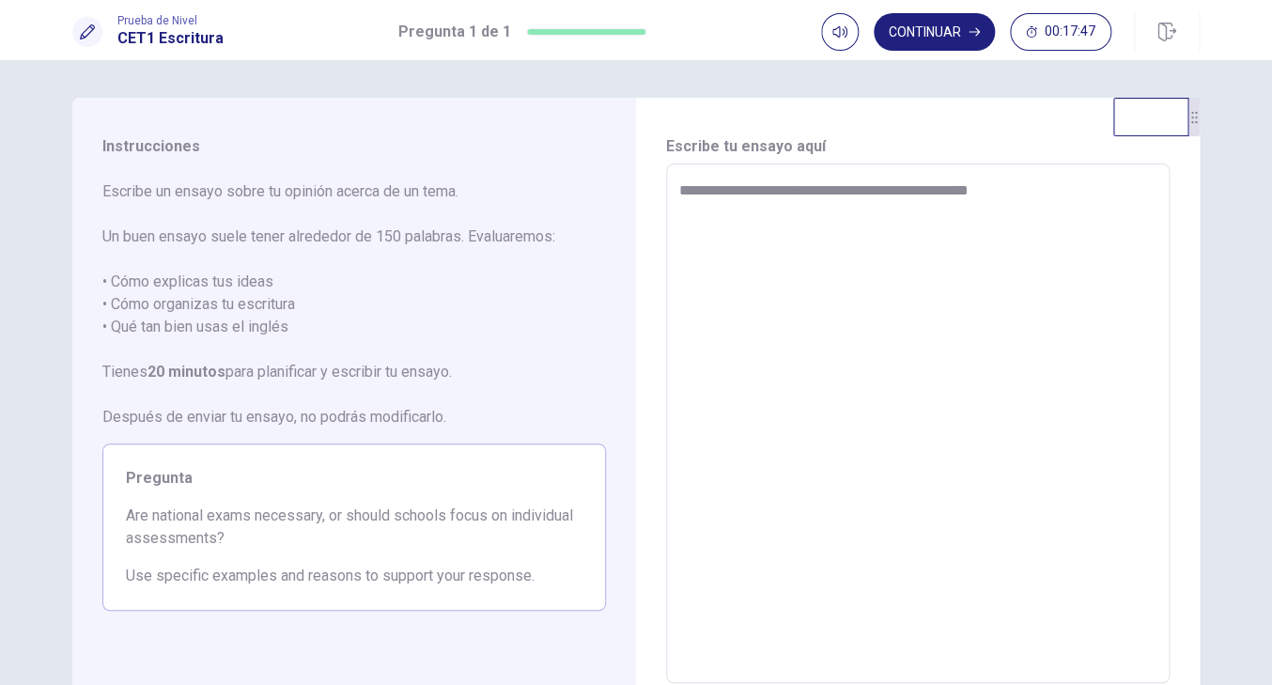
type textarea "**********"
type textarea "*"
type textarea "**********"
type textarea "*"
type textarea "**********"
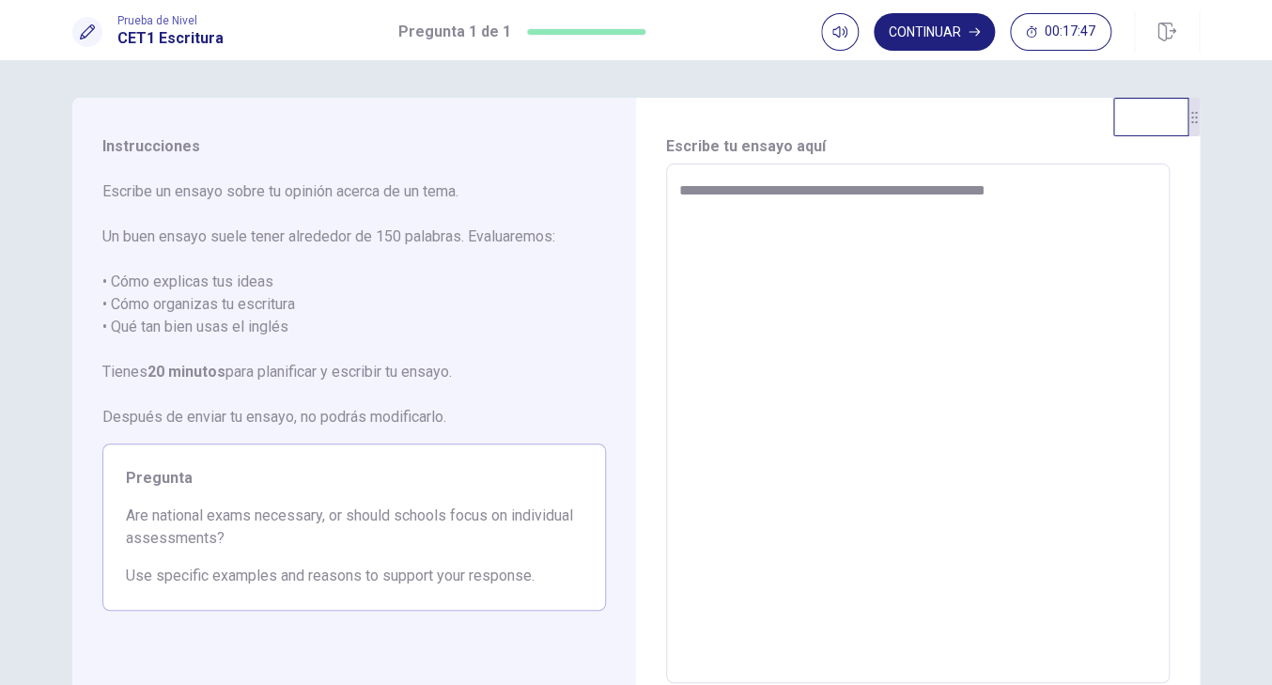
type textarea "*"
type textarea "**********"
type textarea "*"
type textarea "**********"
type textarea "*"
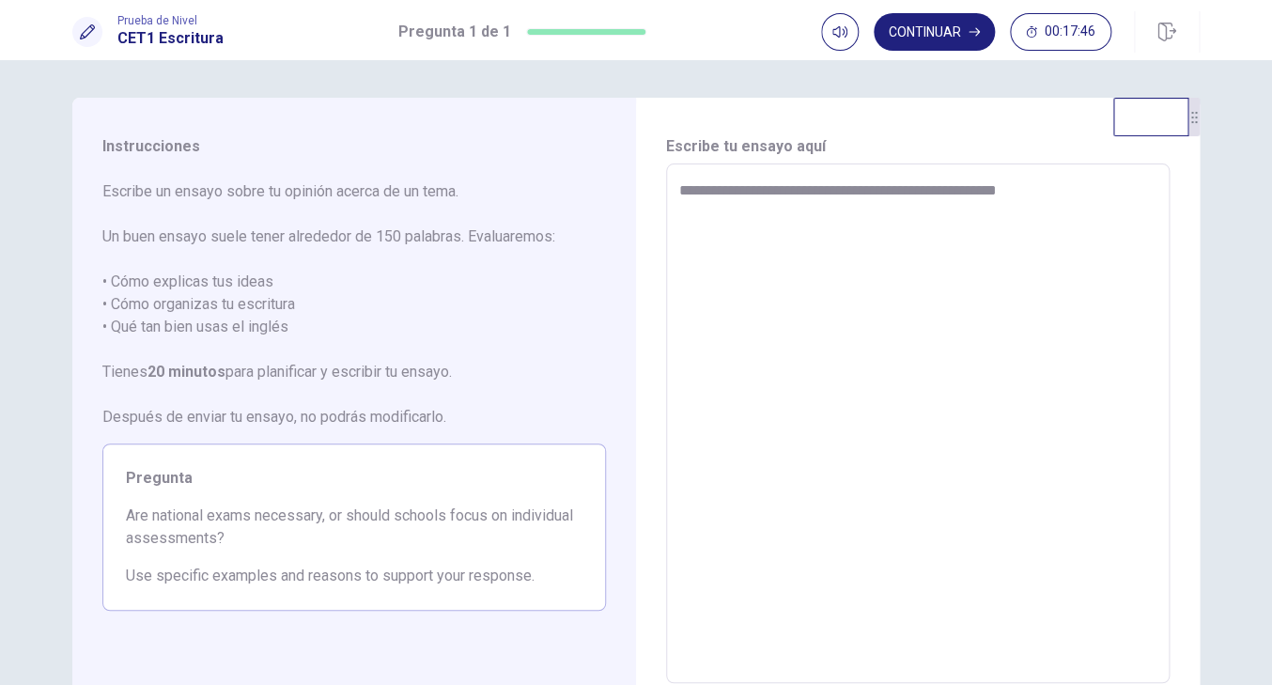
type textarea "**********"
type textarea "*"
type textarea "**********"
type textarea "*"
type textarea "**********"
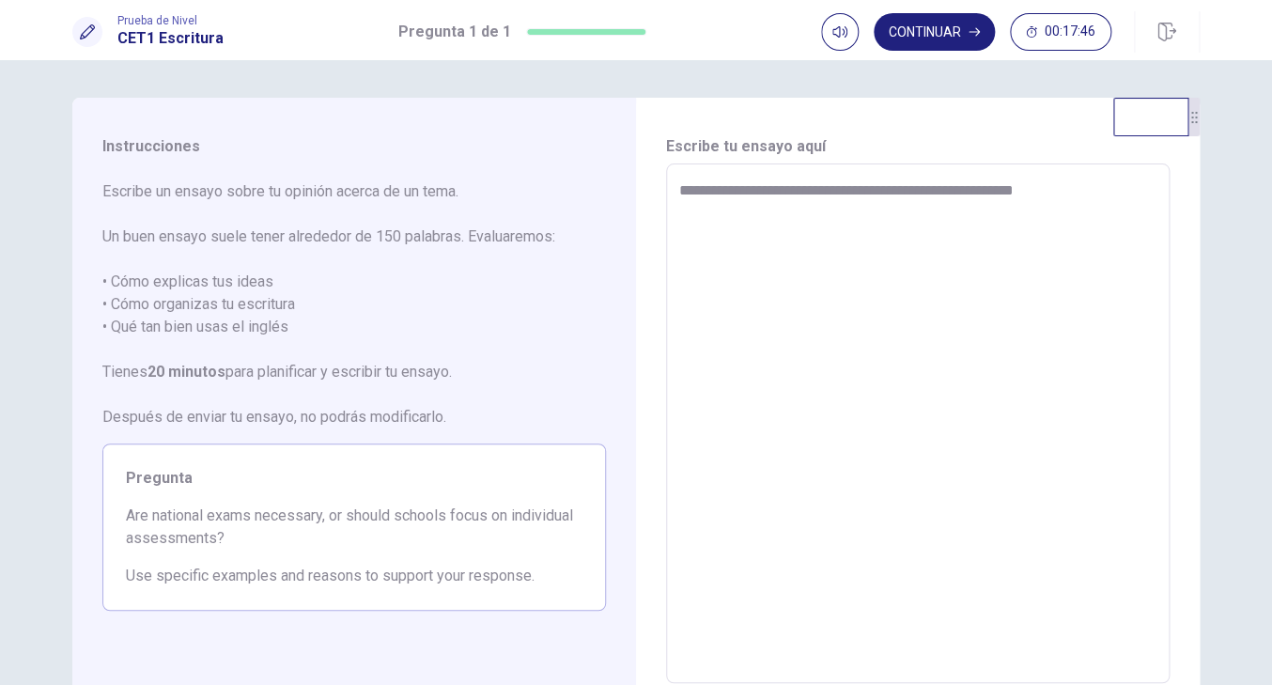
type textarea "*"
type textarea "**********"
type textarea "*"
type textarea "**********"
type textarea "*"
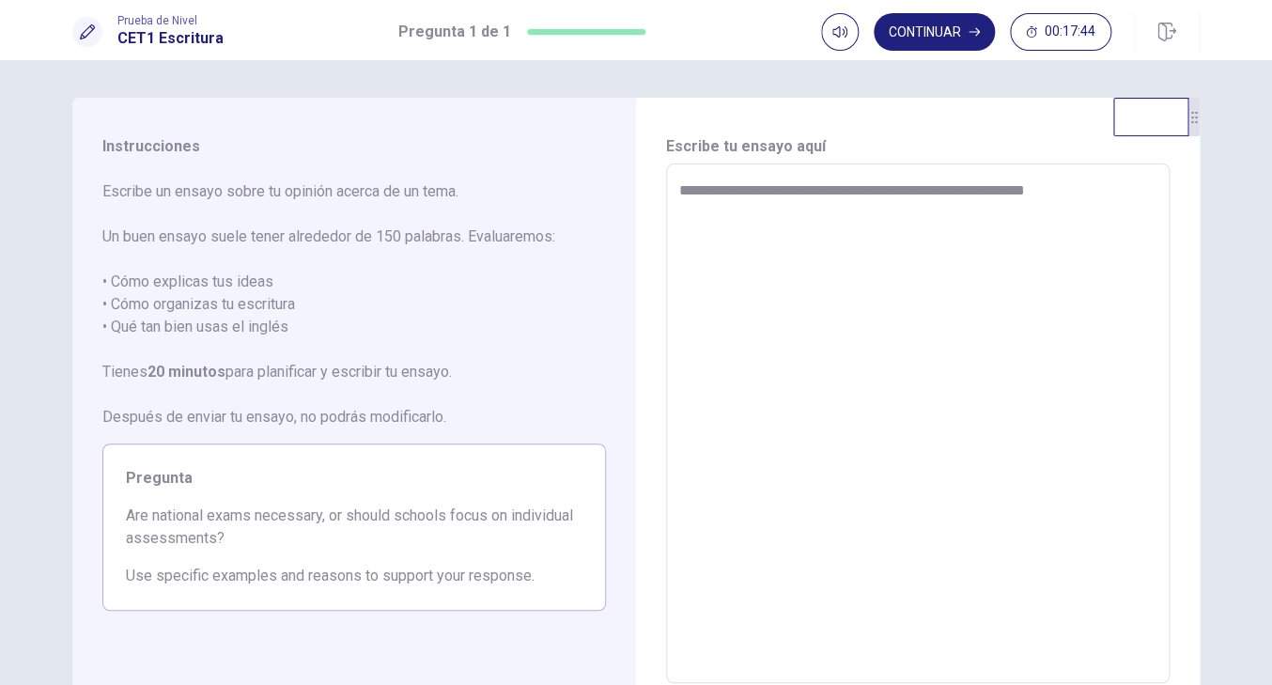
type textarea "**********"
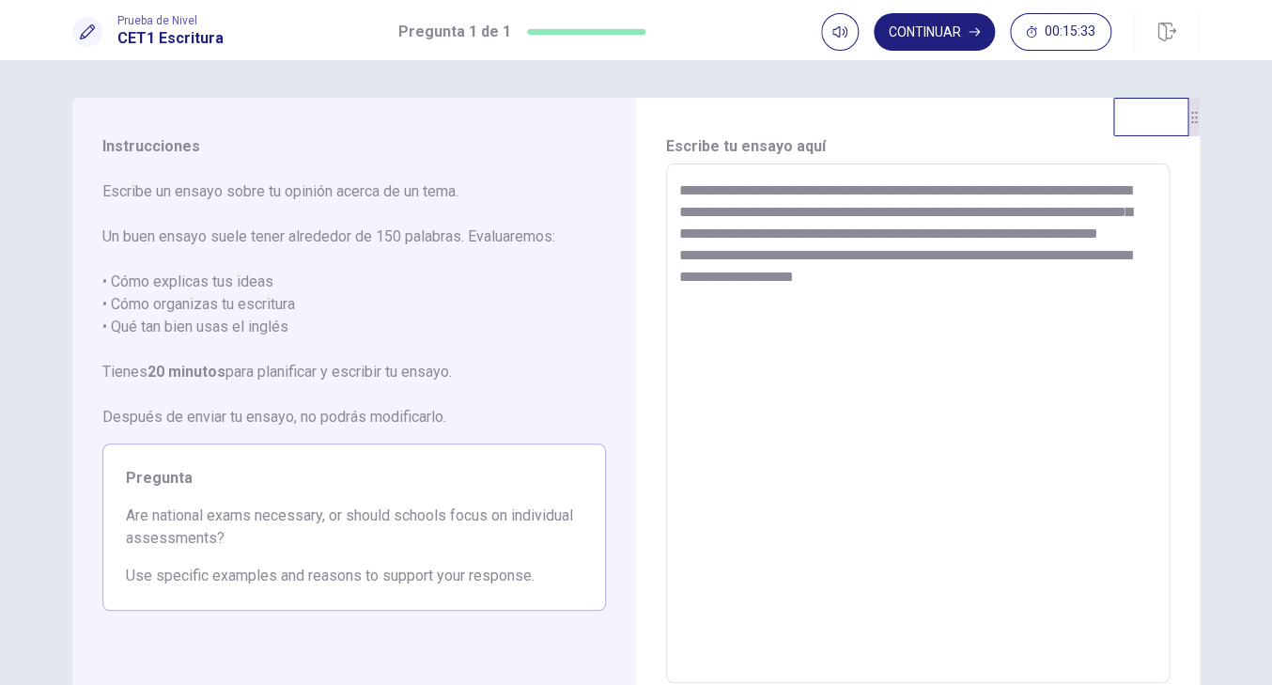
click at [838, 214] on textarea "**********" at bounding box center [917, 423] width 477 height 489
click at [739, 301] on textarea "**********" at bounding box center [917, 423] width 477 height 489
click at [944, 297] on textarea "**********" at bounding box center [917, 423] width 477 height 489
click at [1101, 280] on textarea "**********" at bounding box center [917, 423] width 477 height 489
click at [941, 307] on textarea "**********" at bounding box center [917, 423] width 477 height 489
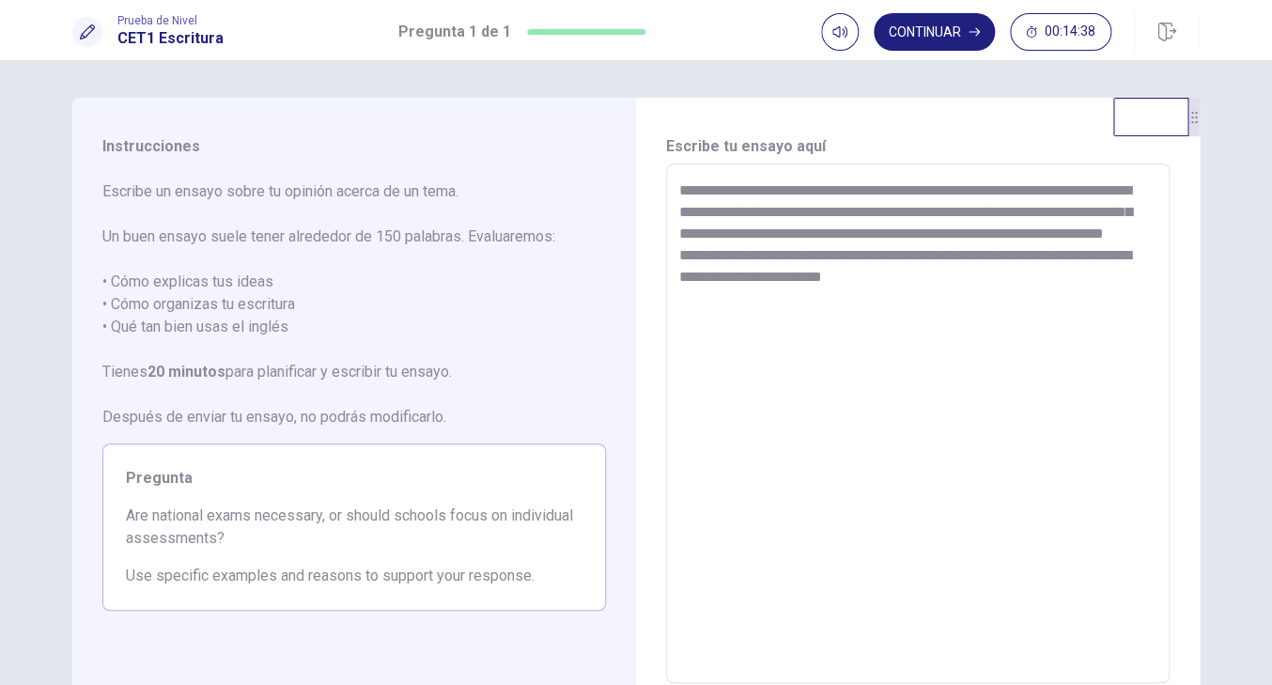
click at [1130, 192] on textarea "**********" at bounding box center [917, 423] width 477 height 489
click at [972, 294] on textarea "**********" at bounding box center [917, 423] width 477 height 489
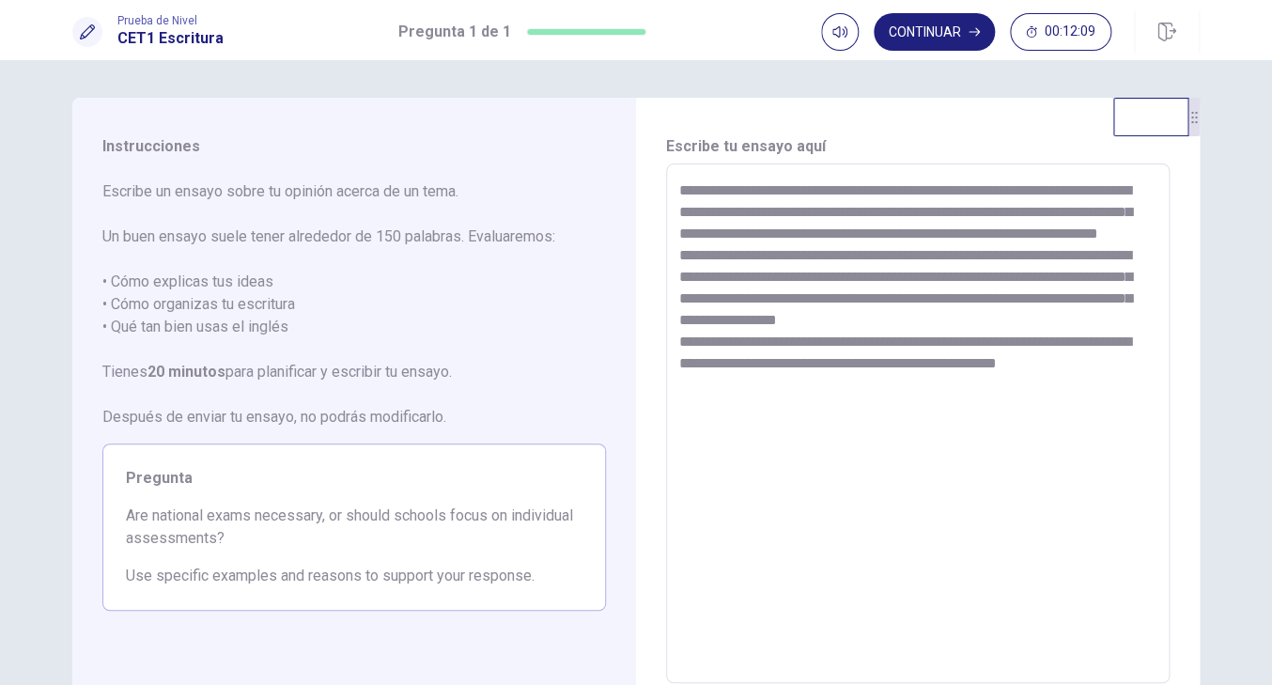
click at [902, 343] on textarea "**********" at bounding box center [917, 423] width 477 height 489
click at [744, 362] on textarea "**********" at bounding box center [917, 423] width 477 height 489
click at [743, 390] on textarea "**********" at bounding box center [917, 423] width 477 height 489
click at [1104, 389] on textarea "**********" at bounding box center [917, 423] width 477 height 489
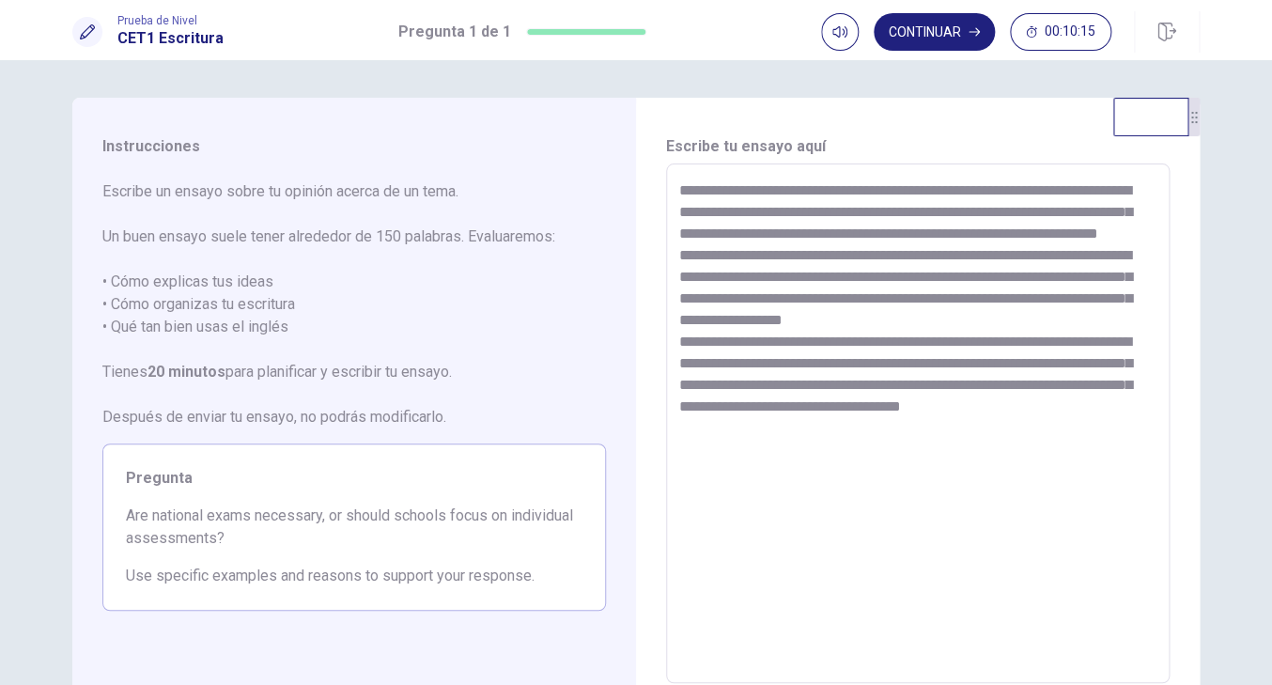
click at [1084, 354] on textarea "**********" at bounding box center [917, 423] width 477 height 489
click at [1091, 368] on textarea "**********" at bounding box center [917, 423] width 477 height 489
click at [1150, 435] on textarea "**********" at bounding box center [917, 423] width 477 height 489
click at [838, 458] on textarea "**********" at bounding box center [917, 423] width 477 height 489
click at [964, 465] on textarea "**********" at bounding box center [917, 423] width 477 height 489
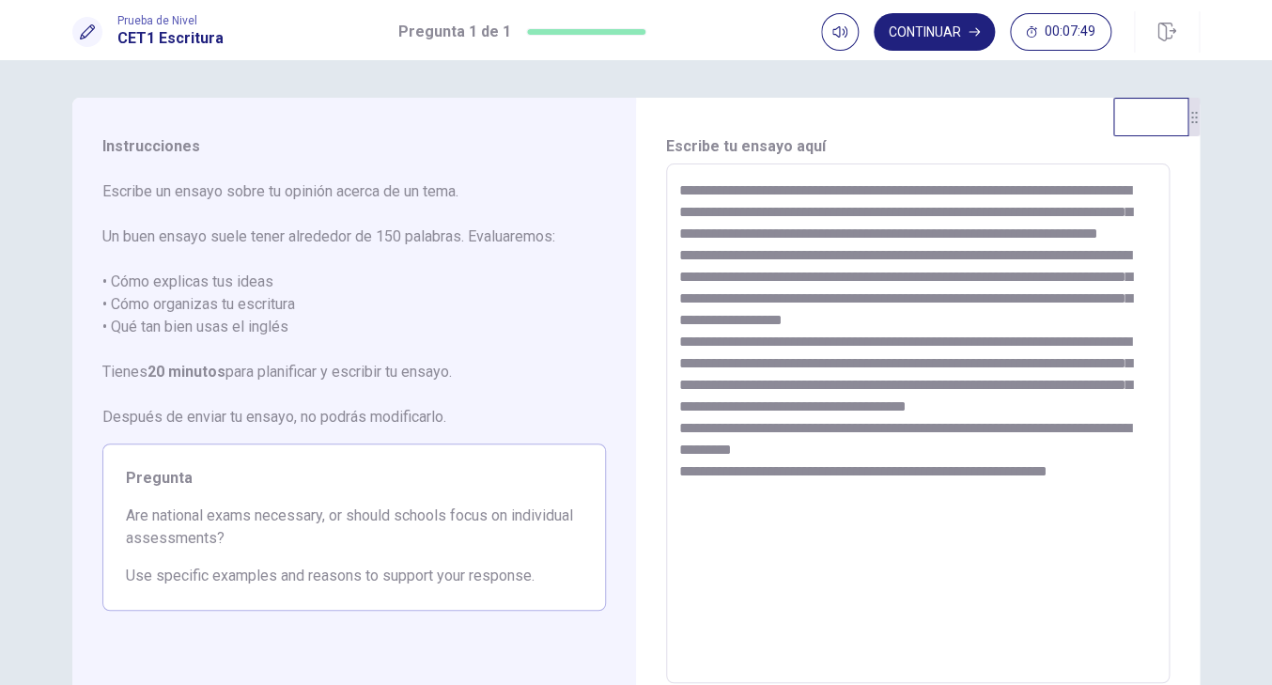
click at [1033, 497] on textarea "**********" at bounding box center [917, 423] width 477 height 489
click at [1123, 507] on textarea "**********" at bounding box center [917, 423] width 477 height 489
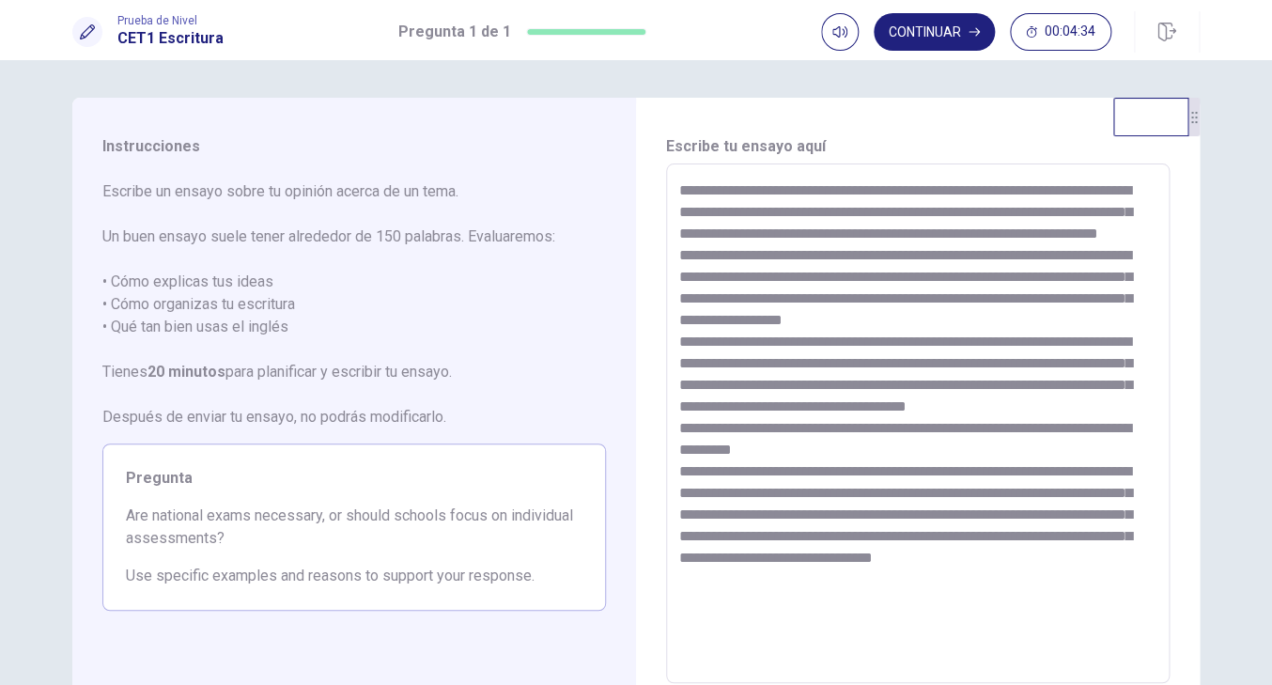
click at [701, 473] on textarea at bounding box center [917, 423] width 477 height 489
click at [889, 562] on textarea at bounding box center [917, 423] width 477 height 489
click at [1061, 563] on textarea at bounding box center [917, 423] width 477 height 489
click at [965, 560] on textarea at bounding box center [917, 423] width 477 height 489
click at [1116, 564] on textarea at bounding box center [917, 423] width 477 height 489
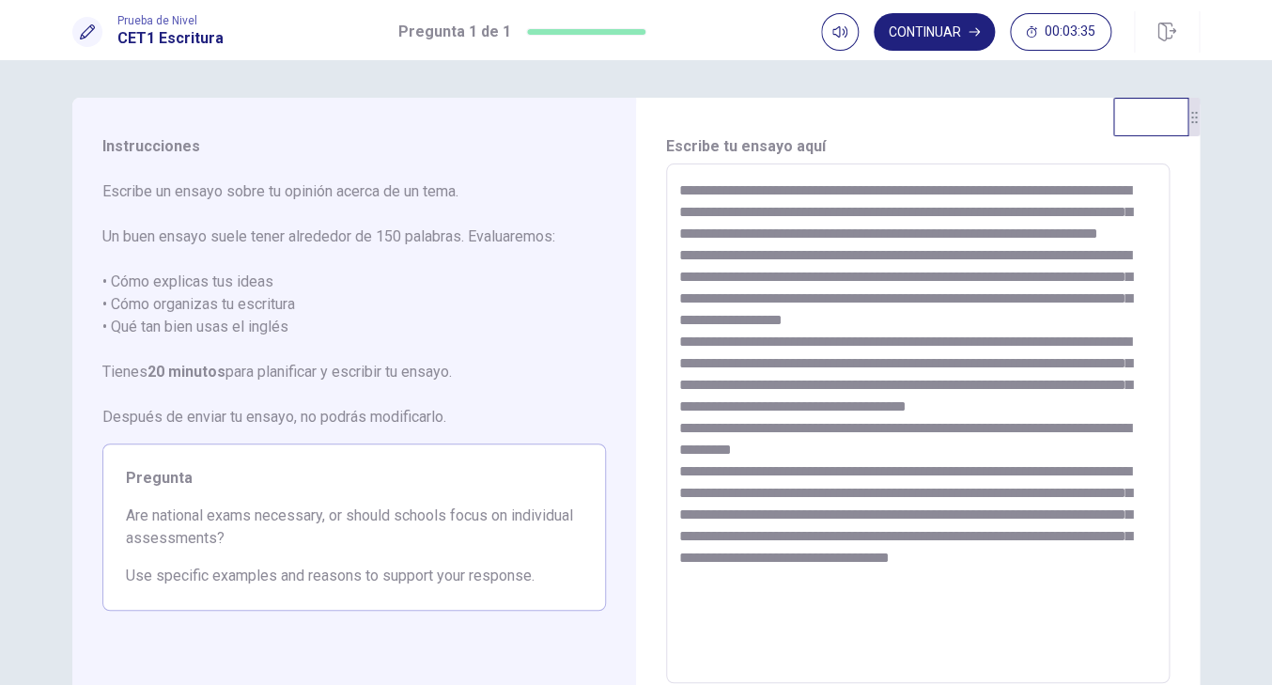
click at [746, 607] on textarea at bounding box center [917, 423] width 477 height 489
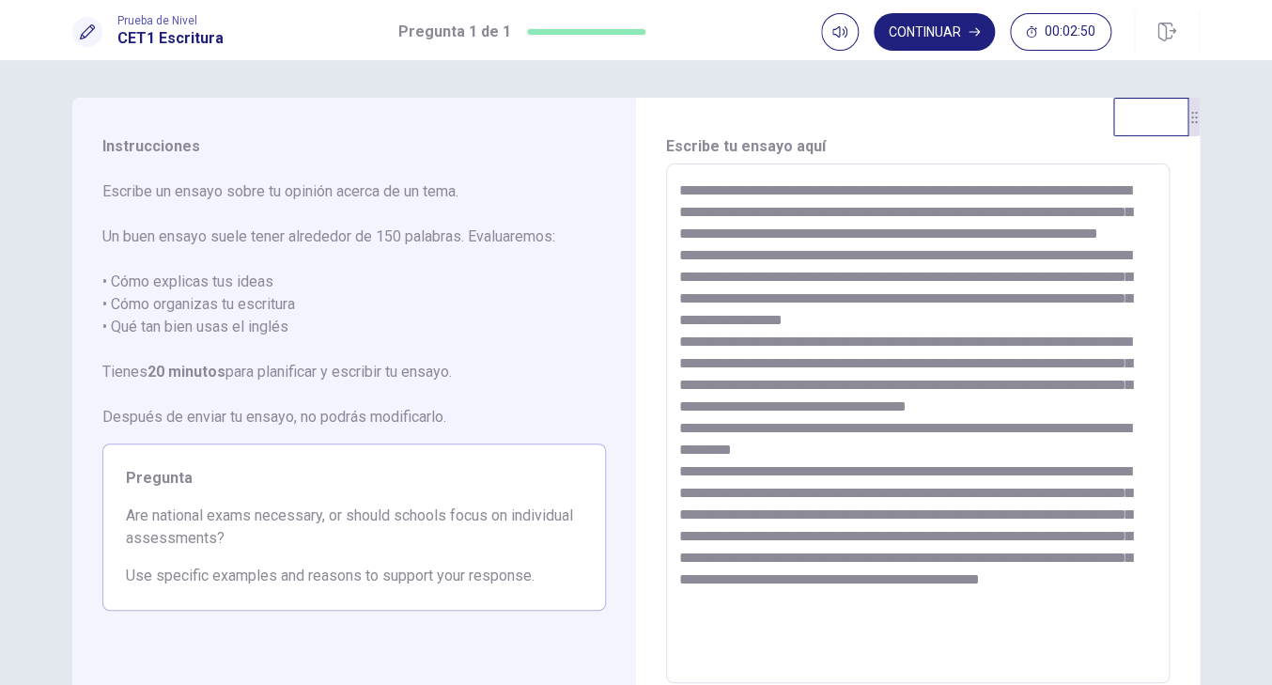
click at [1035, 608] on textarea at bounding box center [917, 423] width 477 height 489
click at [743, 624] on textarea at bounding box center [917, 423] width 477 height 489
click at [912, 624] on textarea at bounding box center [917, 423] width 477 height 489
click at [795, 602] on textarea at bounding box center [917, 423] width 477 height 489
click at [813, 641] on textarea at bounding box center [917, 423] width 477 height 489
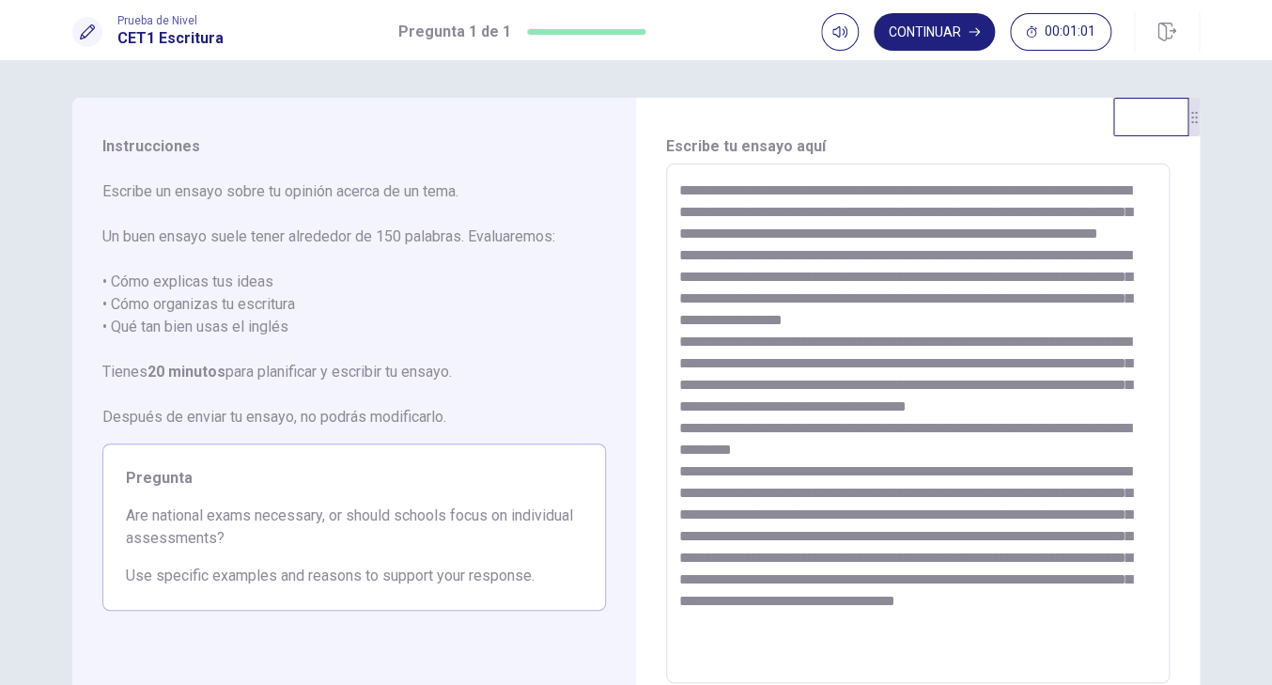
click at [821, 577] on textarea at bounding box center [917, 423] width 477 height 489
click at [983, 585] on textarea at bounding box center [917, 423] width 477 height 489
click at [816, 644] on textarea at bounding box center [917, 423] width 477 height 489
click at [961, 44] on button "Continuar" at bounding box center [934, 32] width 121 height 38
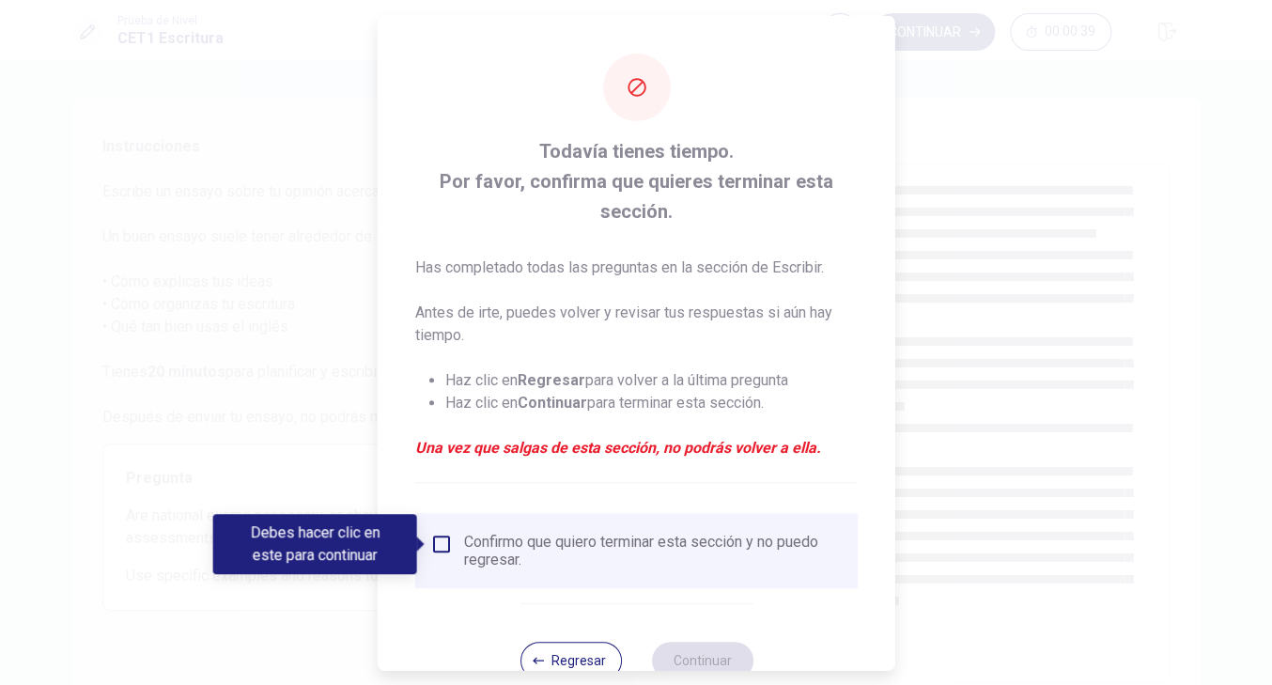
click at [472, 553] on div "Confirmo que quiero terminar esta sección y no puedo regresar." at bounding box center [653, 550] width 379 height 36
click at [441, 557] on div "Confirmo que quiero terminar esta sección y no puedo regresar." at bounding box center [636, 550] width 413 height 36
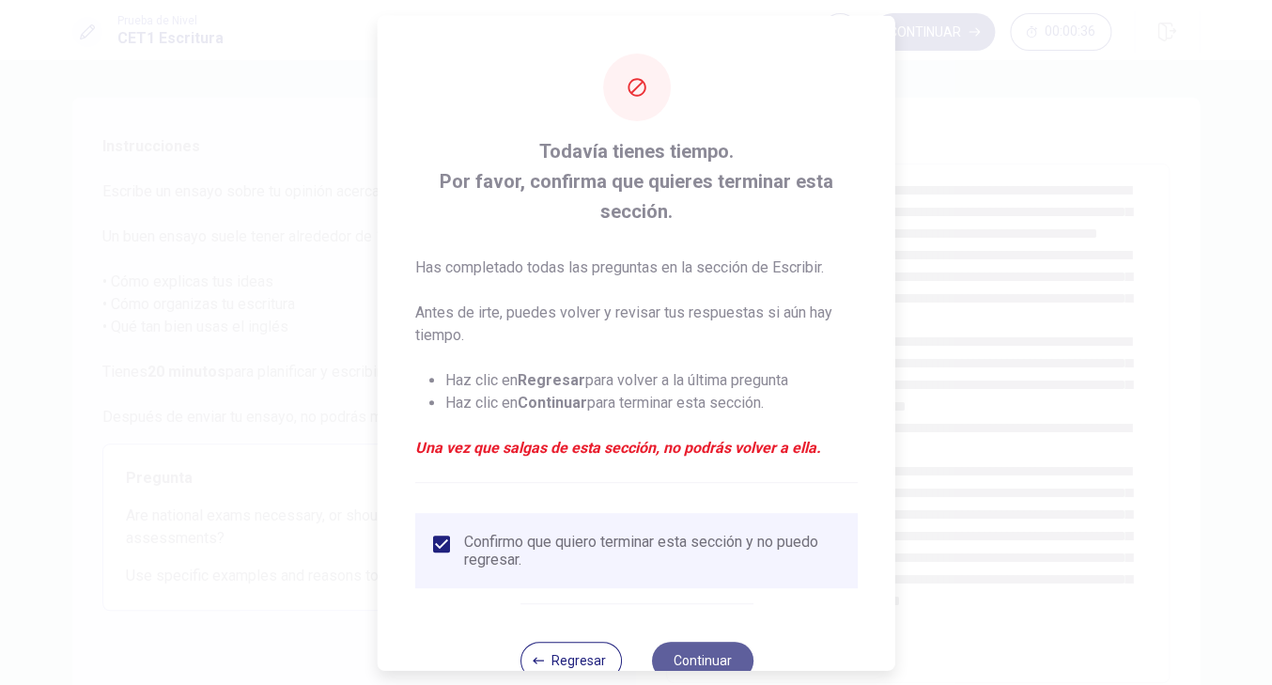
click at [681, 653] on button "Continuar" at bounding box center [701, 660] width 101 height 38
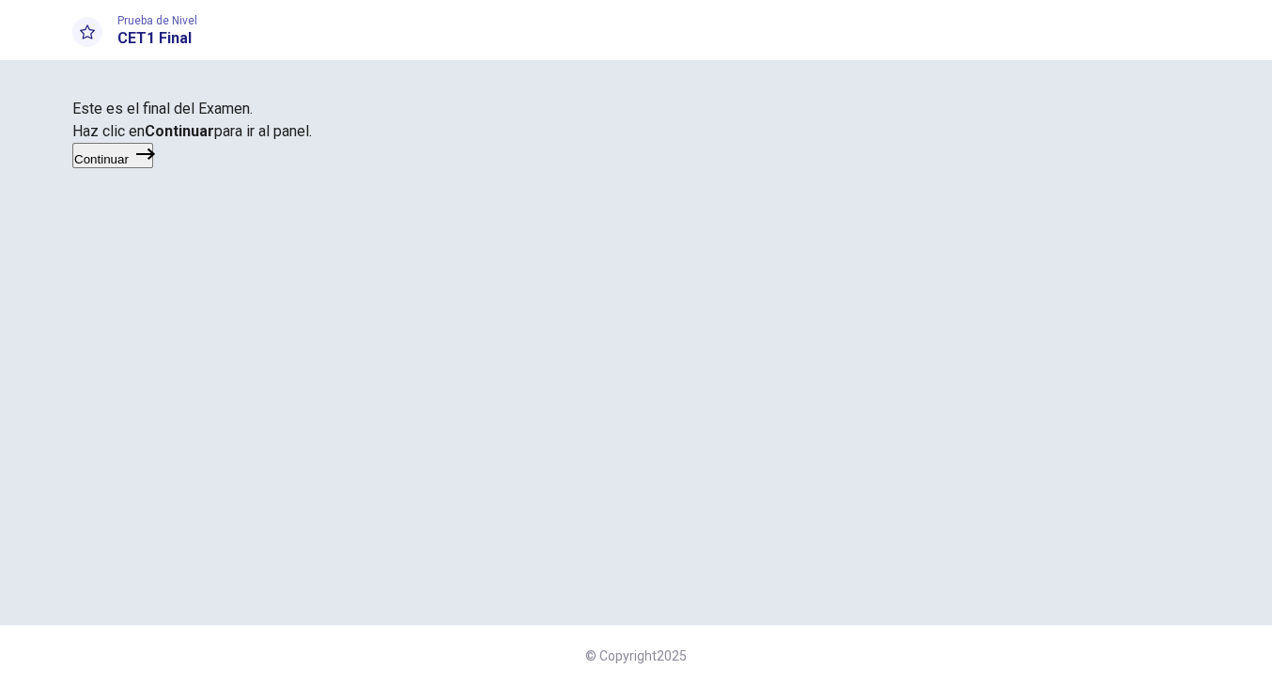
click at [153, 168] on button "Continuar" at bounding box center [112, 155] width 81 height 25
